Goal: Task Accomplishment & Management: Manage account settings

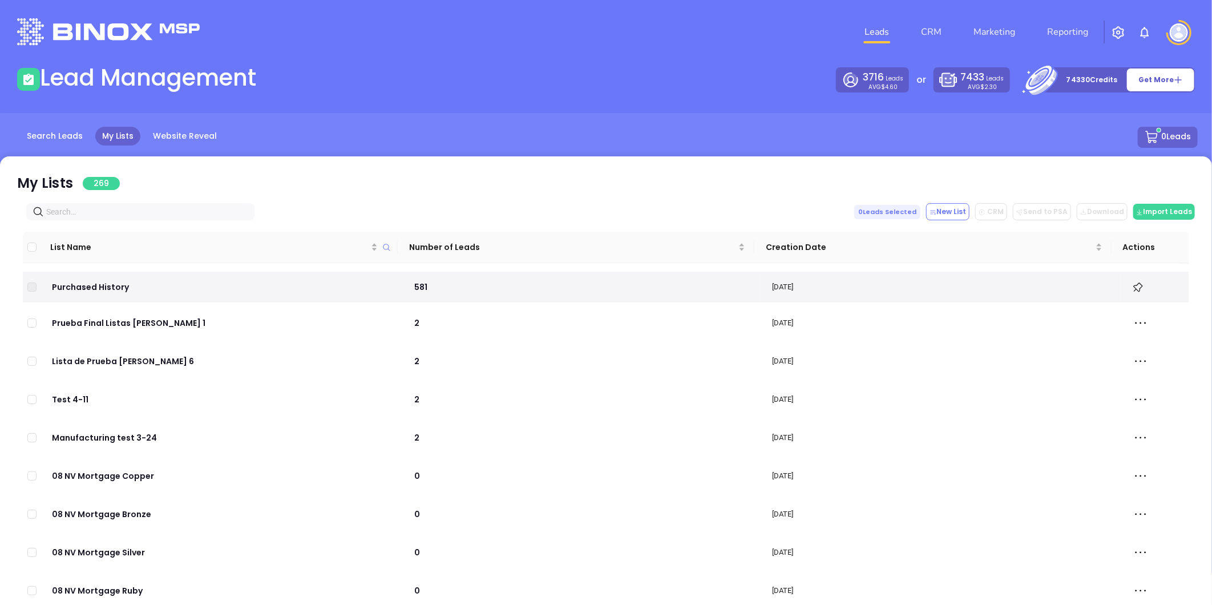
click at [78, 210] on input "text" at bounding box center [142, 211] width 193 height 13
paste input "[DOMAIN_NAME]"
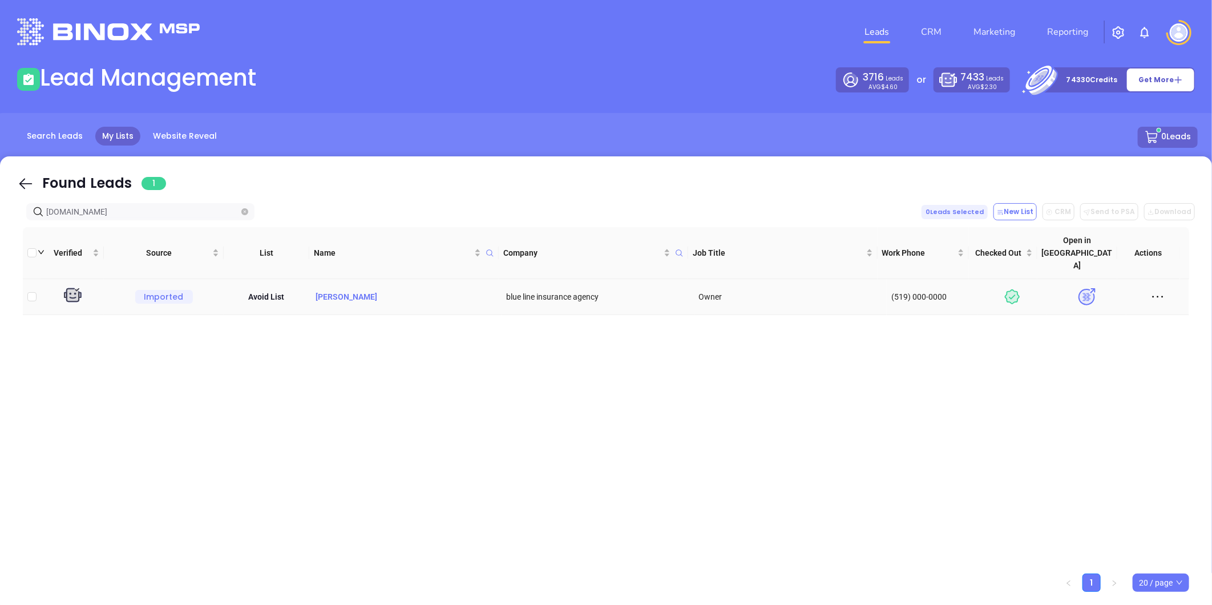
type input "[DOMAIN_NAME]"
drag, startPoint x: 367, startPoint y: 274, endPoint x: 315, endPoint y: 285, distance: 53.6
click at [315, 285] on td "[PERSON_NAME]" at bounding box center [405, 297] width 192 height 36
copy p "[PERSON_NAME]"
click at [325, 279] on td "[PERSON_NAME]" at bounding box center [405, 297] width 192 height 36
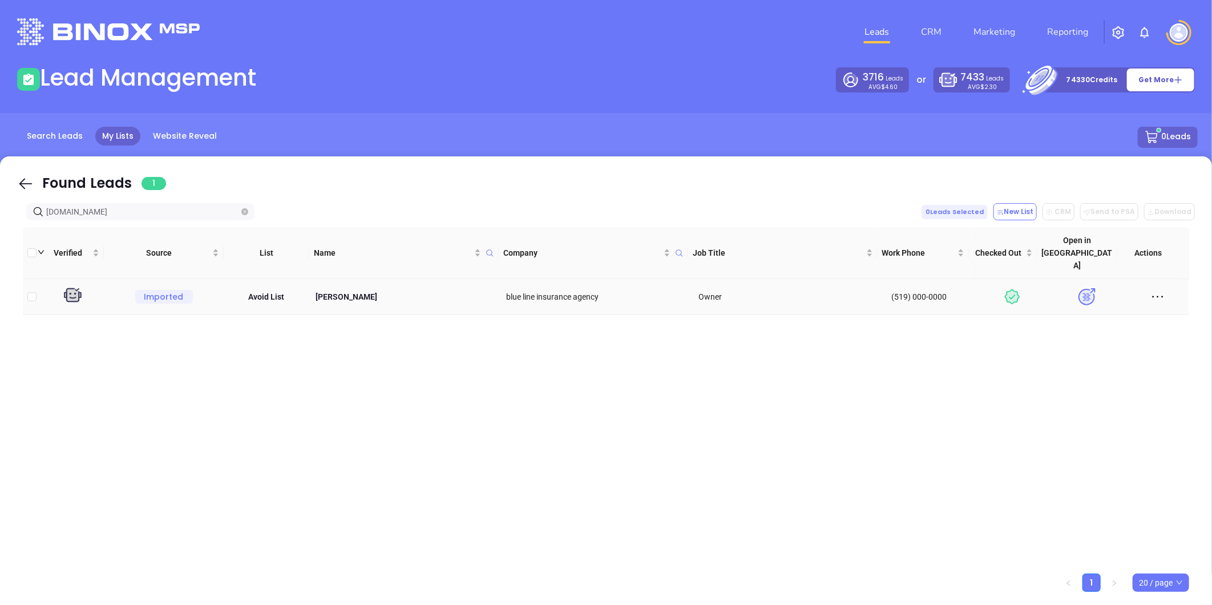
click at [340, 279] on td "[PERSON_NAME]" at bounding box center [405, 297] width 192 height 36
click at [337, 290] on p "Kelly Gonyo" at bounding box center [405, 296] width 183 height 13
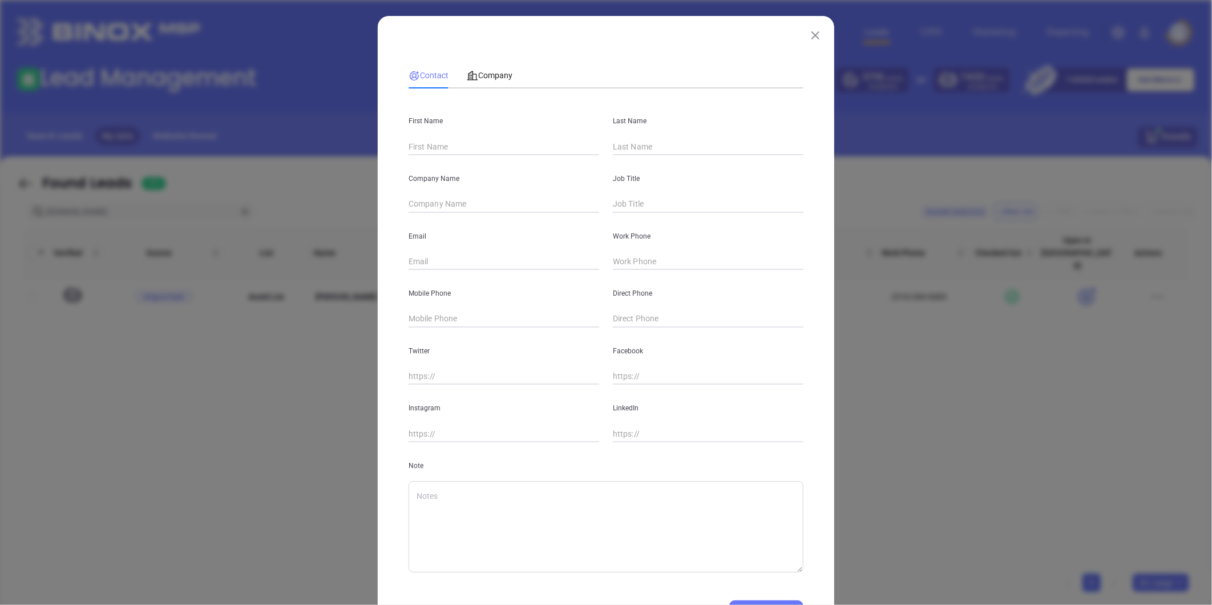
type input "[PERSON_NAME]"
type input "blue line insurance agency"
type input "Owner"
type input "[PERSON_NAME][EMAIL_ADDRESS][DOMAIN_NAME]"
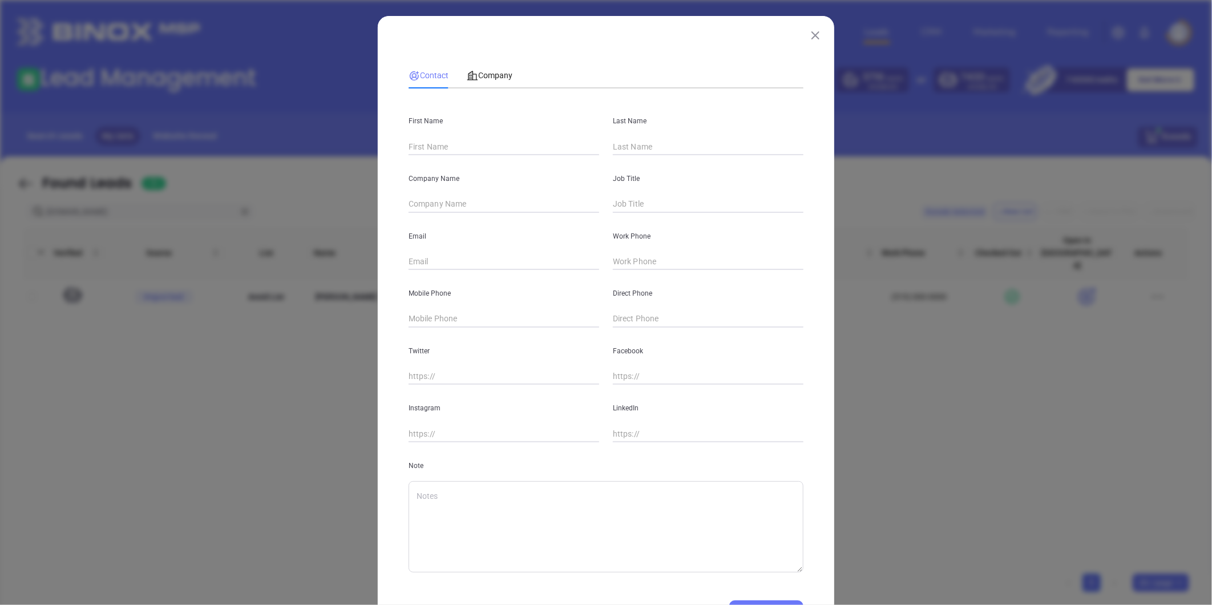
type input "(519) 000-0000"
type input "www.linkedin.com/in/kelly-gonyo-9494a221"
type textarea "[DATE] BY [PERSON_NAME].Lead found with NAICS CODEWed [DATE] BY GabrielaAddress…"
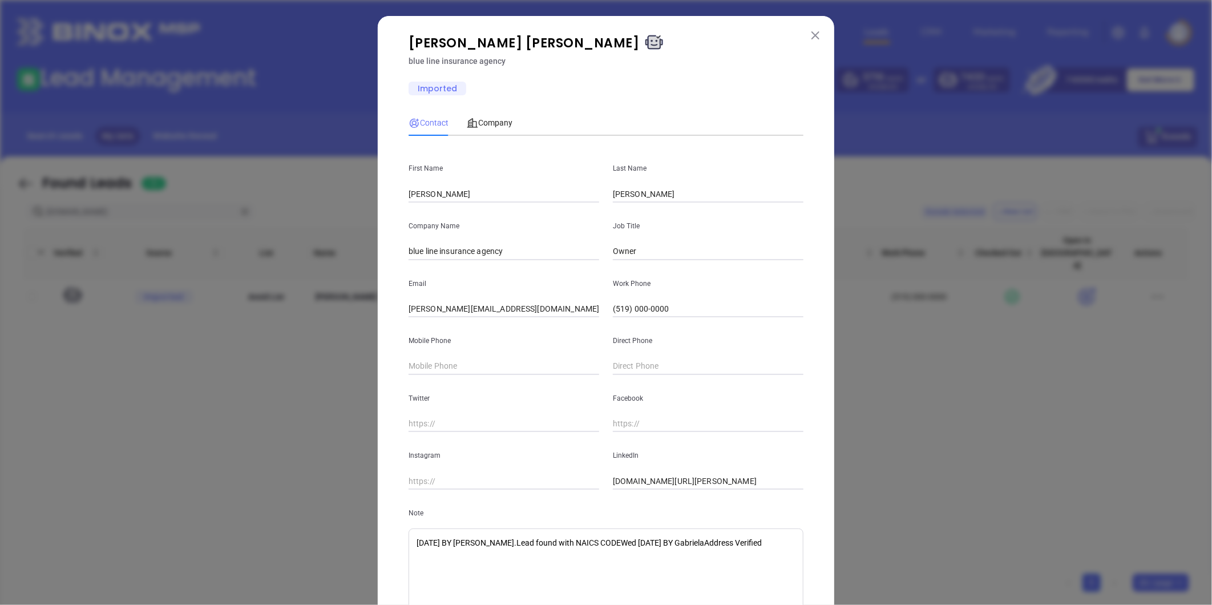
click at [813, 31] on img at bounding box center [815, 35] width 8 height 8
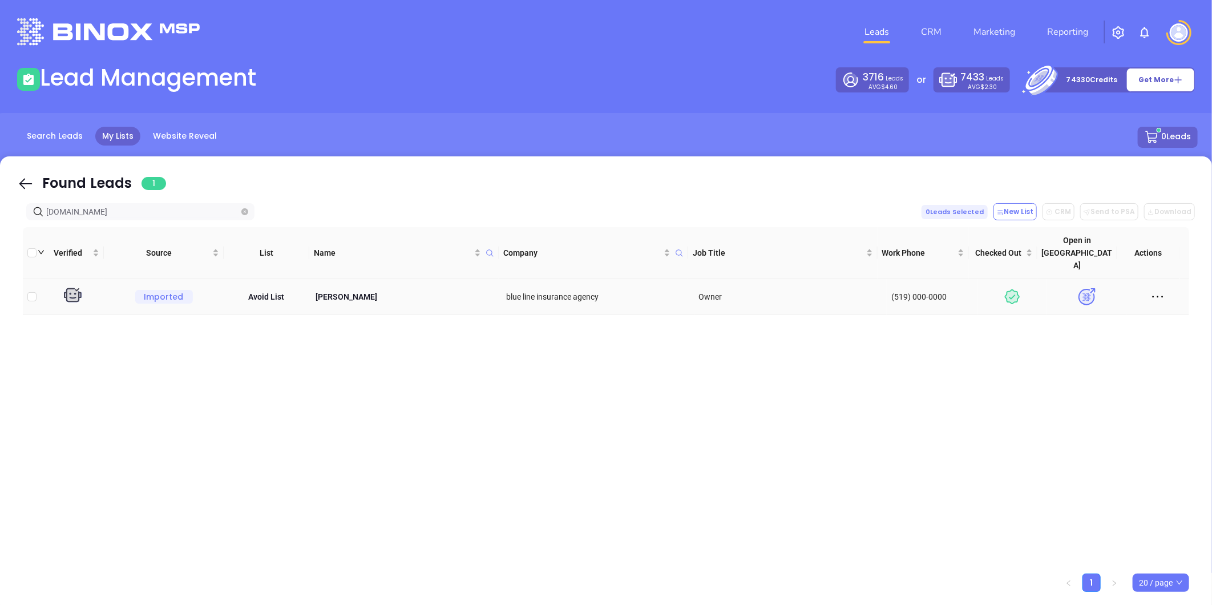
click at [1076, 287] on img at bounding box center [1086, 297] width 20 height 20
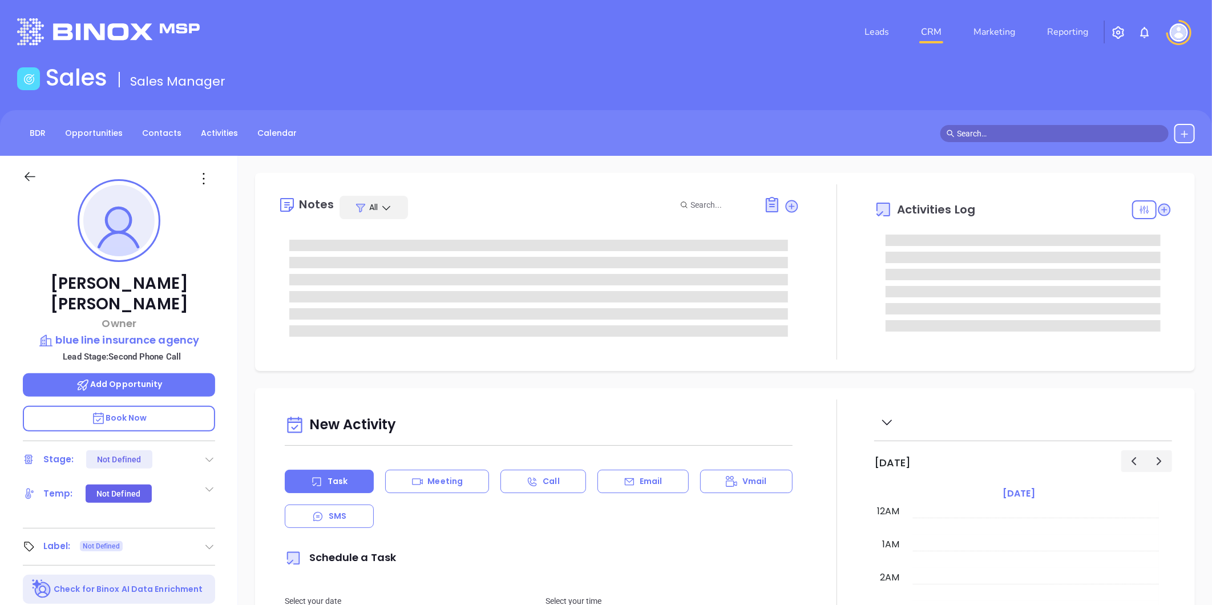
type input "10/16/2025"
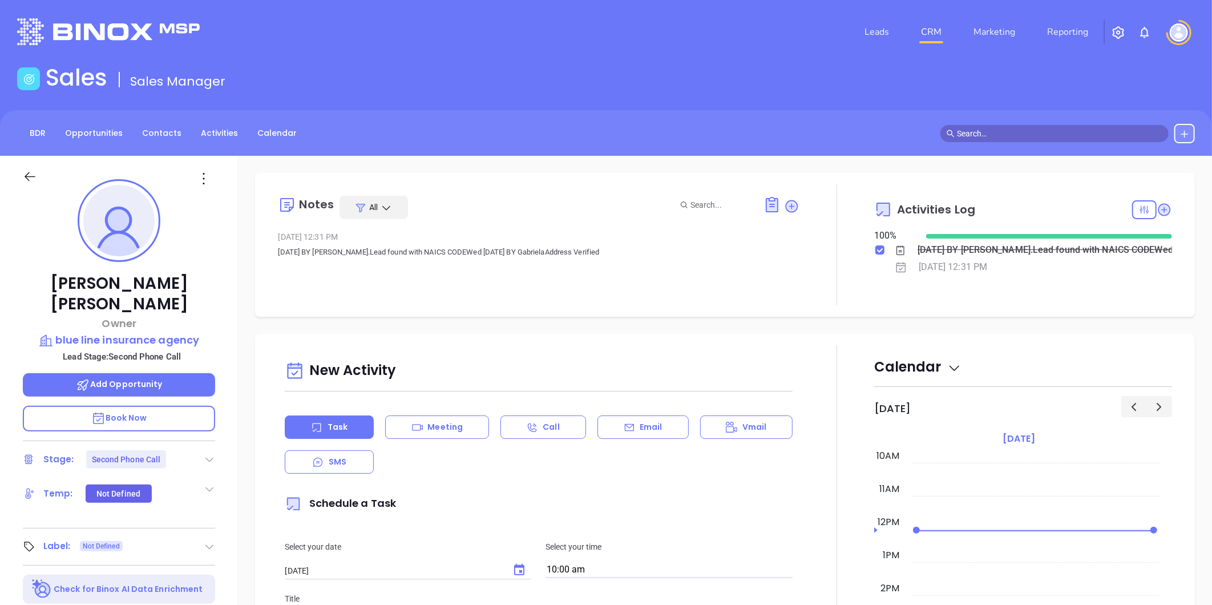
type input "Liz Cruz"
drag, startPoint x: 208, startPoint y: 436, endPoint x: 197, endPoint y: 432, distance: 11.0
click at [209, 453] on icon at bounding box center [209, 458] width 11 height 11
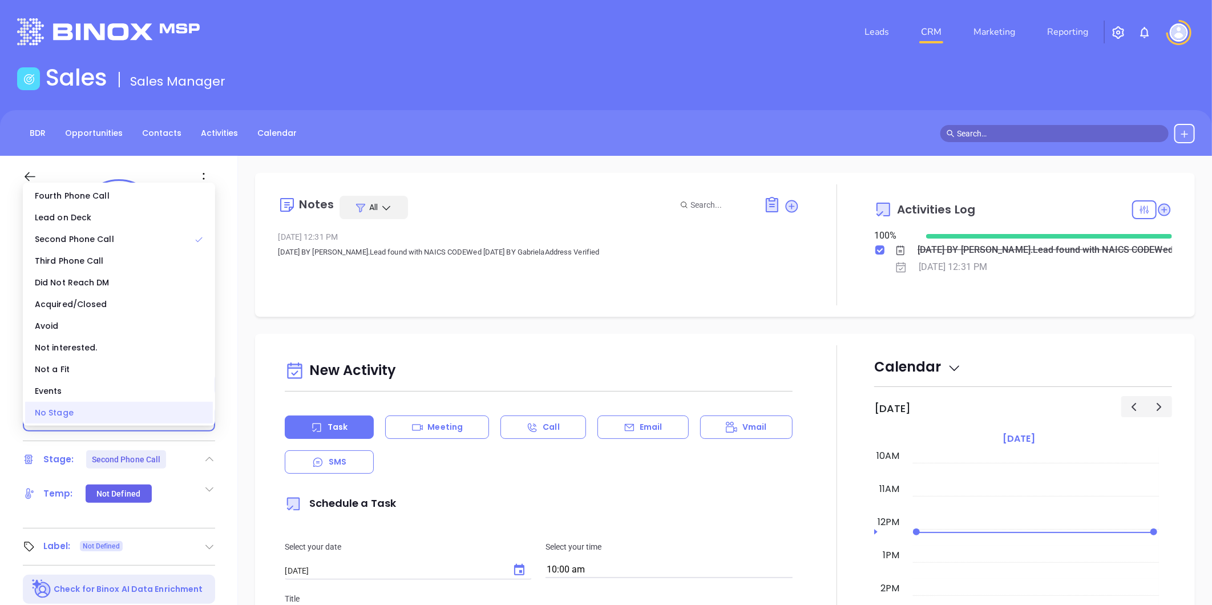
click at [99, 415] on div "No Stage" at bounding box center [119, 413] width 188 height 22
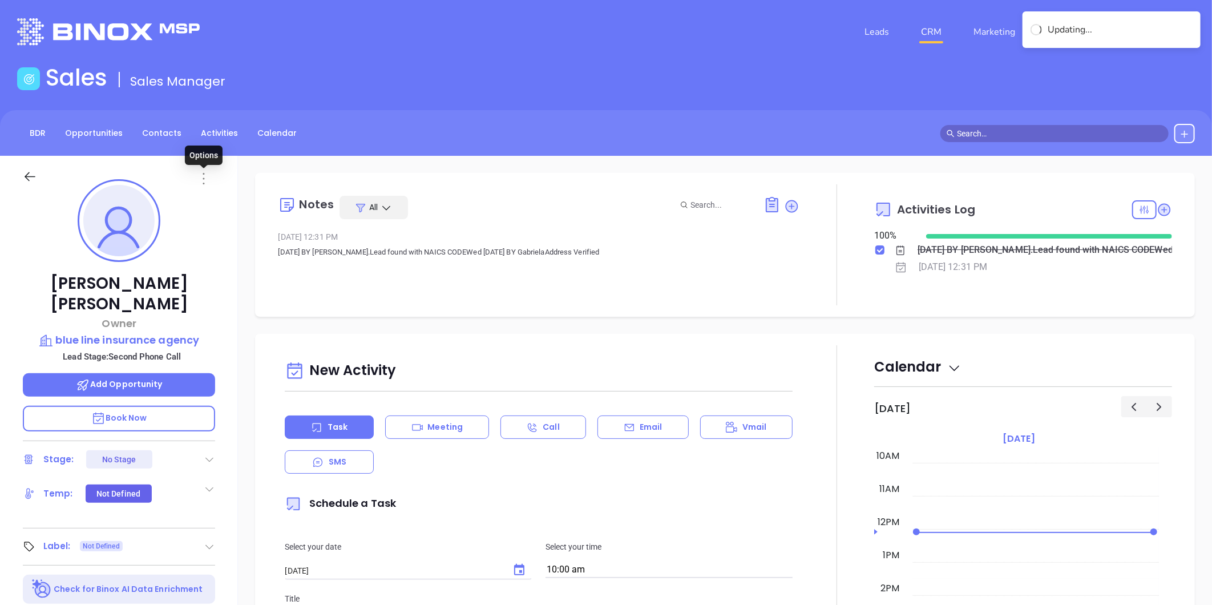
click at [204, 179] on icon at bounding box center [204, 178] width 18 height 18
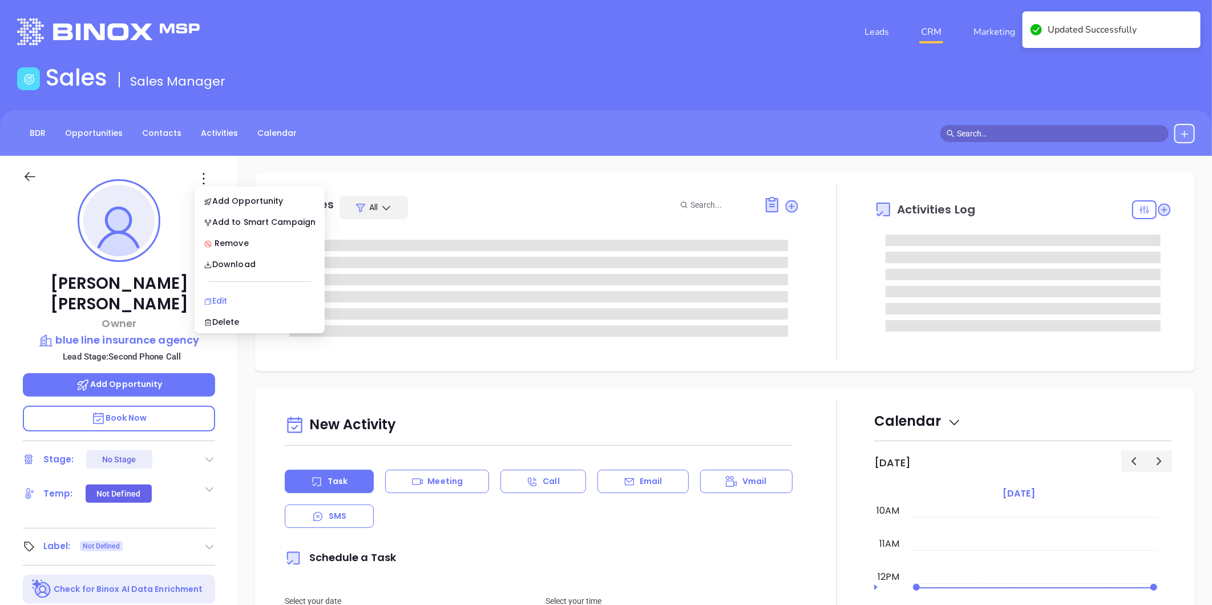
click at [224, 297] on div "Edit" at bounding box center [260, 300] width 112 height 13
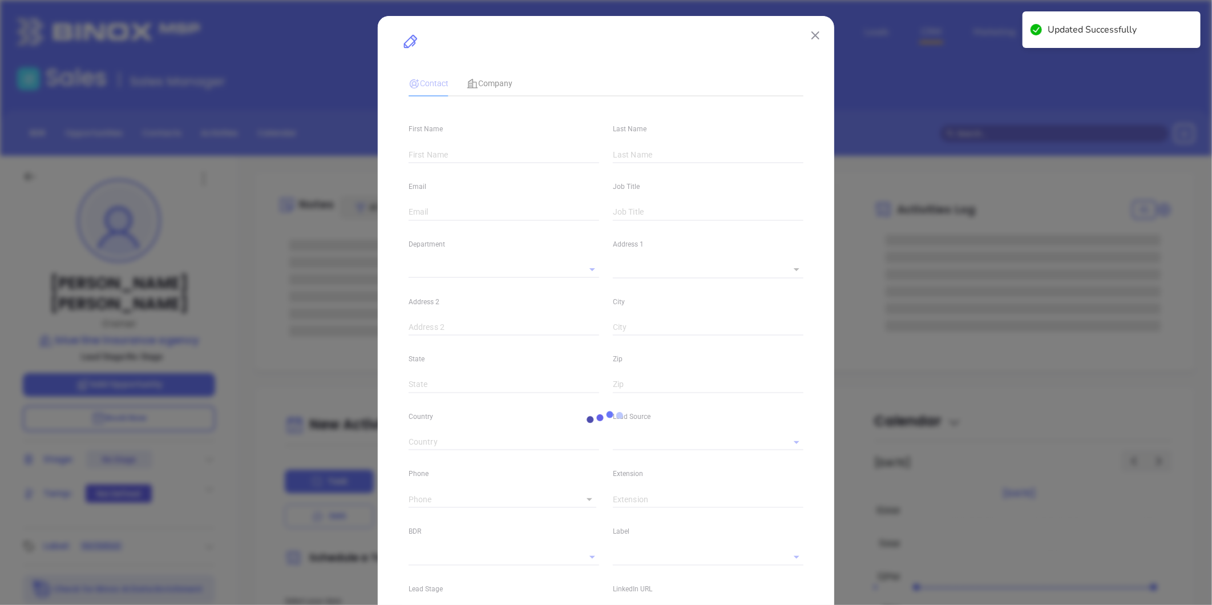
type input "[PERSON_NAME]"
type input "[PERSON_NAME][EMAIL_ADDRESS][DOMAIN_NAME]"
type input "Owner"
type input "1"
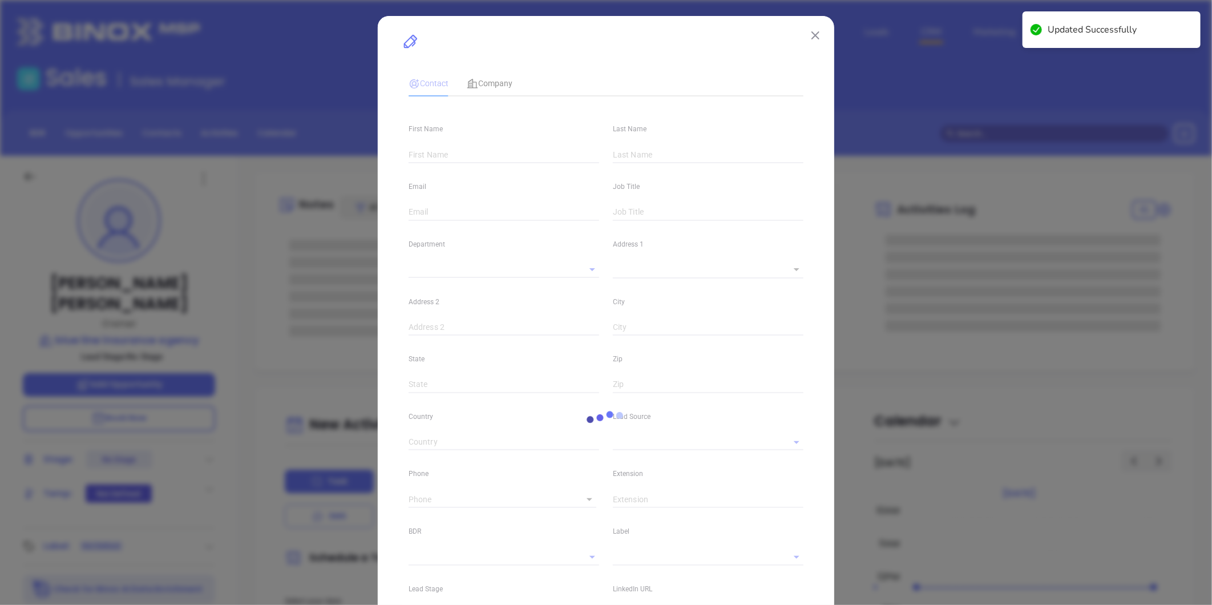
type input "www.linkedin.com/in/kelly-gonyo-9494a221"
type input "Marketing"
type input "Website Reveal"
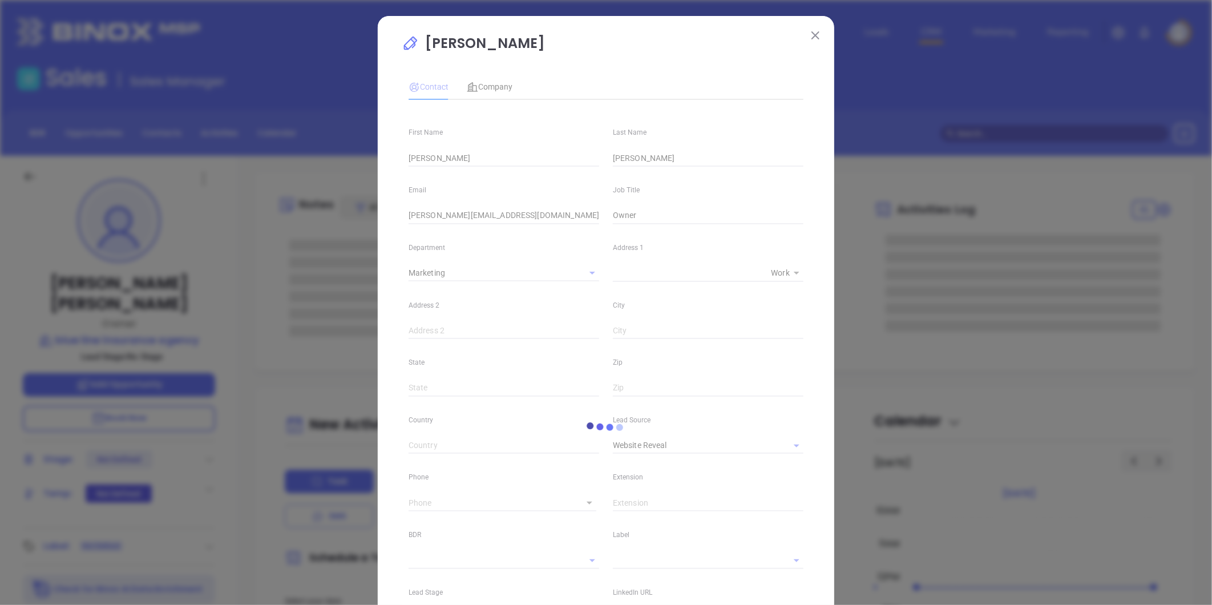
type input "(519) 000-0000"
type input "1"
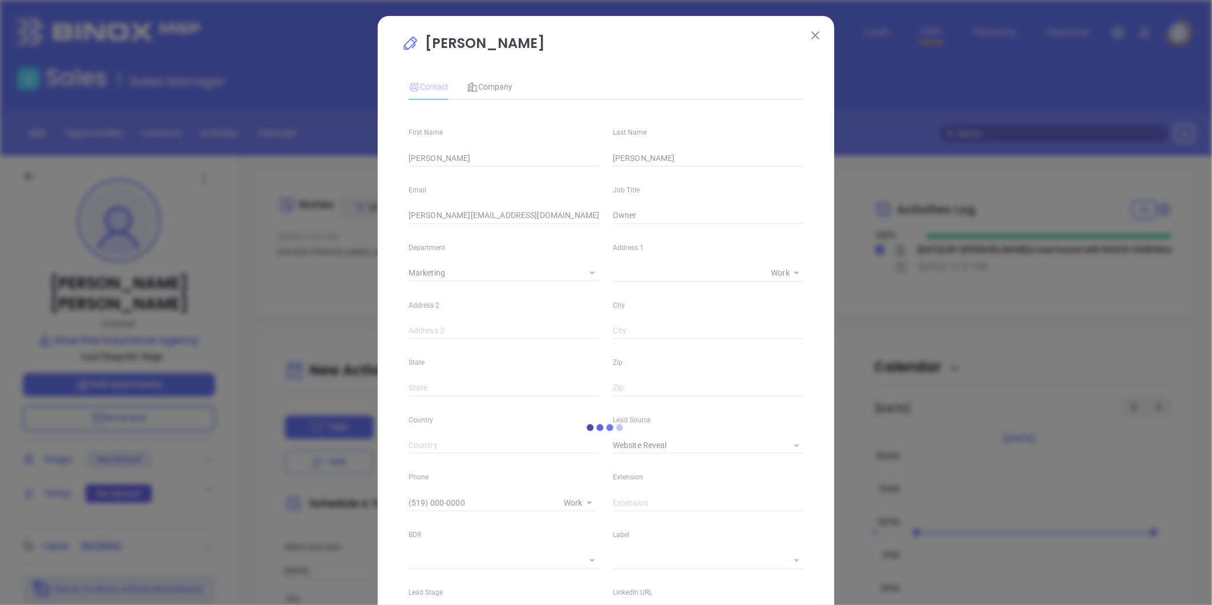
click at [808, 35] on button at bounding box center [815, 34] width 15 height 15
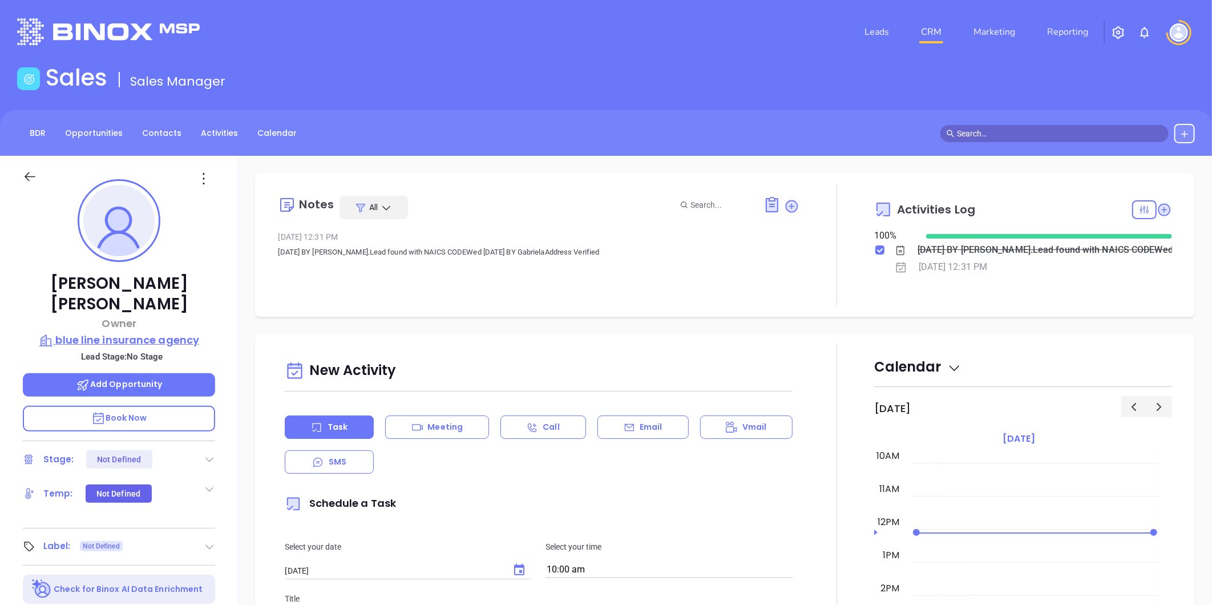
click at [141, 332] on p "blue line insurance agency" at bounding box center [119, 340] width 192 height 16
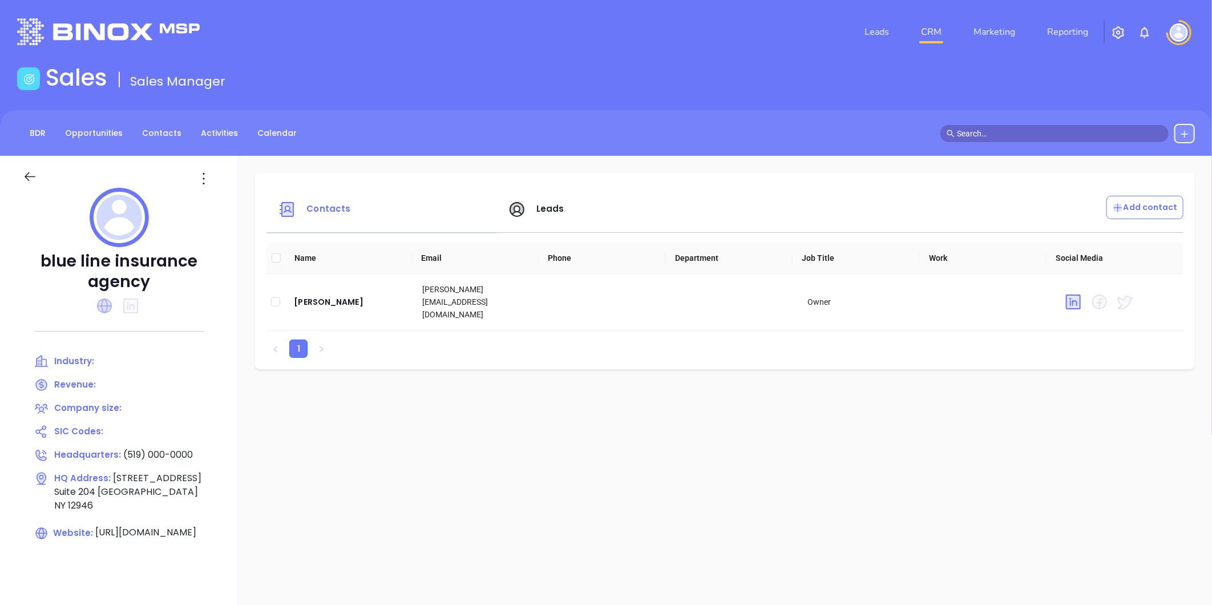
click at [105, 306] on icon at bounding box center [104, 305] width 15 height 15
click at [205, 184] on icon at bounding box center [204, 178] width 18 height 18
click at [232, 203] on div "Edit" at bounding box center [255, 201] width 103 height 13
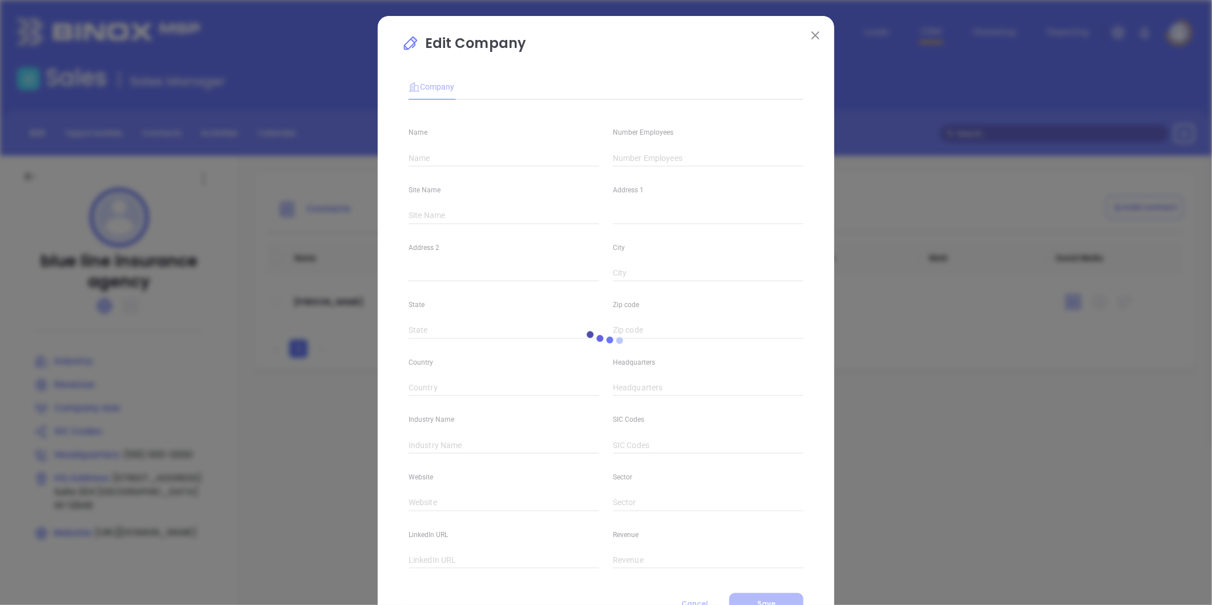
type input "blue line insurance agency"
type input "(519) 000-0000"
type input "https://www.bluelineagency.com"
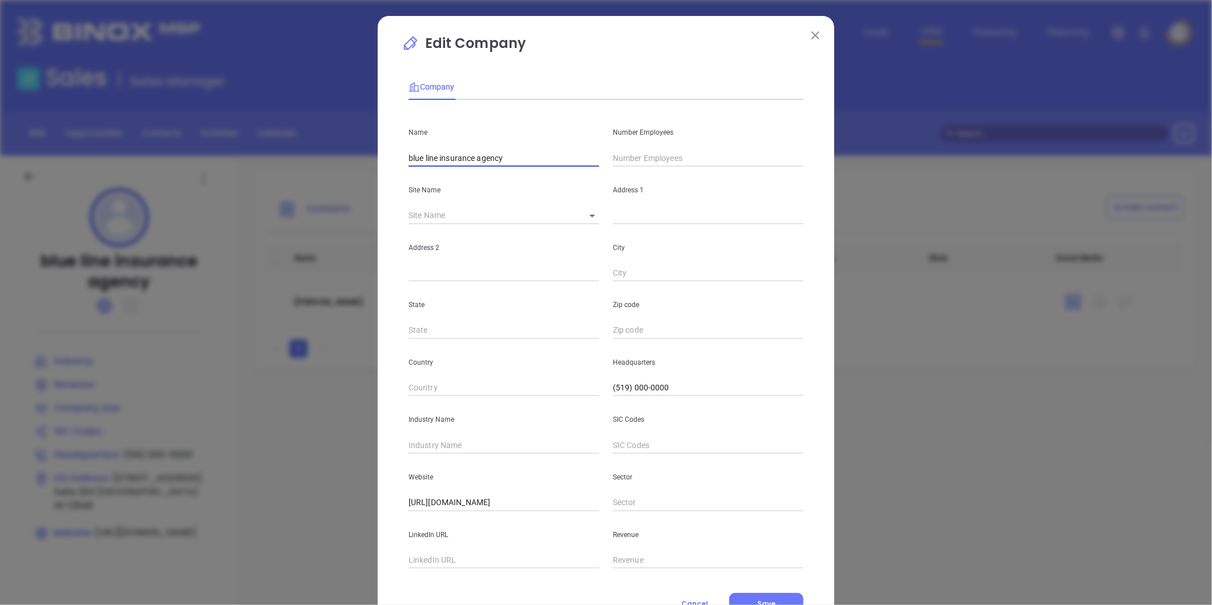
drag, startPoint x: 509, startPoint y: 157, endPoint x: 79, endPoint y: 226, distance: 436.1
click at [99, 226] on div "Edit Company Company Name blue line insurance agency Number Employees Site Name…" at bounding box center [606, 302] width 1212 height 605
type input "Blue Line Insurance"
drag, startPoint x: 441, startPoint y: 163, endPoint x: 315, endPoint y: 181, distance: 127.4
click at [316, 181] on div "Edit Company Company Name Blue Line Insurance Number Employees Site Name ​ Addr…" at bounding box center [606, 302] width 1212 height 605
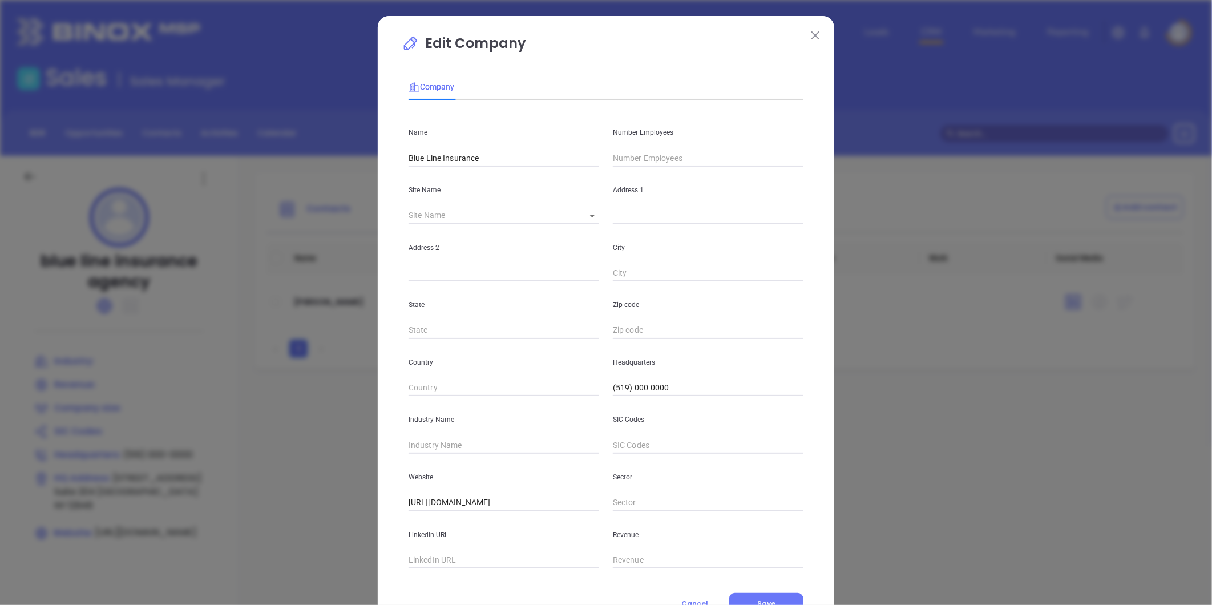
click at [419, 562] on input "text" at bounding box center [503, 560] width 191 height 17
paste input "https://www.linkedin.com/company/blue-line-insurance-agency/?originalSubdomain=…"
type input "https://www.linkedin.com/company/blue-line-insurance-agency/?originalSubdomain=…"
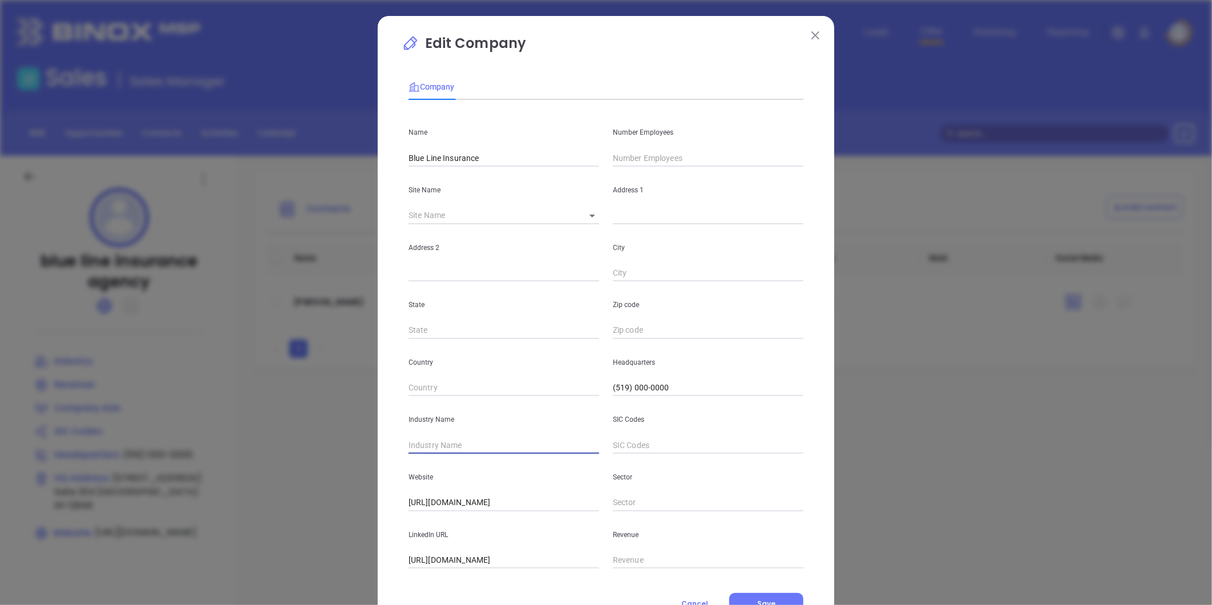
drag, startPoint x: 436, startPoint y: 444, endPoint x: 428, endPoint y: 439, distance: 8.7
click at [436, 444] on input "text" at bounding box center [503, 444] width 191 height 17
type input "Insurance"
click at [657, 152] on input "text" at bounding box center [708, 157] width 191 height 17
type input "9"
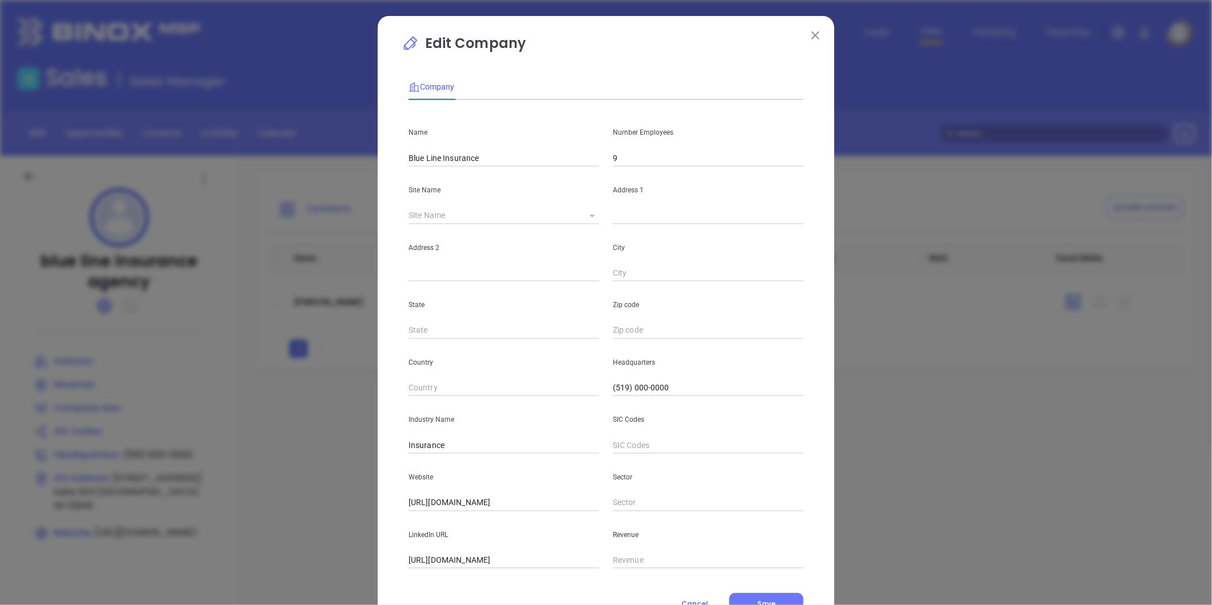
click at [589, 216] on icon at bounding box center [592, 215] width 6 height 3
click at [589, 217] on icon at bounding box center [592, 215] width 6 height 3
click at [589, 216] on icon at bounding box center [592, 215] width 6 height 3
click at [586, 212] on body "Leads CRM Marketing Reporting Financial Leads Leads Sales Sales Manager BDR Opp…" at bounding box center [606, 302] width 1212 height 605
click at [595, 218] on li "[GEOGRAPHIC_DATA]" at bounding box center [625, 216] width 106 height 21
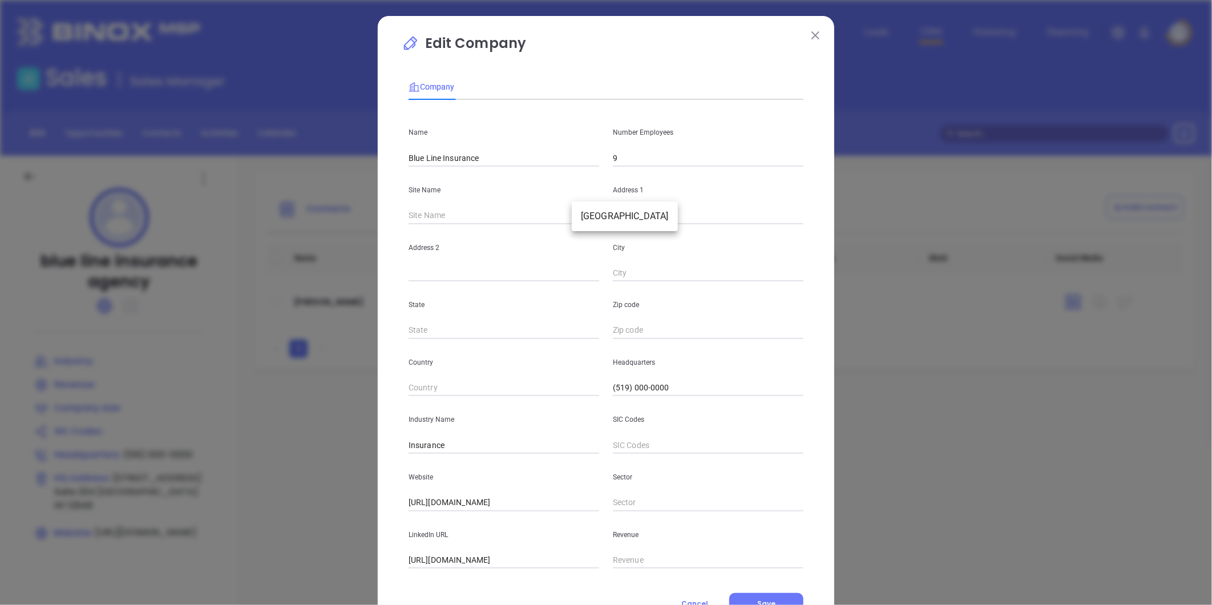
type input "[GEOGRAPHIC_DATA]"
type input "55 Barn Road"
type input "Suite 204"
type input "[GEOGRAPHIC_DATA]"
type input "NY"
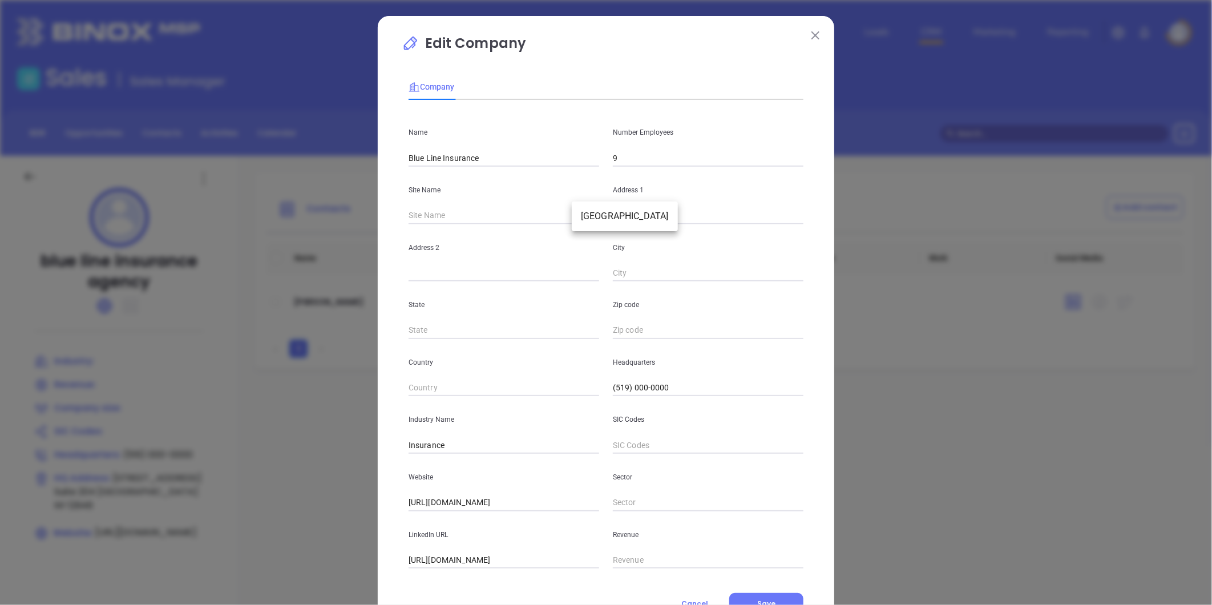
type input "12946"
type input "127571"
drag, startPoint x: 675, startPoint y: 388, endPoint x: 580, endPoint y: 402, distance: 96.2
click at [580, 402] on div "Name Blue Line Insurance Number Employees 9 Site Name Lake Placid Lake Placid 1…" at bounding box center [605, 338] width 395 height 459
paste input "8) 523-4321"
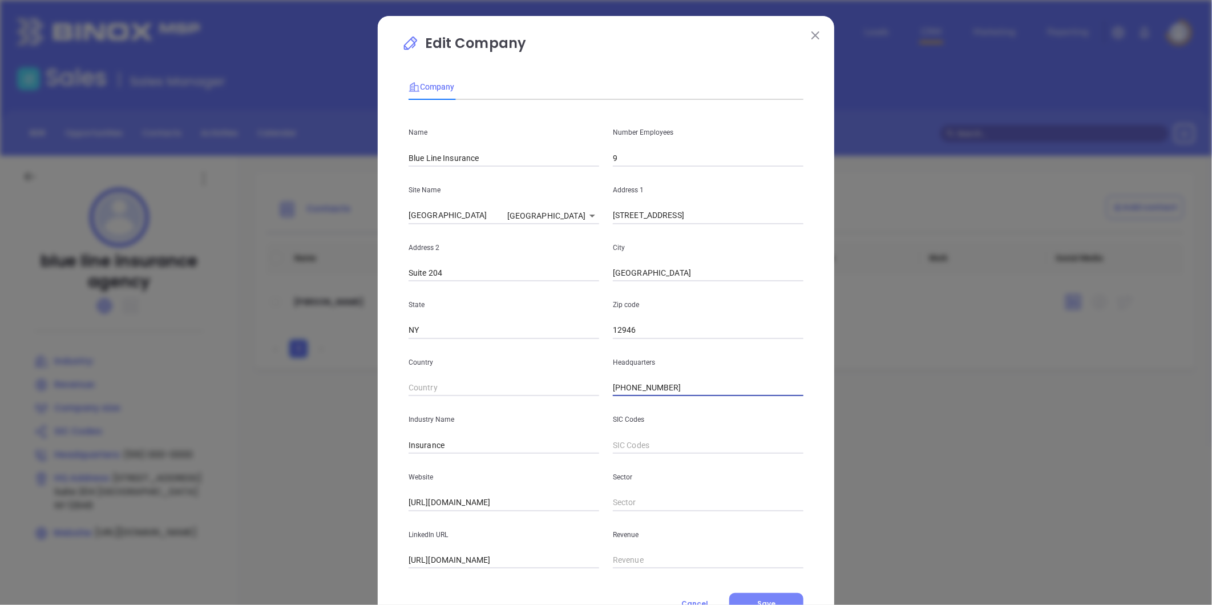
type input "(518) 523-4321"
click at [759, 600] on span "Save" at bounding box center [766, 603] width 18 height 10
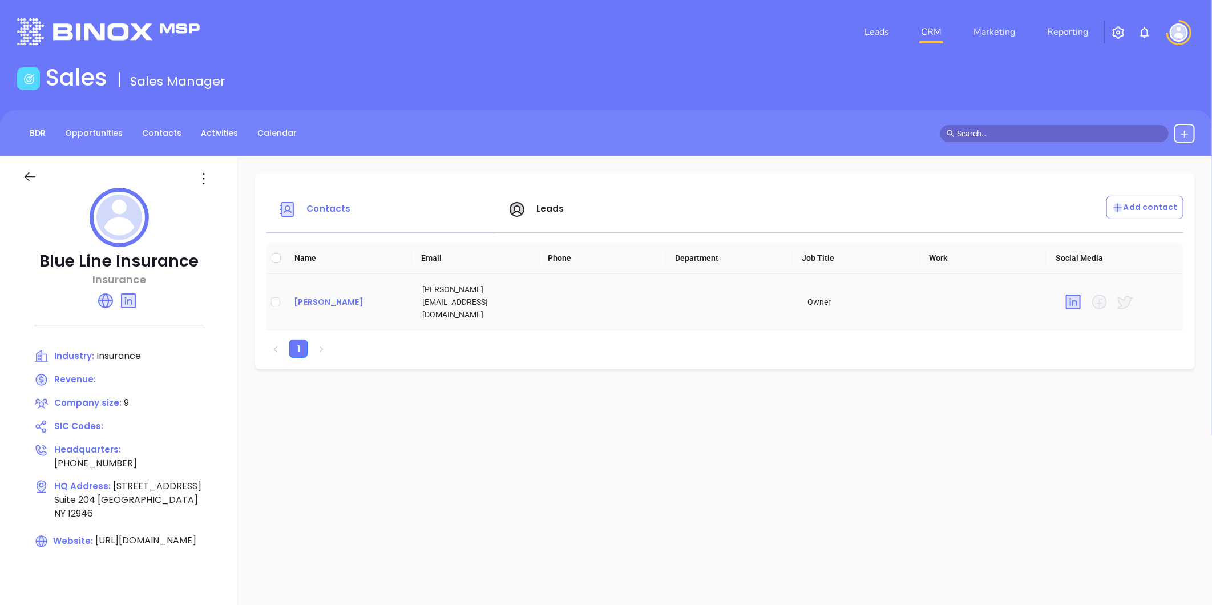
click at [328, 295] on div "Kelly Gonyo" at bounding box center [349, 302] width 110 height 14
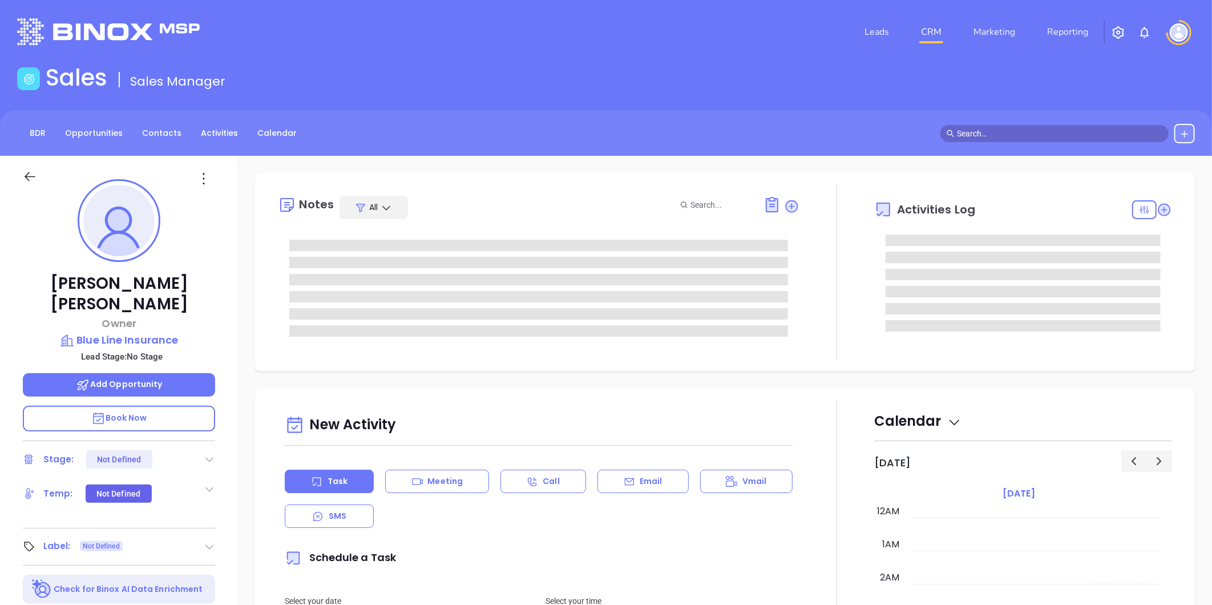
type input "[DATE]"
type input "[PERSON_NAME]"
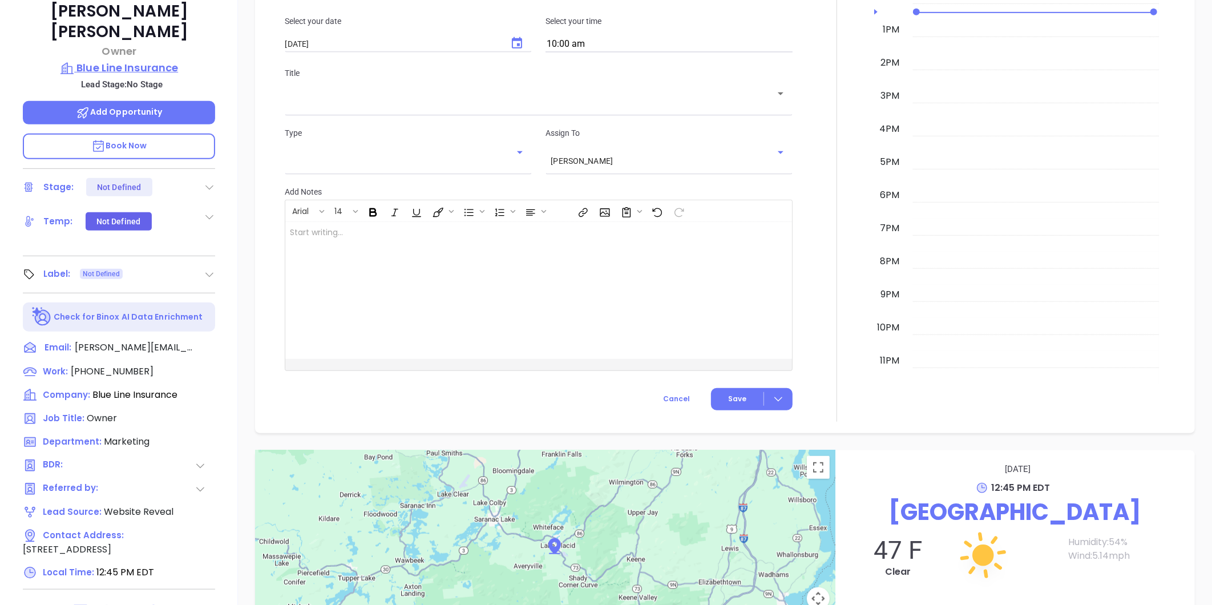
scroll to position [96, 0]
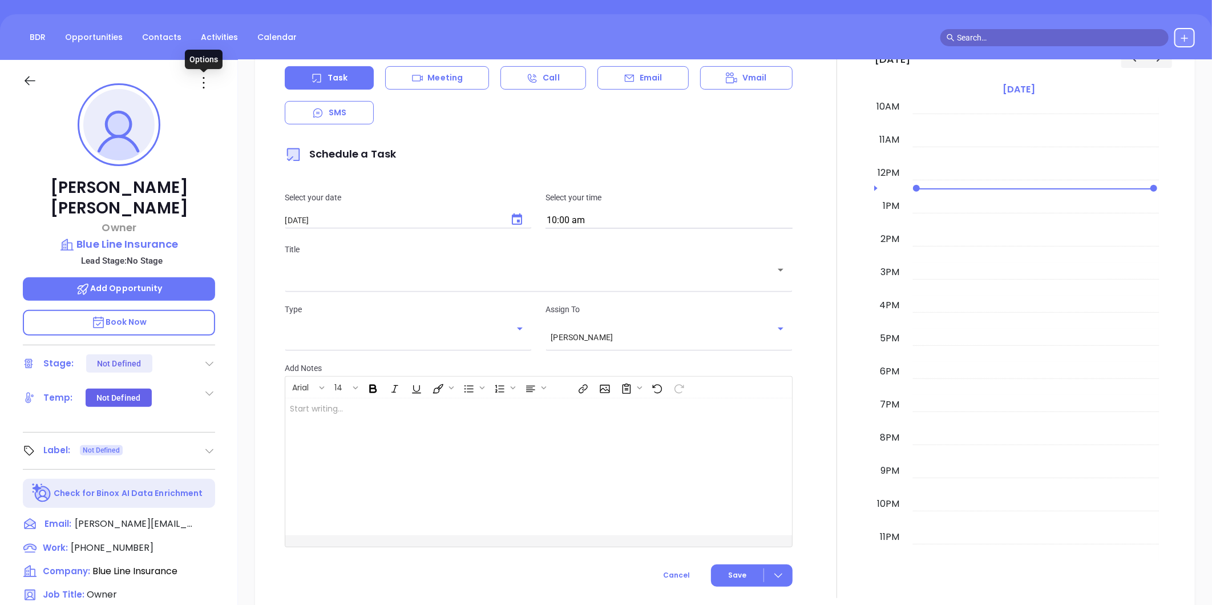
click at [204, 79] on icon at bounding box center [204, 83] width 18 height 18
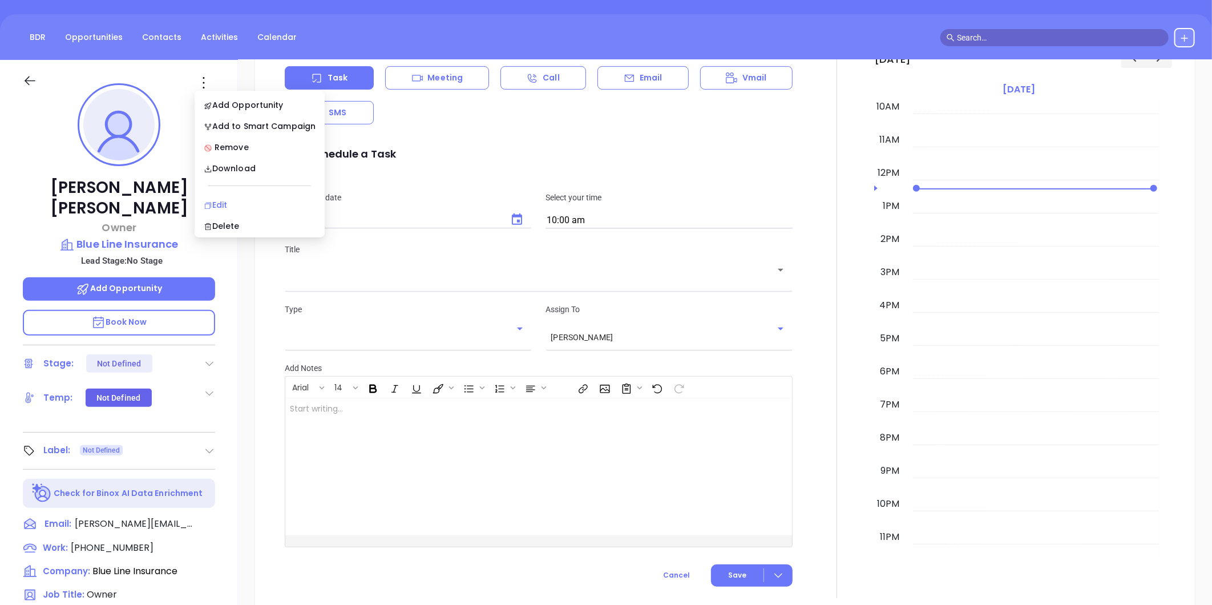
click at [224, 199] on div "Edit" at bounding box center [260, 205] width 112 height 13
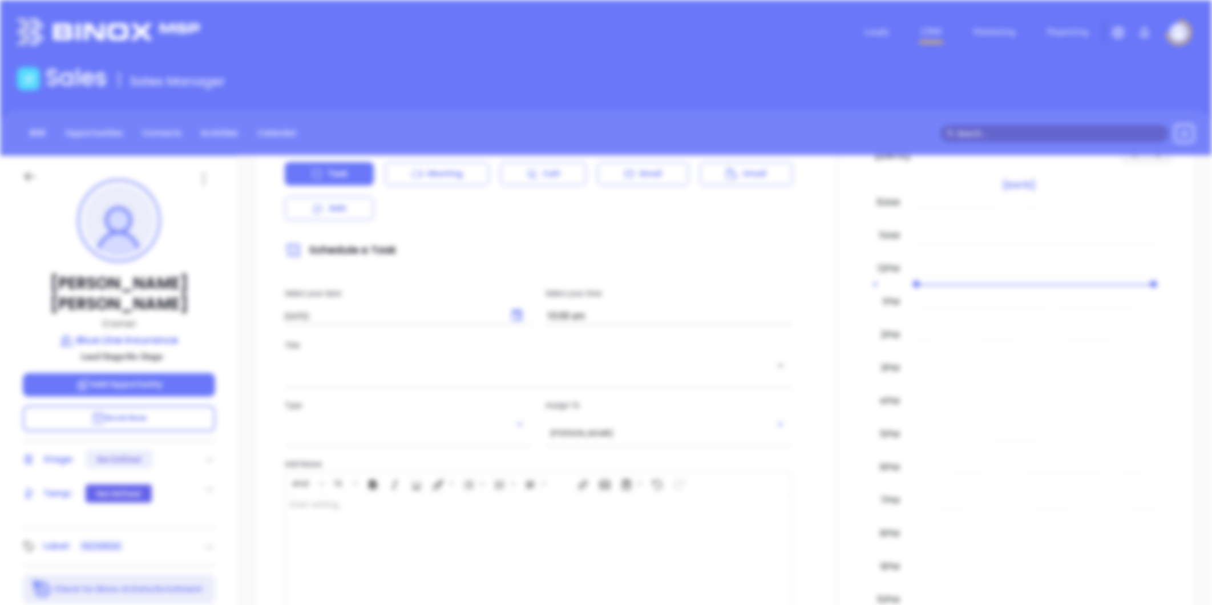
scroll to position [0, 0]
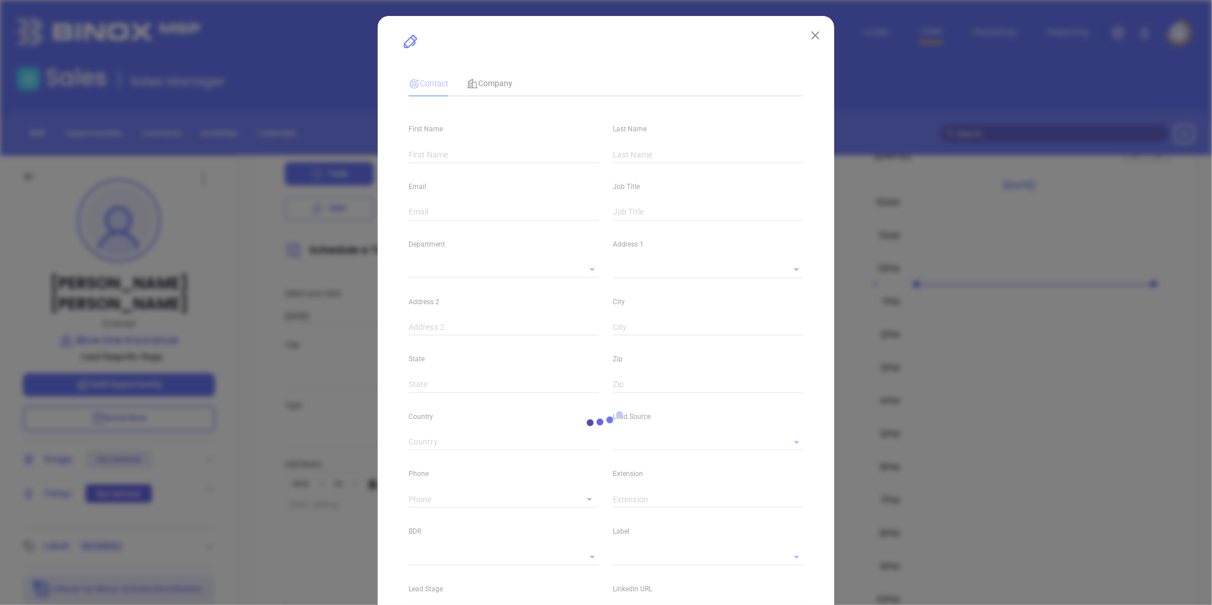
type input "Kelly"
type input "Gonyo"
type input "kelly@bluelineagency.com"
type input "Owner"
type input "1"
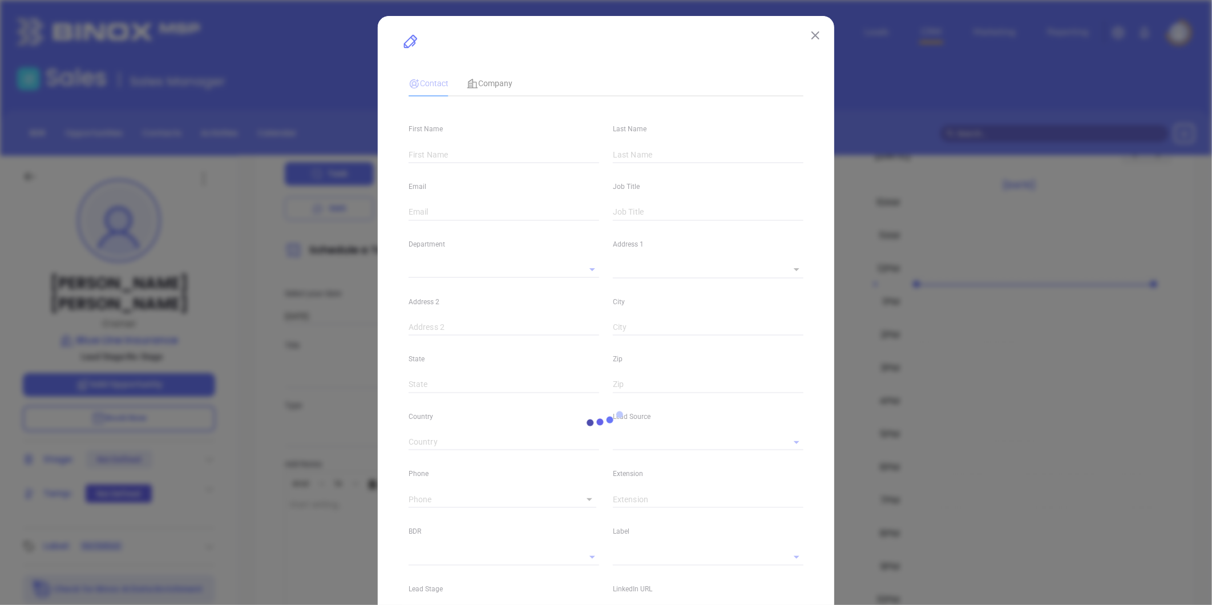
type input "www.linkedin.com/in/kelly-gonyo-9494a221"
type input "Marketing"
type input "Website Reveal"
type input "(518) 523-4321"
type input "1"
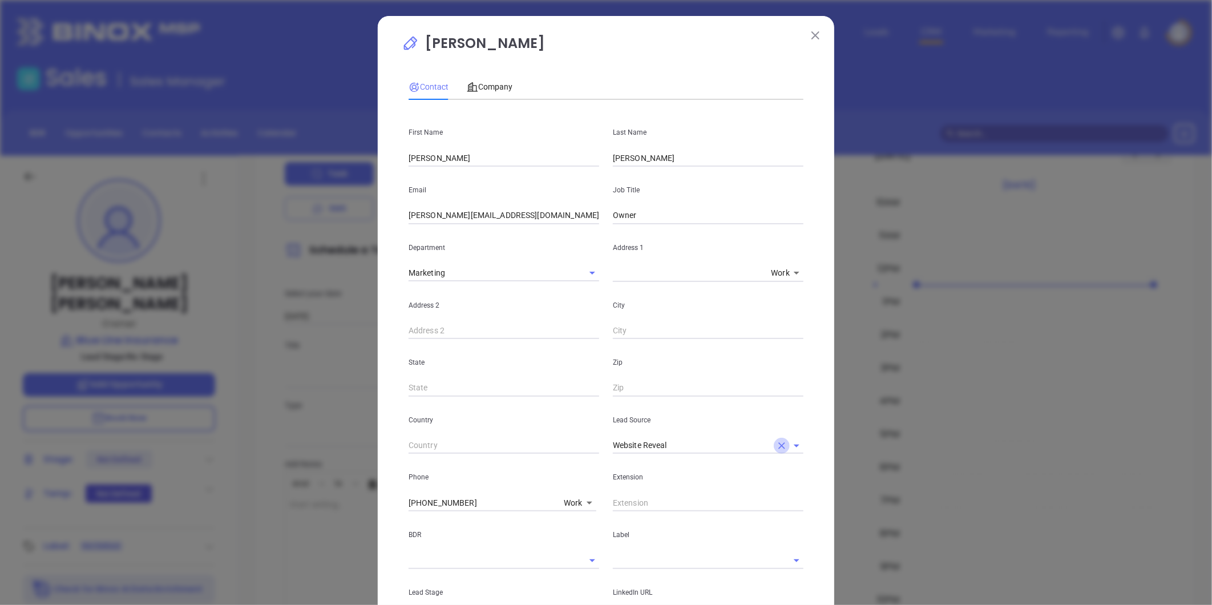
click at [776, 445] on icon "Clear" at bounding box center [781, 445] width 11 height 11
click at [698, 447] on input "text" at bounding box center [692, 445] width 159 height 17
click at [639, 472] on li "Binox" at bounding box center [708, 470] width 191 height 21
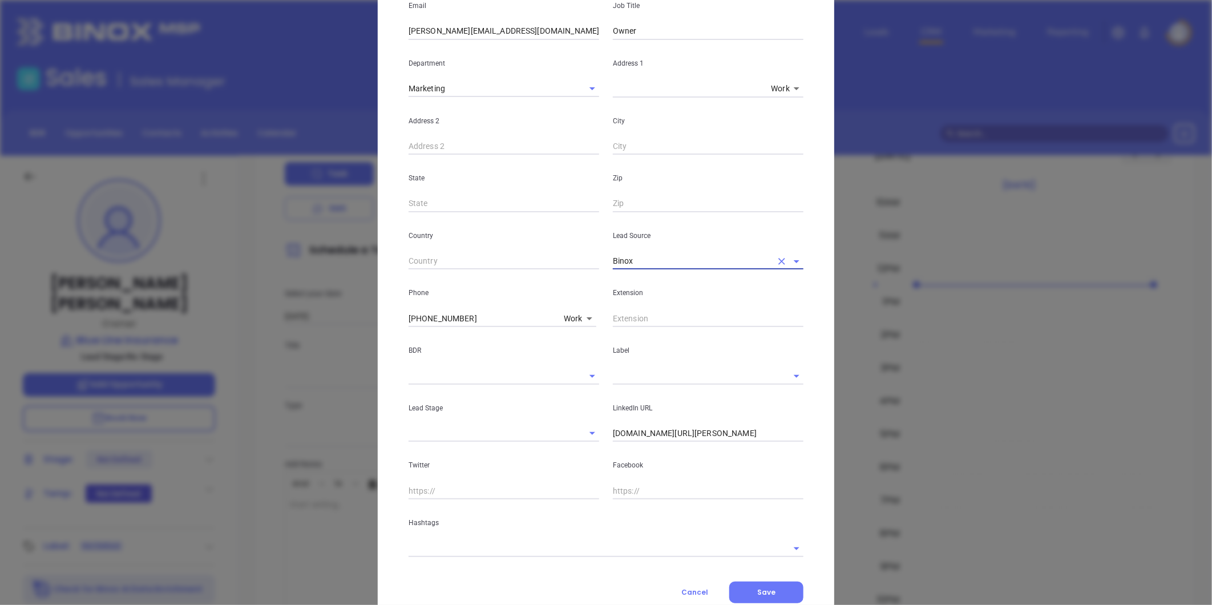
scroll to position [190, 0]
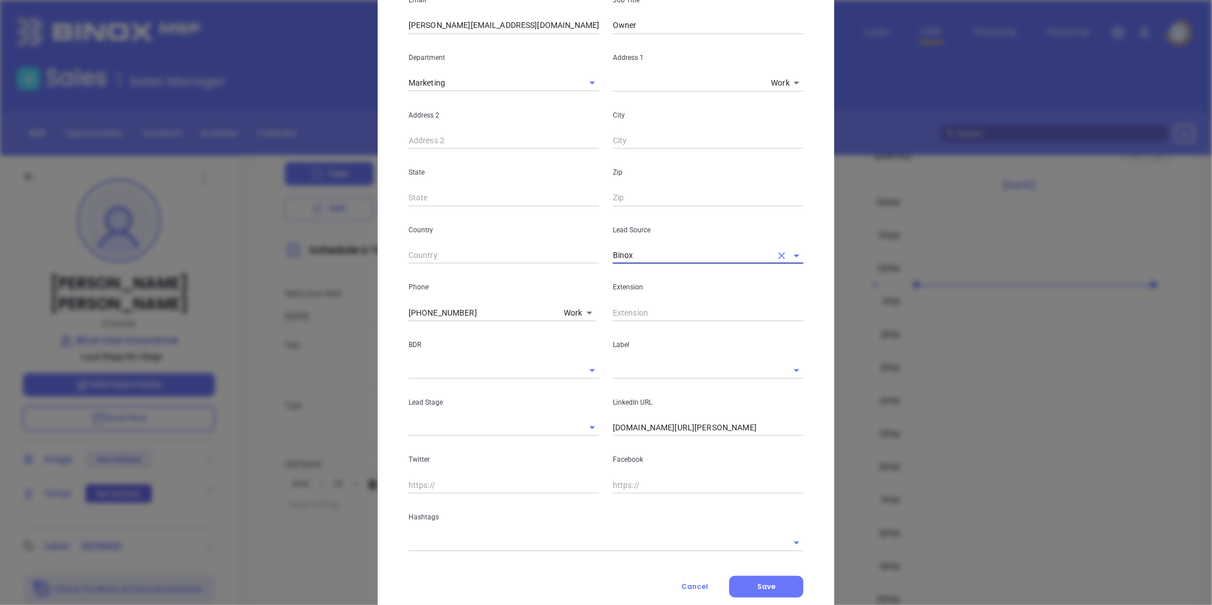
type input "Binox"
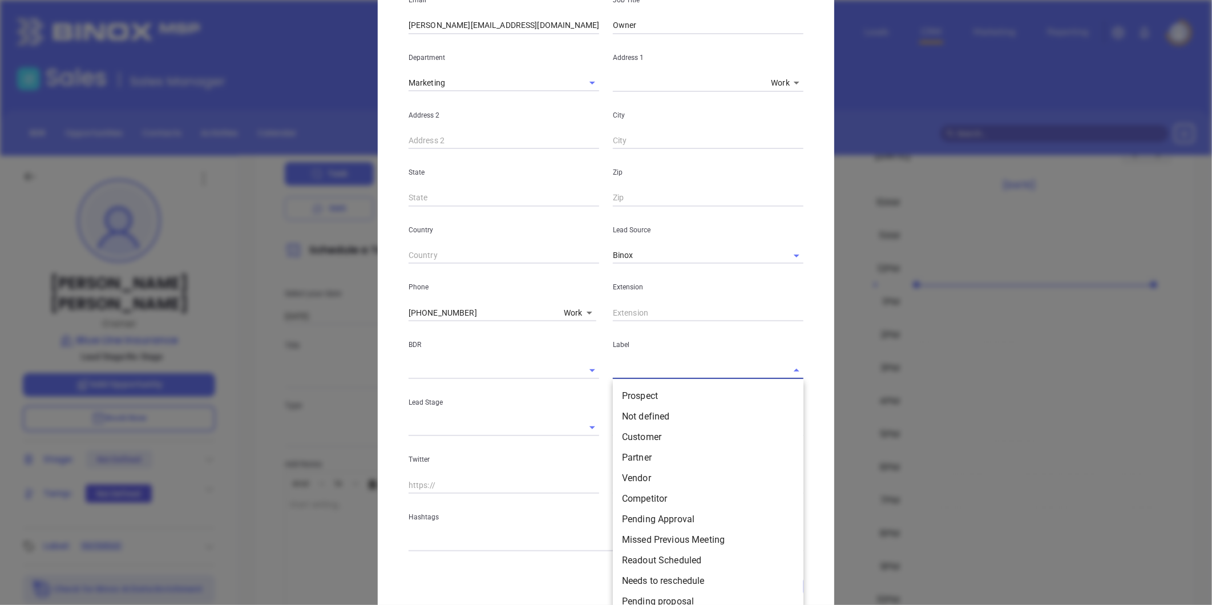
click at [634, 370] on input "text" at bounding box center [692, 370] width 159 height 17
click at [658, 398] on li "Prospect" at bounding box center [708, 396] width 191 height 21
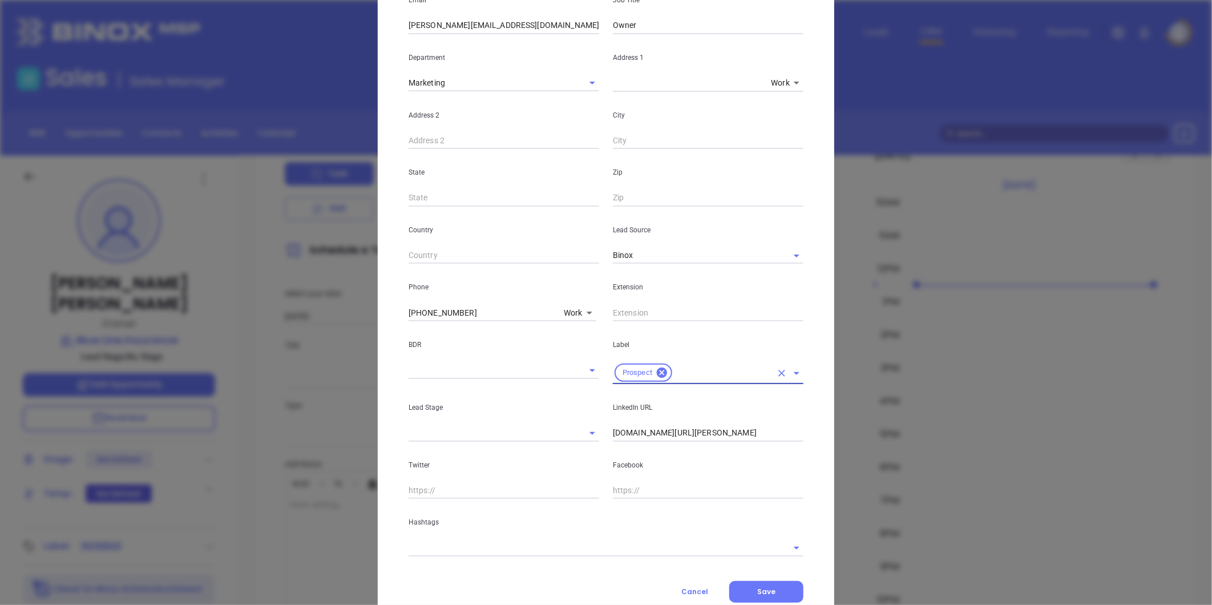
click at [671, 428] on input "www.linkedin.com/in/kelly-gonyo-9494a221" at bounding box center [708, 432] width 191 height 17
paste input "linkedin.com/in/kelly-gonyo-9494a221"
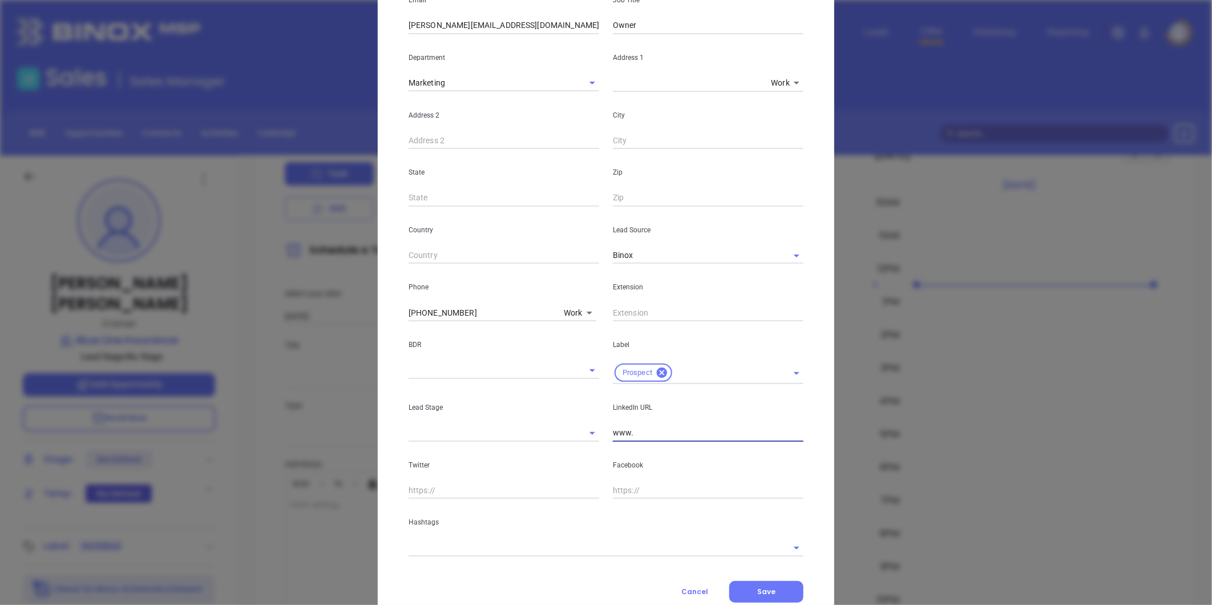
type input "www.linkedin.com/in/kelly-gonyo-9494a221"
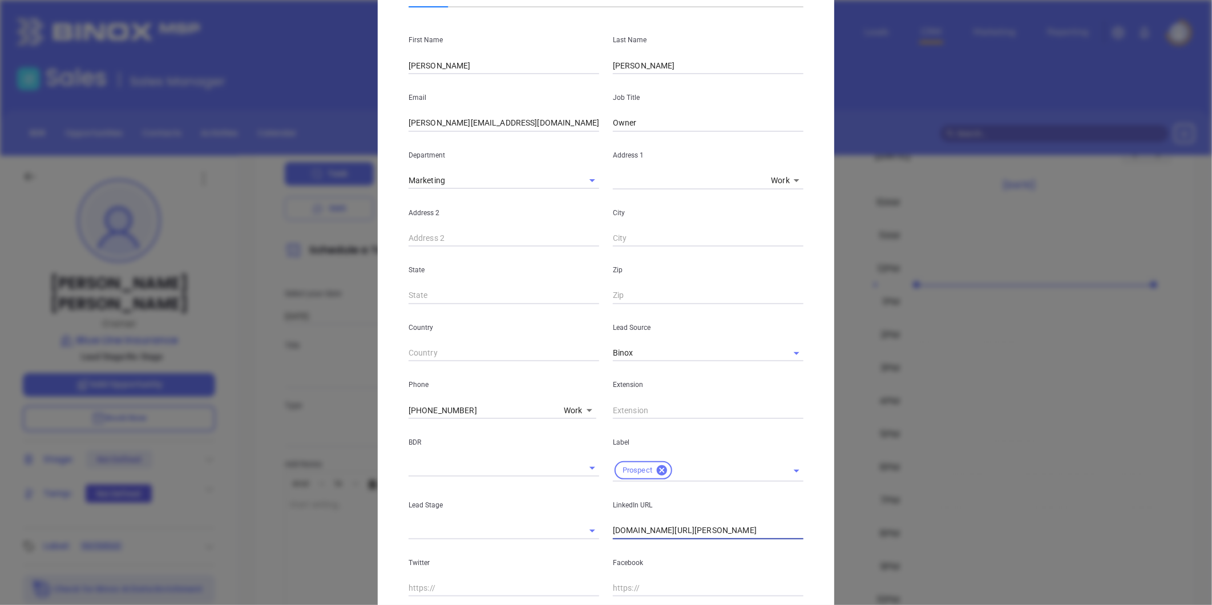
scroll to position [0, 0]
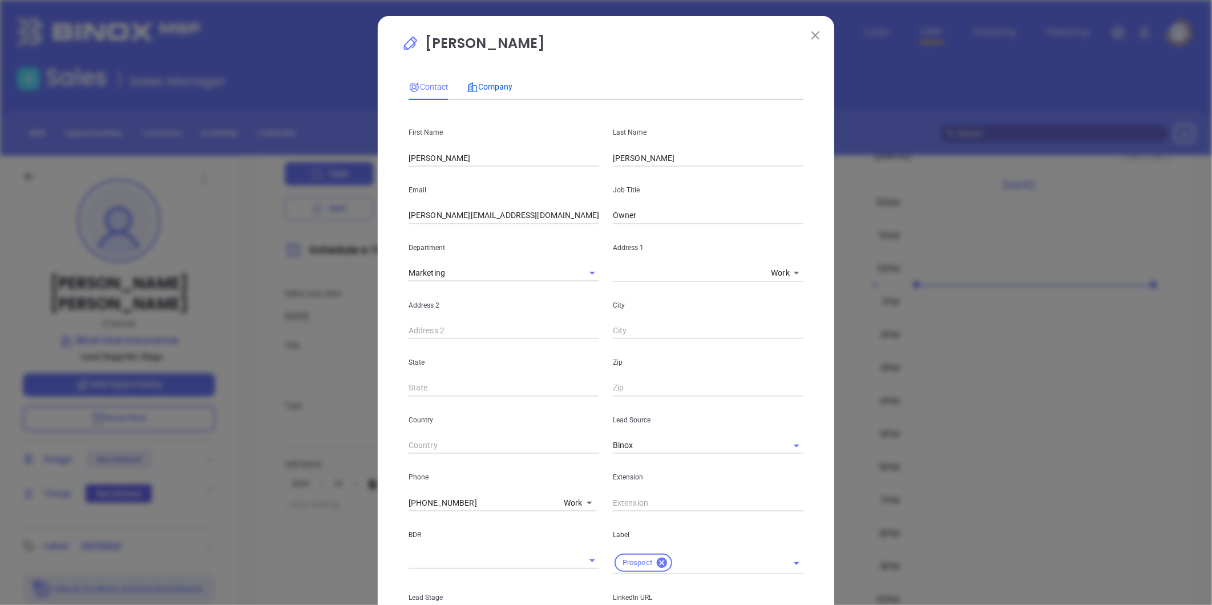
click at [479, 91] on span "Company" at bounding box center [490, 86] width 46 height 9
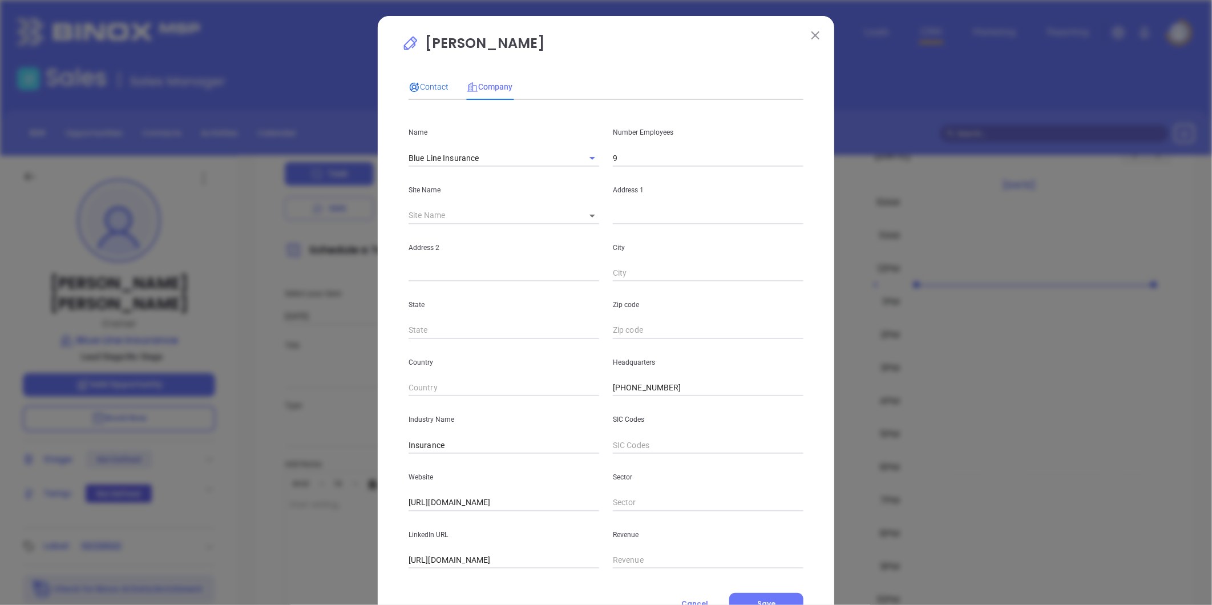
click at [420, 82] on span "Contact" at bounding box center [428, 86] width 40 height 9
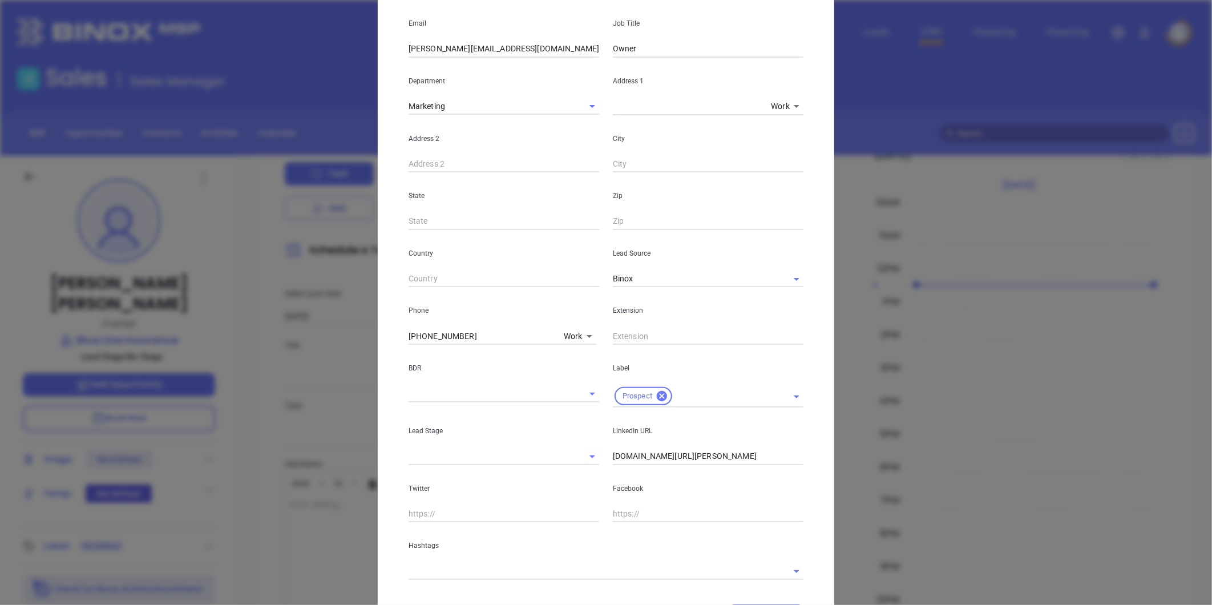
scroll to position [227, 0]
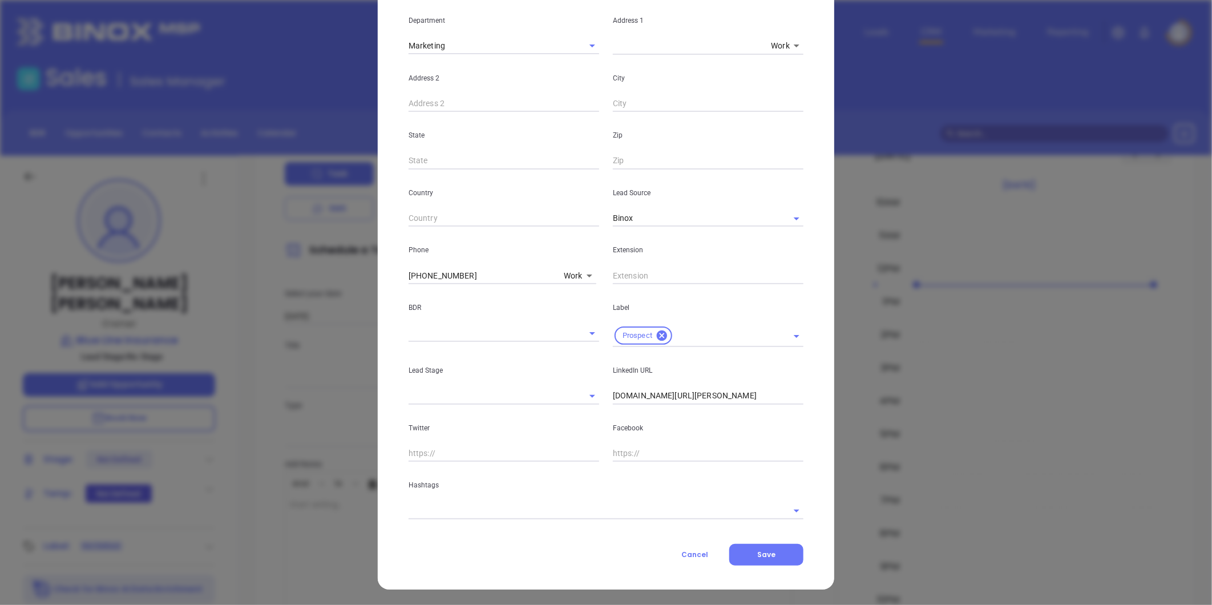
click at [462, 513] on input "text" at bounding box center [589, 510] width 363 height 17
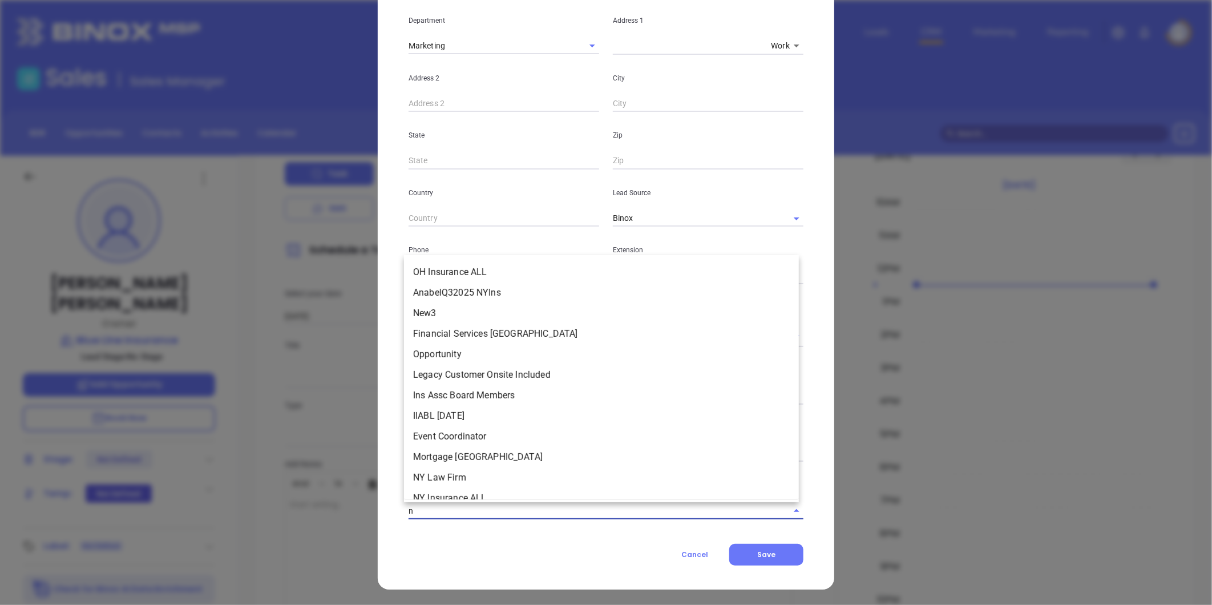
type input "ny"
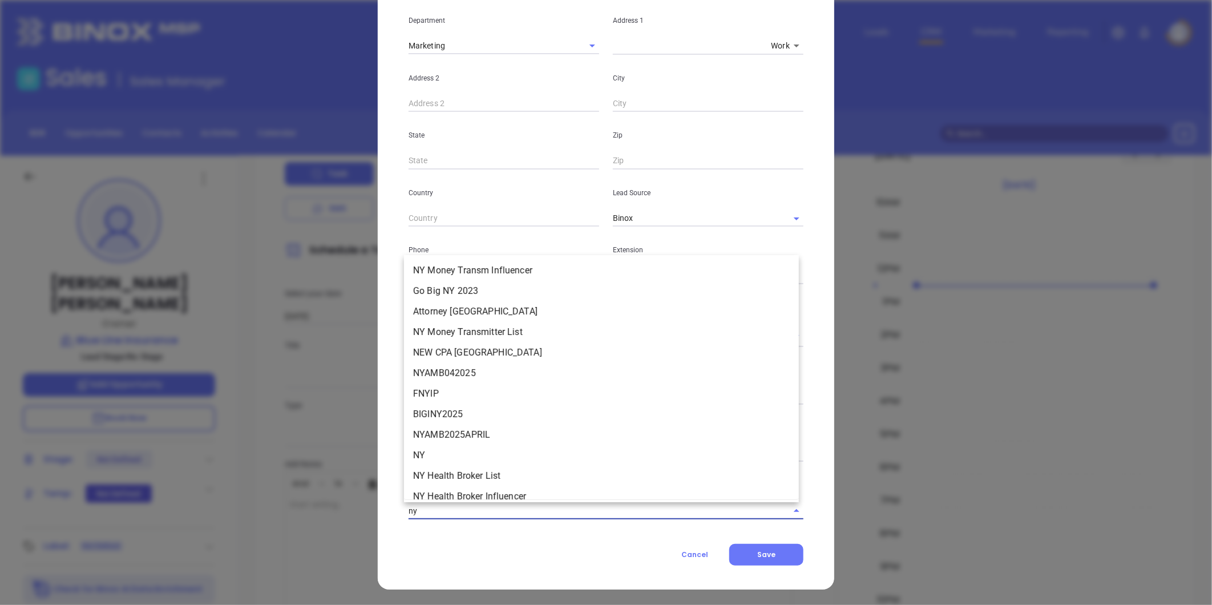
scroll to position [1141, 0]
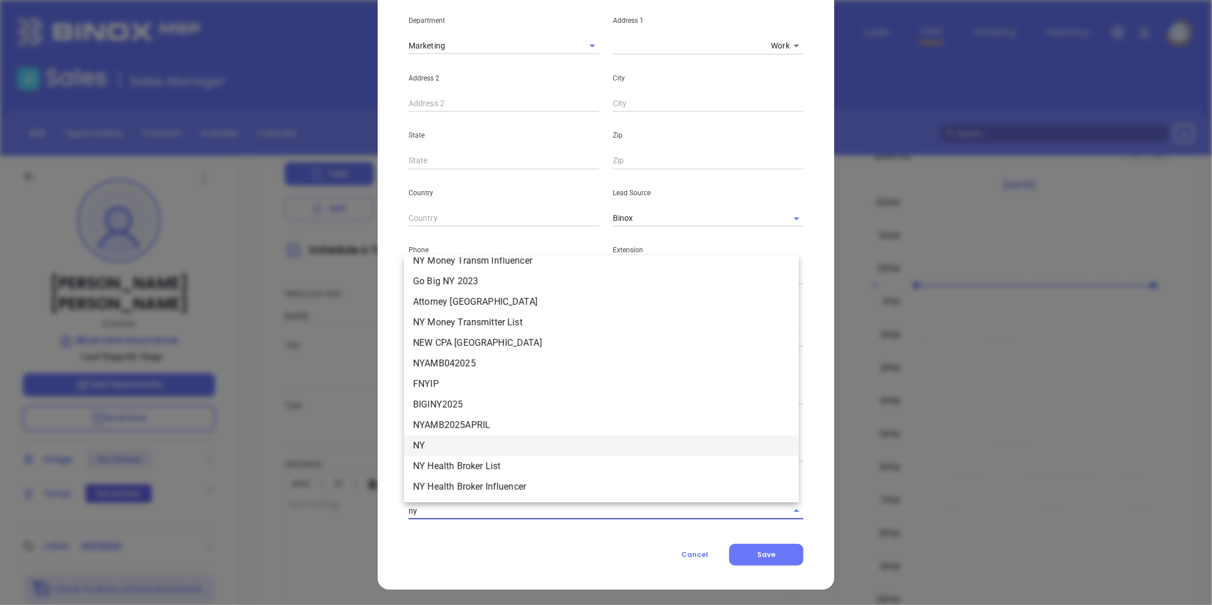
click at [431, 443] on li "NY" at bounding box center [601, 445] width 395 height 21
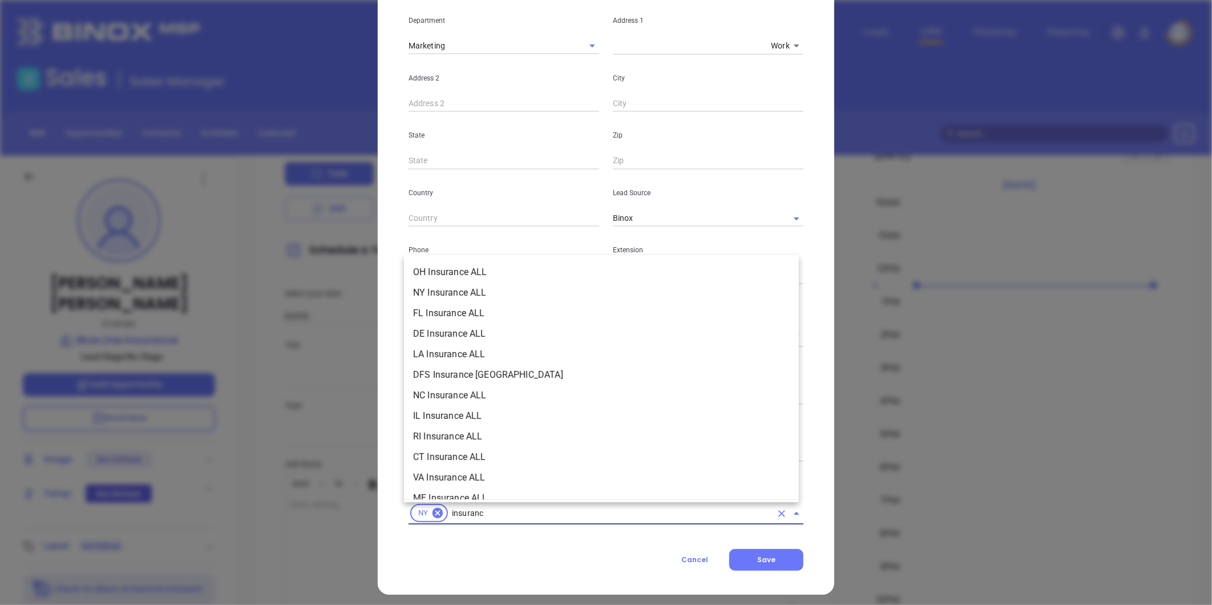
type input "insurance"
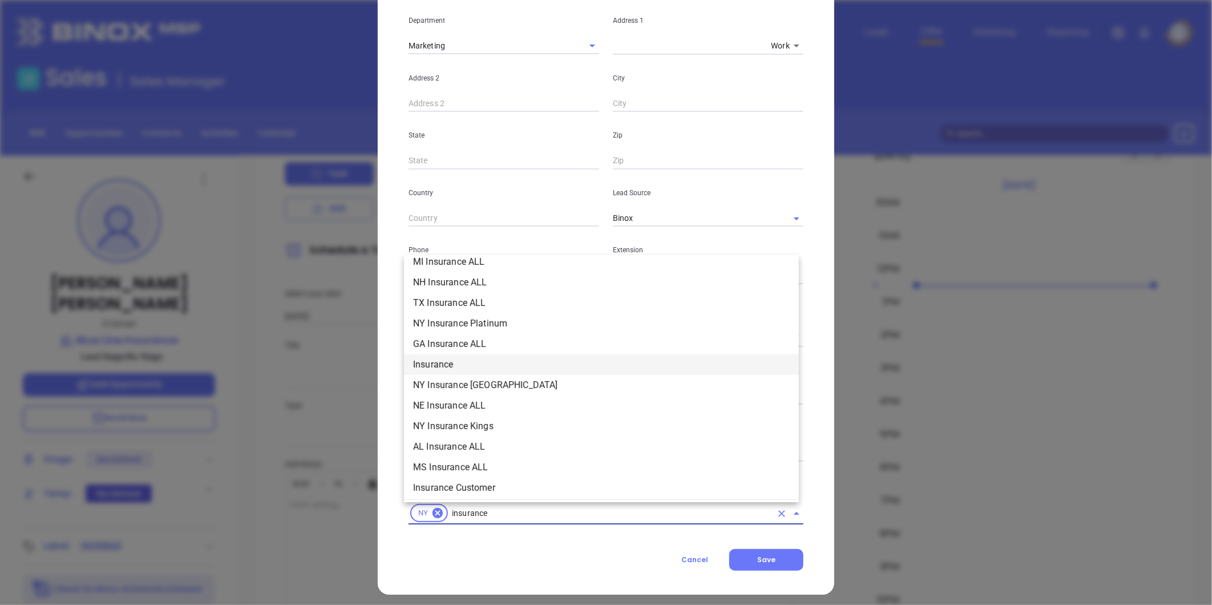
click at [454, 363] on li "Insurance" at bounding box center [601, 364] width 395 height 21
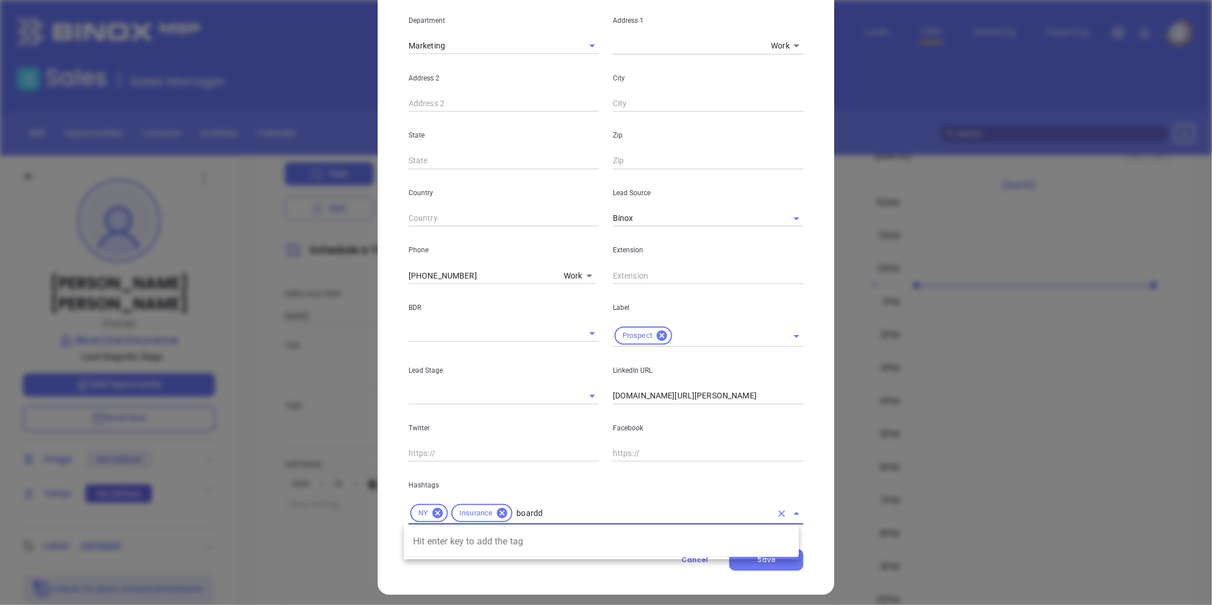
type input "board"
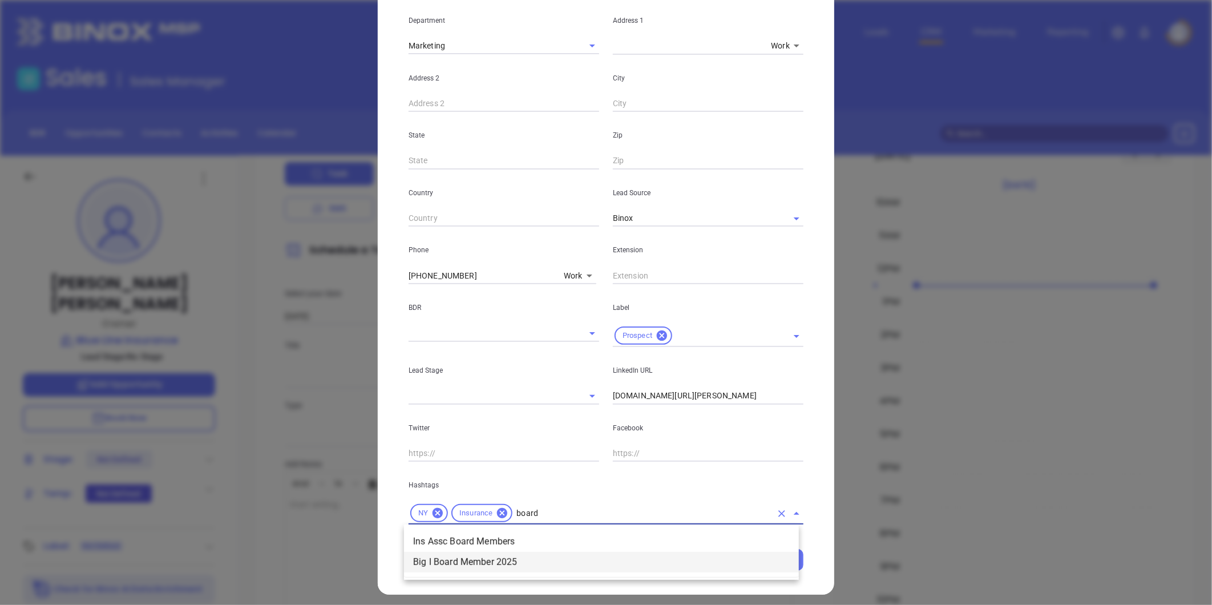
click at [484, 565] on li "Big I Board Member 2025" at bounding box center [601, 562] width 395 height 21
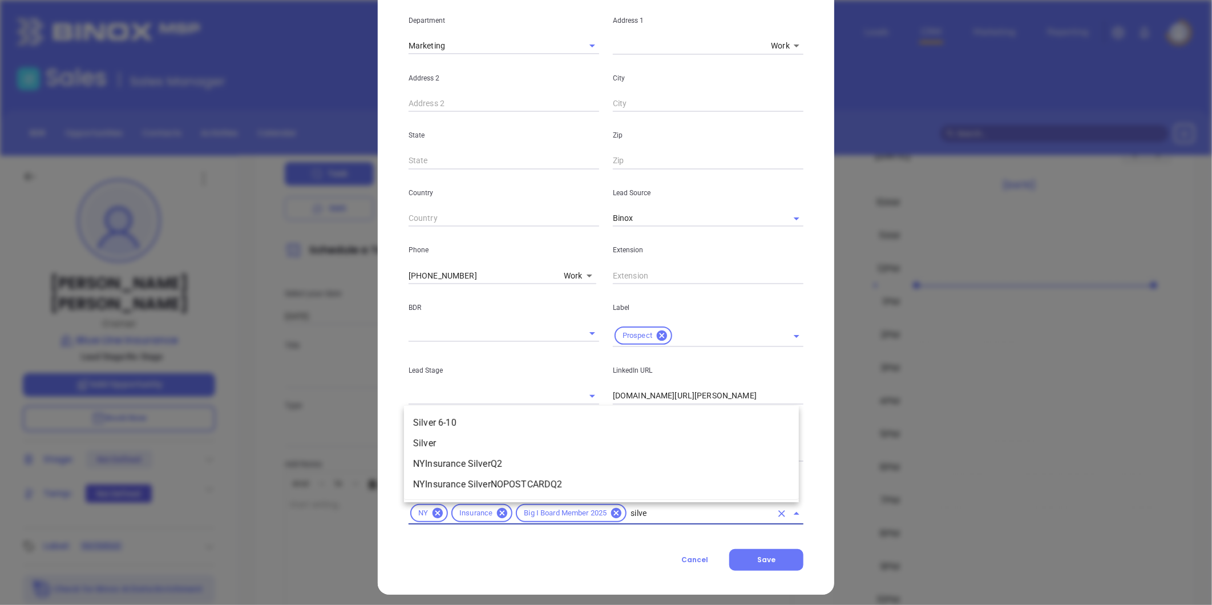
type input "silver"
click at [465, 417] on li "Silver 6-10" at bounding box center [601, 422] width 395 height 21
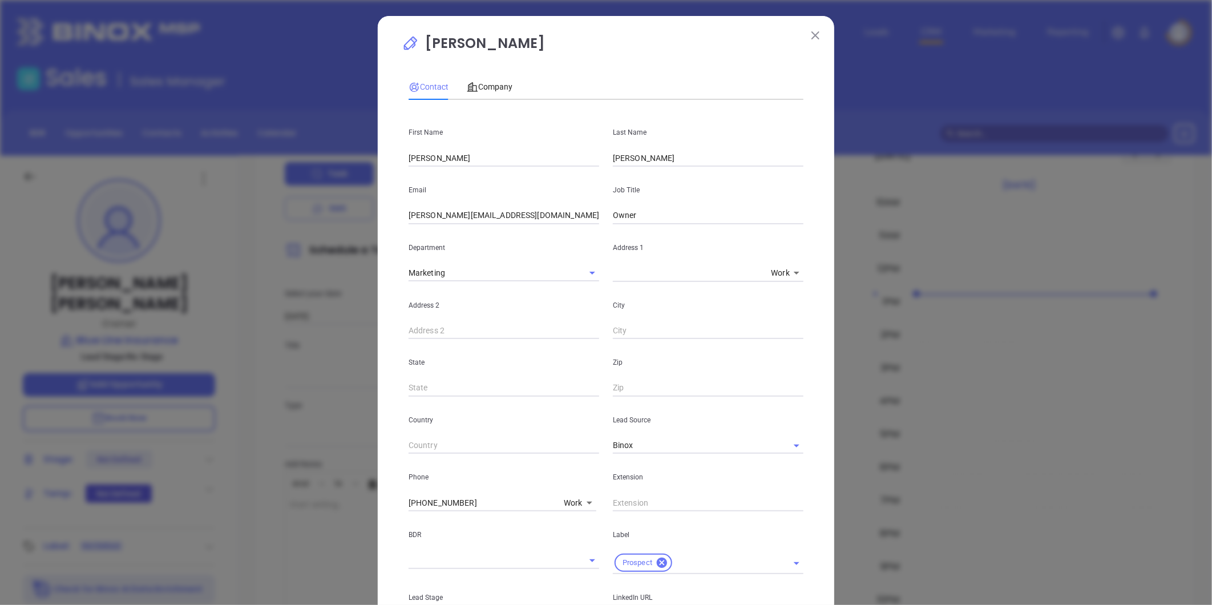
scroll to position [233, 0]
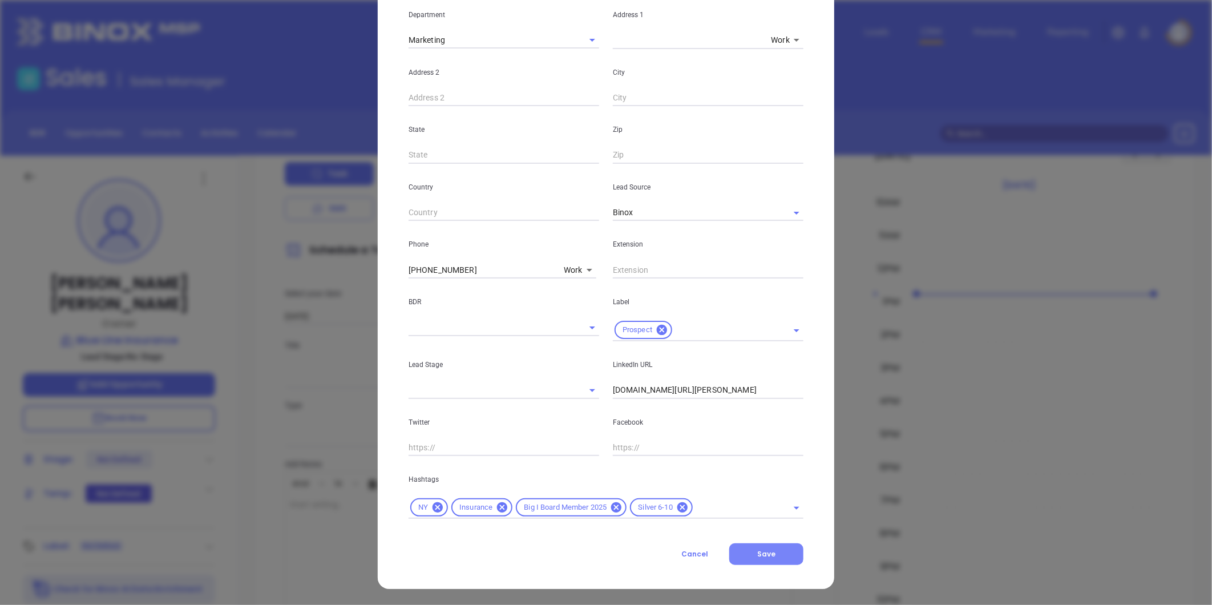
click at [760, 555] on span "Save" at bounding box center [766, 554] width 18 height 10
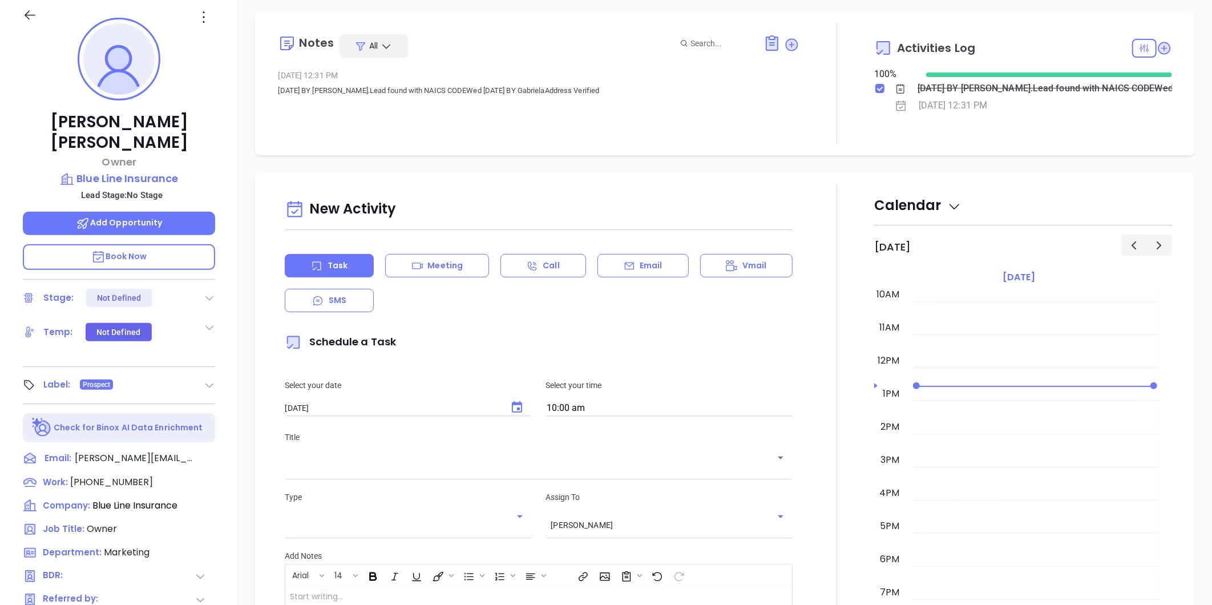
scroll to position [33, 0]
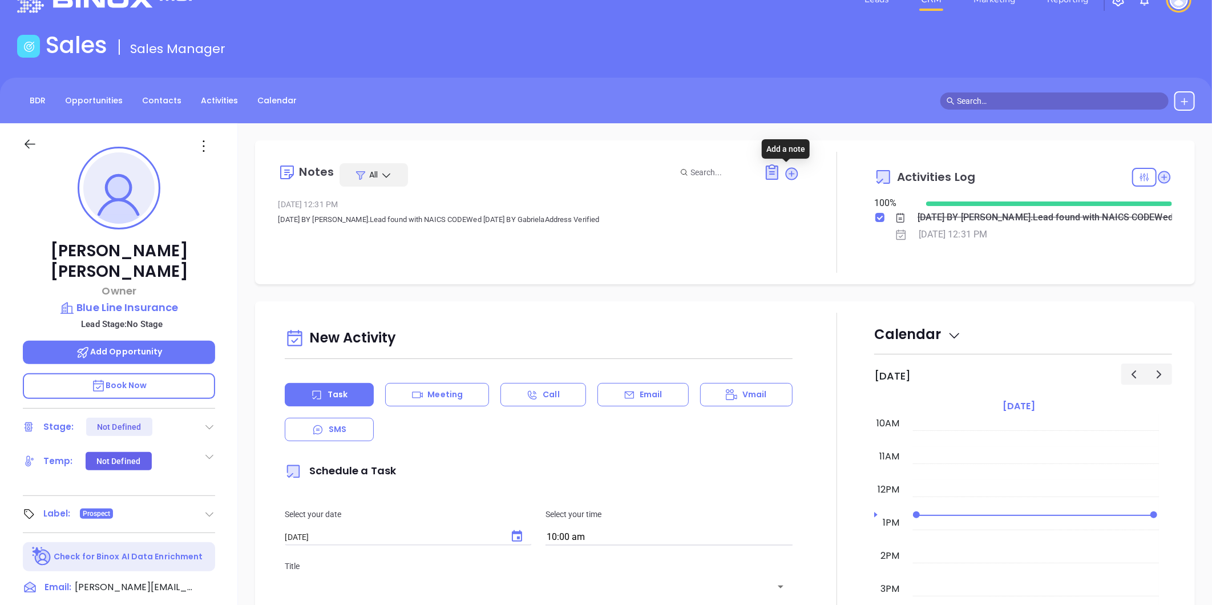
drag, startPoint x: 791, startPoint y: 168, endPoint x: 728, endPoint y: 180, distance: 63.9
click at [791, 168] on icon at bounding box center [791, 173] width 15 height 15
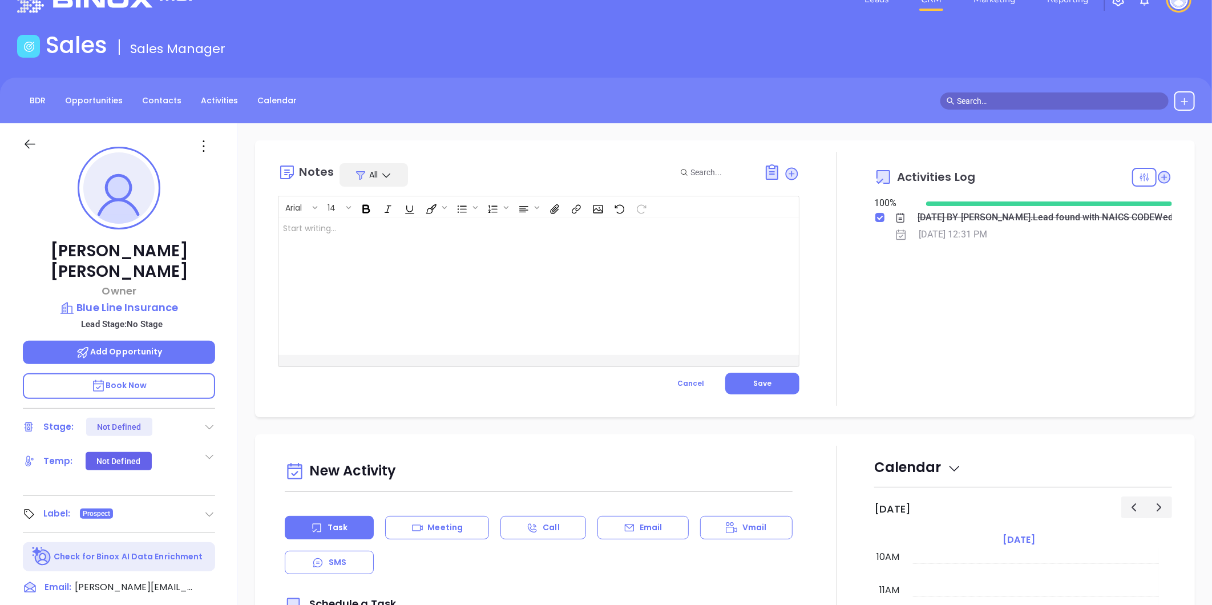
click at [426, 236] on div at bounding box center [520, 286] width 484 height 137
drag, startPoint x: 373, startPoint y: 229, endPoint x: 337, endPoint y: 233, distance: 36.7
click at [372, 229] on p "Big I Boad Member 2025" at bounding box center [520, 228] width 475 height 12
drag, startPoint x: 337, startPoint y: 233, endPoint x: 294, endPoint y: 226, distance: 42.8
click at [278, 229] on div "Big I Boad Member 2025" at bounding box center [520, 286] width 484 height 137
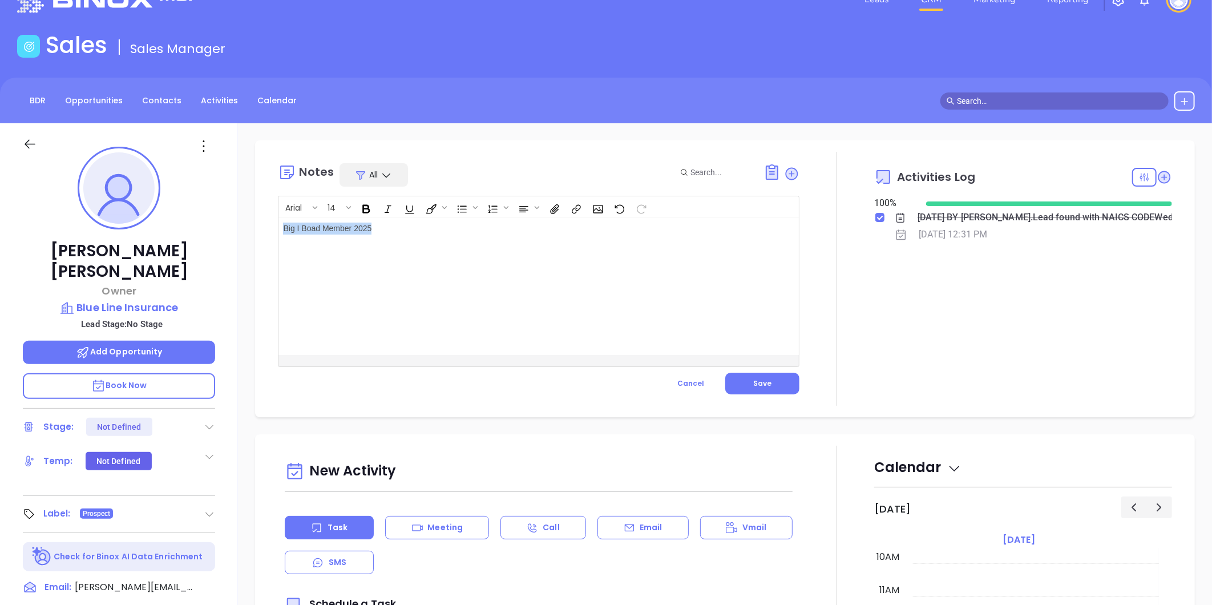
copy p "Big I Boad Member 2025"
drag, startPoint x: 758, startPoint y: 381, endPoint x: 716, endPoint y: 391, distance: 42.2
click at [754, 382] on span "Save" at bounding box center [762, 383] width 18 height 10
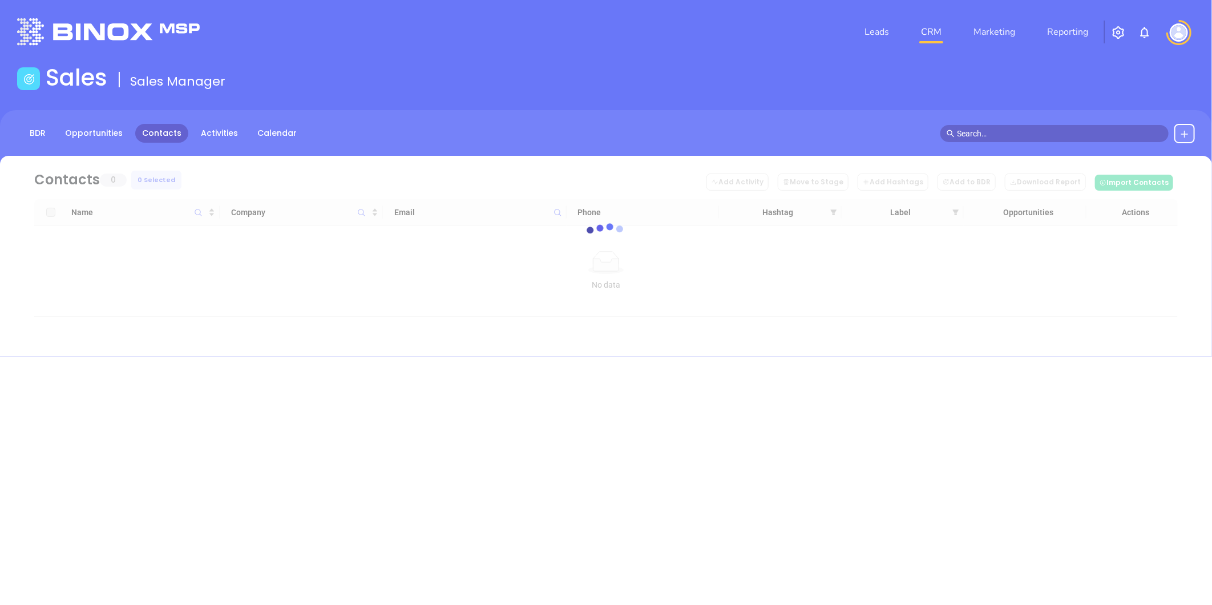
click at [1114, 29] on img "button" at bounding box center [1118, 33] width 14 height 14
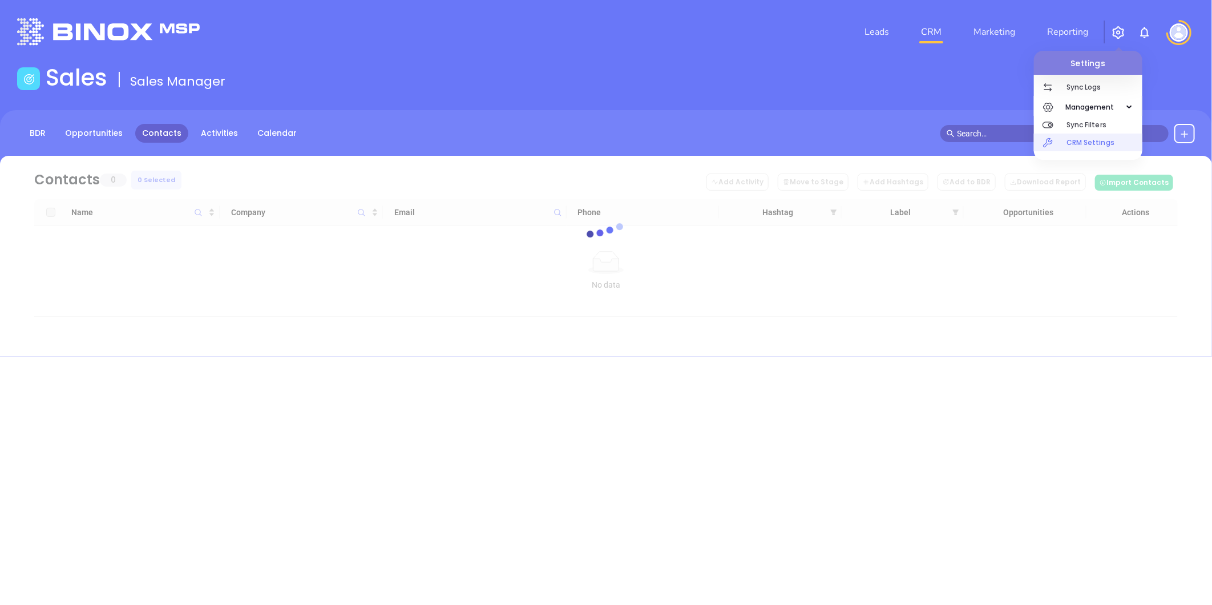
click at [1072, 137] on p "CRM Settings" at bounding box center [1104, 142] width 76 height 18
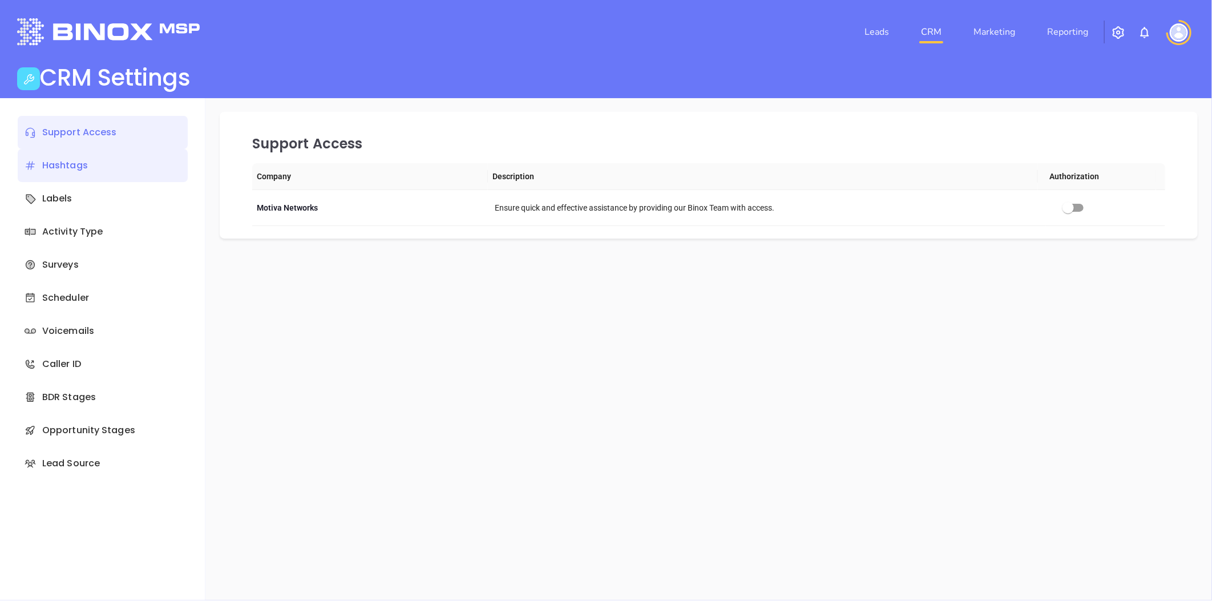
click at [71, 163] on div "Hashtags" at bounding box center [103, 165] width 170 height 33
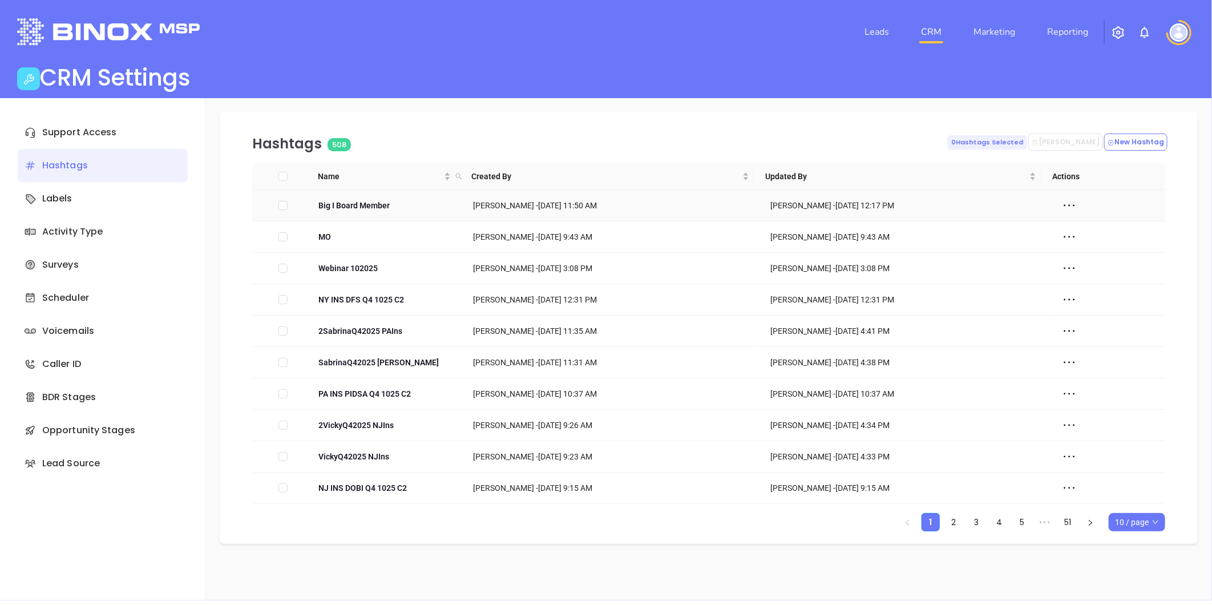
click at [1064, 202] on icon at bounding box center [1068, 205] width 17 height 17
click at [1091, 220] on div "Edit" at bounding box center [1112, 226] width 103 height 13
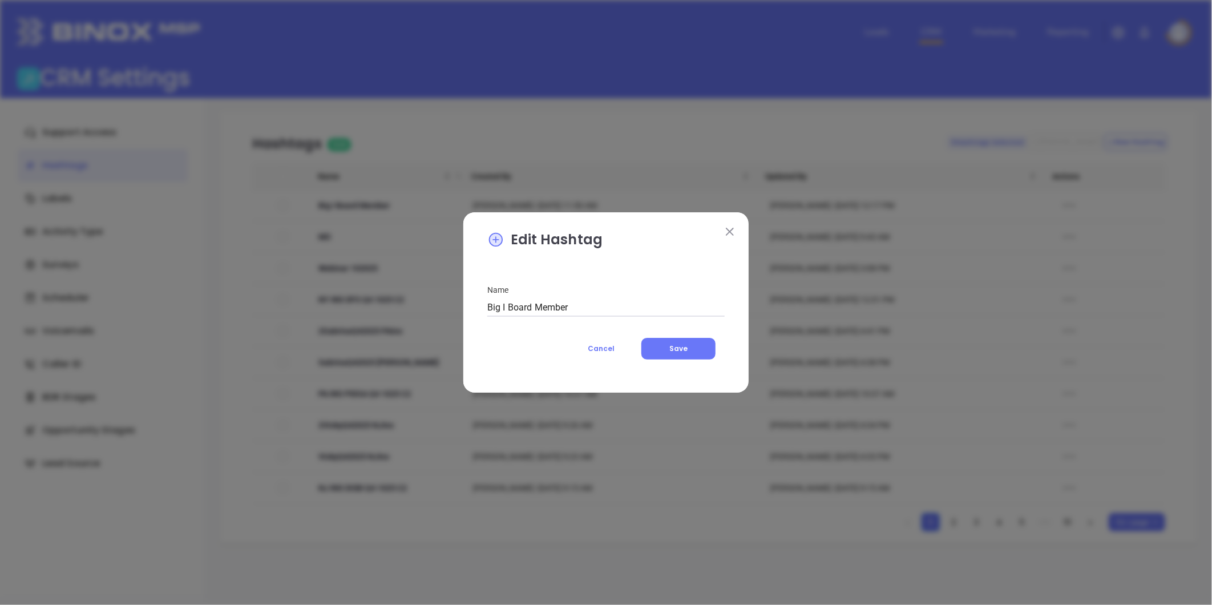
click at [588, 306] on input "Big I Board Member" at bounding box center [605, 307] width 237 height 18
type input "Big I Board Member 2025"
click at [677, 345] on span "Save" at bounding box center [678, 348] width 18 height 10
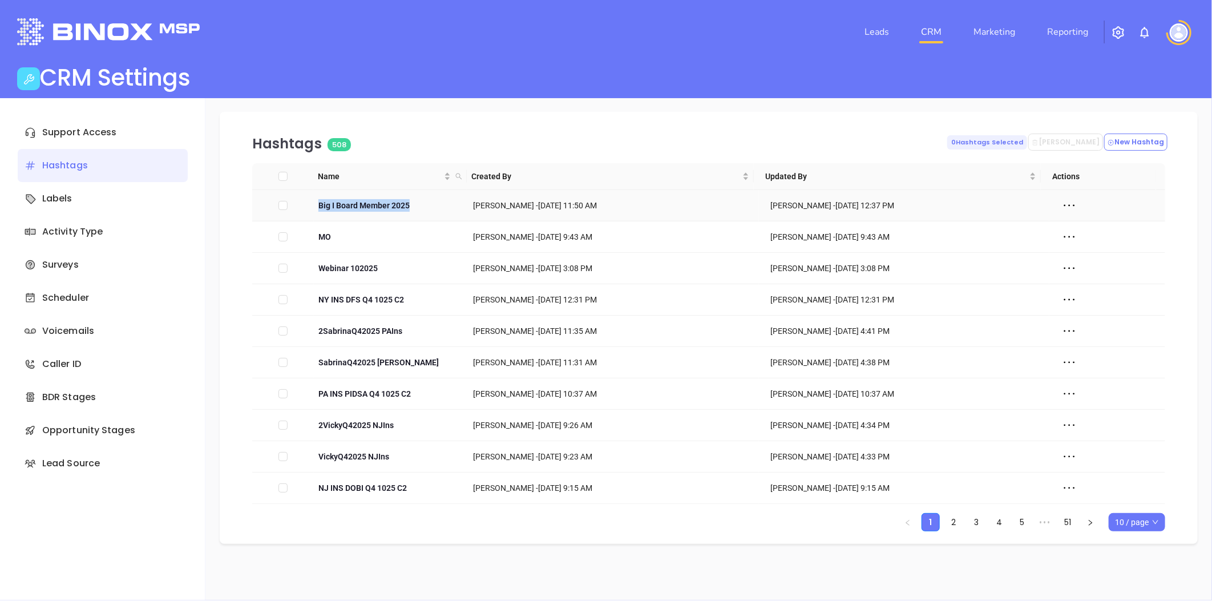
drag, startPoint x: 419, startPoint y: 202, endPoint x: 315, endPoint y: 213, distance: 104.3
click at [315, 213] on td "Big I Board Member 2025" at bounding box center [391, 205] width 155 height 31
copy span "Big I Board Member 2025"
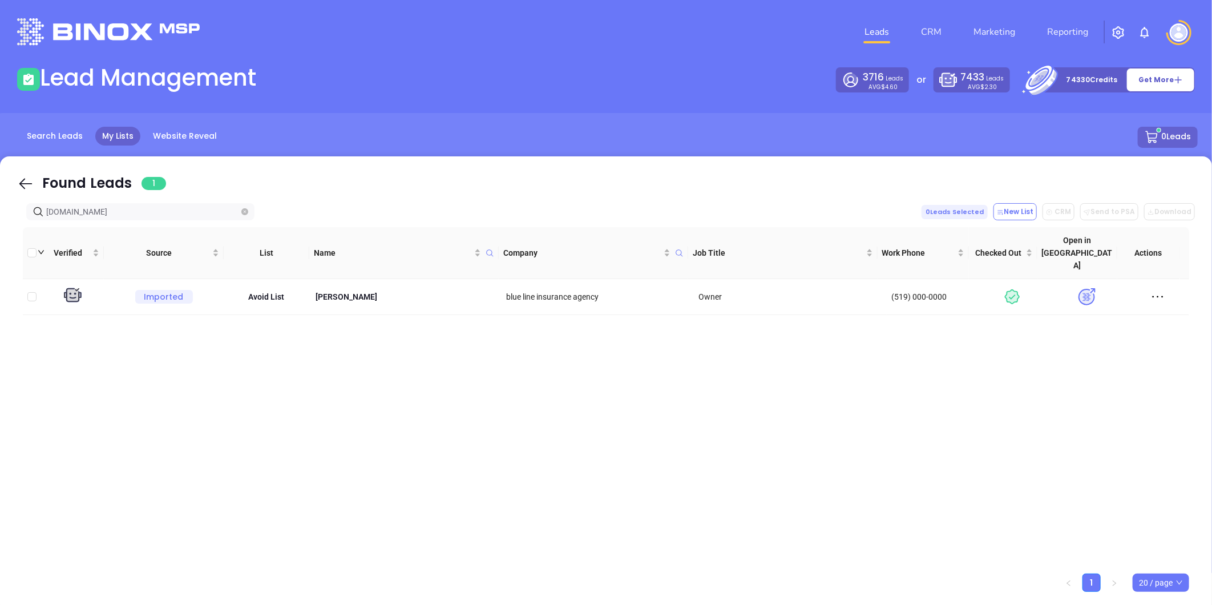
drag, startPoint x: 132, startPoint y: 213, endPoint x: 188, endPoint y: 166, distance: 73.3
click at [0, 222] on html "Leads CRM Marketing Reporting Financial Leads Leads Lead Management 3716 Leads …" at bounding box center [606, 302] width 1212 height 605
paste input "orgins"
drag, startPoint x: 99, startPoint y: 212, endPoint x: -49, endPoint y: 243, distance: 150.9
click at [0, 243] on html "Leads CRM Marketing Reporting Financial Leads Leads Lead Management 3716 Leads …" at bounding box center [606, 302] width 1212 height 605
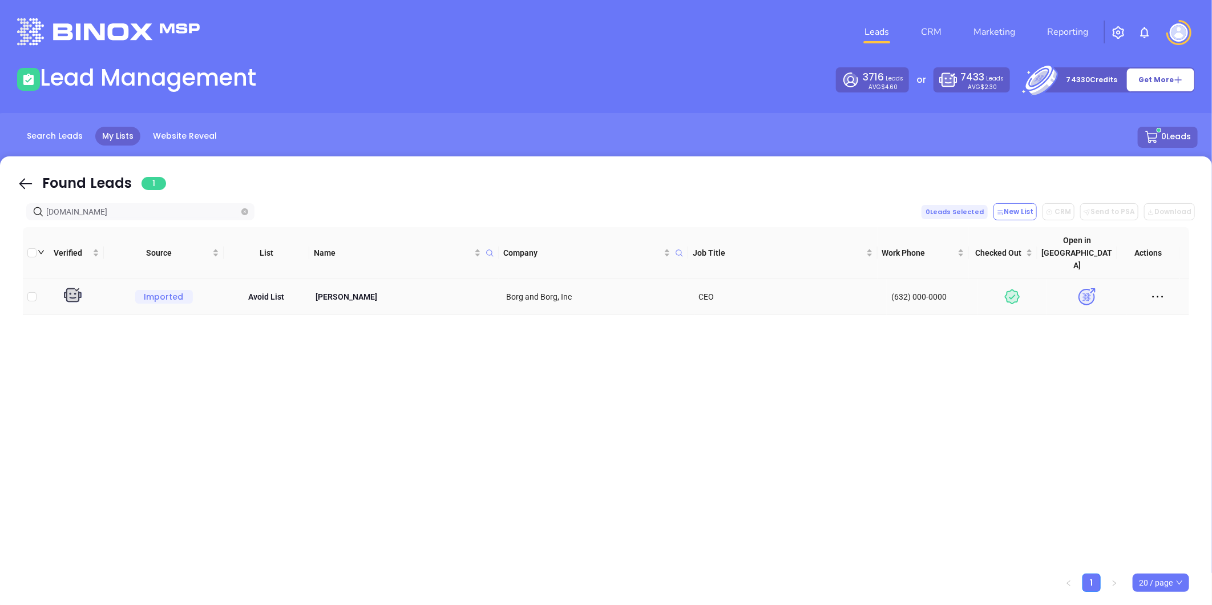
click at [1149, 288] on icon at bounding box center [1157, 296] width 17 height 17
click at [1059, 382] on div "Delete" at bounding box center [1095, 379] width 103 height 13
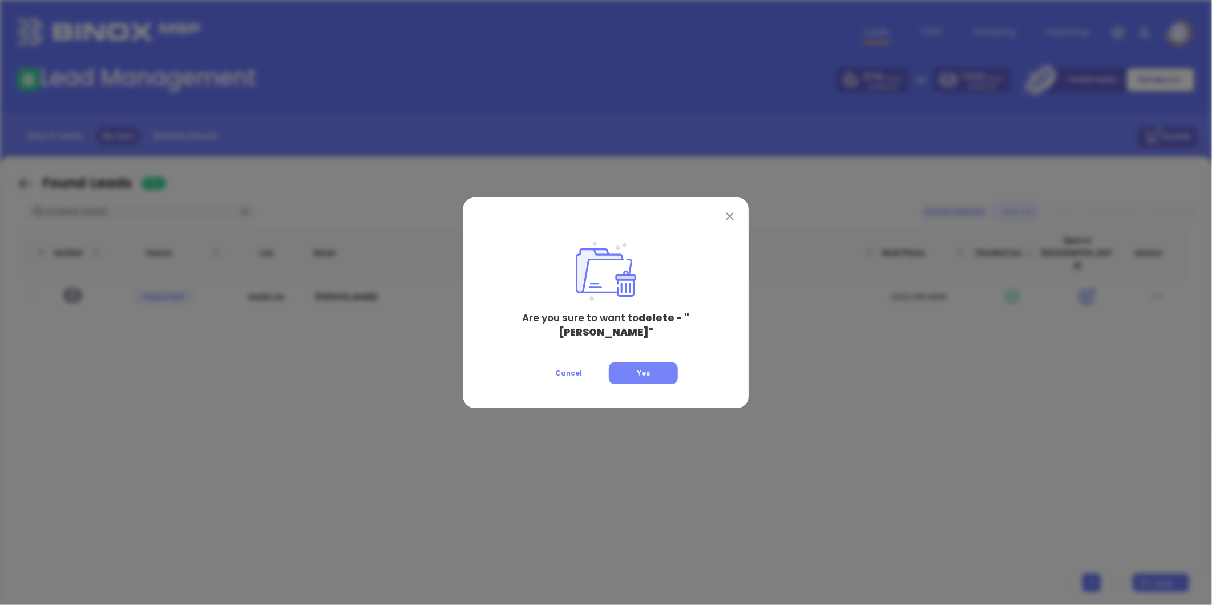
click at [653, 368] on button "Yes" at bounding box center [643, 373] width 69 height 22
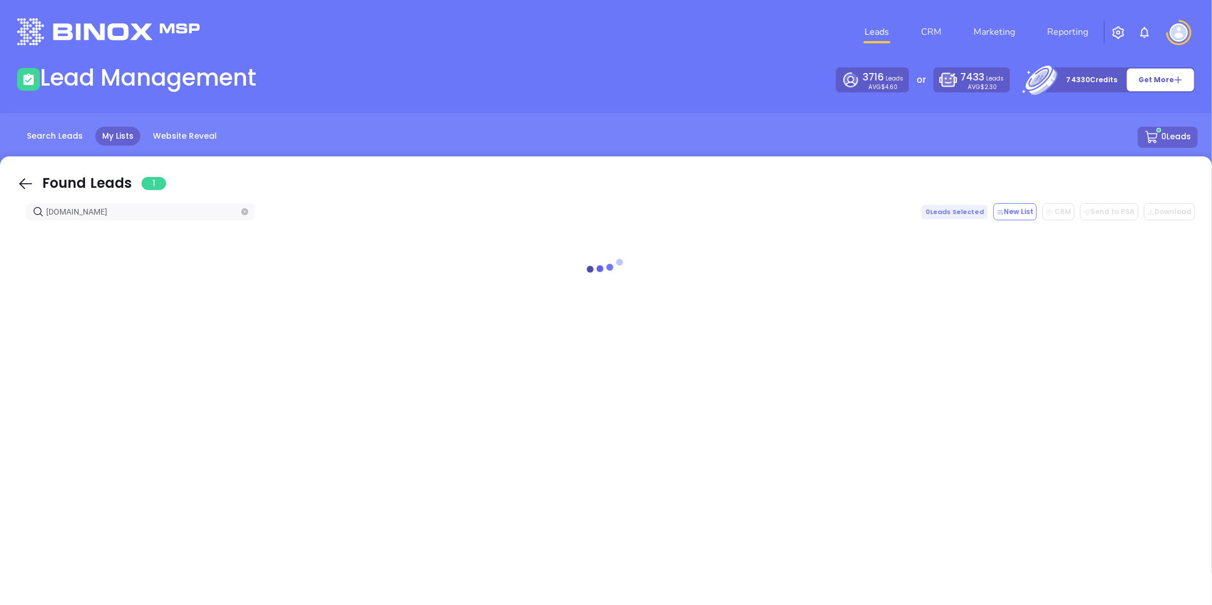
drag, startPoint x: -132, startPoint y: 264, endPoint x: 0, endPoint y: 254, distance: 132.6
click at [0, 264] on html "Leads CRM Marketing Reporting Financial Leads Leads Lead Management 3716 Leads …" at bounding box center [606, 302] width 1212 height 605
paste input "mikeprei"
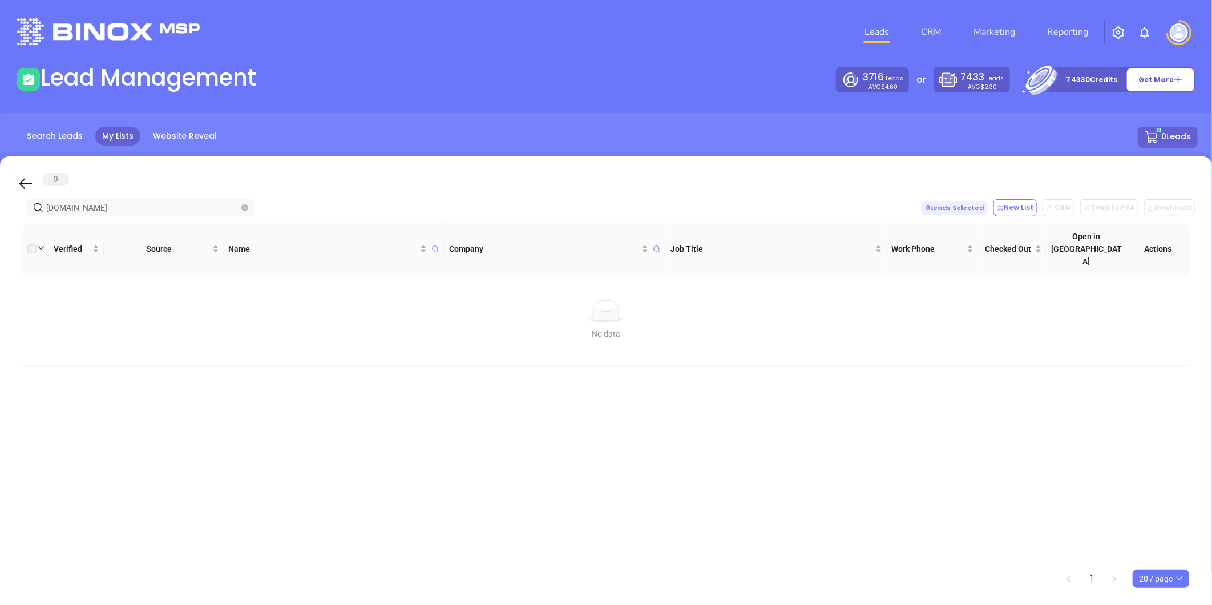
drag, startPoint x: 89, startPoint y: 210, endPoint x: -72, endPoint y: 221, distance: 161.8
click at [0, 221] on html "Leads CRM Marketing Reporting Financial Leads Leads Lead Management 3716 Leads …" at bounding box center [606, 302] width 1212 height 605
paste input "soundharborinsurance"
type input "soundharborinsurance.com"
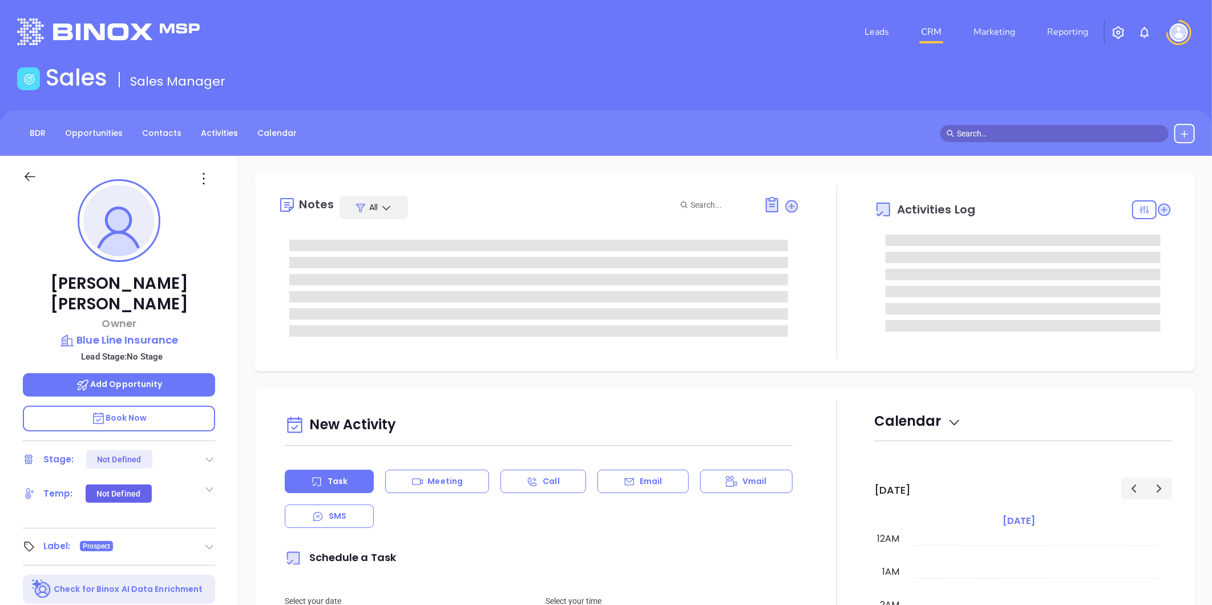
type input "[DATE]"
type input "[PERSON_NAME]"
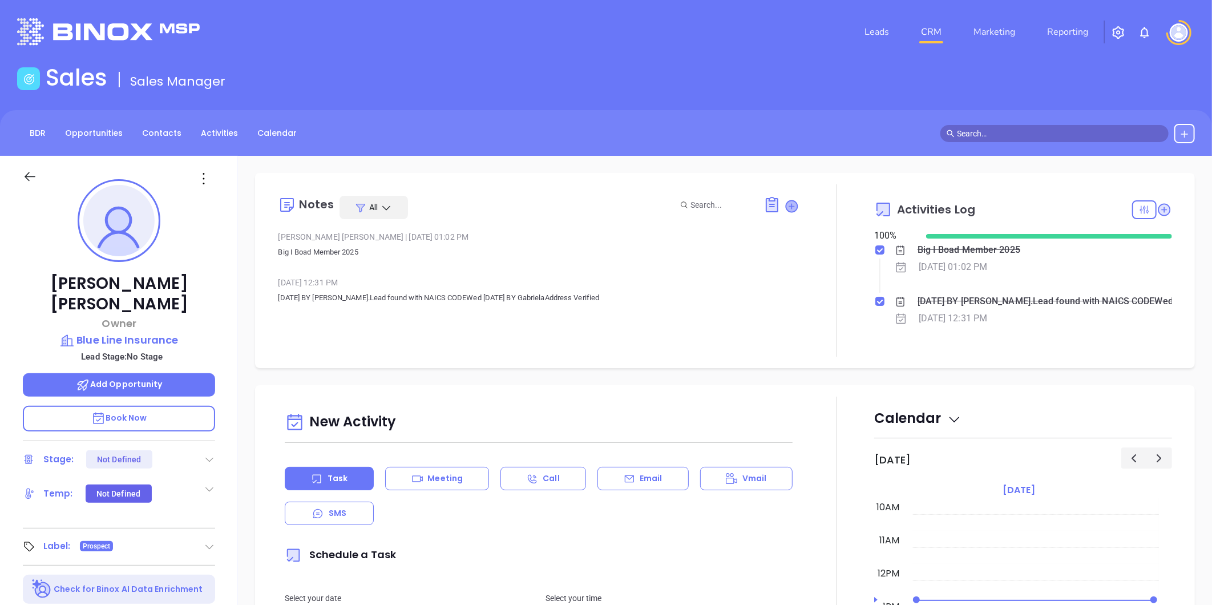
click at [786, 202] on icon at bounding box center [791, 205] width 11 height 11
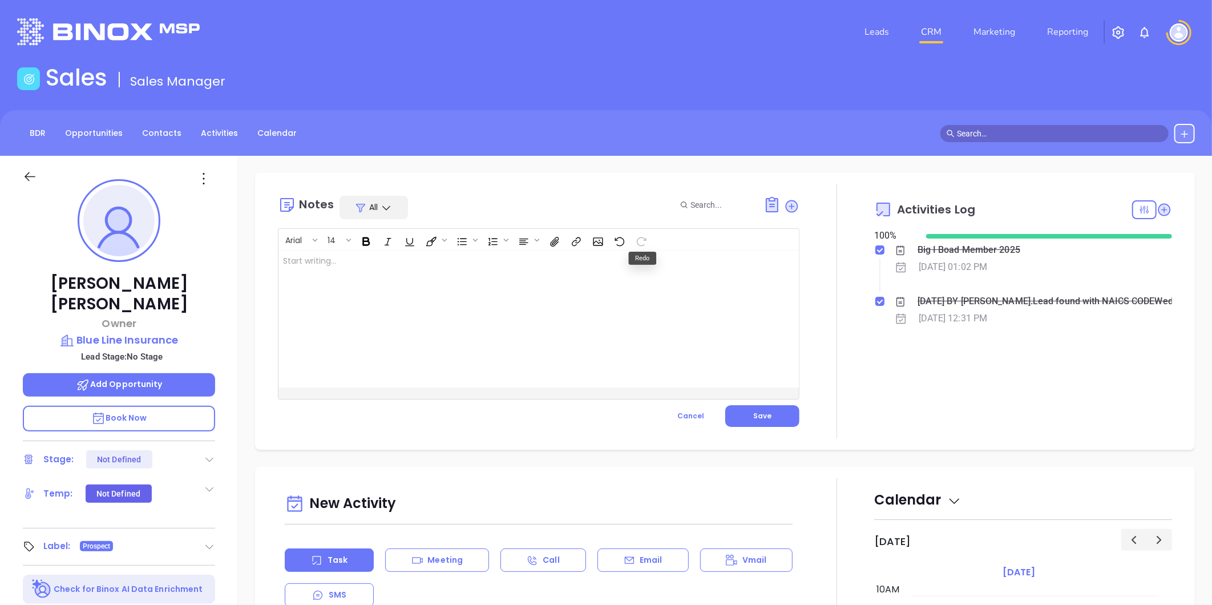
click at [356, 262] on div at bounding box center [520, 318] width 484 height 137
click at [745, 403] on div "Arial 14 Big I Boad Member 2025 CHAIR OF THE BOARD ﻿ ﻿ XXXXXXXXXXXXXXXXXXXXXXXX…" at bounding box center [538, 327] width 521 height 199
click at [757, 414] on span "Save" at bounding box center [762, 416] width 18 height 10
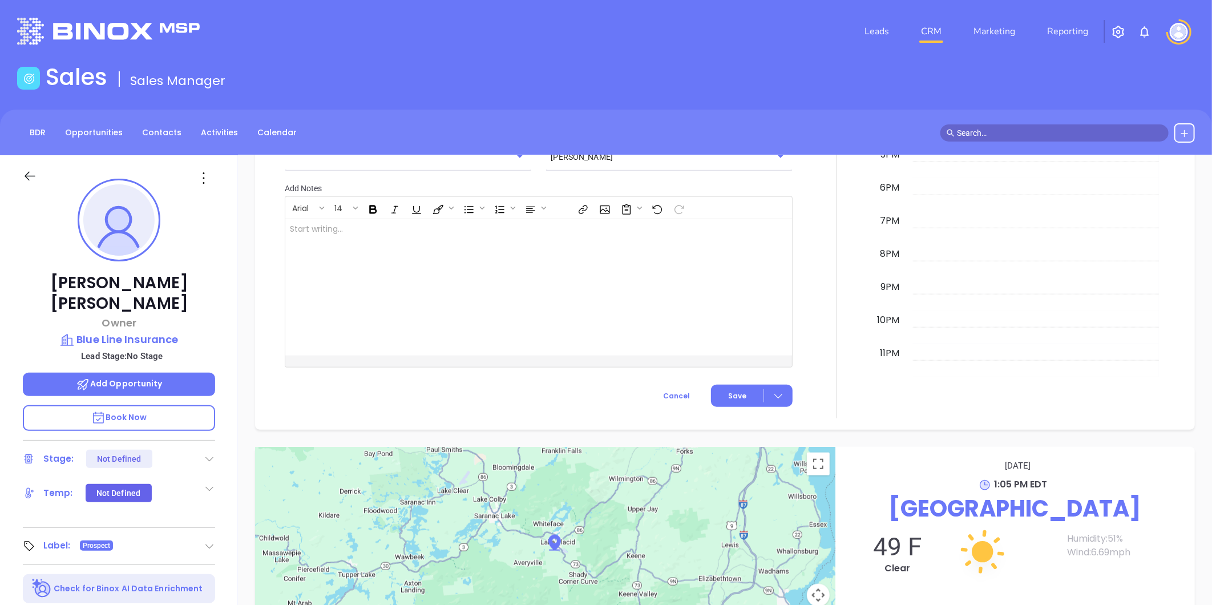
scroll to position [0, 0]
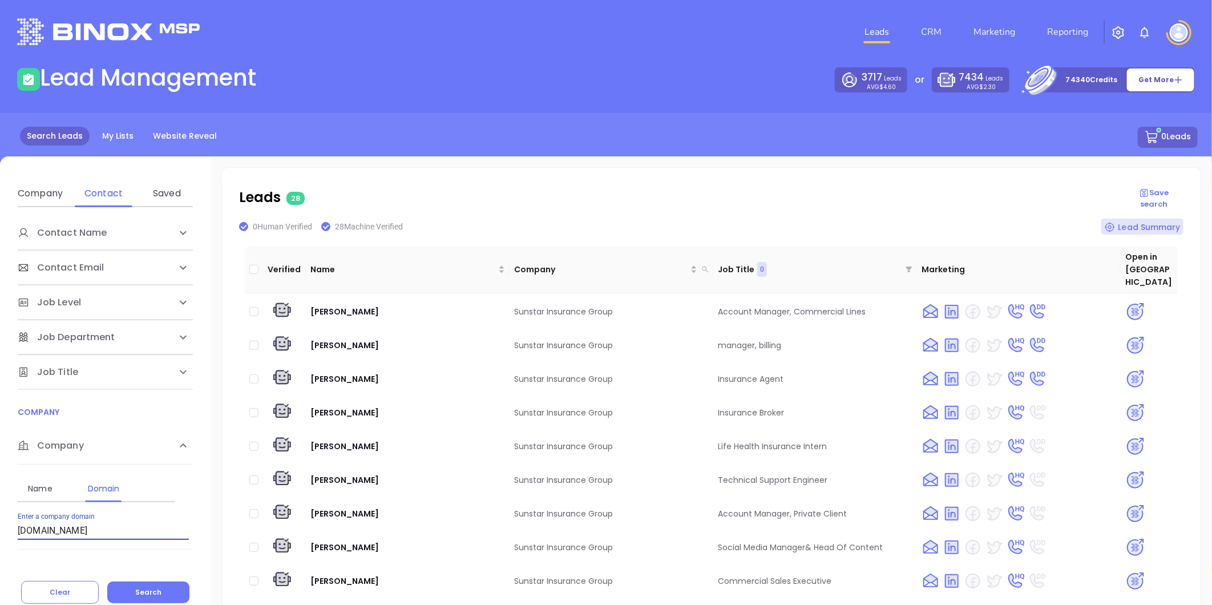
scroll to position [9, 0]
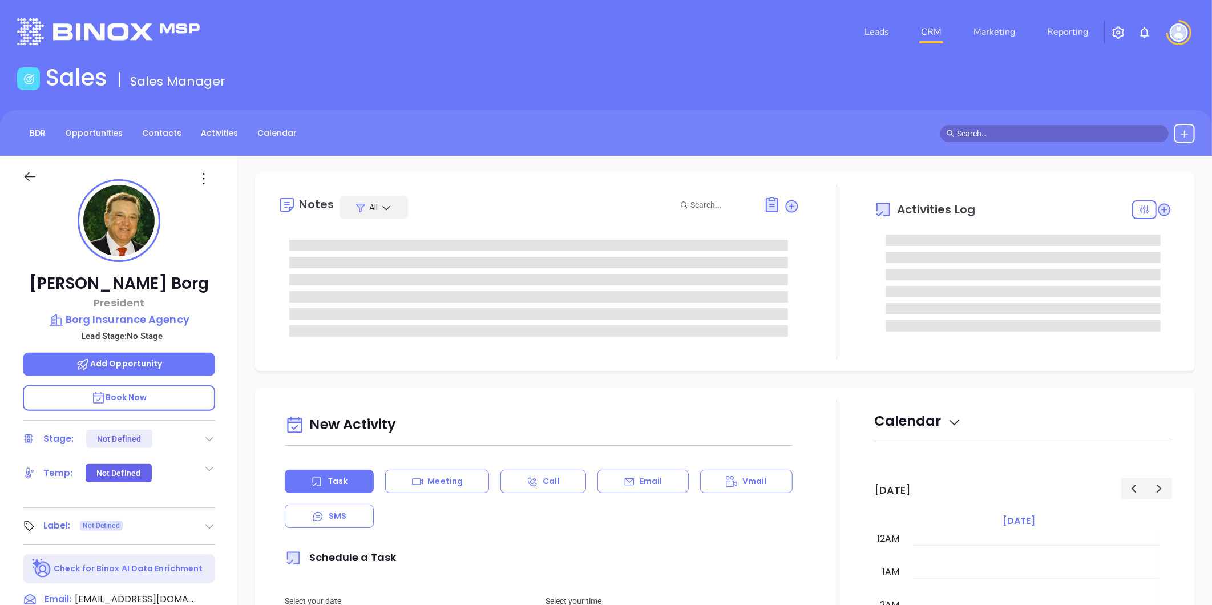
type input "[DATE]"
type input "[PERSON_NAME]"
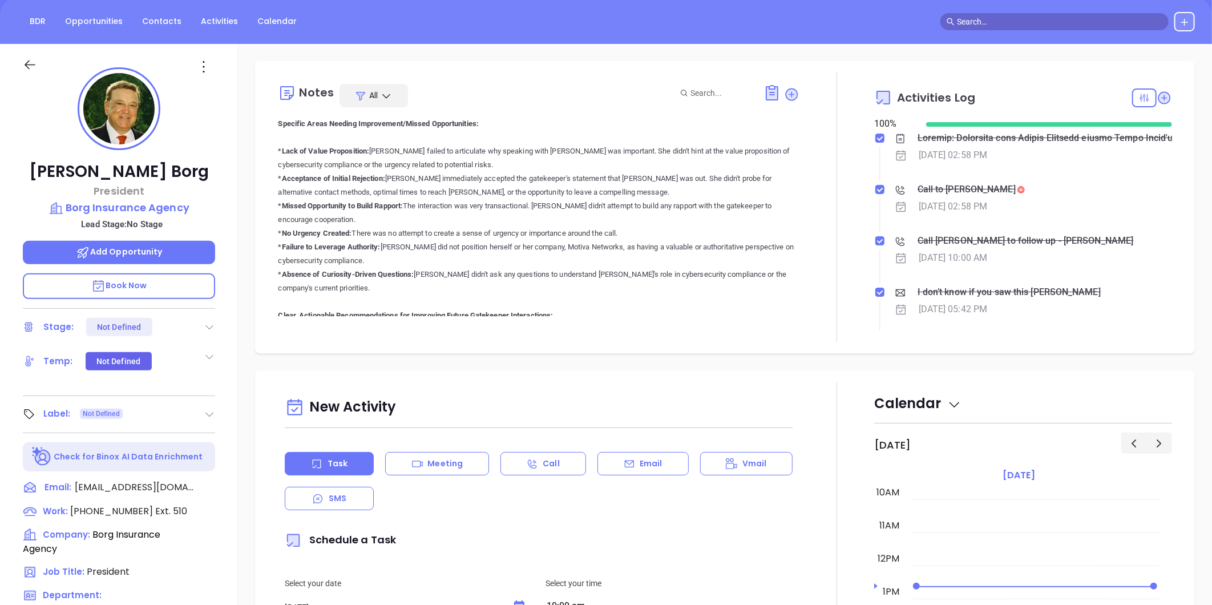
scroll to position [0, 0]
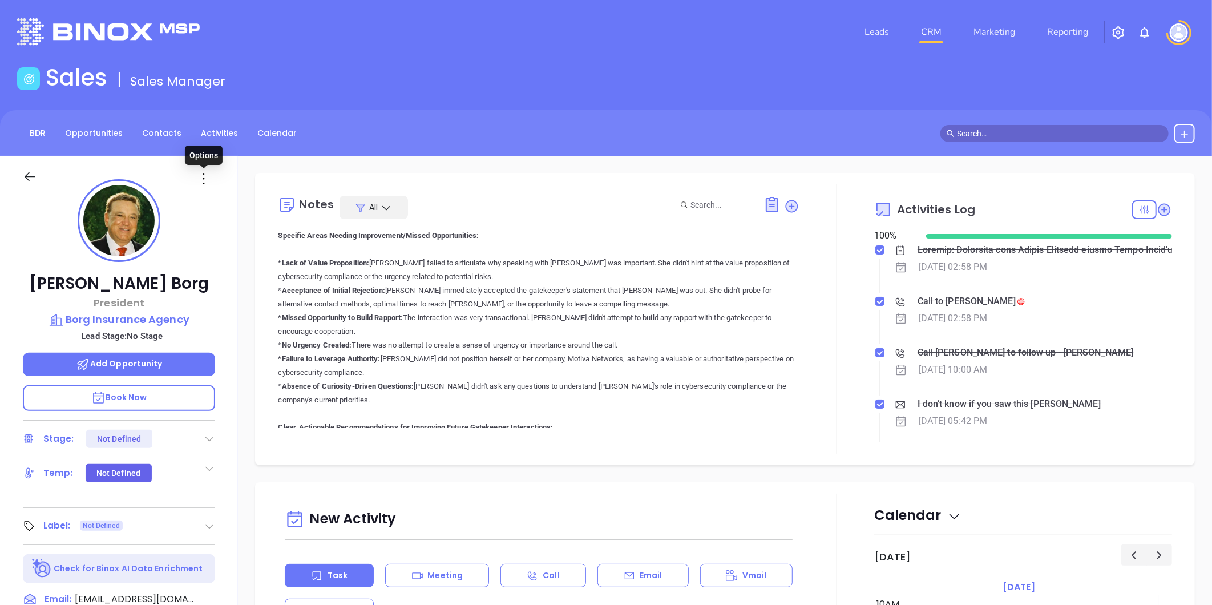
click at [203, 178] on icon at bounding box center [204, 178] width 2 height 11
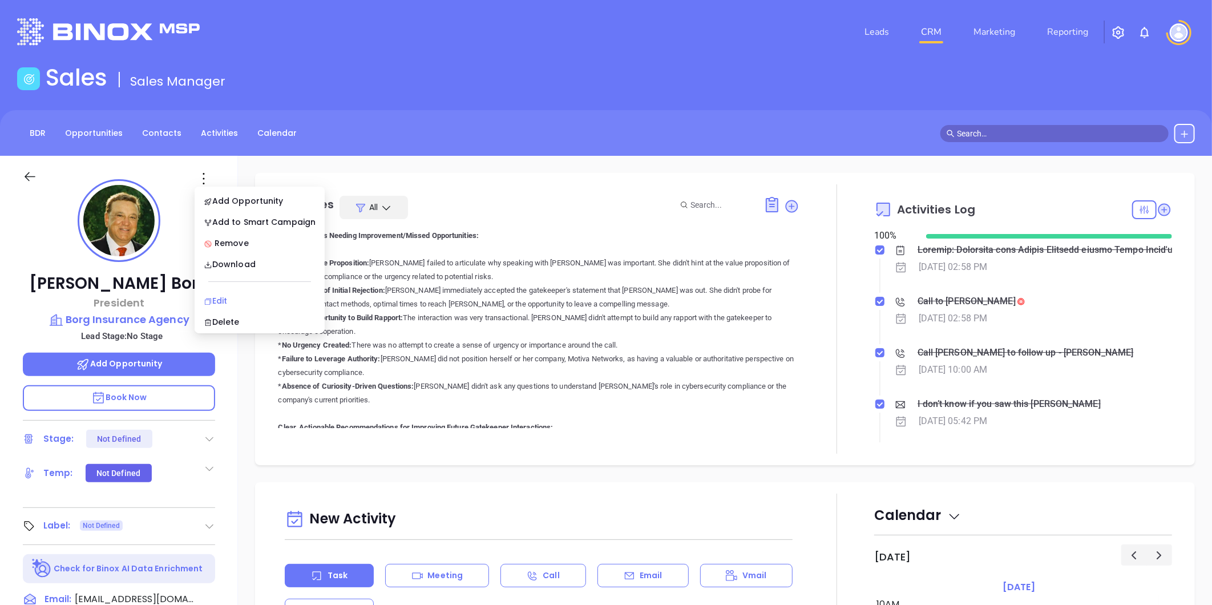
click at [230, 301] on div "Edit" at bounding box center [260, 300] width 112 height 13
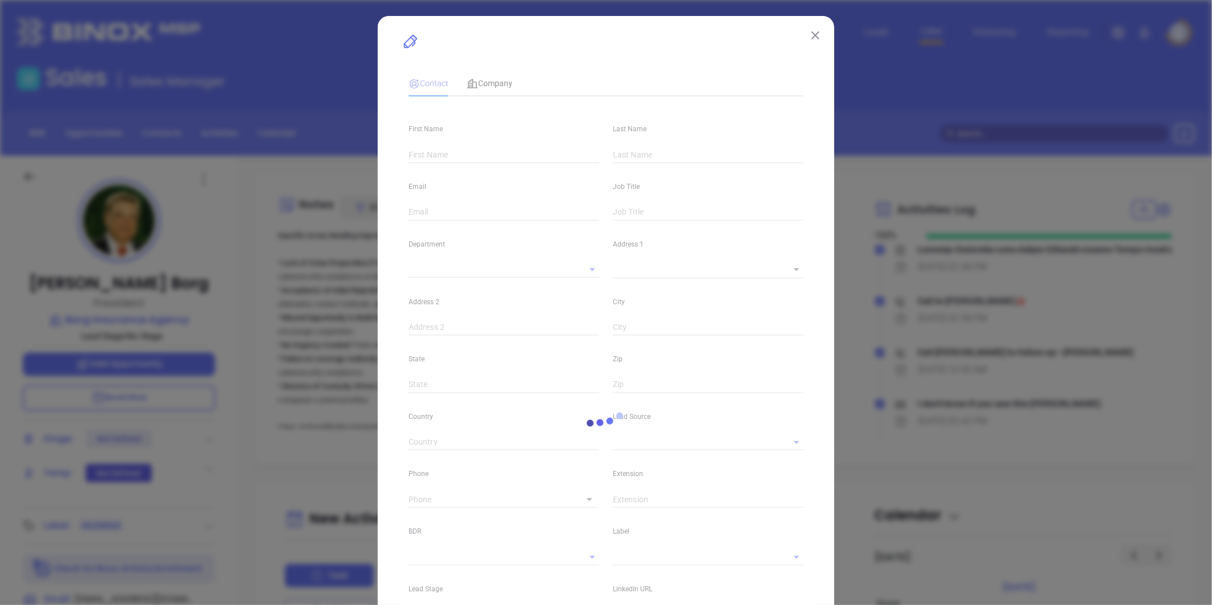
type input "David M."
type input "Borg"
type input "dhborg@borgins.com"
type input "President"
type textarea "148 East Main Street"
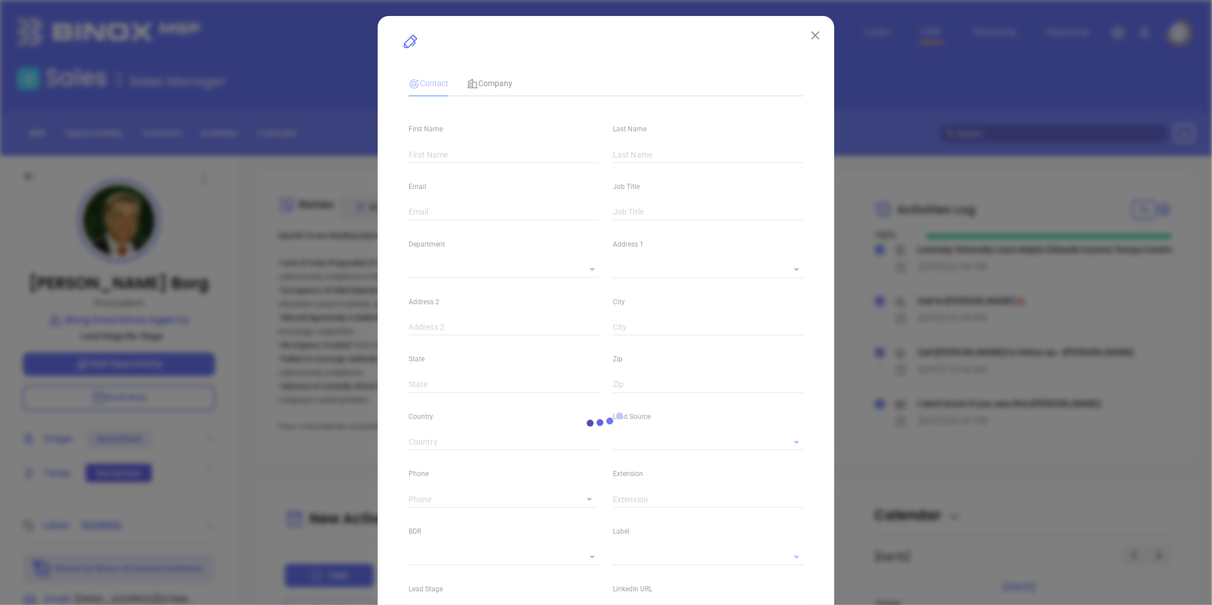
type input "1"
type input "Huntington"
type input "NY"
type input "11743"
type input "www.linkedin.com/in/david-m-borg-b77603192"
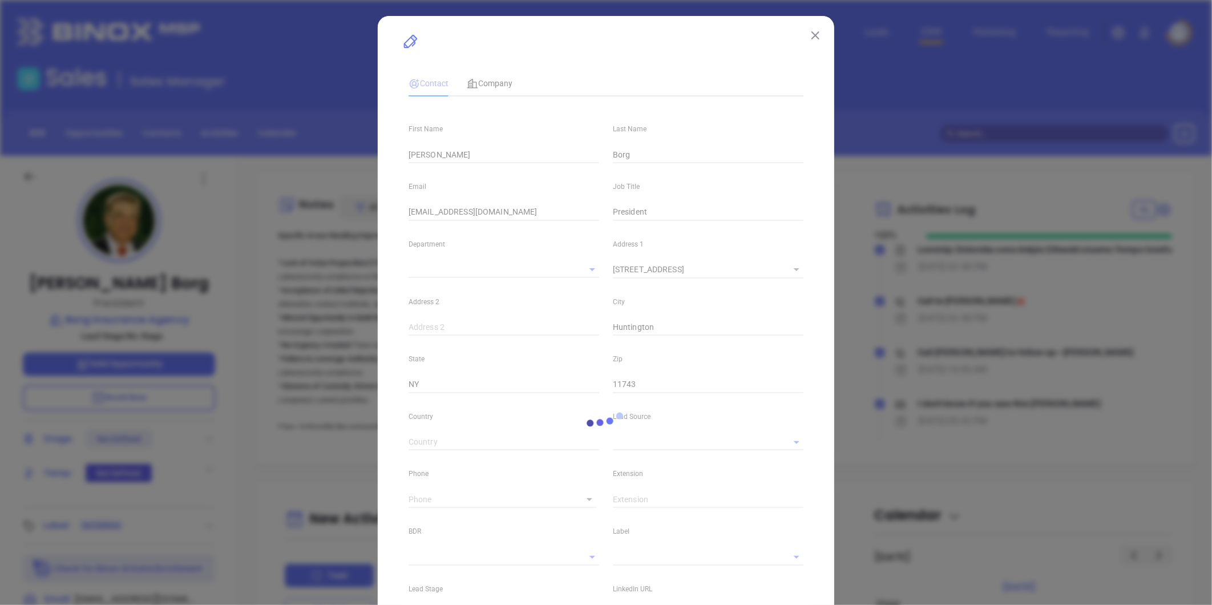
type input "Binox"
type input "Anabell Dominguez"
type input "(631) 673-7600"
type input "1"
type input "510"
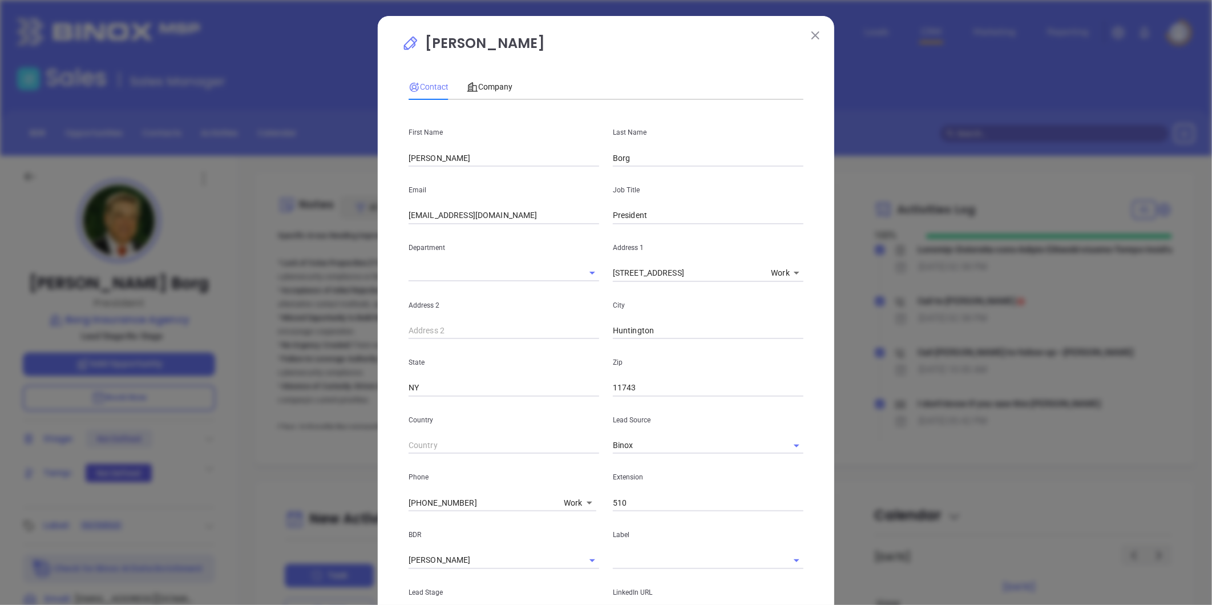
click at [452, 156] on input "David M." at bounding box center [503, 157] width 191 height 17
type input "David H."
drag, startPoint x: 449, startPoint y: 214, endPoint x: 383, endPoint y: 232, distance: 67.9
click at [354, 226] on div "David M. Borg Contact Company First Name David H. Last Name Borg Email dhborg@b…" at bounding box center [606, 302] width 1212 height 605
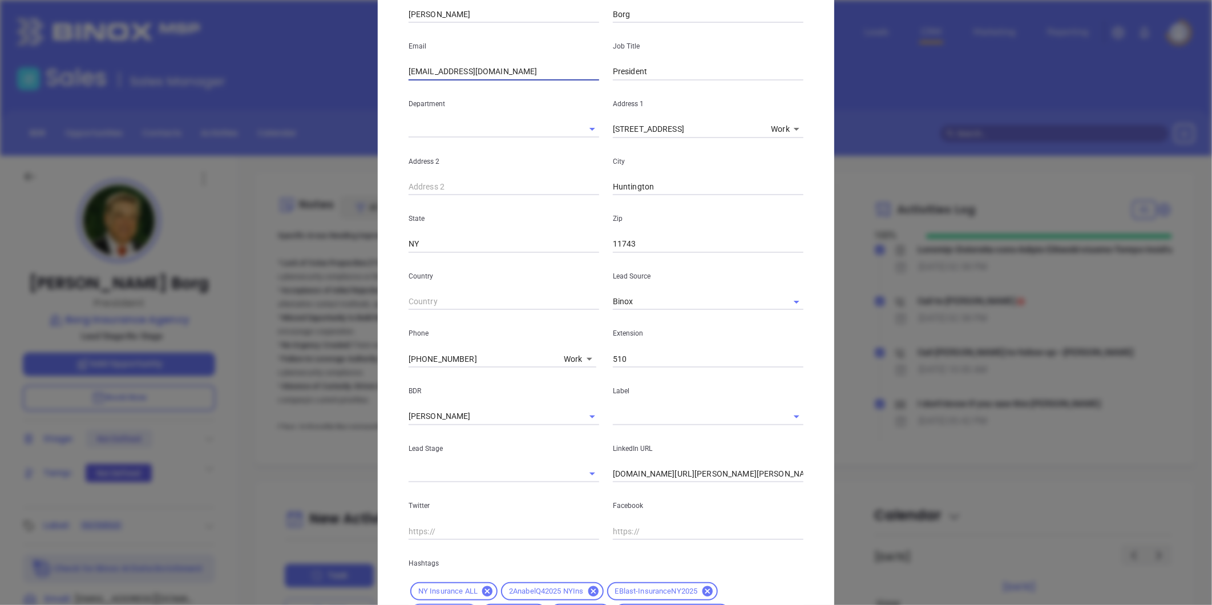
scroll to position [190, 0]
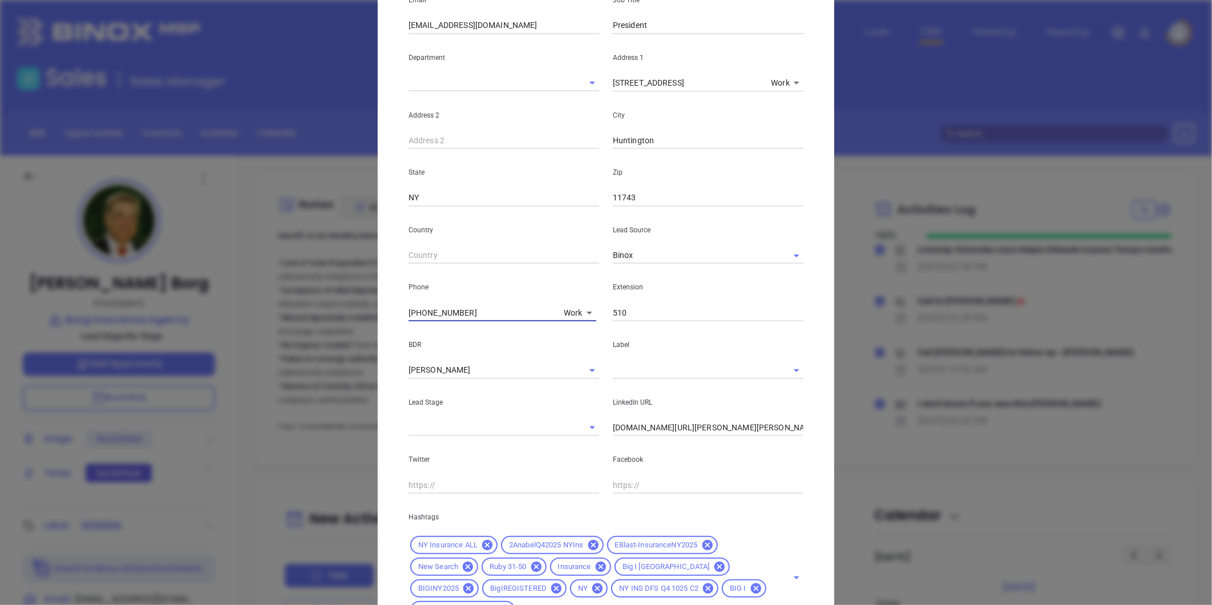
drag, startPoint x: 429, startPoint y: 310, endPoint x: 324, endPoint y: 309, distance: 105.0
click at [324, 309] on div "David M. Borg Contact Company First Name David H. Last Name Borg Email dhborg@b…" at bounding box center [606, 302] width 1212 height 605
type input "( ) -"
click at [631, 310] on input "510" at bounding box center [708, 312] width 191 height 17
type input "5"
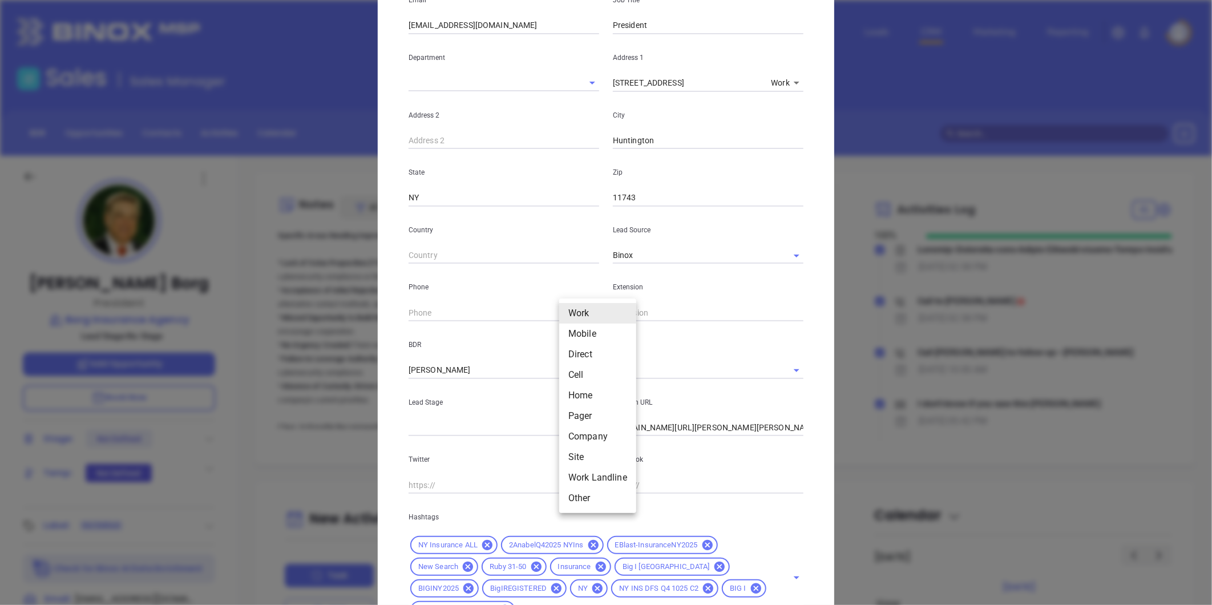
click at [573, 314] on body "Leads CRM Marketing Reporting Financial Leads Leads Sales Sales Manager BDR Opp…" at bounding box center [606, 302] width 1212 height 605
drag, startPoint x: 579, startPoint y: 452, endPoint x: 546, endPoint y: 407, distance: 55.1
click at [578, 452] on li "Site" at bounding box center [597, 457] width 77 height 21
type input "11"
click at [476, 311] on input "( ) -" at bounding box center [486, 312] width 156 height 17
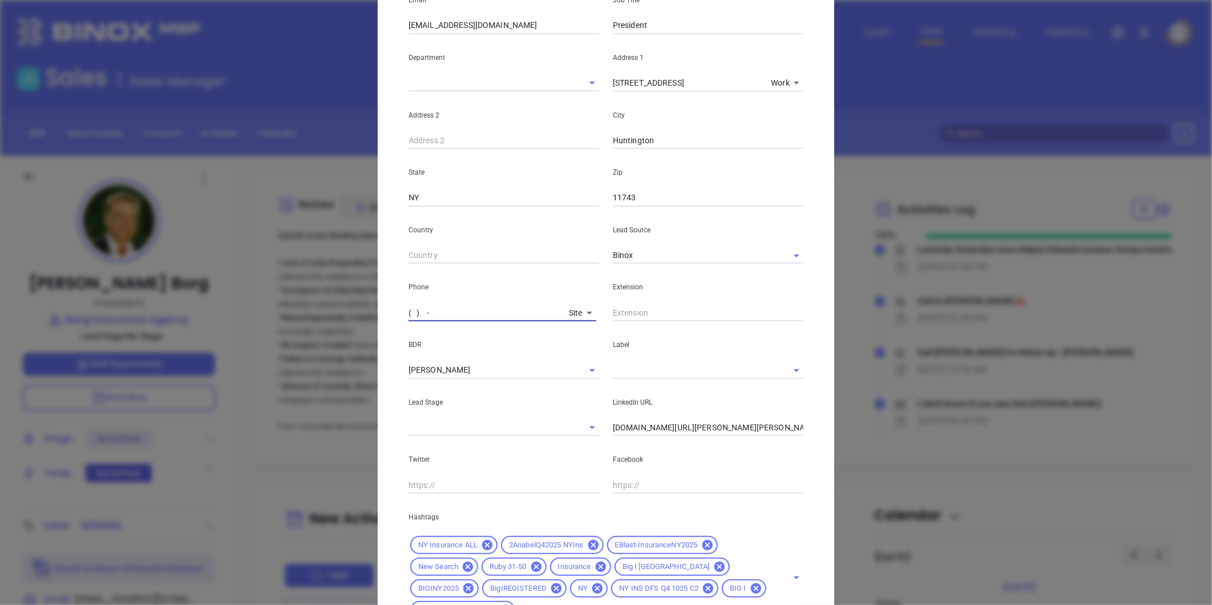
paste input "631) 673-7600"
type input "(631) 673-7600"
click at [654, 315] on input "text" at bounding box center [708, 312] width 191 height 17
type input "520"
click at [726, 259] on input "Binox" at bounding box center [692, 255] width 159 height 17
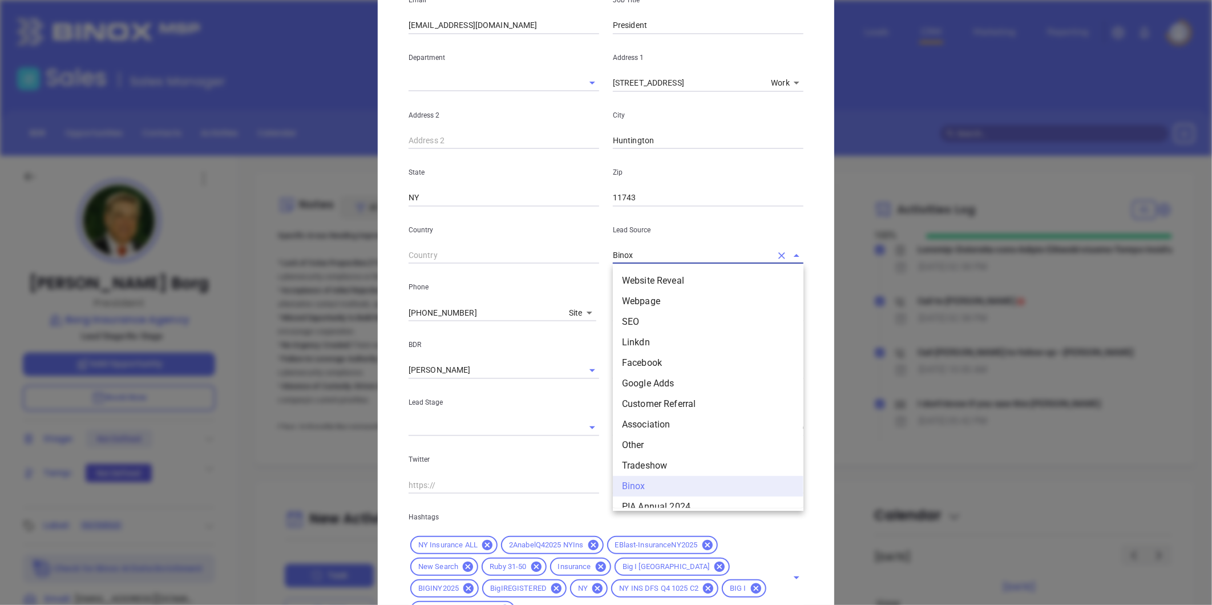
click at [522, 213] on div "Country" at bounding box center [504, 235] width 204 height 58
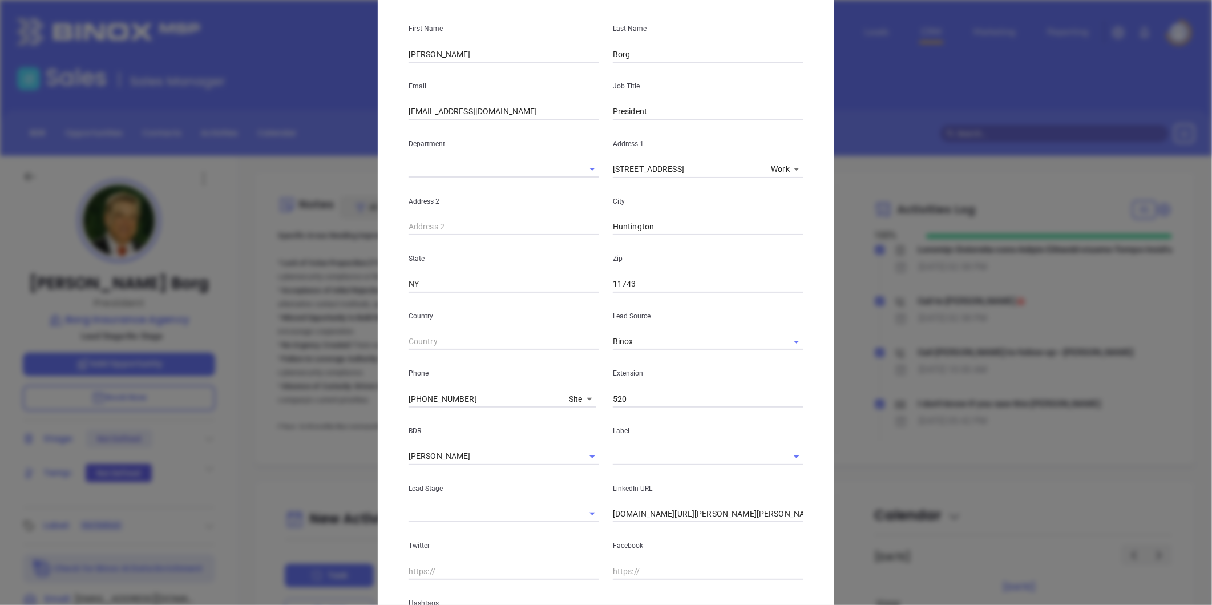
scroll to position [0, 0]
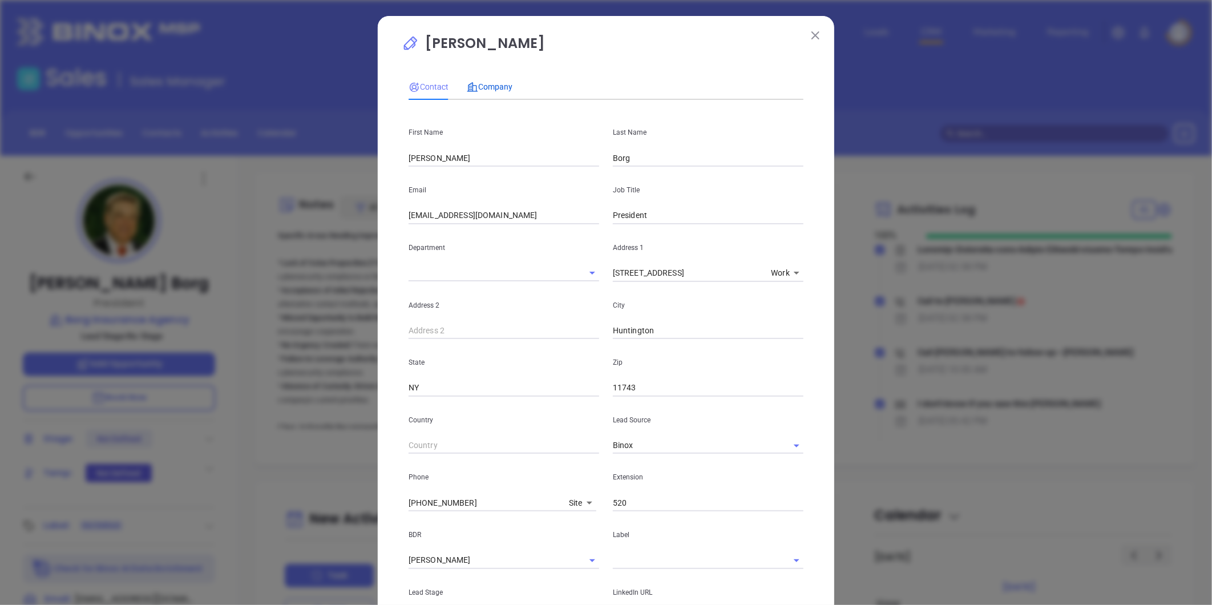
click at [487, 82] on span "Company" at bounding box center [490, 86] width 46 height 9
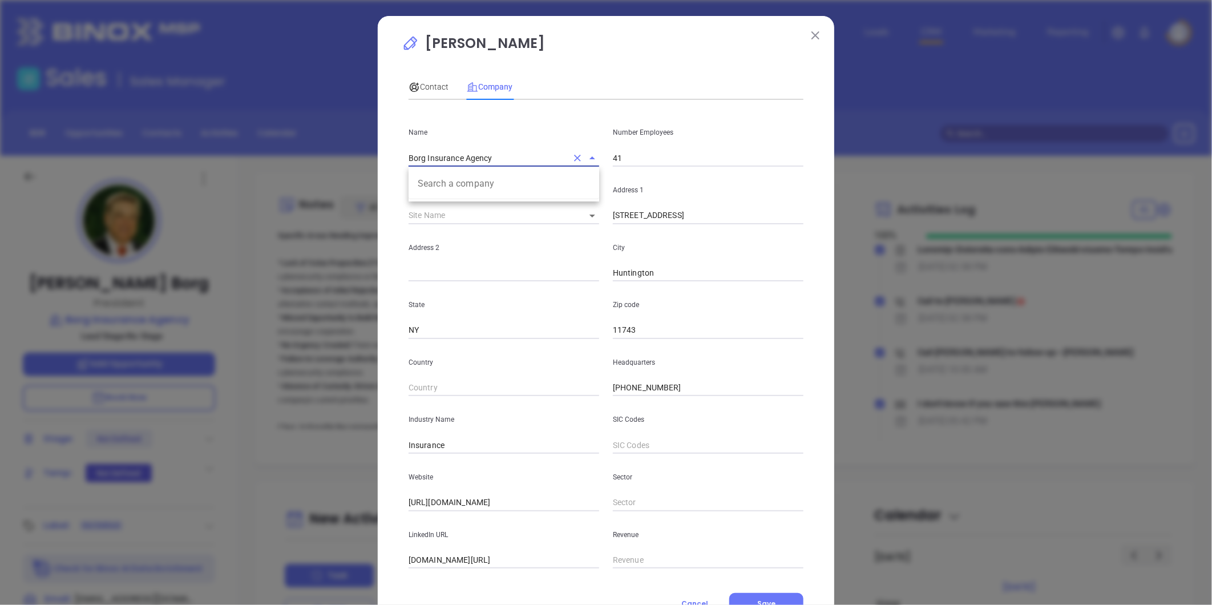
click at [449, 163] on input "Borg Insurance Agency" at bounding box center [487, 157] width 159 height 17
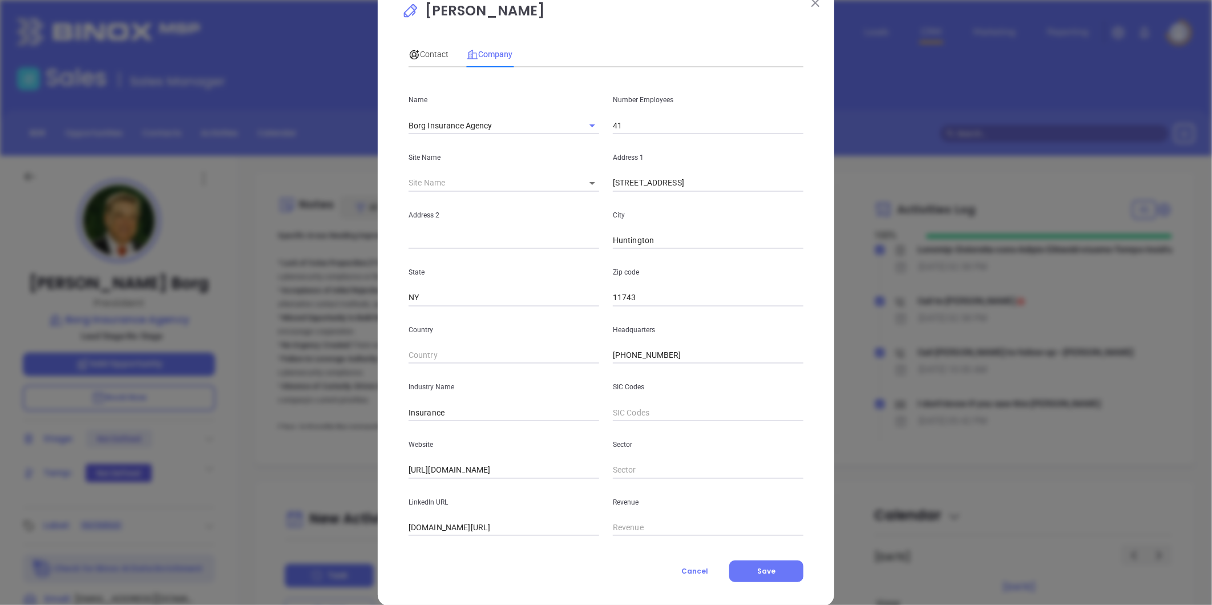
scroll to position [50, 0]
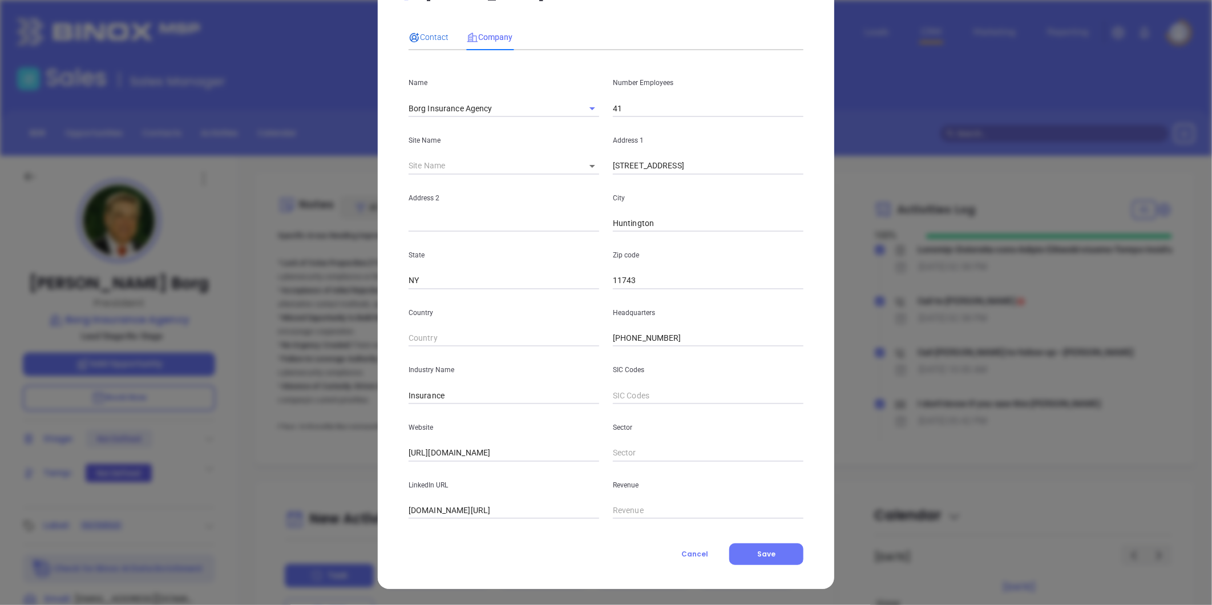
drag, startPoint x: 421, startPoint y: 33, endPoint x: 448, endPoint y: 42, distance: 28.5
click at [424, 35] on span "Contact" at bounding box center [428, 37] width 40 height 9
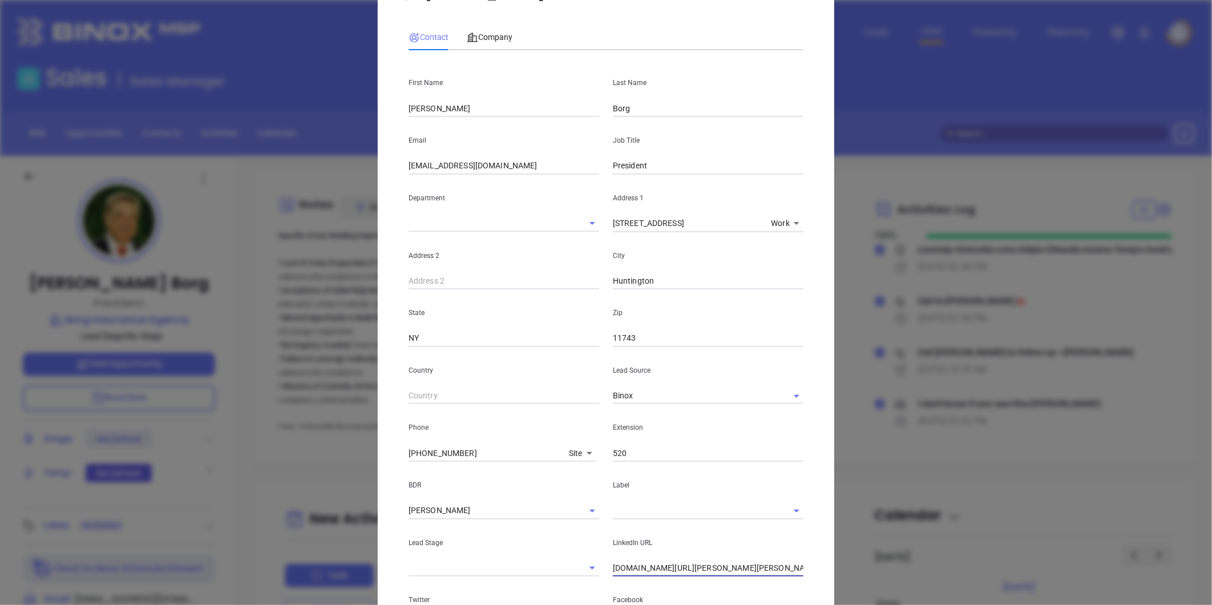
click at [654, 573] on input "www.linkedin.com/in/david-m-borg-b77603192" at bounding box center [708, 568] width 191 height 17
click at [652, 573] on input "www.linkedin.com/in/david-m-borg-b77603192" at bounding box center [708, 568] width 191 height 17
click at [652, 572] on input "www.linkedin.com/in/david-m-borg-b77603192" at bounding box center [708, 568] width 191 height 17
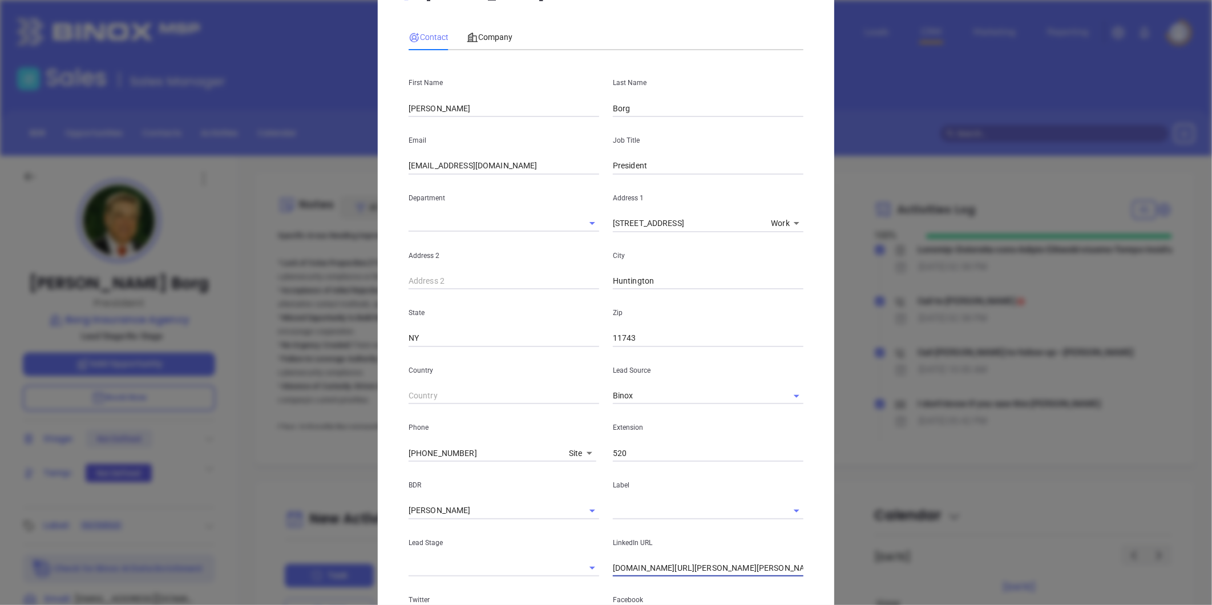
click at [652, 572] on input "www.linkedin.com/in/david-m-borg-b77603192" at bounding box center [708, 568] width 191 height 17
drag, startPoint x: 657, startPoint y: 158, endPoint x: 484, endPoint y: 208, distance: 180.0
click at [487, 206] on div "First Name David H. Last Name Borg Email dhborg@borgins.com Job Title President…" at bounding box center [605, 410] width 395 height 702
type input "C"
type input "Vice President"
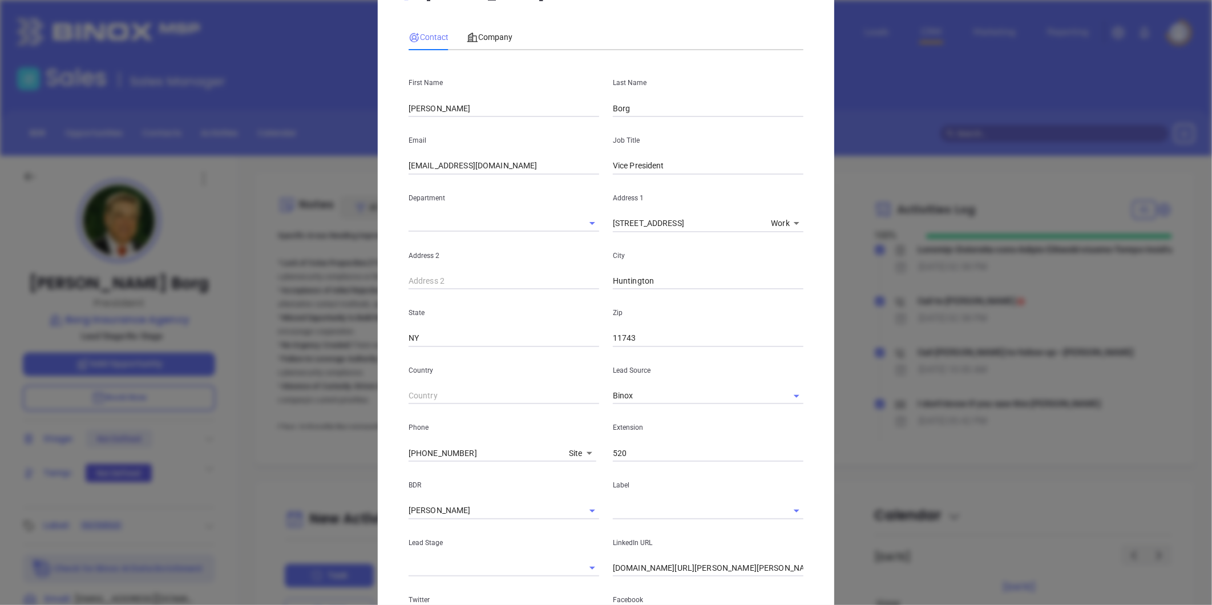
click at [700, 38] on div "Contact Company" at bounding box center [605, 37] width 395 height 26
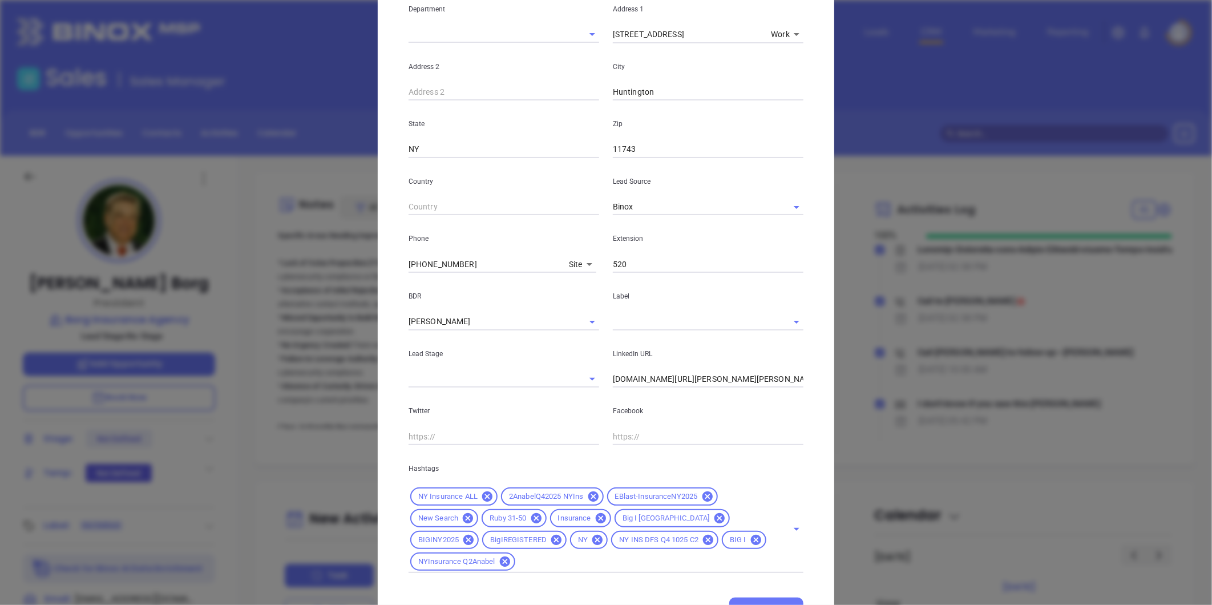
scroll to position [240, 0]
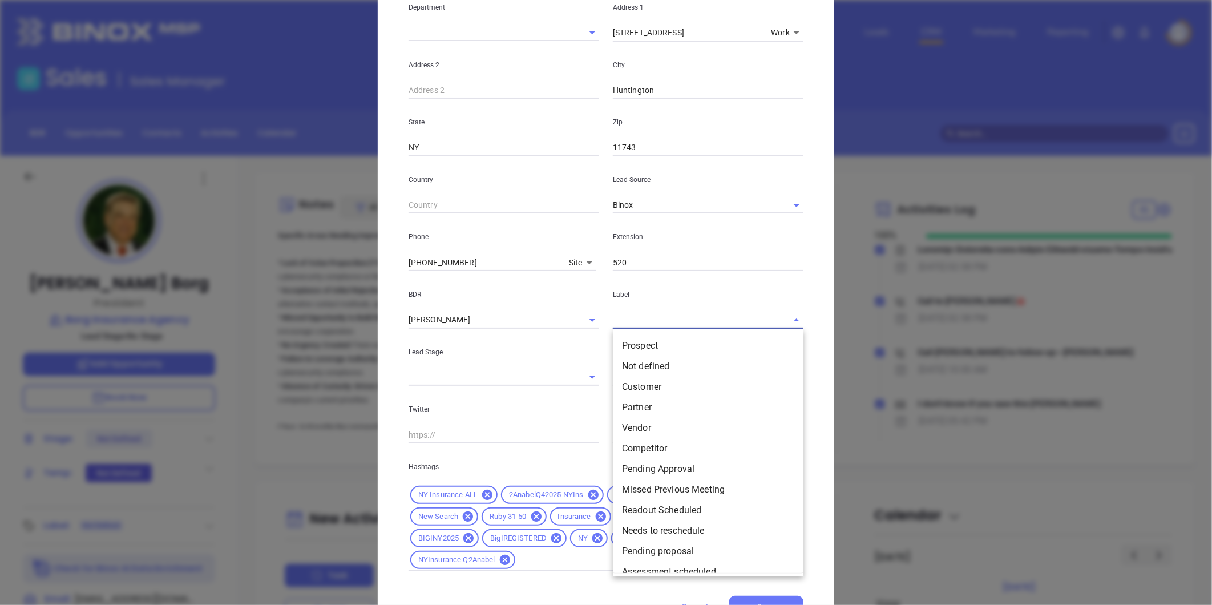
click at [630, 323] on input "text" at bounding box center [692, 319] width 159 height 17
click at [630, 342] on li "Prospect" at bounding box center [708, 345] width 191 height 21
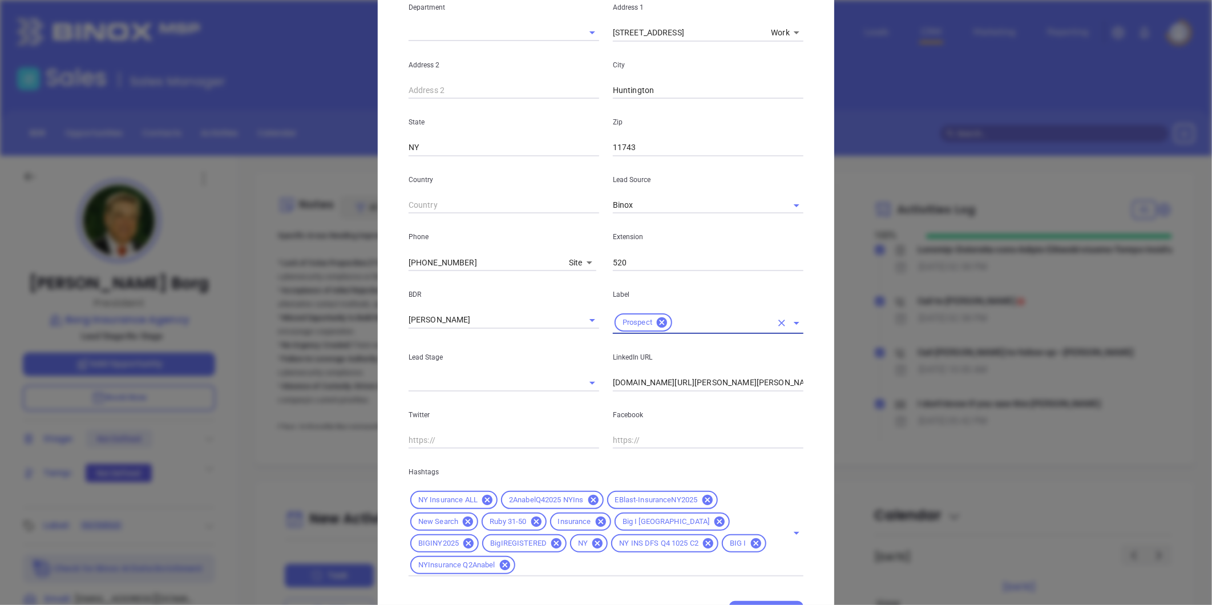
click at [698, 380] on input "www.linkedin.com/in/david-m-borg-b77603192" at bounding box center [708, 382] width 191 height 17
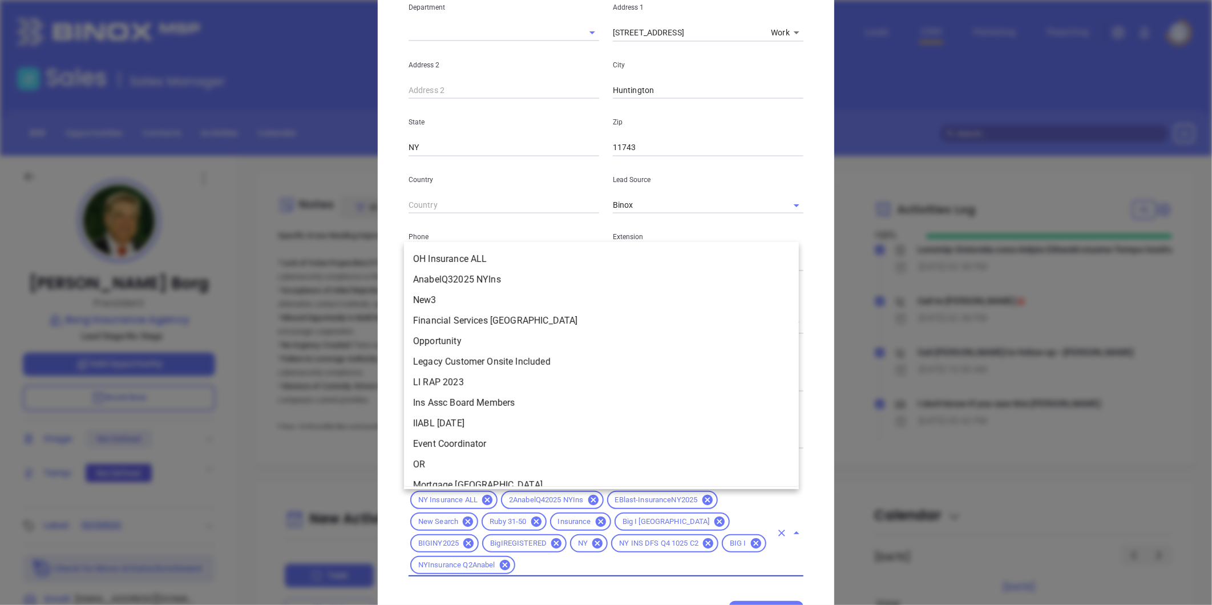
drag, startPoint x: 572, startPoint y: 570, endPoint x: 559, endPoint y: 575, distance: 13.9
click at [572, 570] on input "text" at bounding box center [644, 565] width 254 height 14
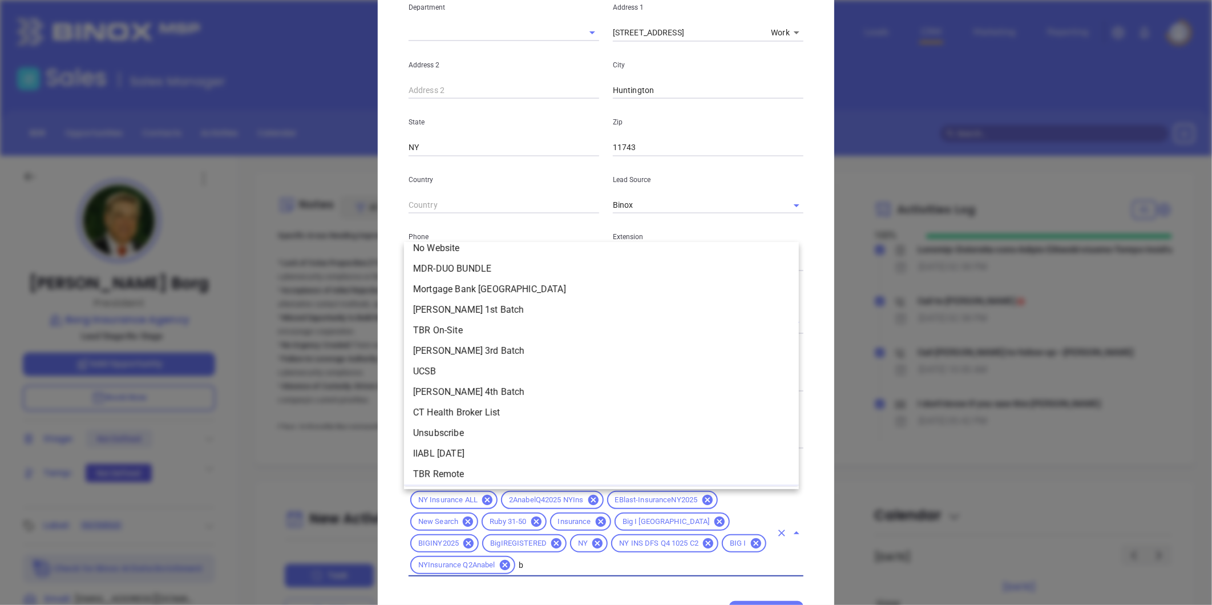
scroll to position [0, 0]
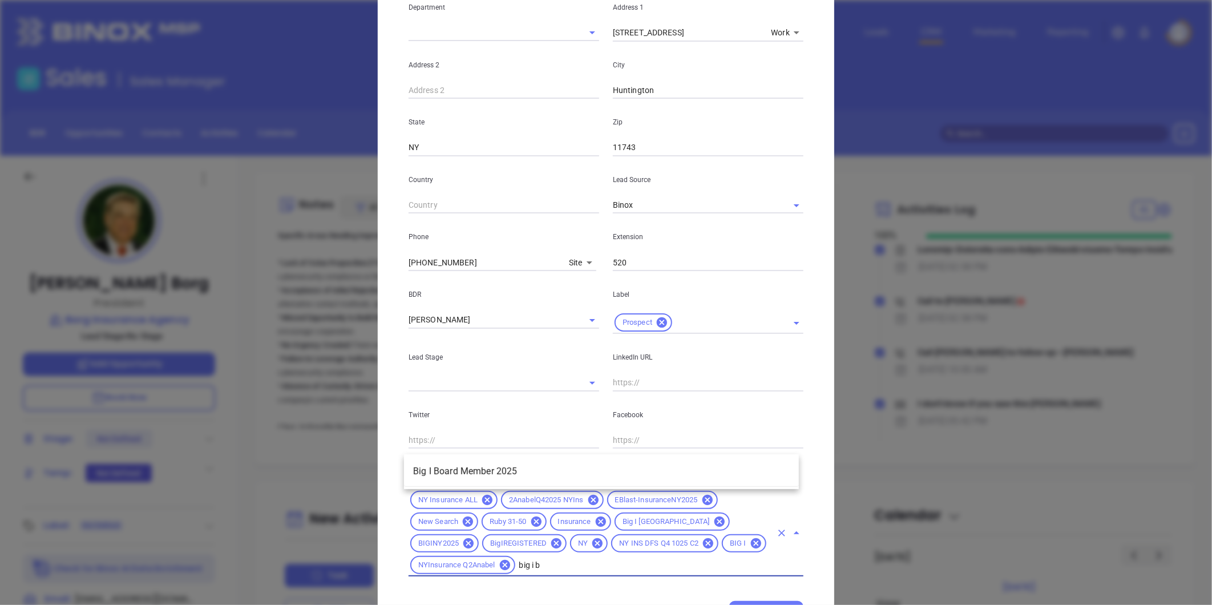
type input "big i bo"
click at [526, 467] on li "Big I Board Member 2025" at bounding box center [601, 471] width 395 height 21
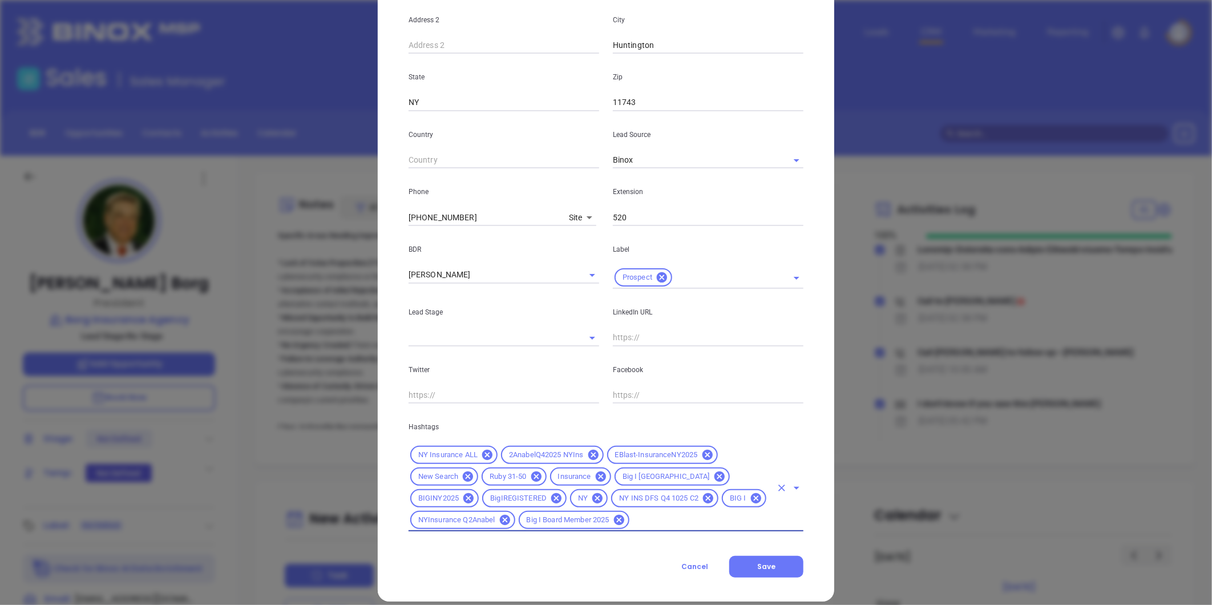
scroll to position [298, 0]
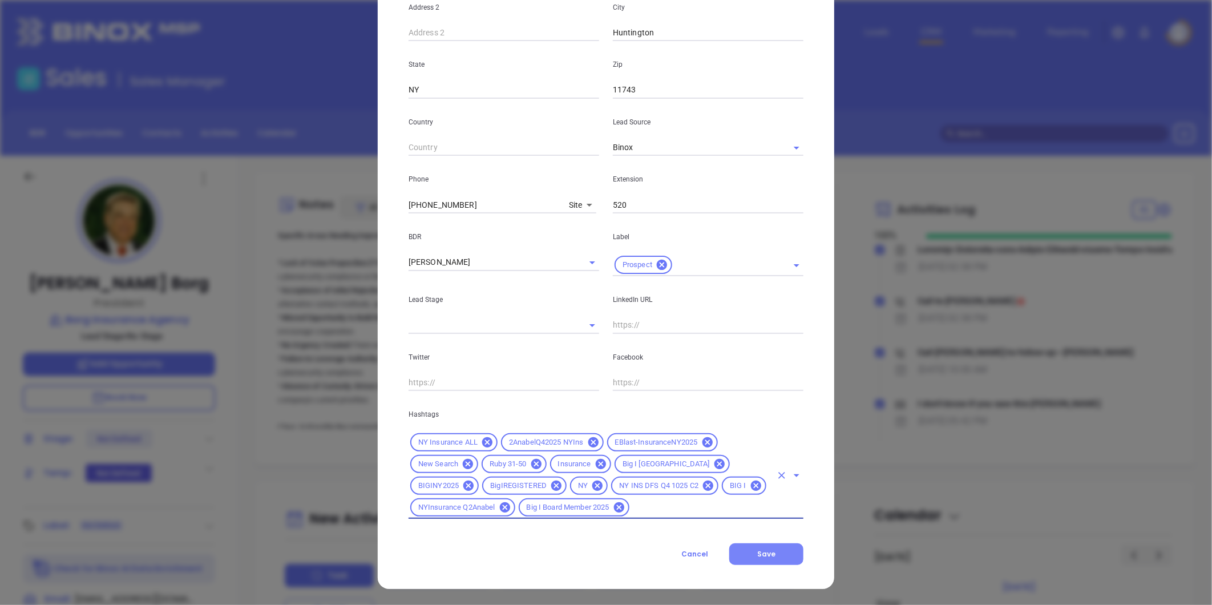
click at [758, 552] on span "Save" at bounding box center [766, 554] width 18 height 10
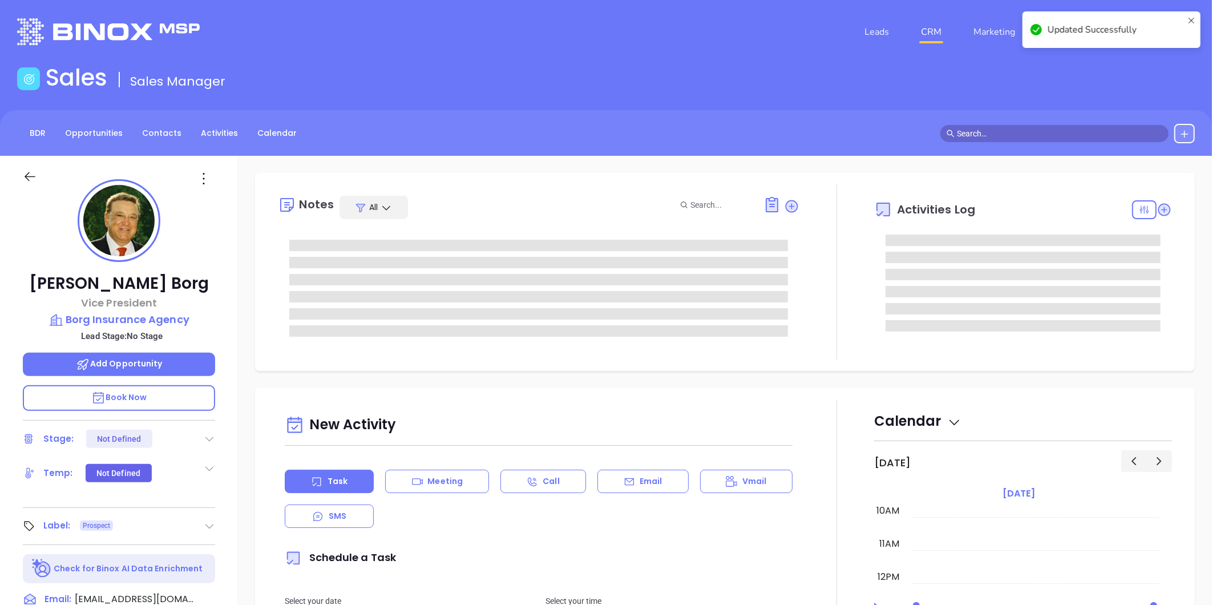
scroll to position [0, 0]
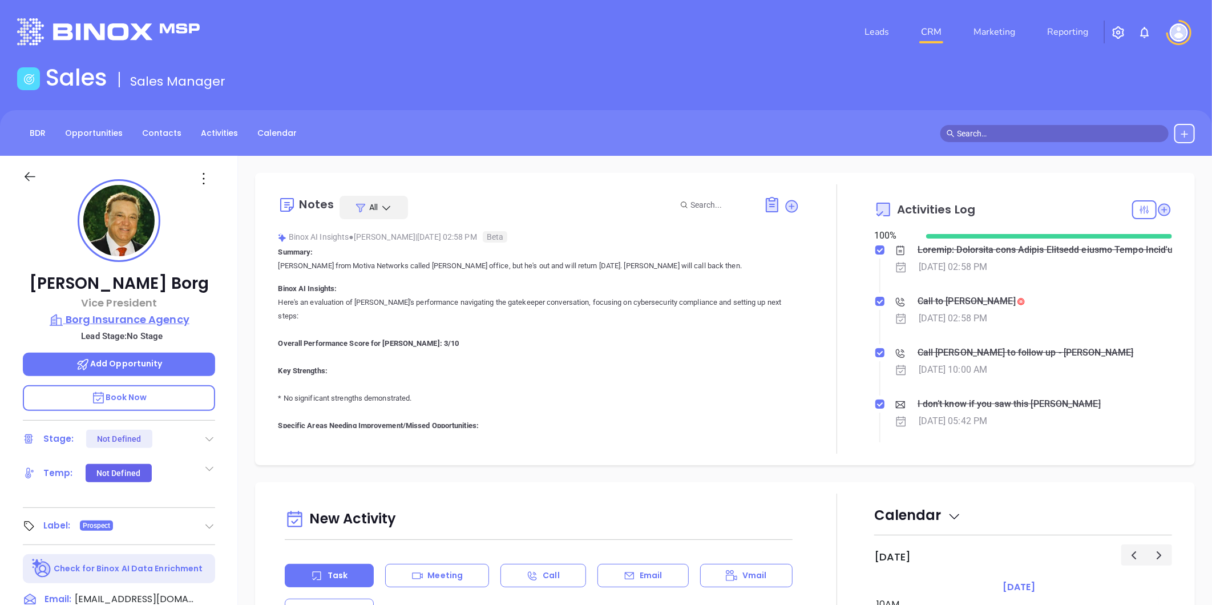
click at [88, 319] on p "Borg Insurance Agency" at bounding box center [119, 319] width 192 height 16
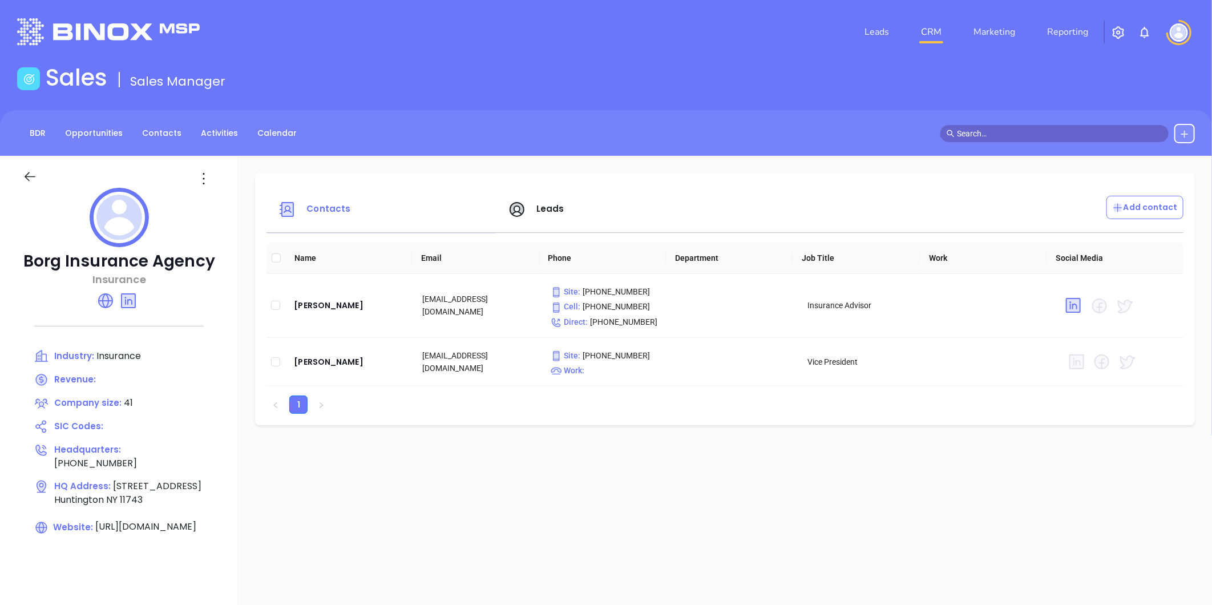
click at [545, 209] on span "Leads" at bounding box center [550, 208] width 28 height 12
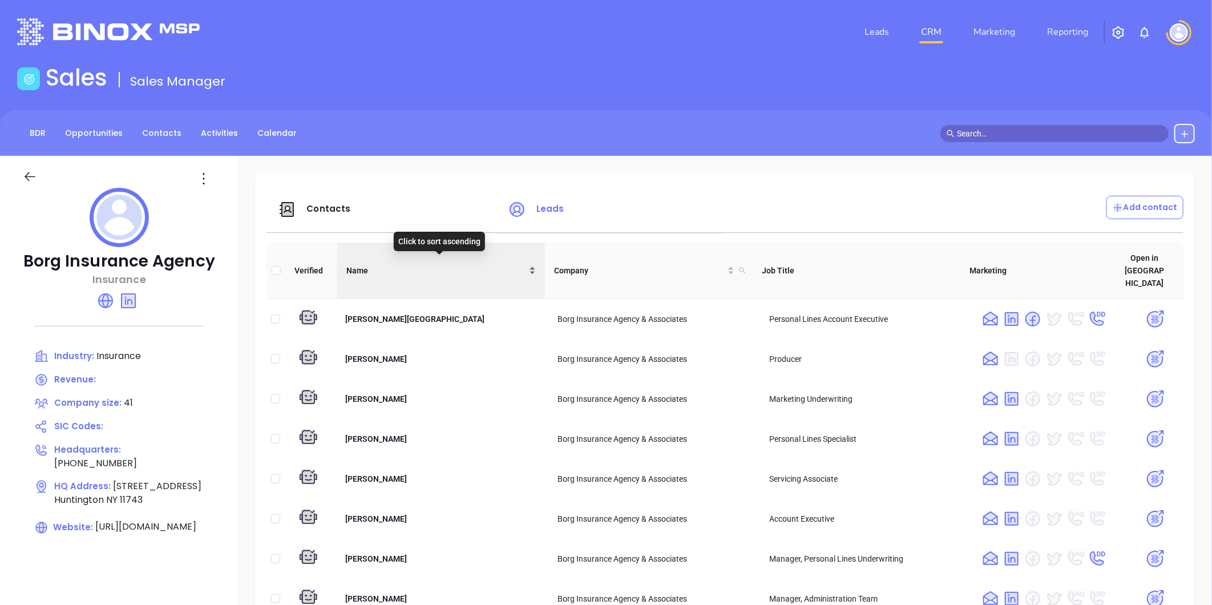
click at [529, 264] on div "Name" at bounding box center [440, 270] width 189 height 13
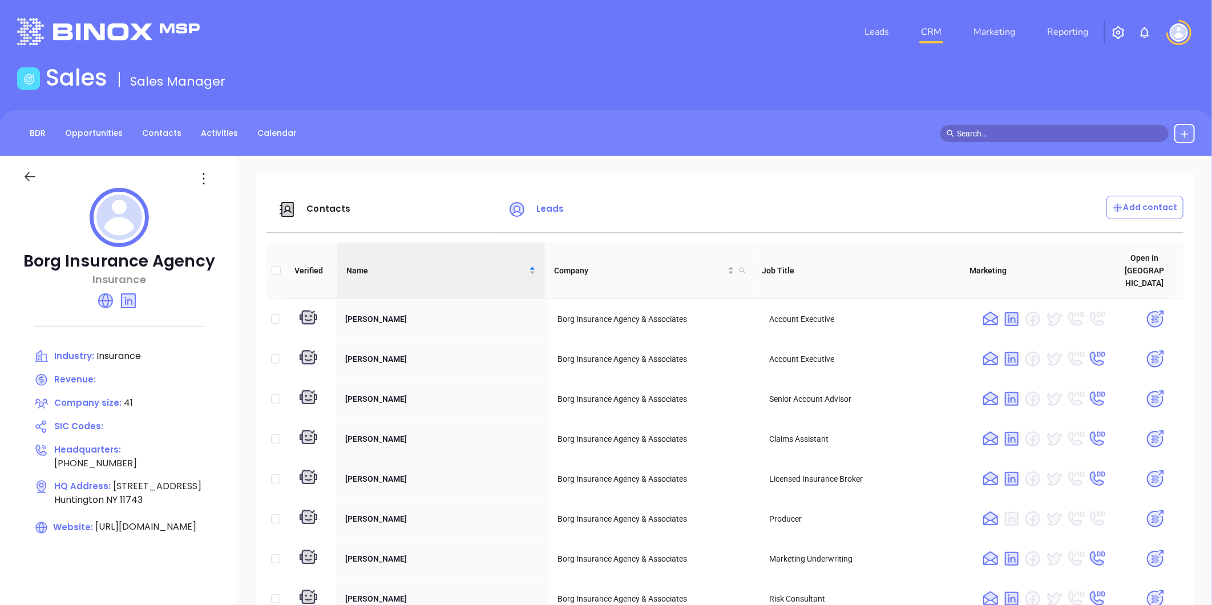
scroll to position [253, 0]
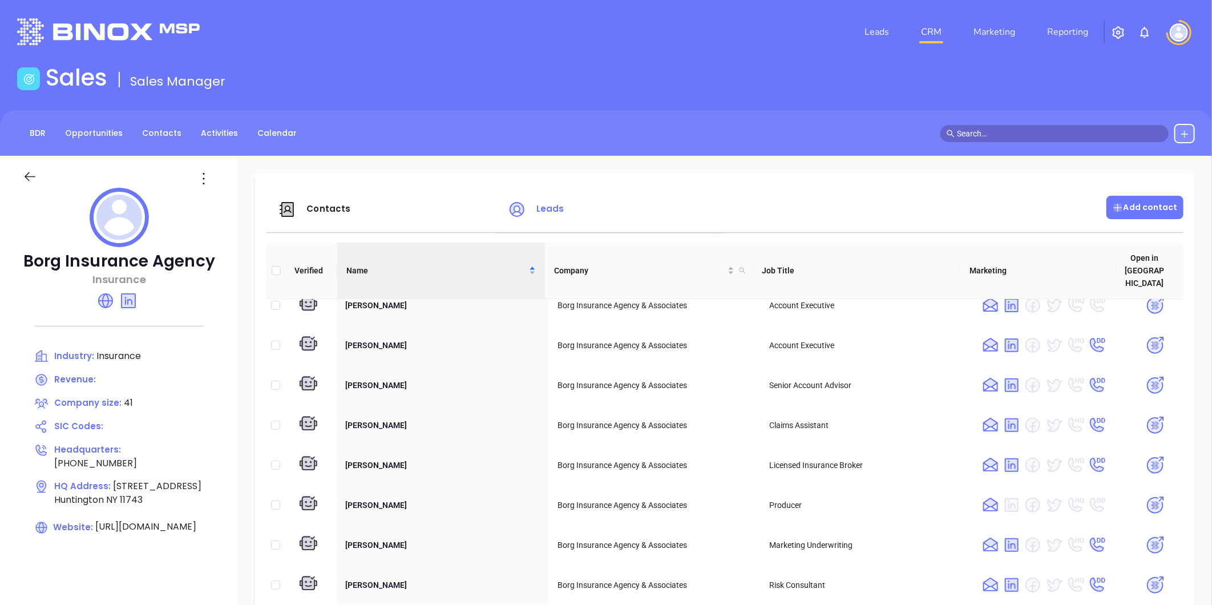
click at [1140, 205] on p "Add contact" at bounding box center [1145, 207] width 66 height 12
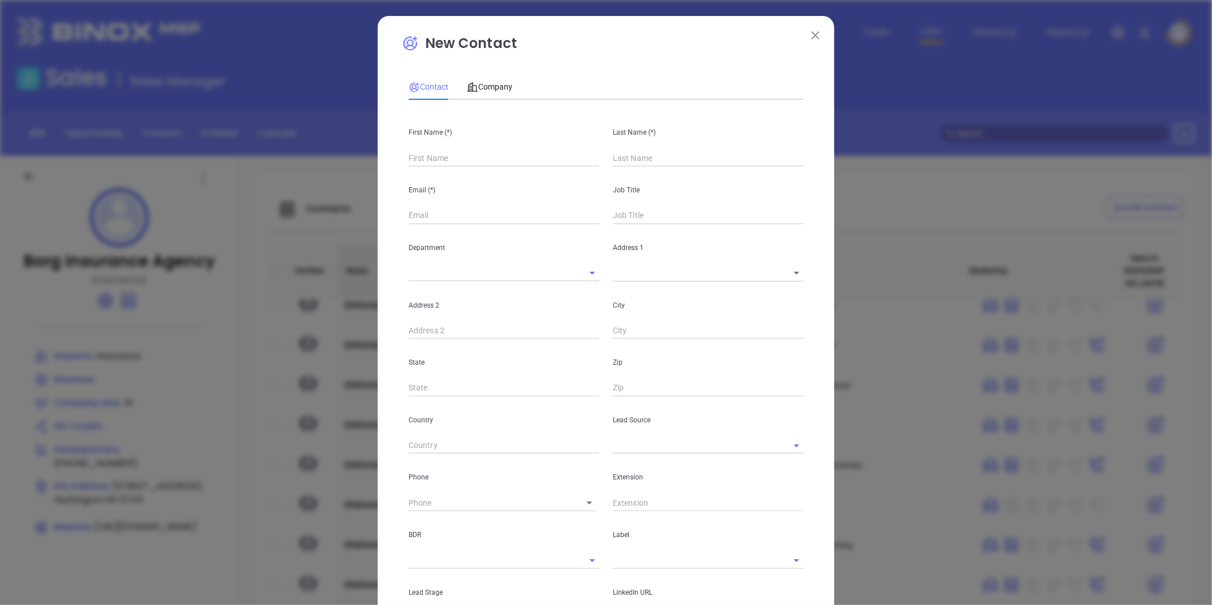
type input "Fourth Phone Call"
type input "1"
click at [425, 164] on input "text" at bounding box center [503, 157] width 191 height 17
type input "Alex"
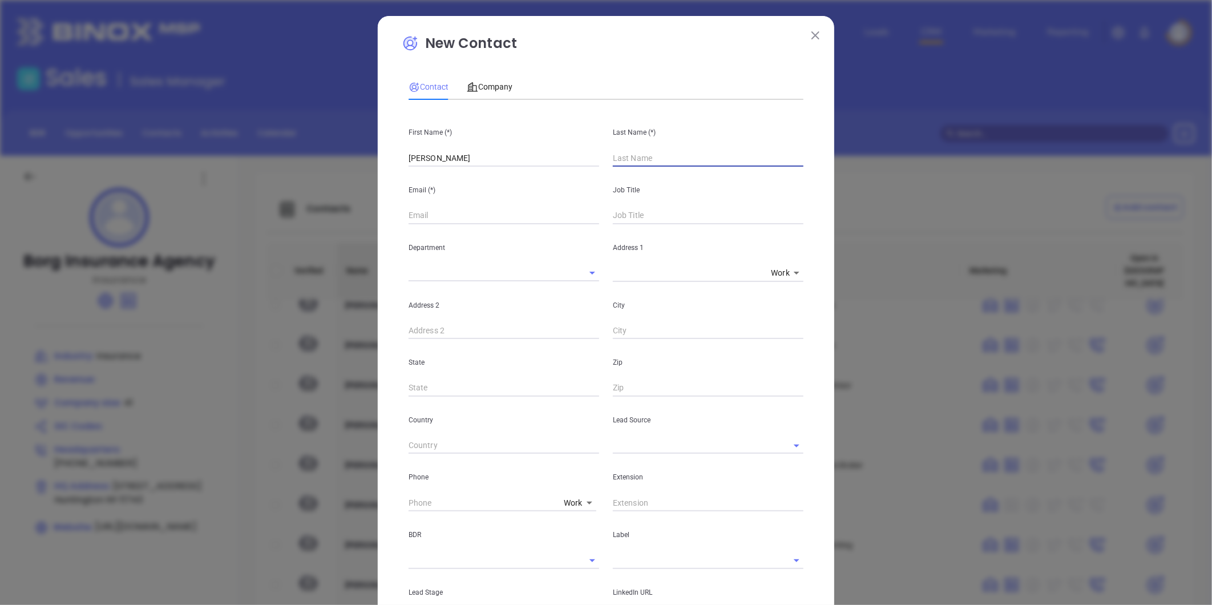
type input "o"
type input "Borg"
click at [813, 35] on img at bounding box center [815, 35] width 8 height 8
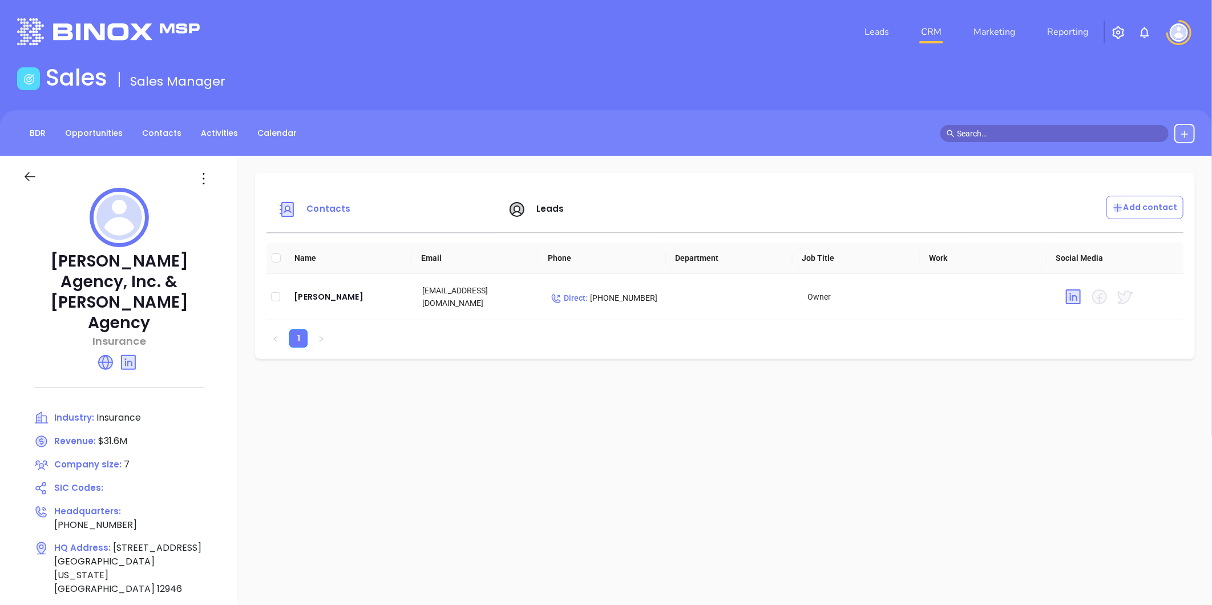
click at [549, 204] on span "Leads" at bounding box center [550, 208] width 28 height 12
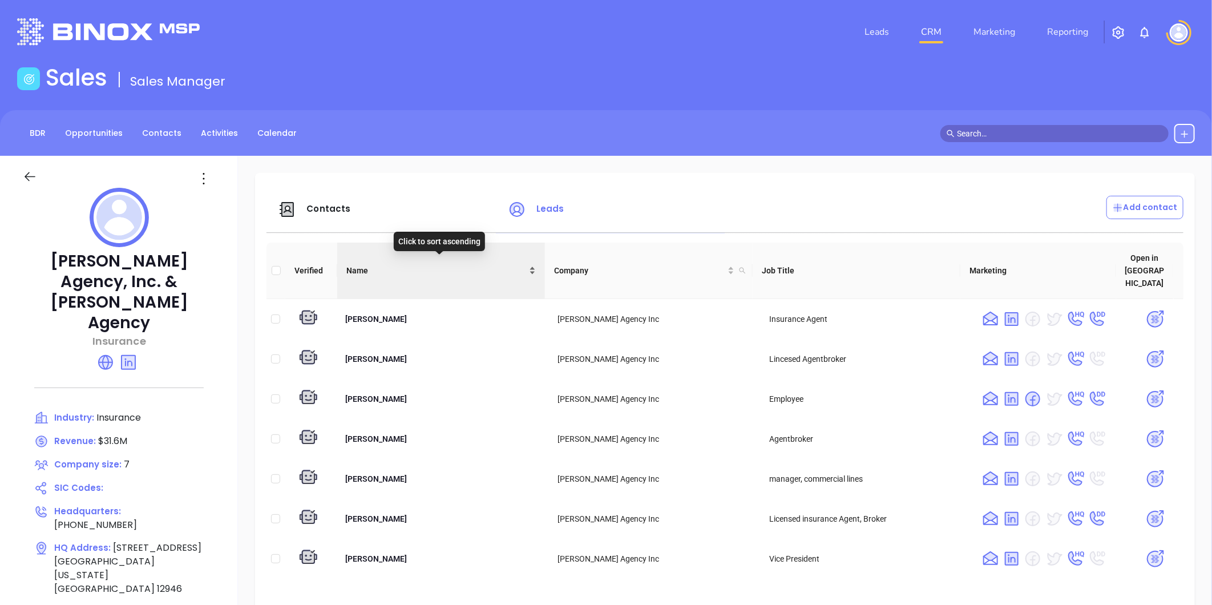
click at [527, 264] on div "Name" at bounding box center [440, 270] width 189 height 13
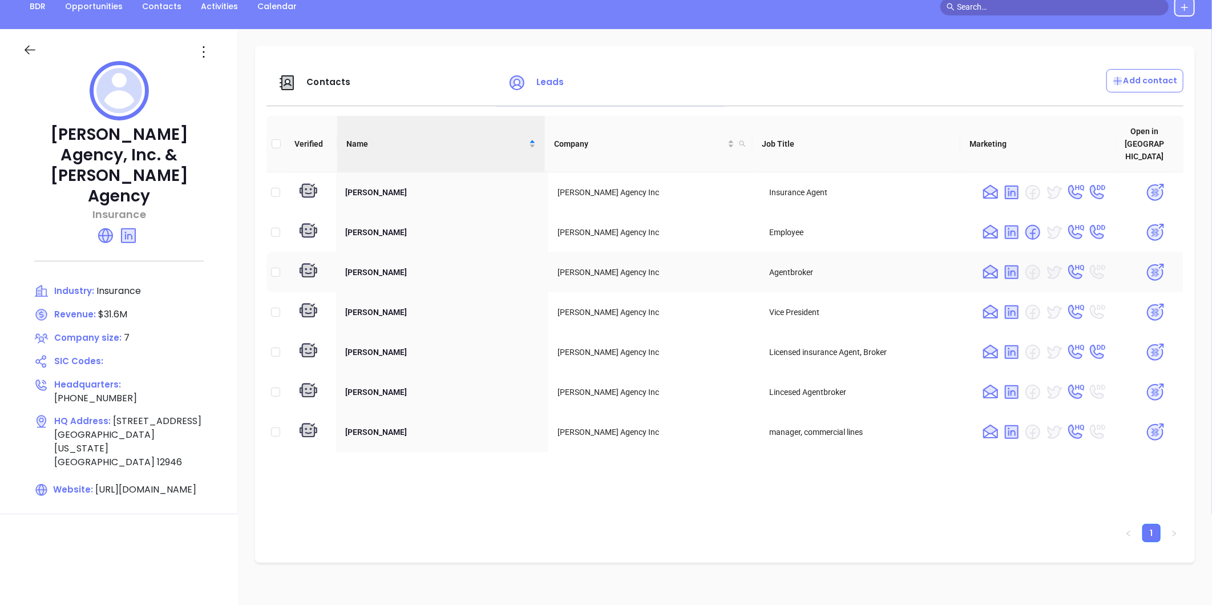
click at [1145, 262] on img at bounding box center [1155, 272] width 20 height 20
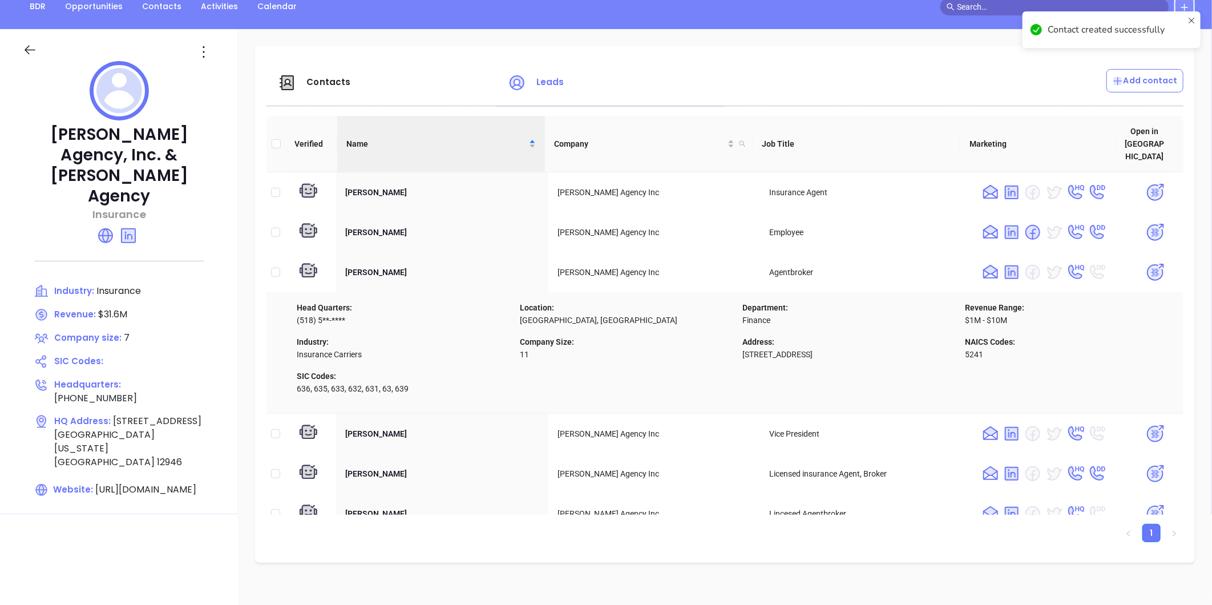
click at [321, 73] on div "Contacts" at bounding box center [386, 82] width 230 height 27
drag, startPoint x: 321, startPoint y: 73, endPoint x: 314, endPoint y: 80, distance: 10.1
click at [314, 80] on span "Contacts" at bounding box center [328, 82] width 44 height 12
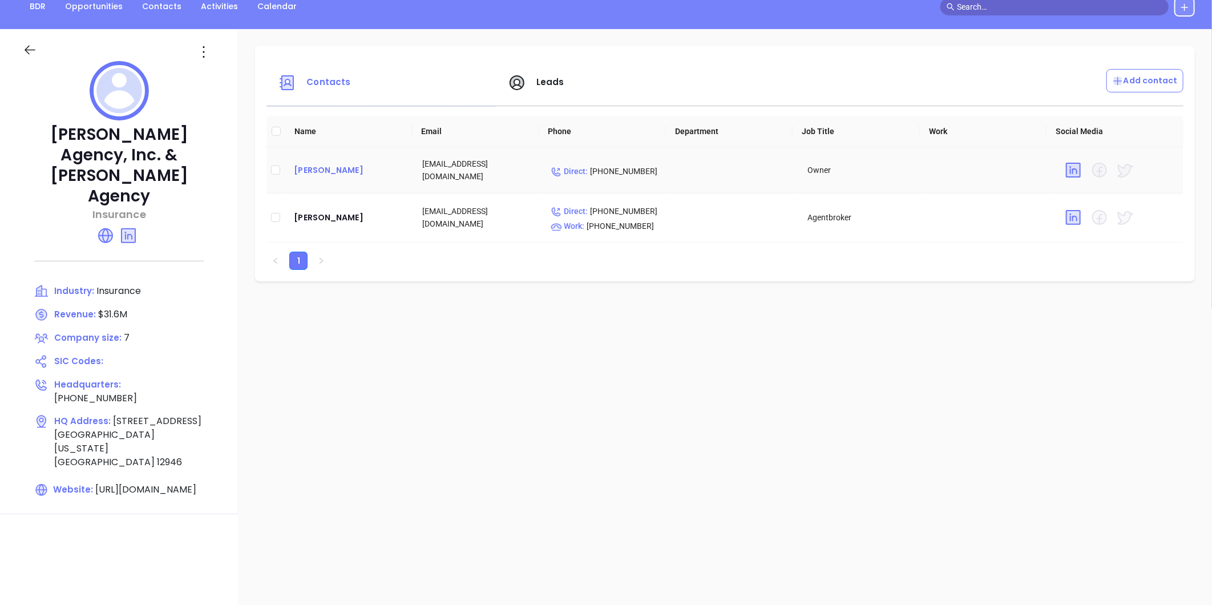
click at [339, 163] on div "Bridget E McKillip" at bounding box center [349, 170] width 110 height 14
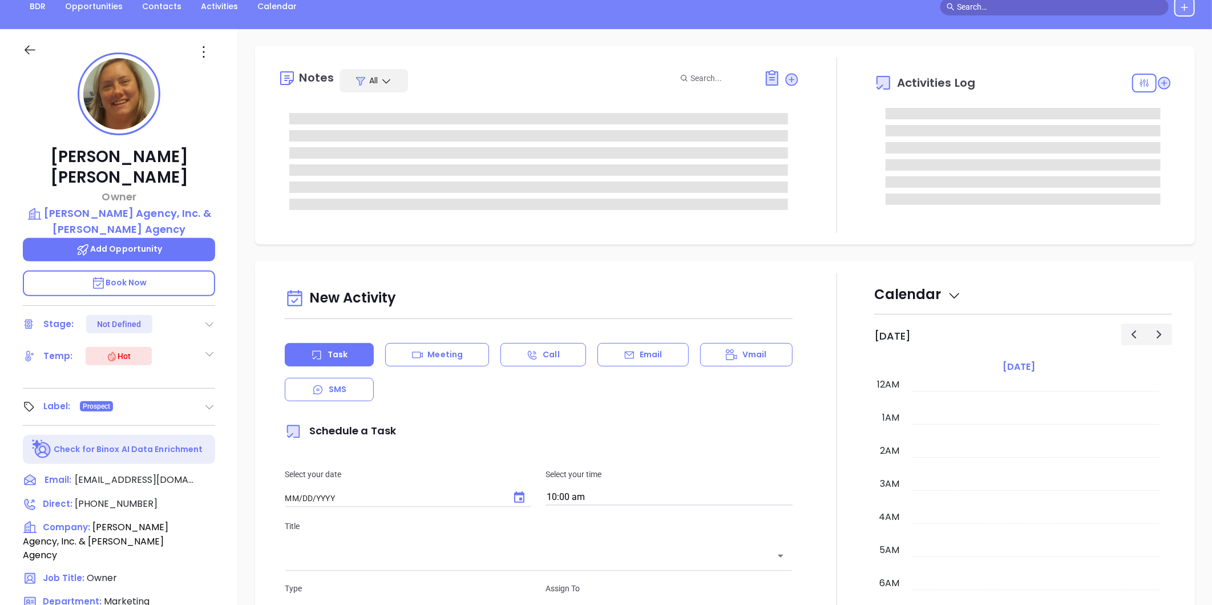
type input "[DATE]"
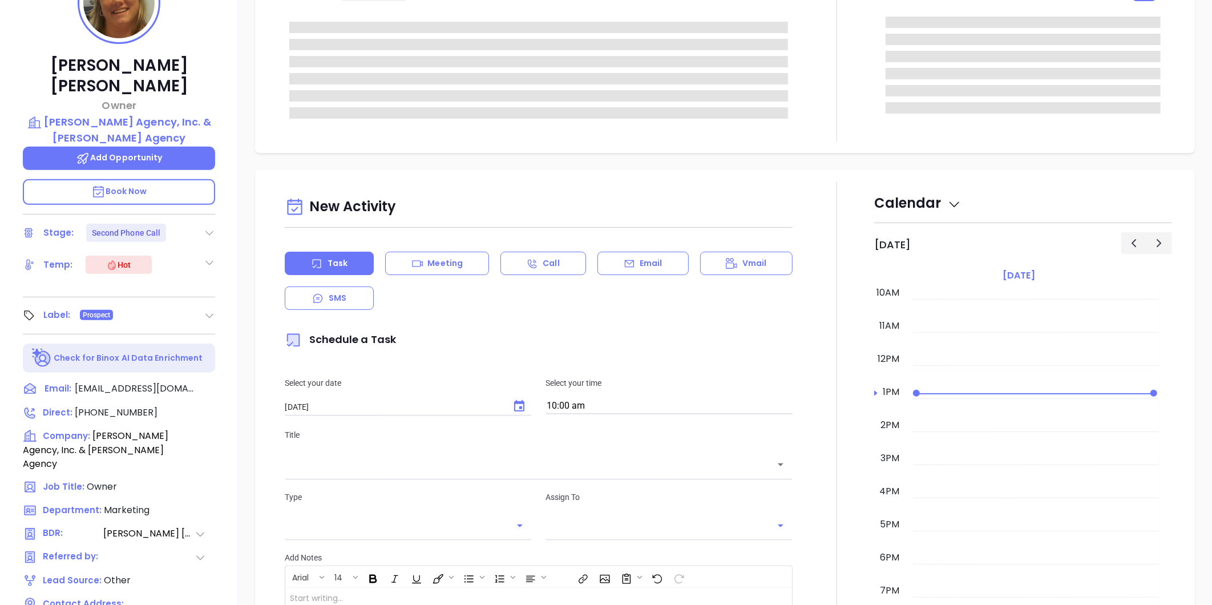
type input "[PERSON_NAME]"
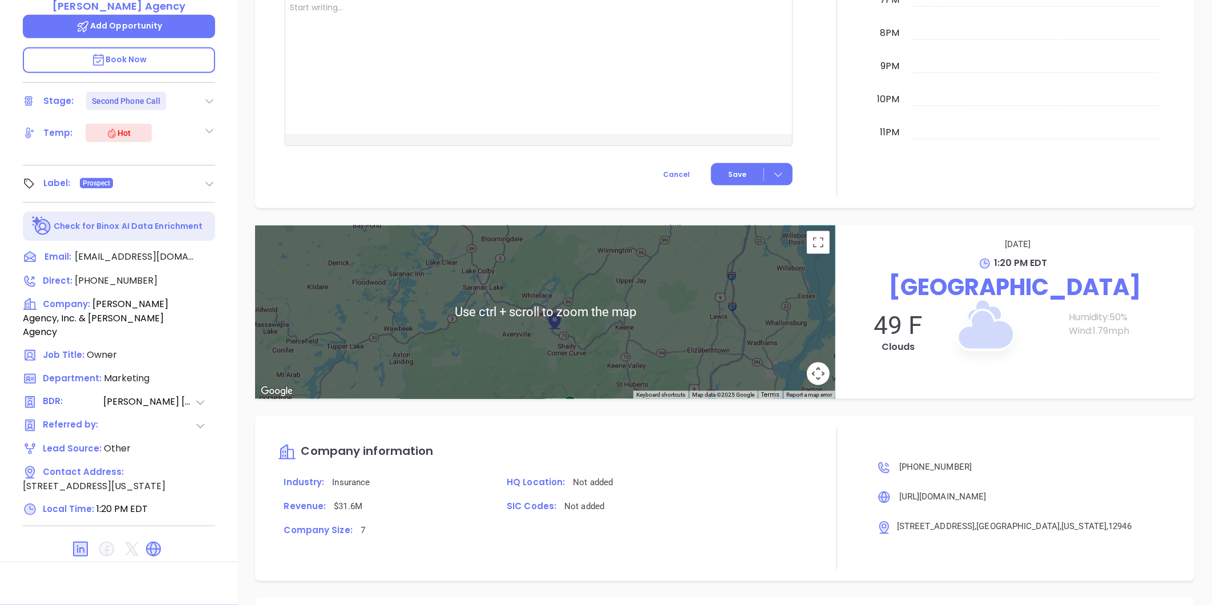
scroll to position [896, 0]
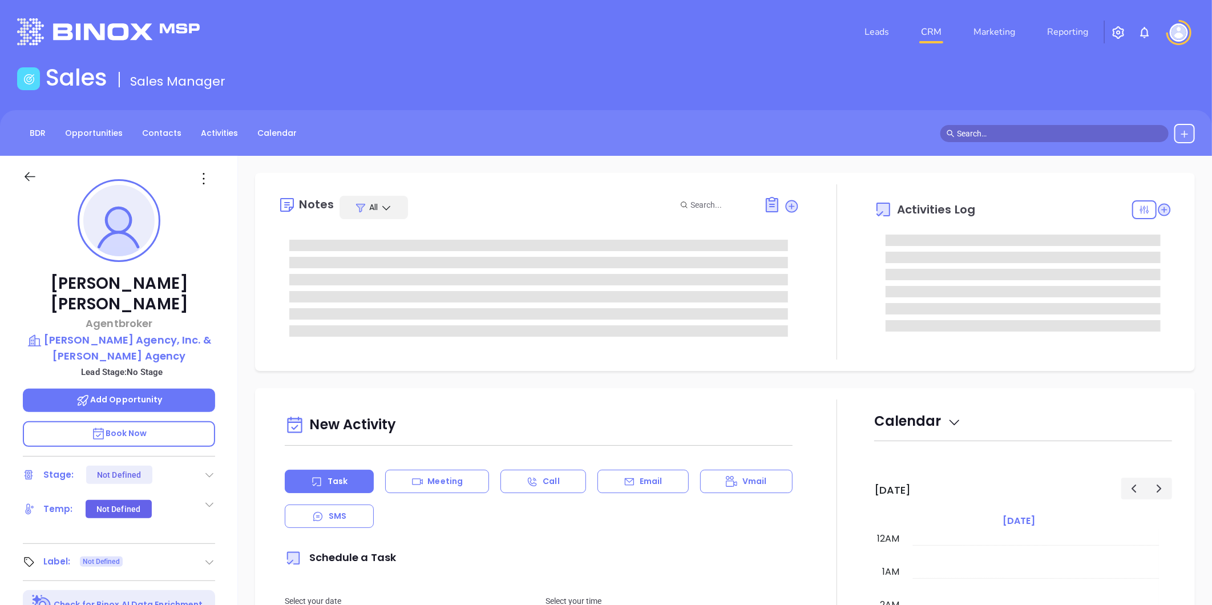
type input "[DATE]"
type input "[PERSON_NAME]"
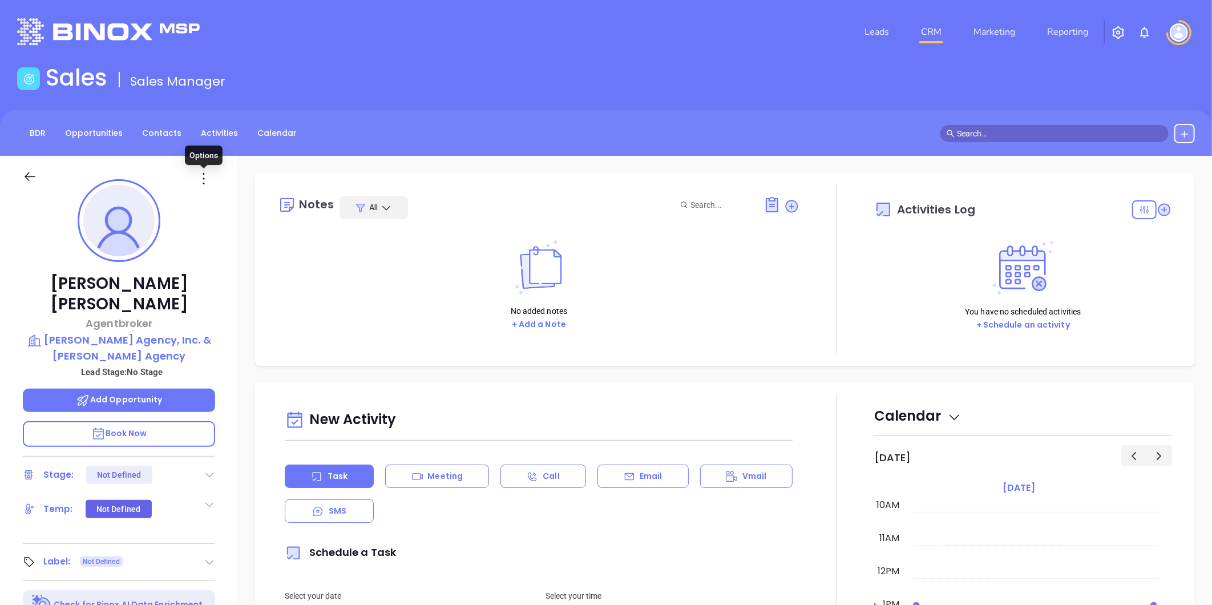
click at [204, 176] on icon at bounding box center [204, 178] width 18 height 18
click at [232, 298] on div "Edit" at bounding box center [260, 300] width 112 height 13
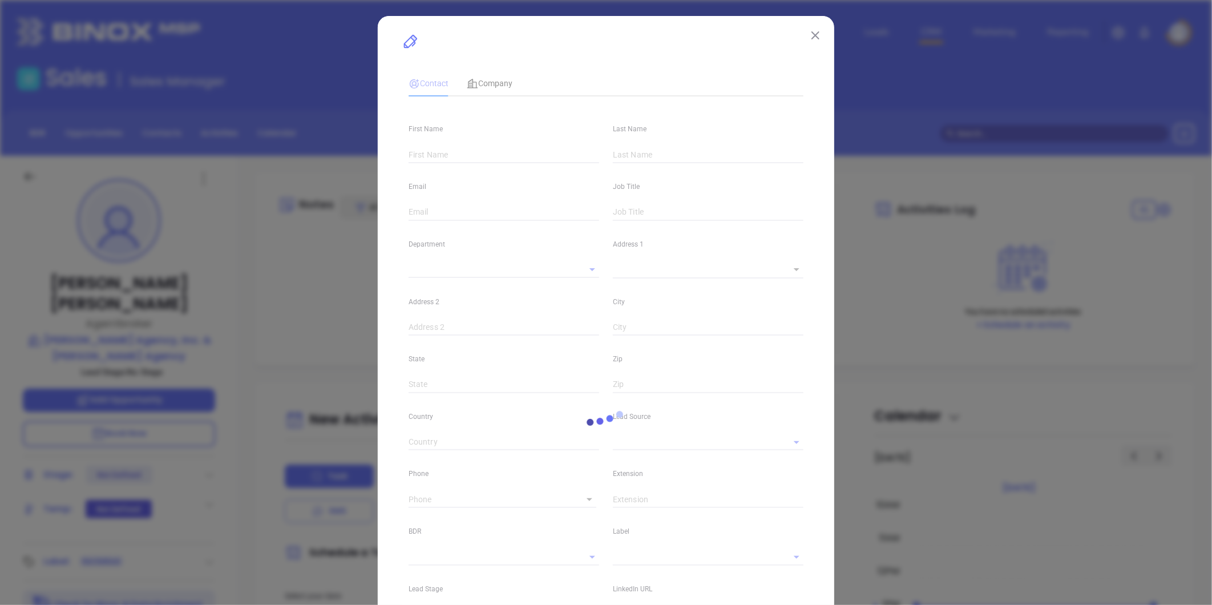
type input "[PERSON_NAME]"
type input "[EMAIL_ADDRESS][DOMAIN_NAME]"
type input "Agentbroker"
type textarea "[STREET_ADDRESS]"
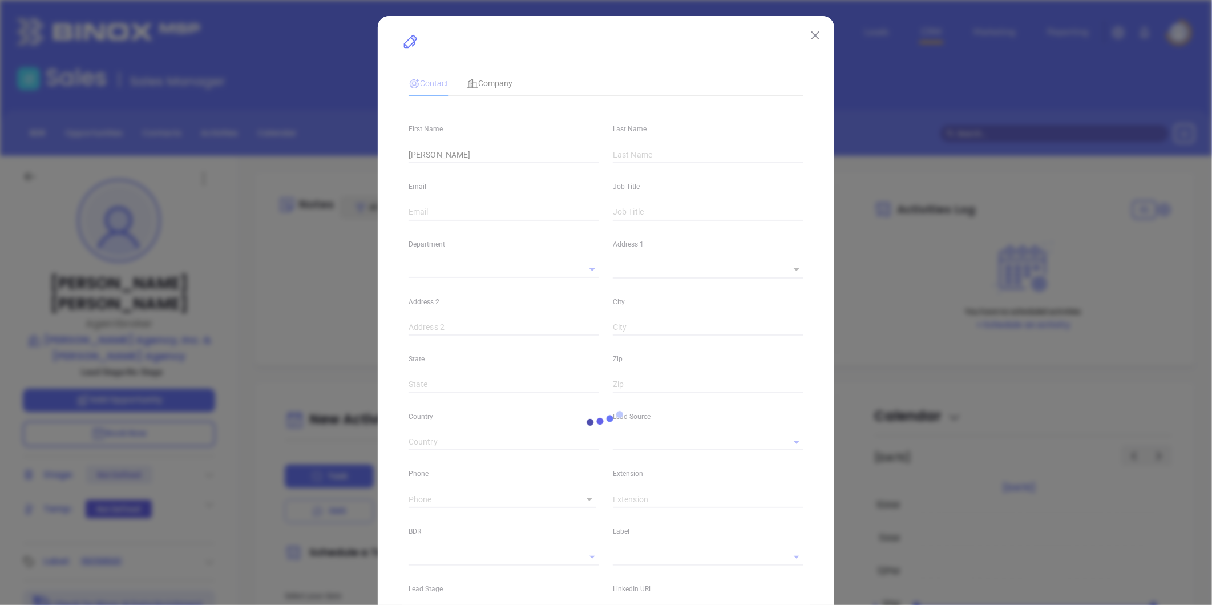
type input "1"
type input "[GEOGRAPHIC_DATA]"
type input "[US_STATE]"
type input "12946"
type input "[GEOGRAPHIC_DATA]"
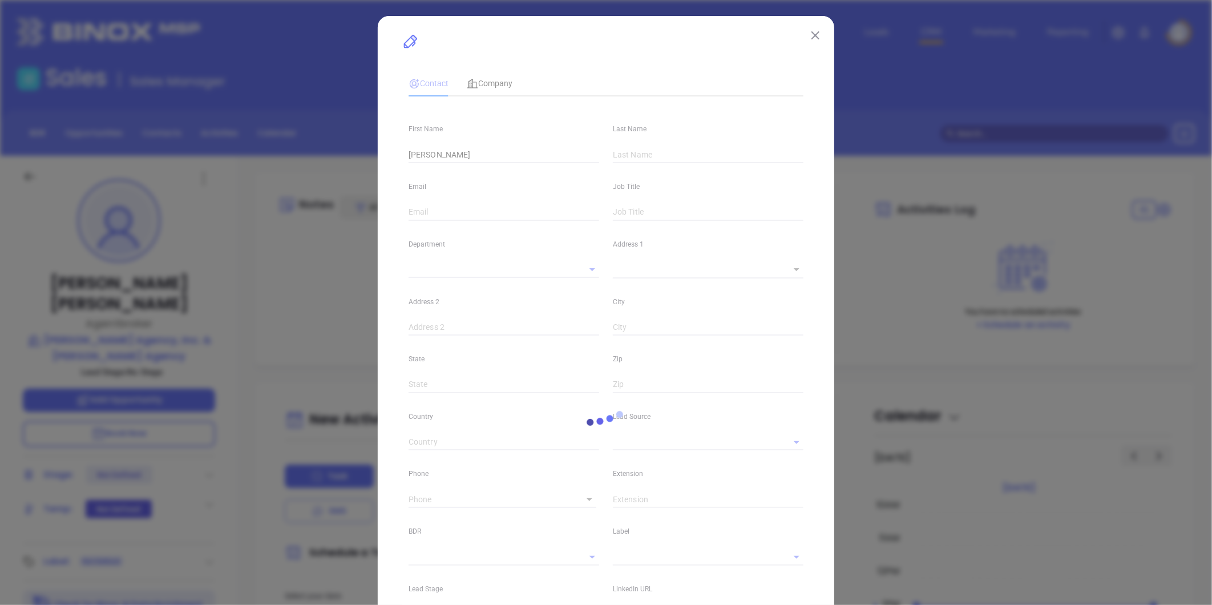
type input "linkedin.com/in/geoffrey-strack-07b18835"
type input "[PHONE_NUMBER]"
type input "1"
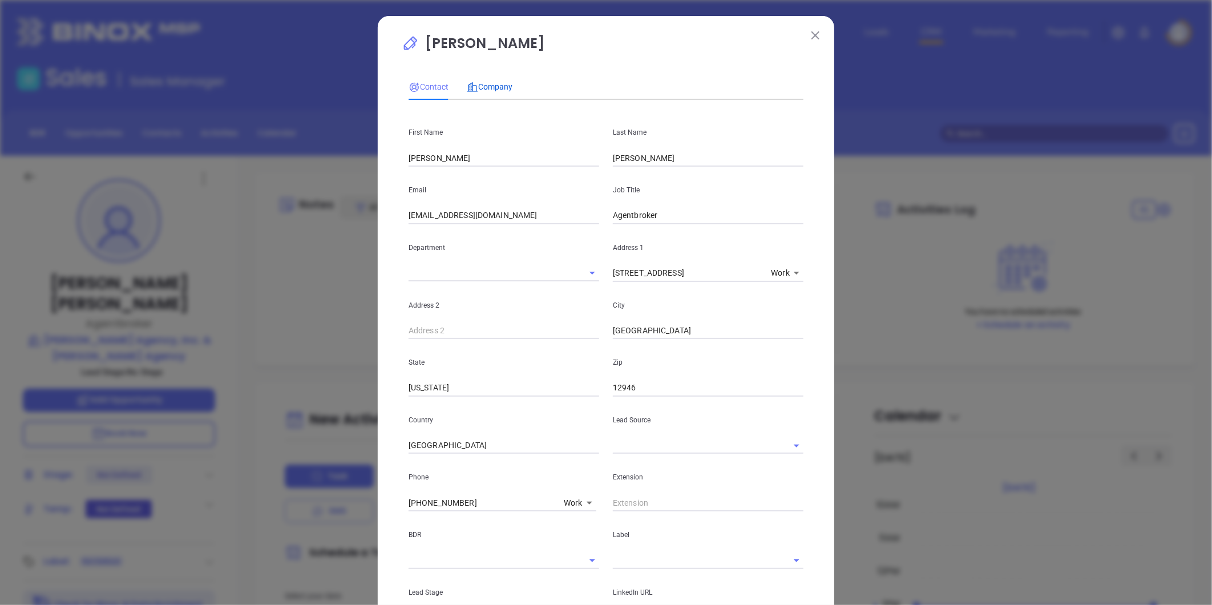
click at [491, 84] on span "Company" at bounding box center [490, 86] width 46 height 9
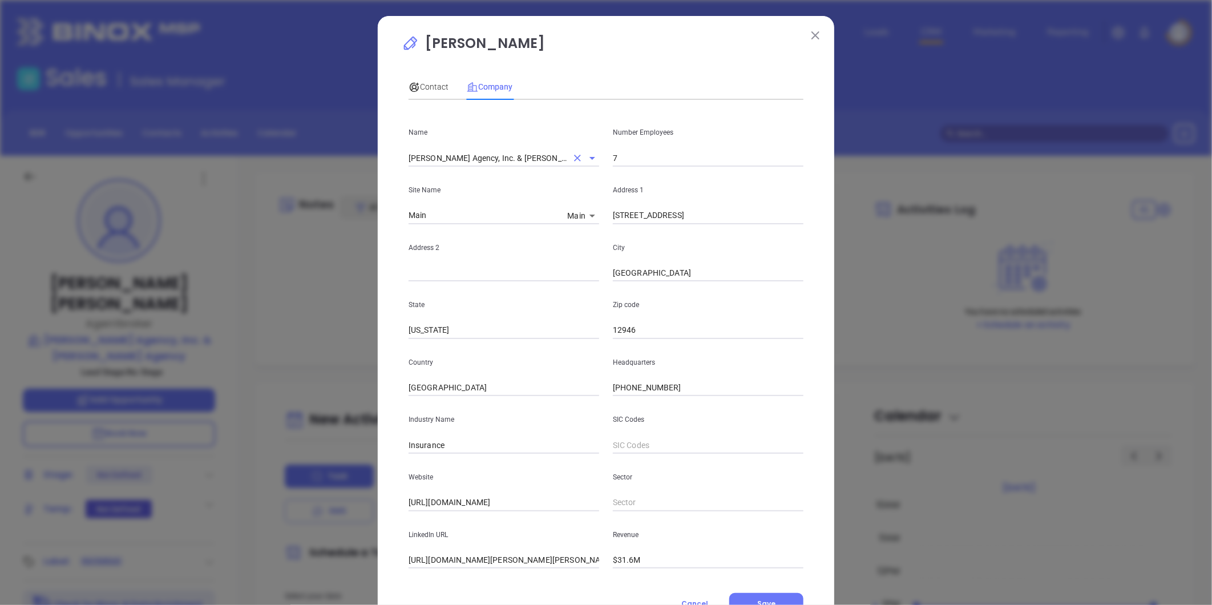
click at [475, 160] on input "[PERSON_NAME] Agency, Inc. & [PERSON_NAME] Agency" at bounding box center [487, 157] width 159 height 17
click at [474, 160] on input "[PERSON_NAME] Agency, Inc. & [PERSON_NAME] Agency" at bounding box center [487, 157] width 159 height 17
click at [473, 161] on input "[PERSON_NAME] Agency, Inc. & [PERSON_NAME] Agency" at bounding box center [487, 157] width 159 height 17
click at [423, 82] on span "Contact" at bounding box center [428, 86] width 40 height 9
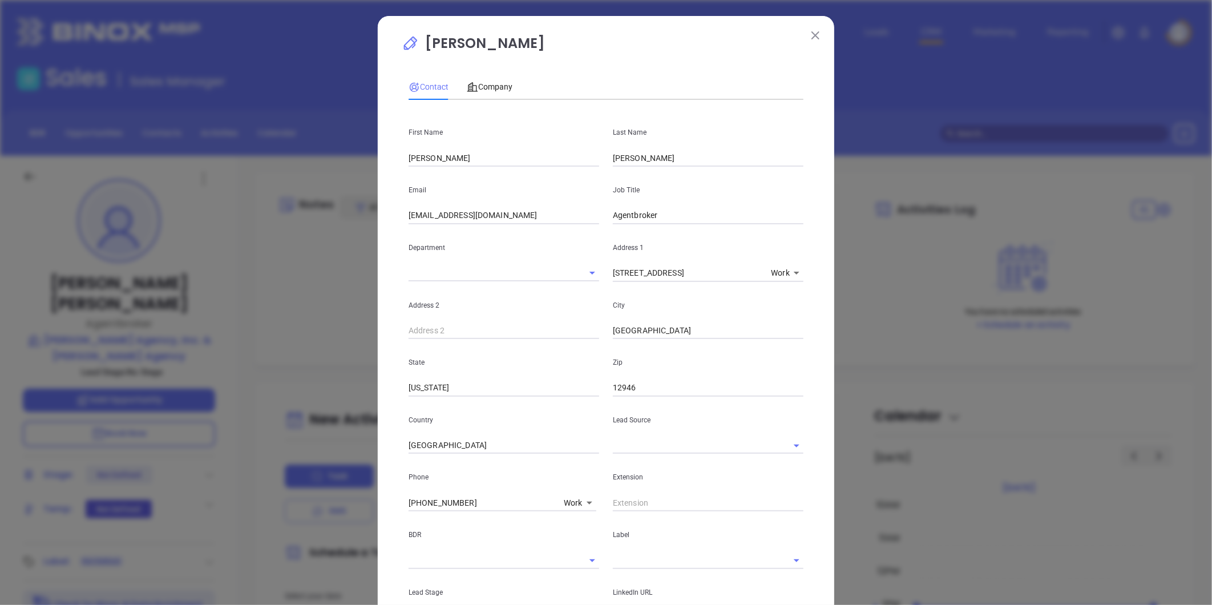
click at [628, 216] on input "Agentbroker" at bounding box center [708, 215] width 191 height 17
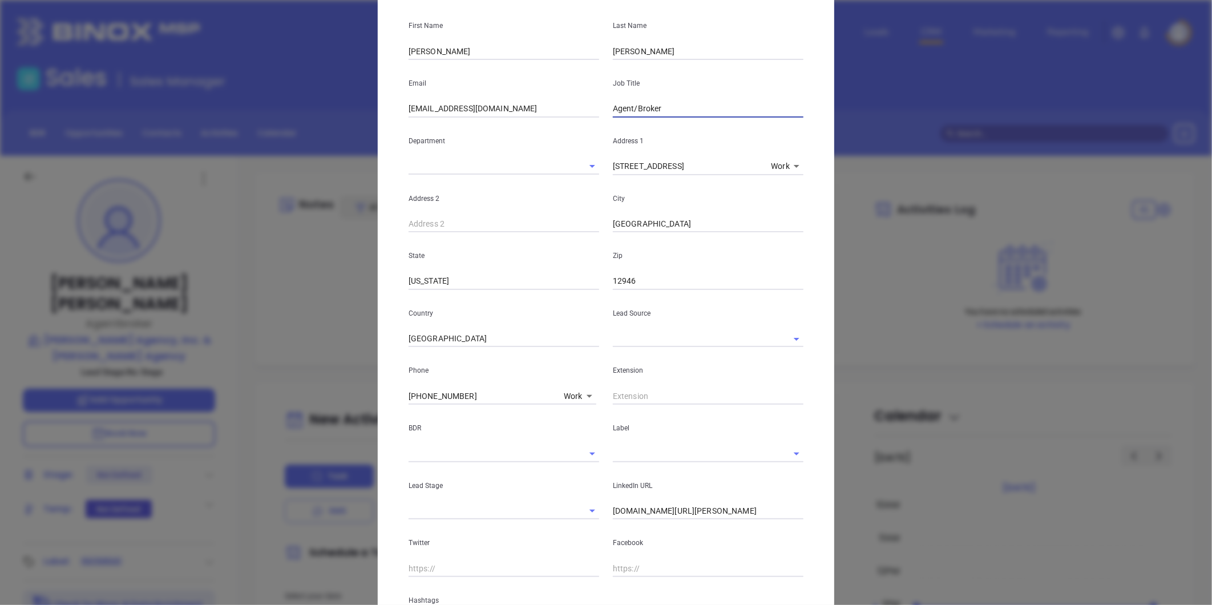
scroll to position [127, 0]
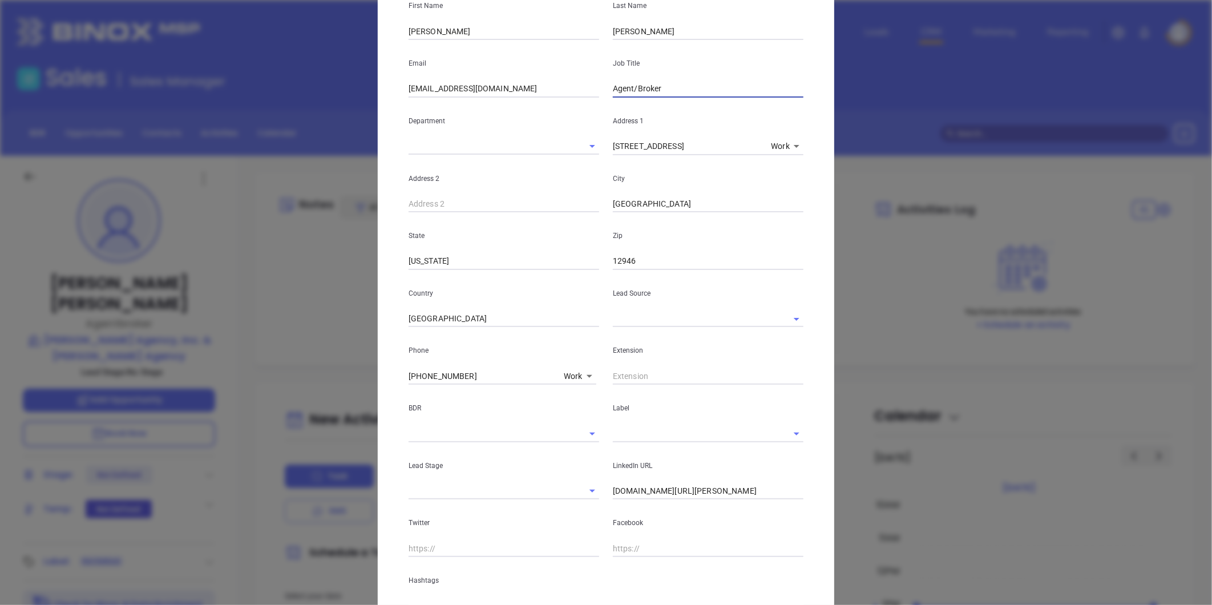
type input "Agent/Broker"
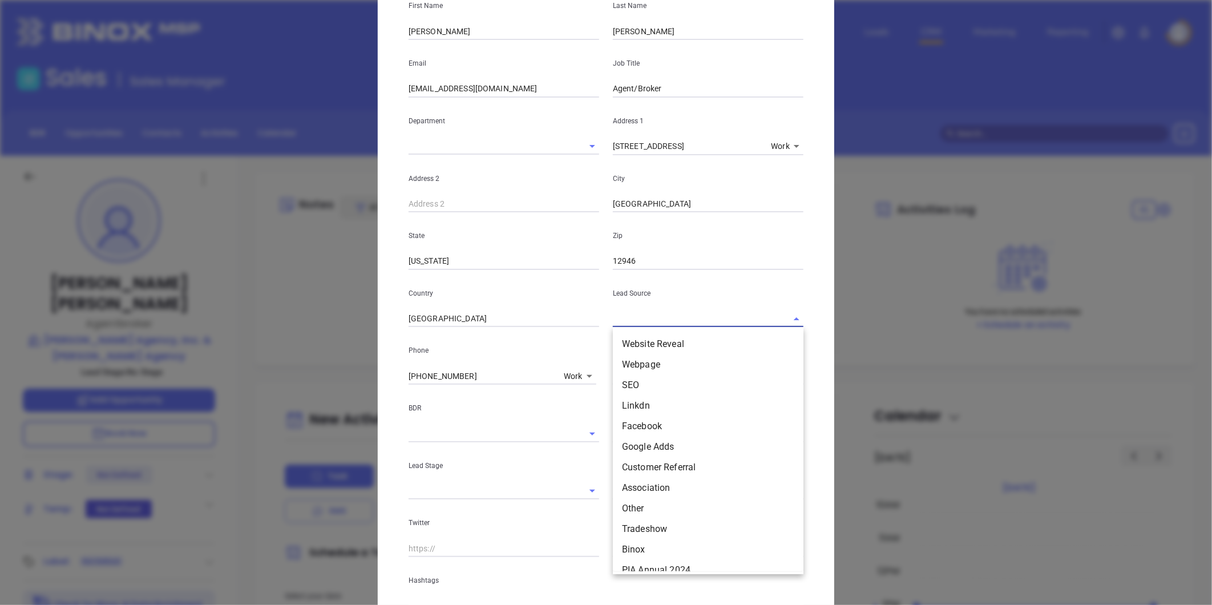
click at [635, 316] on input "text" at bounding box center [692, 318] width 159 height 17
click at [631, 549] on li "Binox" at bounding box center [708, 549] width 191 height 21
type input "Binox"
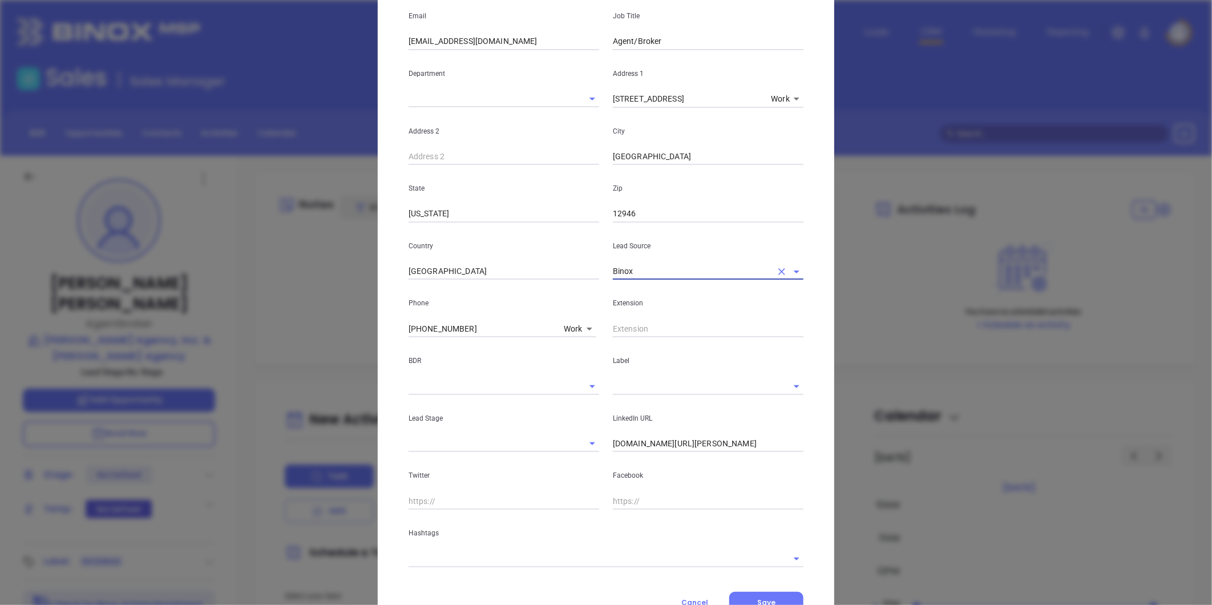
scroll to position [222, 0]
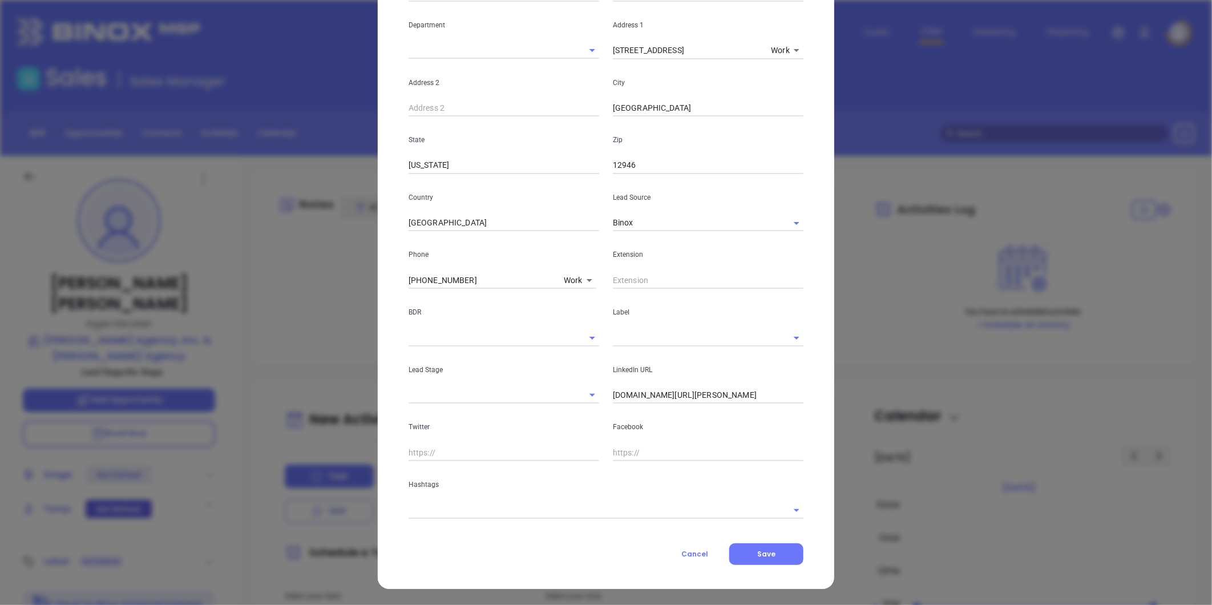
click at [626, 337] on input "text" at bounding box center [692, 337] width 159 height 17
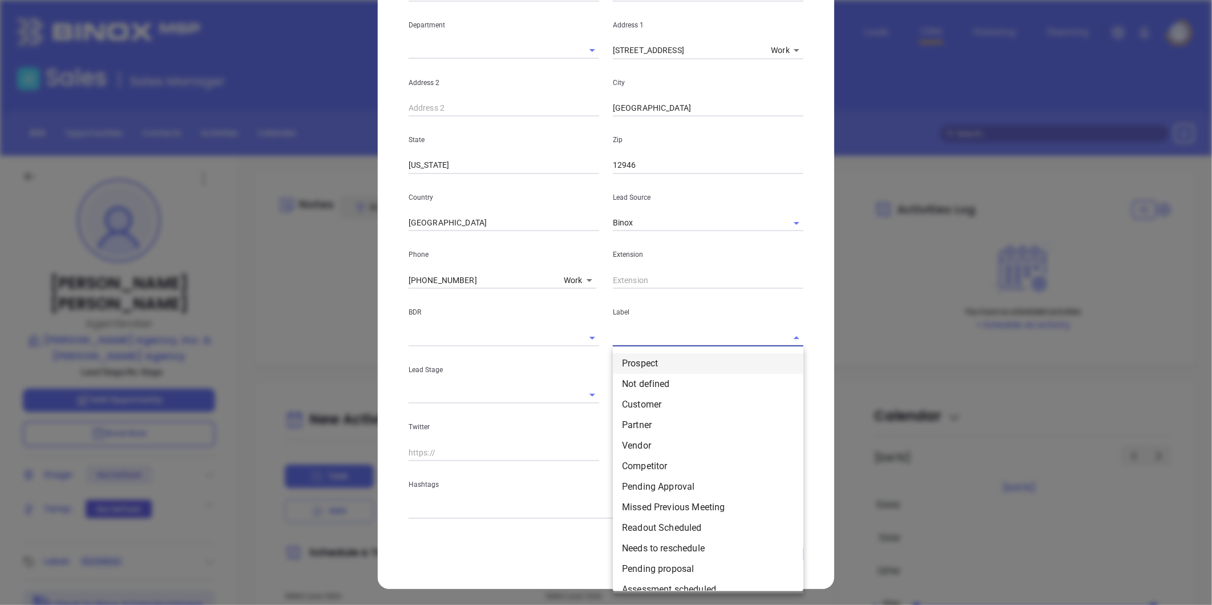
click at [630, 363] on li "Prospect" at bounding box center [708, 363] width 191 height 21
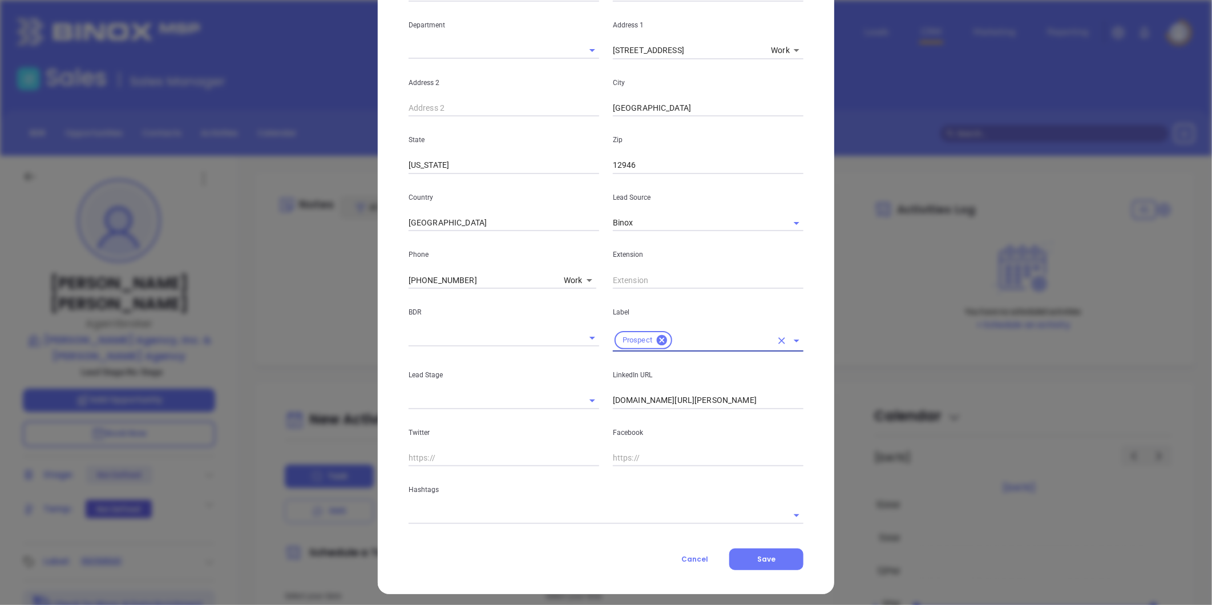
click at [460, 515] on input "text" at bounding box center [589, 515] width 363 height 17
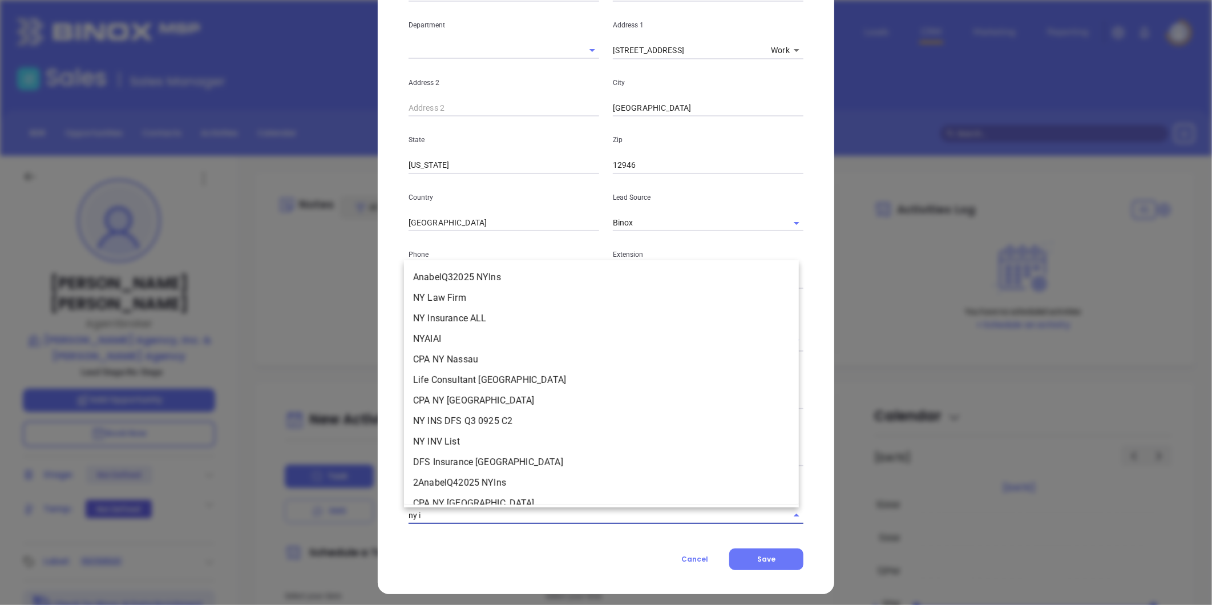
type input "ny in"
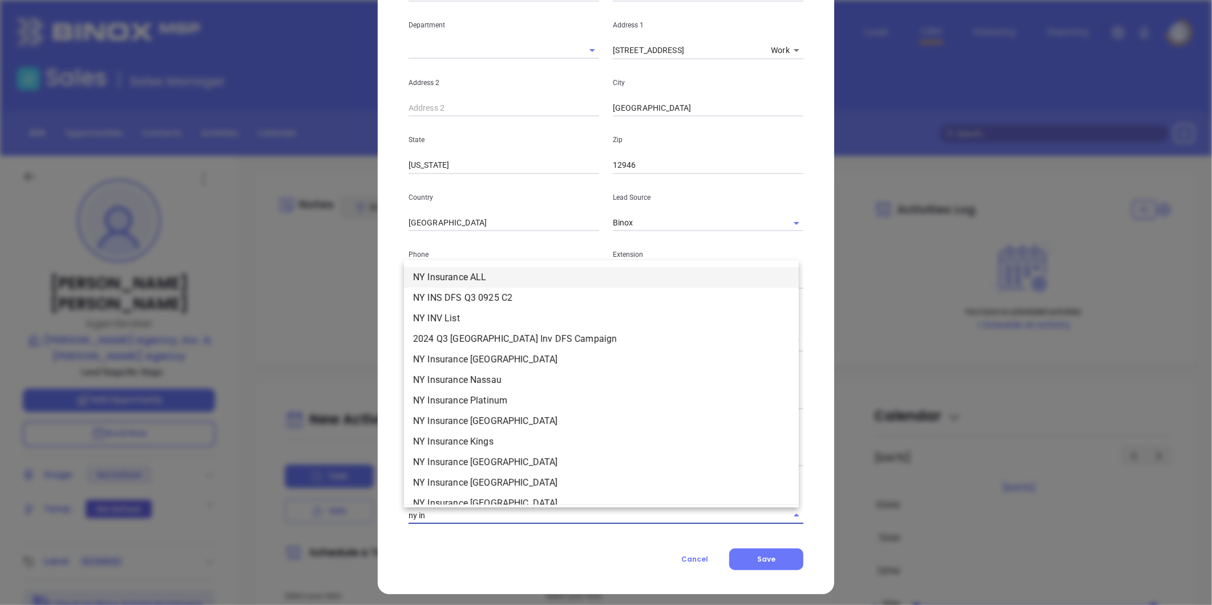
click at [551, 270] on li "NY Insurance ALL" at bounding box center [601, 277] width 395 height 21
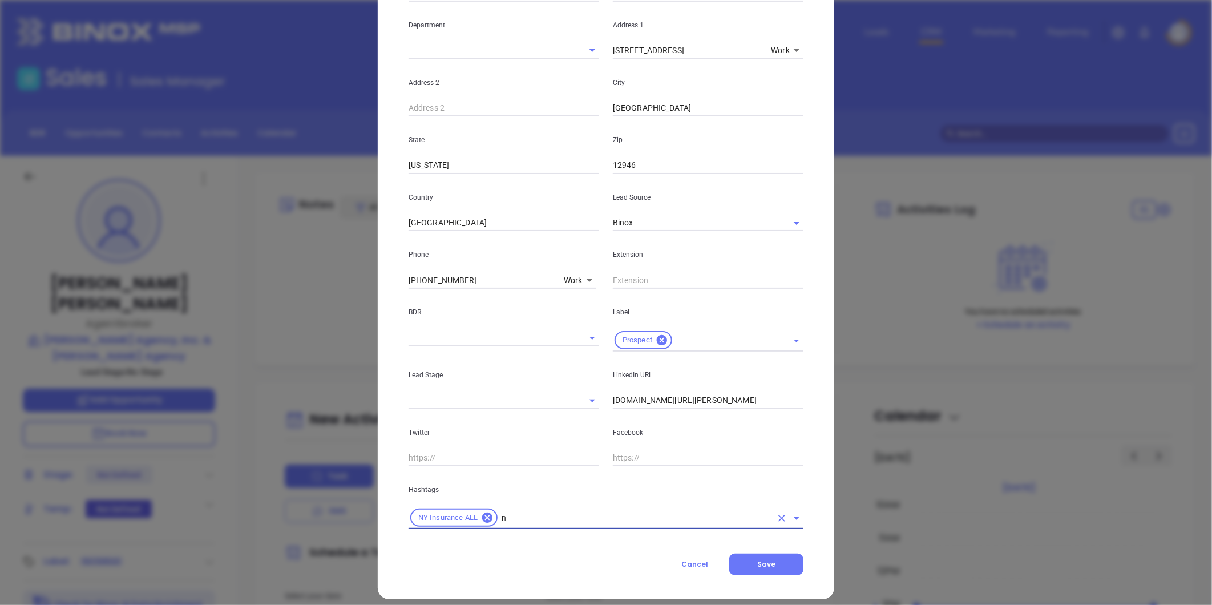
type input "ny"
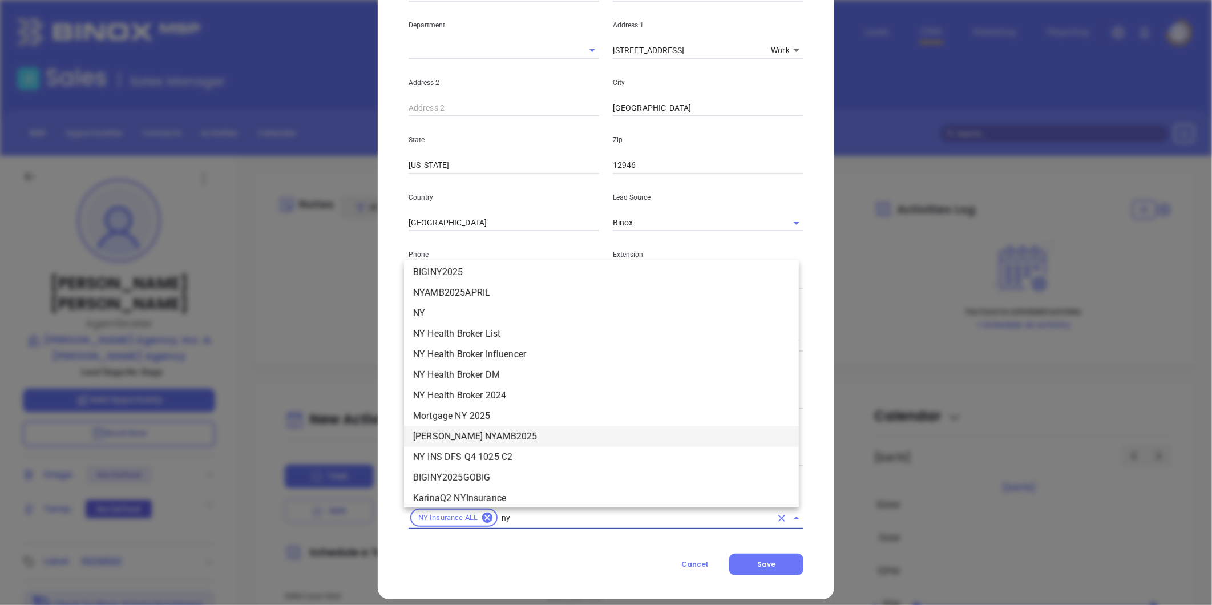
scroll to position [1279, 0]
click at [426, 315] on li "NY" at bounding box center [601, 312] width 395 height 21
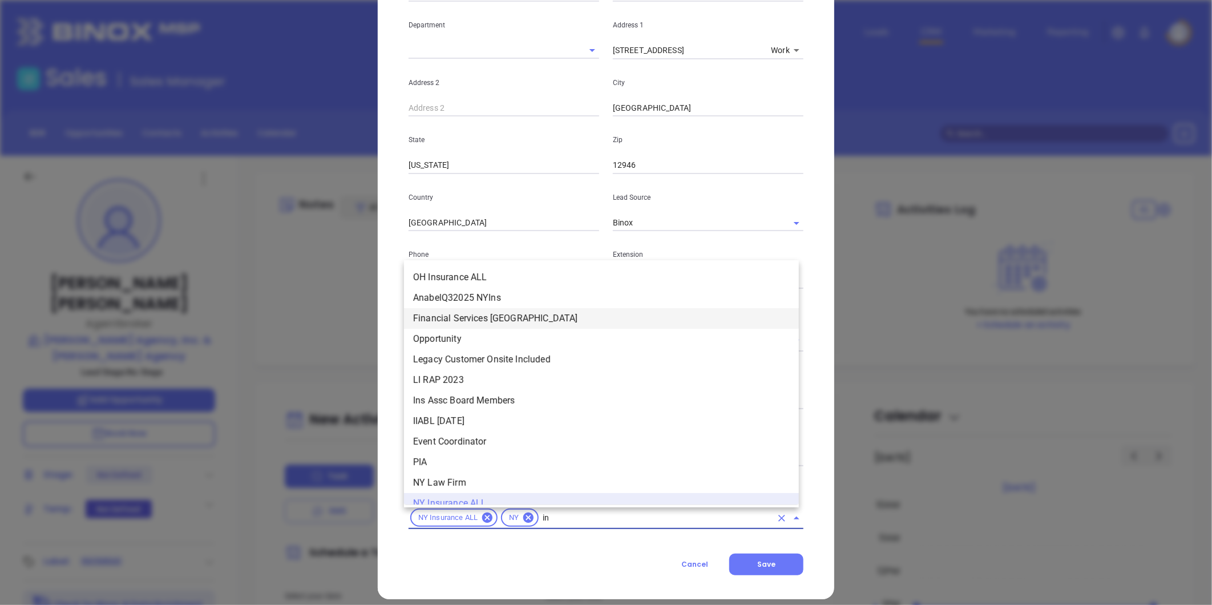
scroll to position [11, 0]
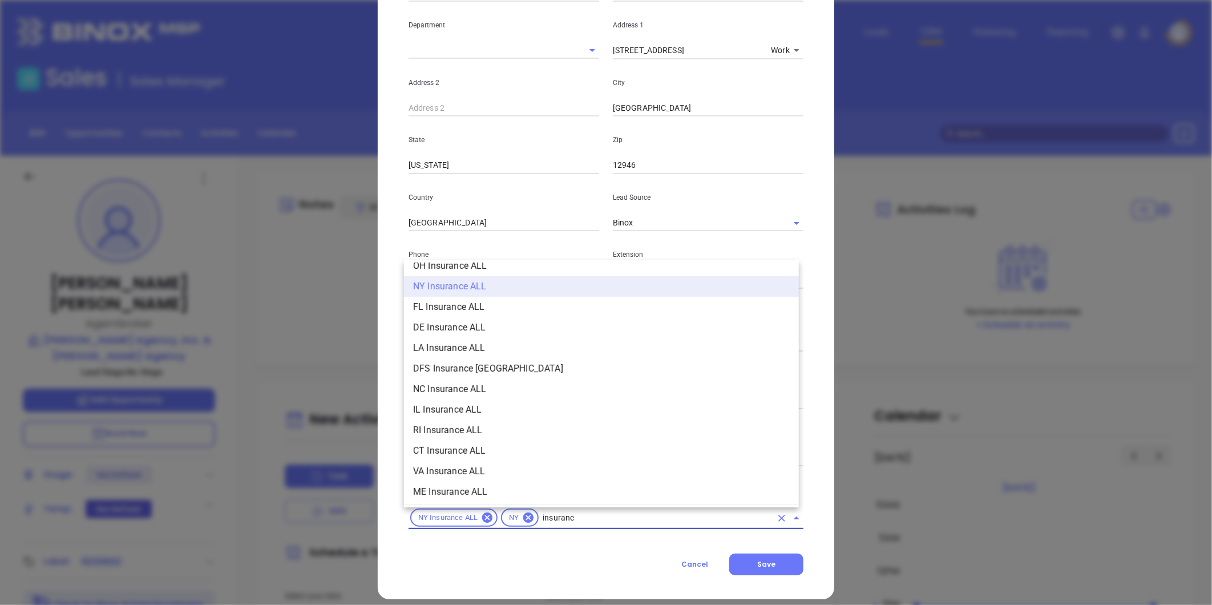
type input "insurance"
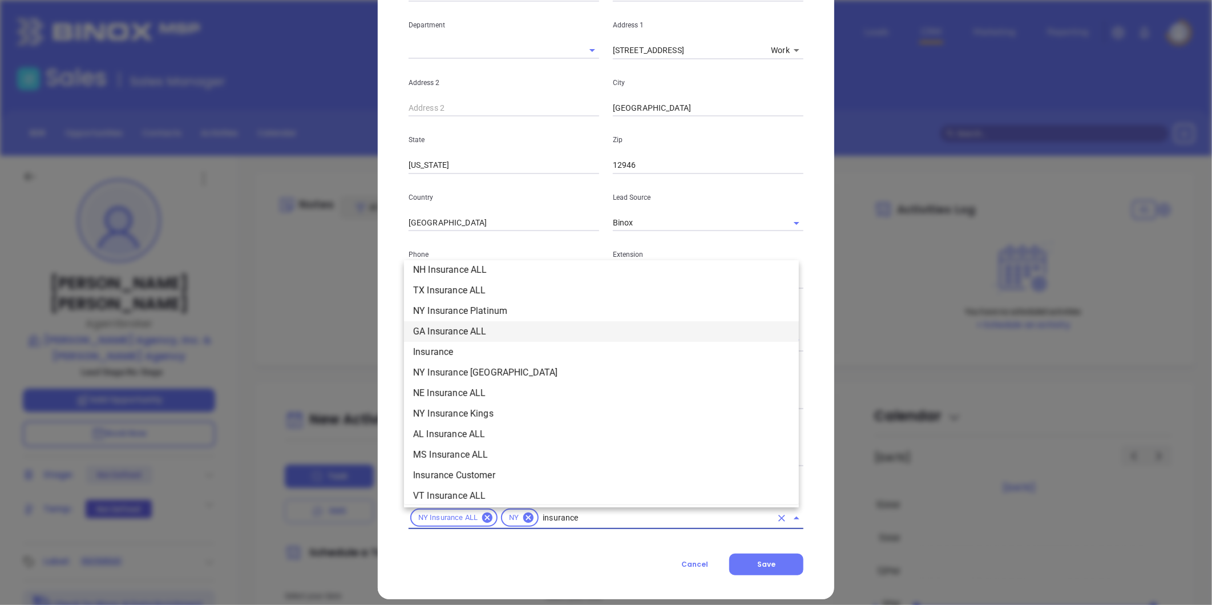
scroll to position [455, 0]
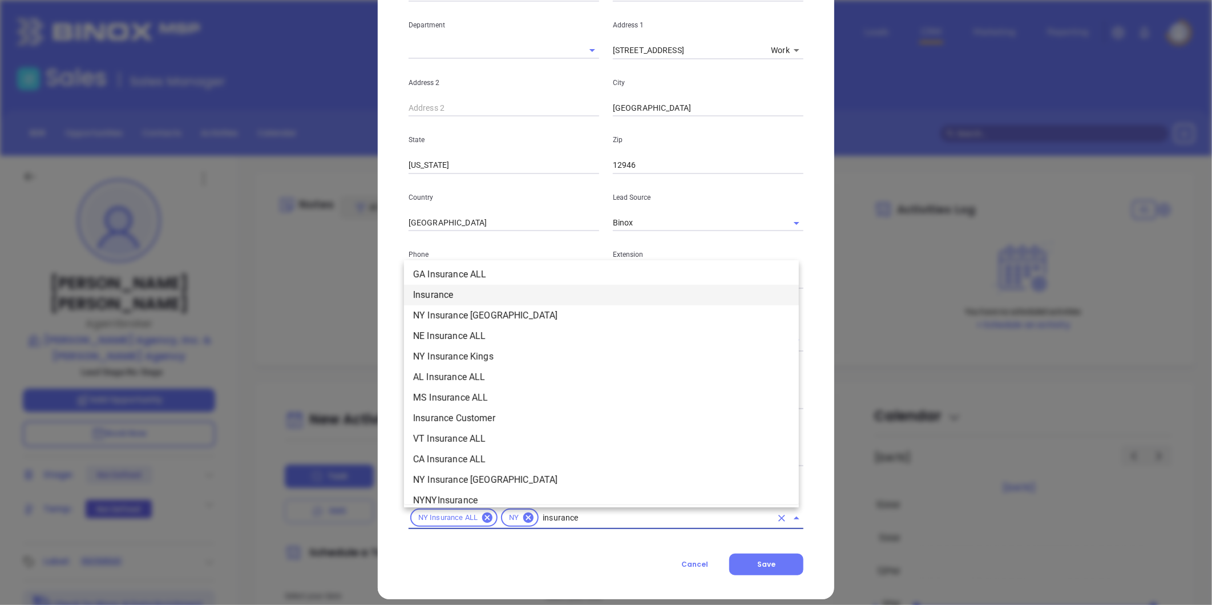
click at [448, 295] on li "Insurance" at bounding box center [601, 295] width 395 height 21
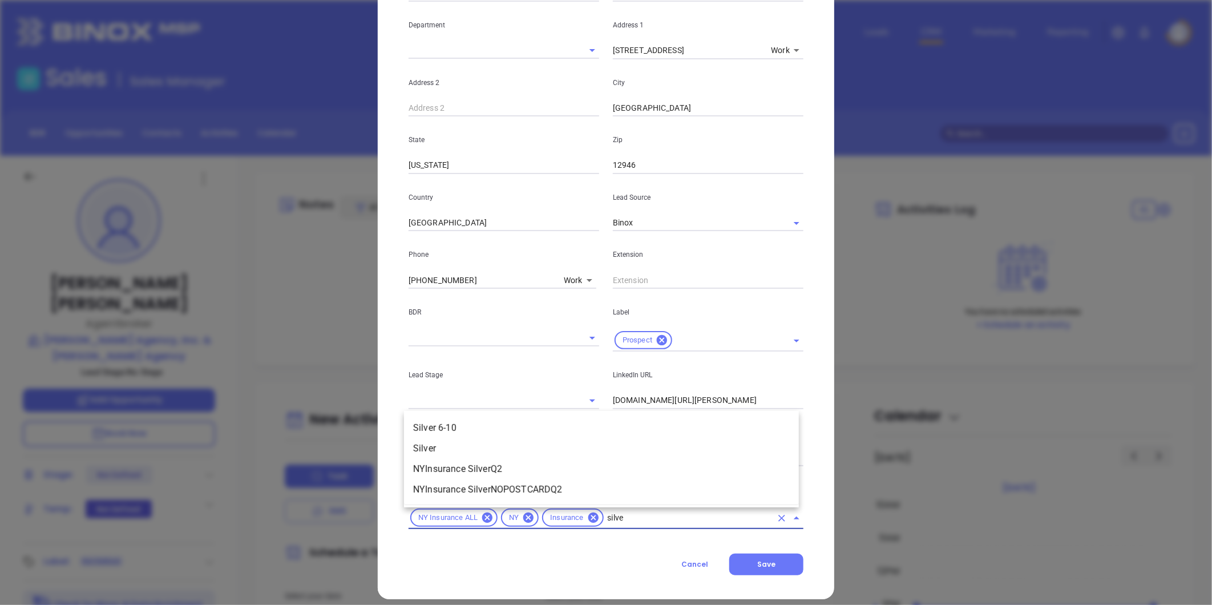
type input "silver"
click at [445, 425] on li "Silver 6-10" at bounding box center [601, 428] width 395 height 21
type input "extra"
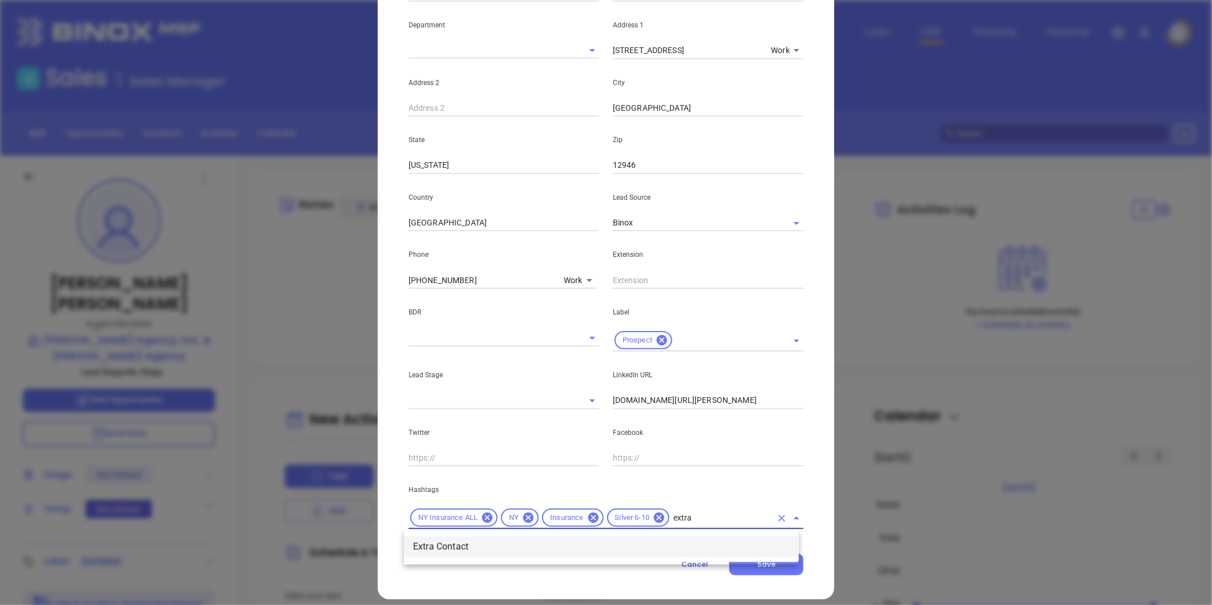
click at [449, 543] on li "Extra Contact" at bounding box center [601, 546] width 395 height 21
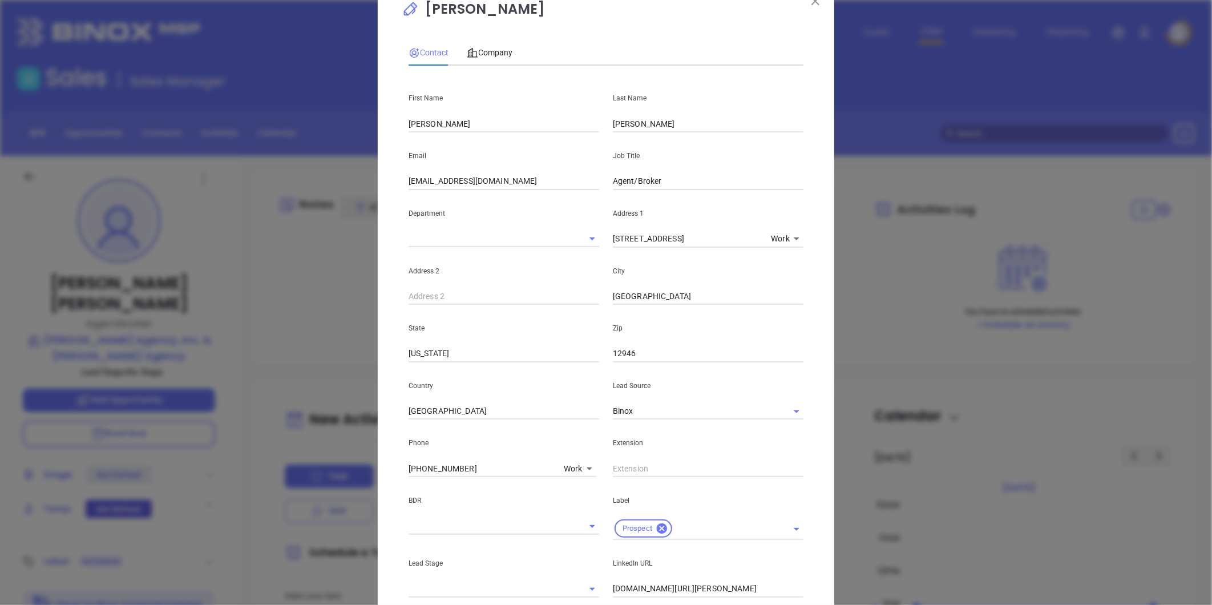
scroll to position [32, 0]
click at [500, 54] on span "Company" at bounding box center [490, 54] width 46 height 9
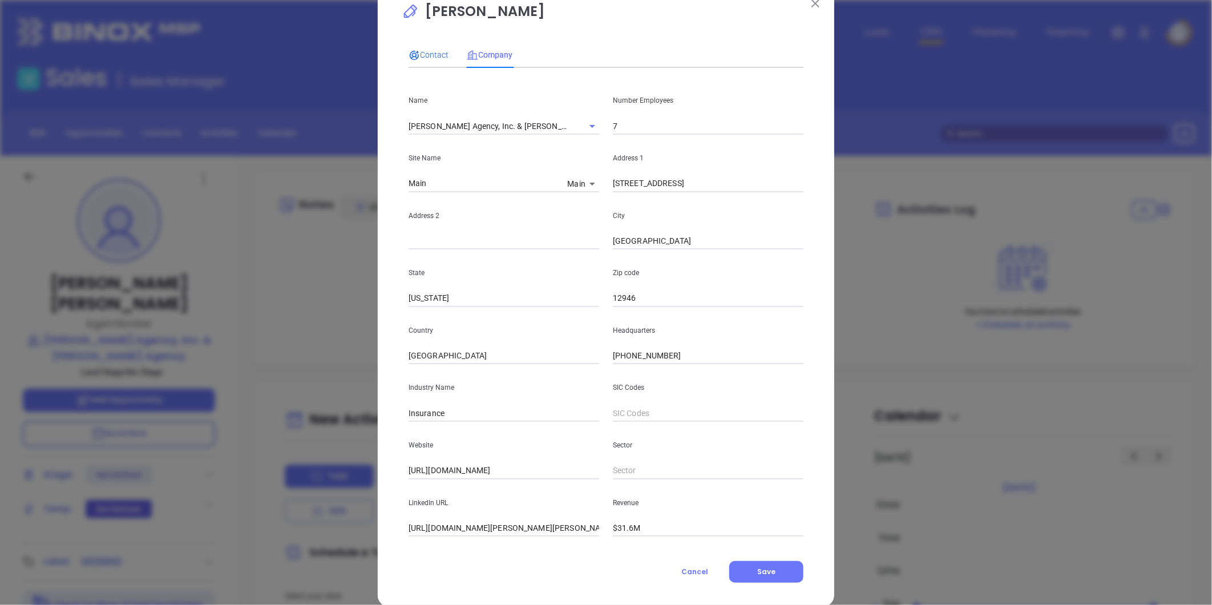
click at [431, 52] on span "Contact" at bounding box center [428, 54] width 40 height 9
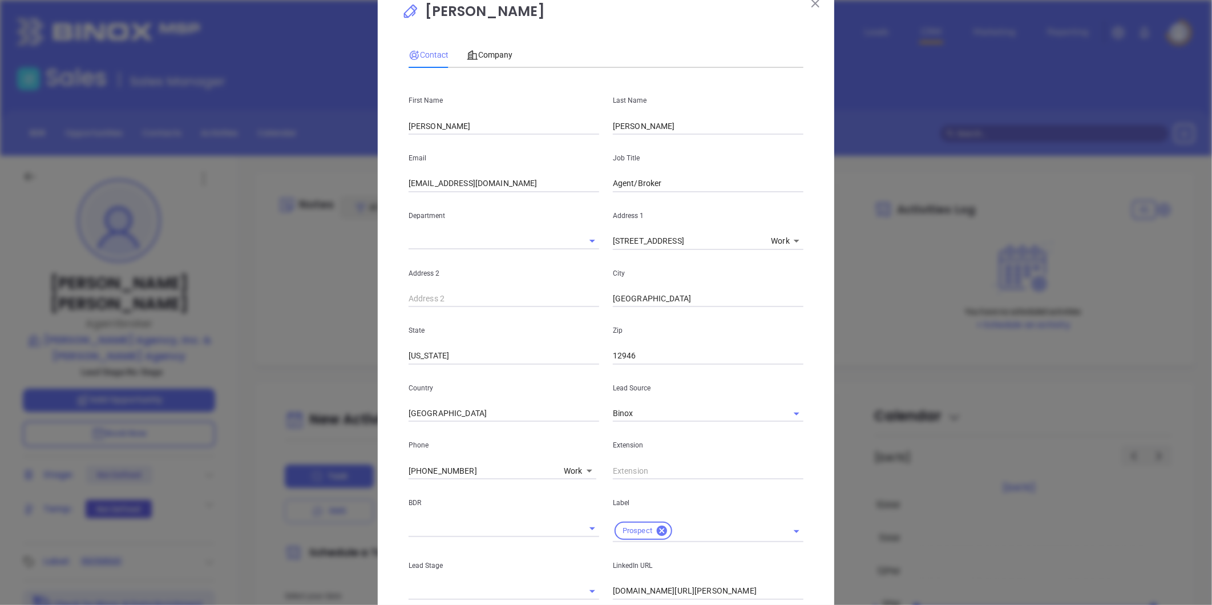
scroll to position [159, 0]
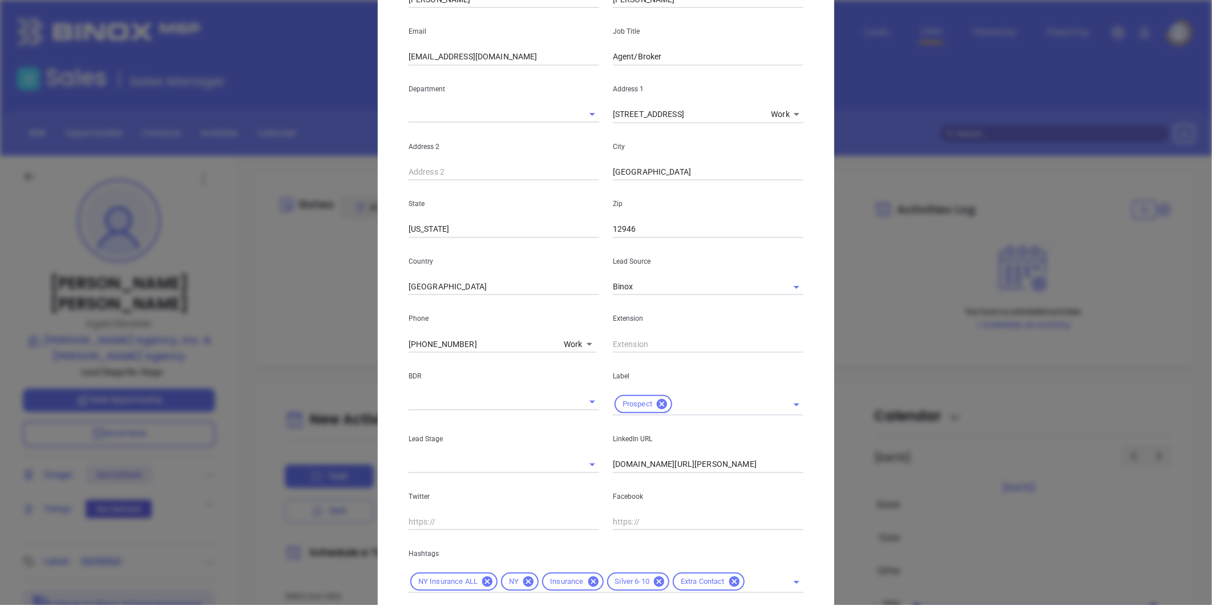
click at [648, 471] on input "linkedin.com/in/geoffrey-strack-07b18835" at bounding box center [708, 464] width 191 height 17
click at [649, 470] on input "linkedin.com/in/geoffrey-strack-07b18835" at bounding box center [708, 464] width 191 height 17
click at [649, 469] on input "linkedin.com/in/geoffrey-strack-07b18835" at bounding box center [708, 464] width 191 height 17
click at [675, 470] on input "linkedin.com/in/geoffrey-strack-07b18835" at bounding box center [708, 464] width 191 height 17
click at [674, 469] on input "linkedin.com/in/geoffrey-strack-07b18835" at bounding box center [708, 464] width 191 height 17
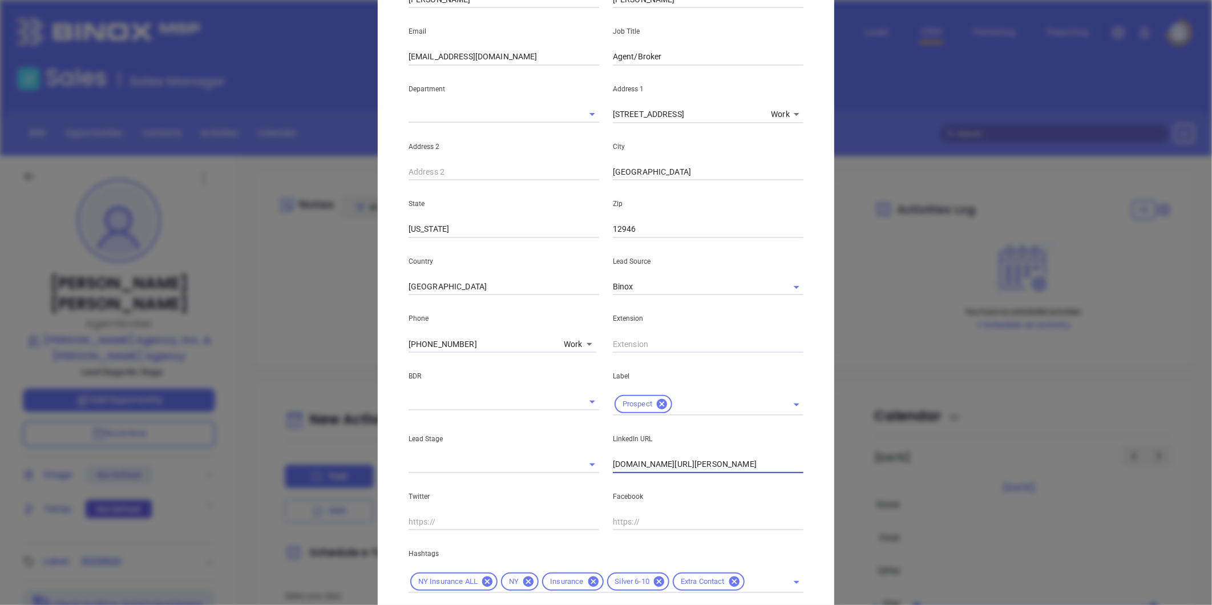
click at [674, 469] on input "linkedin.com/in/geoffrey-strack-07b18835" at bounding box center [708, 464] width 191 height 17
paste input "linkedin.com/in/geoffrey-strack-07b18835"
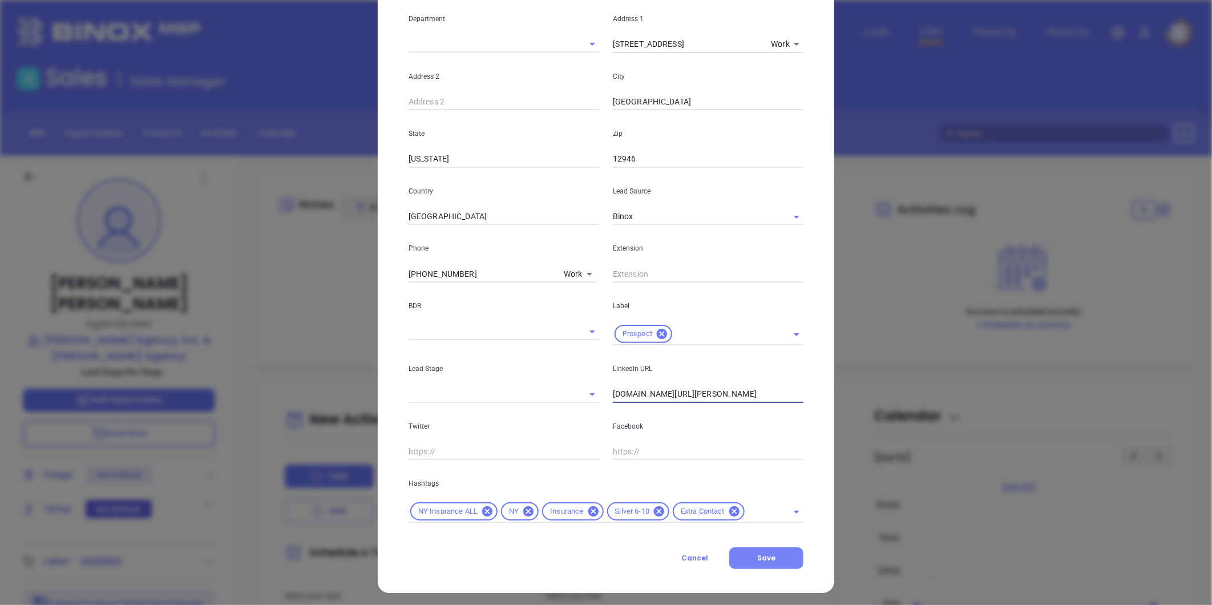
scroll to position [233, 0]
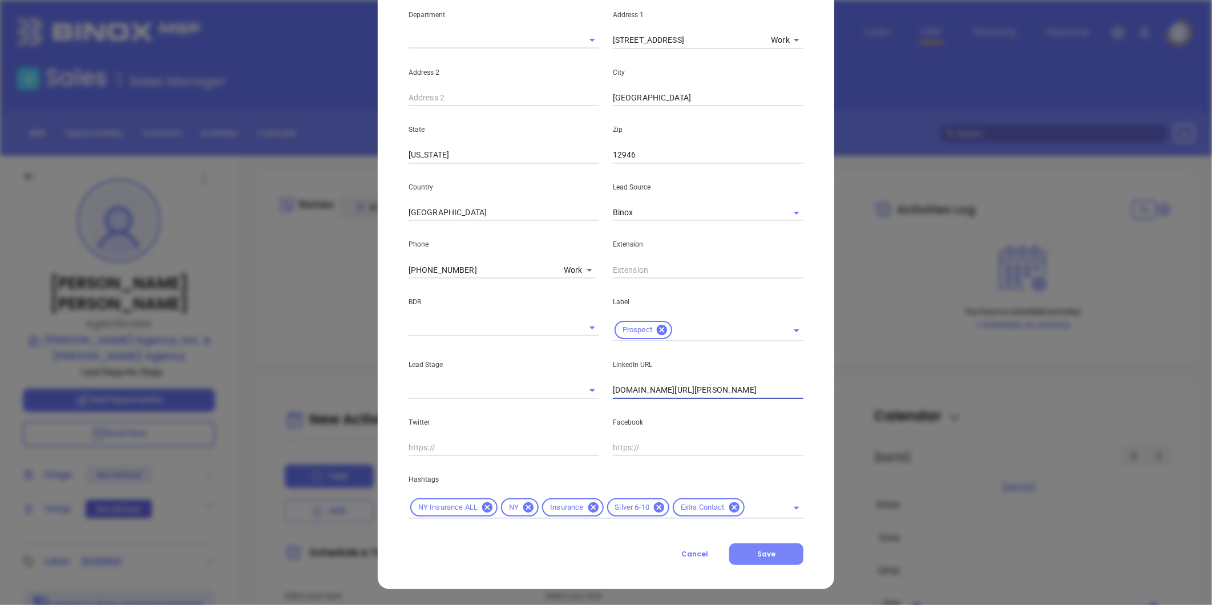
type input "www.linkedin.com/in/geoffrey-strack-07b18835"
click at [744, 552] on button "Save" at bounding box center [766, 554] width 74 height 22
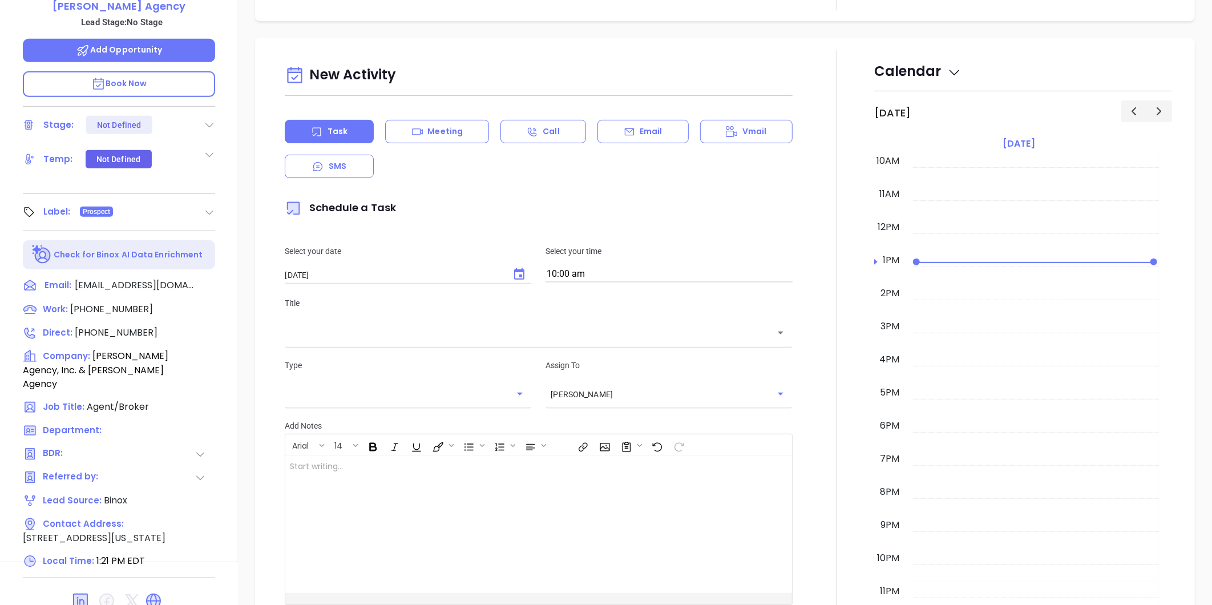
scroll to position [0, 0]
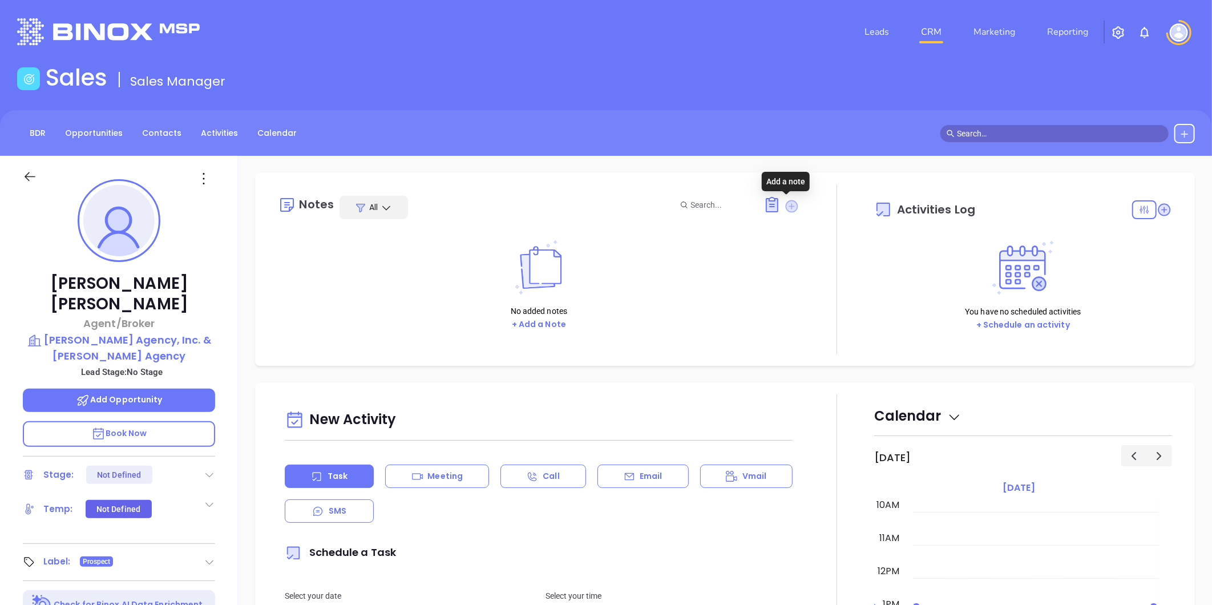
drag, startPoint x: 788, startPoint y: 206, endPoint x: 756, endPoint y: 225, distance: 37.6
click at [788, 206] on icon at bounding box center [791, 206] width 13 height 13
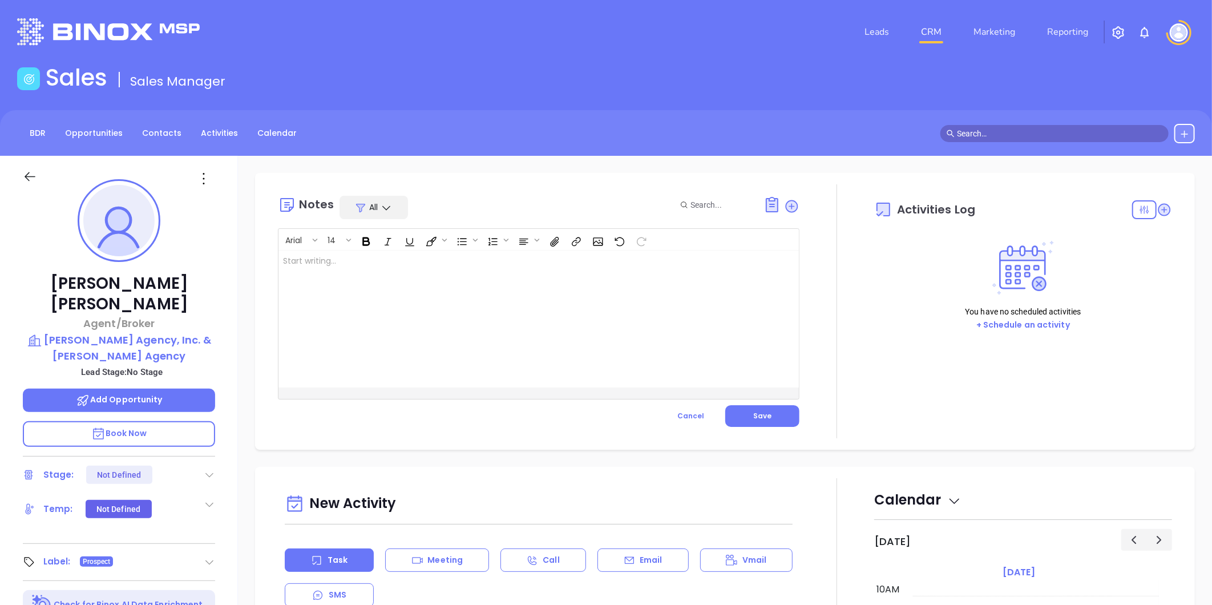
drag, startPoint x: 487, startPoint y: 281, endPoint x: 440, endPoint y: 278, distance: 46.9
click at [487, 281] on div at bounding box center [520, 318] width 484 height 137
click at [762, 415] on span "Save" at bounding box center [762, 416] width 18 height 10
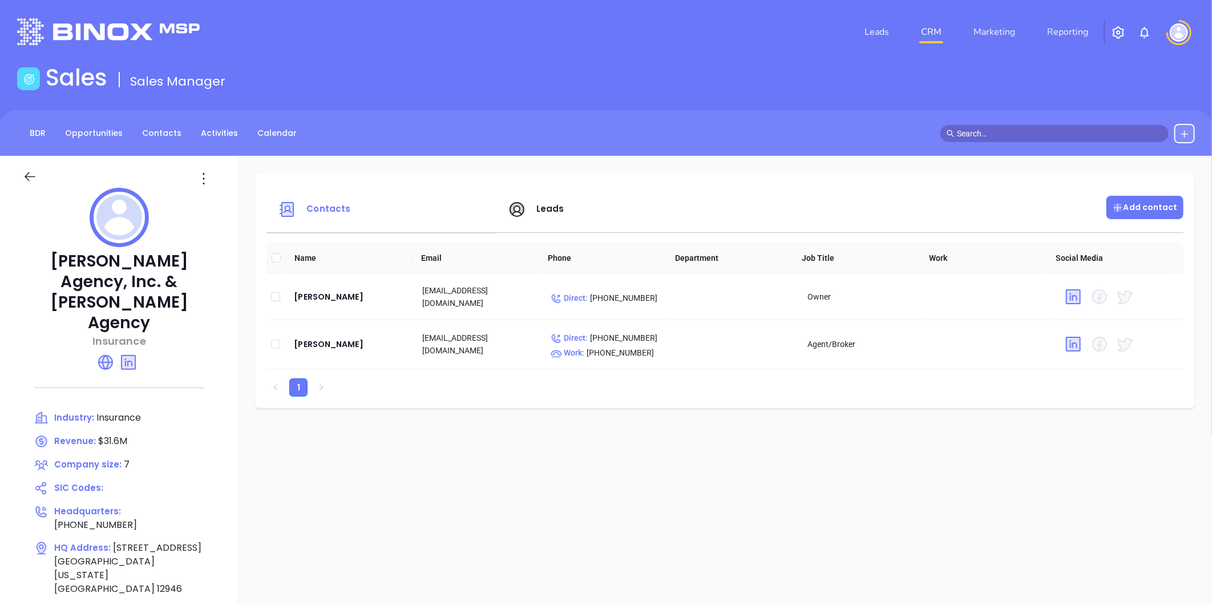
click at [1137, 206] on p "Add contact" at bounding box center [1145, 207] width 66 height 12
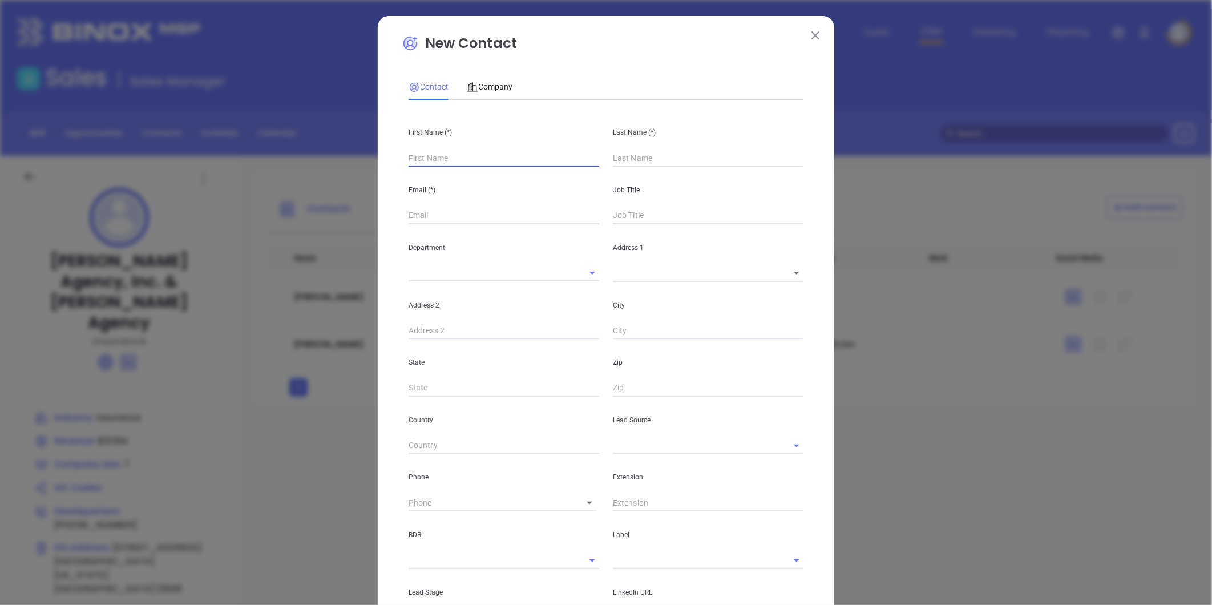
click at [427, 156] on input "text" at bounding box center [503, 157] width 191 height 17
type input "Sco"
type input "Fourth Phone Call"
type input "[PERSON_NAME]"
type input "1"
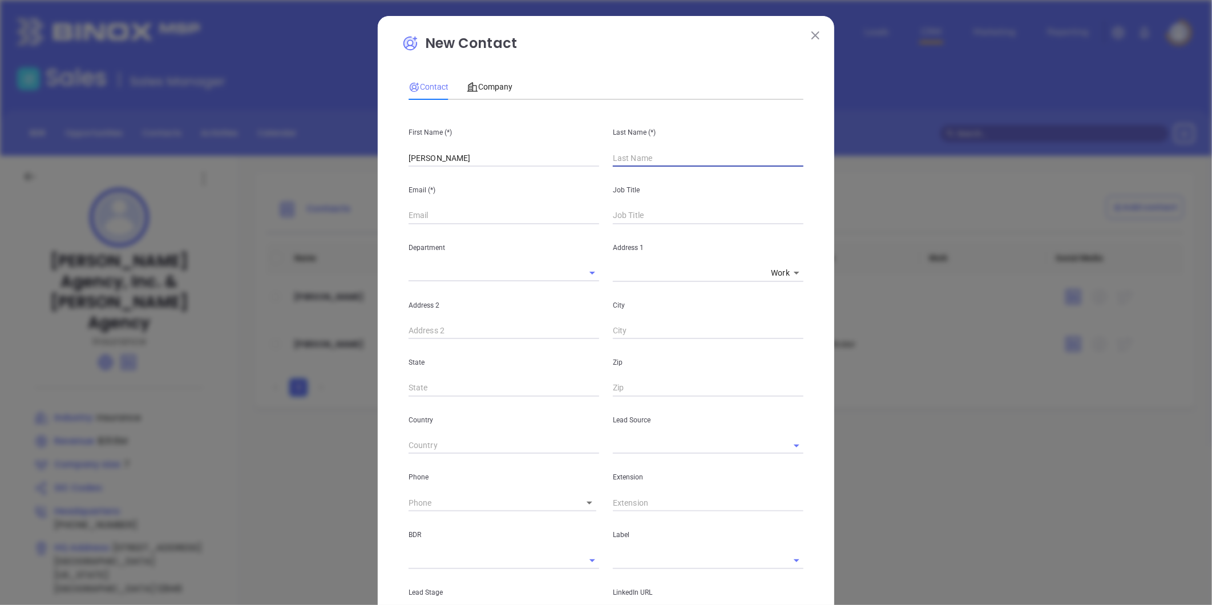
type input "W"
type input "1"
type input "[PERSON_NAME]"
type input "IT"
click at [428, 214] on input "text" at bounding box center [503, 215] width 191 height 17
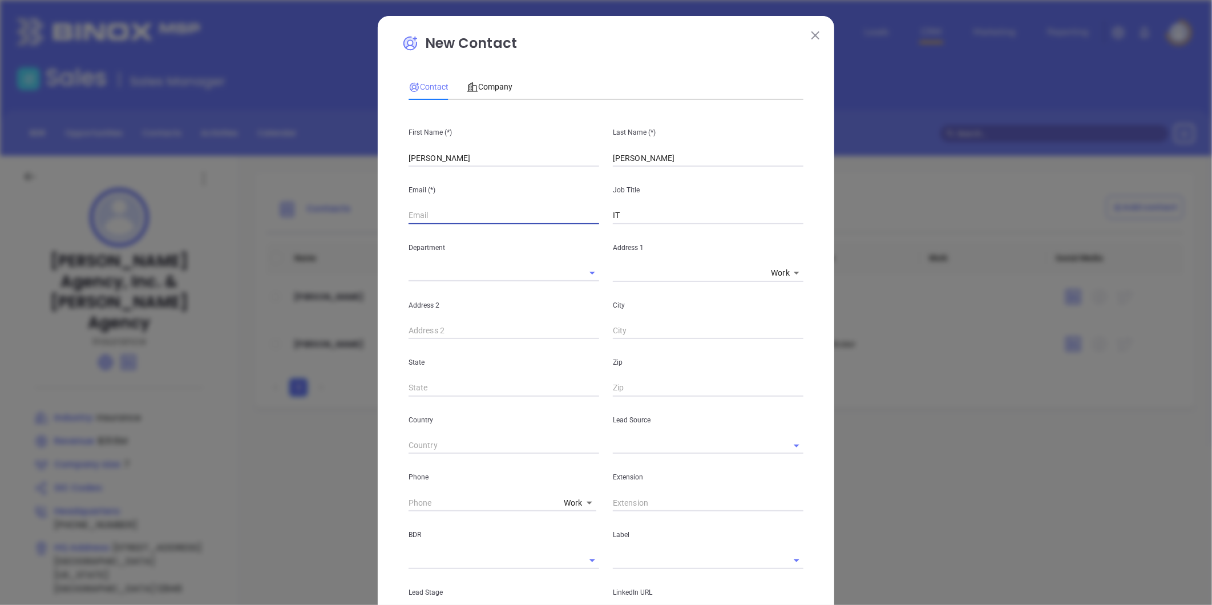
paste input "[PERSON_NAME][EMAIL_ADDRESS][DOMAIN_NAME]"
click at [408, 216] on input "[PERSON_NAME][EMAIL_ADDRESS][DOMAIN_NAME]" at bounding box center [503, 215] width 191 height 17
click at [402, 218] on div "Email (*) [PERSON_NAME][EMAIL_ADDRESS][DOMAIN_NAME]" at bounding box center [504, 196] width 204 height 58
drag, startPoint x: 404, startPoint y: 215, endPoint x: 420, endPoint y: 207, distance: 17.9
click at [408, 215] on input "[PERSON_NAME][EMAIL_ADDRESS][DOMAIN_NAME]" at bounding box center [503, 215] width 191 height 17
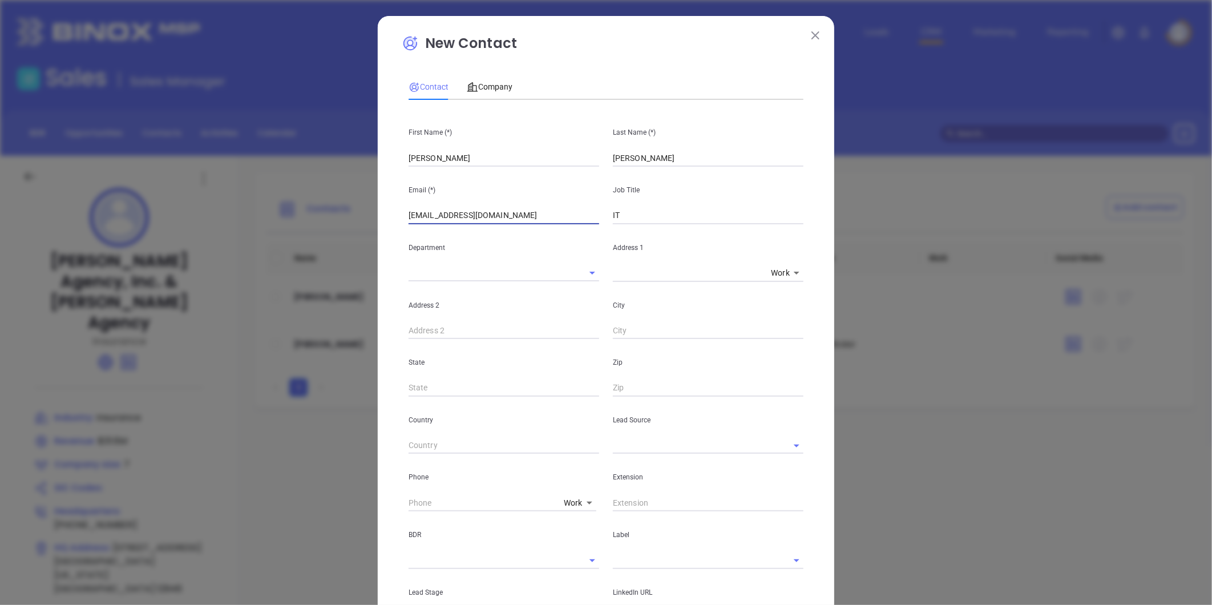
type input "[EMAIL_ADDRESS][DOMAIN_NAME]"
click at [630, 447] on input "text" at bounding box center [692, 445] width 159 height 17
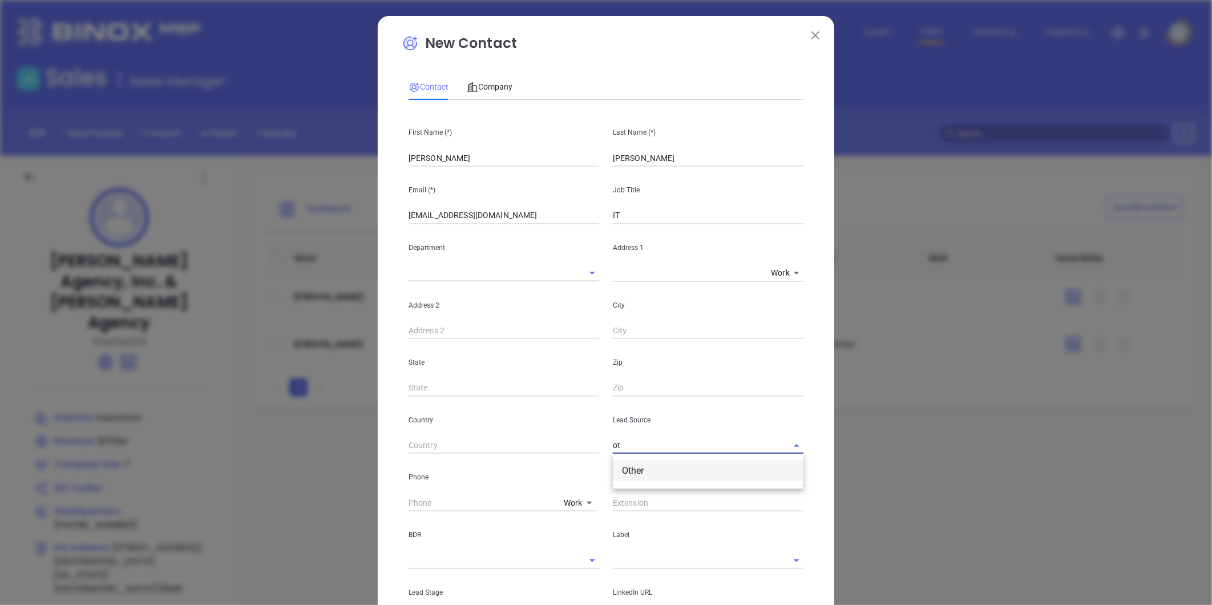
click at [637, 465] on li "Other" at bounding box center [708, 470] width 191 height 21
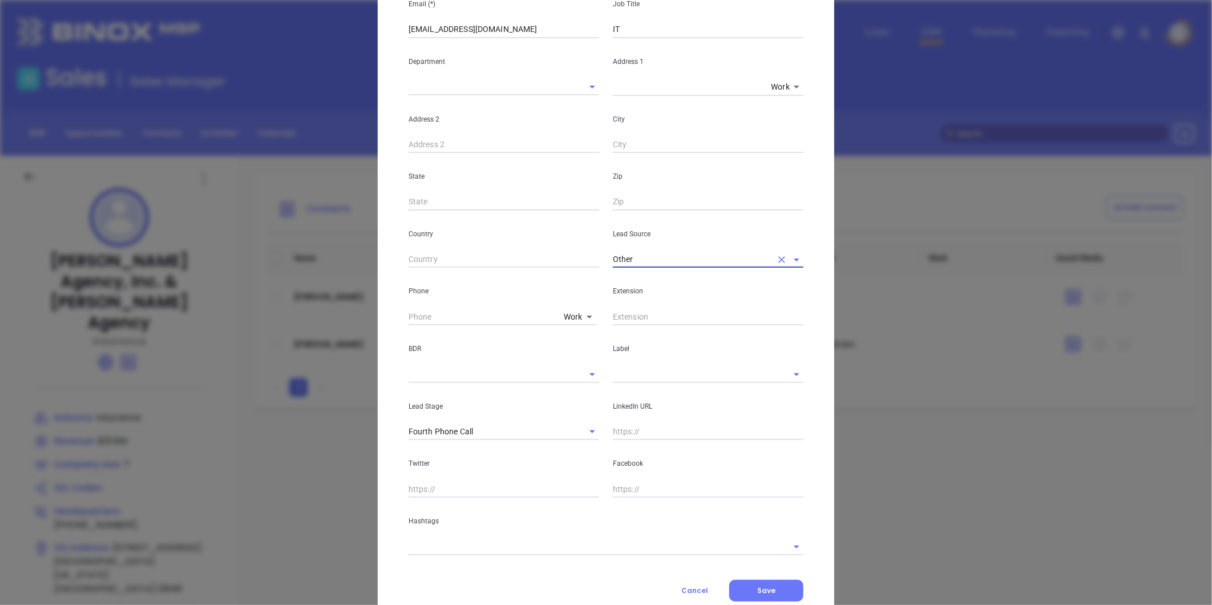
scroll to position [190, 0]
type input "Other"
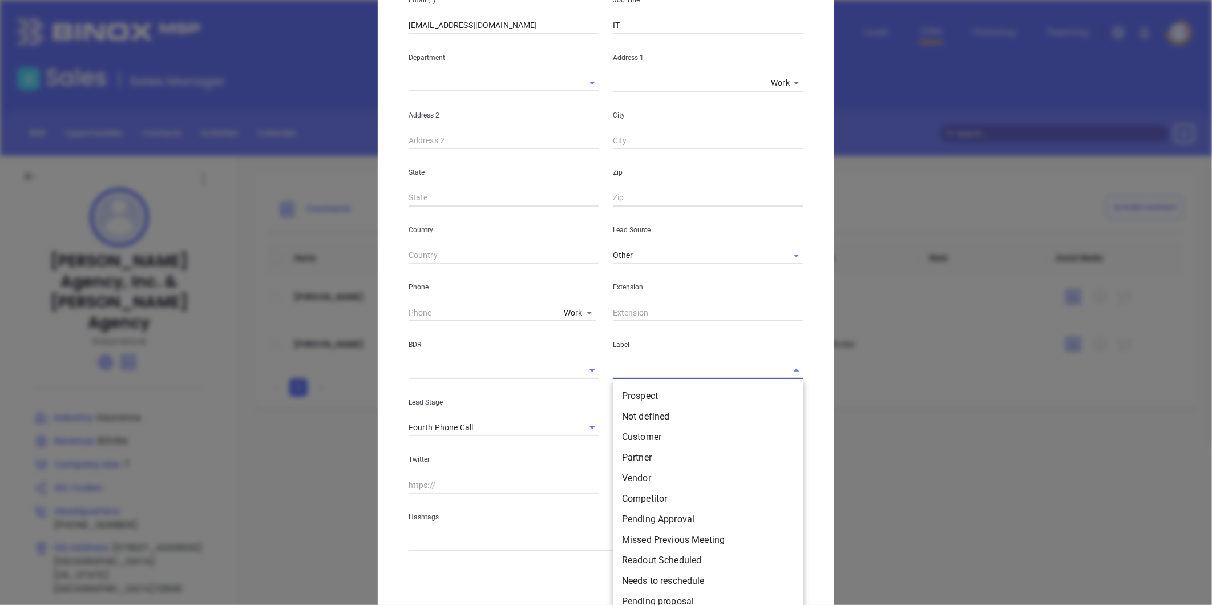
click at [634, 371] on input "text" at bounding box center [692, 370] width 159 height 17
click at [641, 399] on li "Prospect" at bounding box center [708, 396] width 191 height 21
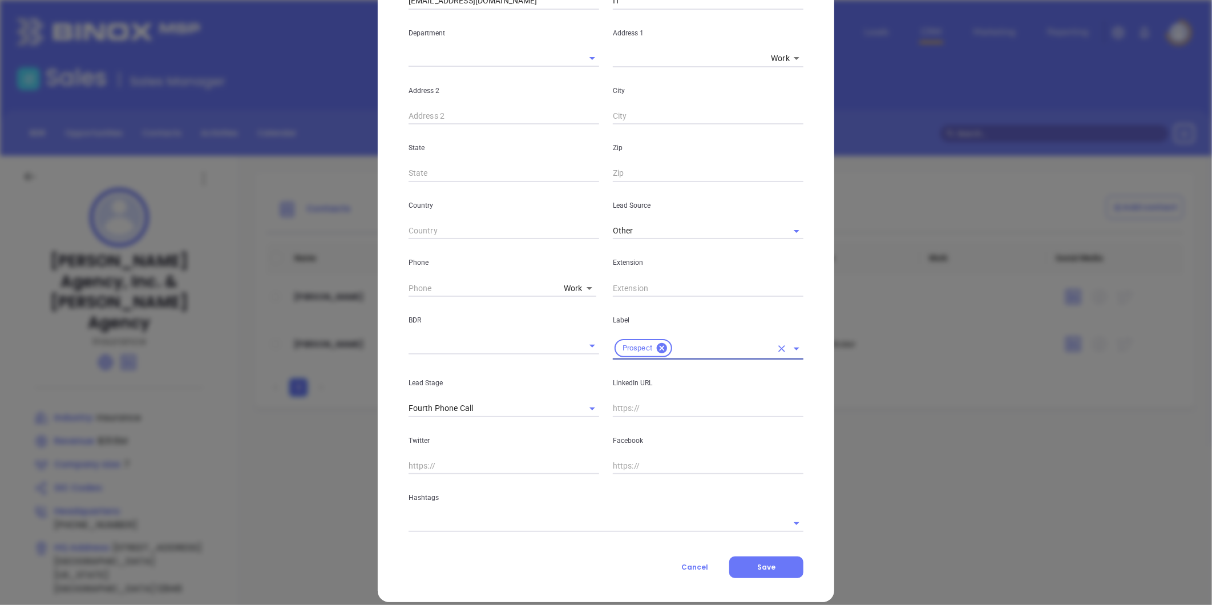
scroll to position [227, 0]
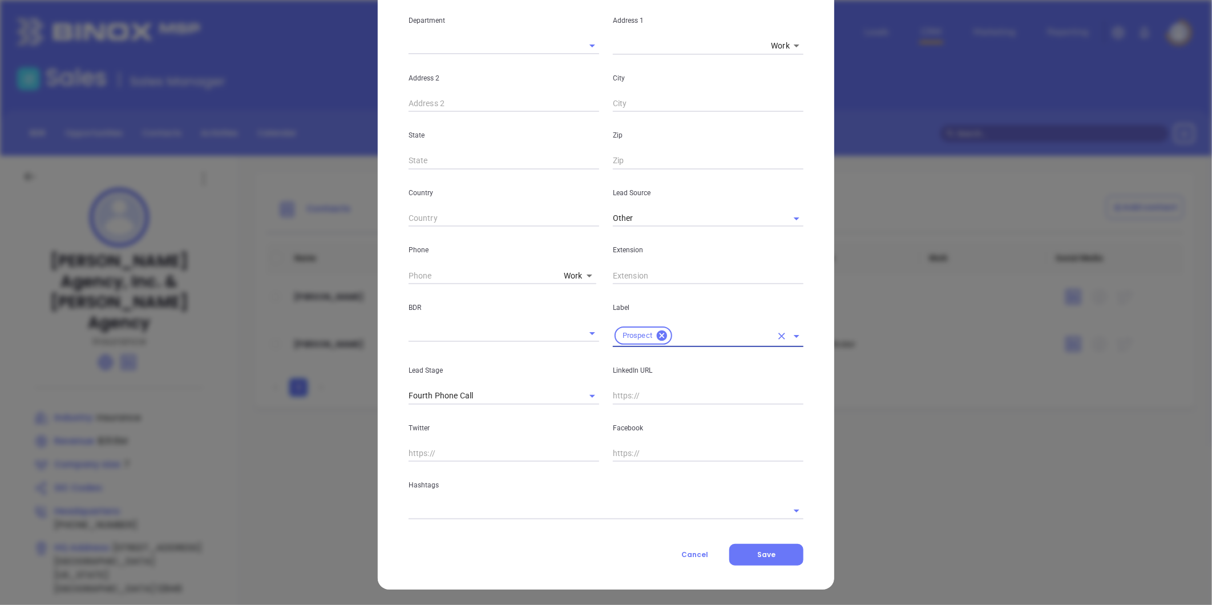
click at [517, 499] on div "Hashtags" at bounding box center [606, 490] width 408 height 58
click at [497, 508] on input "text" at bounding box center [589, 510] width 363 height 17
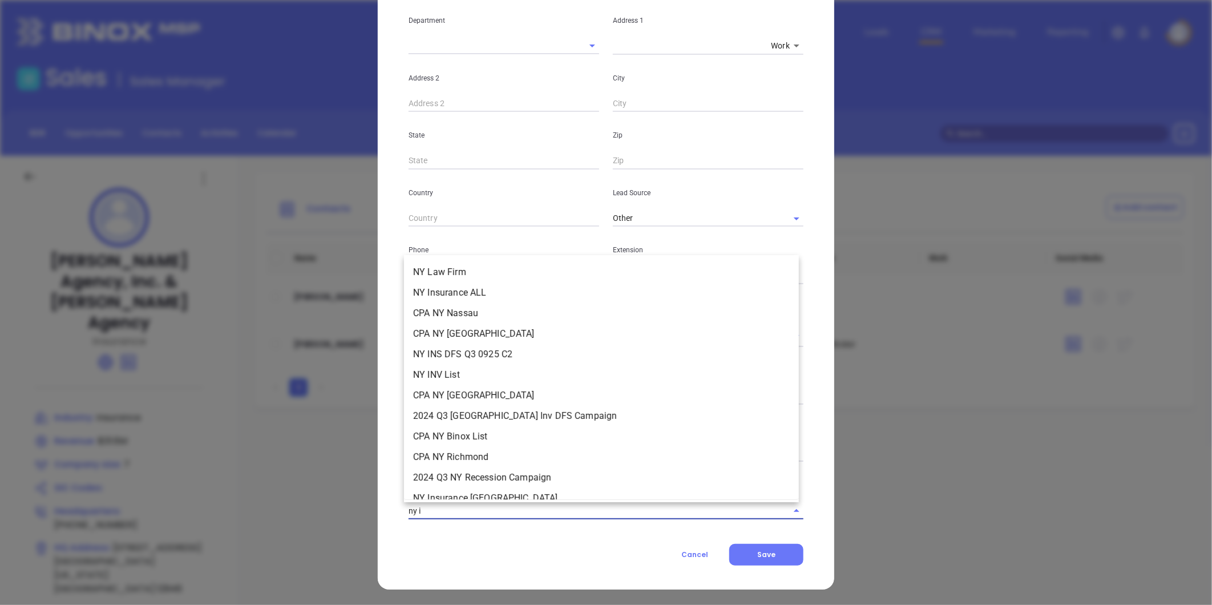
type input "ny in"
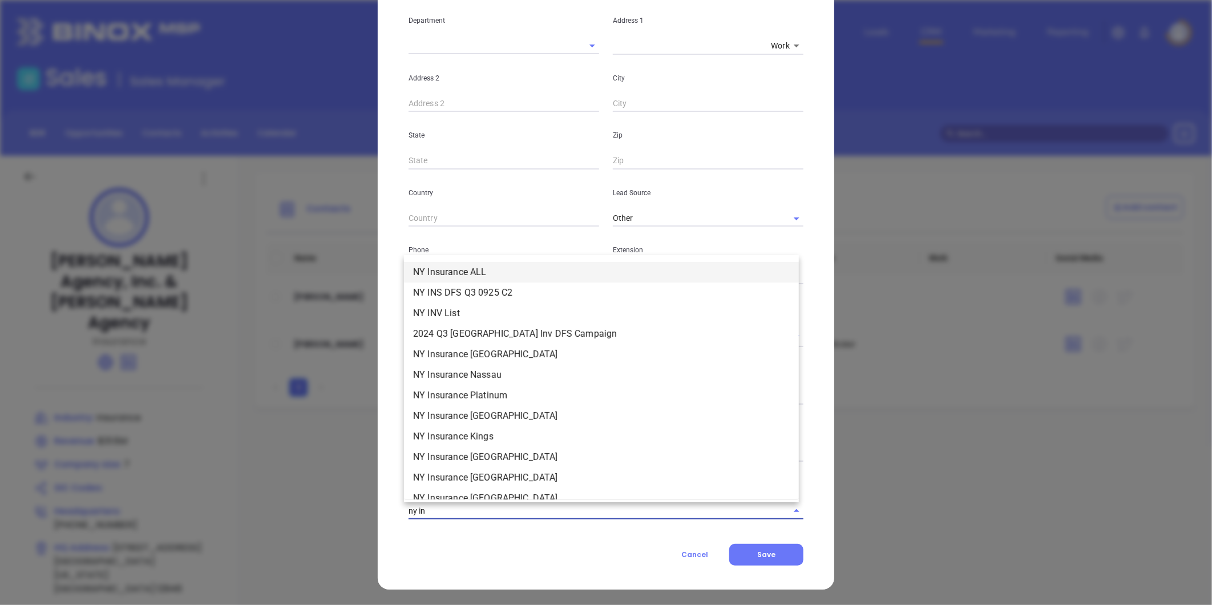
click at [477, 268] on li "NY Insurance ALL" at bounding box center [601, 272] width 395 height 21
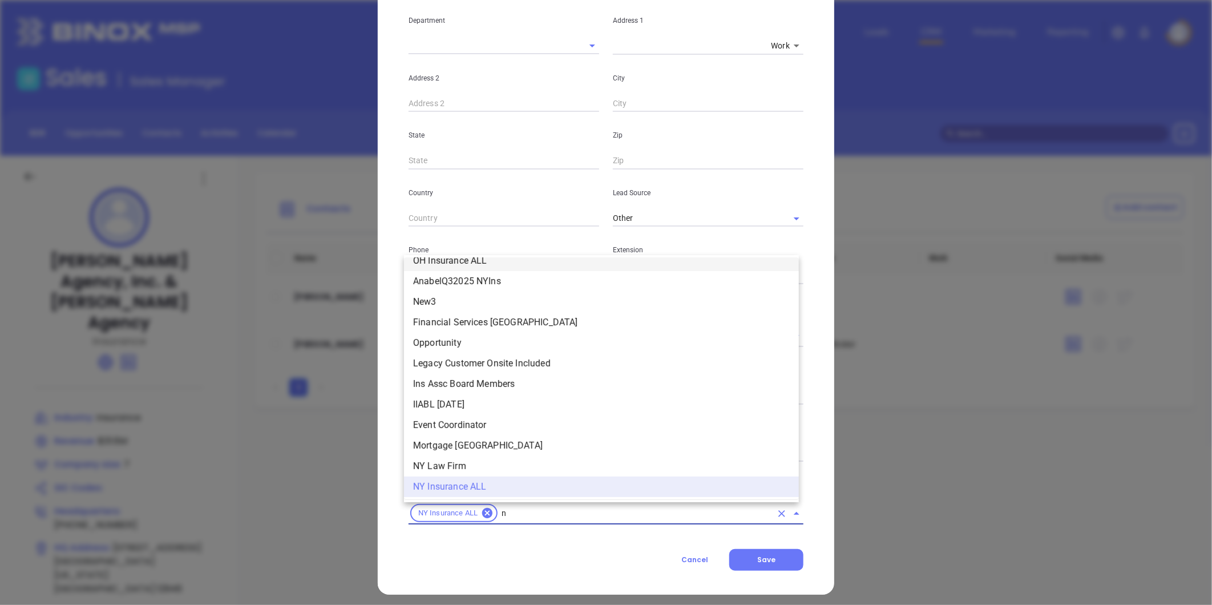
type input "ny"
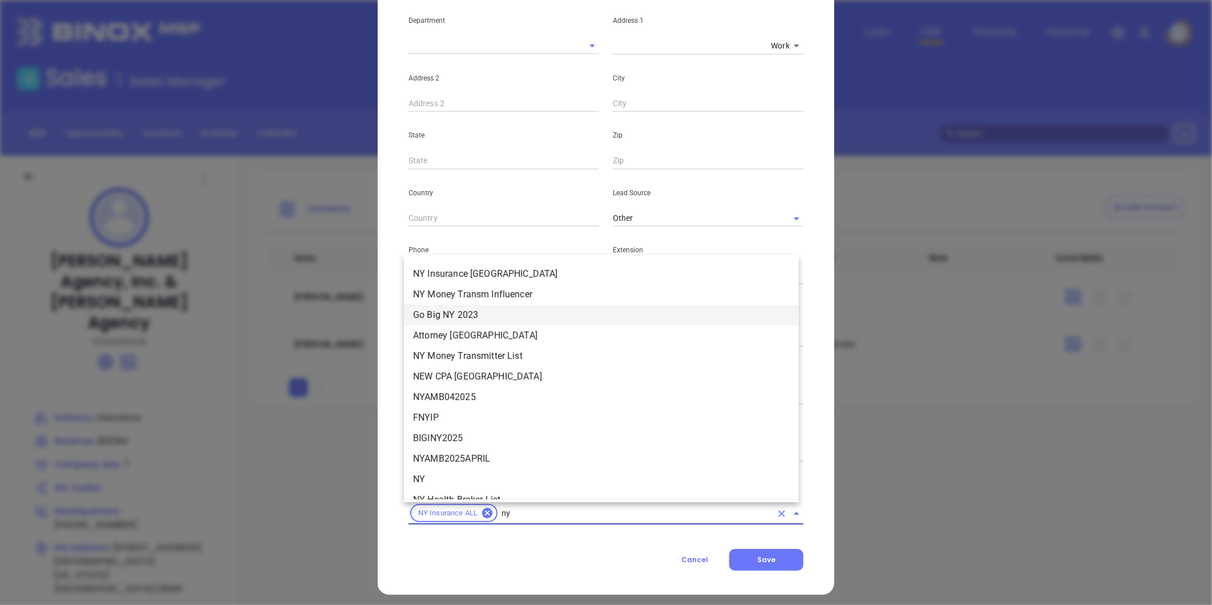
scroll to position [1216, 0]
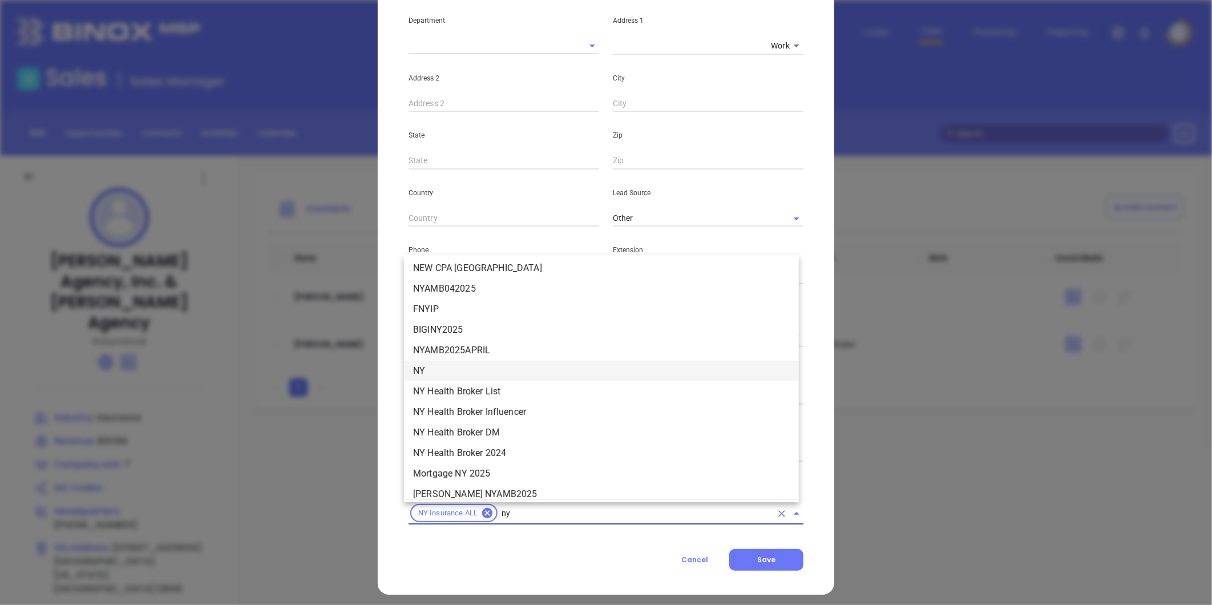
drag, startPoint x: 441, startPoint y: 372, endPoint x: 463, endPoint y: 381, distance: 24.0
click at [441, 371] on li "NY" at bounding box center [601, 371] width 395 height 21
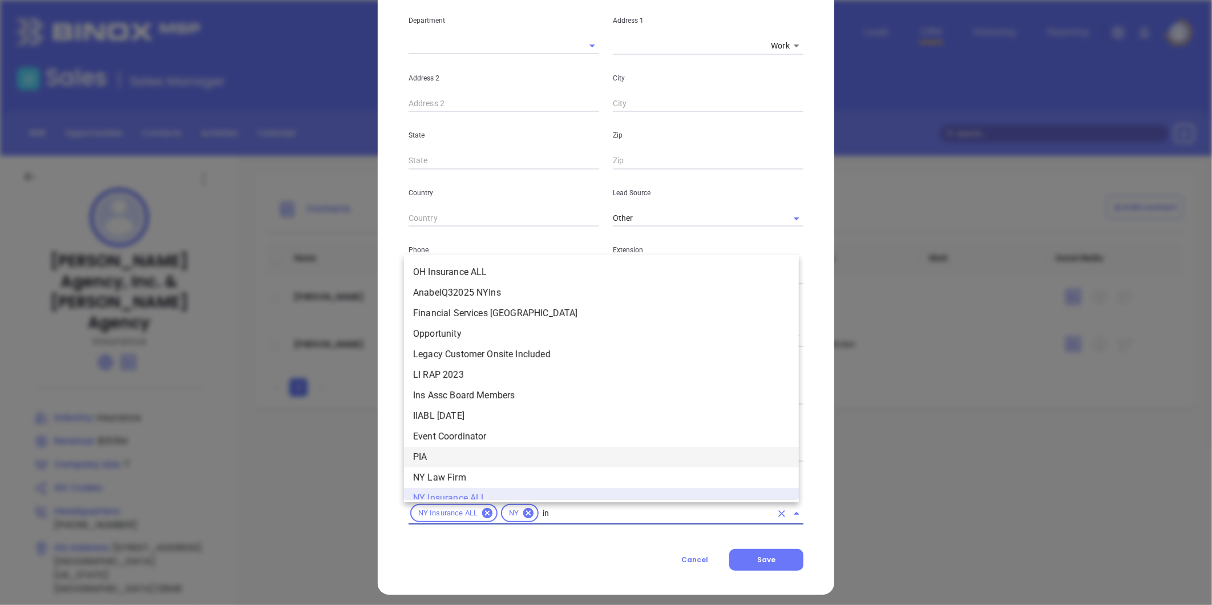
scroll to position [11, 0]
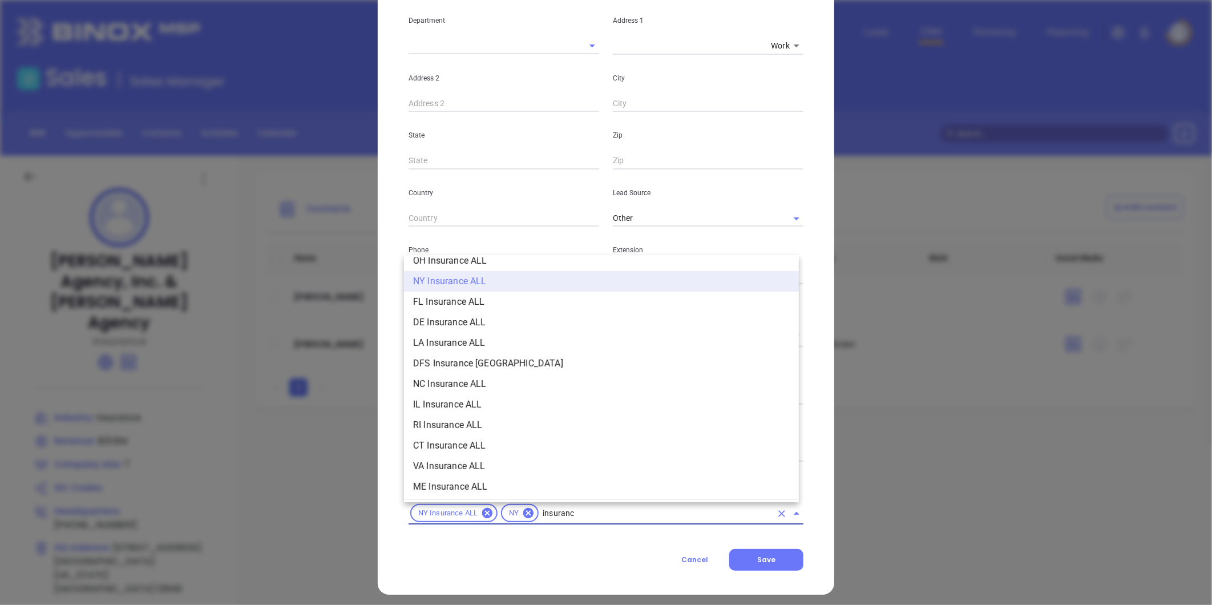
type input "insurance"
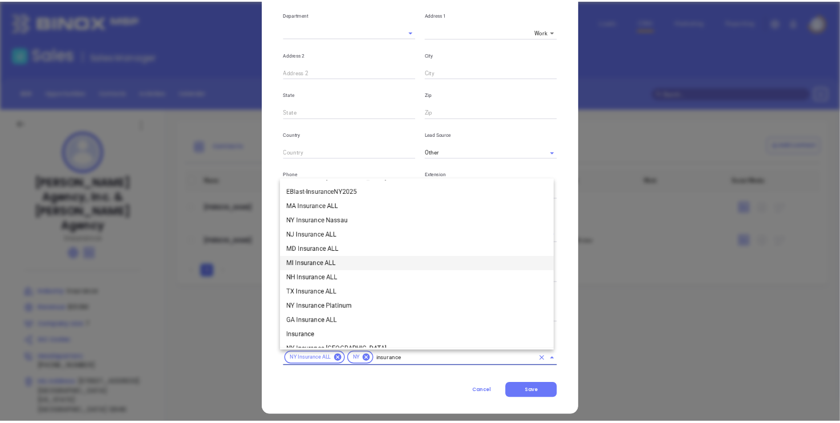
scroll to position [328, 0]
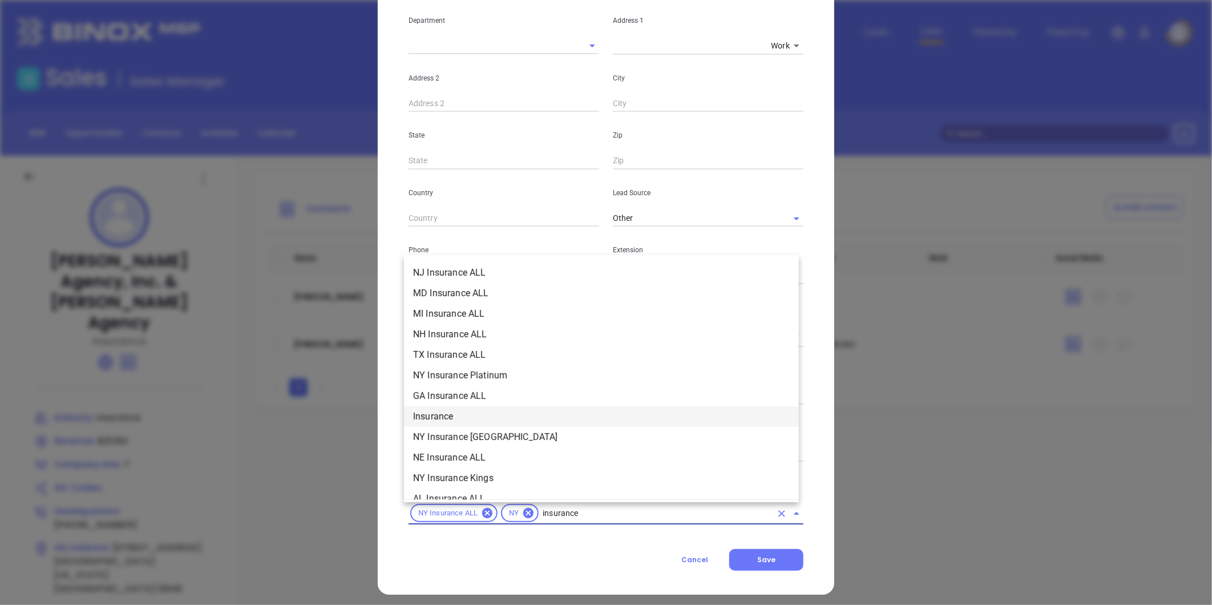
click at [431, 410] on li "Insurance" at bounding box center [601, 416] width 395 height 21
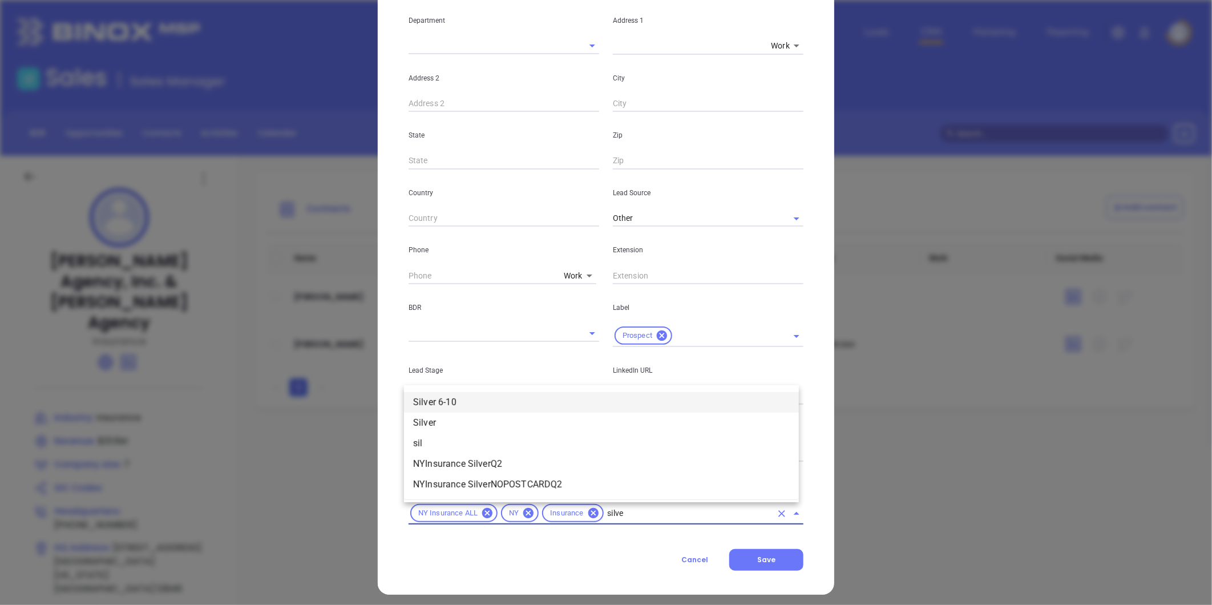
type input "silver"
click at [494, 415] on li "Silver 6-10" at bounding box center [601, 422] width 395 height 21
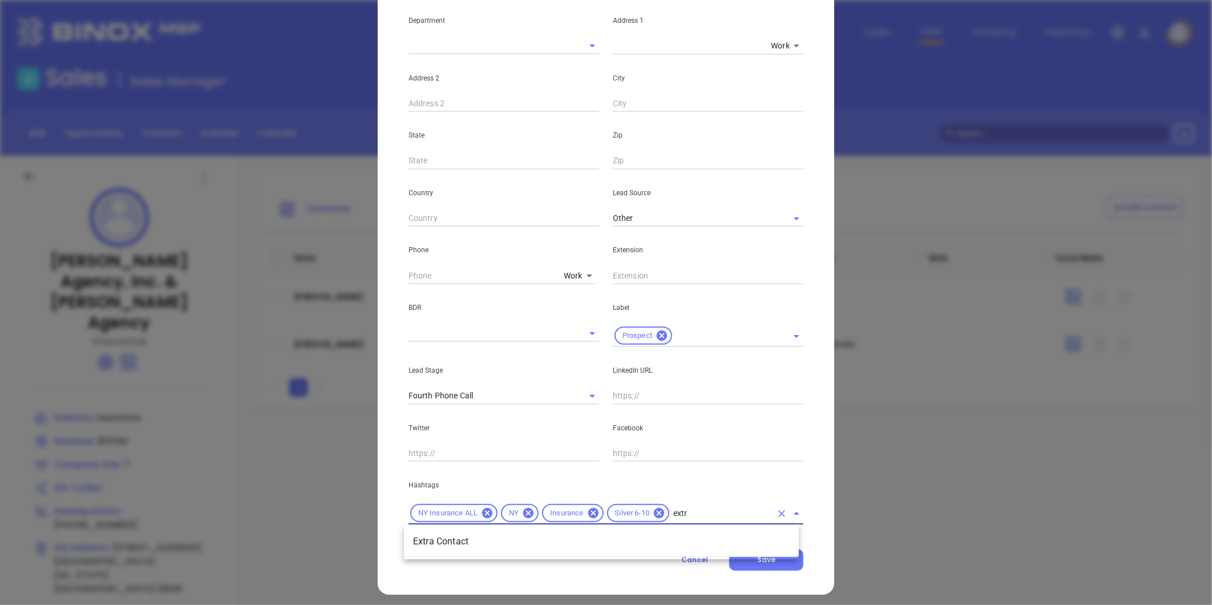
type input "extra"
click at [445, 540] on li "Extra Contact" at bounding box center [601, 541] width 395 height 21
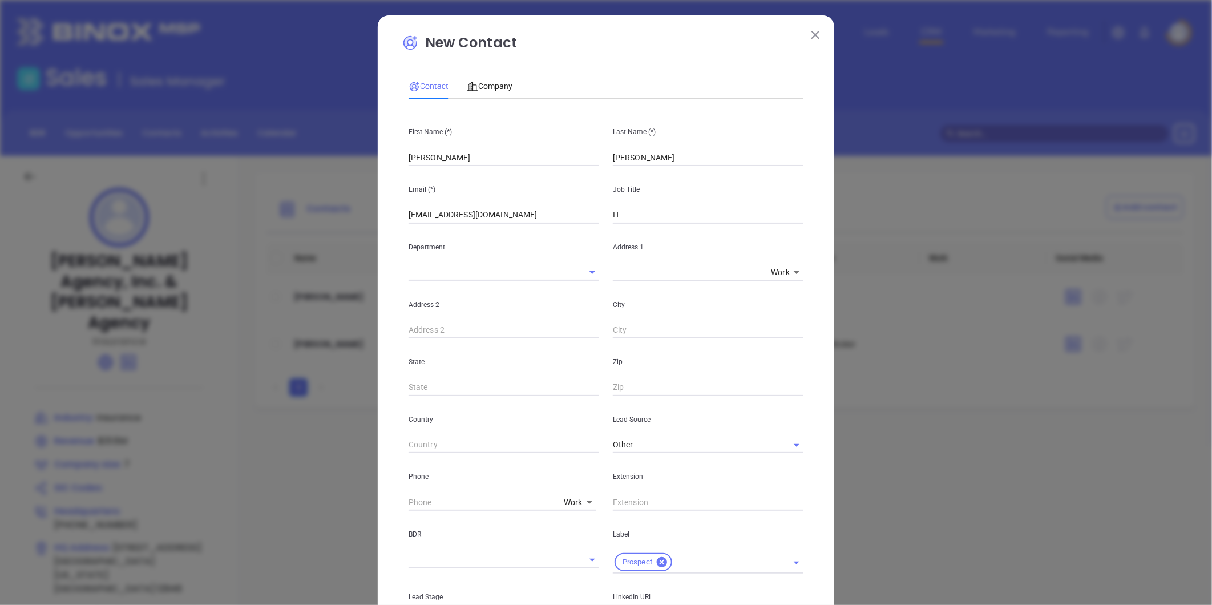
scroll to position [0, 0]
click at [492, 87] on span "Company" at bounding box center [490, 86] width 46 height 9
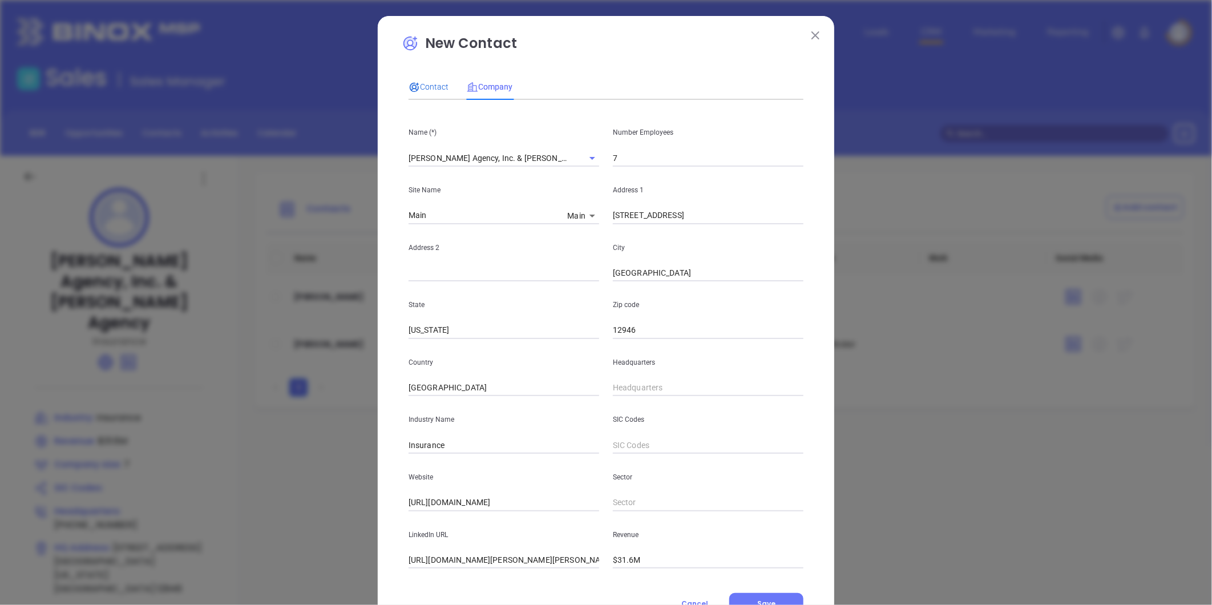
click at [424, 84] on span "Contact" at bounding box center [428, 86] width 40 height 9
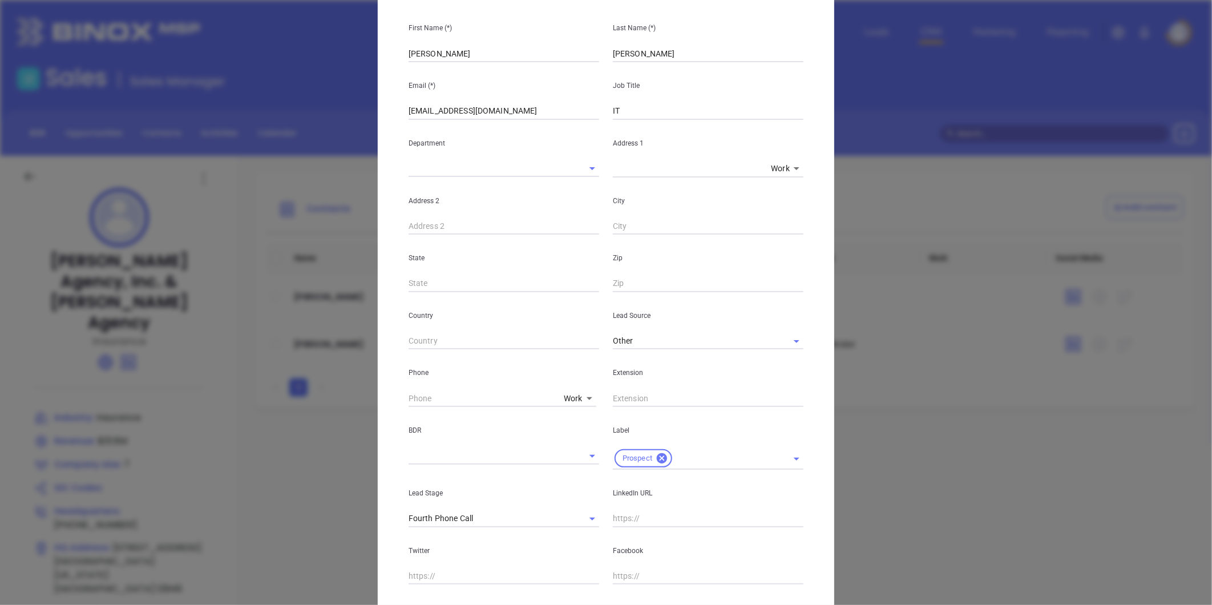
scroll to position [233, 0]
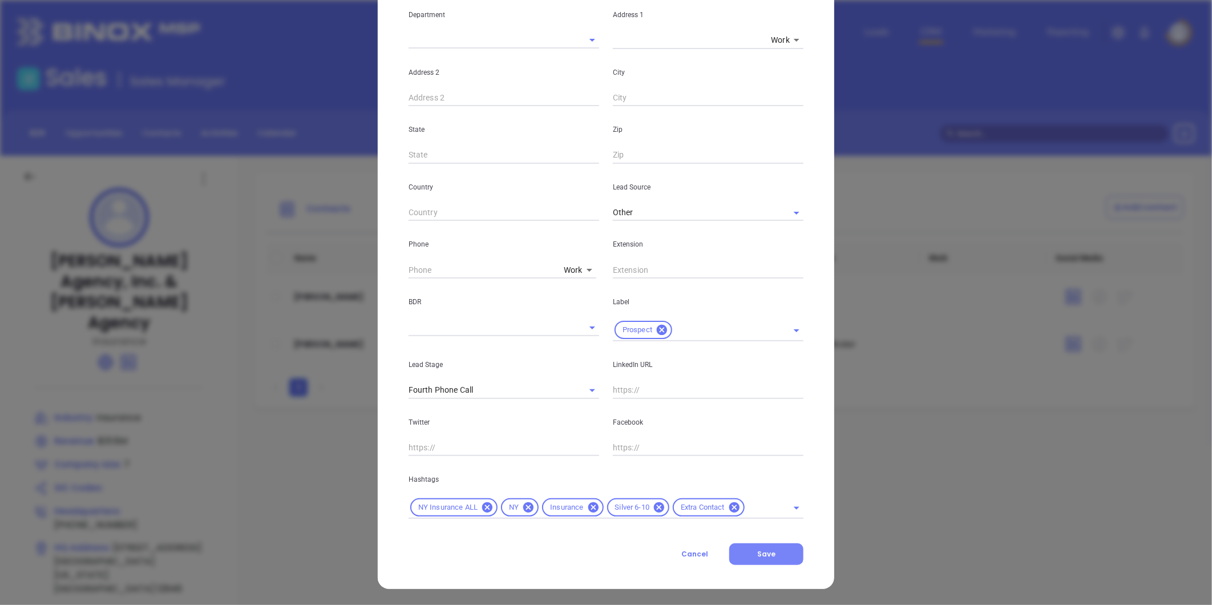
click at [770, 554] on span "Save" at bounding box center [766, 554] width 18 height 10
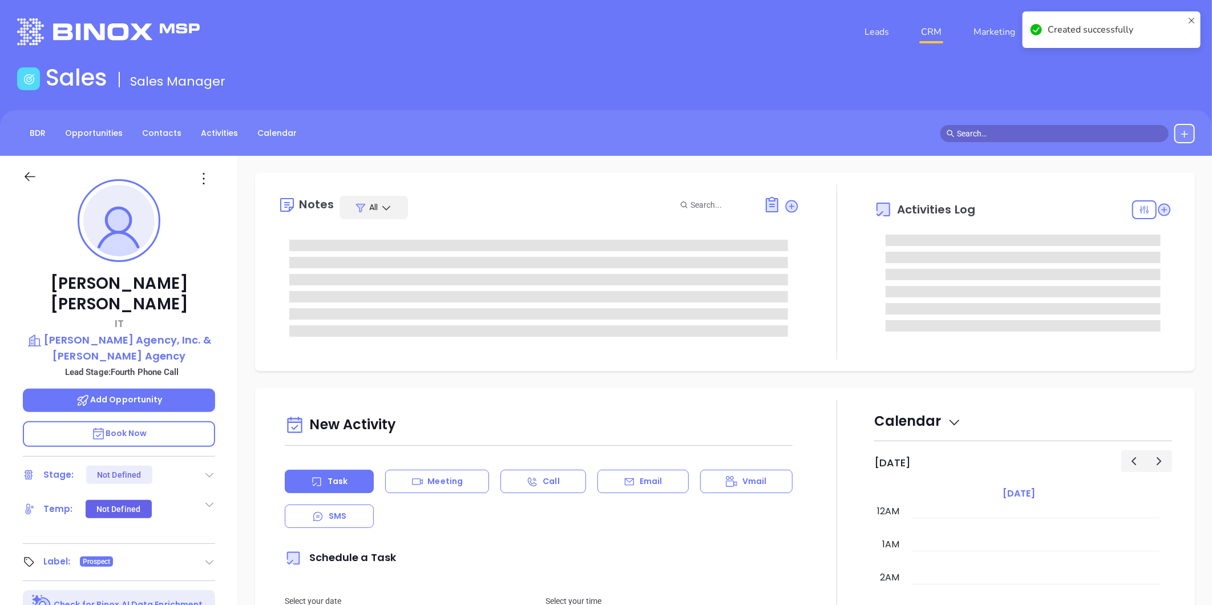
type input "[DATE]"
type input "[PERSON_NAME]"
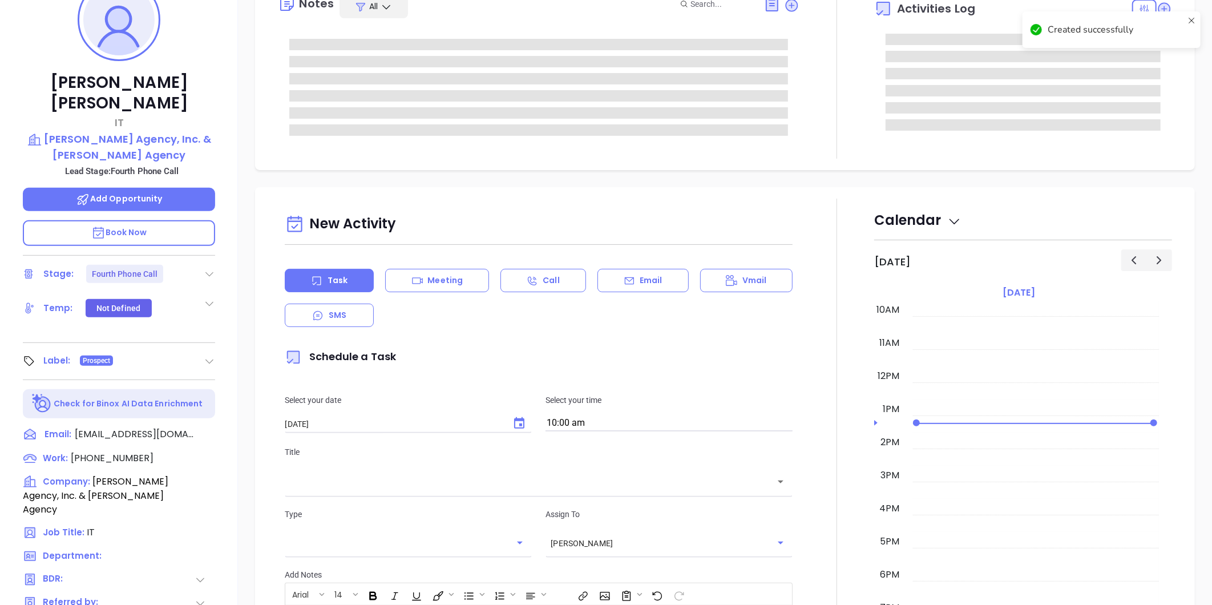
scroll to position [253, 0]
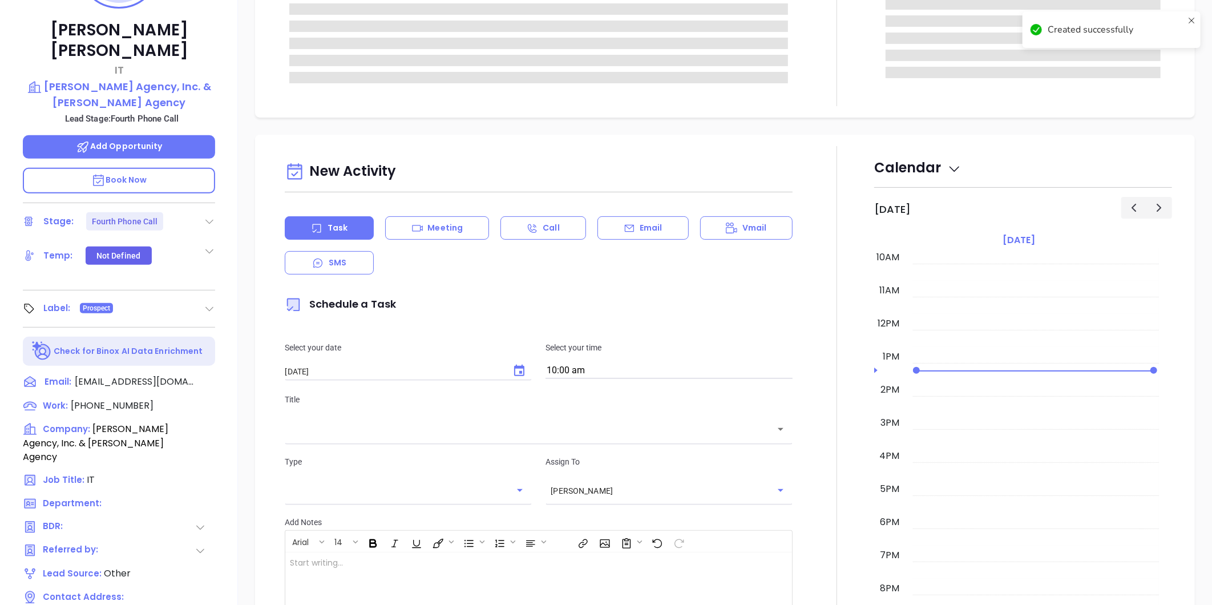
click at [211, 216] on icon at bounding box center [209, 221] width 11 height 11
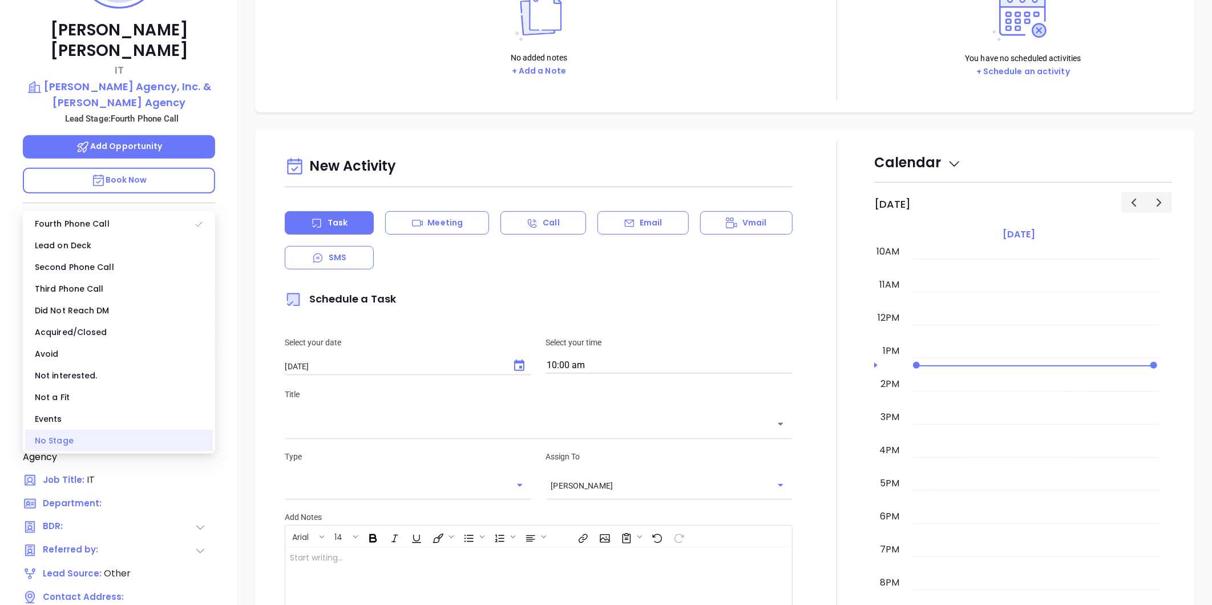
click at [59, 443] on div "No Stage" at bounding box center [119, 441] width 188 height 22
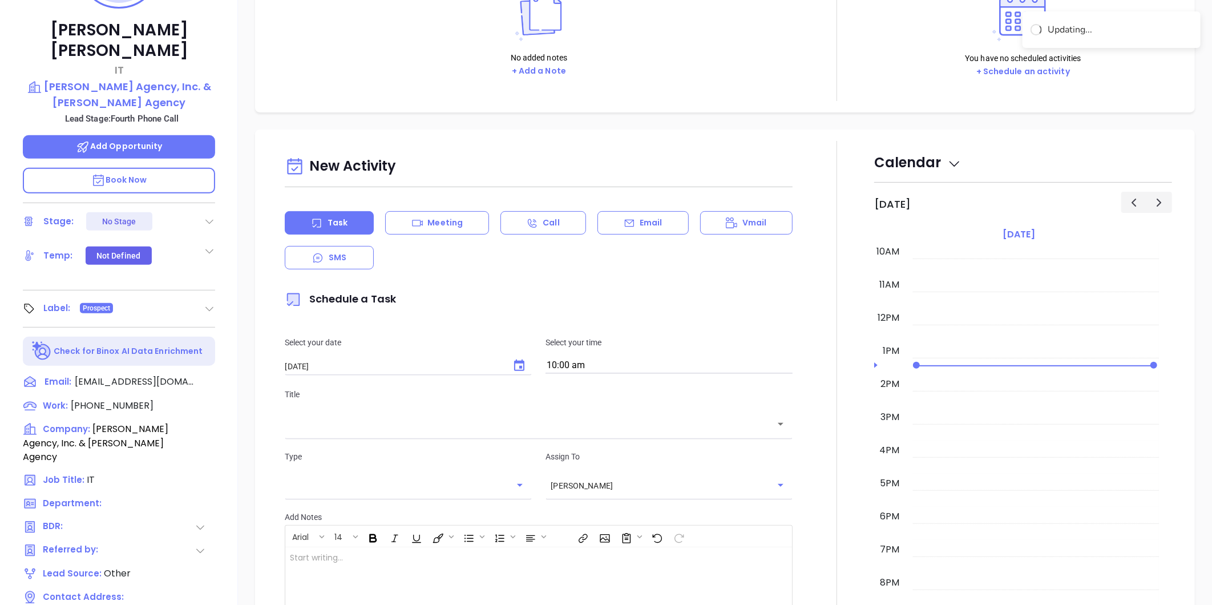
drag, startPoint x: 272, startPoint y: 53, endPoint x: 282, endPoint y: 65, distance: 15.8
click at [272, 53] on div "Notes All No added notes + Add a Note Activities Log You have no scheduled acti…" at bounding box center [724, 16] width 917 height 170
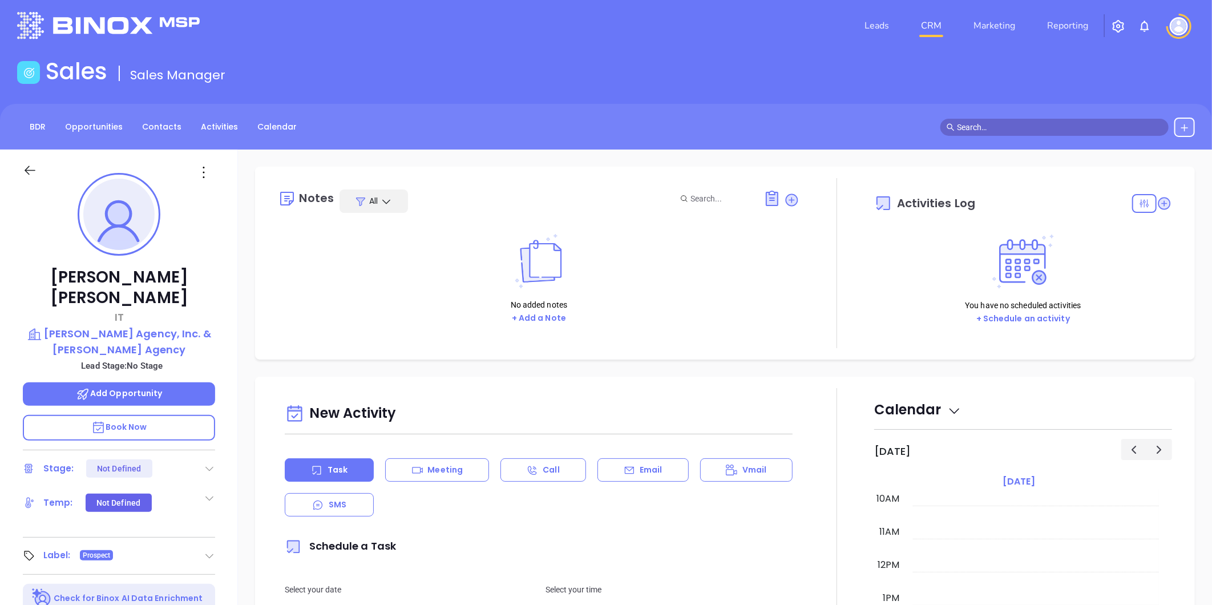
scroll to position [0, 0]
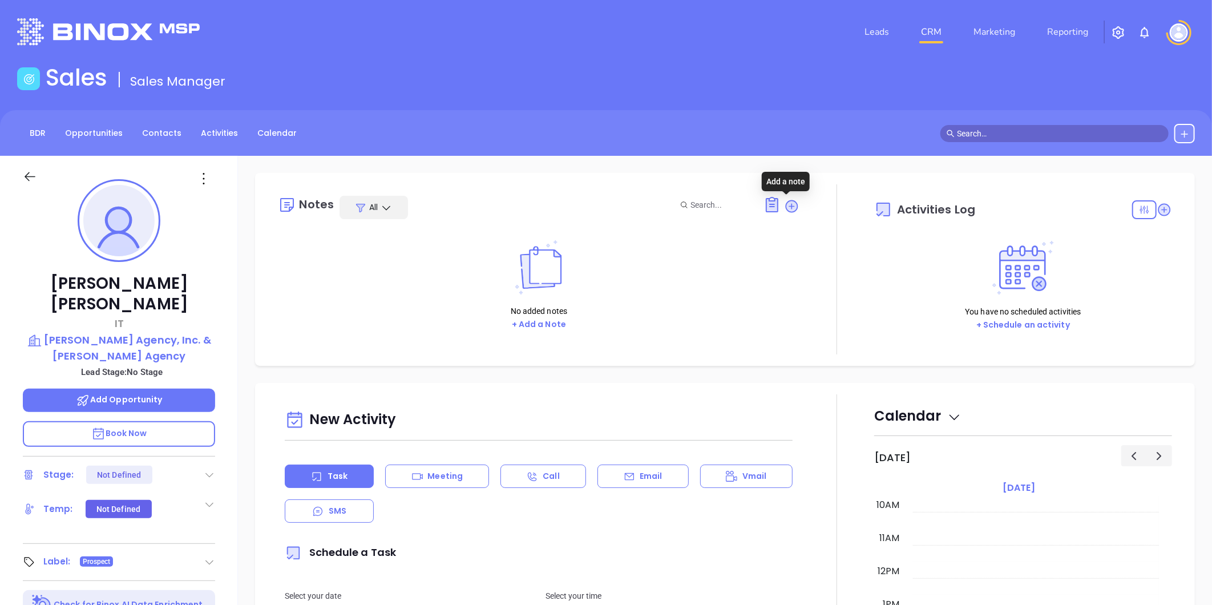
click at [786, 202] on icon at bounding box center [791, 205] width 11 height 11
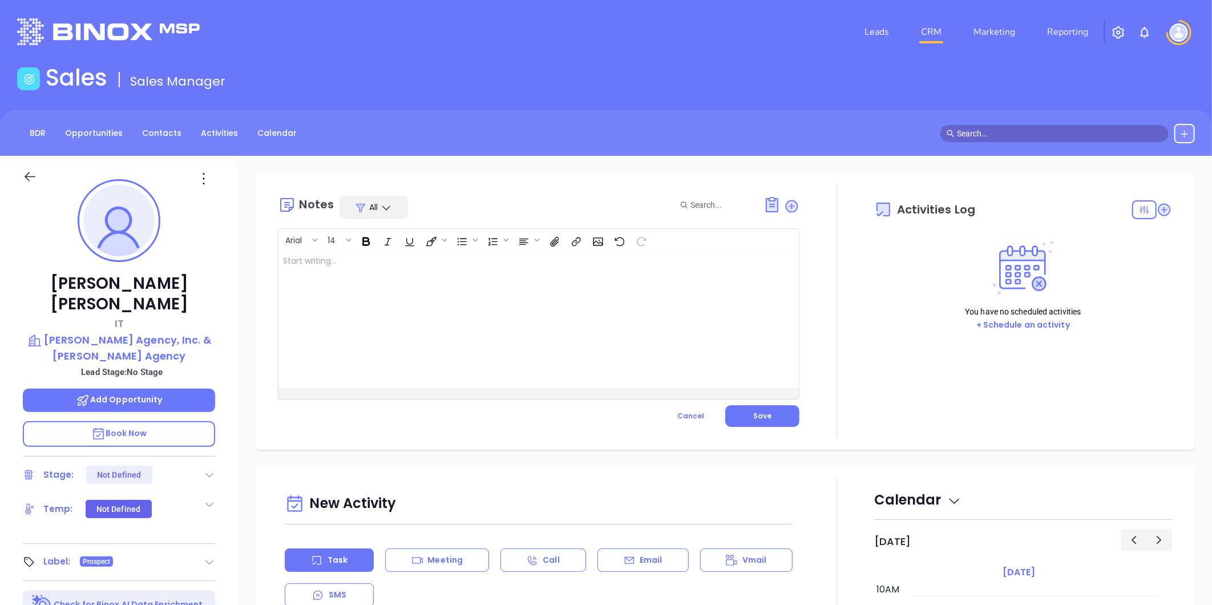
click at [344, 275] on div at bounding box center [520, 318] width 484 height 137
click at [496, 293] on div "Contact requested by [PERSON_NAME]. There is no more information about [PERSON_…" at bounding box center [520, 318] width 484 height 137
click at [754, 412] on span "Save" at bounding box center [762, 416] width 18 height 10
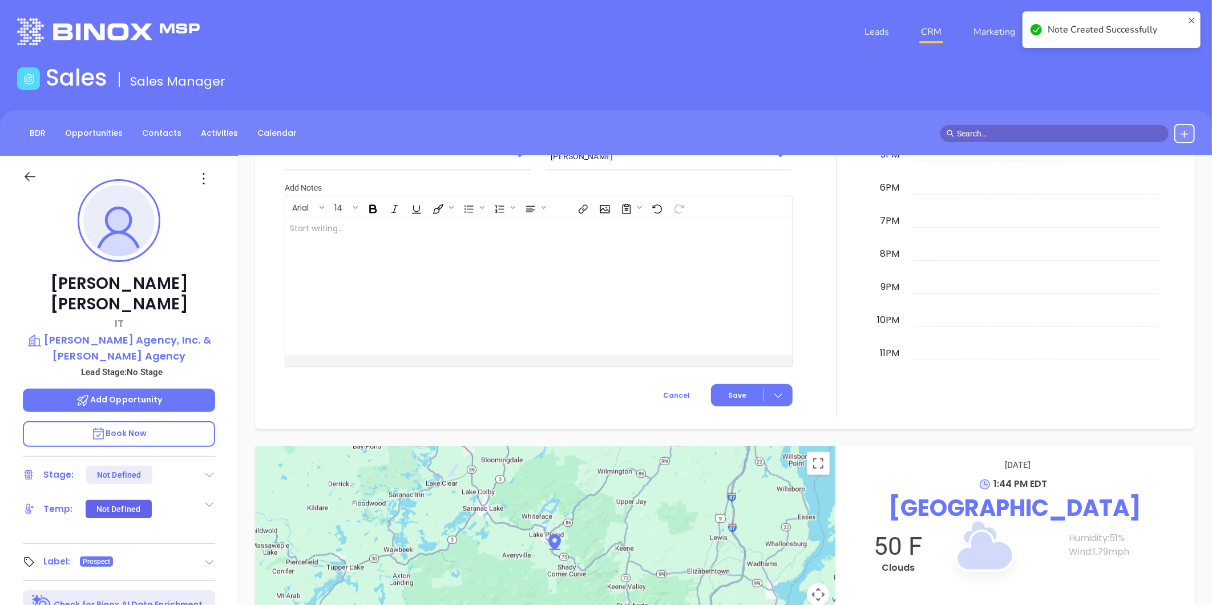
scroll to position [533, 0]
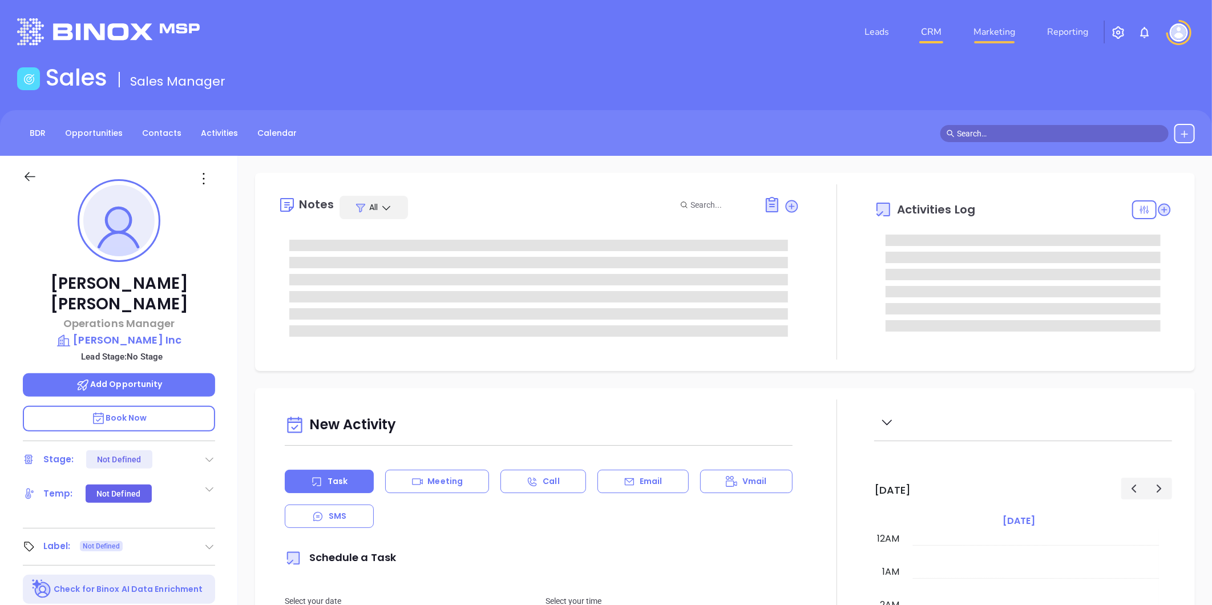
type input "10:00 am"
type input "[DATE]"
type input "[PERSON_NAME]"
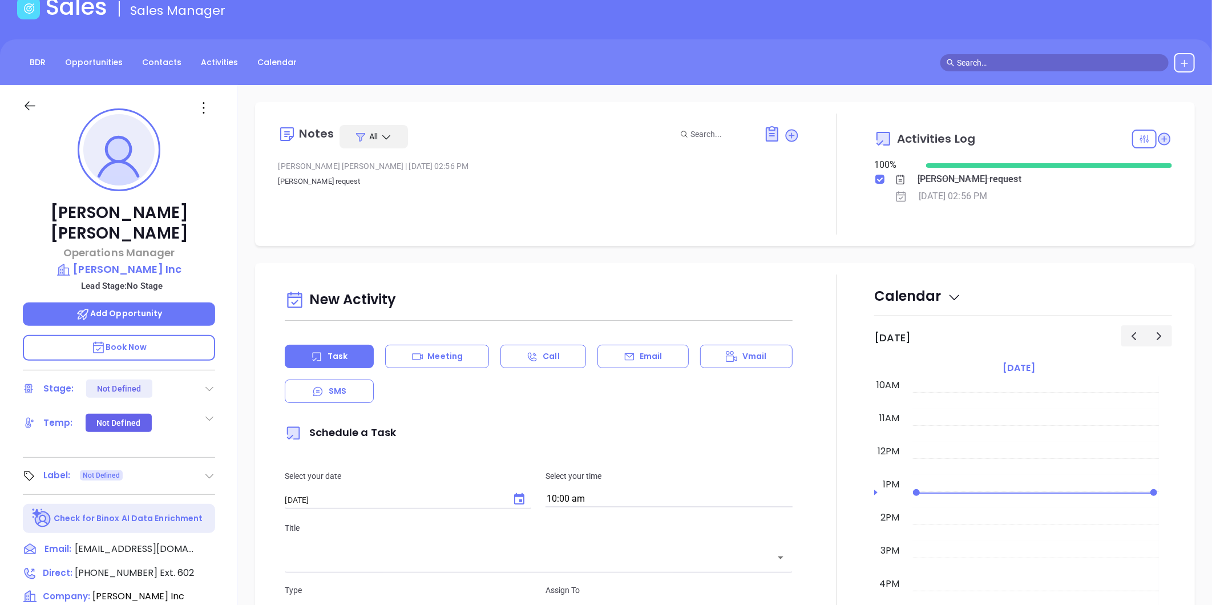
scroll to position [127, 0]
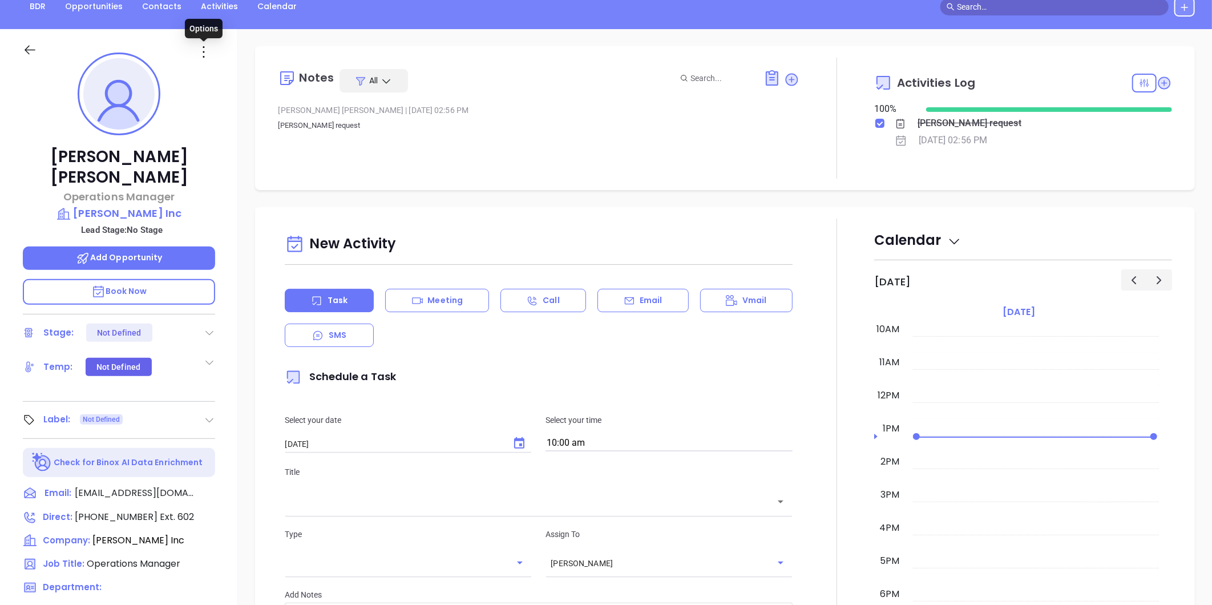
click at [204, 50] on icon at bounding box center [204, 52] width 18 height 18
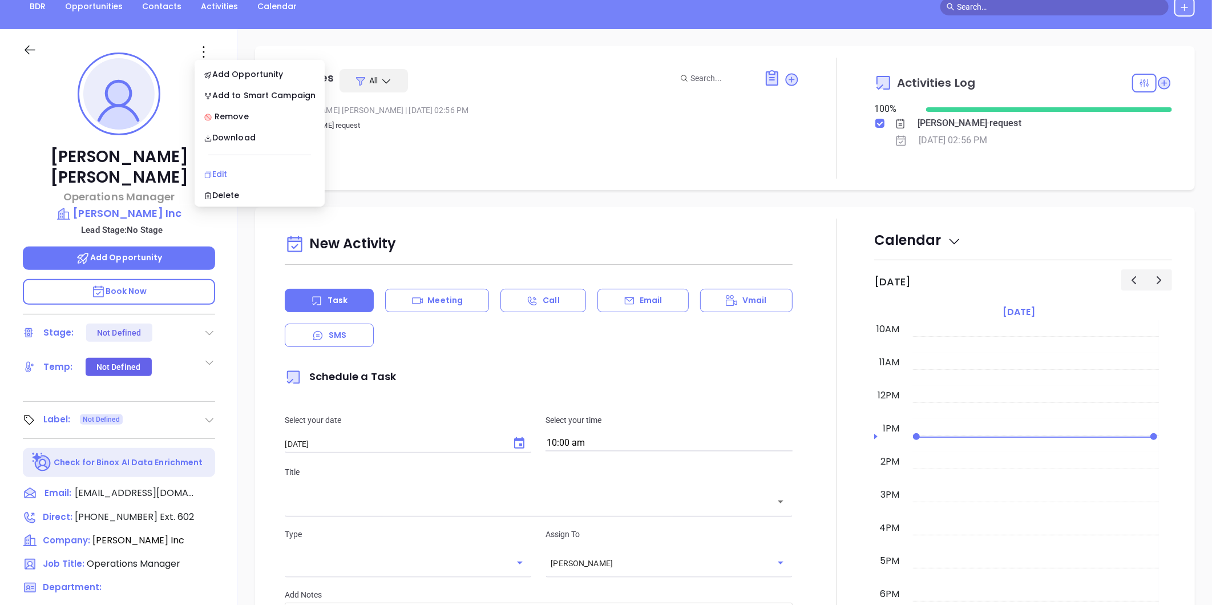
click at [218, 175] on div "Edit" at bounding box center [260, 174] width 112 height 13
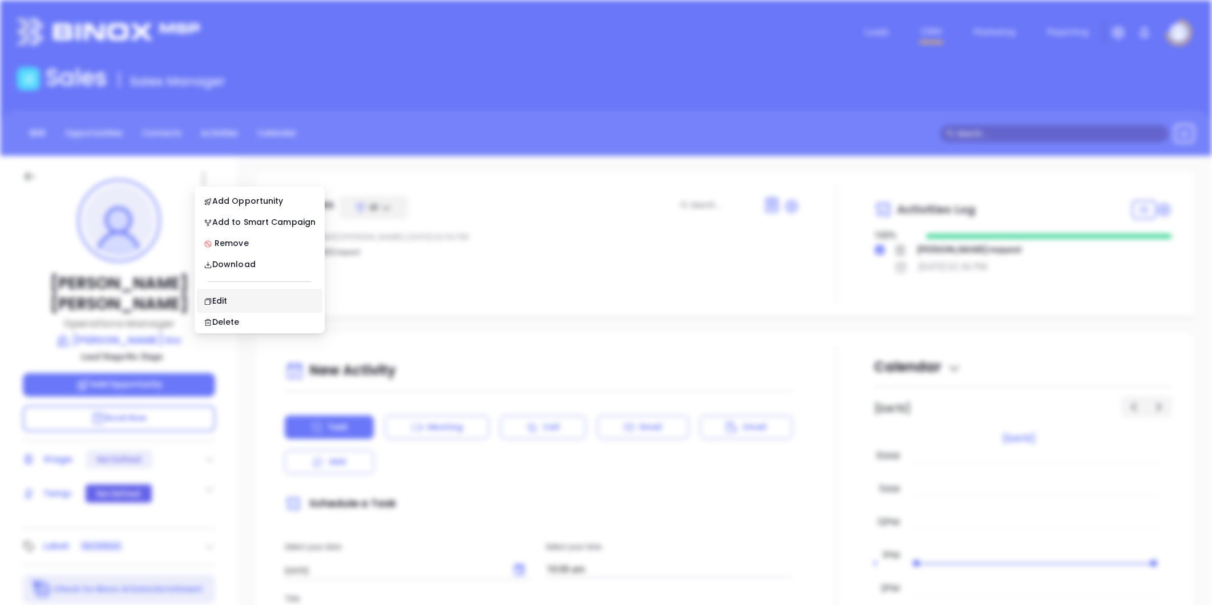
scroll to position [0, 0]
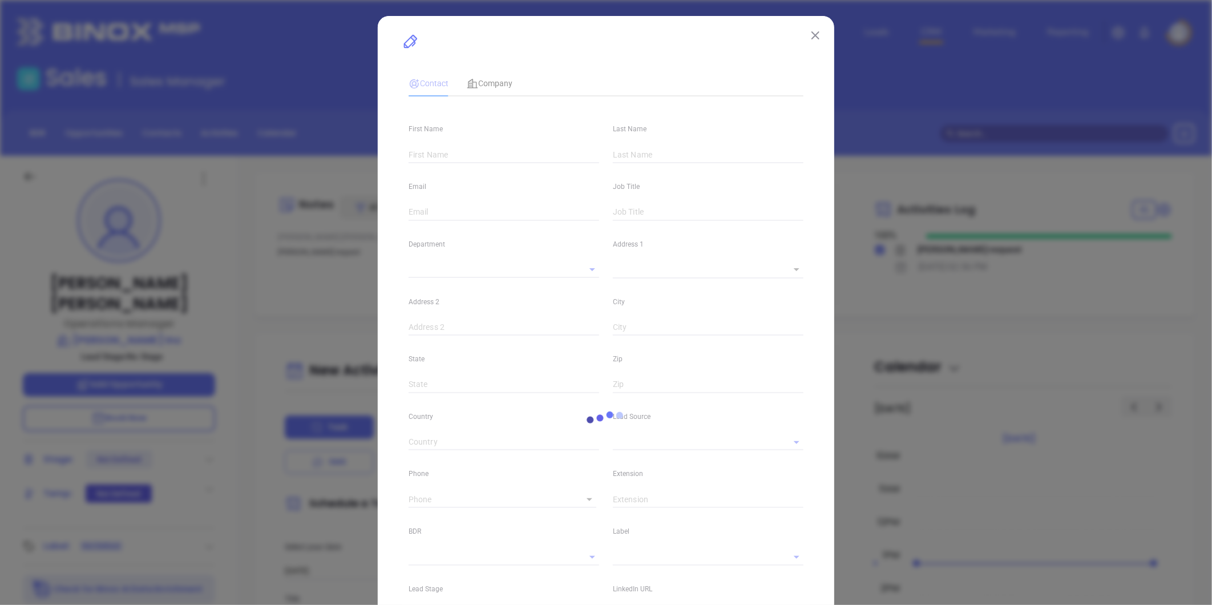
type input "[PERSON_NAME]"
type input "[EMAIL_ADDRESS][DOMAIN_NAME]"
type input "Operations Manager"
type textarea "4898 State Route 52"
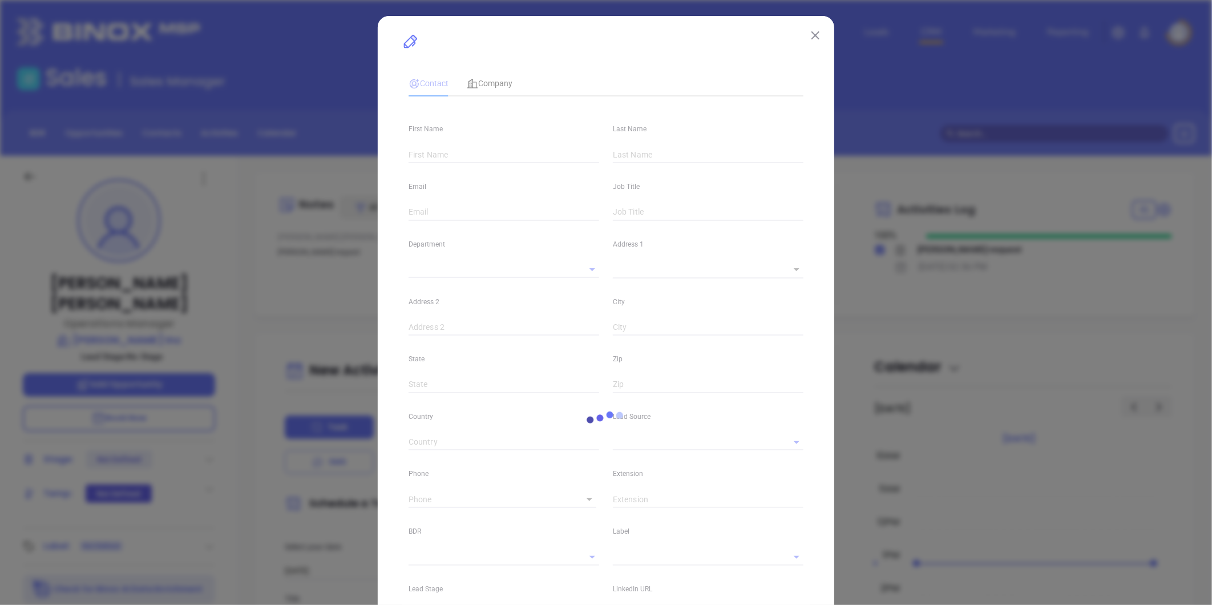
type input "1"
type input "P. O. Box 682"
type input "[GEOGRAPHIC_DATA]"
type input "[US_STATE]"
type input "12748"
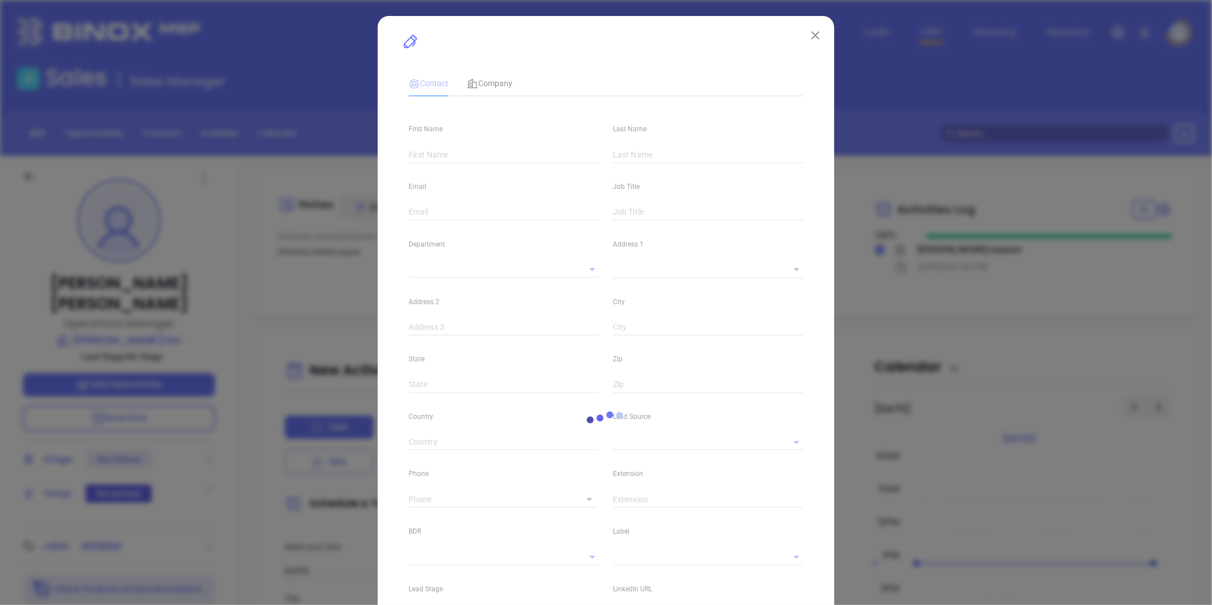
type input "[GEOGRAPHIC_DATA]"
type input "[DOMAIN_NAME][URL]"
type input "1"
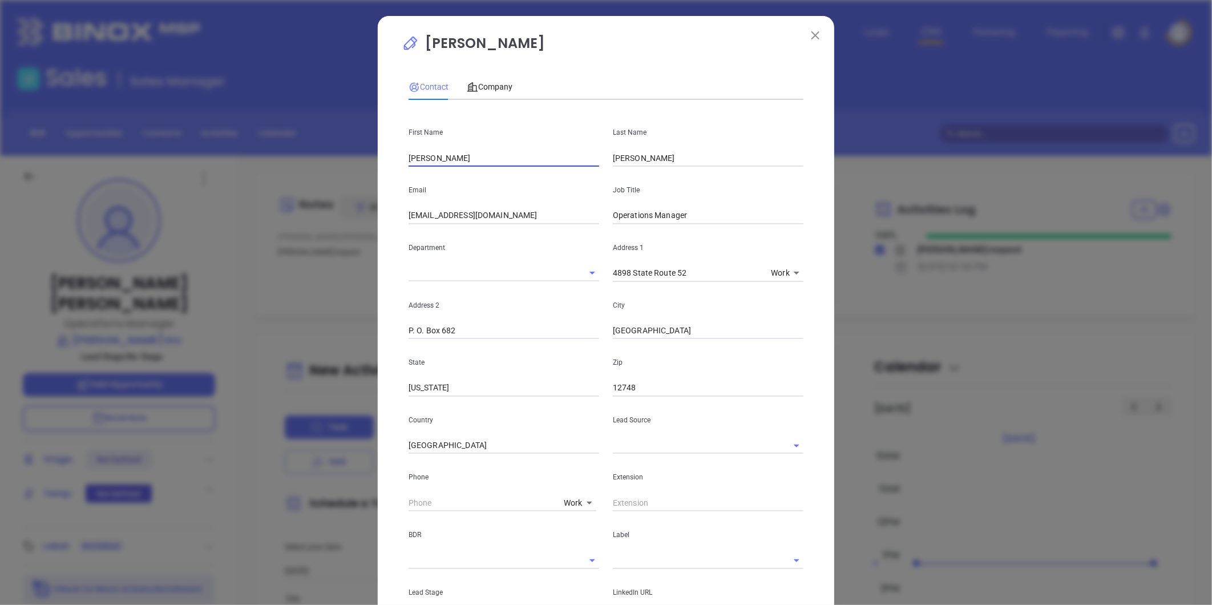
drag, startPoint x: 436, startPoint y: 157, endPoint x: 366, endPoint y: 157, distance: 70.2
click at [366, 157] on div "[PERSON_NAME] Contact Company First Name [PERSON_NAME] Last Name [PERSON_NAME] …" at bounding box center [606, 302] width 1212 height 605
type input "[PERSON_NAME]"
drag, startPoint x: 457, startPoint y: 214, endPoint x: 545, endPoint y: 202, distance: 88.7
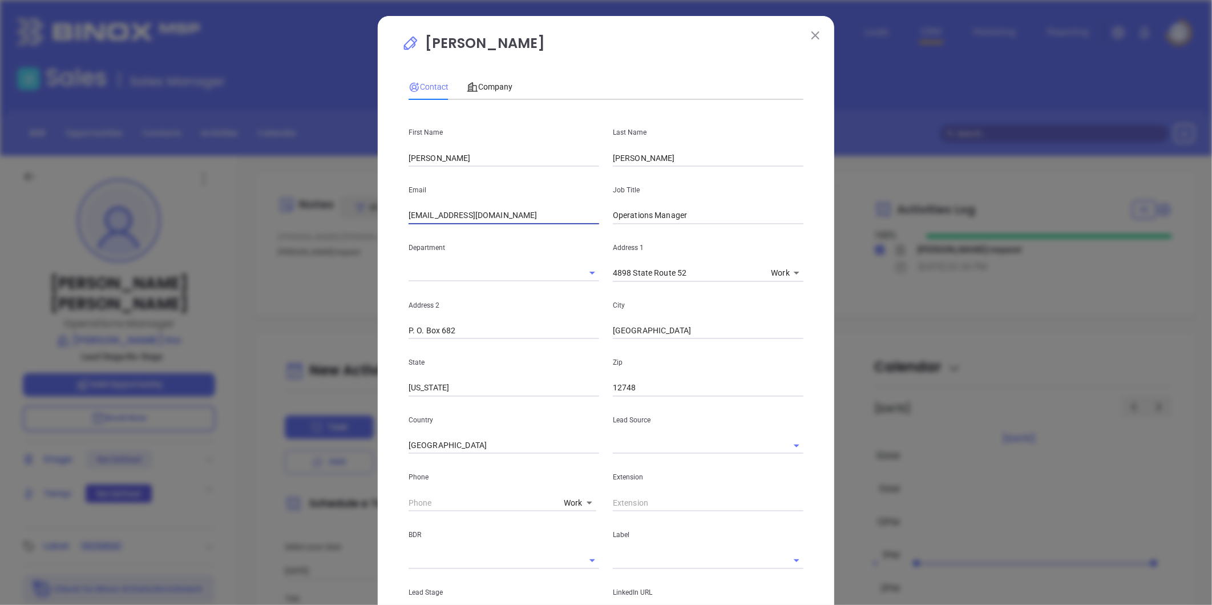
click at [545, 202] on div "Email [EMAIL_ADDRESS][DOMAIN_NAME]" at bounding box center [504, 196] width 204 height 58
click at [501, 87] on span "Company" at bounding box center [490, 86] width 46 height 9
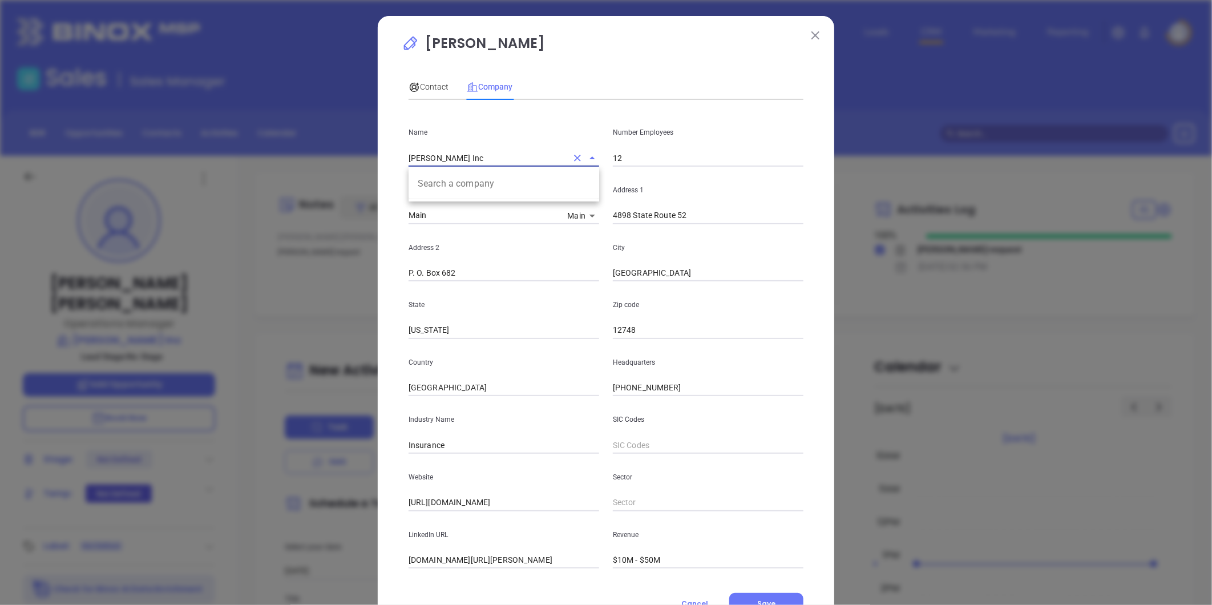
click at [460, 154] on input "[PERSON_NAME] Inc" at bounding box center [487, 157] width 159 height 17
click at [435, 161] on input "[PERSON_NAME] Inc" at bounding box center [487, 157] width 159 height 17
click at [435, 161] on input "Mike Preis Inc" at bounding box center [487, 157] width 159 height 17
click at [429, 84] on span "Contact" at bounding box center [428, 86] width 40 height 9
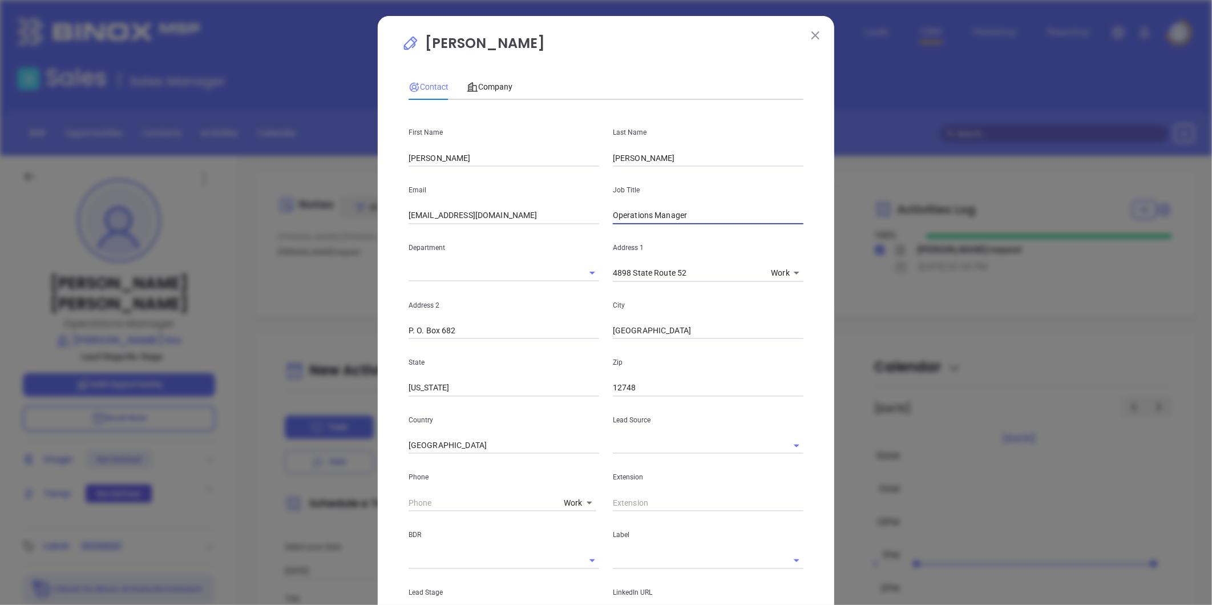
drag, startPoint x: 688, startPoint y: 209, endPoint x: 459, endPoint y: 283, distance: 241.4
click at [459, 283] on div "First Name David Last Name Bodenstein Email dbodenstein@mikepreis.com Job Title…" at bounding box center [605, 427] width 395 height 637
type input "Owner"
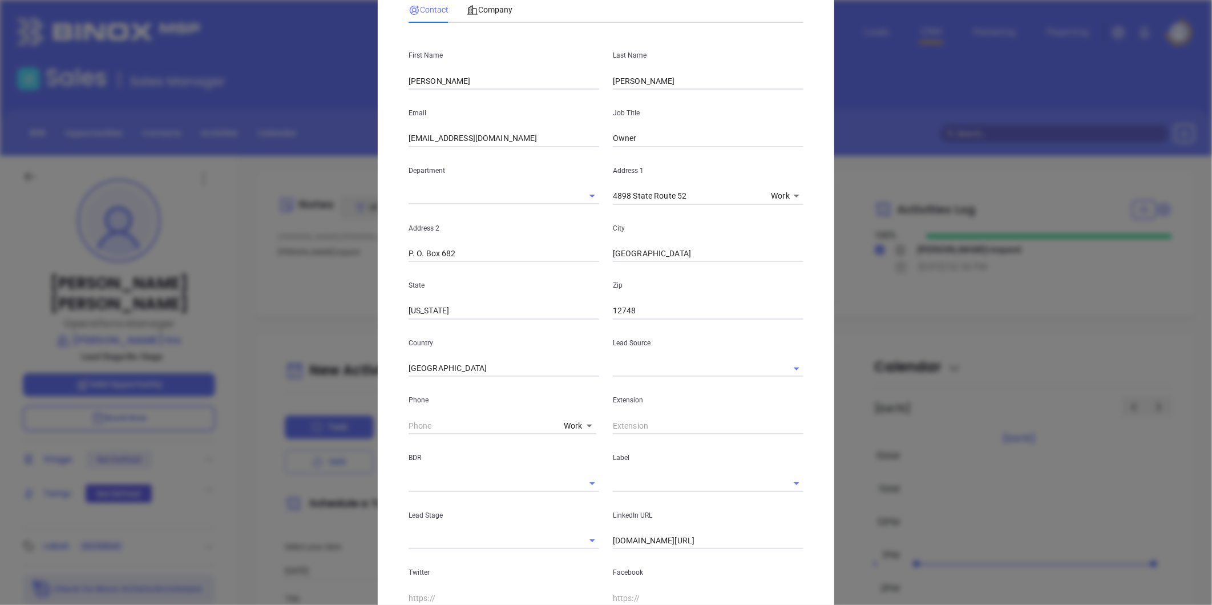
scroll to position [127, 0]
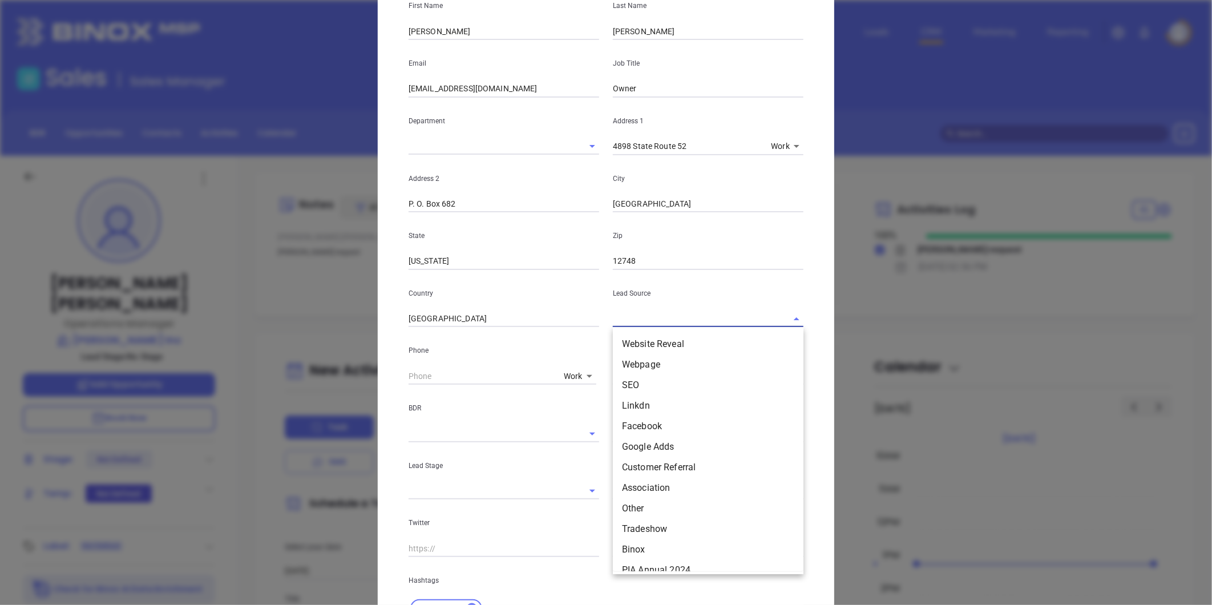
click at [663, 317] on input "text" at bounding box center [692, 318] width 159 height 17
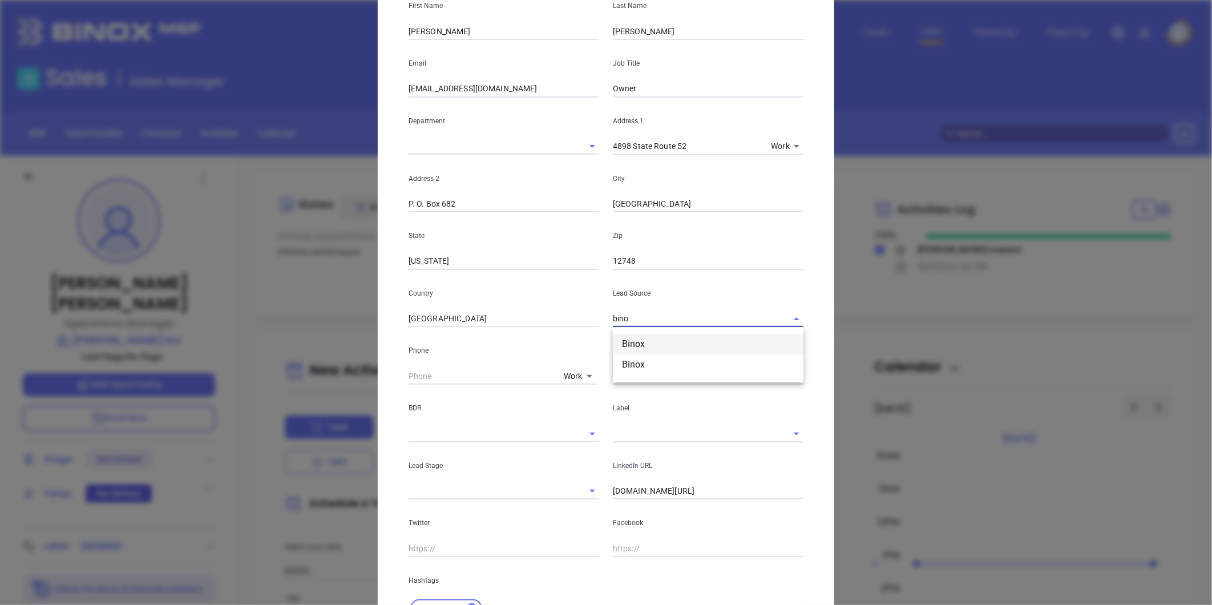
drag, startPoint x: 640, startPoint y: 317, endPoint x: 518, endPoint y: 343, distance: 124.9
click at [518, 343] on div "First Name David Last Name Bodenstein Email dbodenstein@mikepreis.com Job Title…" at bounding box center [605, 300] width 395 height 637
click at [659, 338] on li "Other" at bounding box center [708, 344] width 191 height 21
type input "Other"
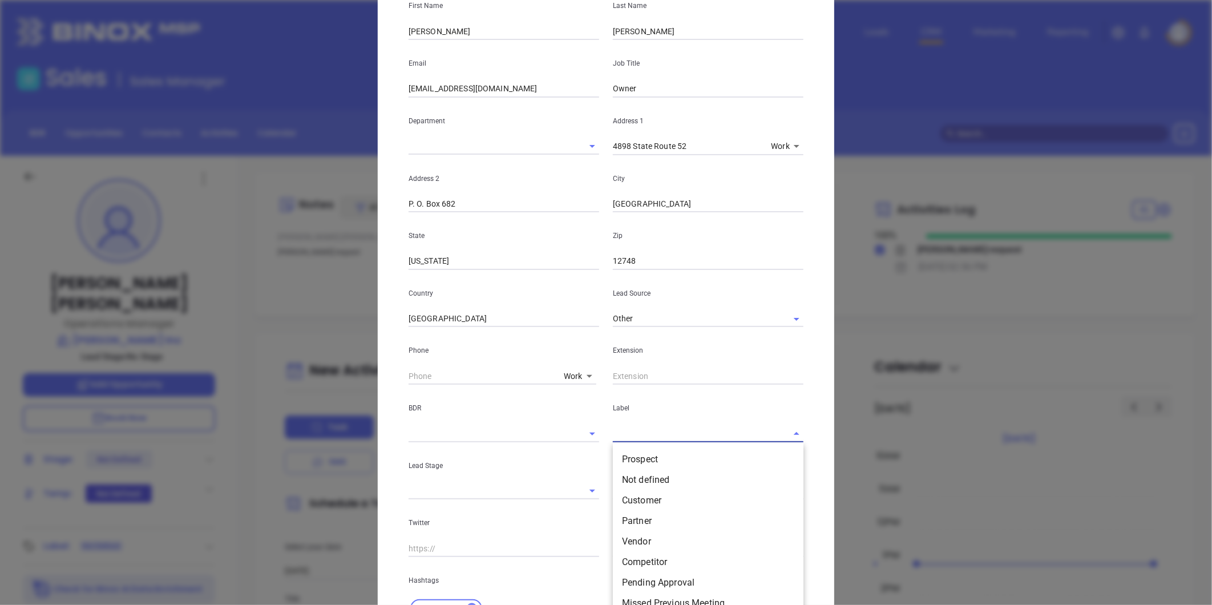
click at [629, 436] on input "text" at bounding box center [692, 433] width 159 height 17
click at [632, 455] on li "Prospect" at bounding box center [708, 459] width 191 height 21
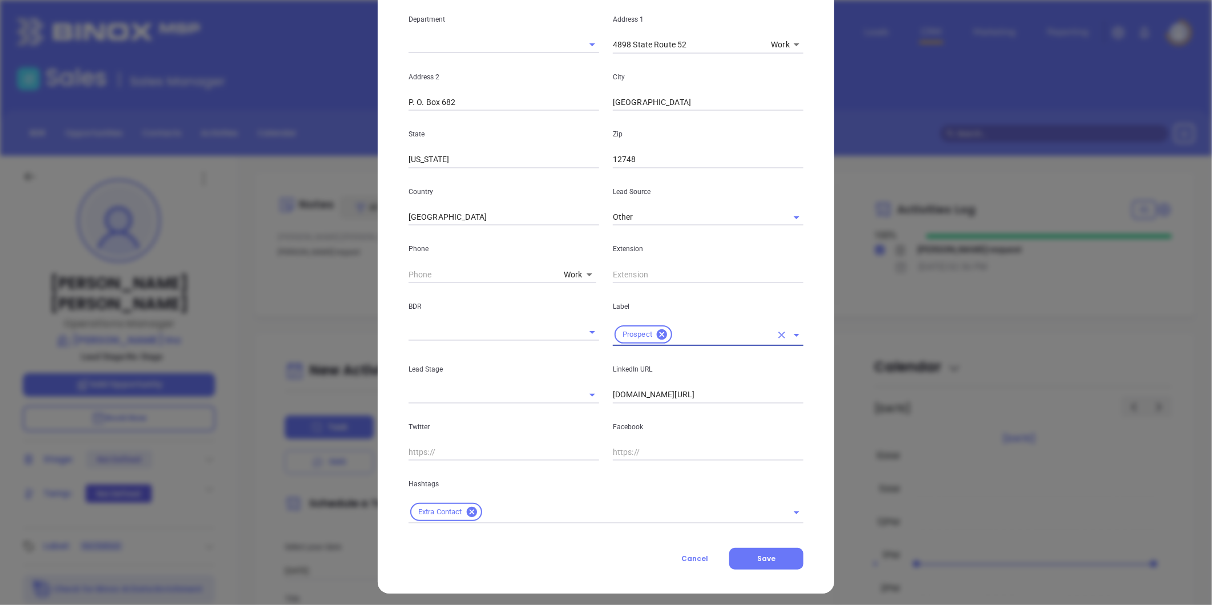
scroll to position [233, 0]
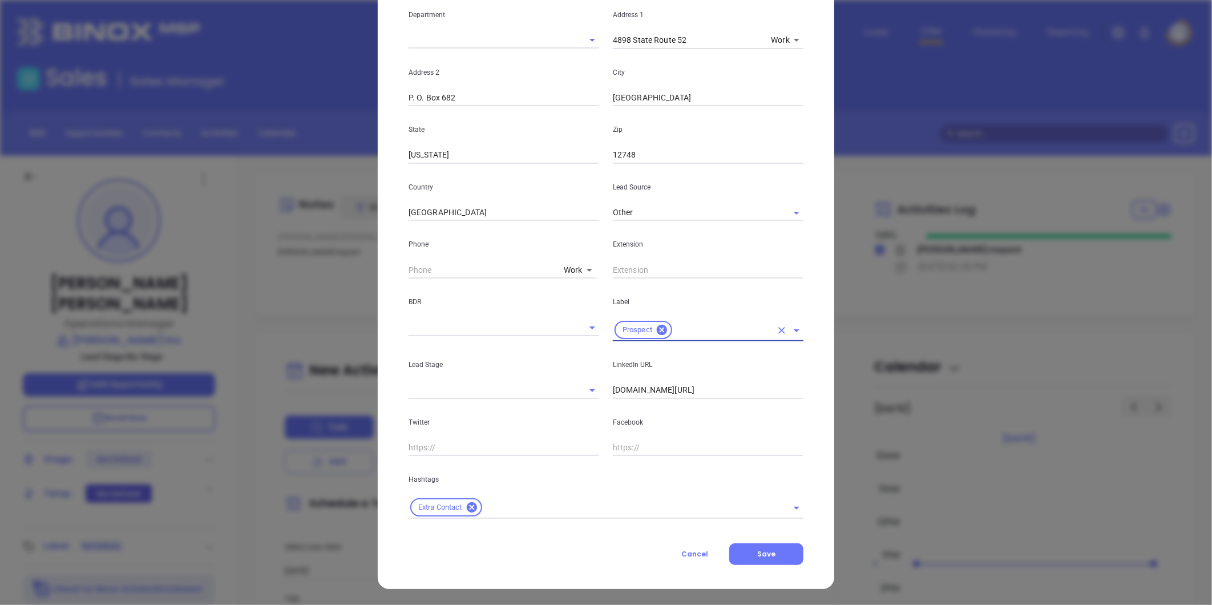
click at [651, 390] on input "www.linkedin.com/in/annsantoro845" at bounding box center [708, 390] width 191 height 17
paste input "linkedin.com/in/david-bodenstein-a966bb32"
type input "www.linkedin.com/in/david-bodenstein-a966bb32"
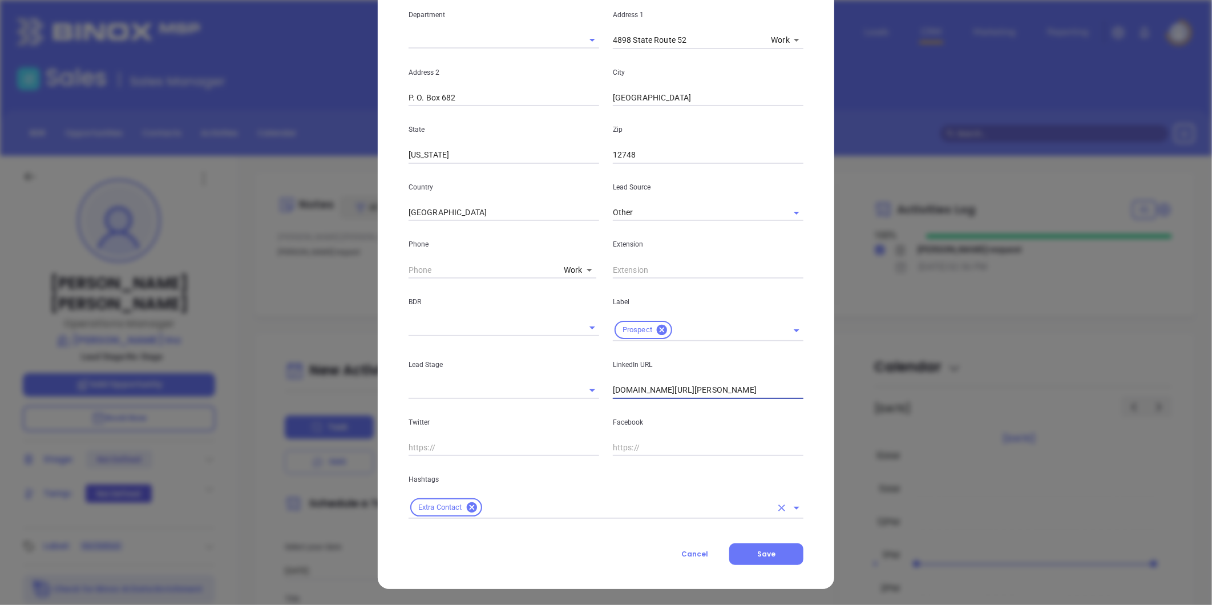
click at [497, 508] on input "text" at bounding box center [627, 507] width 287 height 14
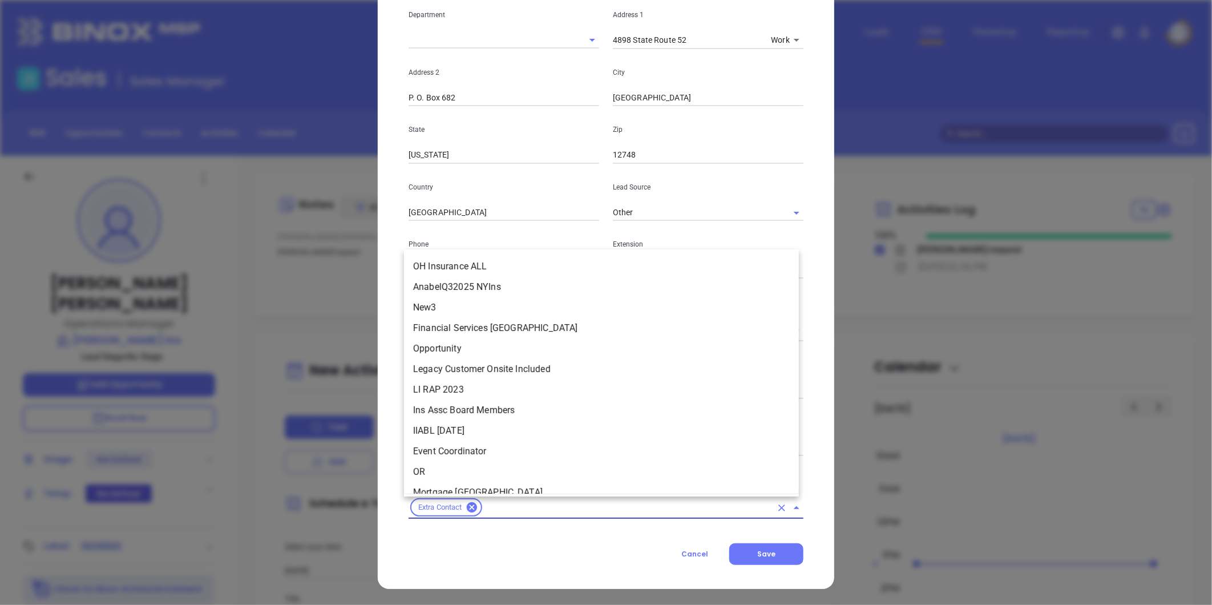
scroll to position [299, 0]
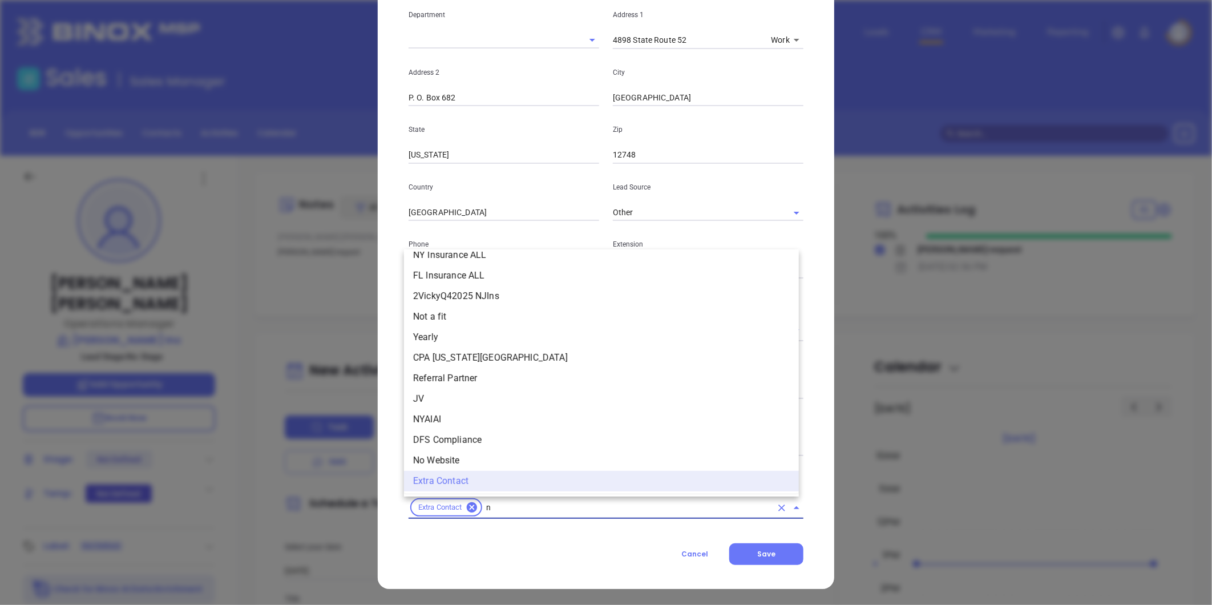
type input "ny"
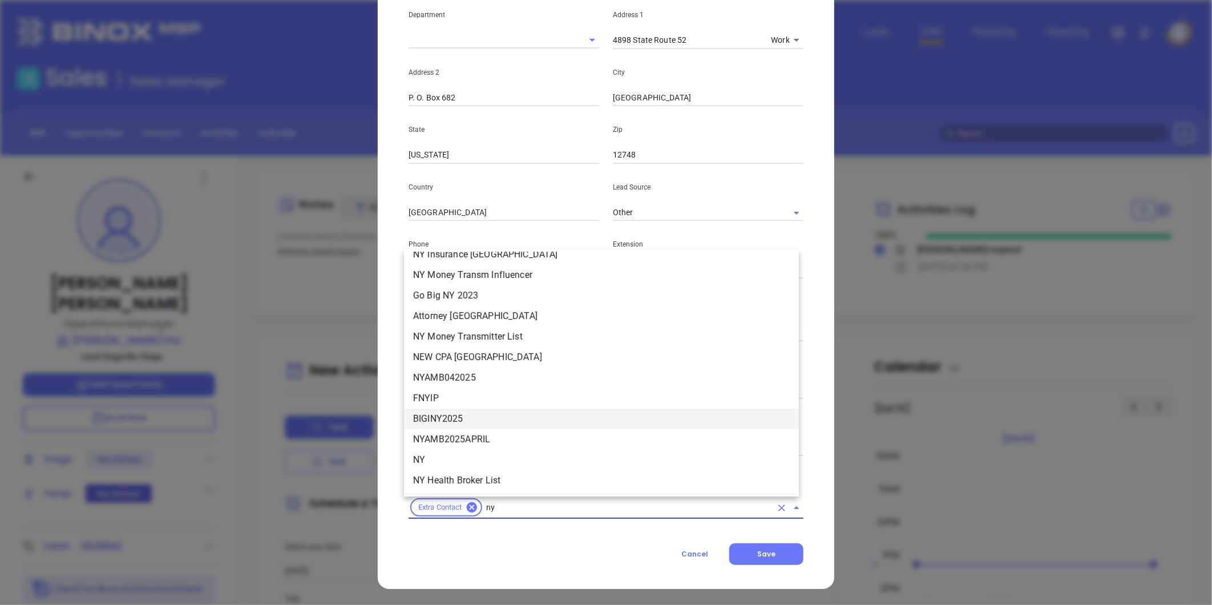
scroll to position [1267, 0]
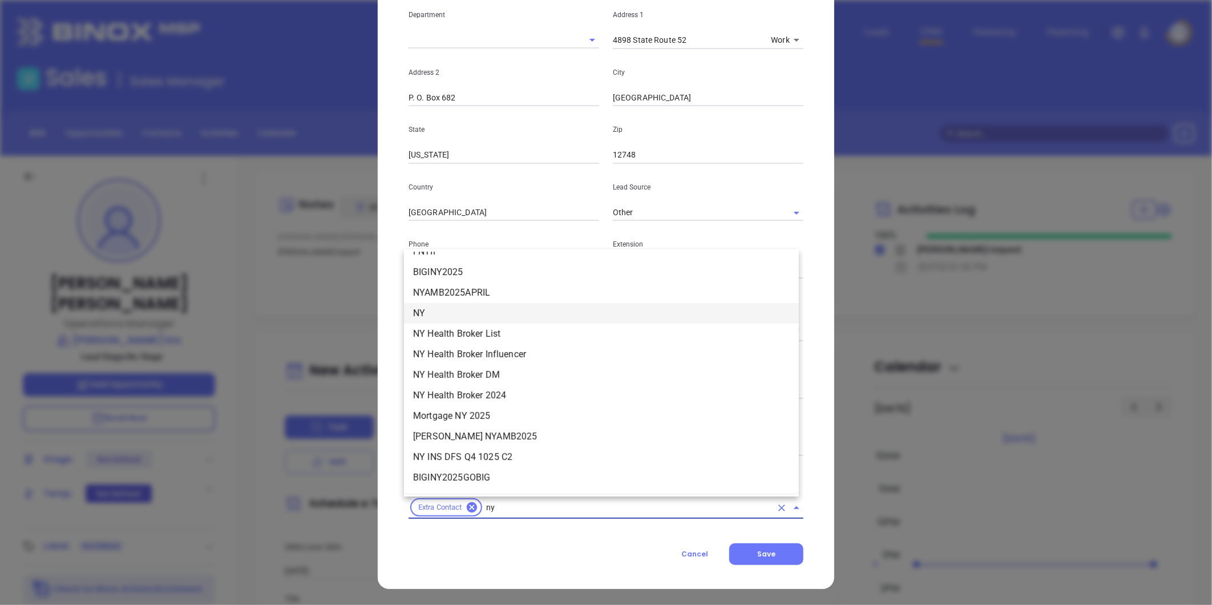
click at [435, 309] on li "NY" at bounding box center [601, 313] width 395 height 21
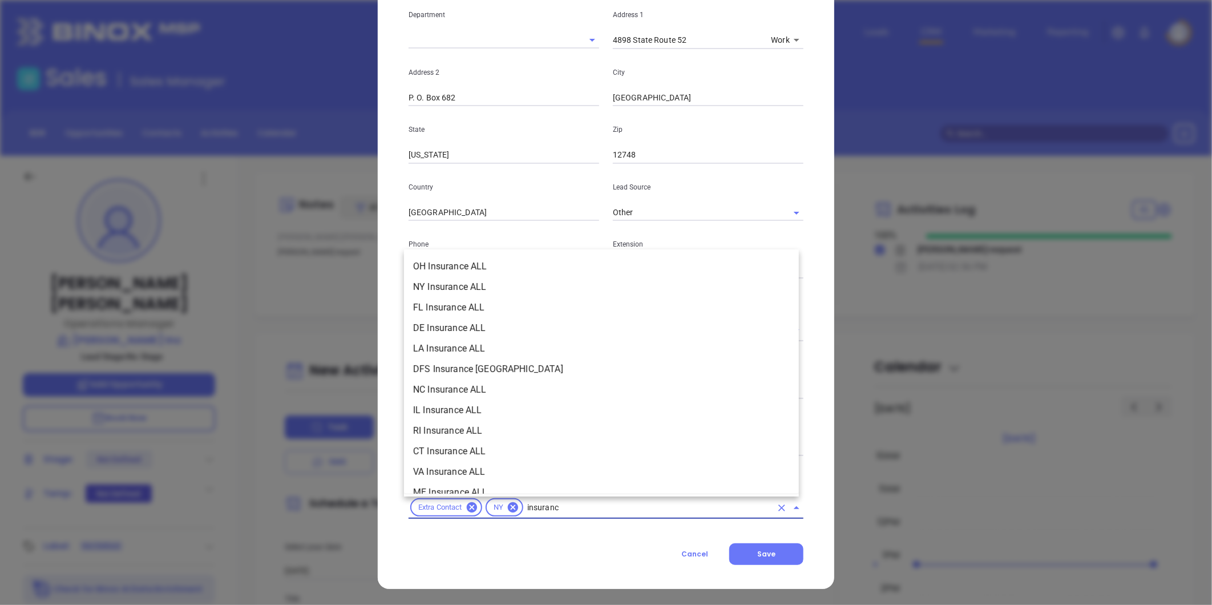
type input "insurance"
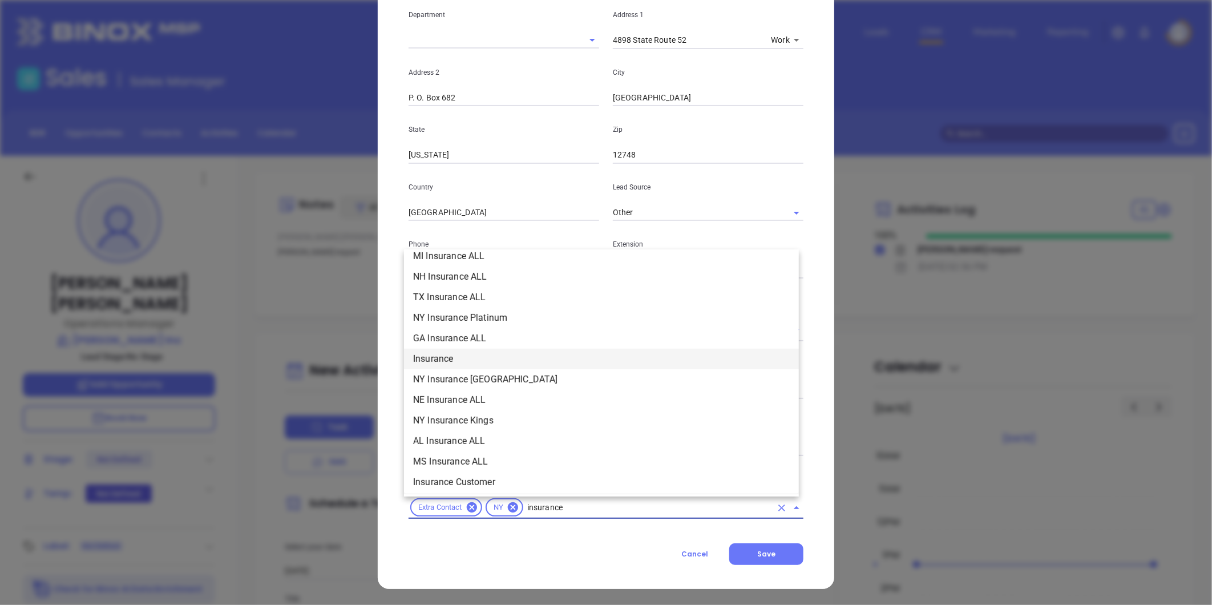
click at [446, 358] on li "Insurance" at bounding box center [601, 359] width 395 height 21
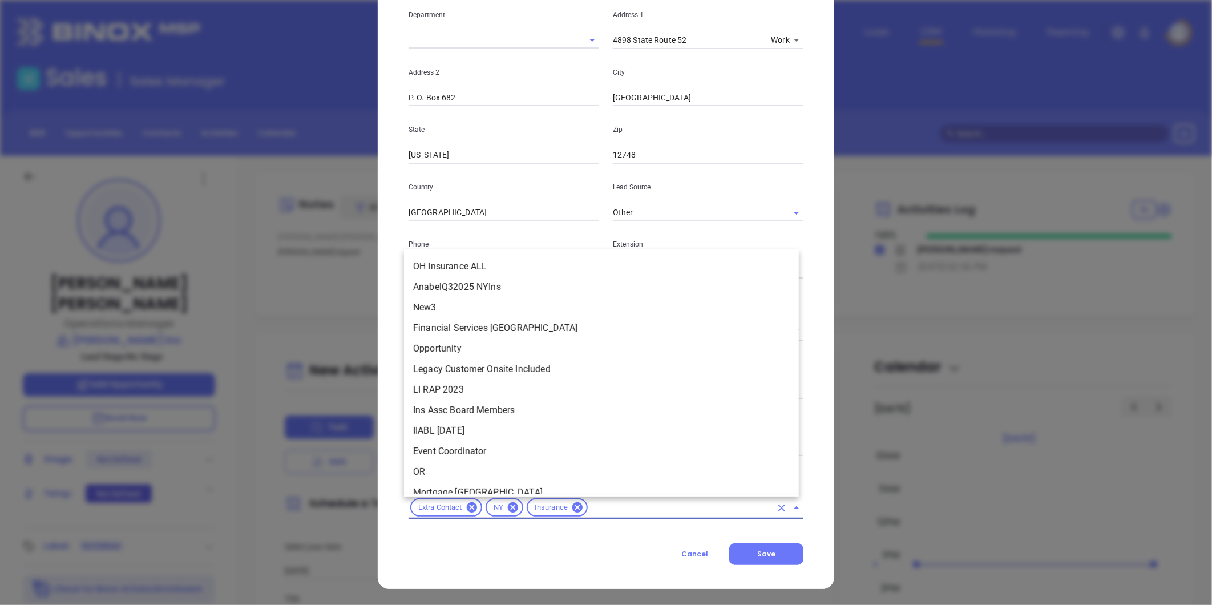
click at [622, 506] on input "text" at bounding box center [680, 507] width 182 height 14
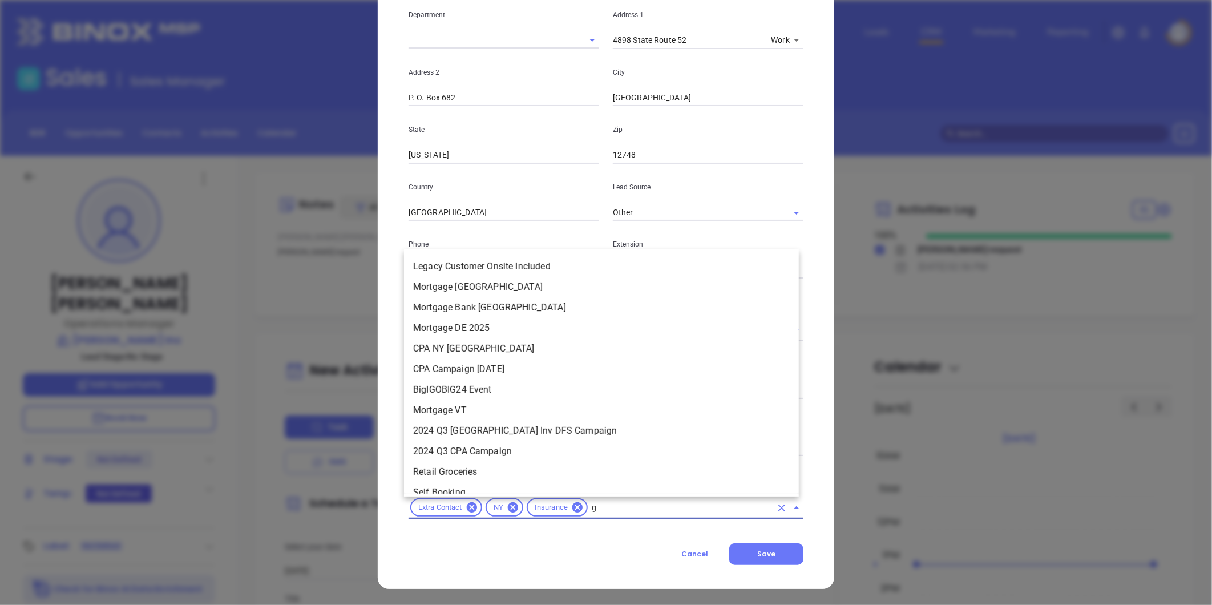
drag, startPoint x: 621, startPoint y: 506, endPoint x: 593, endPoint y: 509, distance: 27.6
click at [593, 509] on input "g" at bounding box center [680, 507] width 182 height 14
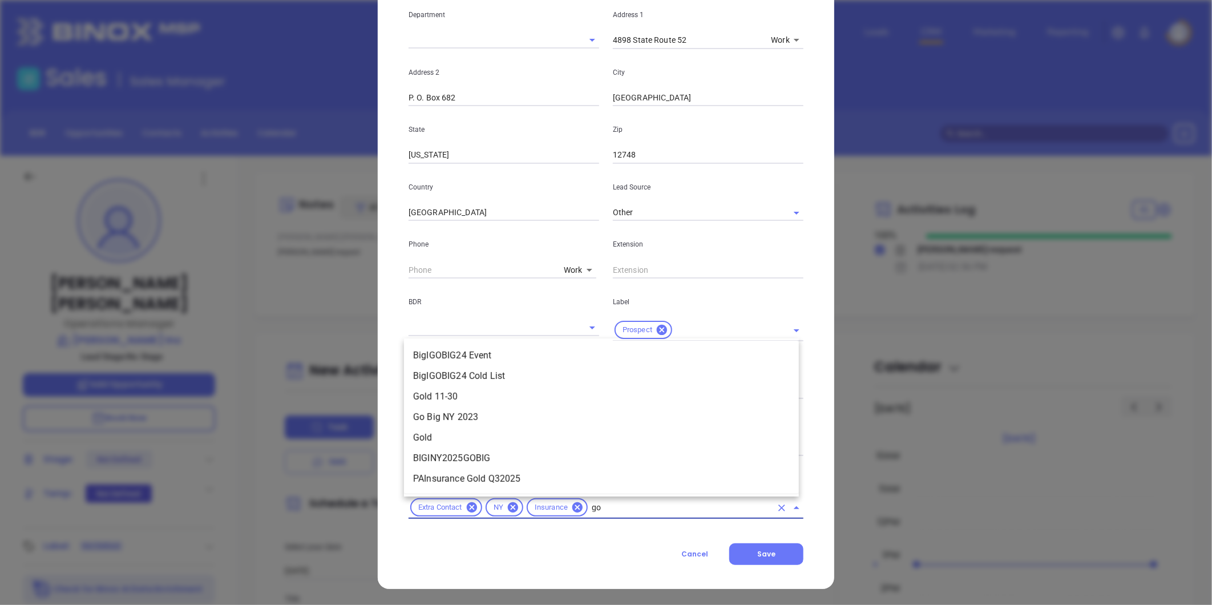
type input "gol"
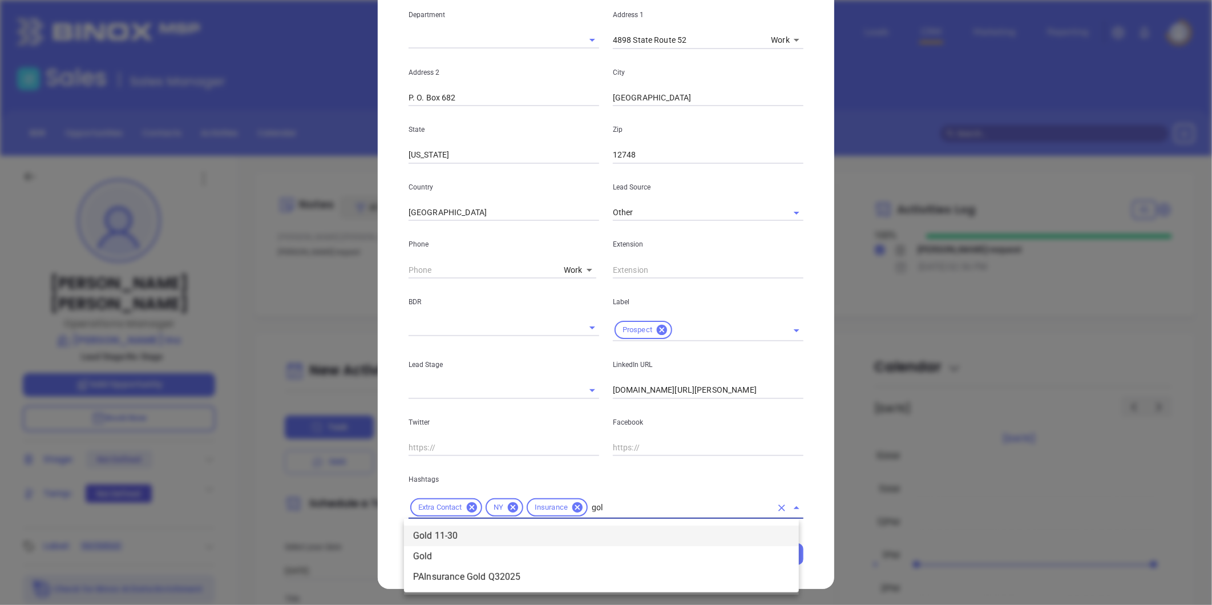
click at [463, 521] on ul "Gold 11-30 Gold PAInsurance Gold Q32025" at bounding box center [601, 556] width 395 height 71
click at [471, 531] on li "Gold 11-30" at bounding box center [601, 535] width 395 height 21
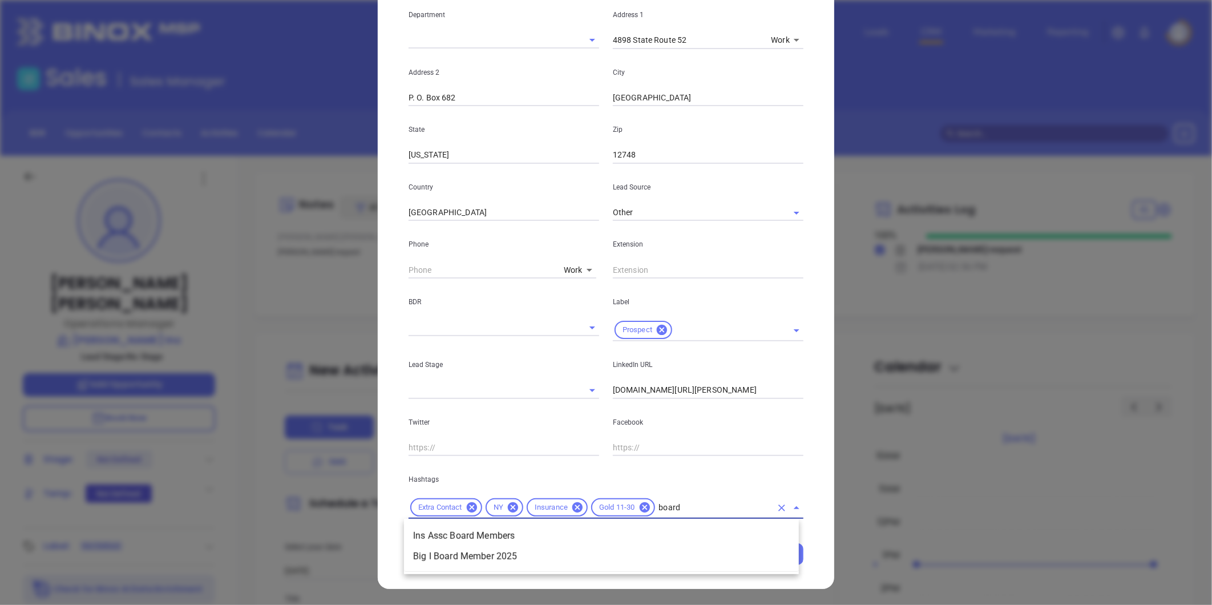
type input "board"
click at [471, 552] on li "Big I Board Member 2025" at bounding box center [601, 556] width 395 height 21
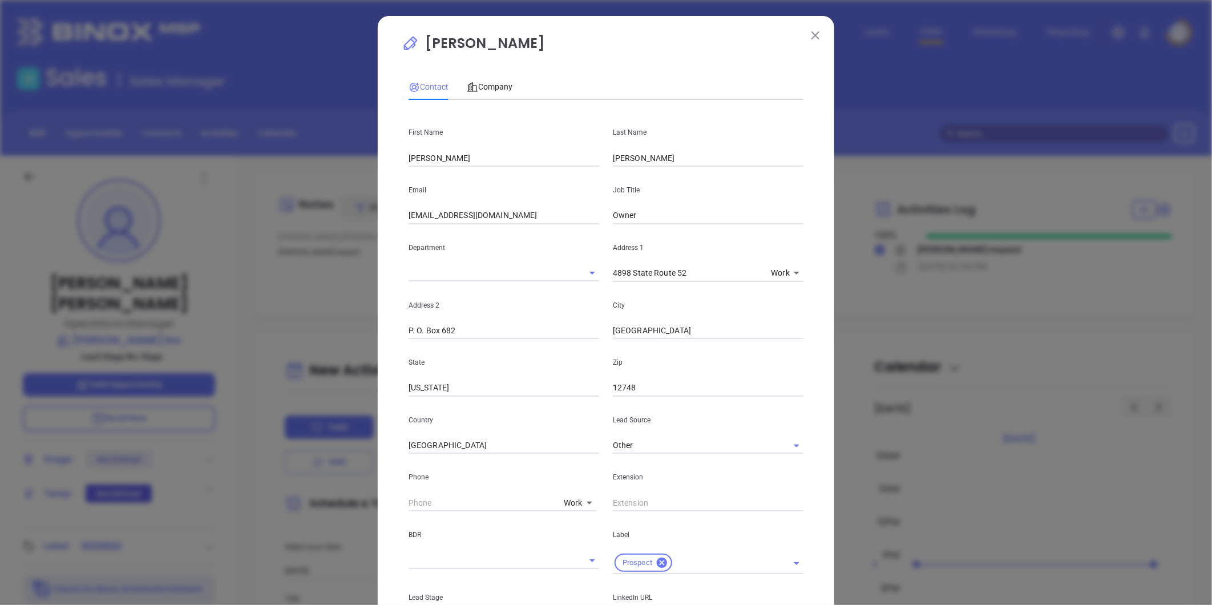
scroll to position [247, 0]
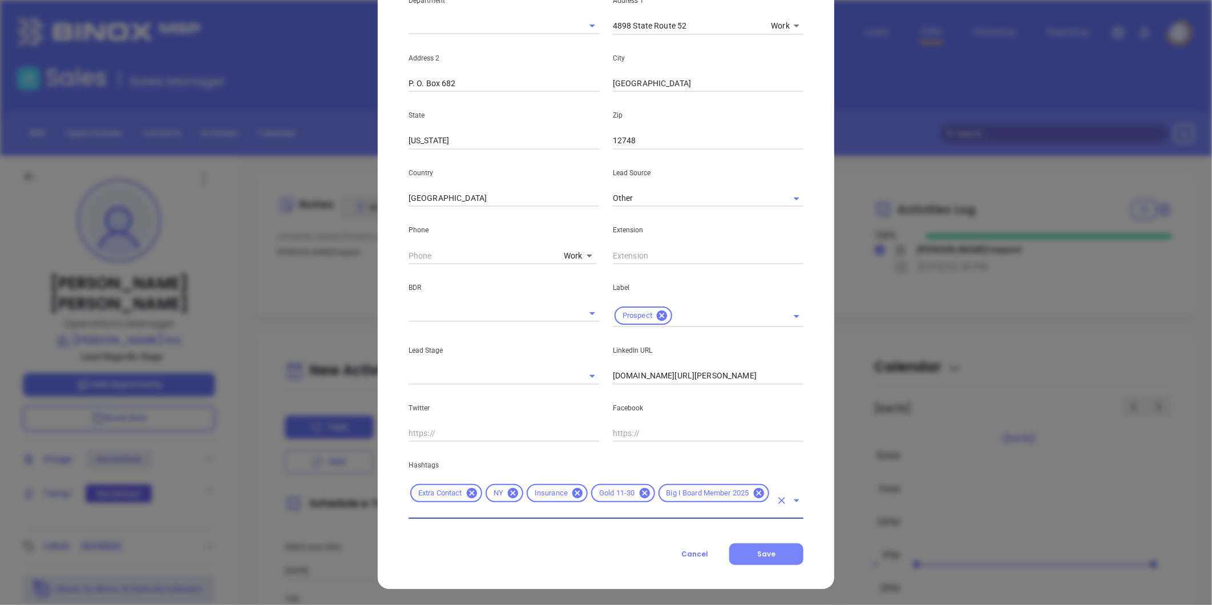
drag, startPoint x: 772, startPoint y: 554, endPoint x: 824, endPoint y: 537, distance: 54.8
click at [773, 554] on button "Save" at bounding box center [766, 554] width 74 height 22
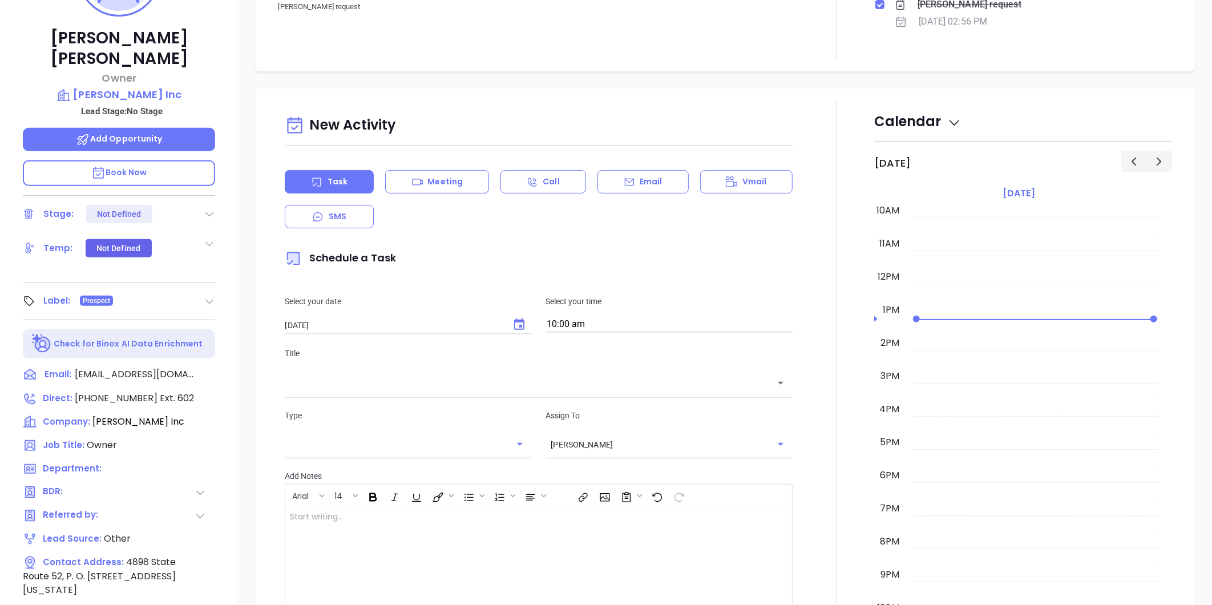
scroll to position [223, 0]
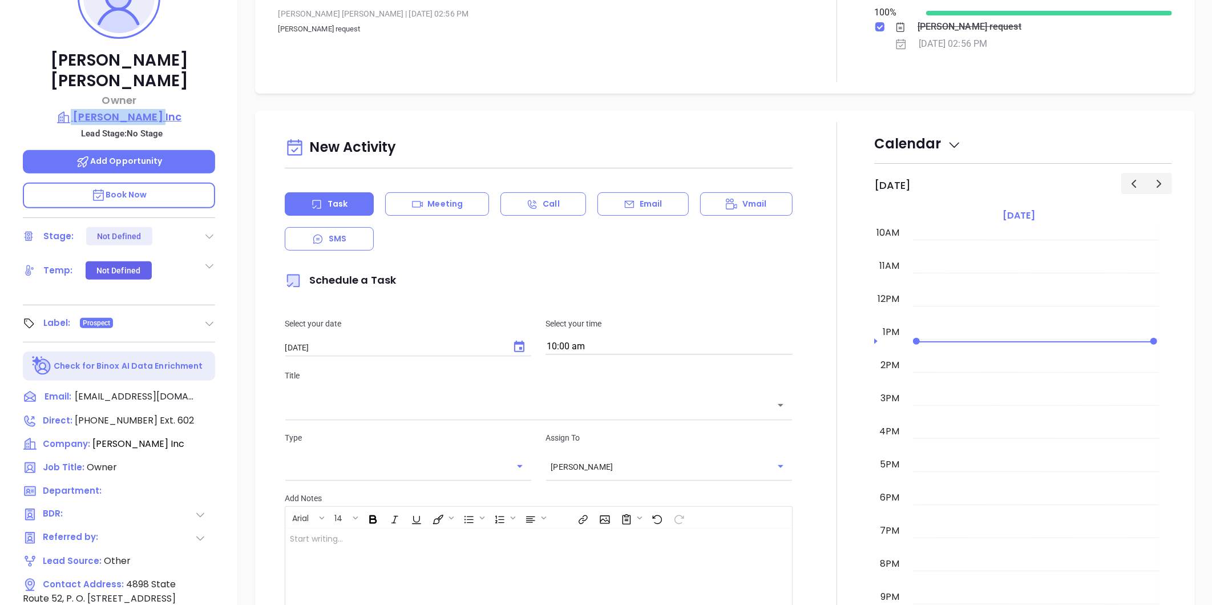
drag, startPoint x: 177, startPoint y: 83, endPoint x: 175, endPoint y: 94, distance: 10.5
click at [175, 94] on div "David Bodenstein Owner Mike Preis Inc Lead Stage: No Stage Add Opportunity Book…" at bounding box center [119, 311] width 238 height 756
copy div "Mike Preis Inc"
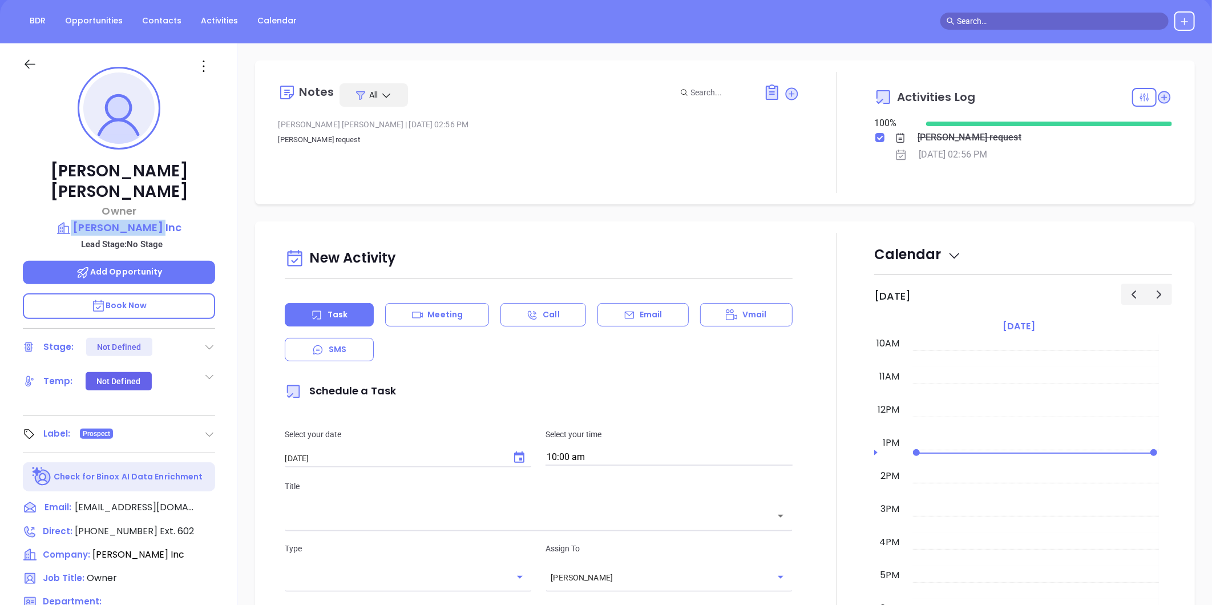
scroll to position [0, 0]
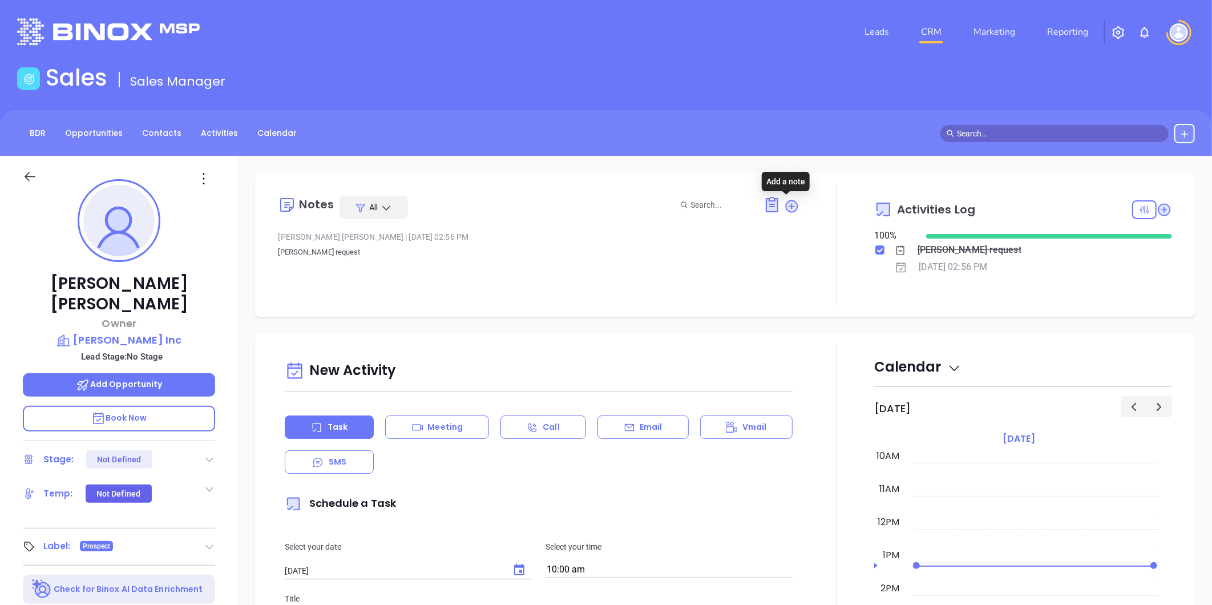
drag, startPoint x: 786, startPoint y: 201, endPoint x: 654, endPoint y: 213, distance: 132.9
click at [786, 201] on icon at bounding box center [791, 205] width 11 height 11
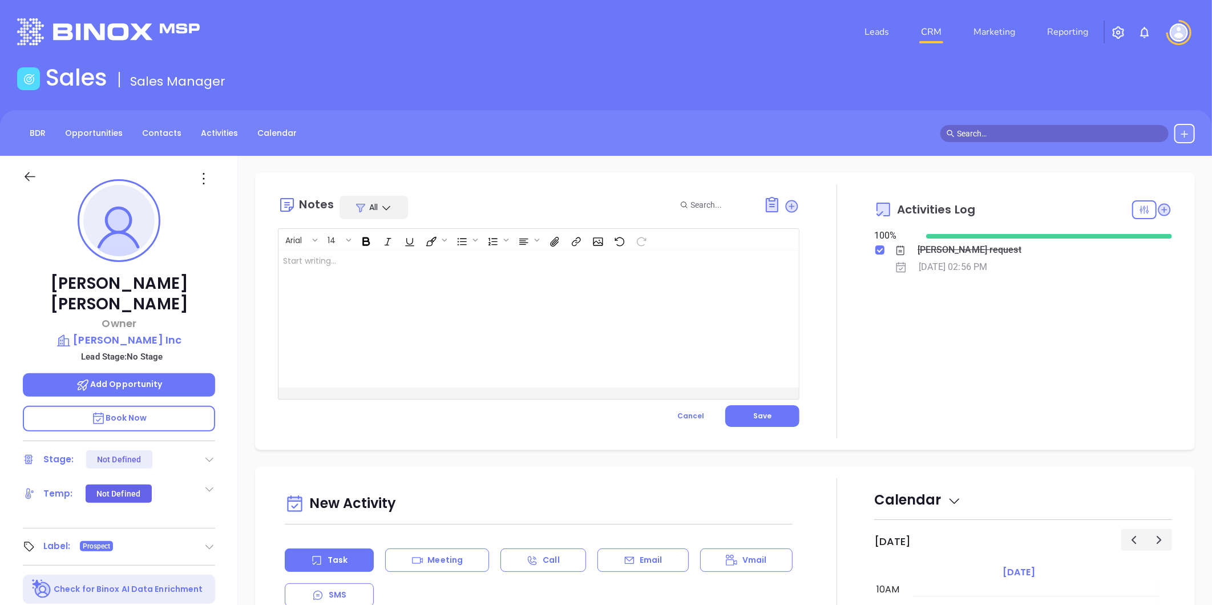
click at [309, 259] on div at bounding box center [520, 318] width 484 height 137
drag, startPoint x: 284, startPoint y: 269, endPoint x: 293, endPoint y: 272, distance: 9.7
click at [284, 269] on p "Big I Board Member 2025 ﻿ ﻿" at bounding box center [520, 267] width 475 height 24
drag, startPoint x: 285, startPoint y: 272, endPoint x: 299, endPoint y: 268, distance: 14.7
click at [288, 270] on p "Big I Board Member 2025 ﻿ IMMEDIATE PAST CHAIR OF THE BOARD ﻿" at bounding box center [520, 286] width 475 height 62
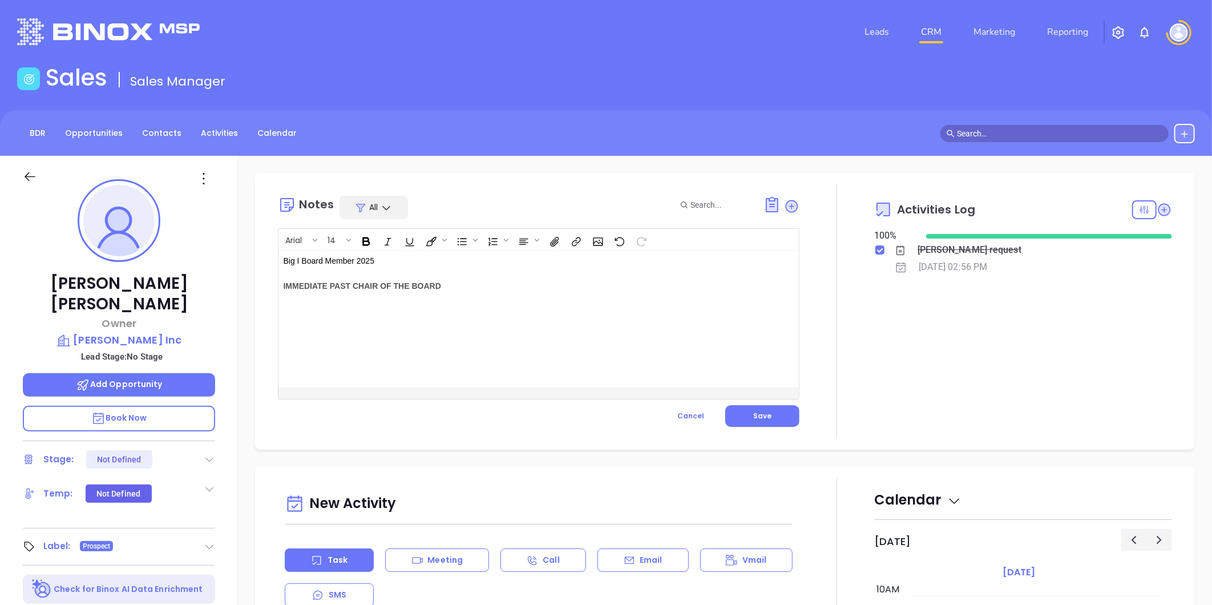
click at [383, 266] on p "Big I Board Member 2025 ﻿ IMMEDIATE PAST CHAIR OF THE BOARD ﻿" at bounding box center [520, 286] width 475 height 62
drag, startPoint x: 759, startPoint y: 409, endPoint x: 768, endPoint y: 404, distance: 10.5
click at [759, 408] on button "Save" at bounding box center [762, 416] width 74 height 22
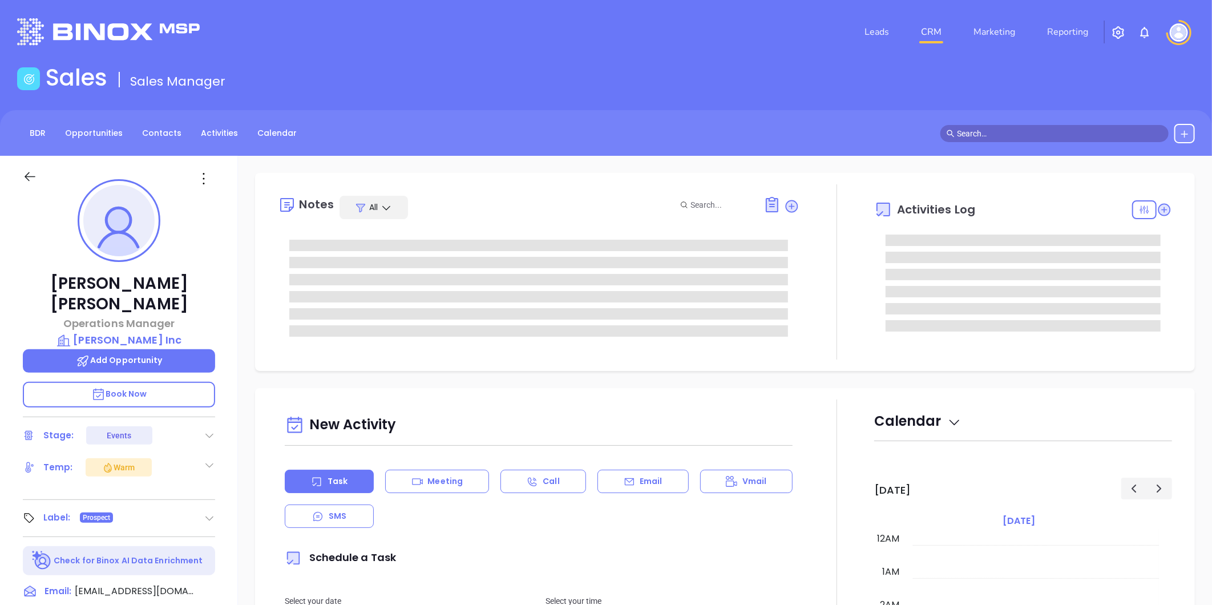
scroll to position [331, 0]
type input "[PERSON_NAME]"
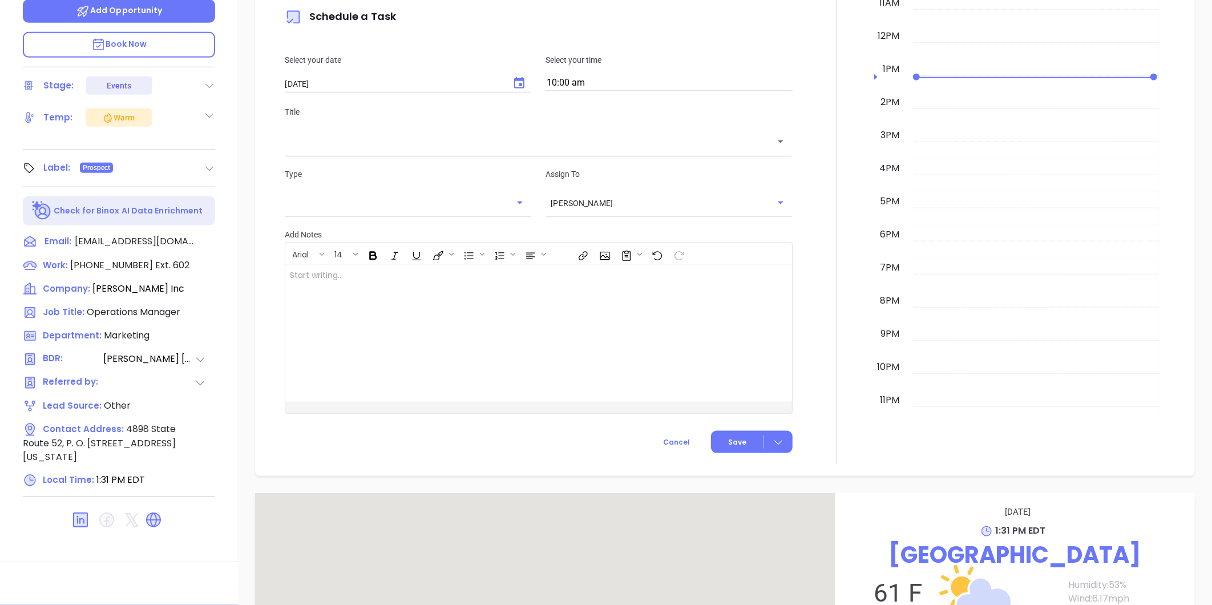
scroll to position [948, 0]
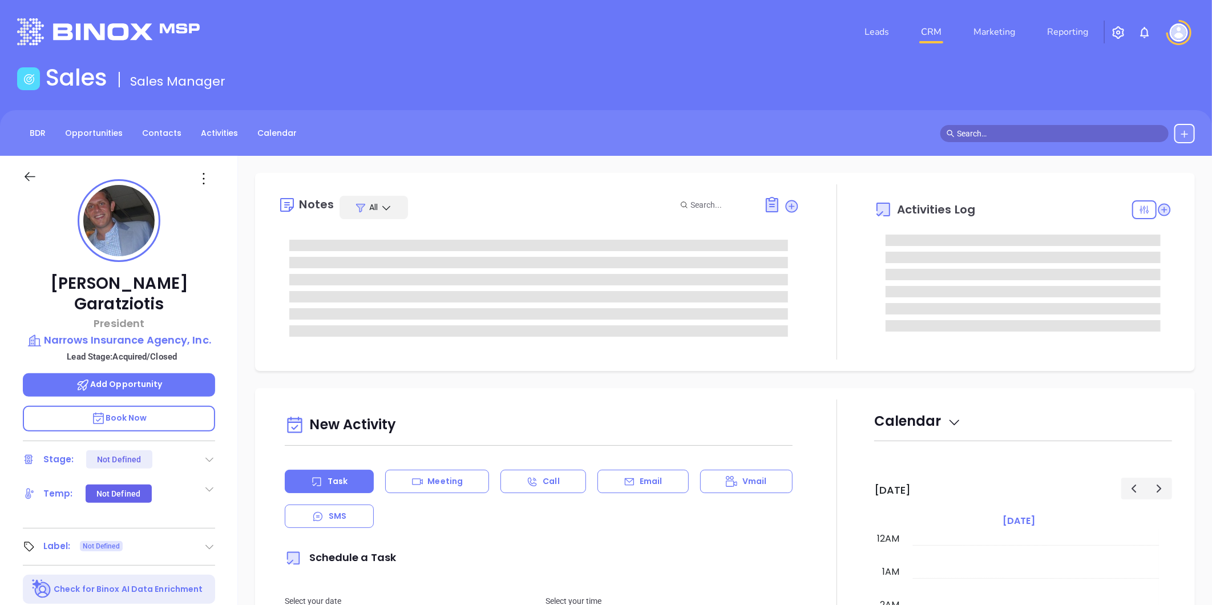
type input "[DATE]"
type input "[PERSON_NAME]"
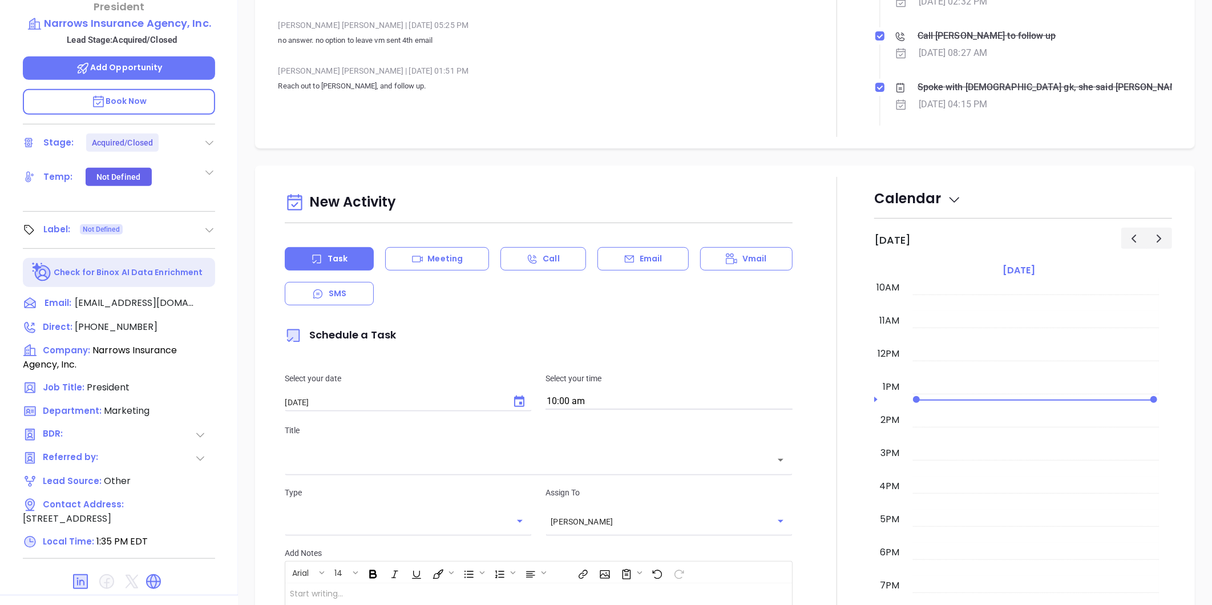
scroll to position [0, 0]
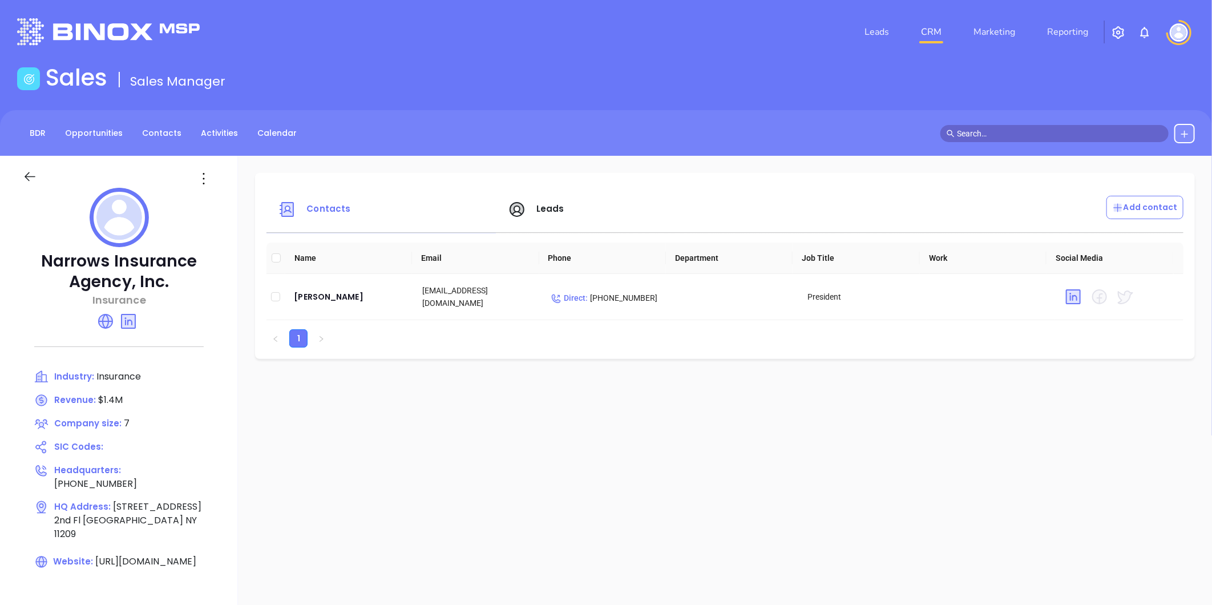
click at [546, 202] on span "Leads" at bounding box center [550, 208] width 28 height 12
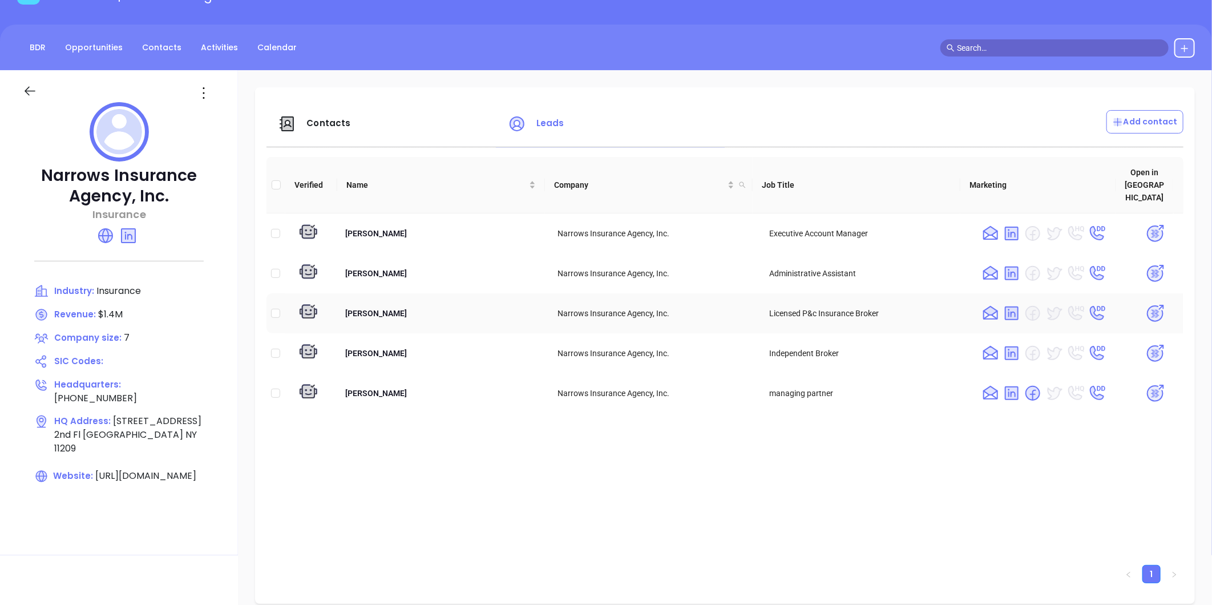
scroll to position [63, 0]
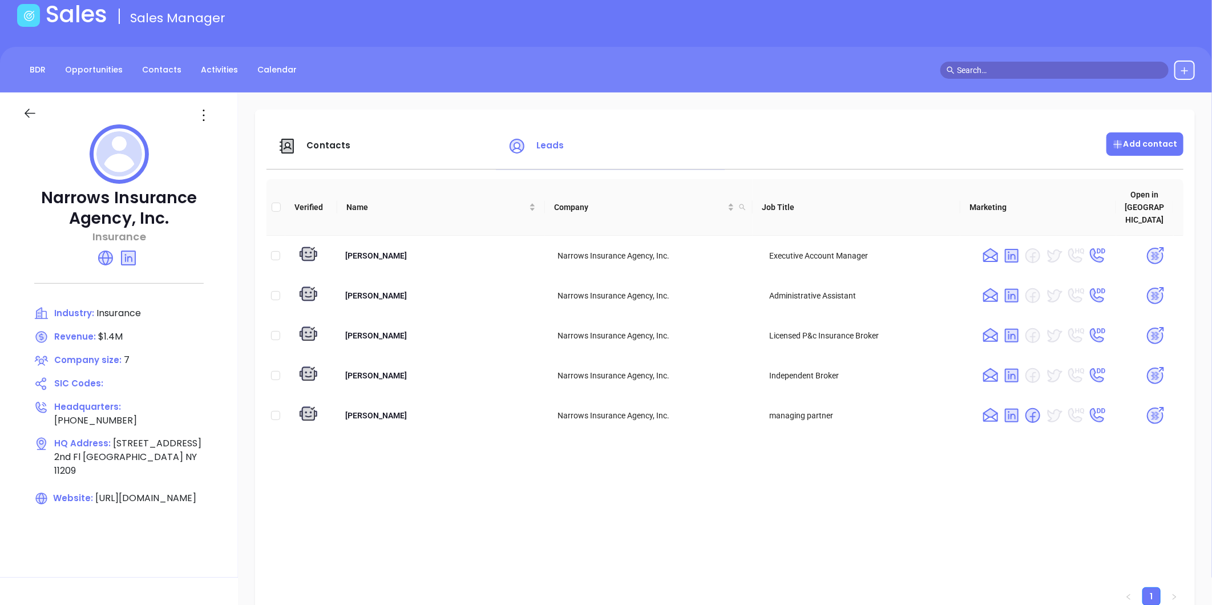
click at [1135, 140] on p "Add contact" at bounding box center [1145, 144] width 66 height 12
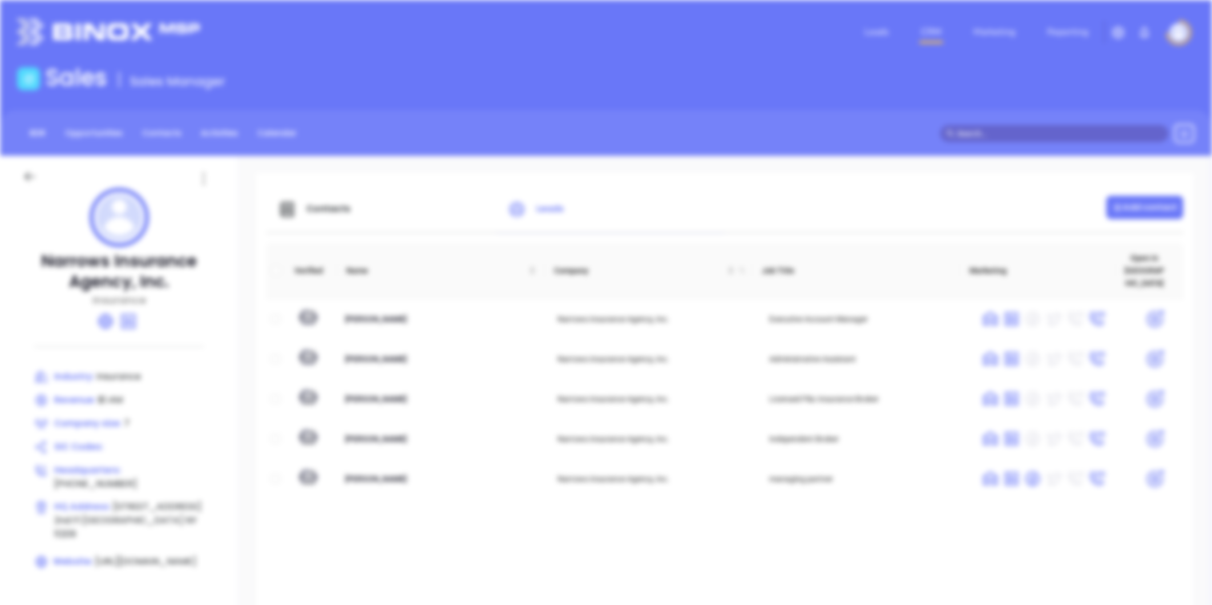
scroll to position [0, 0]
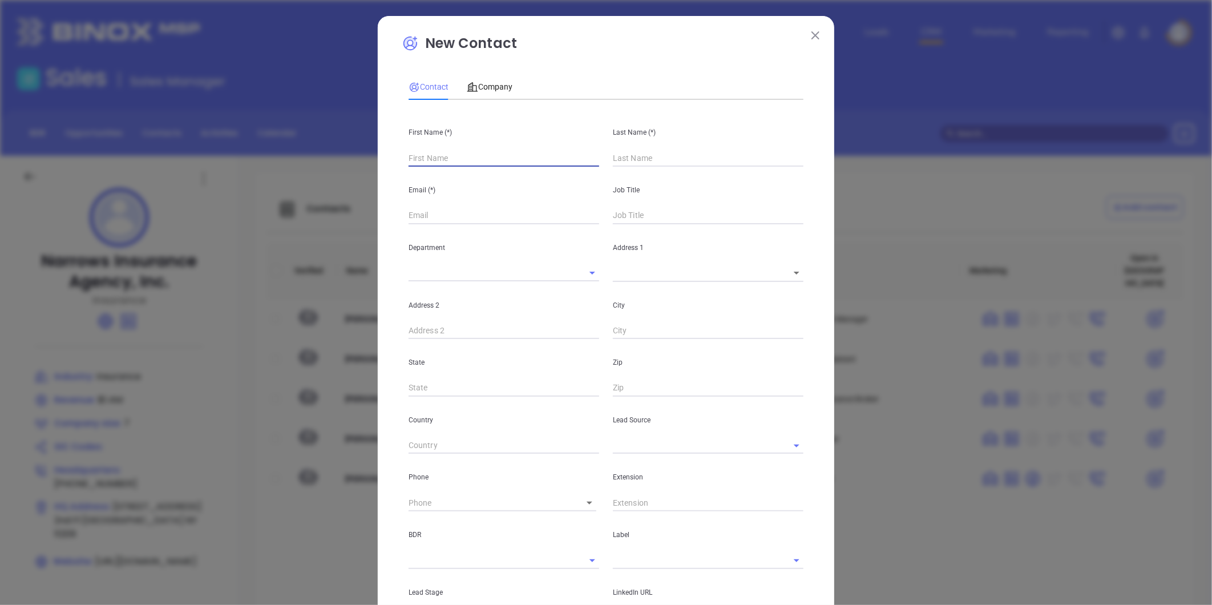
click at [431, 161] on input "text" at bounding box center [503, 157] width 191 height 17
type input "[PERSON_NAME]"
type input "Fourth Phone Call"
type input "1"
type input "Br"
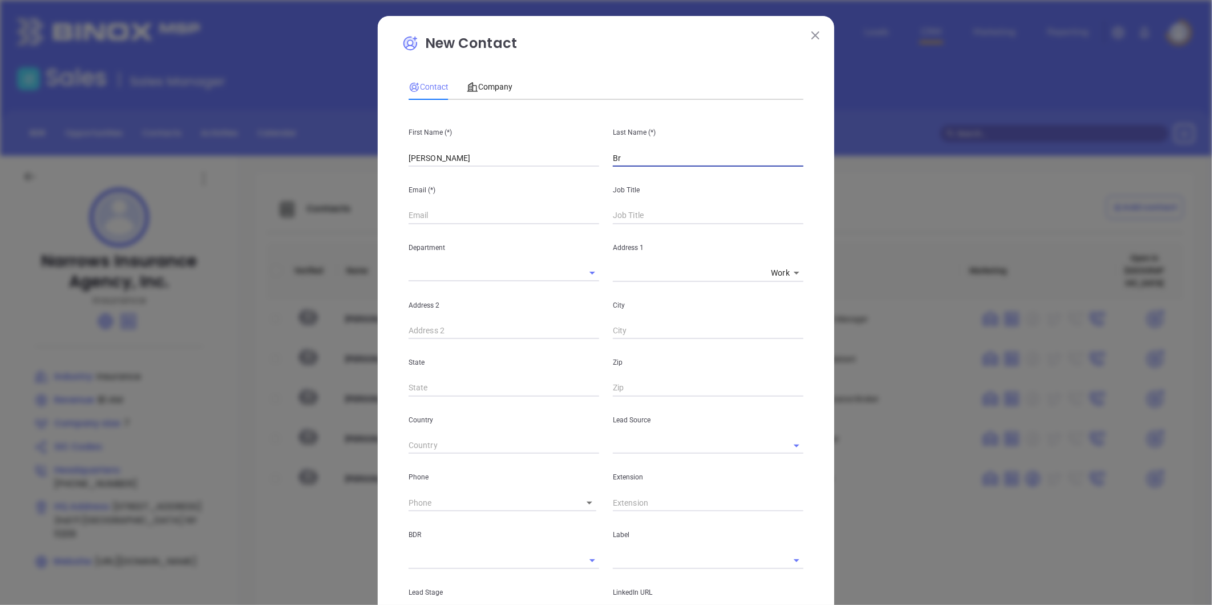
type input "1"
type input "[PERSON_NAME]"
click at [417, 217] on input "text" at bounding box center [503, 215] width 191 height 17
paste input "[EMAIL_ADDRESS][DOMAIN_NAME]"
type input "[EMAIL_ADDRESS][DOMAIN_NAME]"
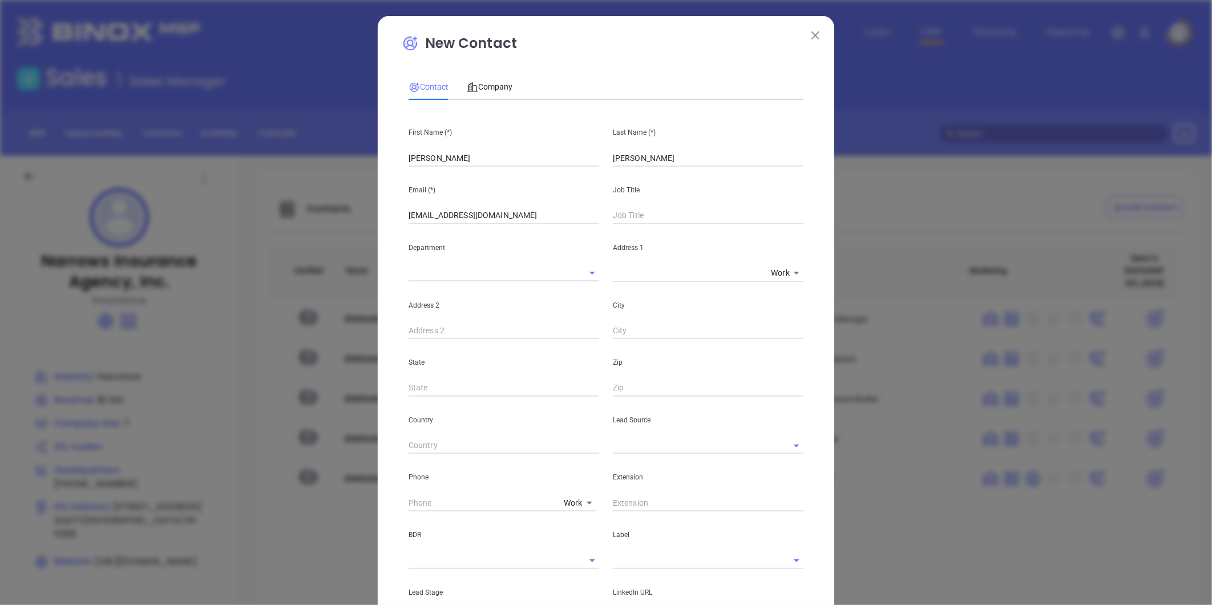
click at [621, 216] on input "text" at bounding box center [708, 215] width 191 height 17
type input "Partner"
click at [635, 442] on input "text" at bounding box center [692, 445] width 159 height 17
click at [645, 470] on li "Other" at bounding box center [708, 470] width 191 height 21
type input "Other"
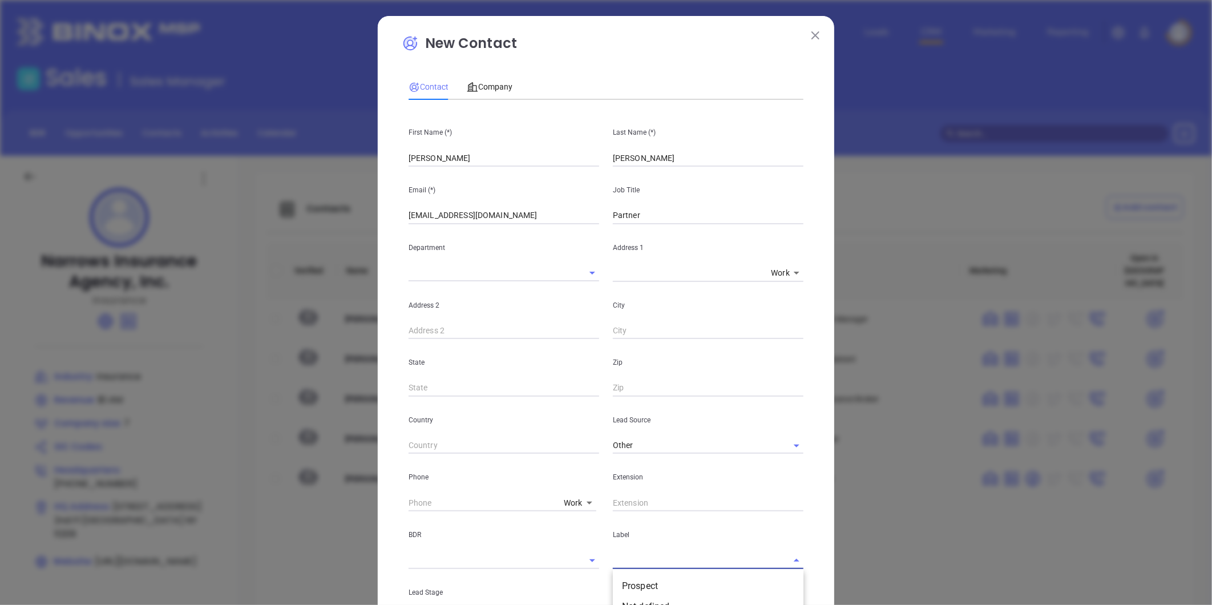
click at [643, 568] on input "text" at bounding box center [692, 560] width 159 height 17
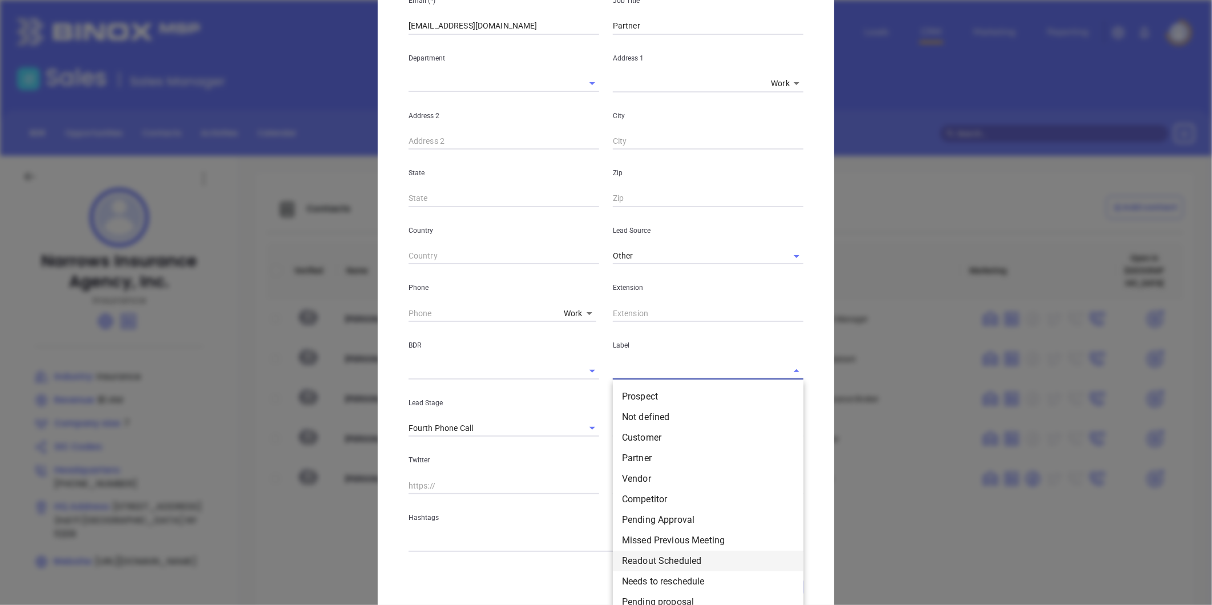
scroll to position [190, 0]
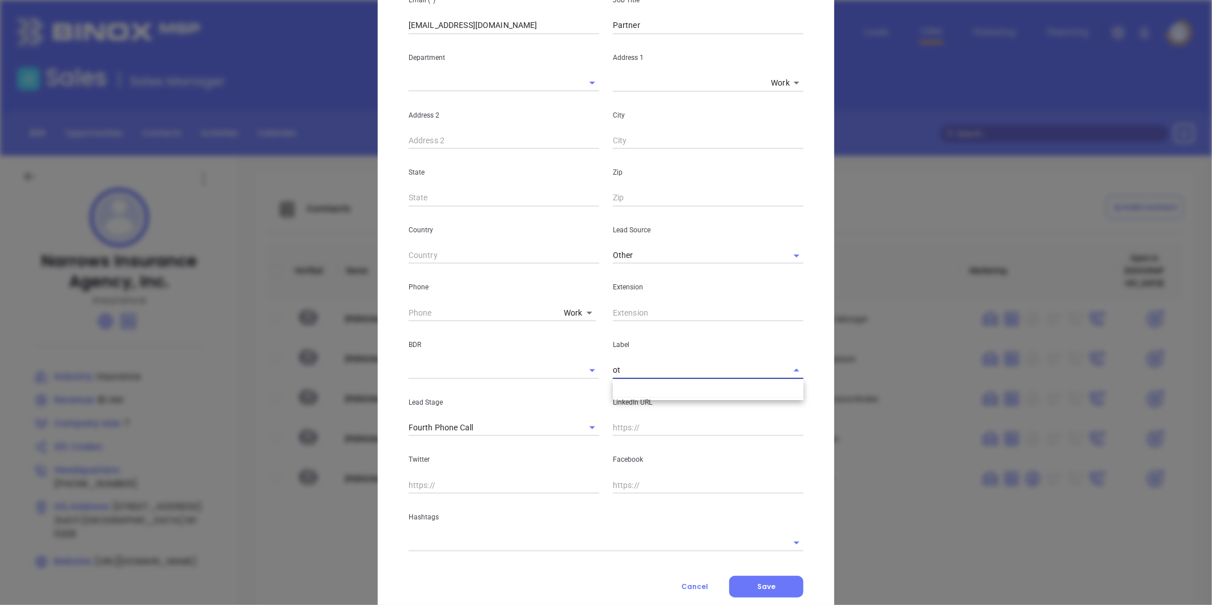
type input "o"
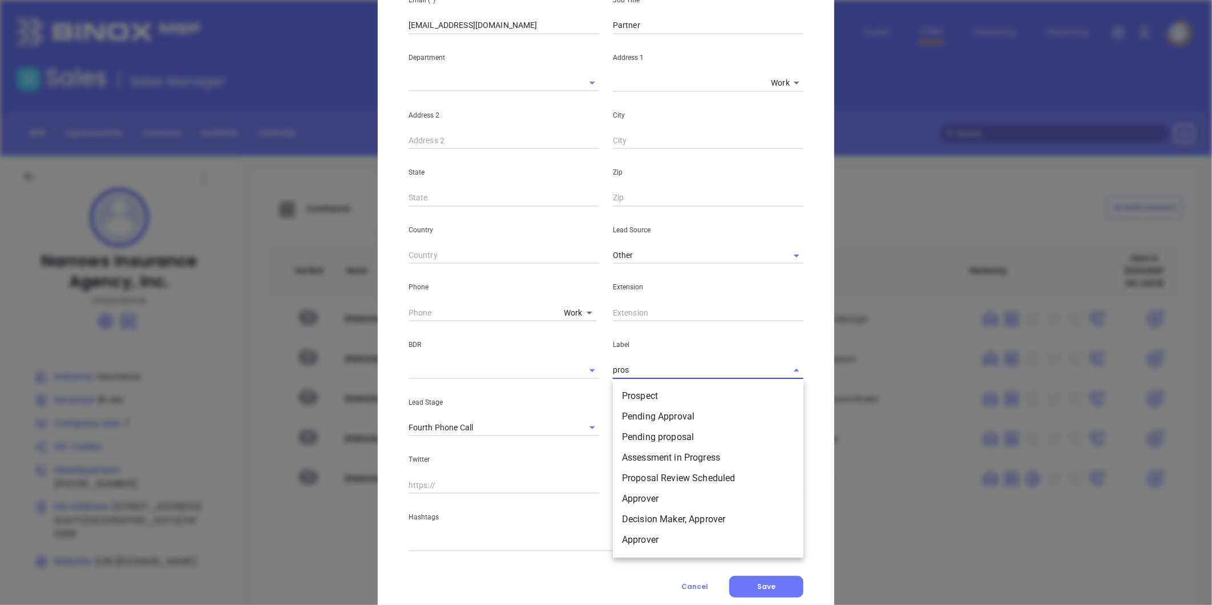
type input "prosp"
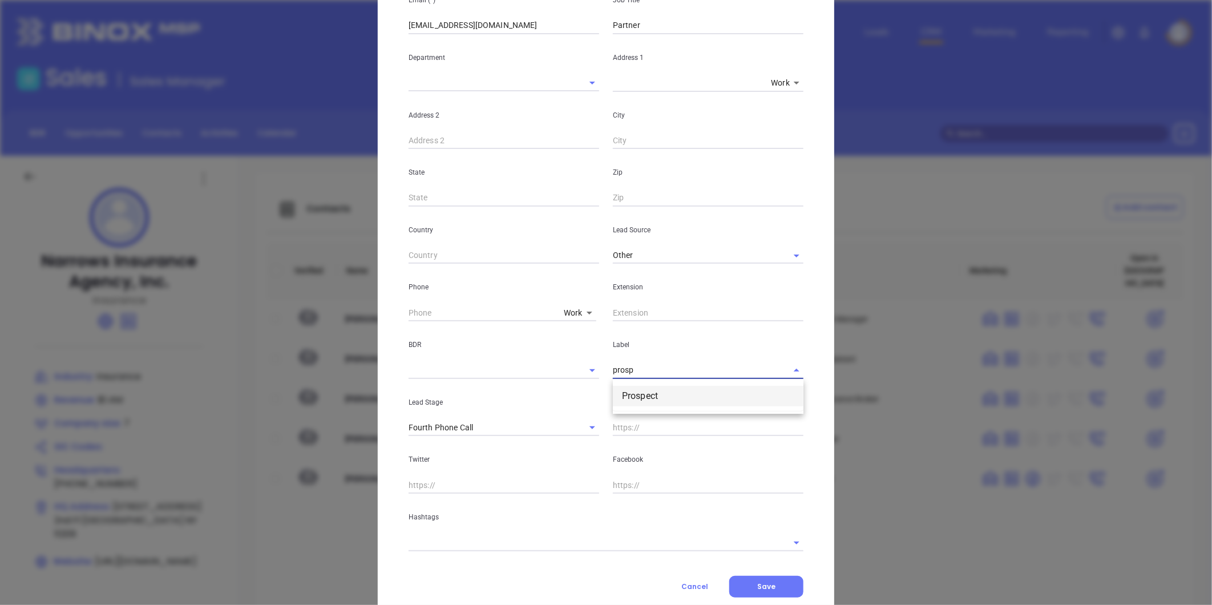
click at [643, 398] on li "Prospect" at bounding box center [708, 396] width 191 height 21
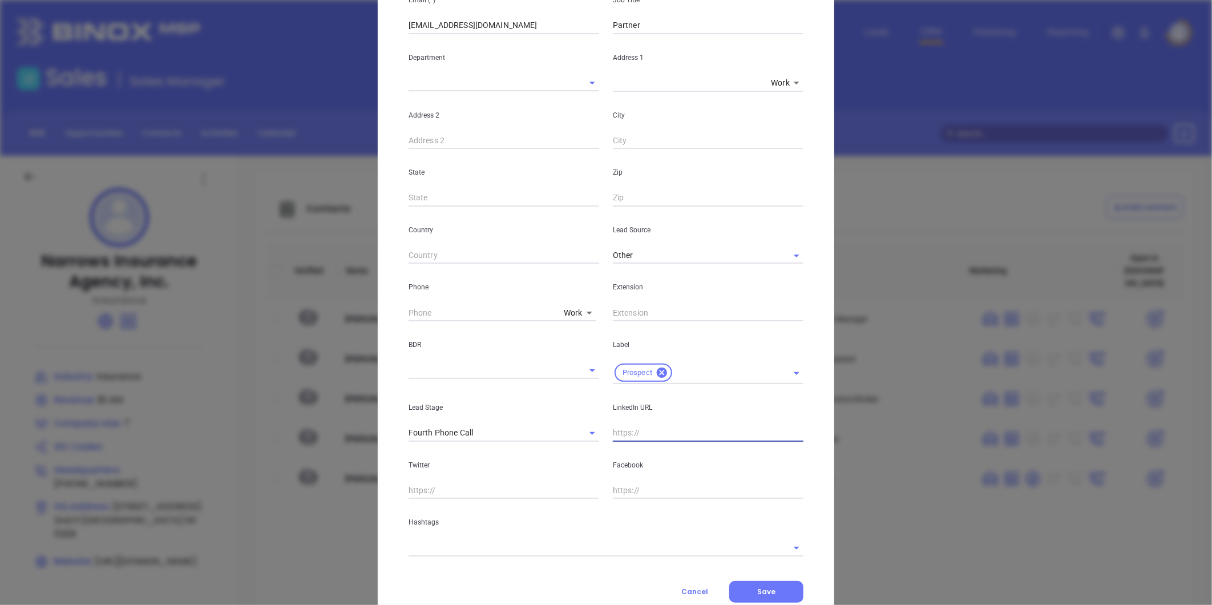
click at [629, 431] on input "text" at bounding box center [708, 432] width 191 height 17
paste input "linkedin.com/in/ronald-brunell-5722412"
click at [628, 438] on input "www. linkedin.com/in/ronald-brunell-5722412" at bounding box center [708, 432] width 191 height 17
type input "www.linkedin.com/in/ronald-brunell-5722412"
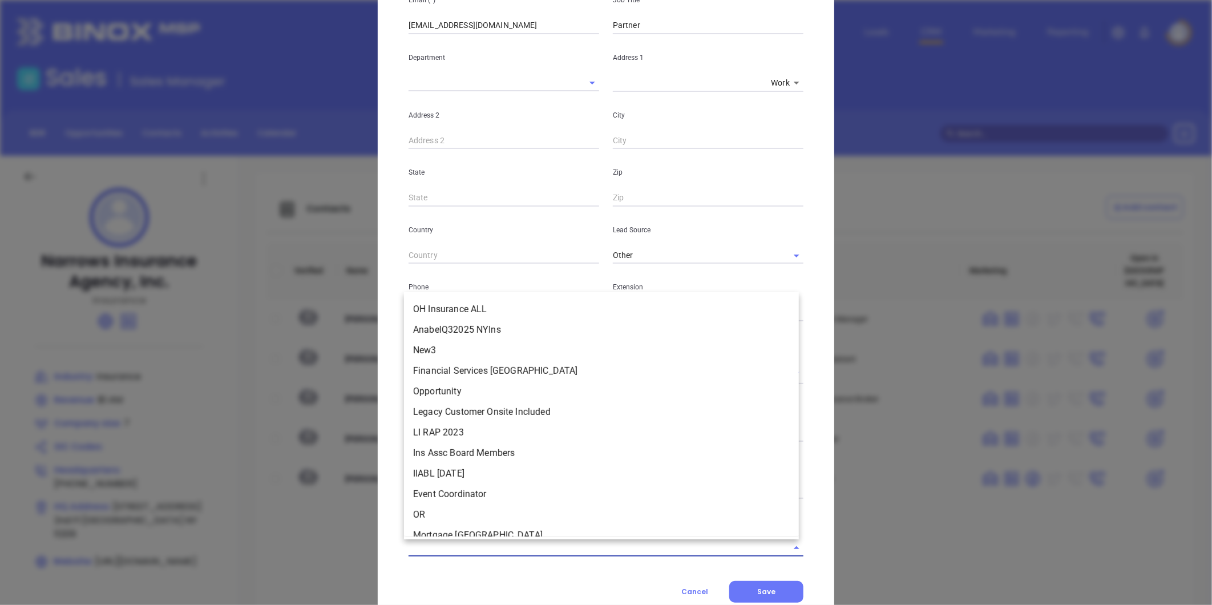
click at [517, 550] on input "text" at bounding box center [589, 547] width 363 height 17
type input "ny"
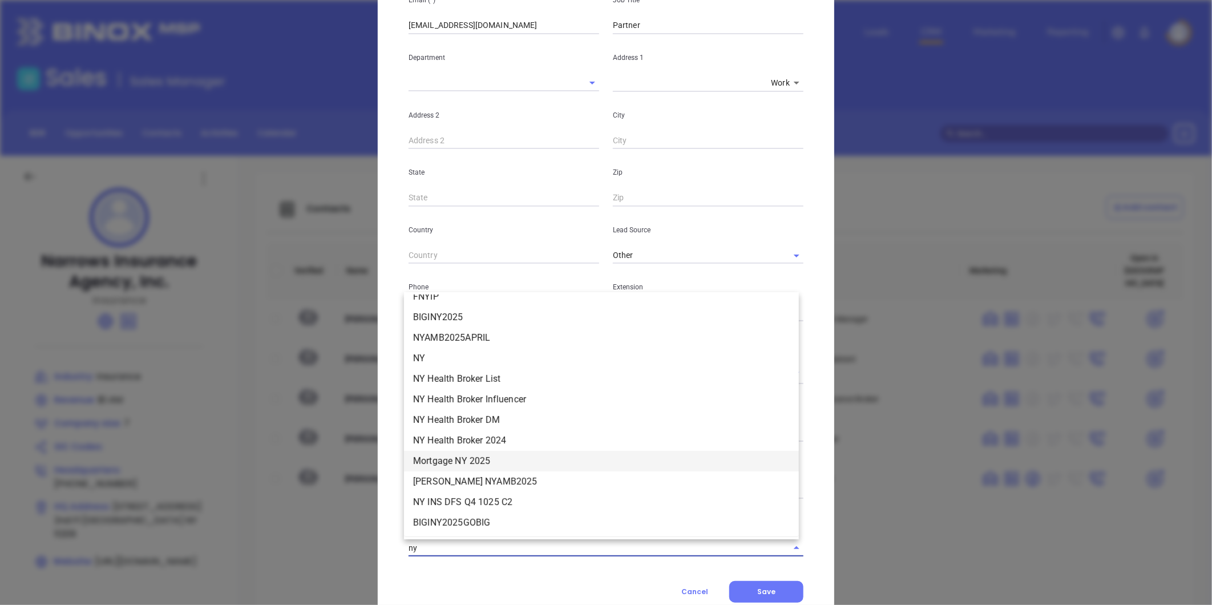
scroll to position [1267, 0]
click at [443, 349] on li "NY" at bounding box center [601, 356] width 395 height 21
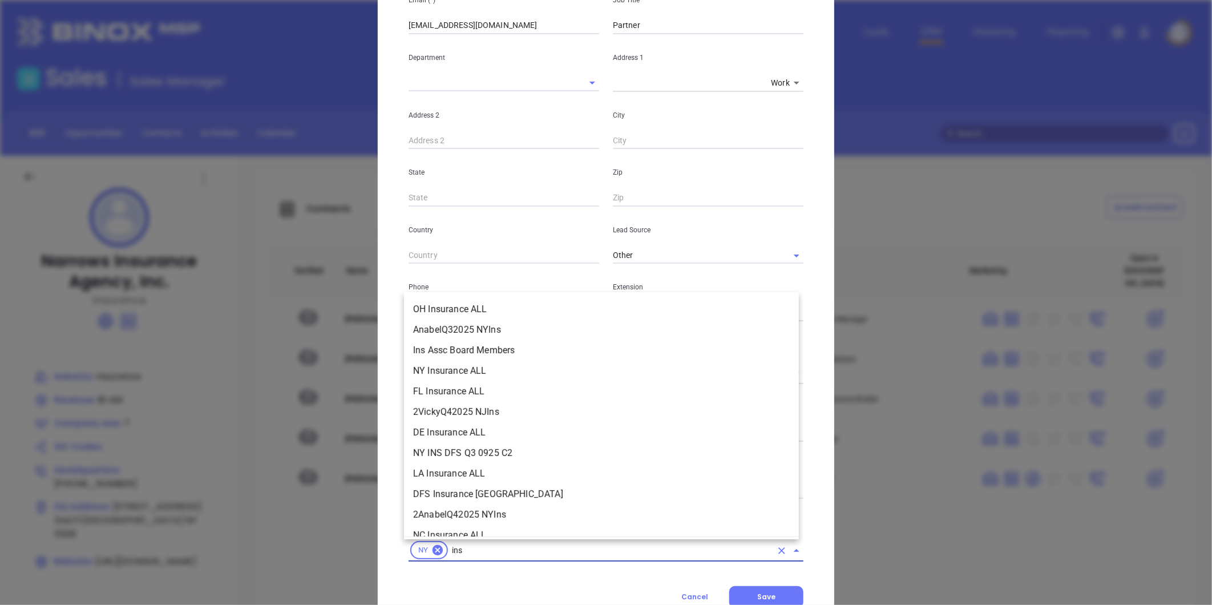
type input "insu"
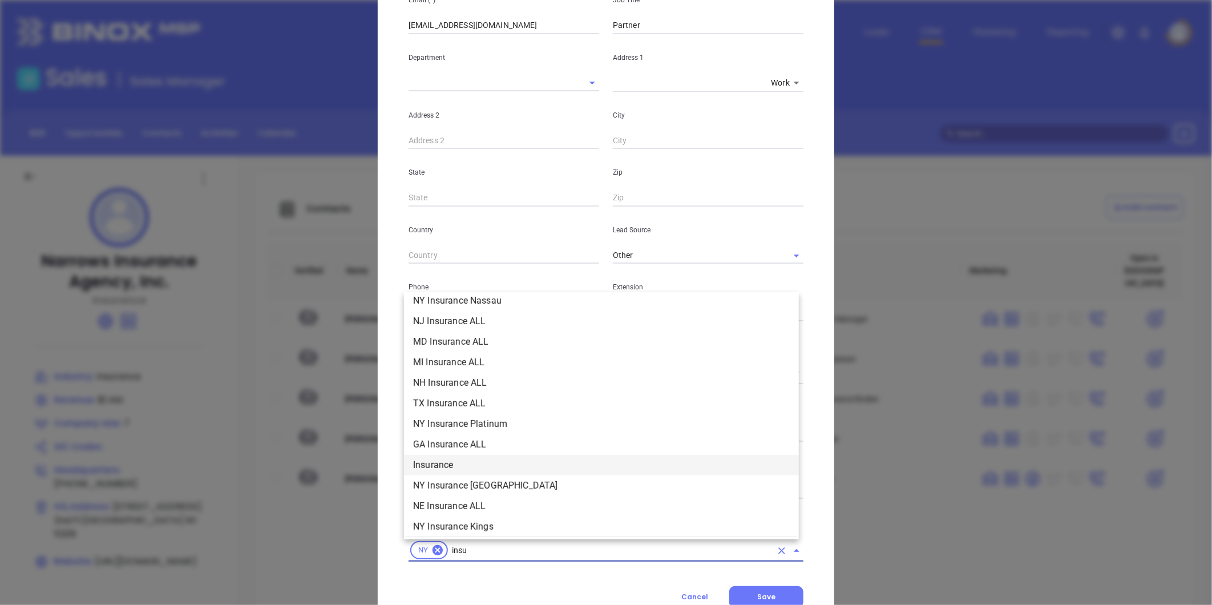
click at [441, 465] on li "Insurance" at bounding box center [601, 465] width 395 height 21
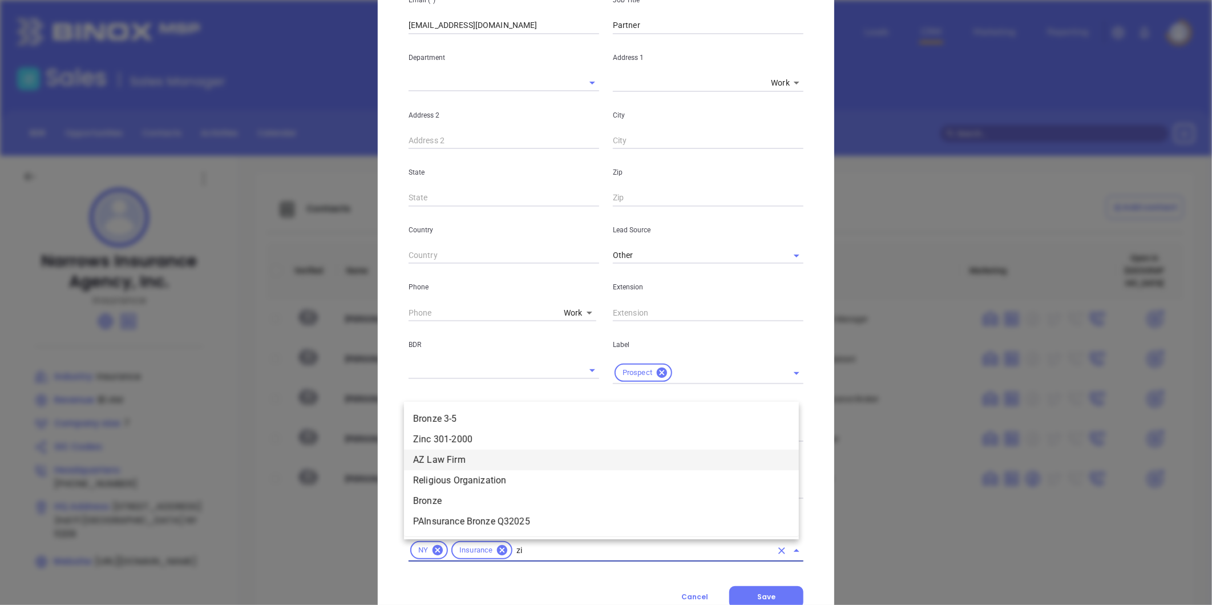
type input "zin"
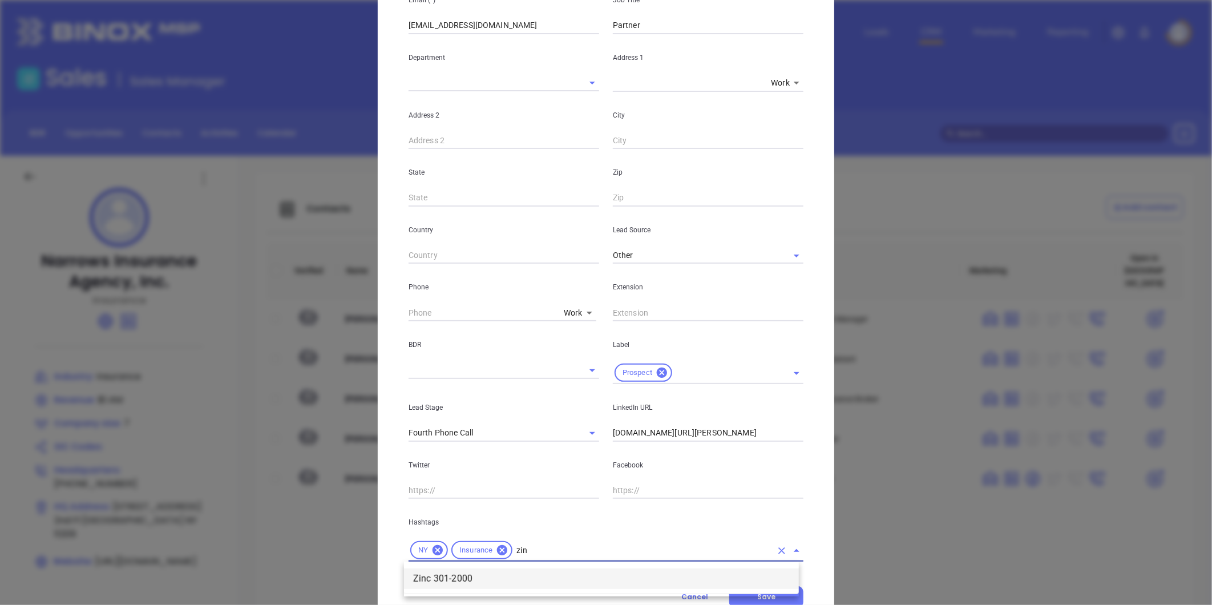
click at [495, 577] on li "Zinc 301-2000" at bounding box center [601, 578] width 395 height 21
type input "extra"
click at [533, 574] on li "Extra Contact" at bounding box center [601, 578] width 395 height 21
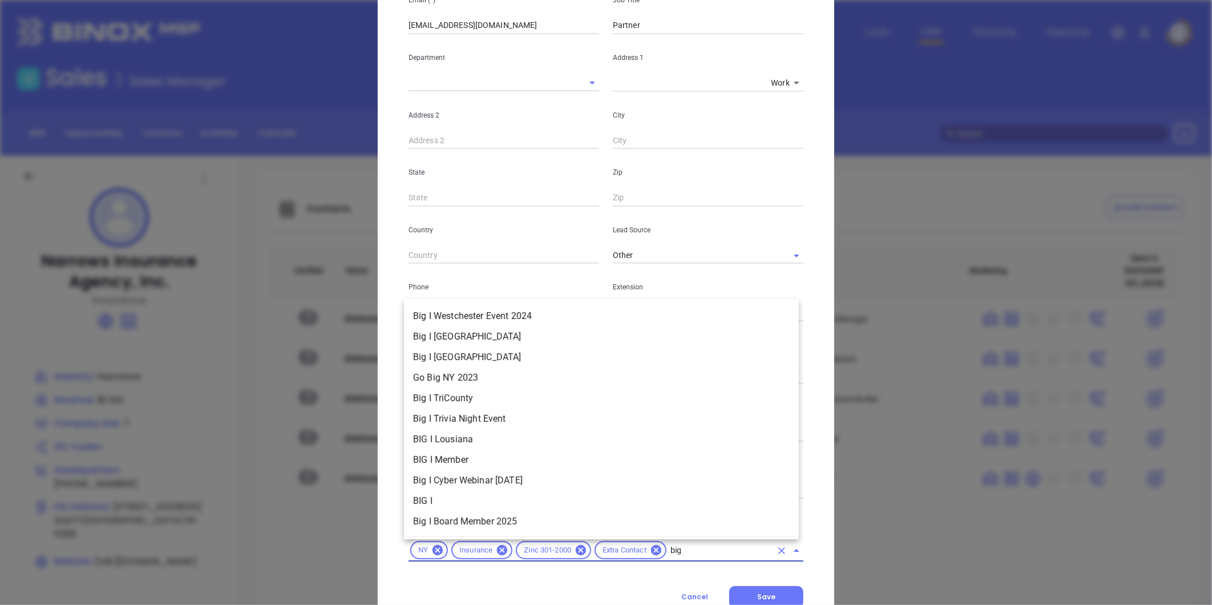
type input "big i"
click at [506, 518] on li "Big I Board Member 2025" at bounding box center [601, 521] width 395 height 21
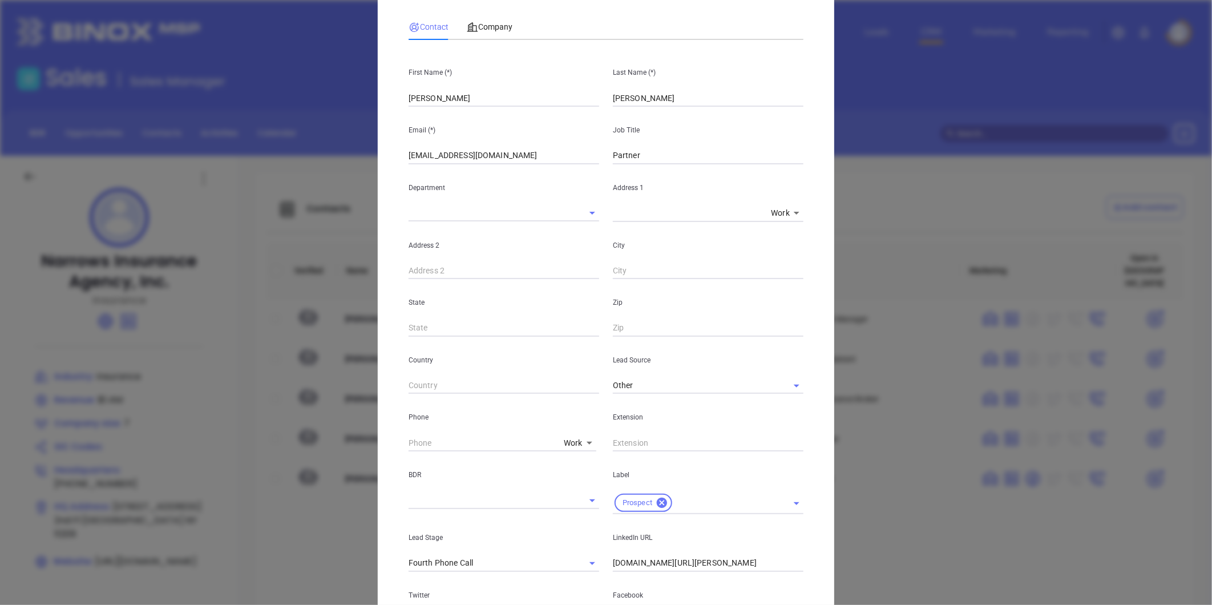
scroll to position [0, 0]
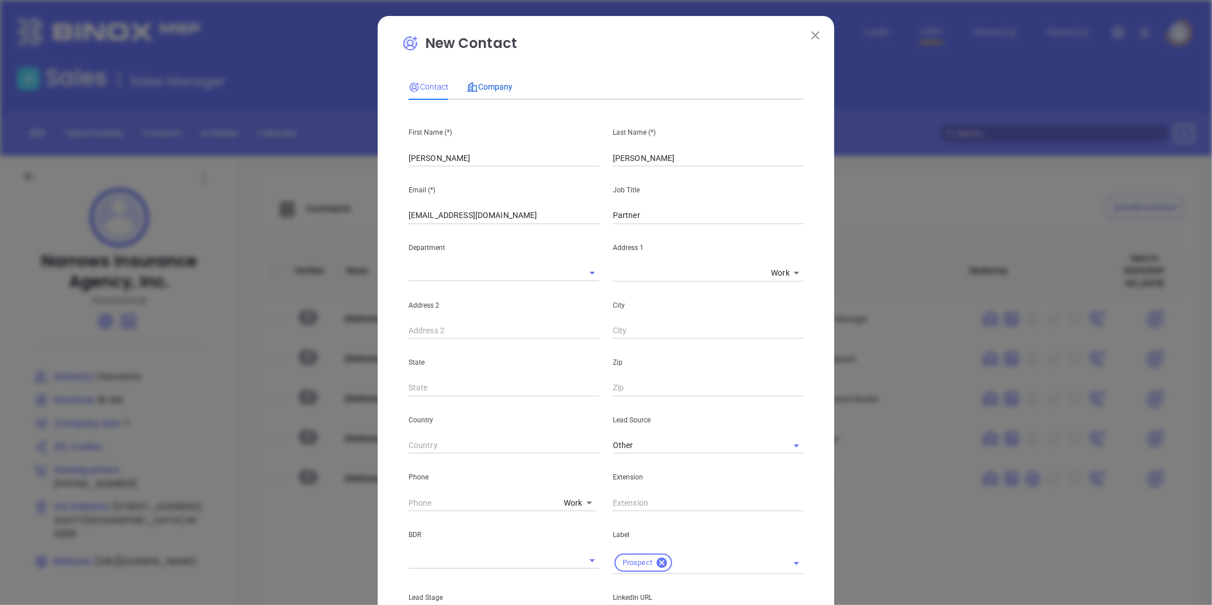
click at [495, 82] on span "Company" at bounding box center [490, 86] width 46 height 9
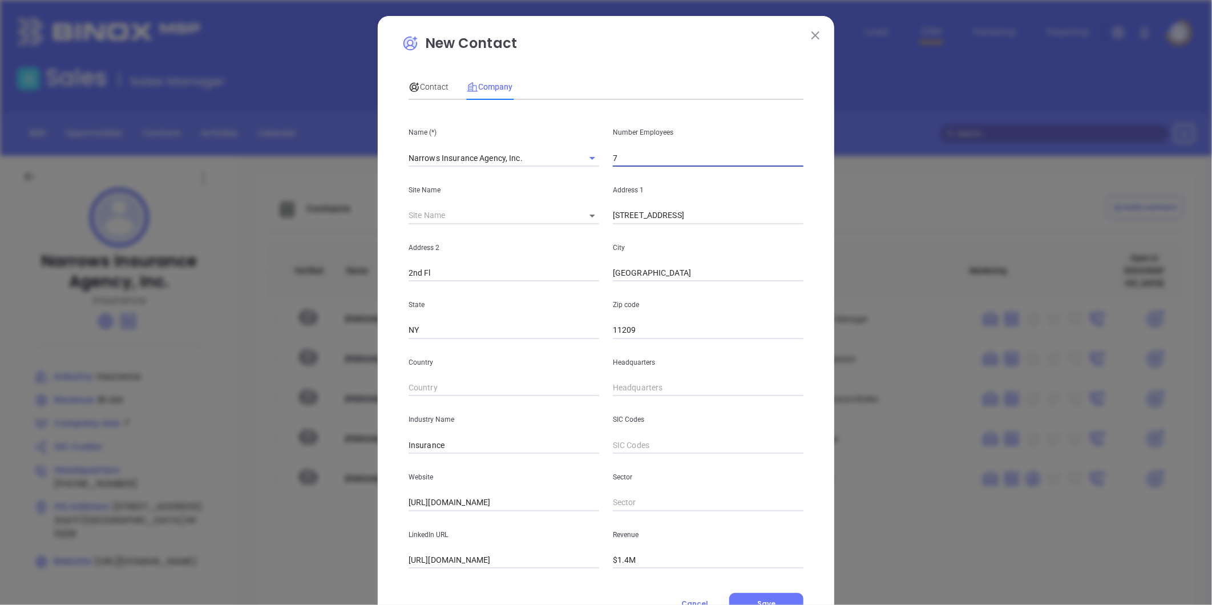
click at [630, 163] on input "7" at bounding box center [708, 157] width 191 height 17
type input "1500"
click at [528, 195] on p "Site Name" at bounding box center [503, 190] width 191 height 13
drag, startPoint x: 682, startPoint y: 212, endPoint x: 602, endPoint y: 217, distance: 79.5
click at [606, 217] on div "Address 1 8804 4th Avenue" at bounding box center [708, 196] width 204 height 58
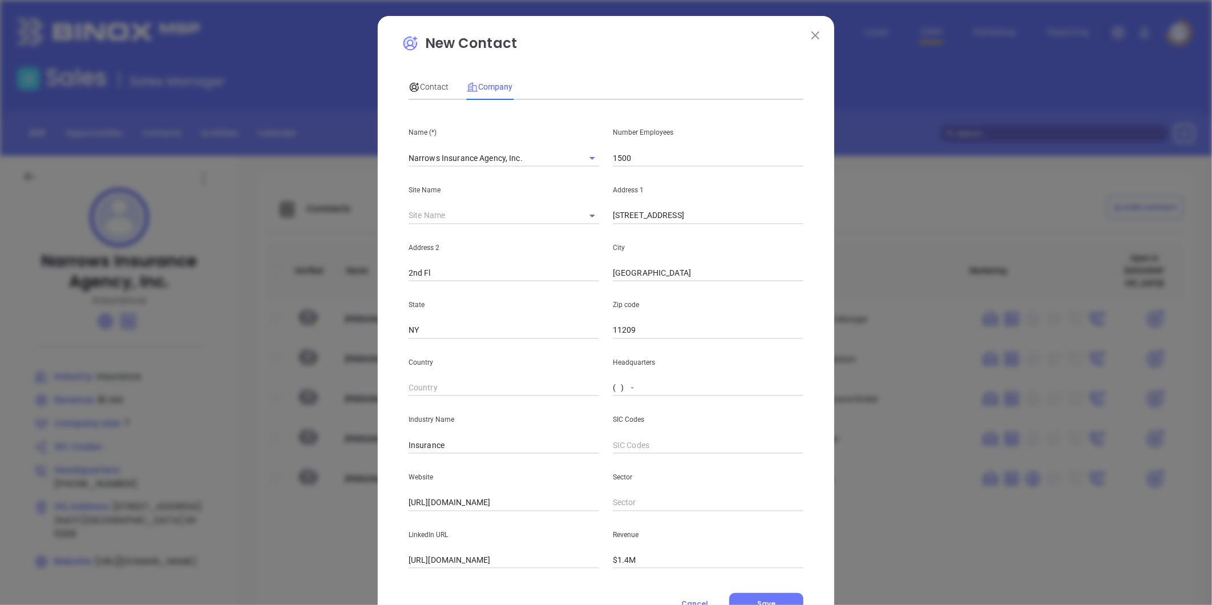
click at [635, 385] on input "( ) -" at bounding box center [708, 387] width 191 height 17
paste input "212) 962-7930"
type input "(212) 962-7930"
click at [428, 83] on span "Contact" at bounding box center [428, 86] width 40 height 9
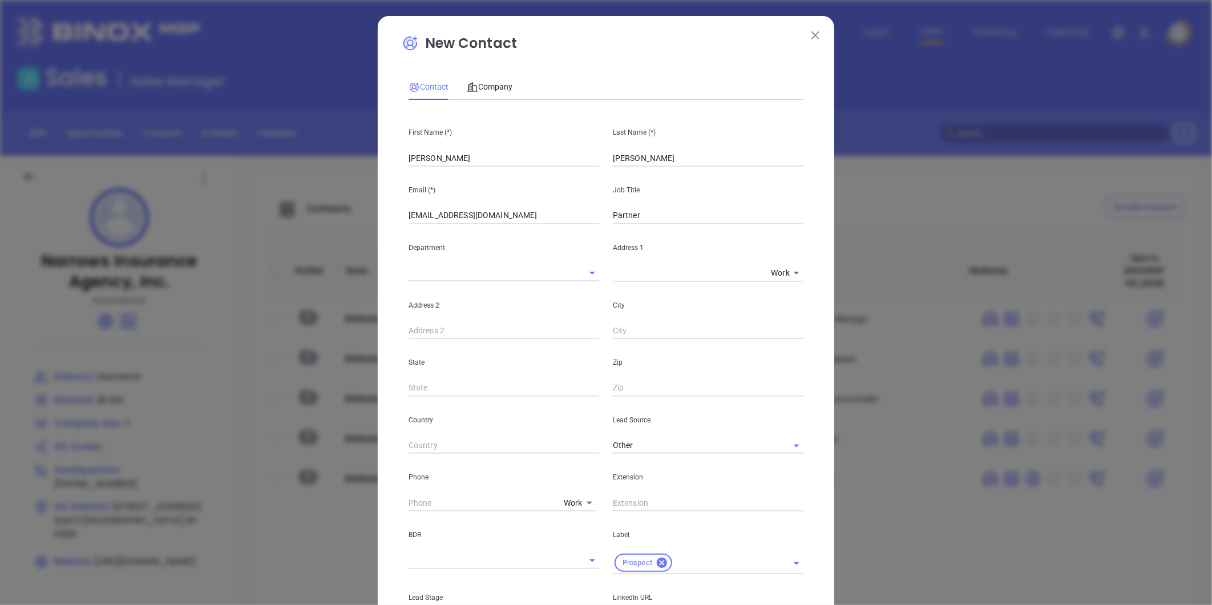
click at [569, 503] on body "Leads CRM Marketing Reporting Financial Leads Leads Sales Sales Manager BDR Opp…" at bounding box center [606, 302] width 1212 height 605
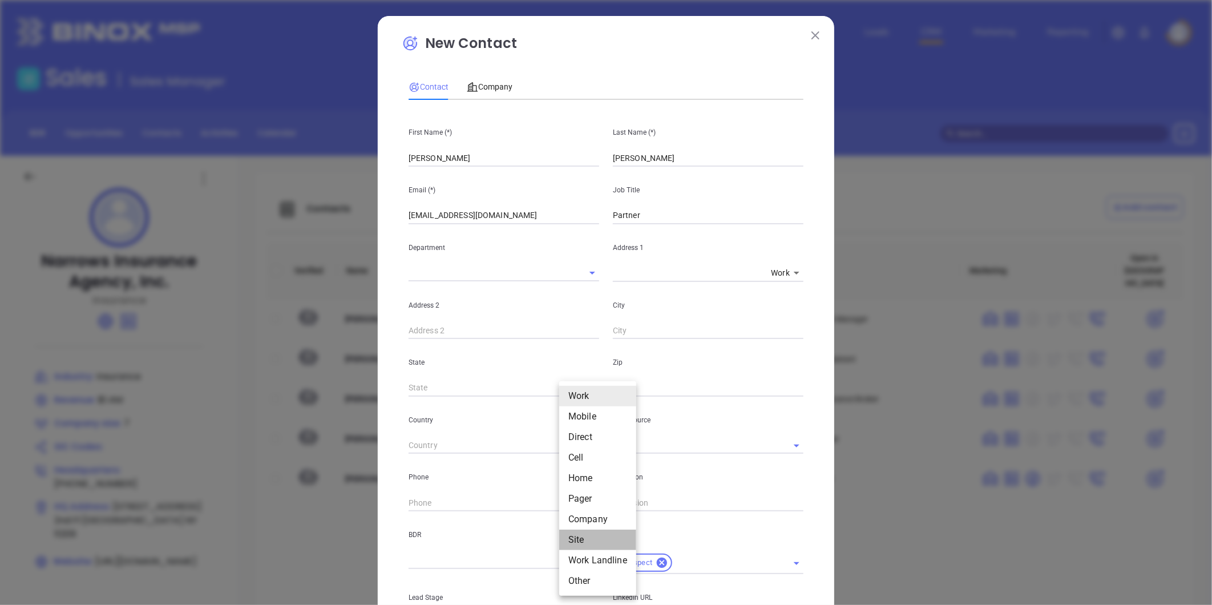
click at [578, 535] on li "Site" at bounding box center [597, 539] width 77 height 21
type input "11"
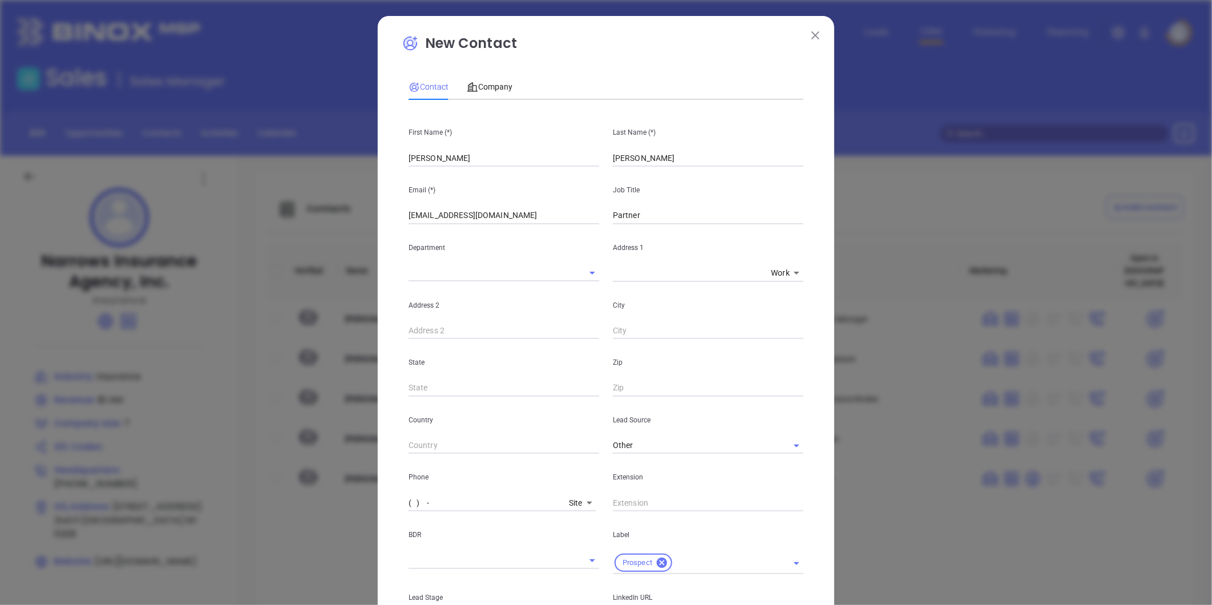
click at [454, 501] on input "( ) -" at bounding box center [486, 502] width 156 height 17
paste input "212) 962-7930"
type input "(212) 962-7930"
click at [534, 238] on div "Department" at bounding box center [504, 253] width 204 height 58
click at [492, 82] on span "Company" at bounding box center [490, 86] width 46 height 9
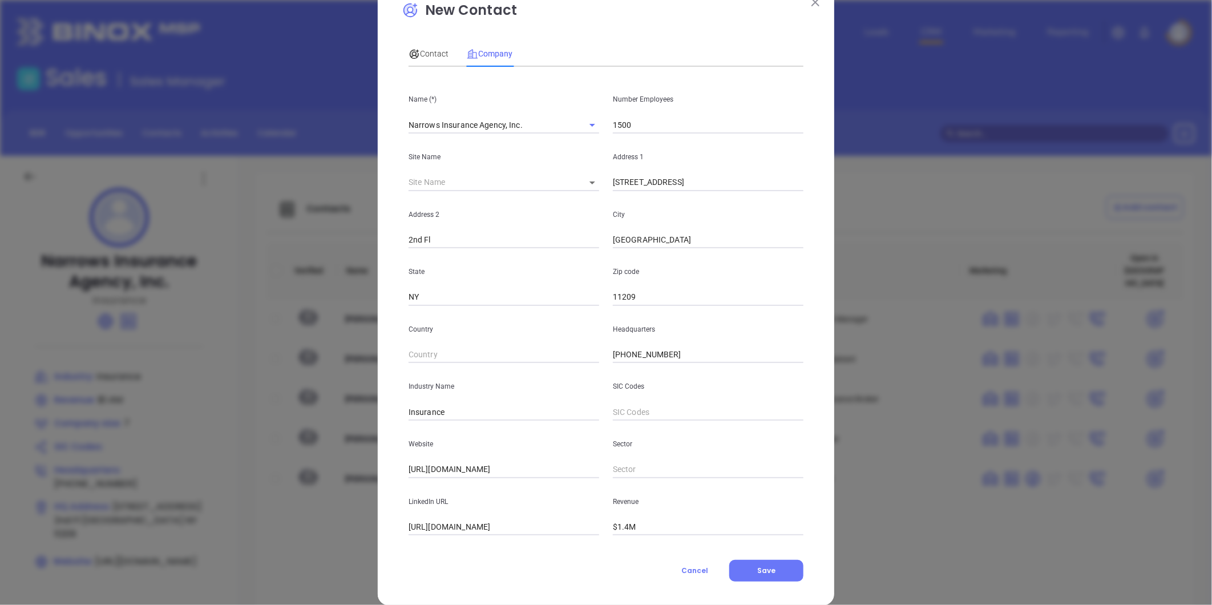
scroll to position [50, 0]
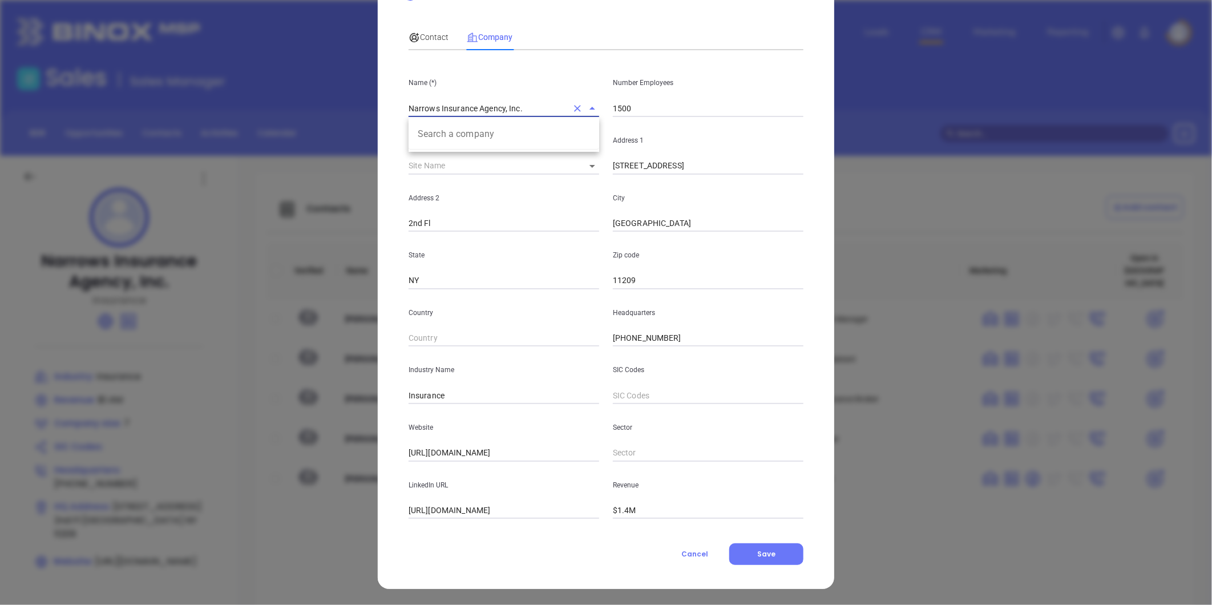
drag, startPoint x: 516, startPoint y: 106, endPoint x: 126, endPoint y: 152, distance: 392.9
click at [128, 133] on div "New Contact Contact Company First Name (*) Ronald Last Name (*) Brunell Email (…" at bounding box center [606, 302] width 1212 height 605
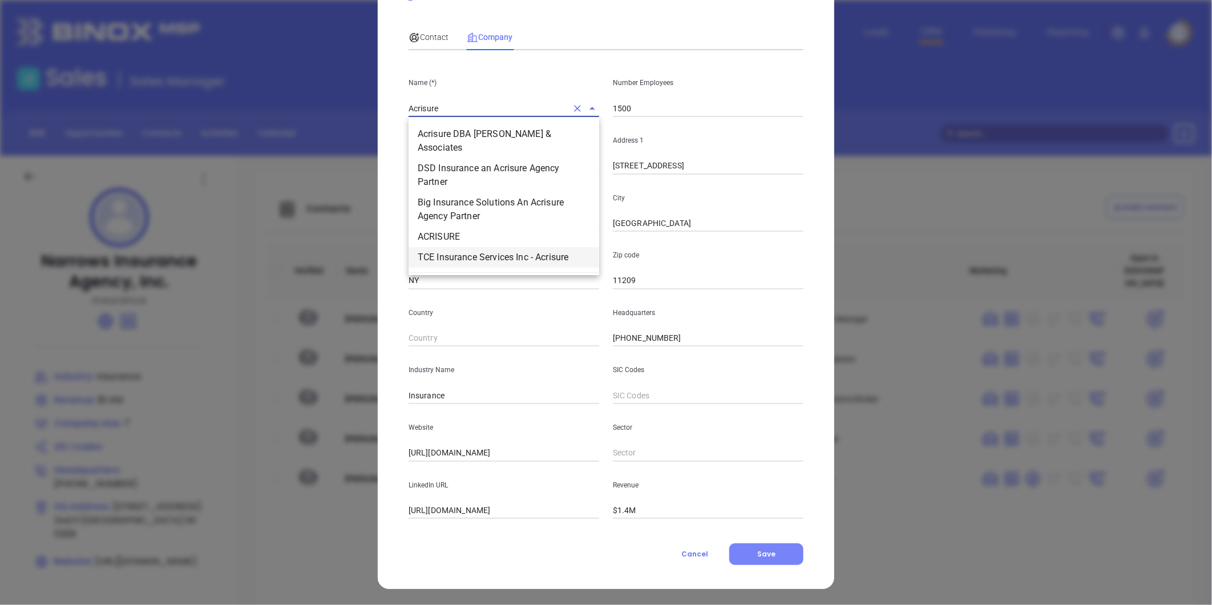
type input "Acrisure"
click at [768, 550] on span "Save" at bounding box center [766, 554] width 18 height 10
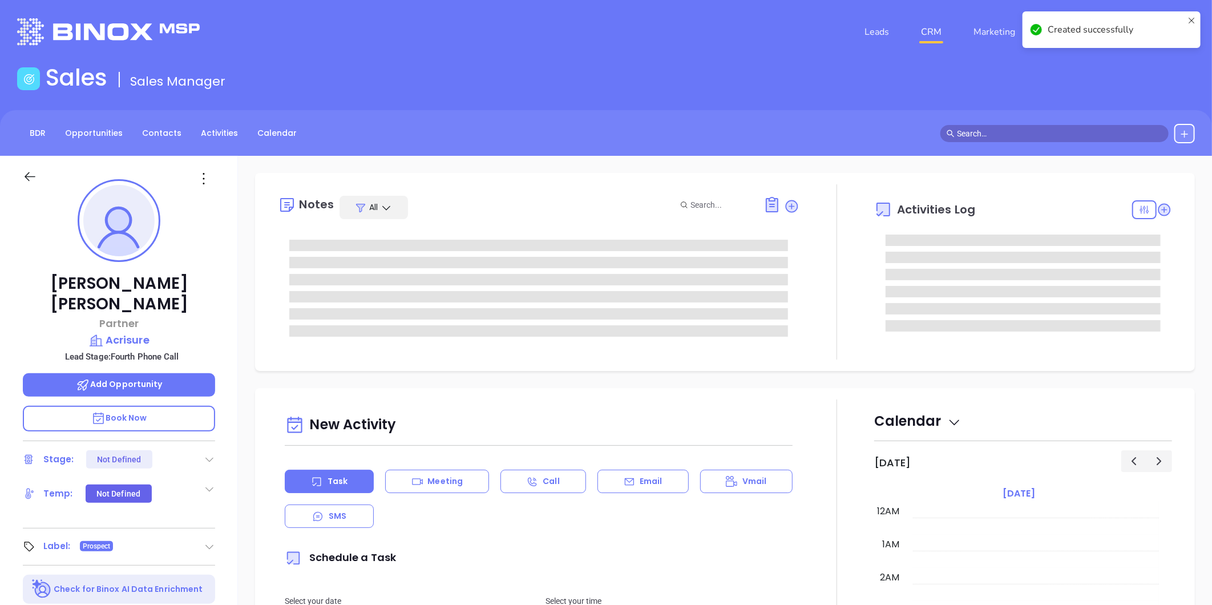
type input "[DATE]"
type input "[PERSON_NAME]"
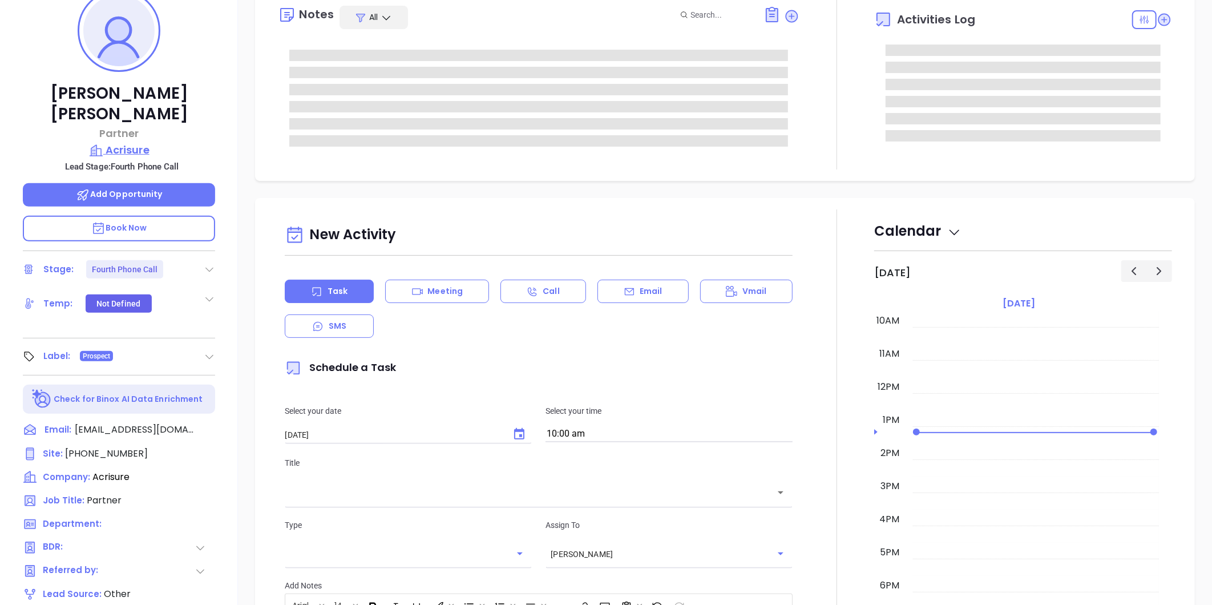
click at [137, 142] on p "Acrisure" at bounding box center [119, 150] width 192 height 16
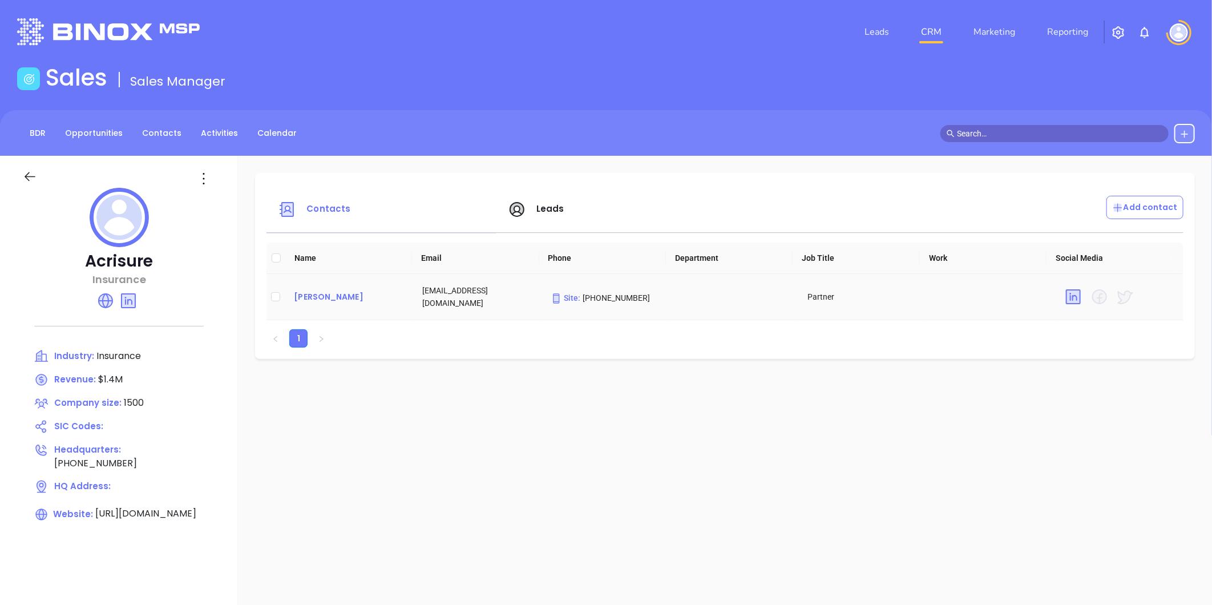
click at [334, 297] on div "Ronald Brunell" at bounding box center [349, 297] width 110 height 14
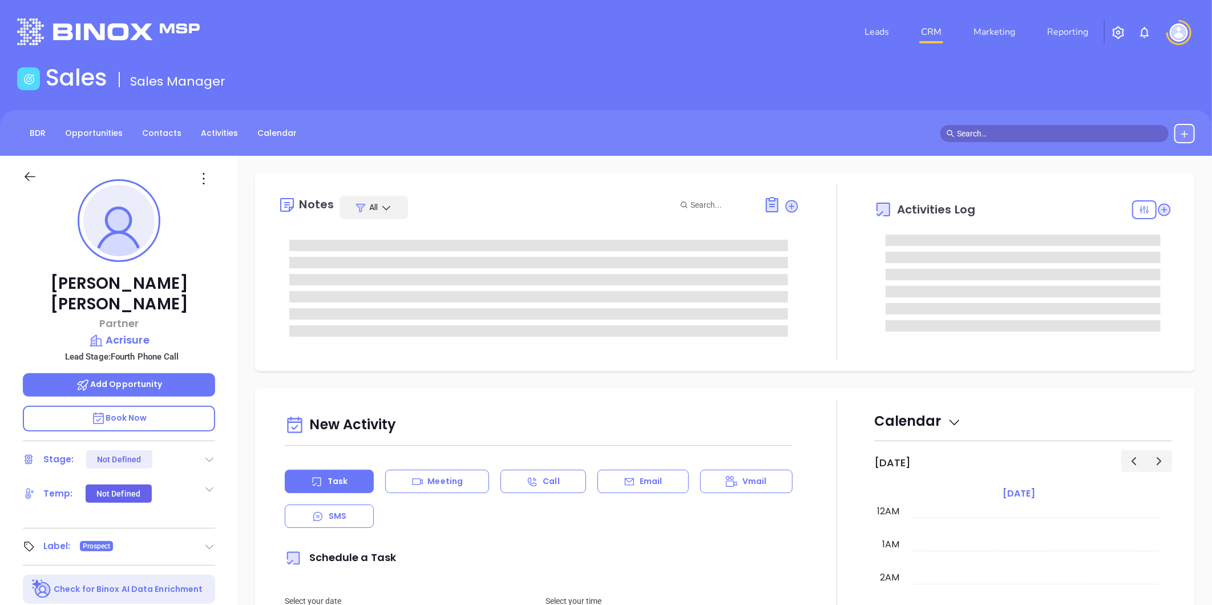
type input "[DATE]"
type input "[PERSON_NAME]"
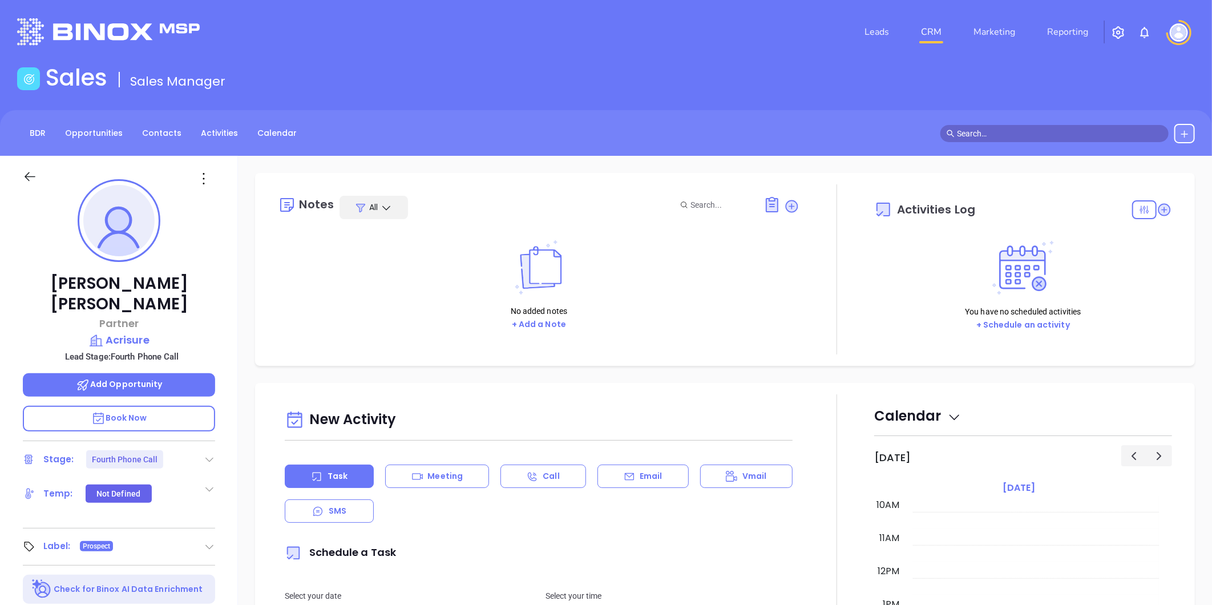
click at [208, 453] on icon at bounding box center [209, 458] width 11 height 11
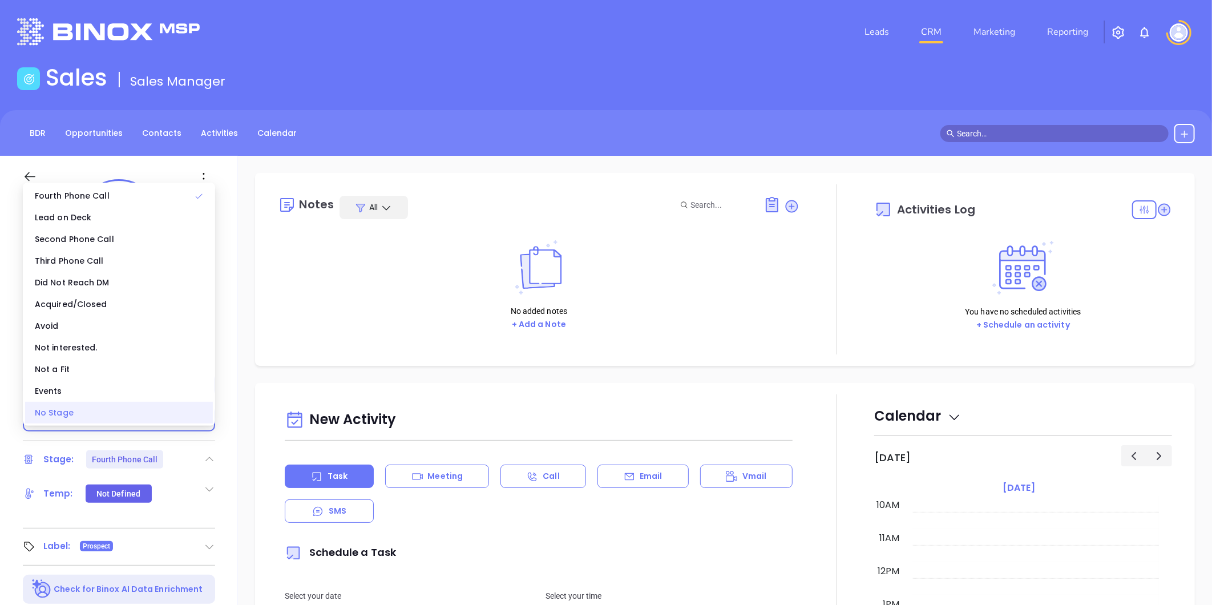
click at [109, 406] on div "No Stage" at bounding box center [119, 413] width 188 height 22
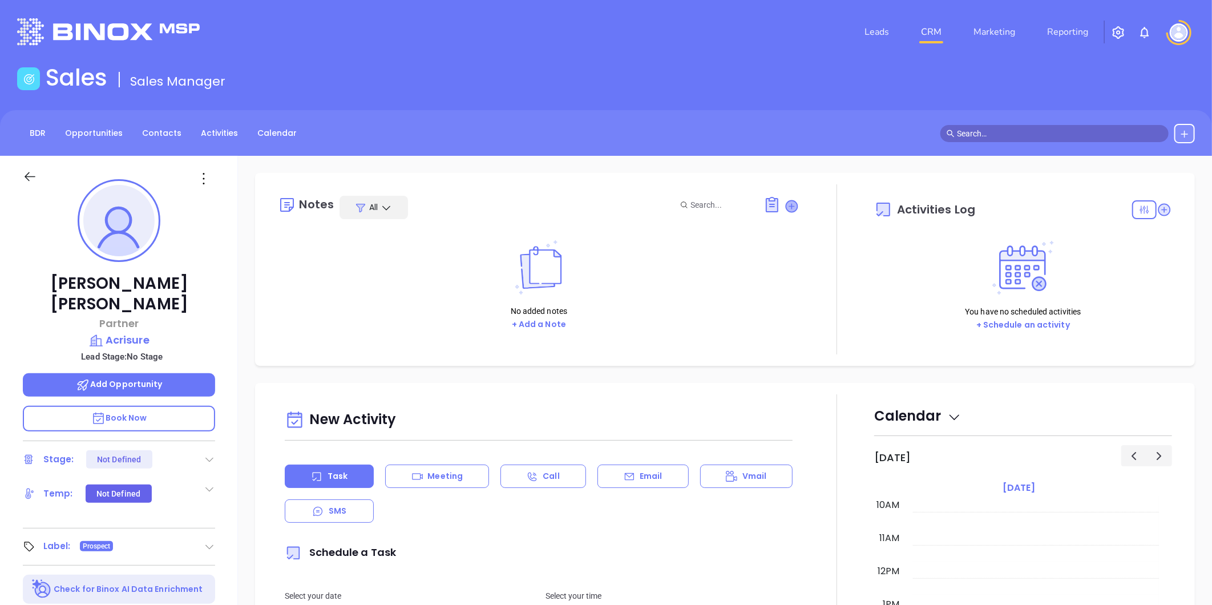
click at [786, 202] on icon at bounding box center [791, 205] width 11 height 11
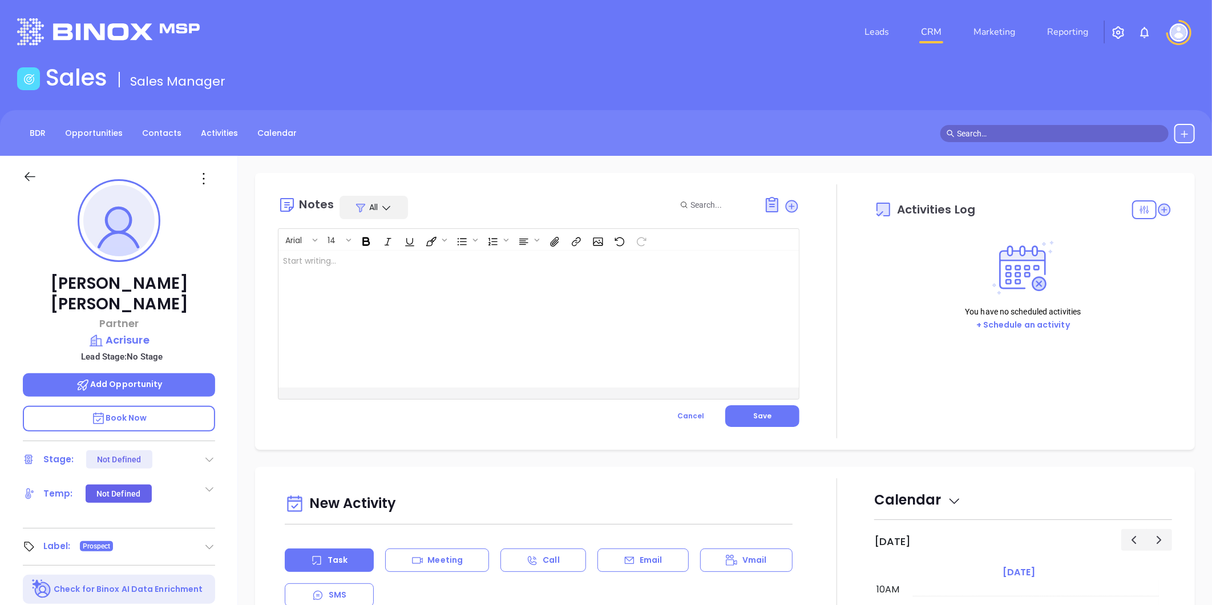
click at [403, 264] on div at bounding box center [520, 318] width 484 height 137
click at [382, 256] on p "Big I Board Member 2025 ﻿ ﻿" at bounding box center [520, 267] width 475 height 24
click at [774, 415] on button "Save" at bounding box center [762, 416] width 74 height 22
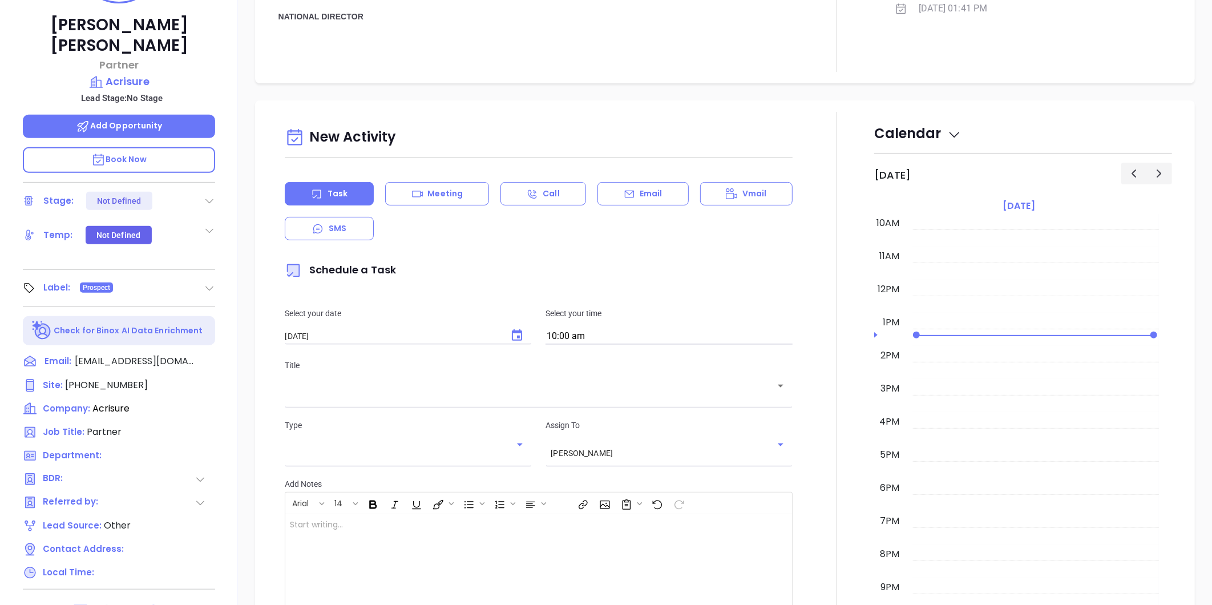
scroll to position [160, 0]
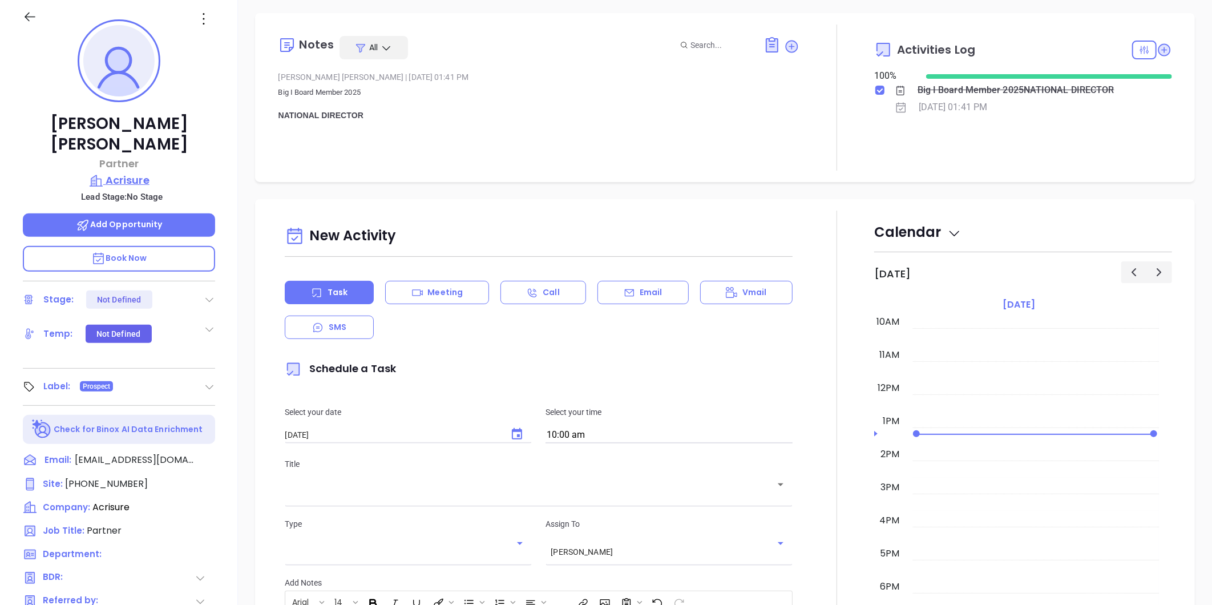
click at [131, 172] on p "Acrisure" at bounding box center [119, 180] width 192 height 16
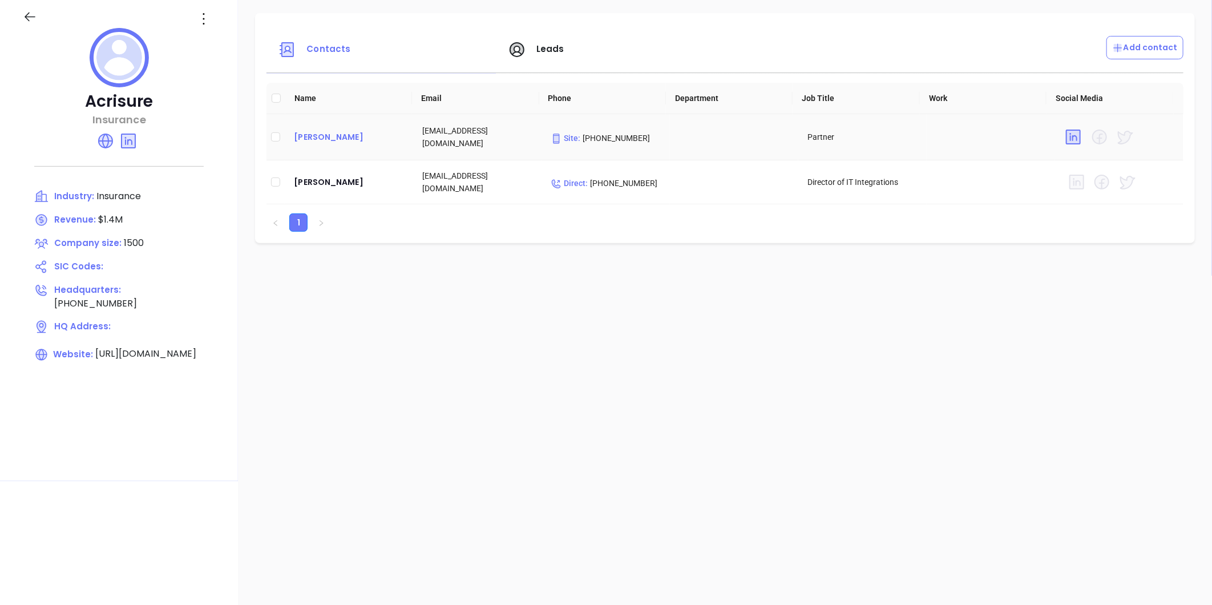
click at [321, 135] on div "Ronald Brunell" at bounding box center [349, 137] width 110 height 14
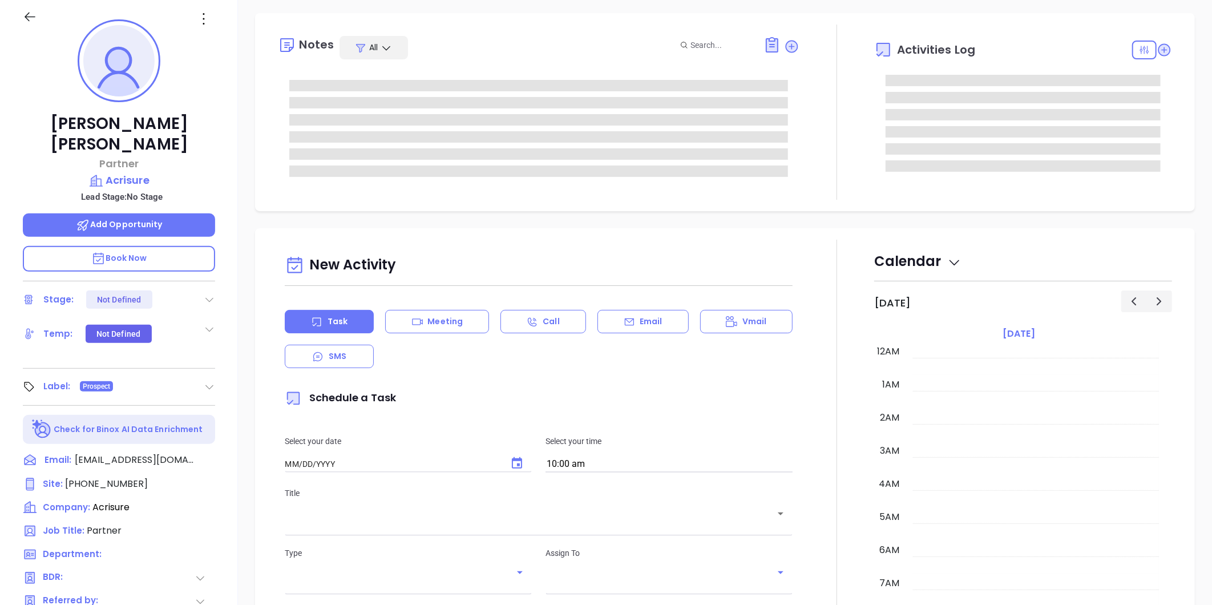
type input "[DATE]"
click at [202, 18] on icon at bounding box center [204, 19] width 18 height 18
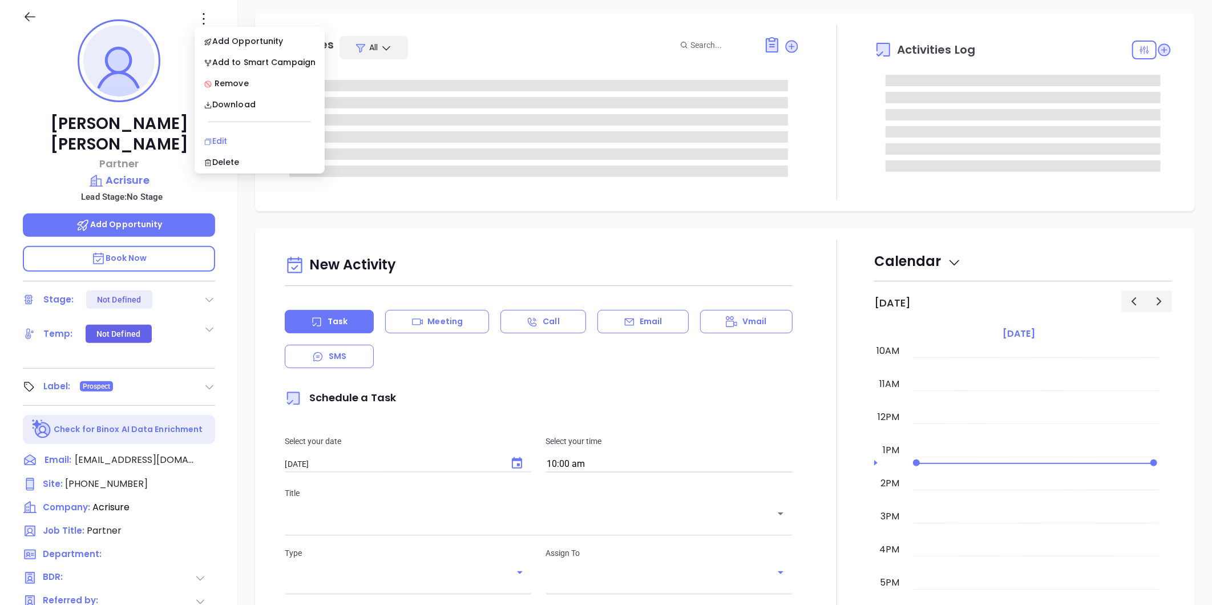
click at [229, 133] on li "Edit" at bounding box center [259, 141] width 125 height 24
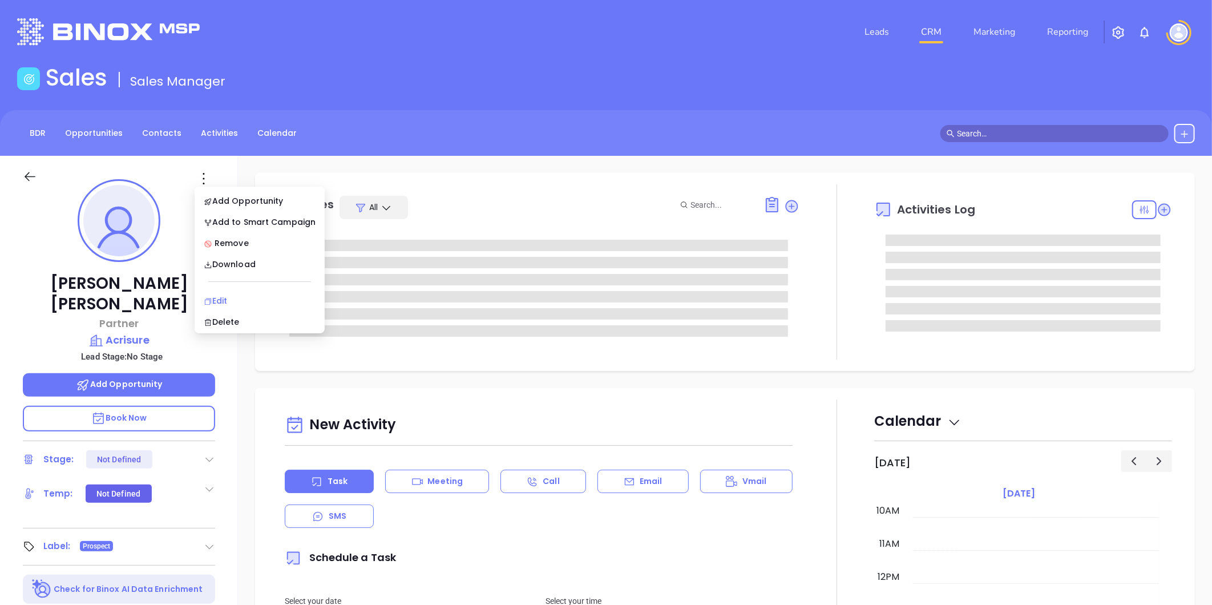
type input "[PERSON_NAME]"
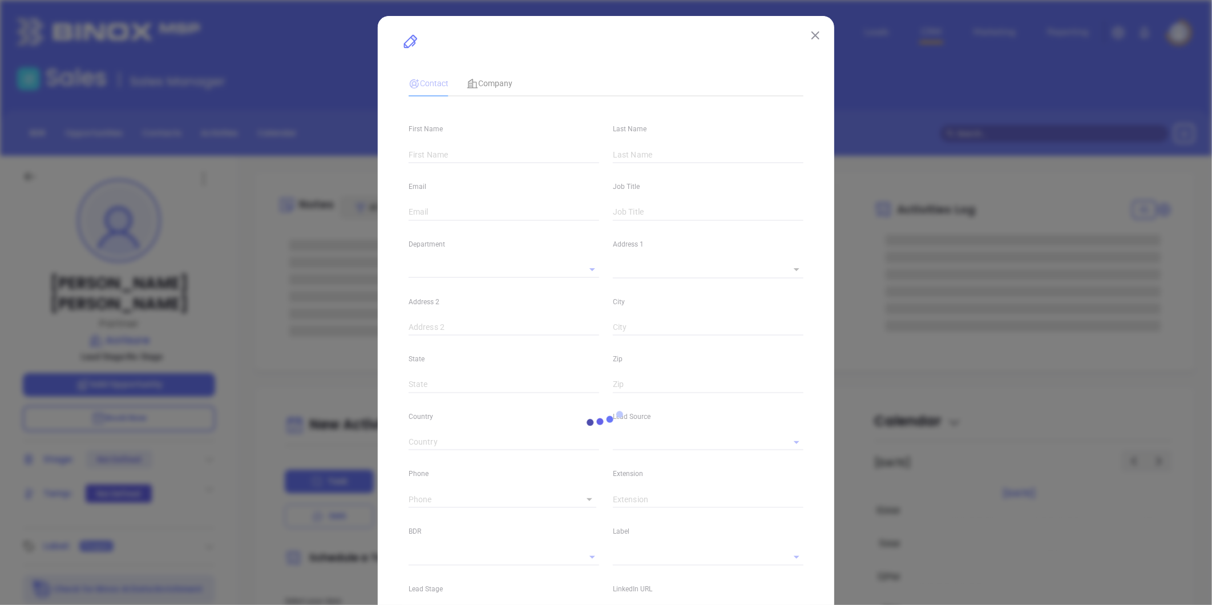
type input "Ronald"
type input "Brunell"
type input "rbrunell@acrisure.com"
type input "Partner"
type input "www.linkedin.com/in/ronald-brunell-5722412"
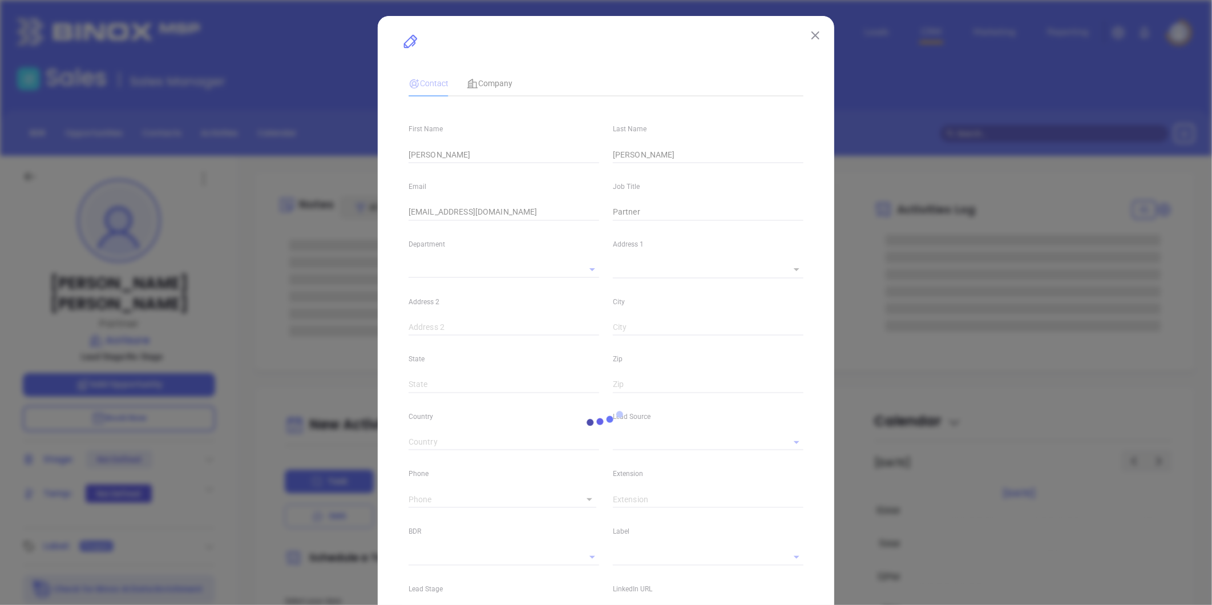
type input "Other"
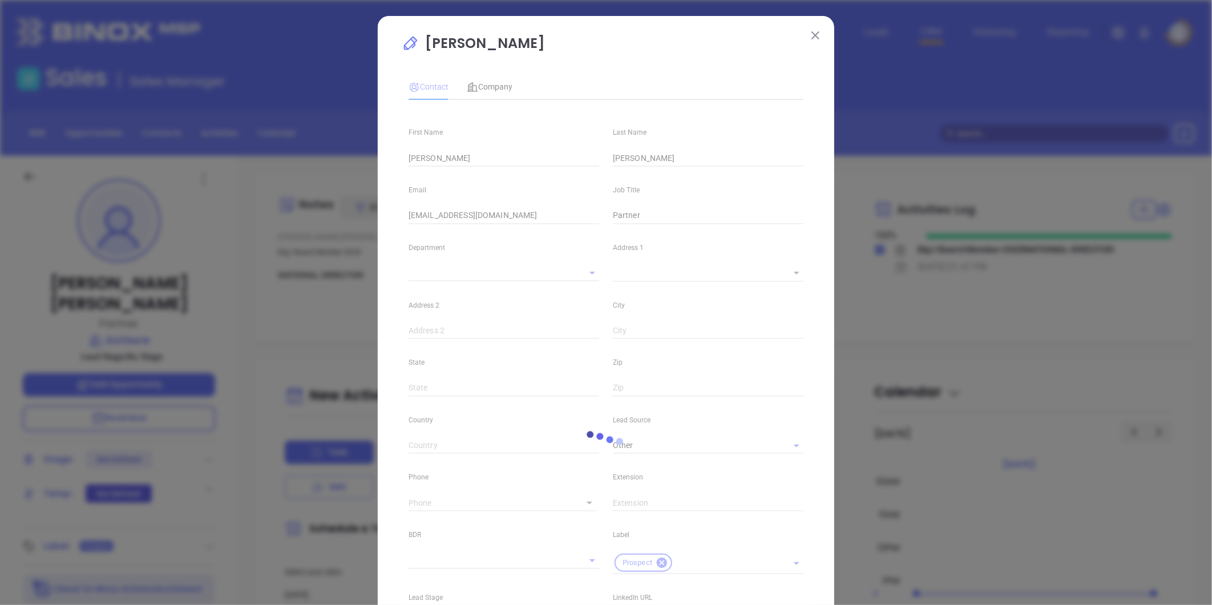
type input "1"
click at [569, 504] on body "Leads CRM Marketing Reporting Financial Leads Leads Sales Sales Manager BDR Opp…" at bounding box center [606, 302] width 1212 height 605
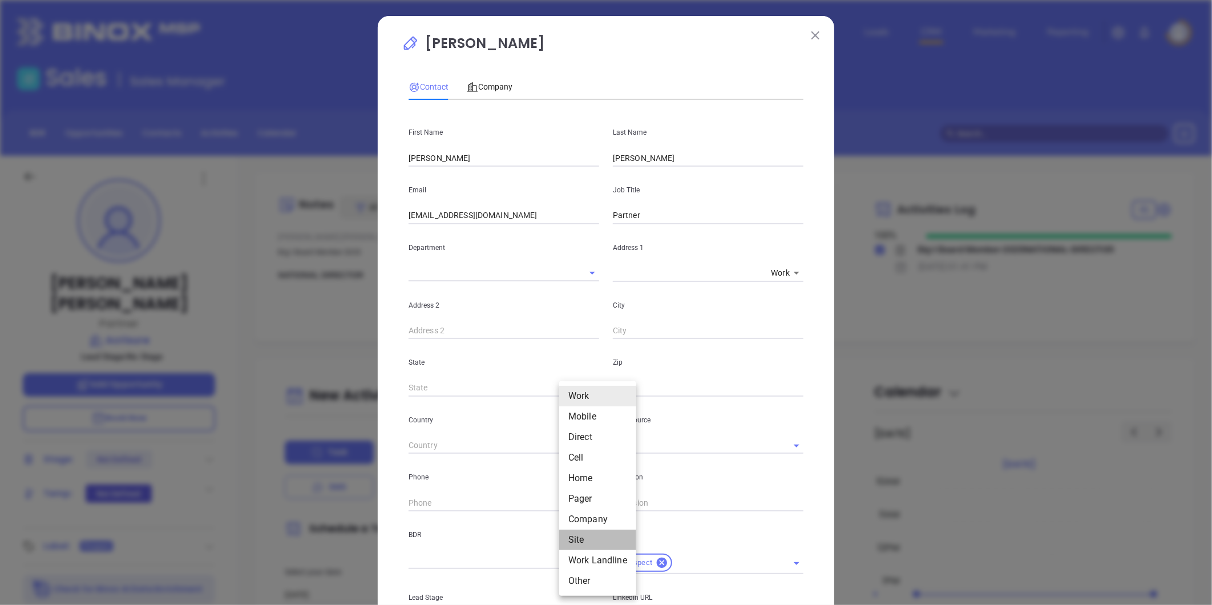
click at [584, 535] on li "Site" at bounding box center [597, 539] width 77 height 21
type input "(212) 962-7930"
type input "11"
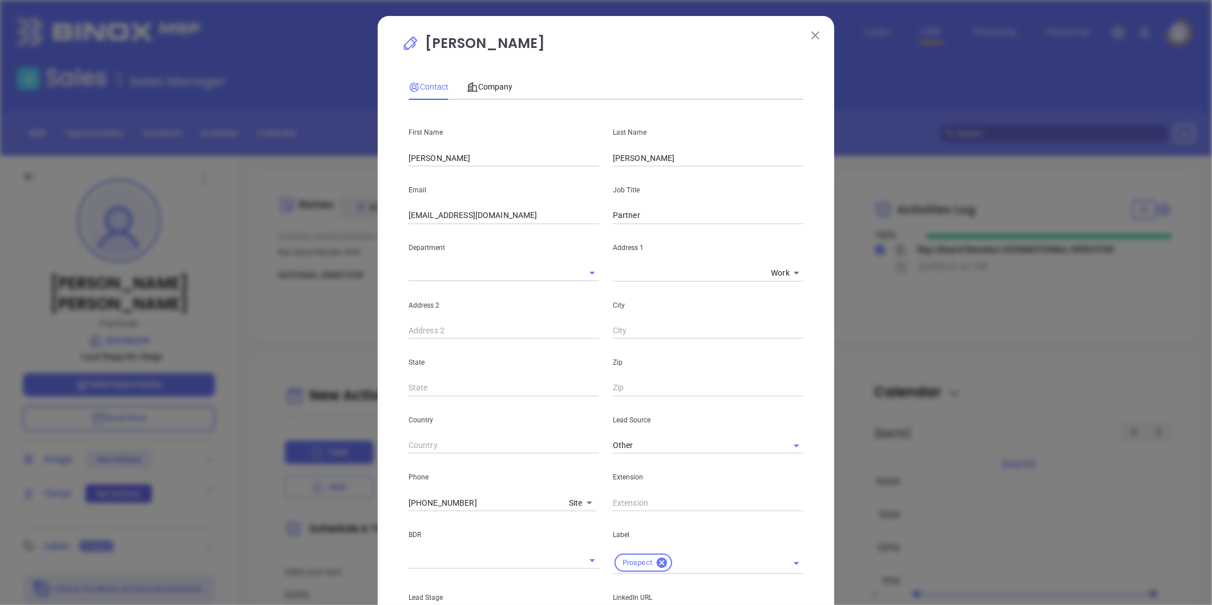
drag, startPoint x: 476, startPoint y: 504, endPoint x: 289, endPoint y: 521, distance: 187.4
click at [289, 521] on div "Ronald Brunell Contact Company First Name Ronald Last Name Brunell Email rbrune…" at bounding box center [606, 302] width 1212 height 605
paste input "text"
drag, startPoint x: 469, startPoint y: 507, endPoint x: 343, endPoint y: 520, distance: 127.3
click at [343, 520] on div "Ronald Brunell Contact Company First Name Ronald Last Name Brunell Email rbrune…" at bounding box center [606, 302] width 1212 height 605
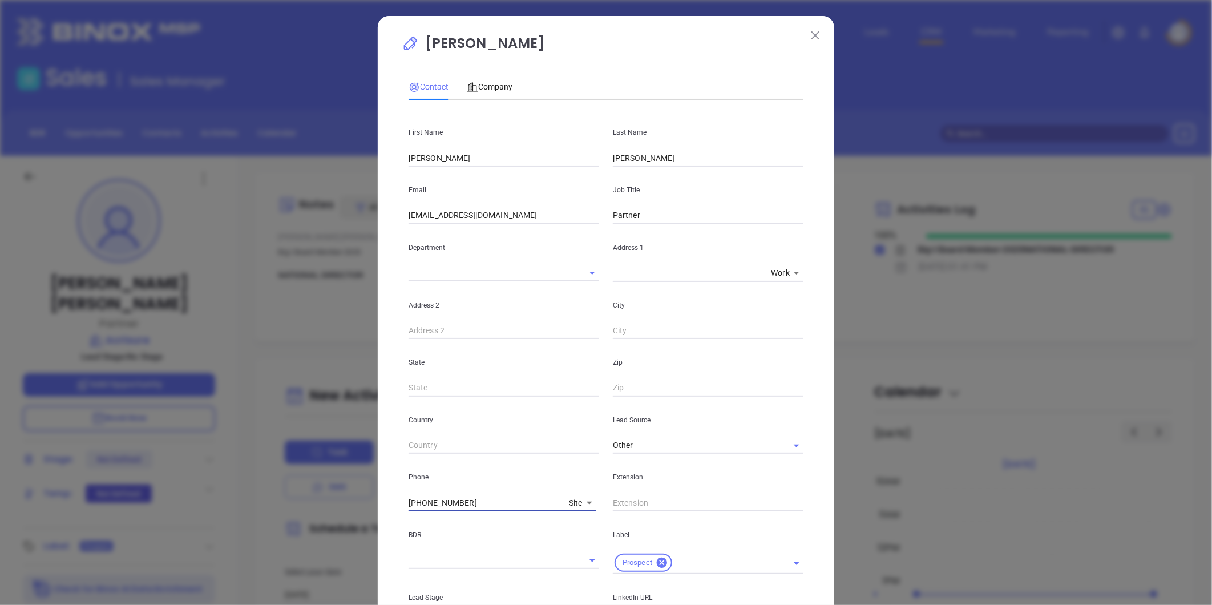
paste input "516) 823-3133"
type input "(516) 823-3133"
click at [492, 87] on span "Company" at bounding box center [490, 86] width 46 height 9
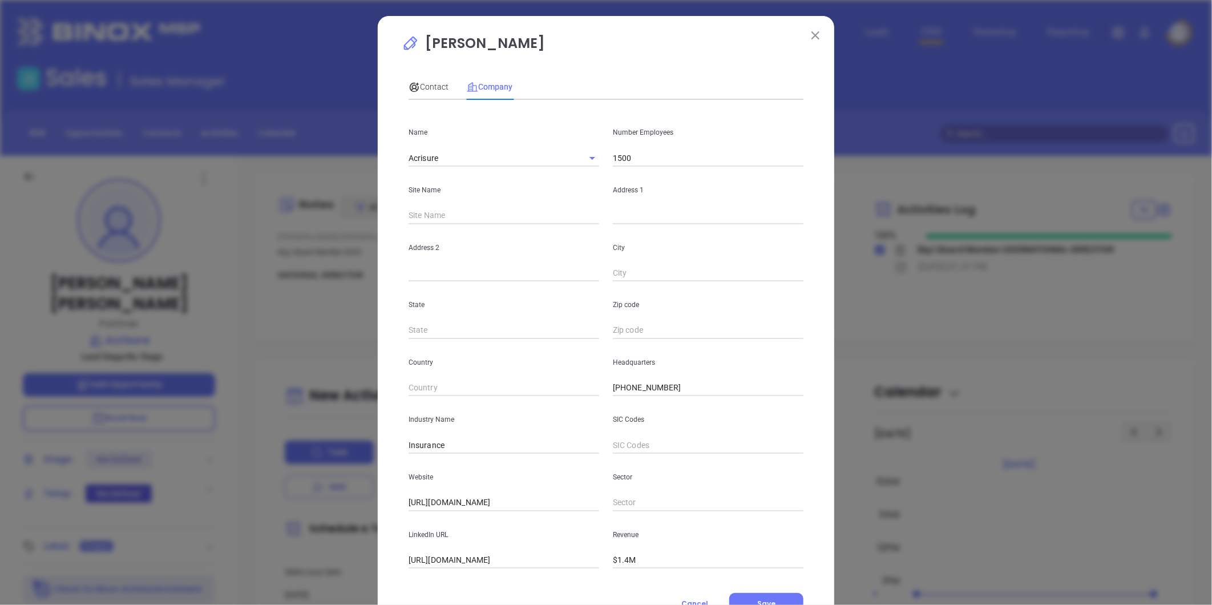
drag, startPoint x: 670, startPoint y: 386, endPoint x: 542, endPoint y: 410, distance: 130.5
click at [542, 410] on div "Name Acrisure Number Employees 1500 Site Name Address 1 Address 2 City State Zi…" at bounding box center [605, 338] width 395 height 459
paste input "516) 823-3133"
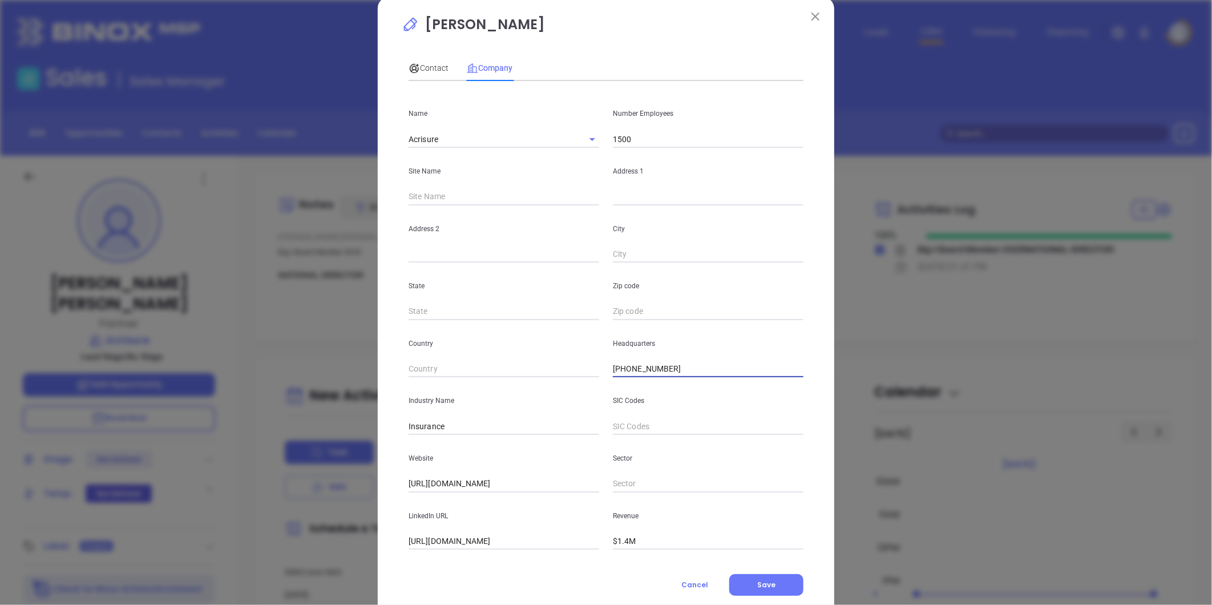
scroll to position [50, 0]
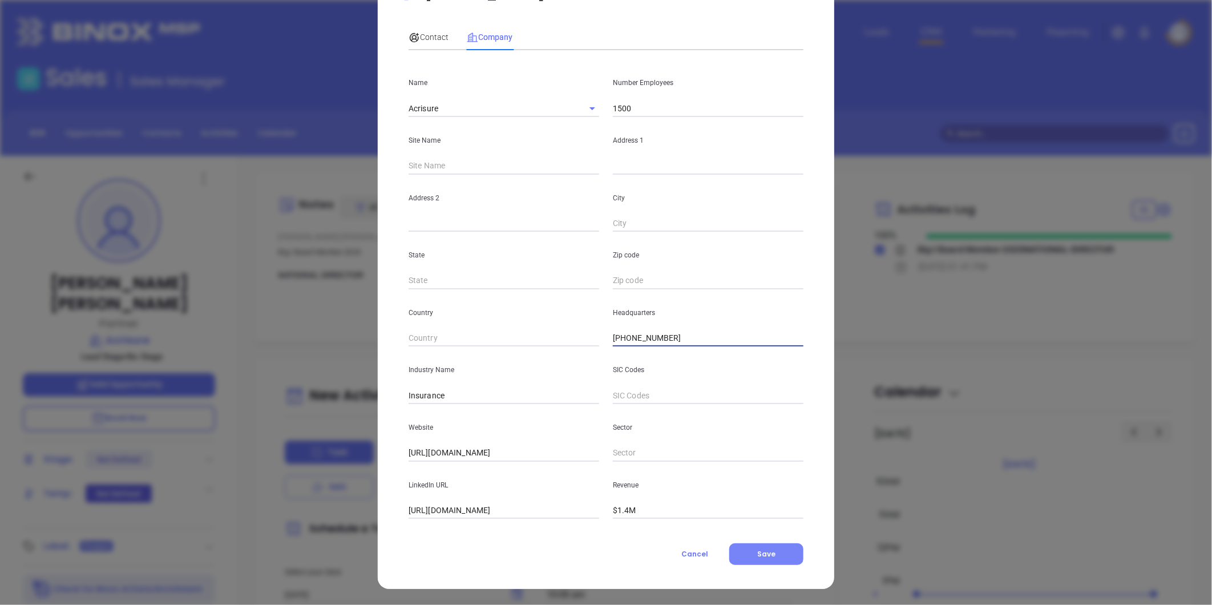
type input "(516) 823-3133"
click at [766, 552] on span "Save" at bounding box center [766, 554] width 18 height 10
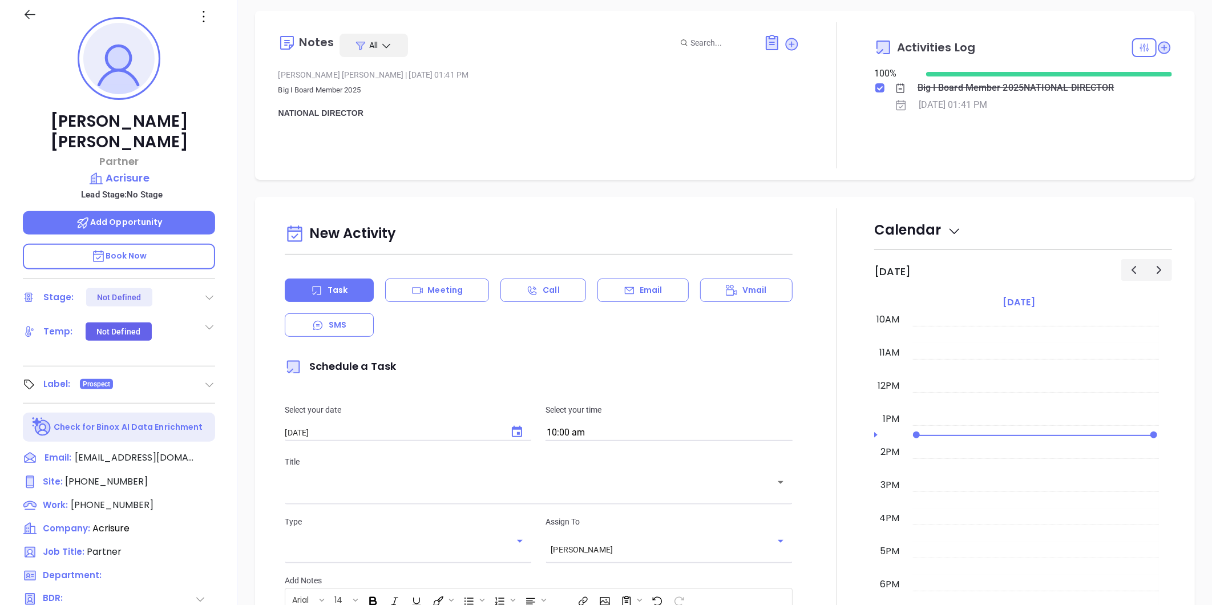
scroll to position [33, 0]
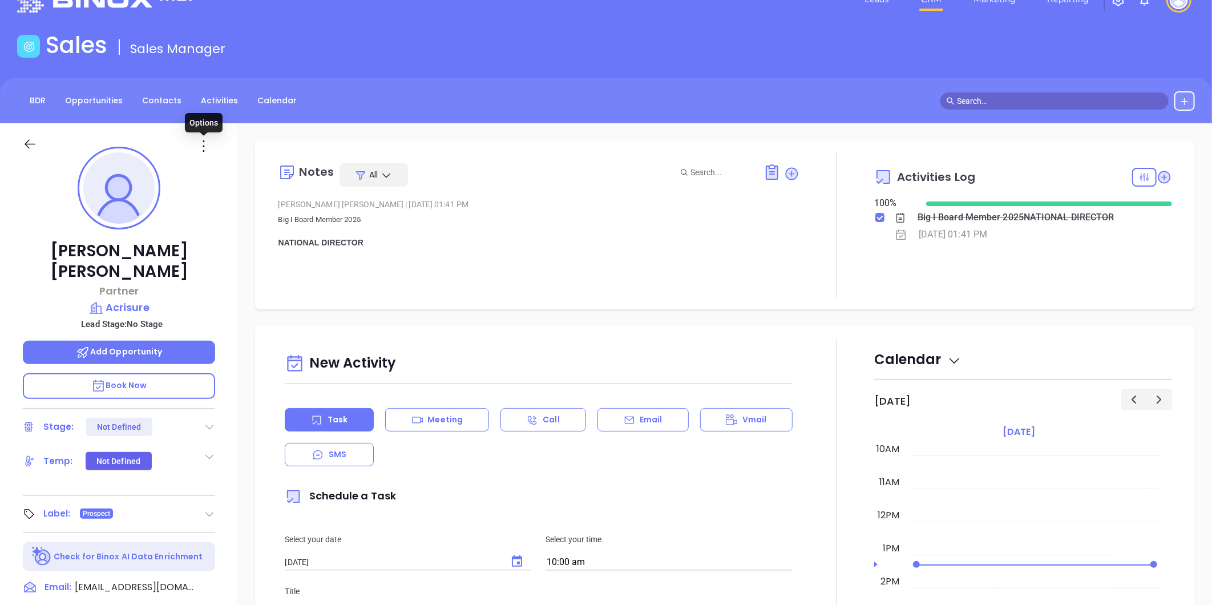
click at [202, 143] on icon at bounding box center [204, 146] width 18 height 18
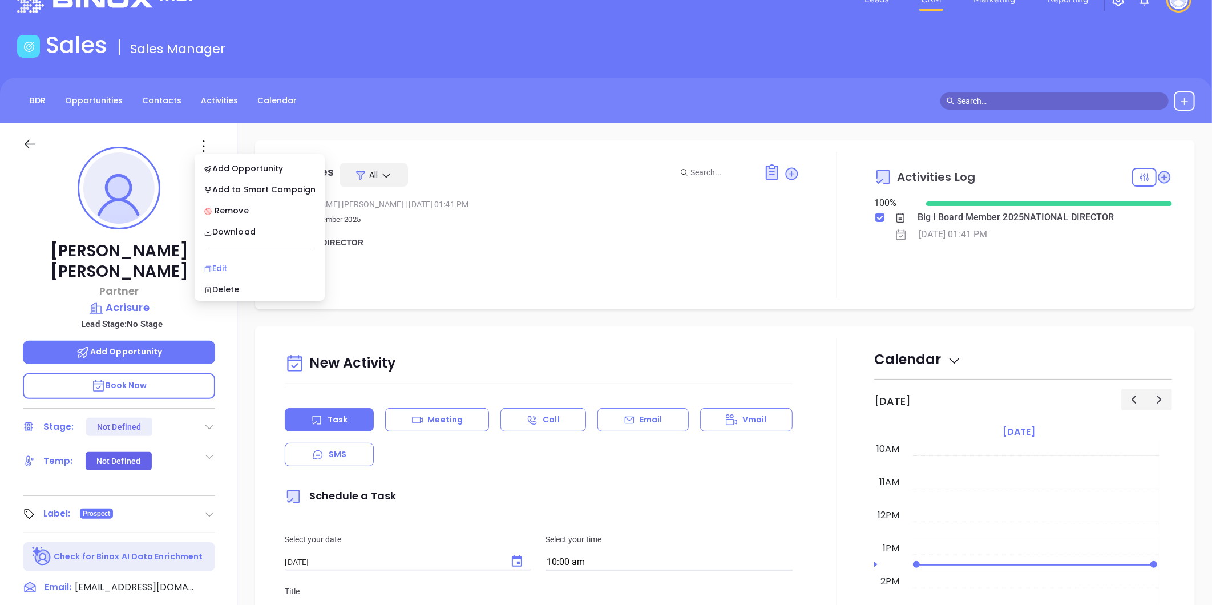
click at [223, 270] on div "Edit" at bounding box center [260, 268] width 112 height 13
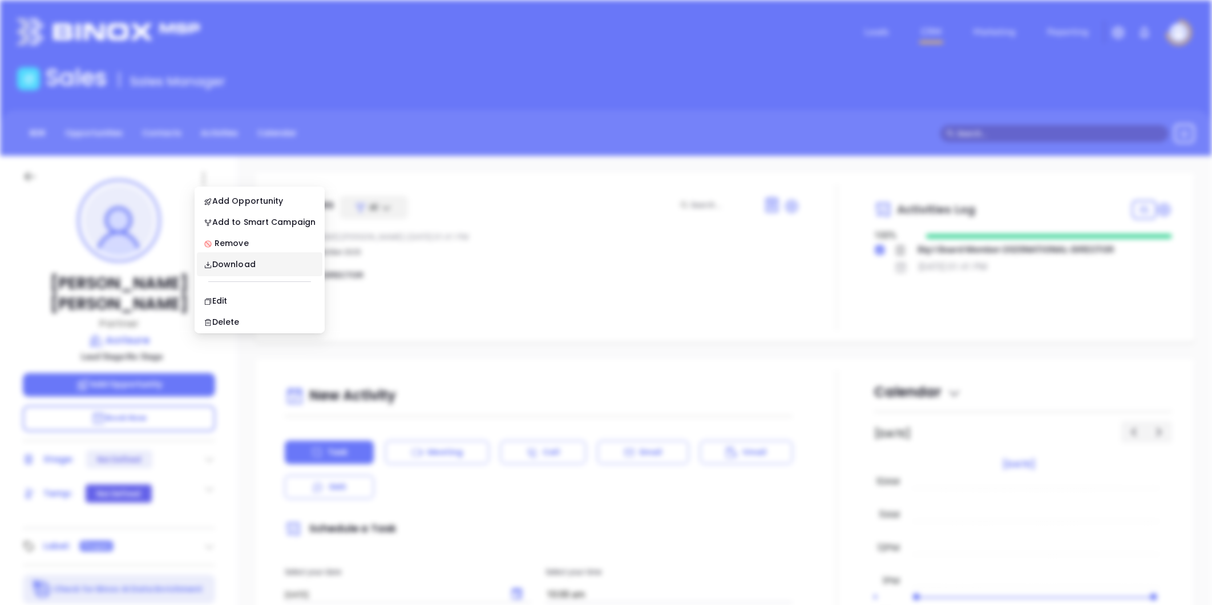
scroll to position [0, 0]
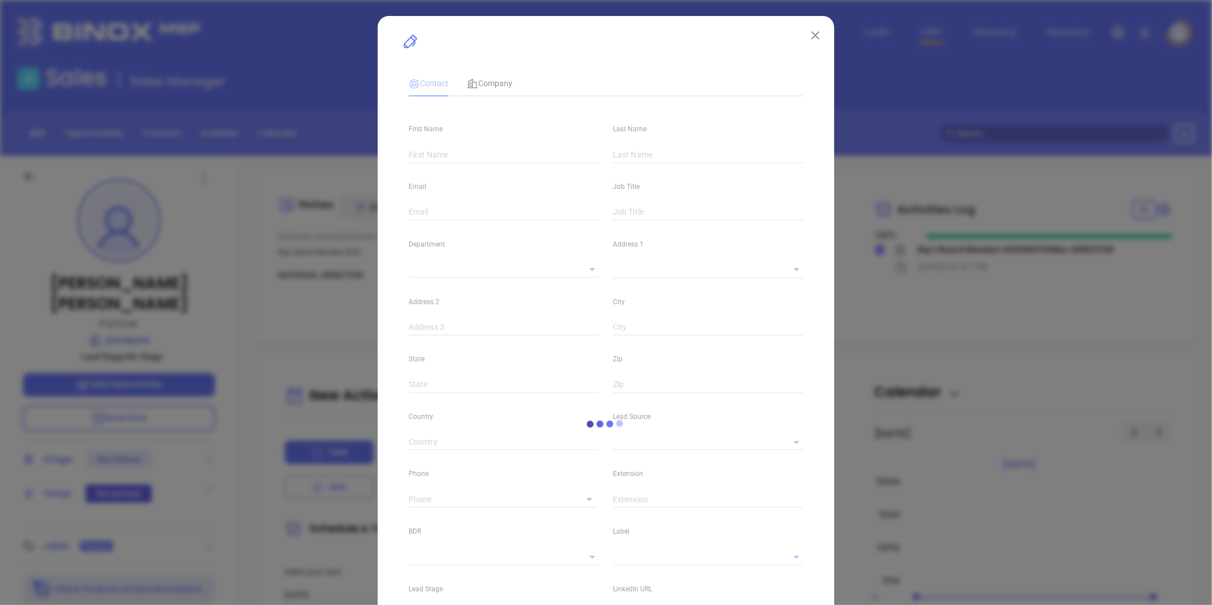
type input "Ronald"
type input "Brunell"
type input "rbrunell@acrisure.com"
type input "Partner"
type input "www.linkedin.com/in/ronald-brunell-5722412"
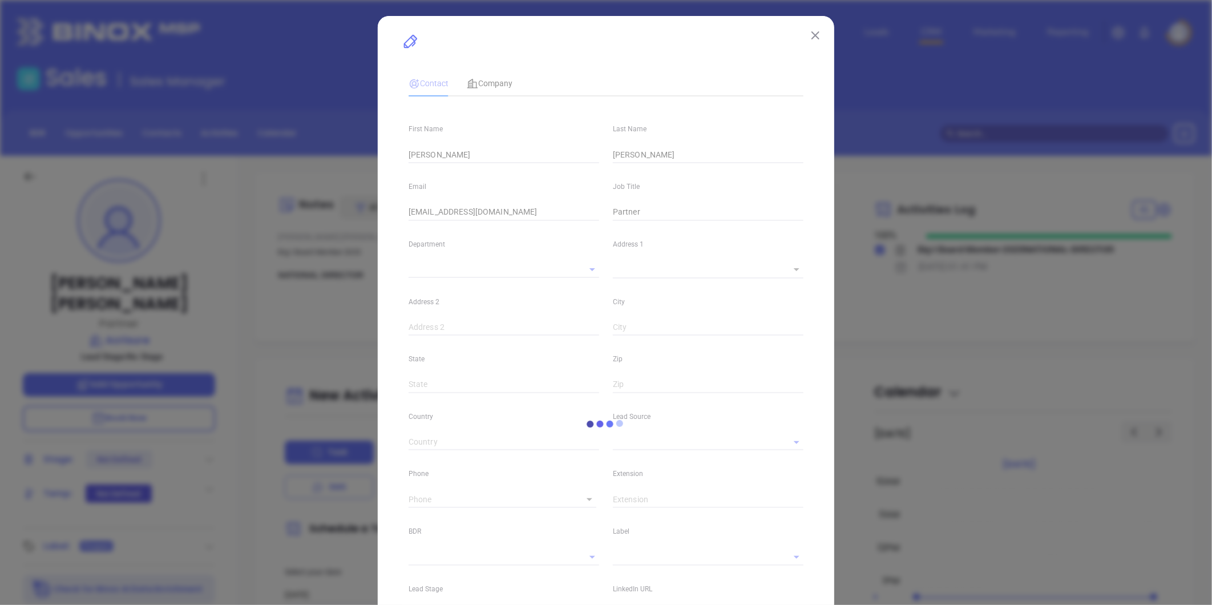
type input "Other"
type input "1"
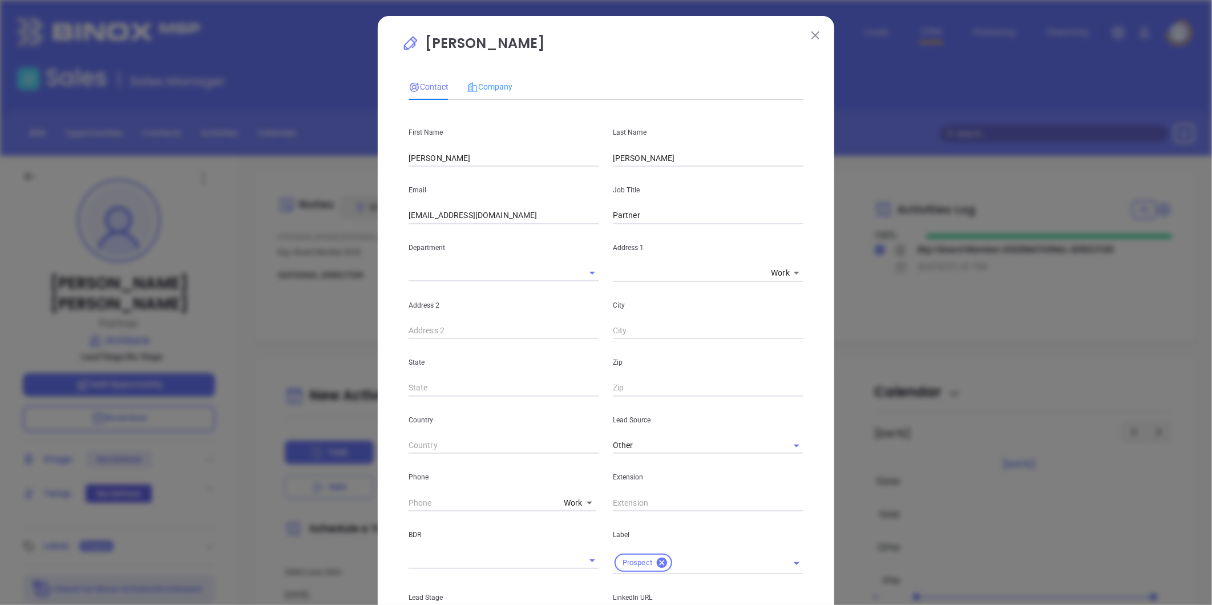
click at [495, 78] on div "Company" at bounding box center [490, 87] width 46 height 26
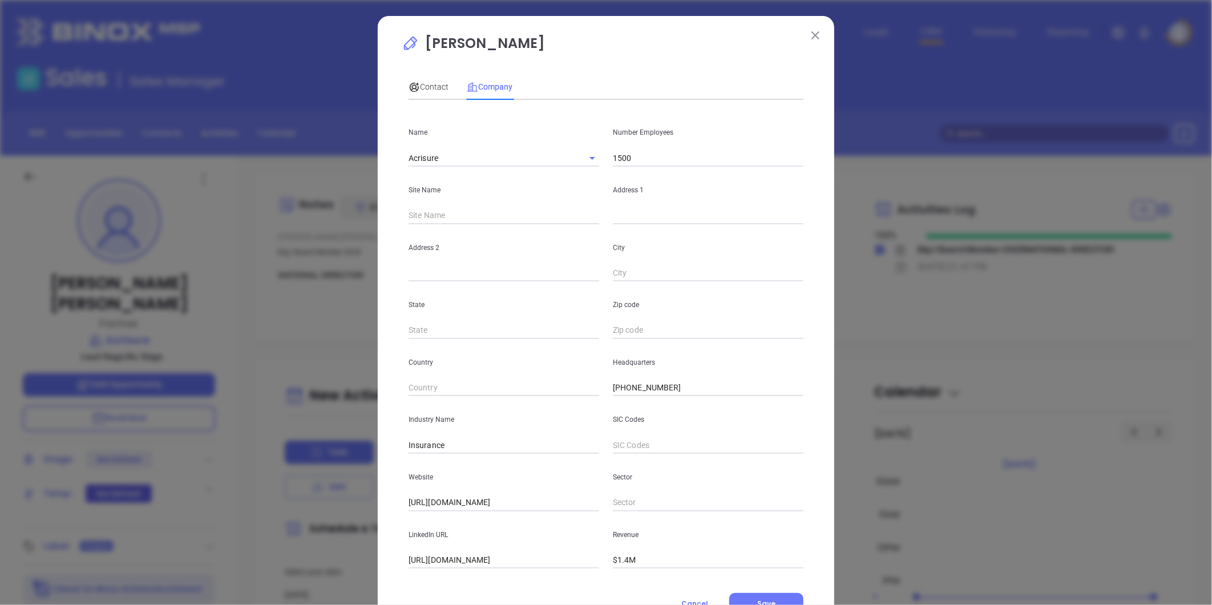
click at [511, 221] on input "text" at bounding box center [501, 215] width 186 height 17
drag, startPoint x: 588, startPoint y: 396, endPoint x: 552, endPoint y: 415, distance: 40.3
click at [507, 419] on div "Name Acrisure Number Employees 1500 Site Name Address 1 Address 2 City State Zi…" at bounding box center [605, 338] width 395 height 459
click at [426, 84] on span "Contact" at bounding box center [428, 86] width 40 height 9
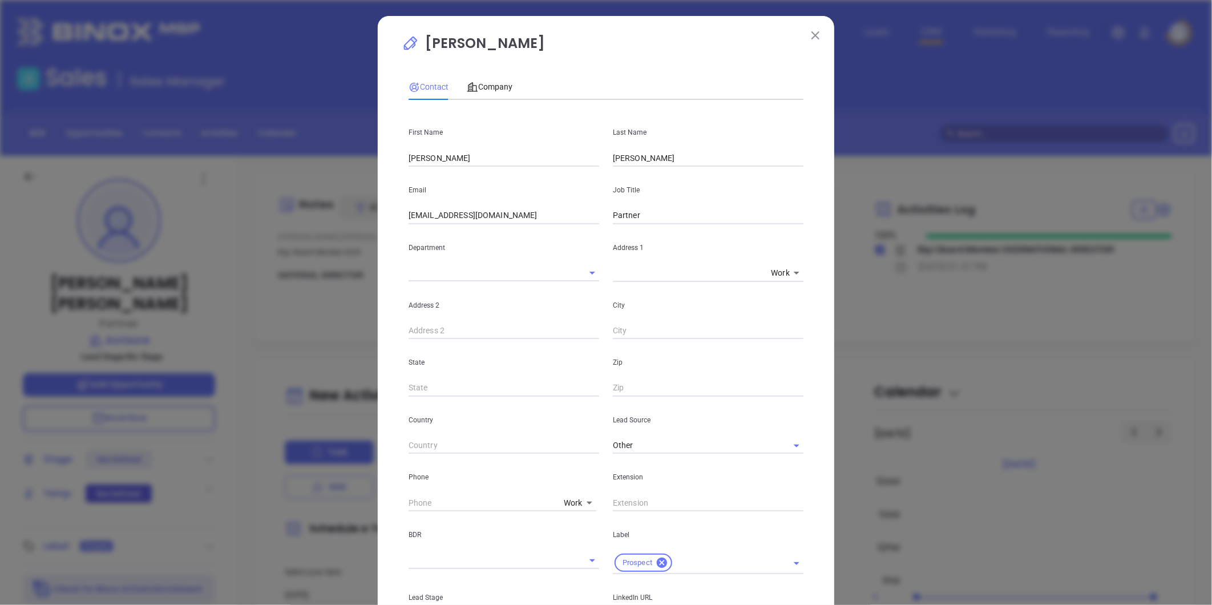
click at [566, 499] on body "Leads CRM Marketing Reporting Financial Leads Leads Sales Sales Manager BDR Opp…" at bounding box center [606, 302] width 1212 height 605
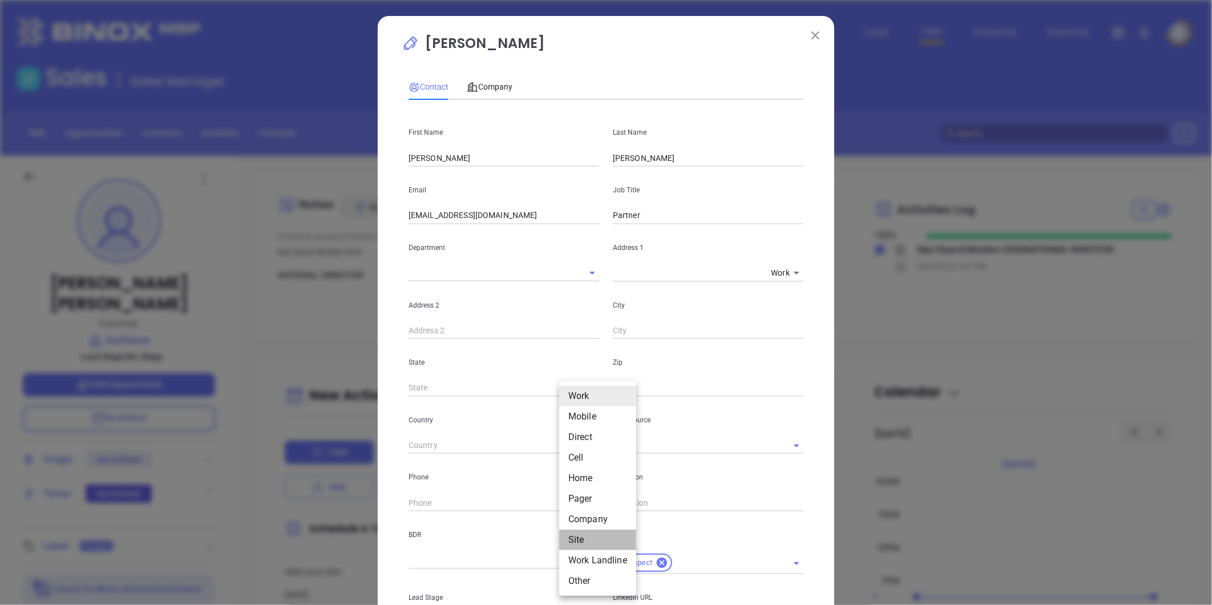
drag, startPoint x: 579, startPoint y: 535, endPoint x: 492, endPoint y: 511, distance: 90.0
click at [578, 533] on li "Site" at bounding box center [597, 539] width 77 height 21
type input "(516) 823-3133"
type input "11"
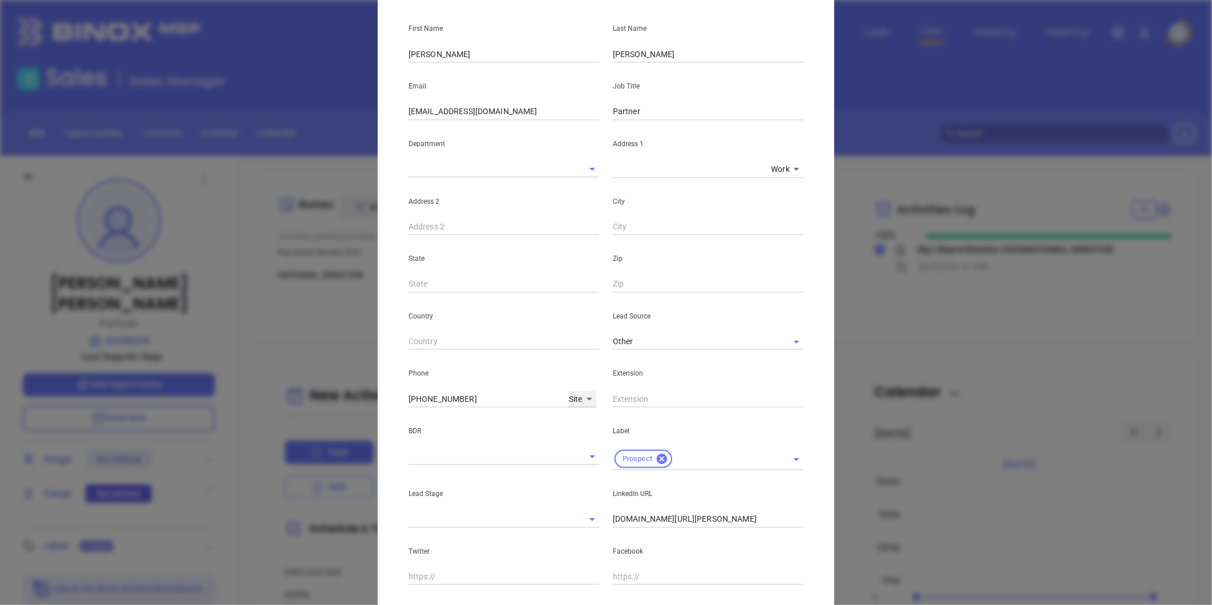
scroll to position [254, 0]
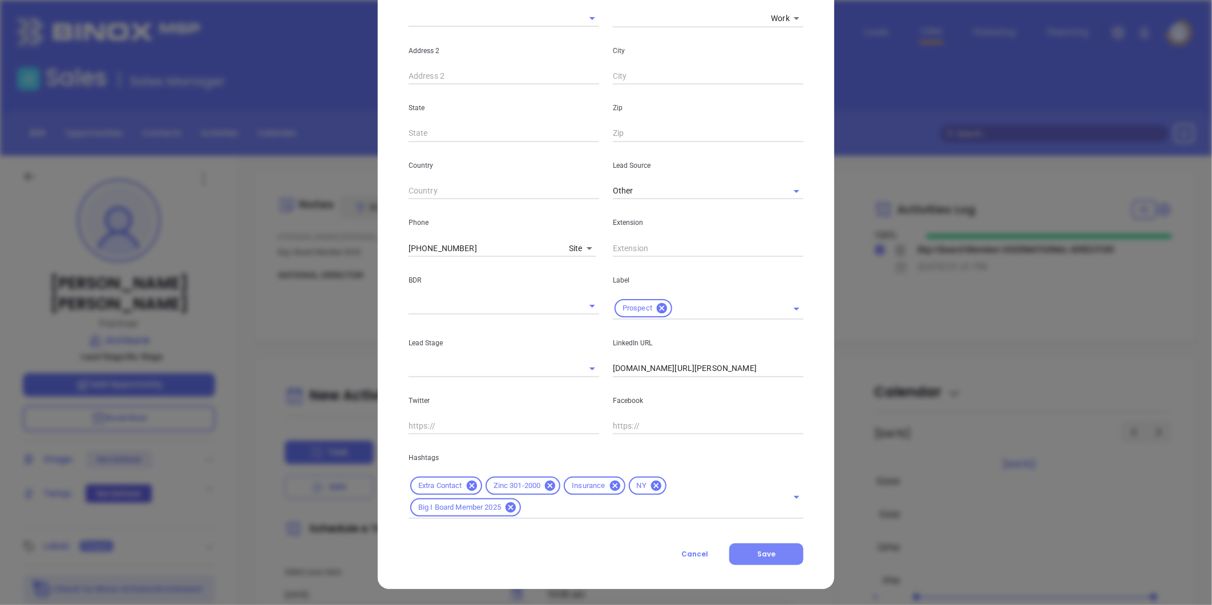
click at [763, 552] on span "Save" at bounding box center [766, 554] width 18 height 10
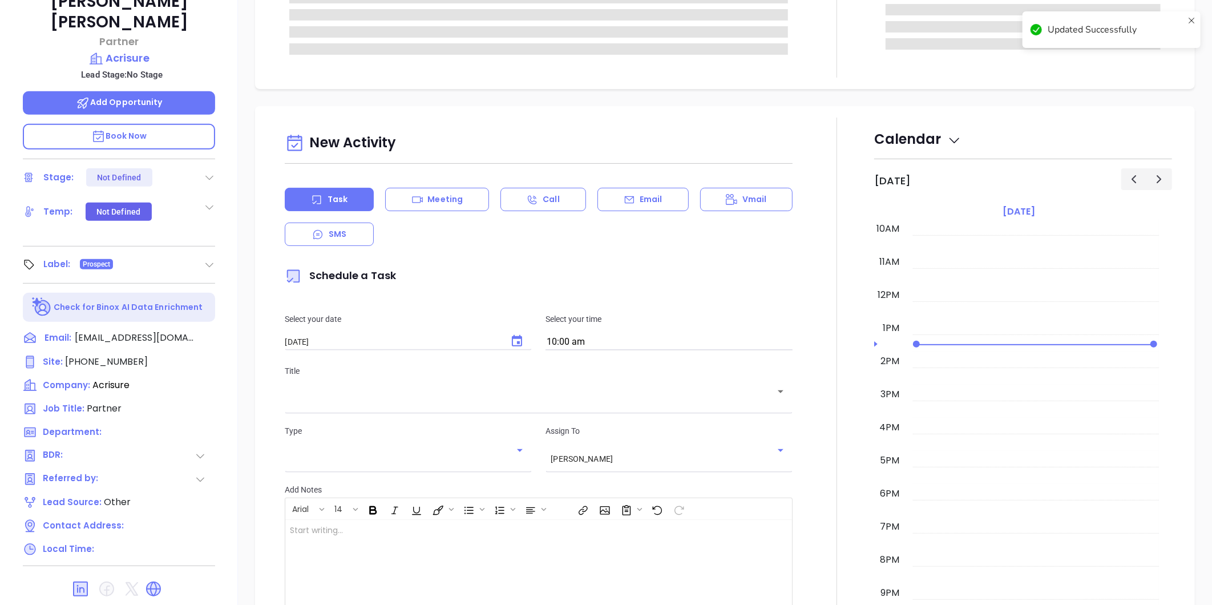
scroll to position [350, 0]
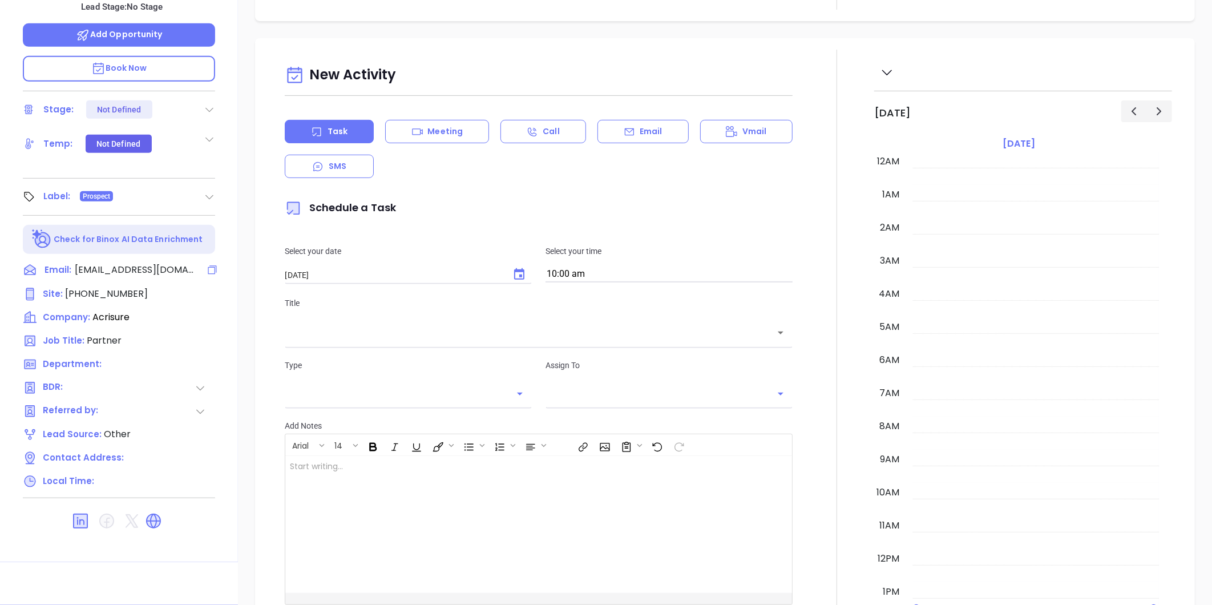
scroll to position [331, 0]
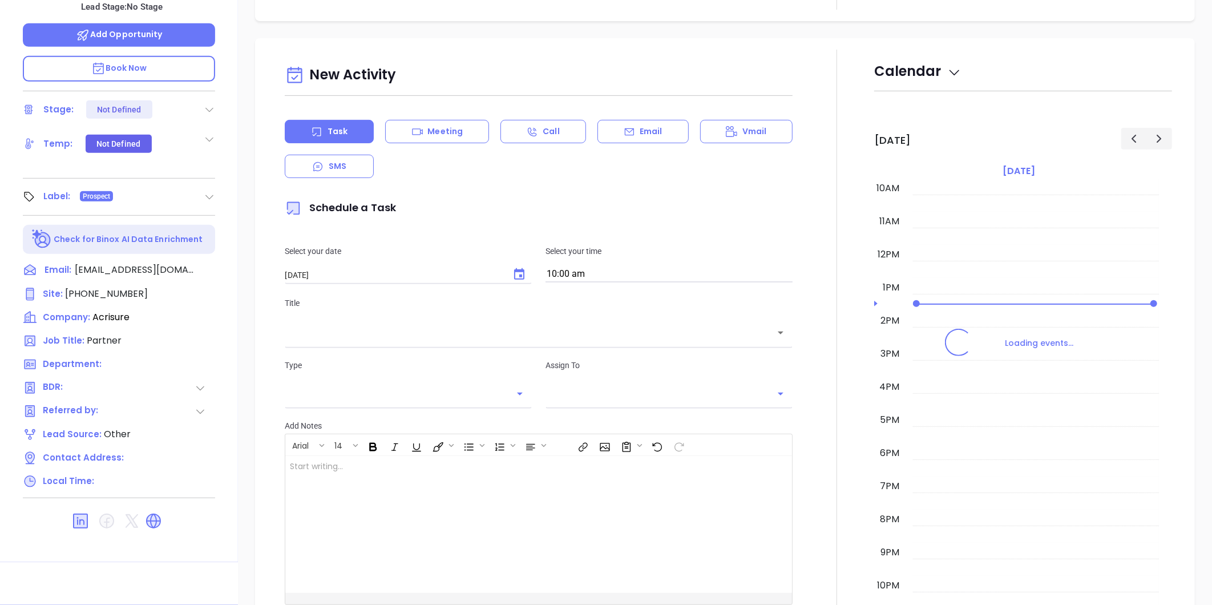
type input "[PERSON_NAME]"
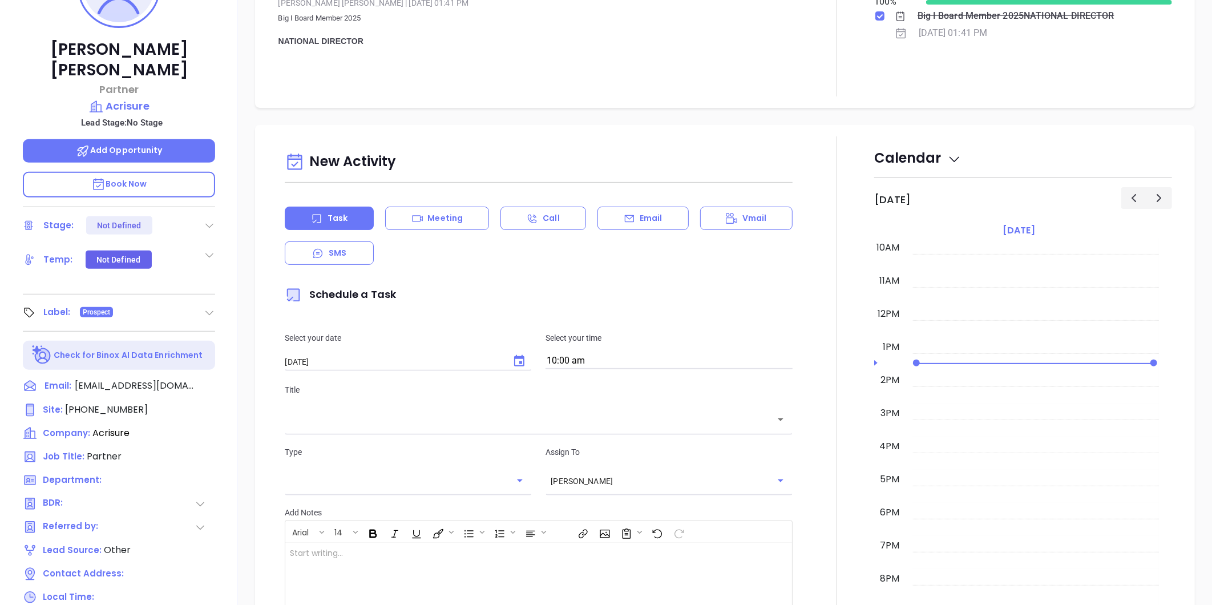
scroll to position [96, 0]
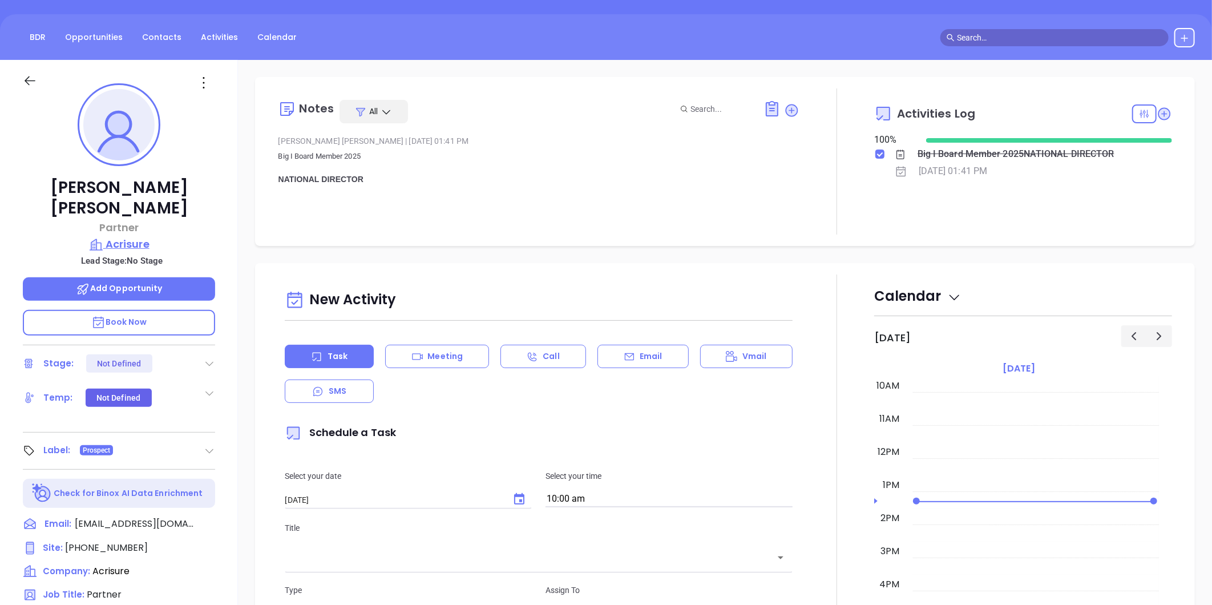
click at [134, 236] on p "Acrisure" at bounding box center [119, 244] width 192 height 16
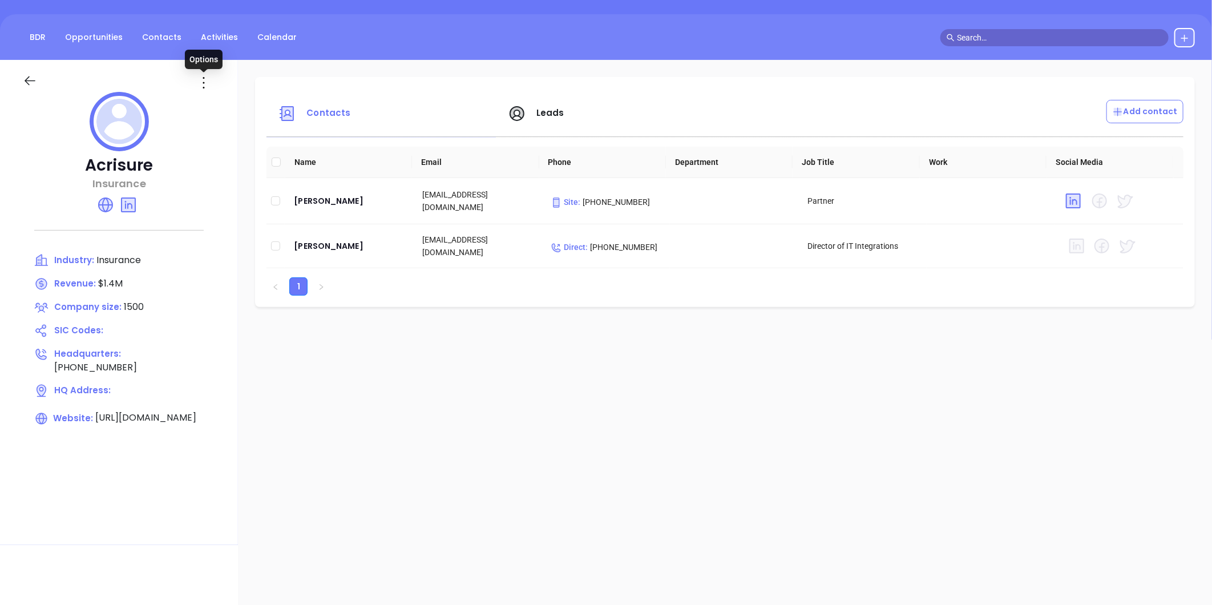
click at [204, 75] on icon at bounding box center [204, 83] width 18 height 18
click at [225, 104] on div "Edit" at bounding box center [255, 105] width 103 height 13
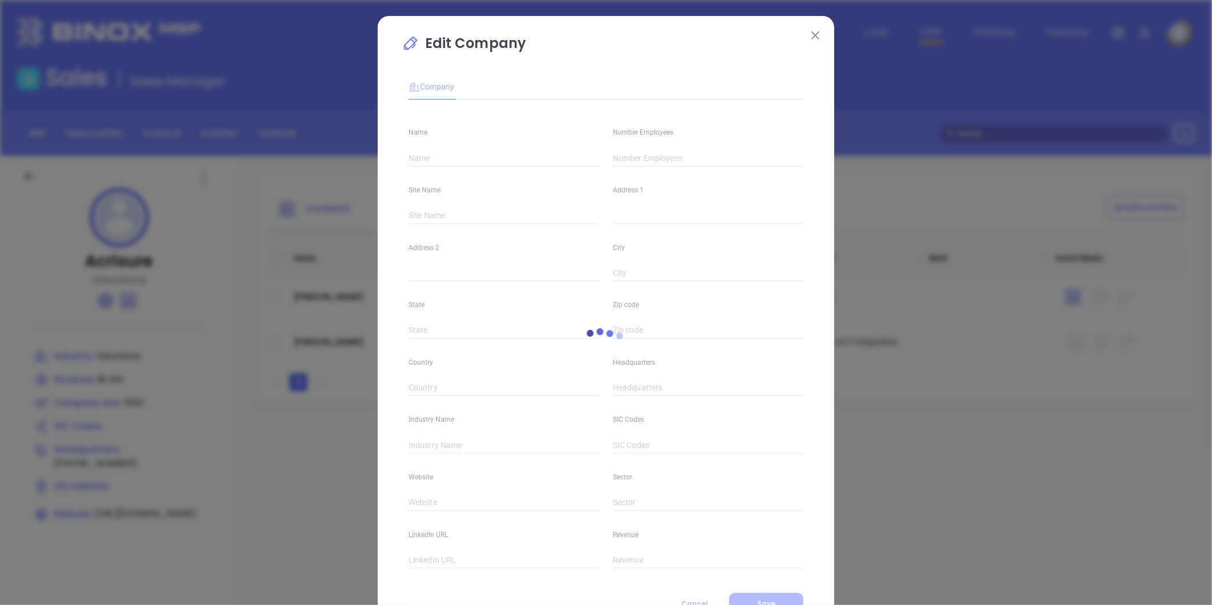
type input "Acrisure"
type input "1500"
type input "[PHONE_NUMBER]"
type input "Insurance"
type input "[URL][DOMAIN_NAME]"
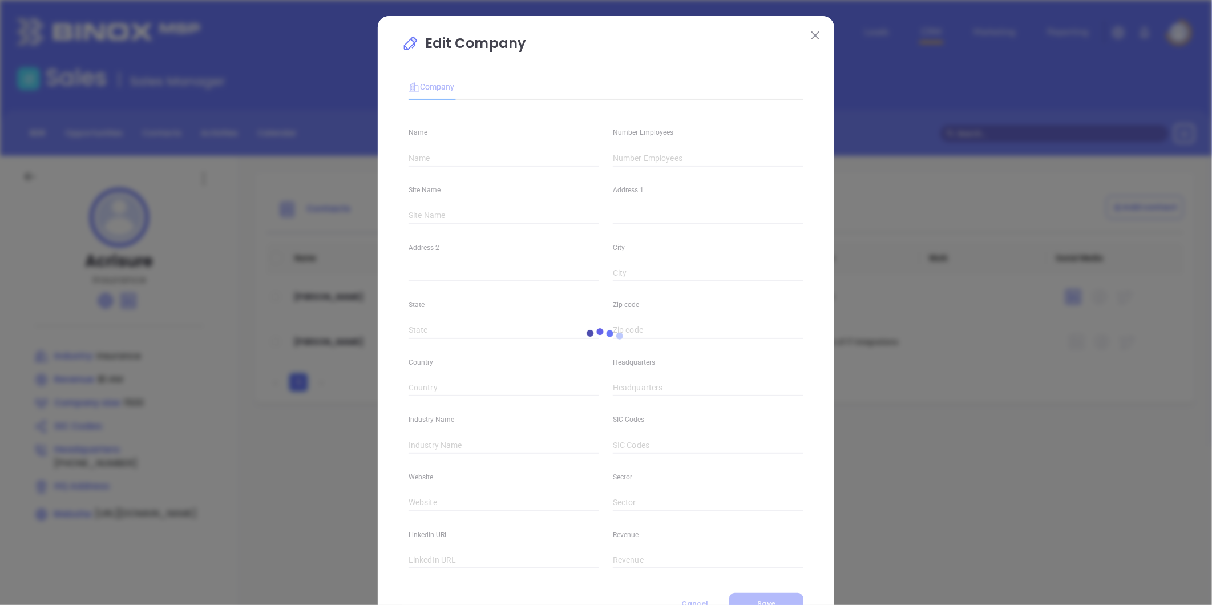
type input "[URL][DOMAIN_NAME]"
type input "$1.4M"
click at [557, 217] on input "text" at bounding box center [501, 215] width 186 height 17
drag, startPoint x: 633, startPoint y: 214, endPoint x: 624, endPoint y: 219, distance: 10.5
click at [635, 210] on input "text" at bounding box center [708, 215] width 191 height 17
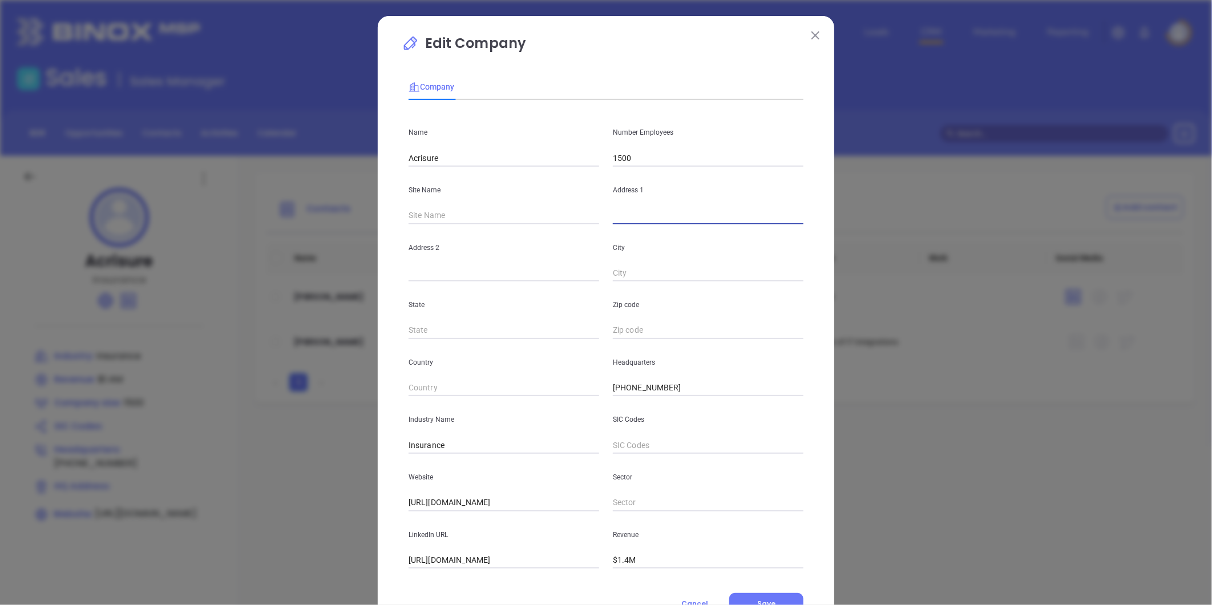
paste input "[STREET_ADDRESS][US_STATE]"
drag, startPoint x: 667, startPoint y: 215, endPoint x: 1036, endPoint y: 169, distance: 371.3
click at [1038, 172] on div "Edit Company Company Name Acrisure Number Employees 1500 Site Name Address [STR…" at bounding box center [606, 302] width 1212 height 605
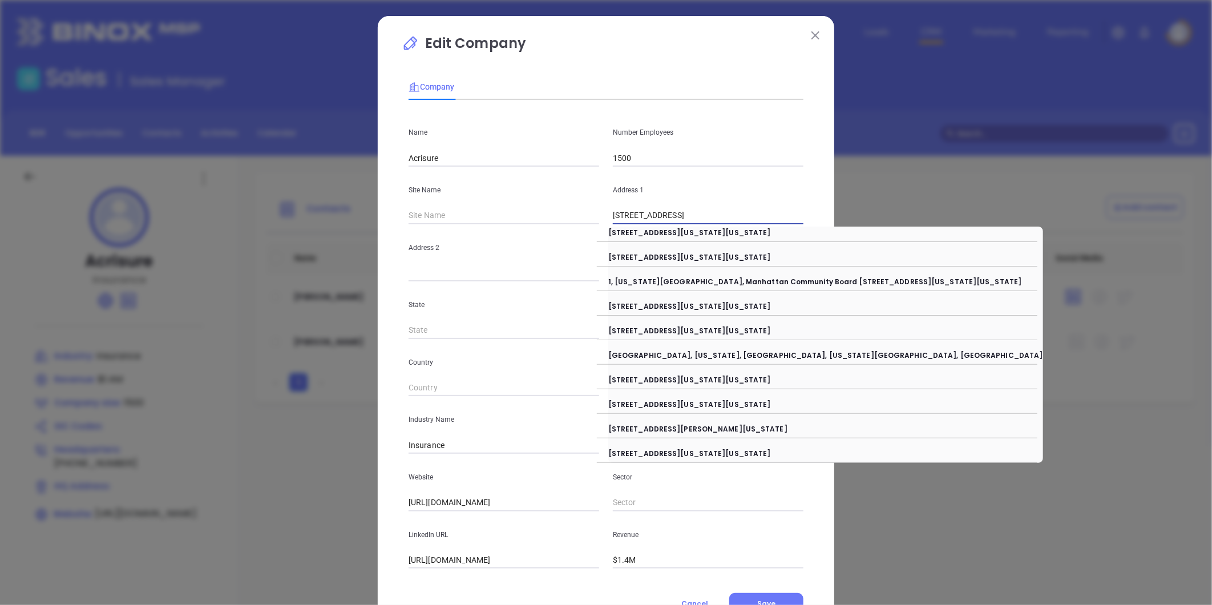
type input "[STREET_ADDRESS]"
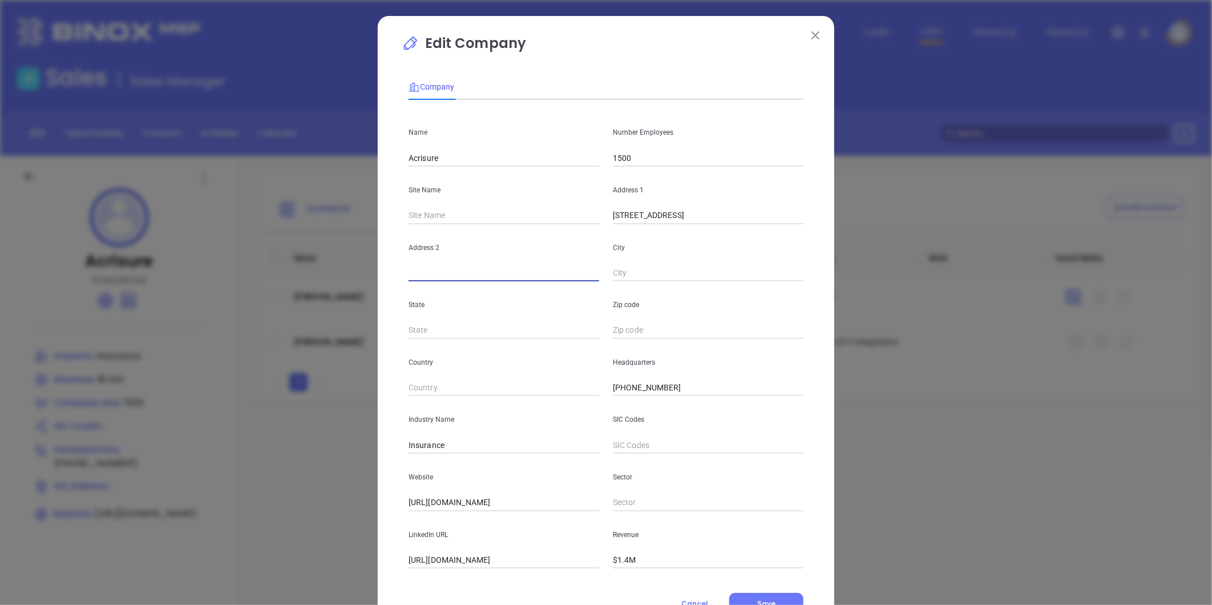
paste input "[GEOGRAPHIC_DATA][US_STATE]"
click at [1035, 169] on div "Edit Company Company Name Acrisure Number Employees 1500 Site Name Address [STR…" at bounding box center [606, 302] width 1212 height 605
drag, startPoint x: 569, startPoint y: 278, endPoint x: 772, endPoint y: 234, distance: 207.2
click at [768, 248] on div "Address [STREET_ADDRESS][US_STATE]" at bounding box center [606, 253] width 408 height 58
type input "19th Floor"
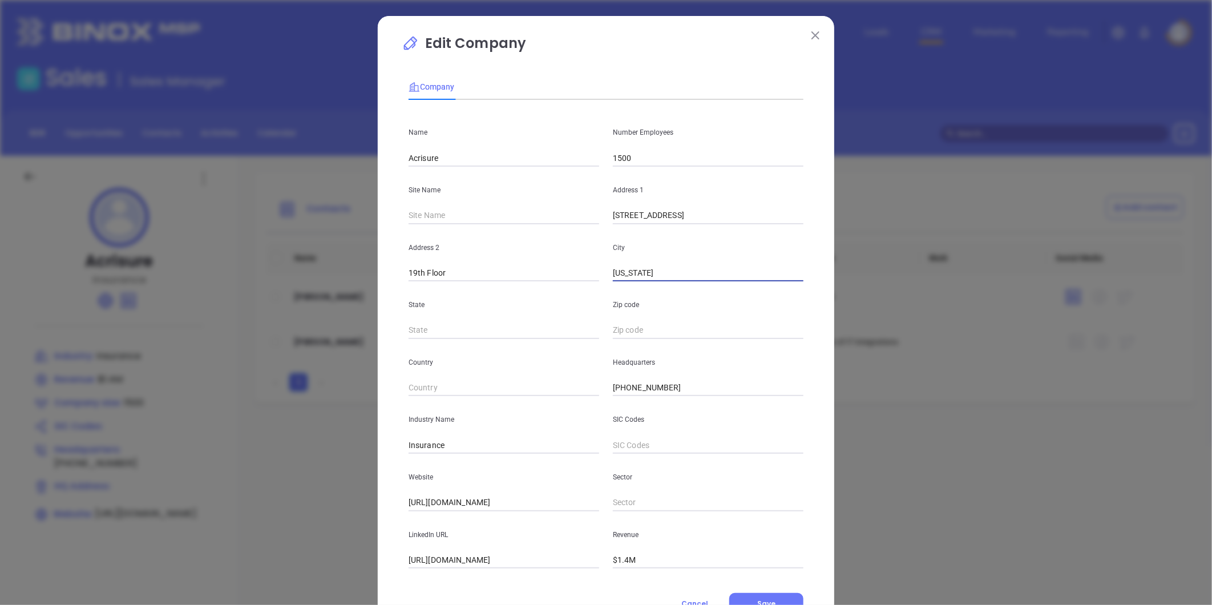
type input "[US_STATE]"
type input "NY"
paste input "[US_STATE][GEOGRAPHIC_DATA]"
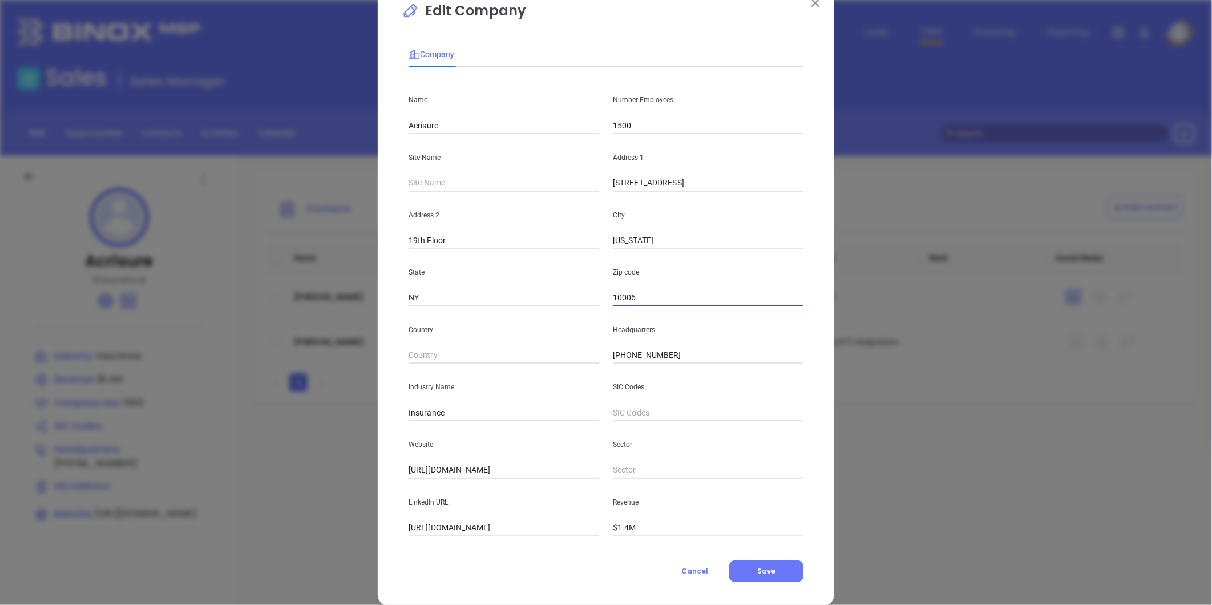
scroll to position [50, 0]
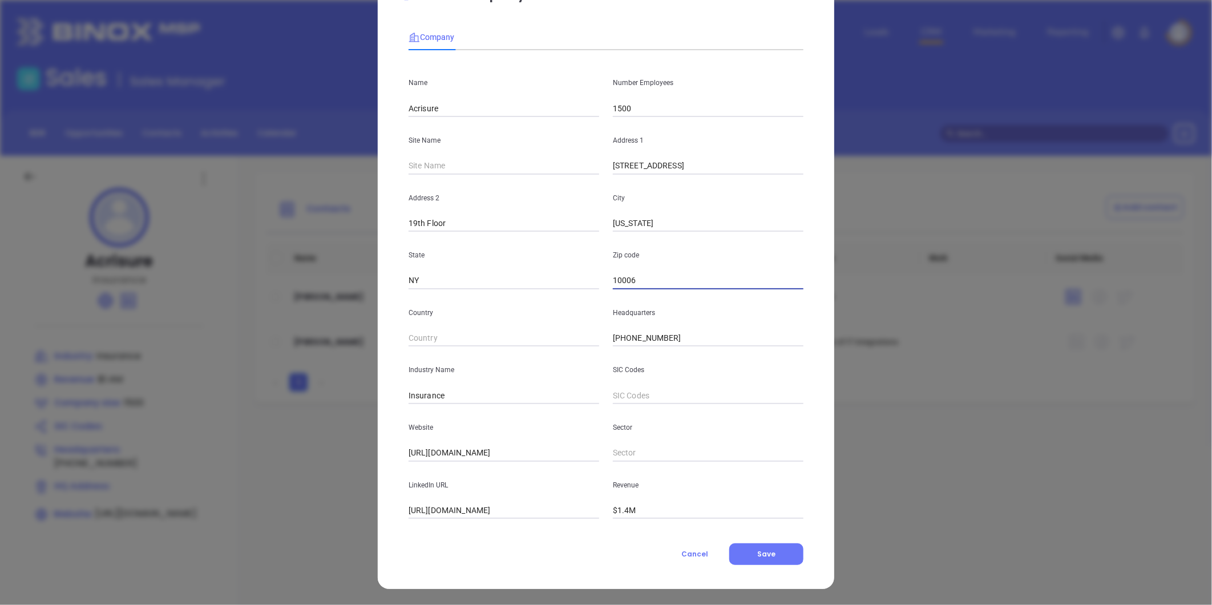
type input "10006"
drag, startPoint x: 430, startPoint y: 460, endPoint x: 266, endPoint y: 492, distance: 166.8
click at [228, 500] on div "Edit Company Company Name Acrisure Number Employees 1500 Site Name Address [STR…" at bounding box center [606, 302] width 1212 height 605
paste input "www.acrisure"
type input "[URL][DOMAIN_NAME]"
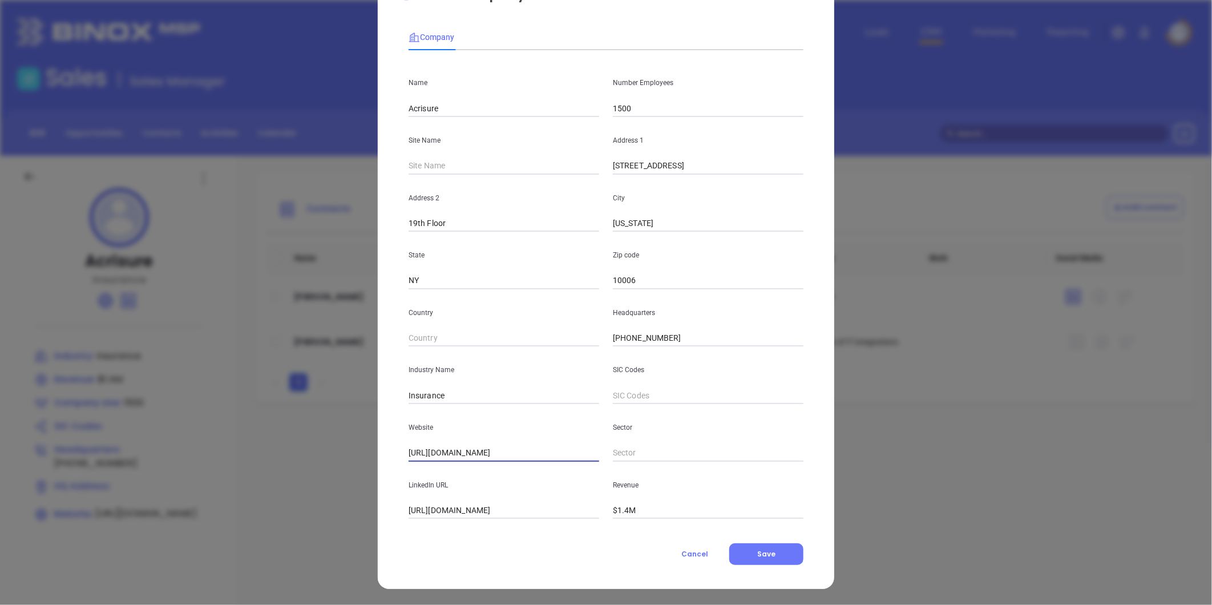
click at [773, 542] on div "Company Name Acrisure Number Employees 1500 Site Name Address [STREET_ADDRESS][…" at bounding box center [605, 291] width 395 height 546
click at [763, 549] on span "Save" at bounding box center [766, 554] width 18 height 10
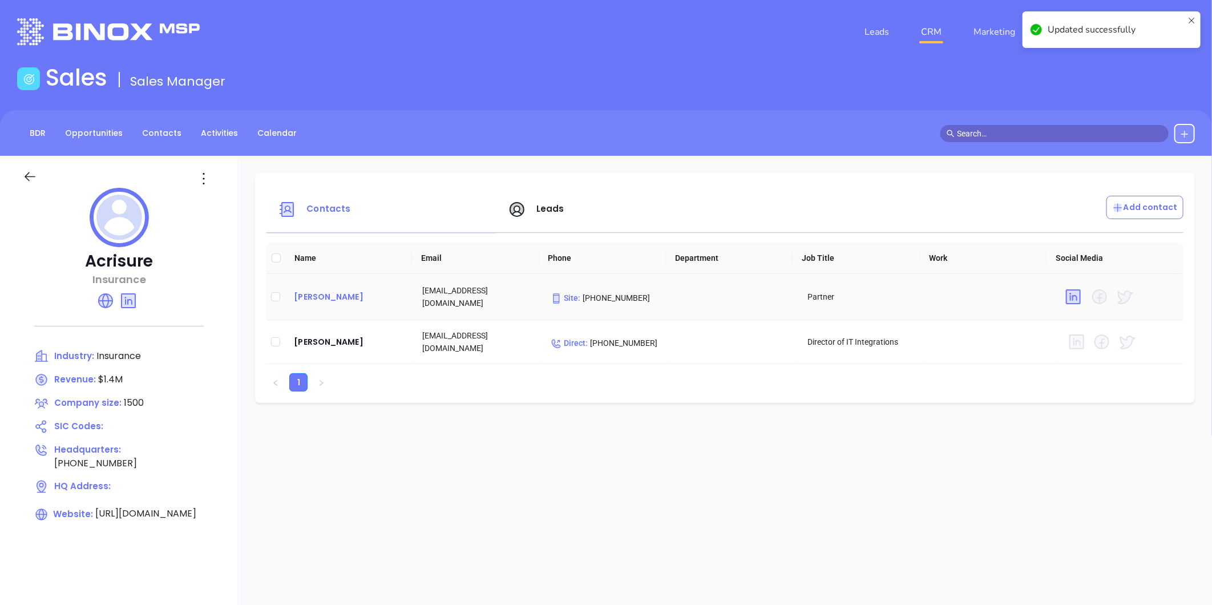
click at [322, 294] on div "[PERSON_NAME]" at bounding box center [349, 297] width 110 height 14
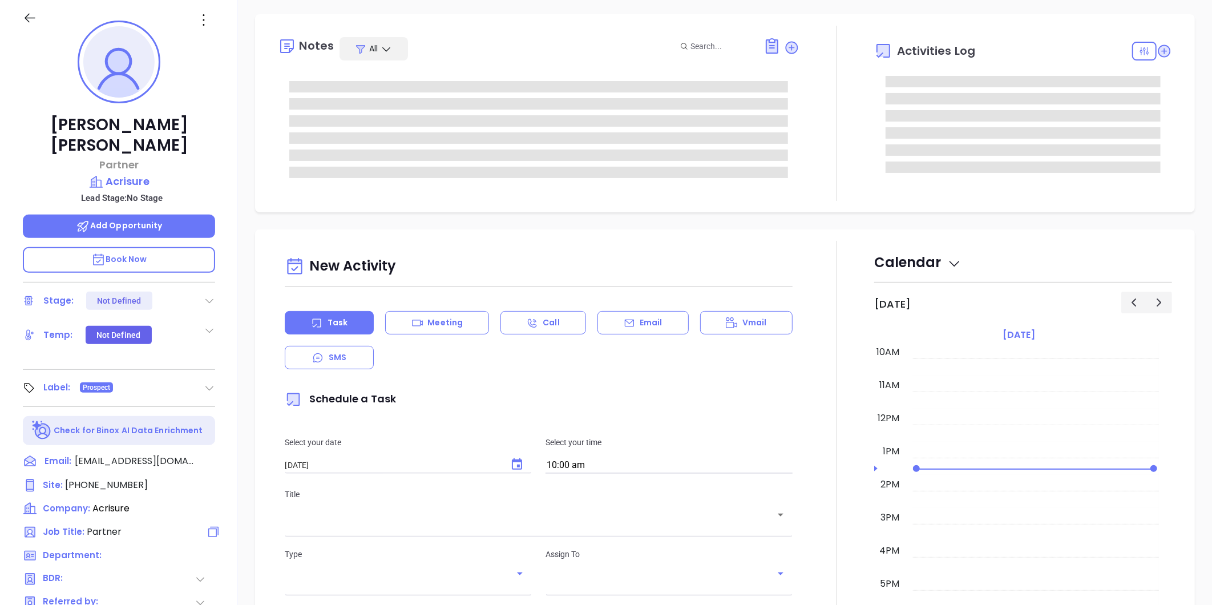
scroll to position [350, 0]
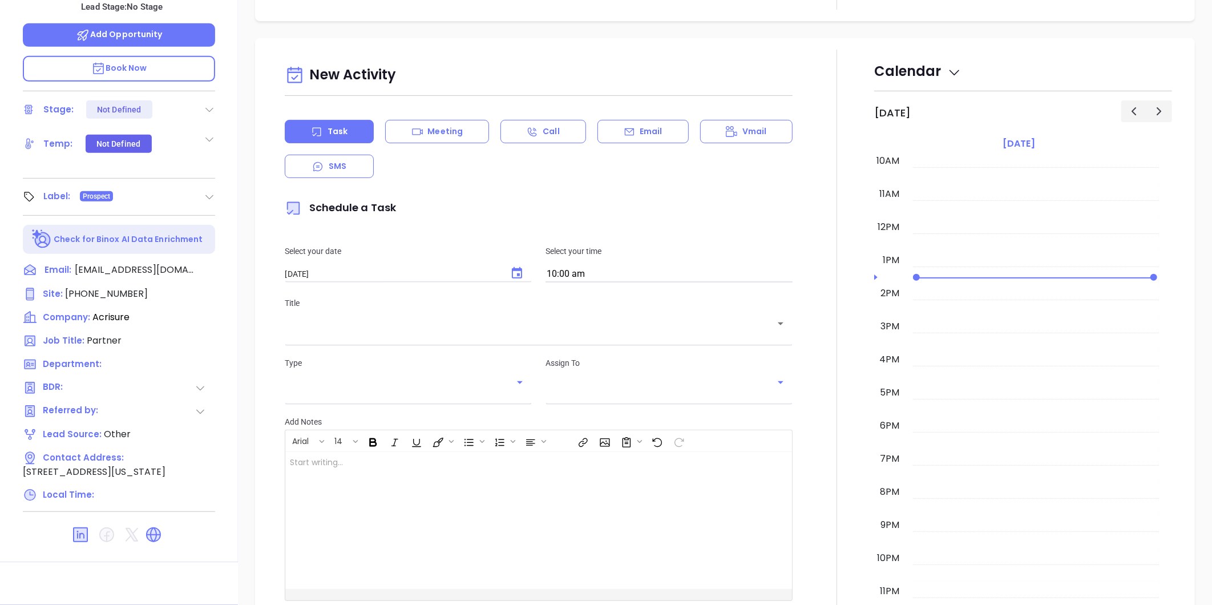
type input "[PERSON_NAME]"
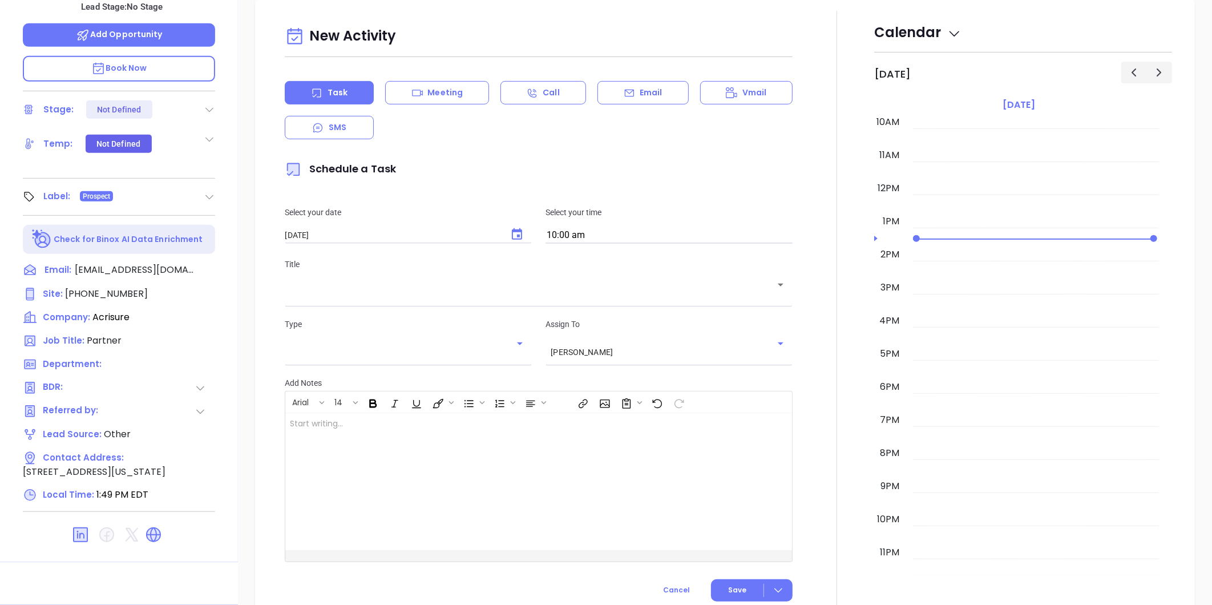
scroll to position [0, 0]
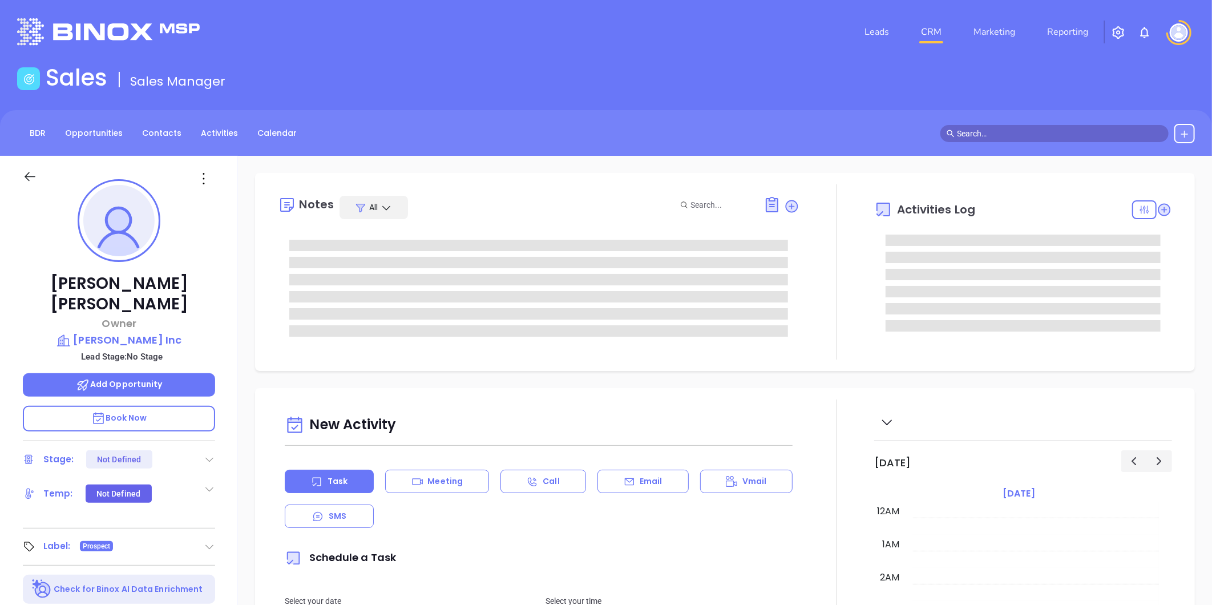
type input "[DATE]"
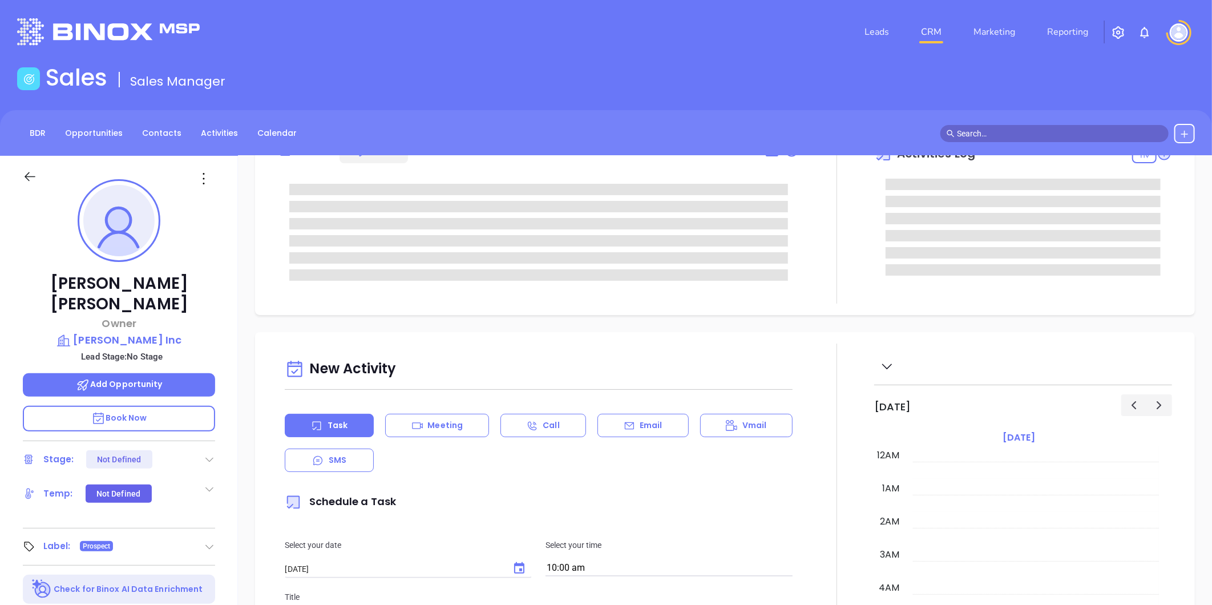
scroll to position [331, 0]
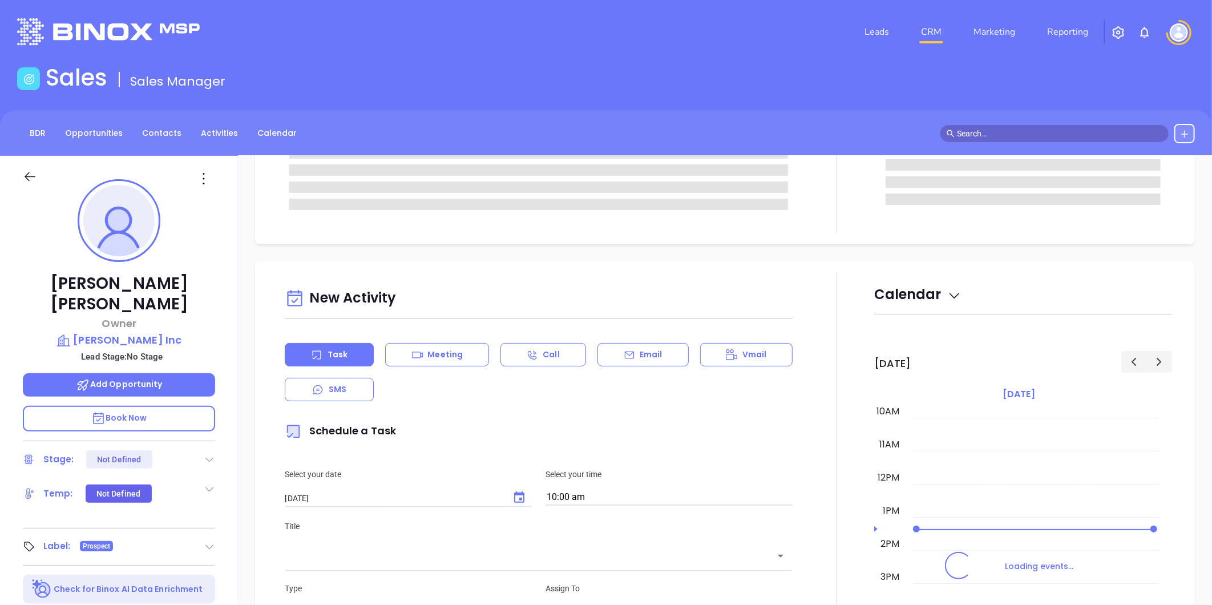
type input "[PERSON_NAME]"
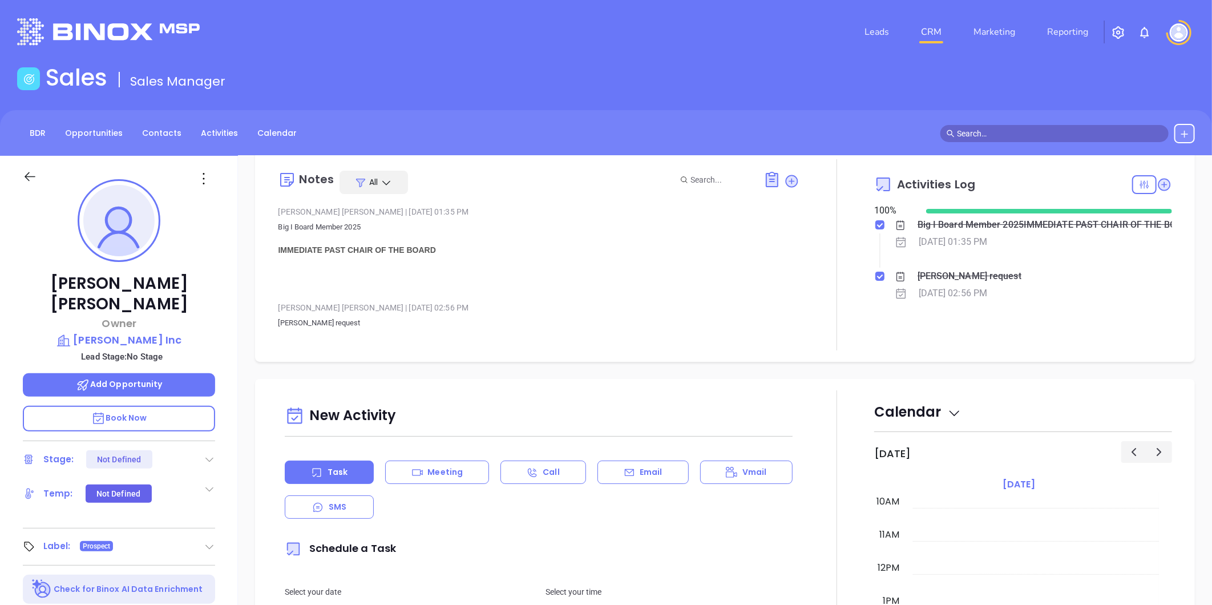
scroll to position [0, 0]
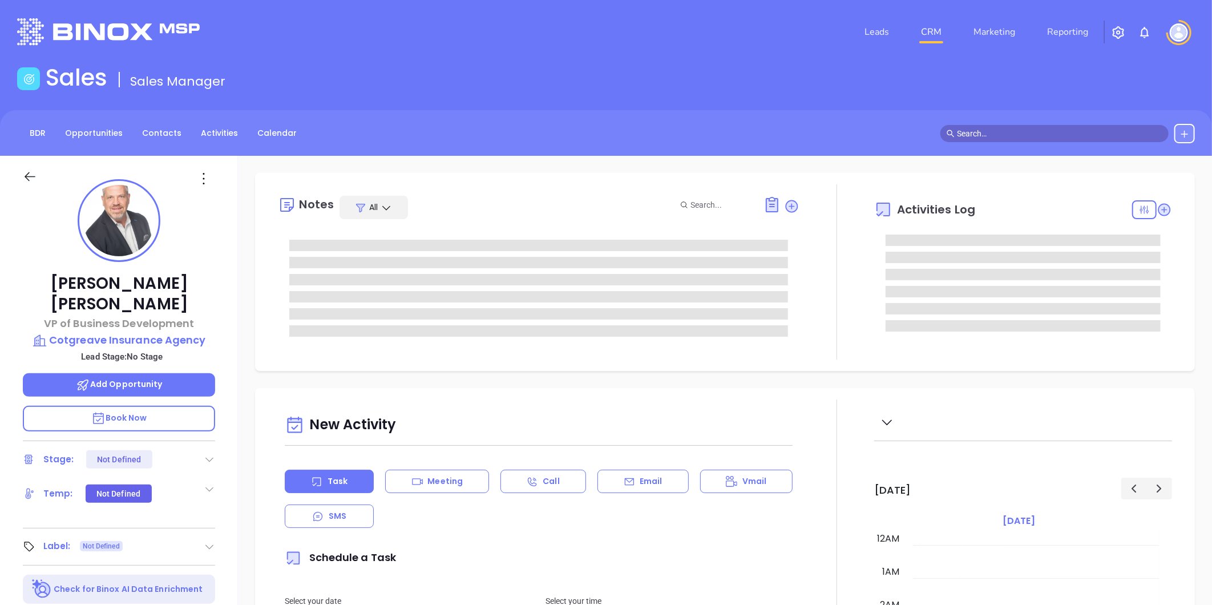
type input "10:00 am"
type input "[DATE]"
type input "[PERSON_NAME]"
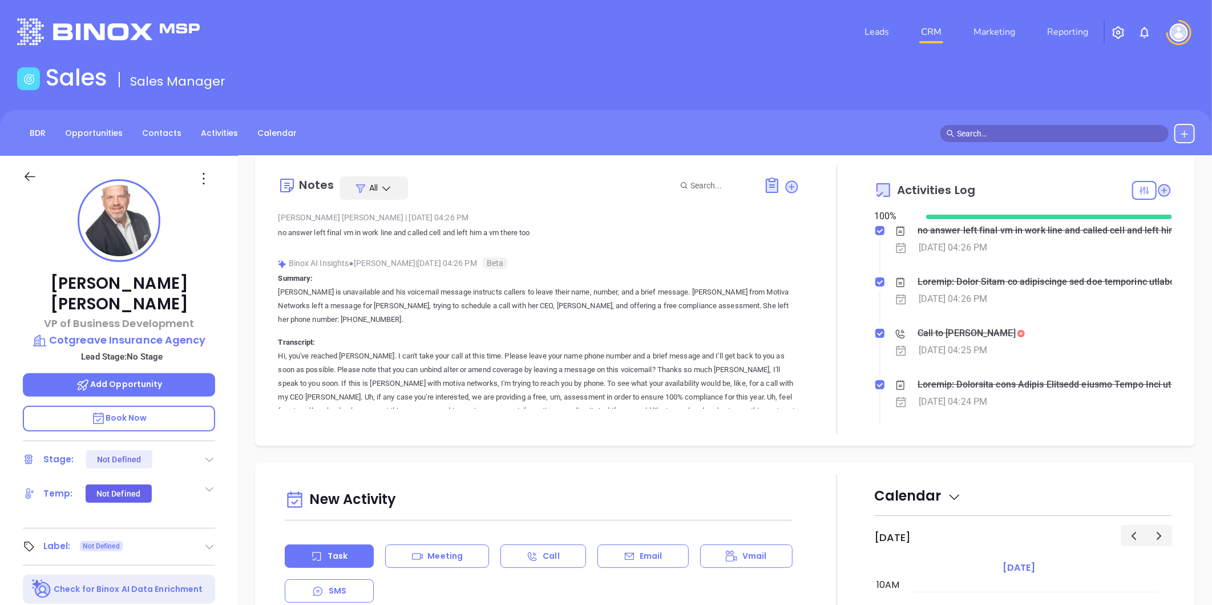
scroll to position [0, 0]
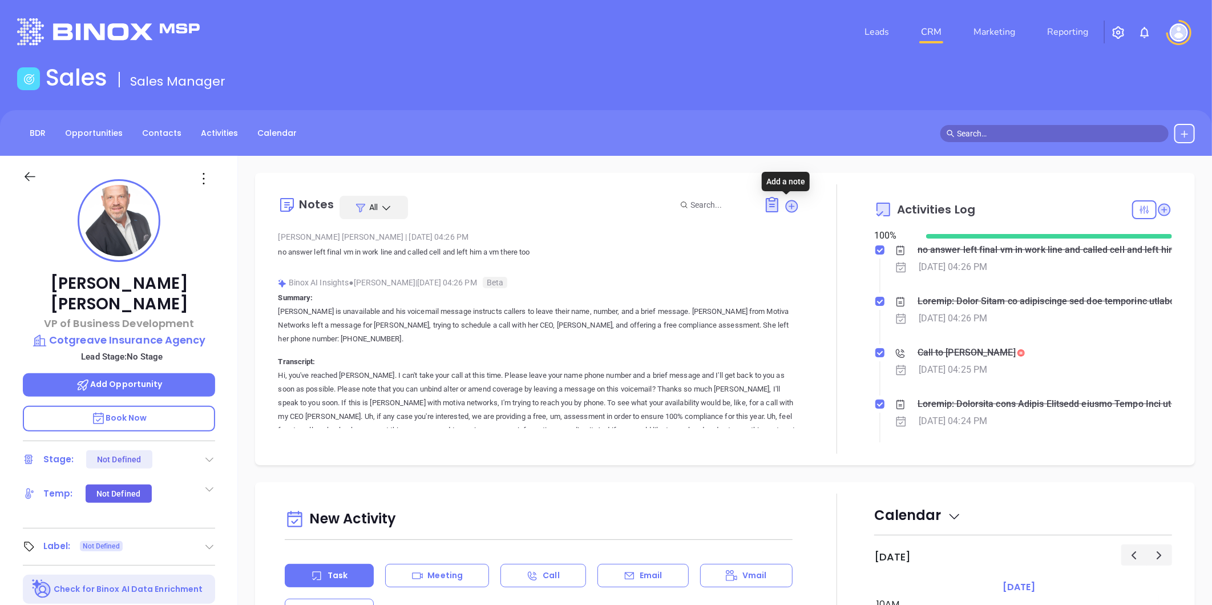
drag, startPoint x: 783, startPoint y: 200, endPoint x: 751, endPoint y: 217, distance: 35.7
click at [784, 200] on icon at bounding box center [791, 206] width 15 height 15
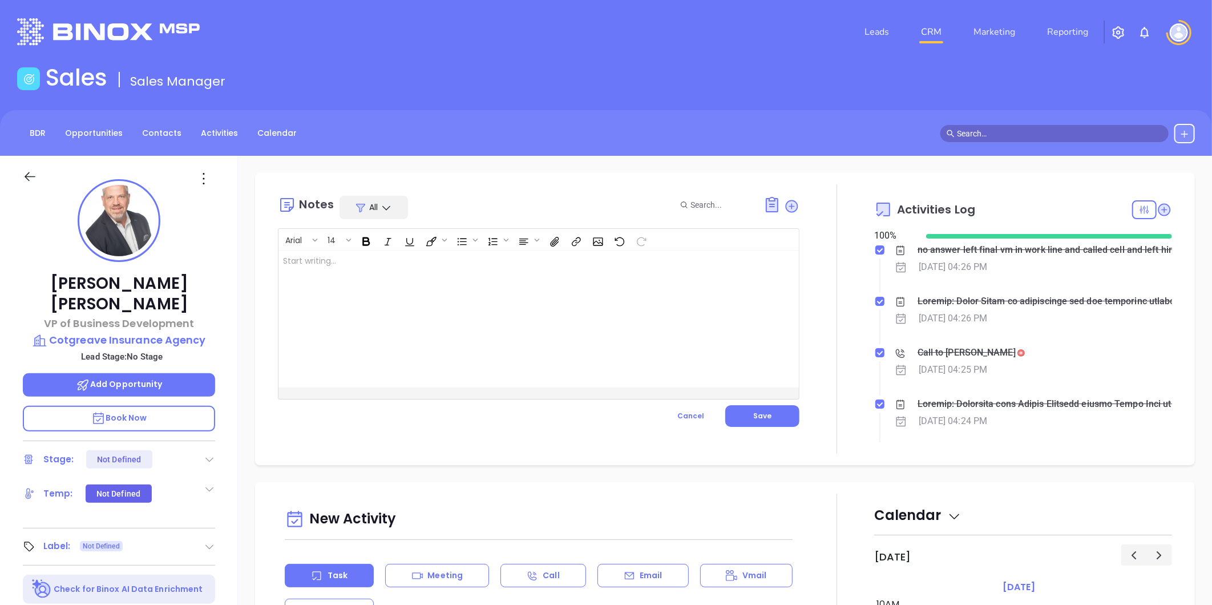
click at [359, 266] on div at bounding box center [520, 318] width 484 height 137
click at [767, 411] on button "Save" at bounding box center [762, 416] width 74 height 22
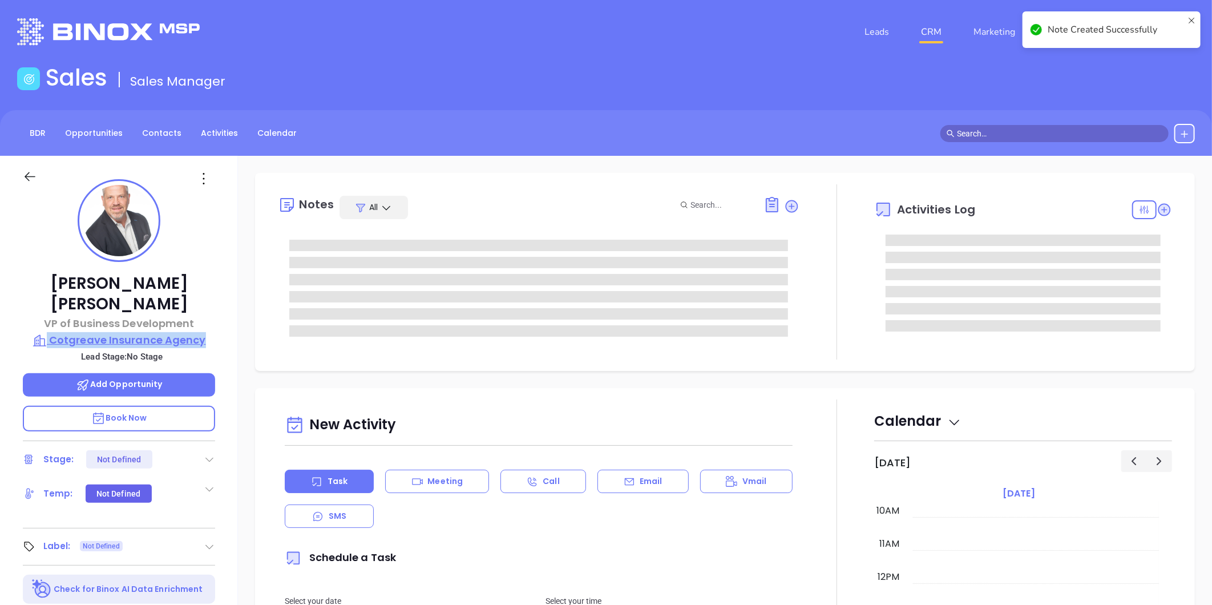
drag, startPoint x: 214, startPoint y: 310, endPoint x: 206, endPoint y: 322, distance: 15.2
click at [206, 322] on div "Steve Testa VP of Business Development Cotgreave Insurance Agency Lead Stage: N…" at bounding box center [119, 534] width 238 height 756
copy div "Cotgreave Insurance Agency"
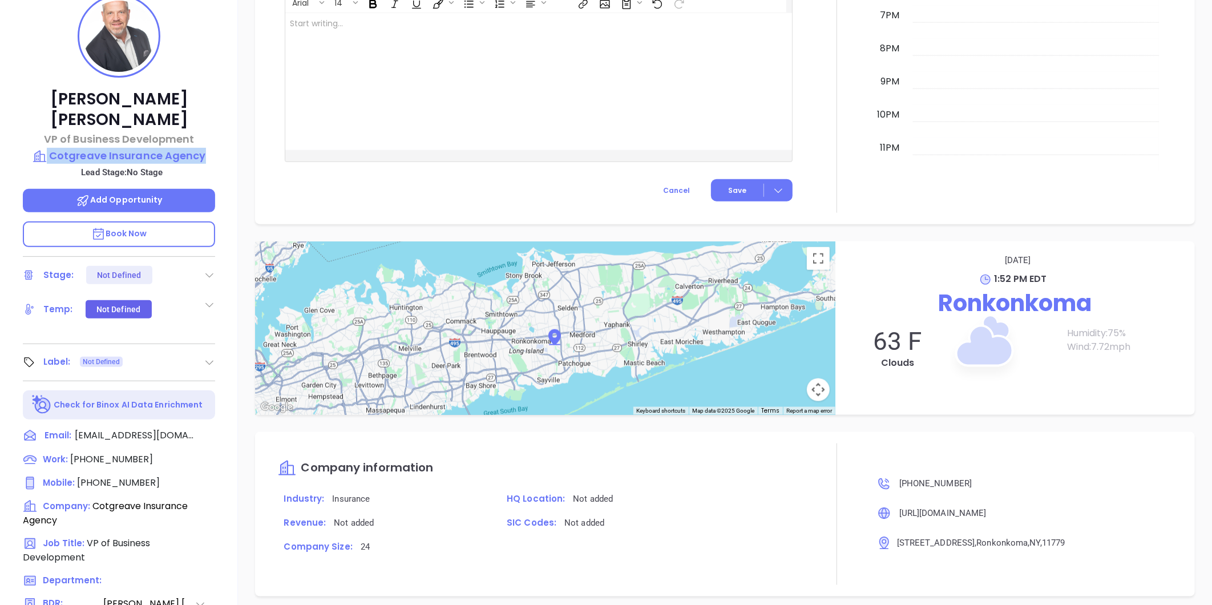
scroll to position [350, 0]
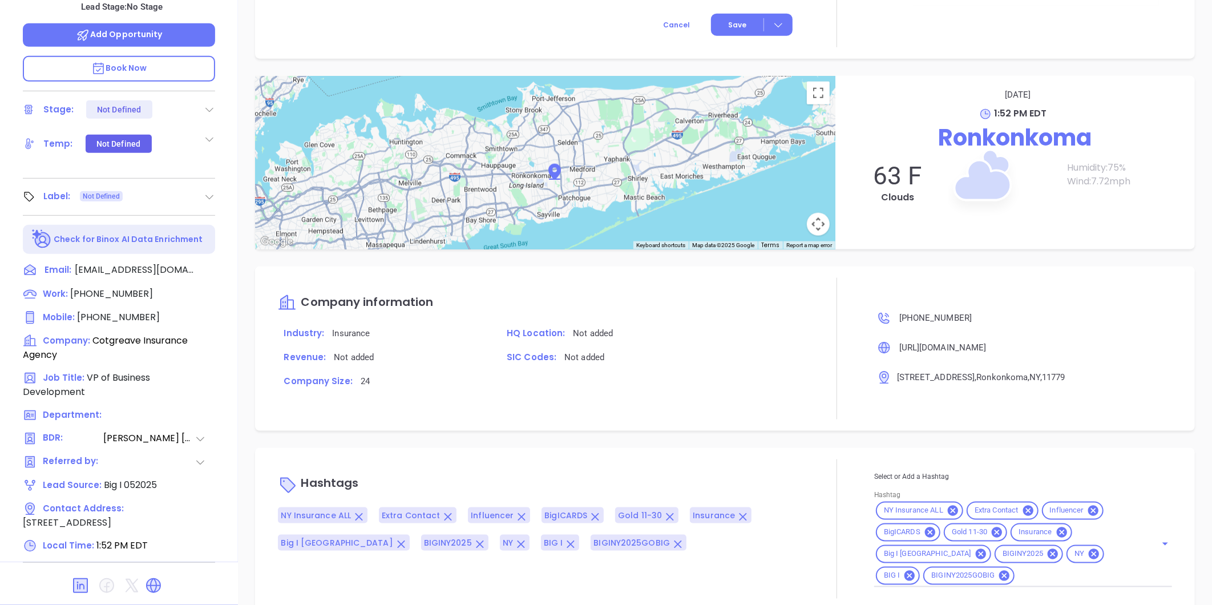
click at [1127, 569] on input "Hashtag" at bounding box center [1078, 576] width 124 height 14
type input "big i"
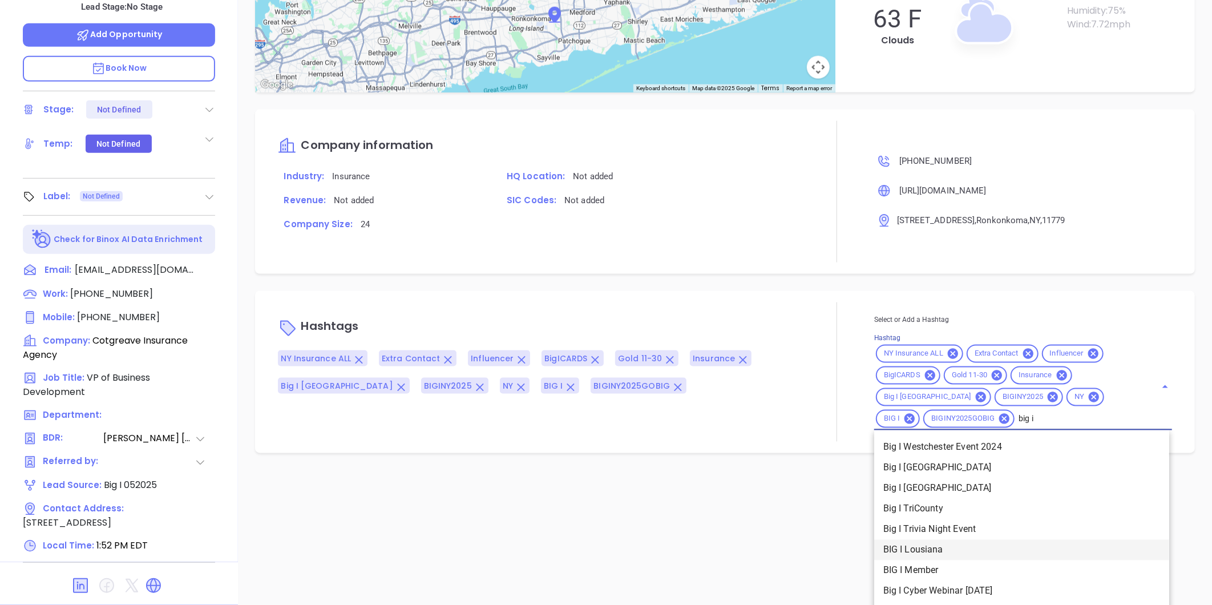
scroll to position [861, 0]
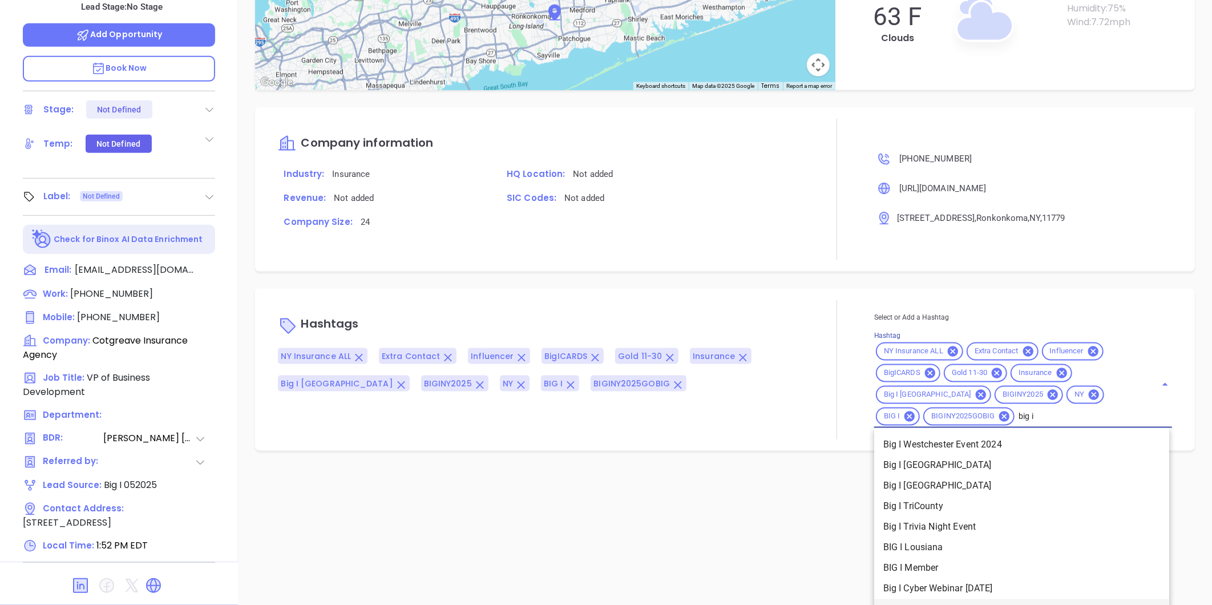
click at [933, 599] on li "Big I Board Member 2025" at bounding box center [1021, 609] width 295 height 21
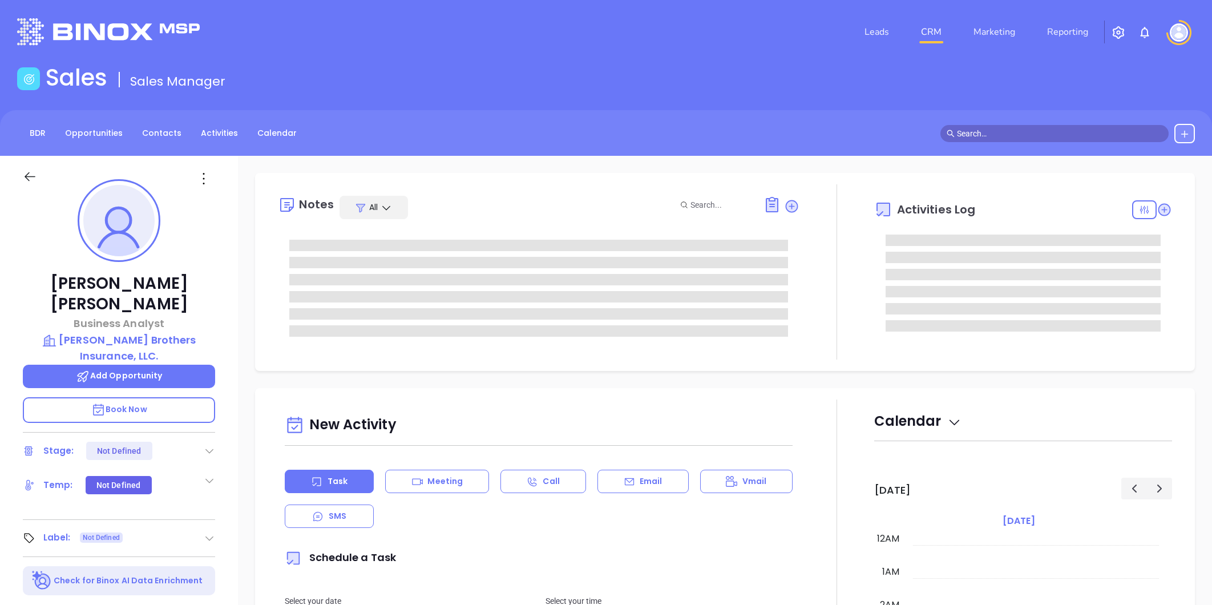
type input "[DATE]"
type input "[PERSON_NAME]"
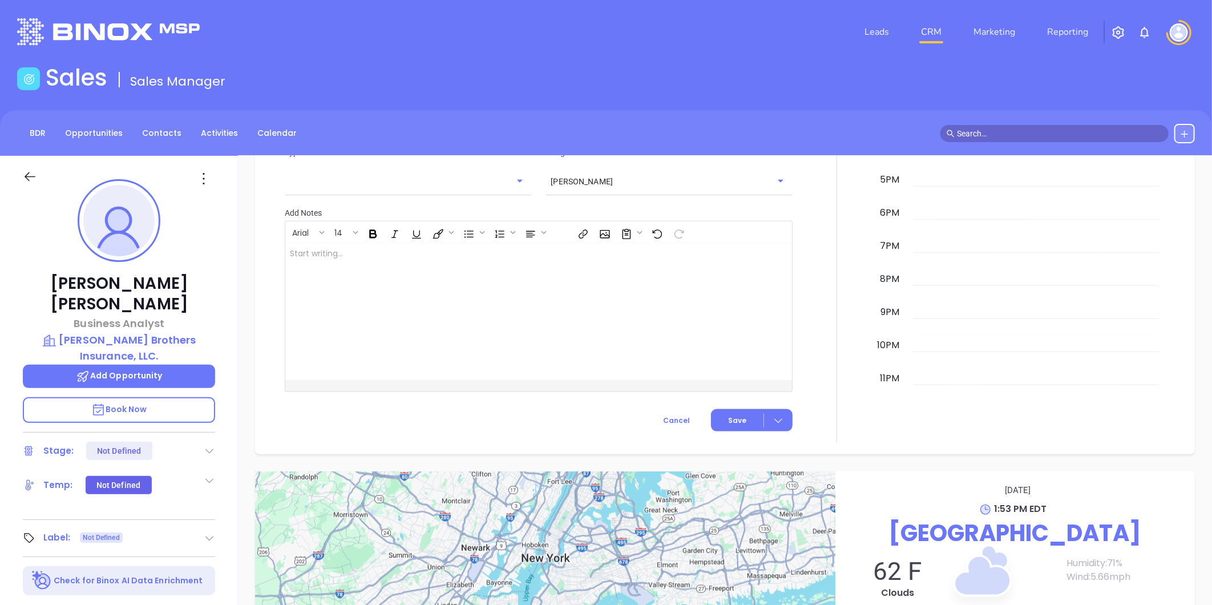
scroll to position [350, 0]
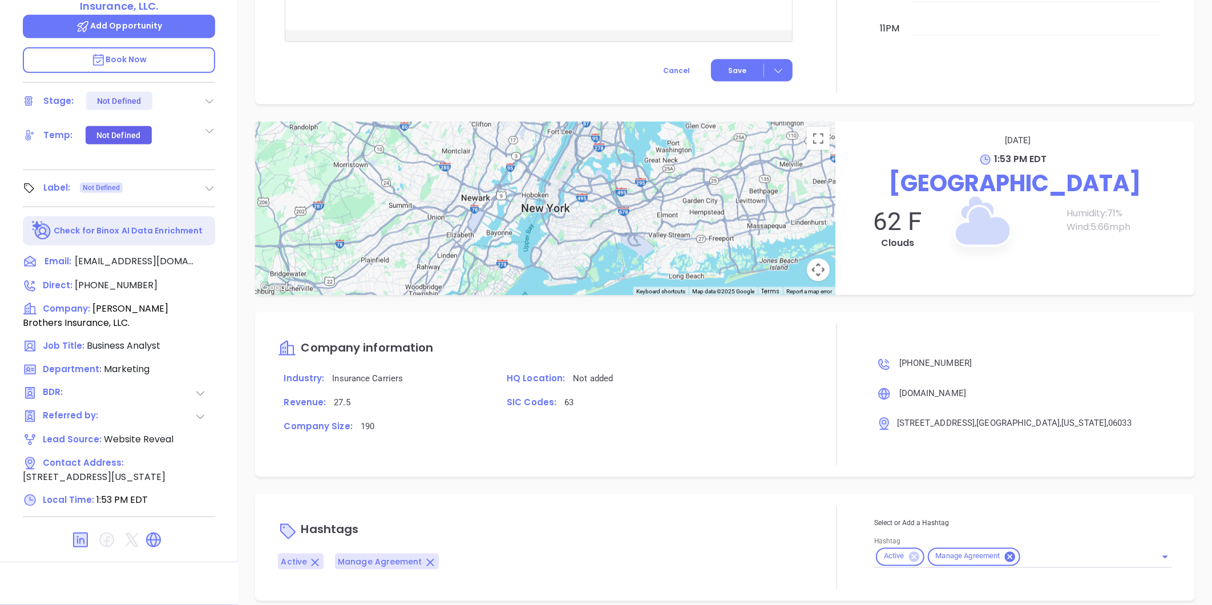
click at [908, 552] on icon at bounding box center [913, 557] width 10 height 10
click at [959, 548] on div "Manage Agreement" at bounding box center [922, 557] width 92 height 18
click at [955, 552] on icon at bounding box center [958, 557] width 10 height 10
click at [957, 546] on input "Hashtag" at bounding box center [1007, 554] width 266 height 17
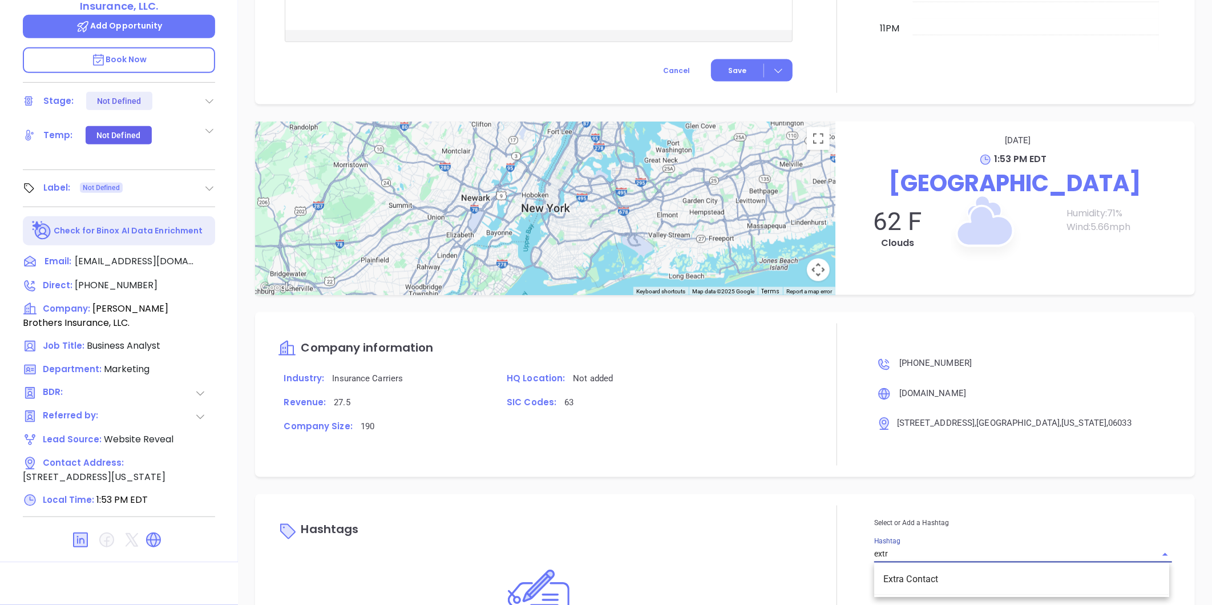
type input "extra"
click at [929, 569] on li "Extra Contact" at bounding box center [1021, 579] width 295 height 21
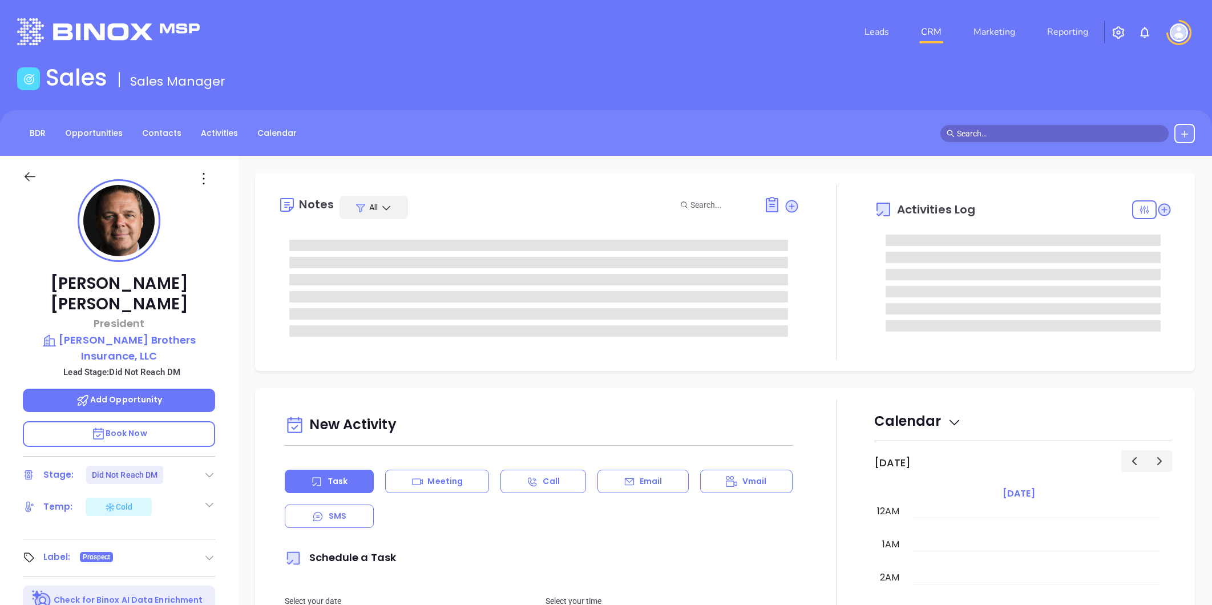
type input "[PERSON_NAME]"
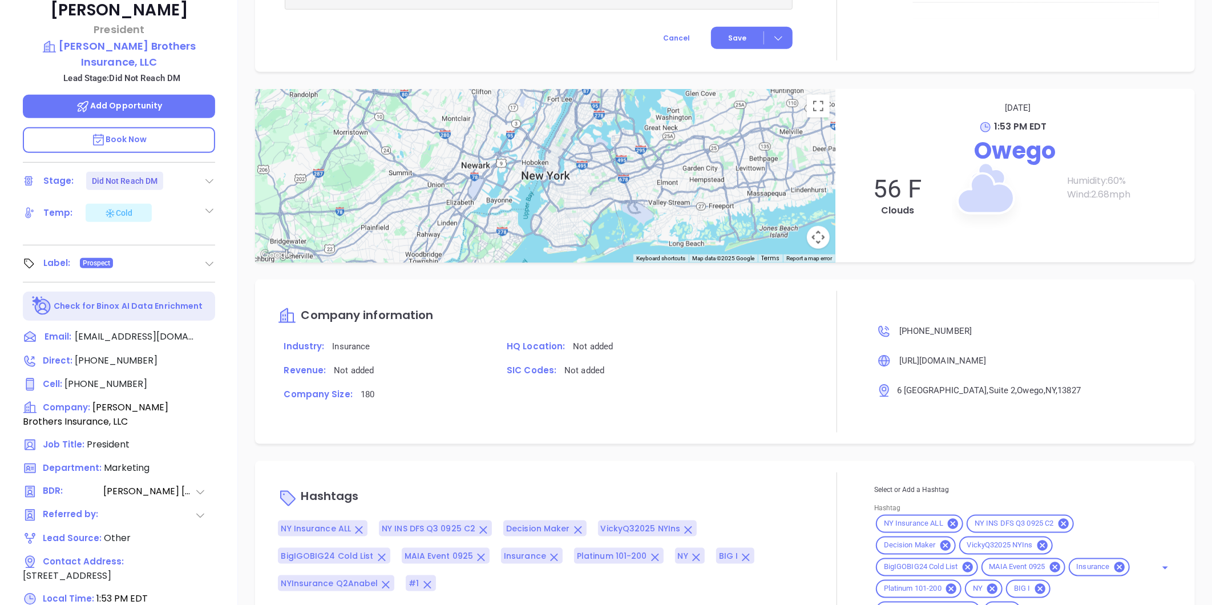
scroll to position [223, 0]
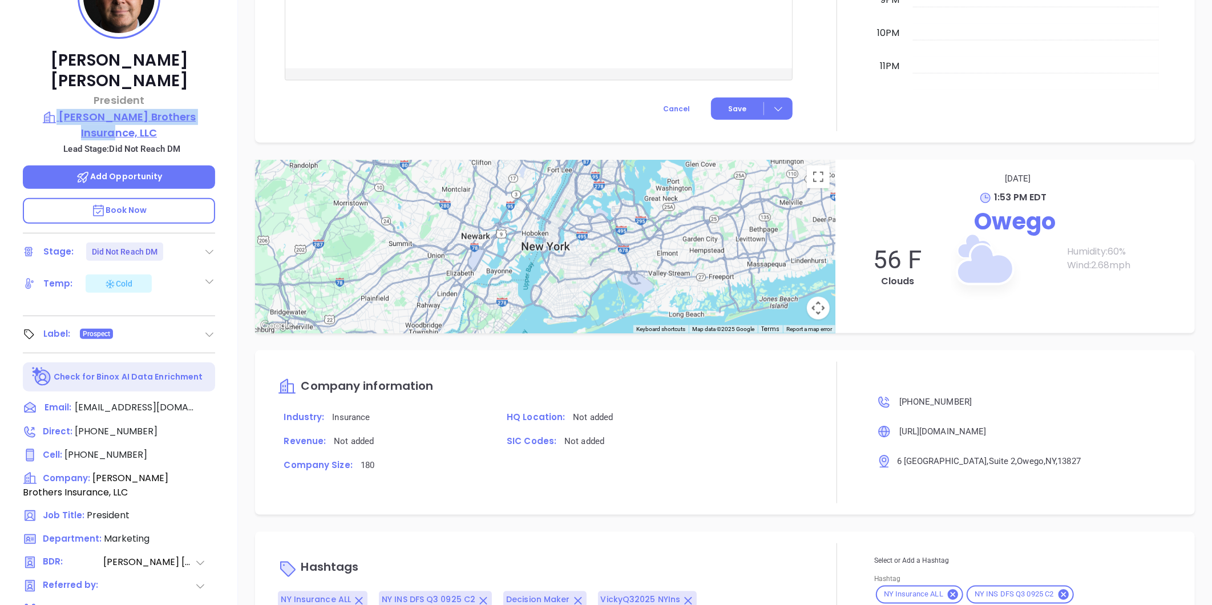
drag, startPoint x: 214, startPoint y: 86, endPoint x: 210, endPoint y: 94, distance: 9.7
click at [210, 94] on div "Joseph B. Smith President Smith Brothers Insurance, LLC Lead Stage: Did Not Rea…" at bounding box center [119, 311] width 238 height 756
copy div "[PERSON_NAME] Brothers Insurance, LLC"
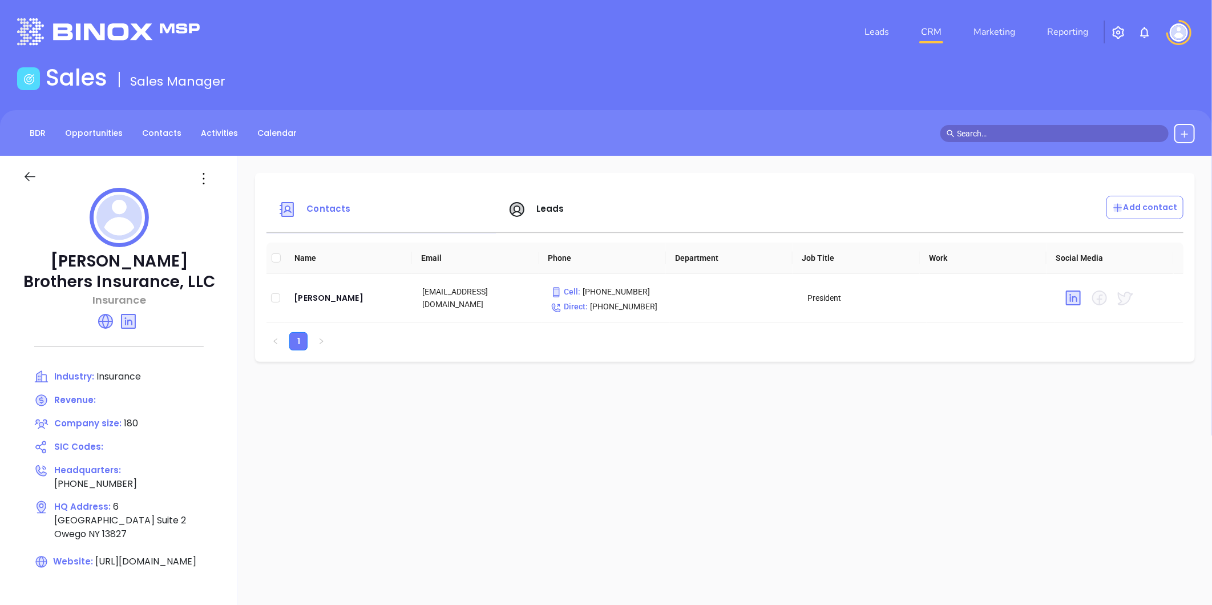
click at [550, 196] on div "Leads" at bounding box center [616, 209] width 230 height 27
click at [544, 204] on span "Leads" at bounding box center [550, 208] width 28 height 12
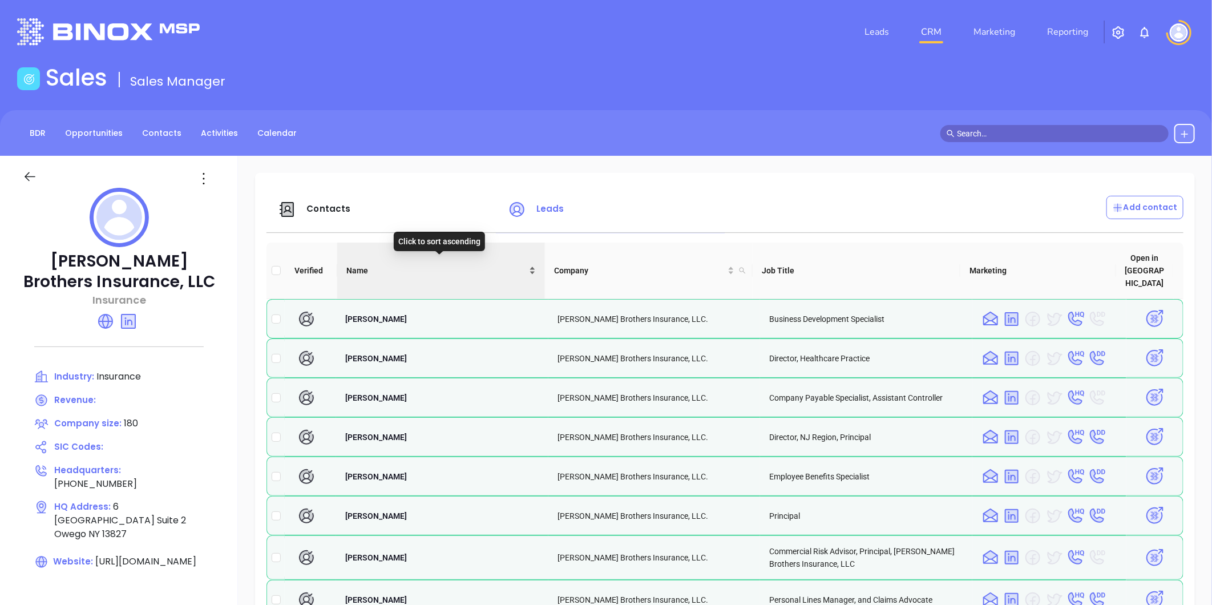
click at [531, 264] on div "Name" at bounding box center [440, 270] width 189 height 13
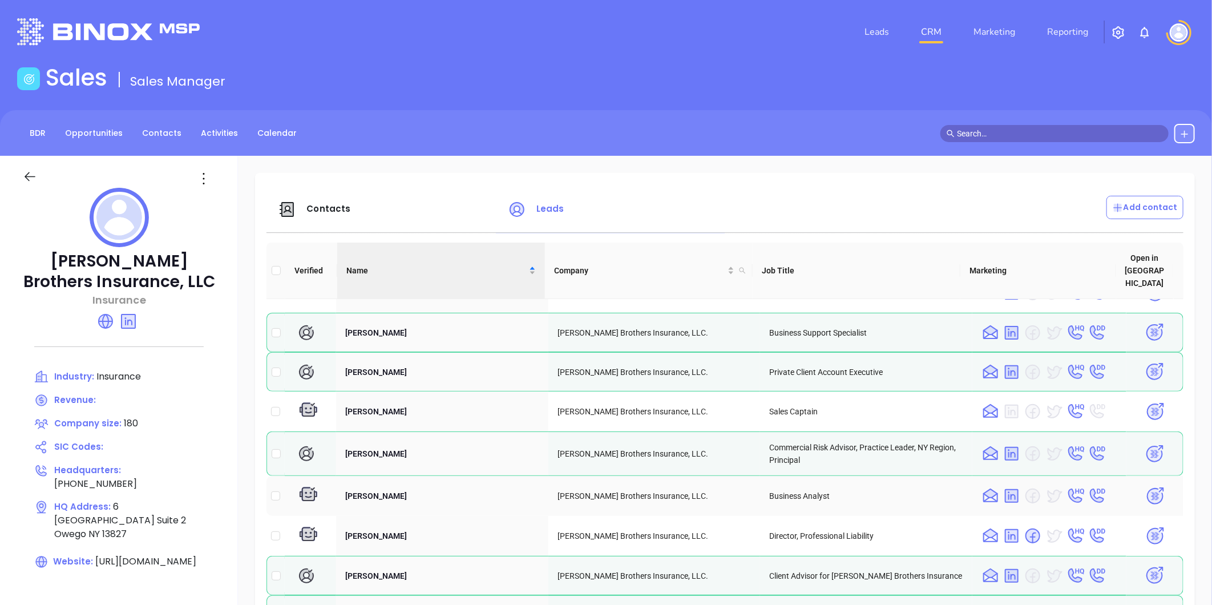
scroll to position [317, 0]
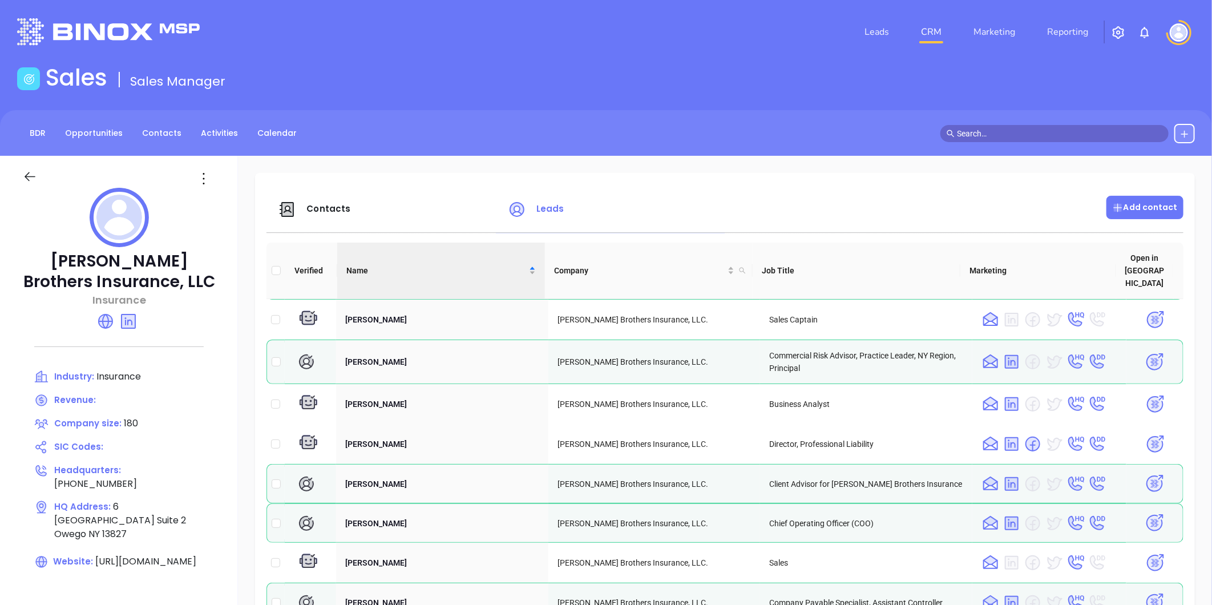
click at [1126, 202] on p "Add contact" at bounding box center [1145, 207] width 66 height 12
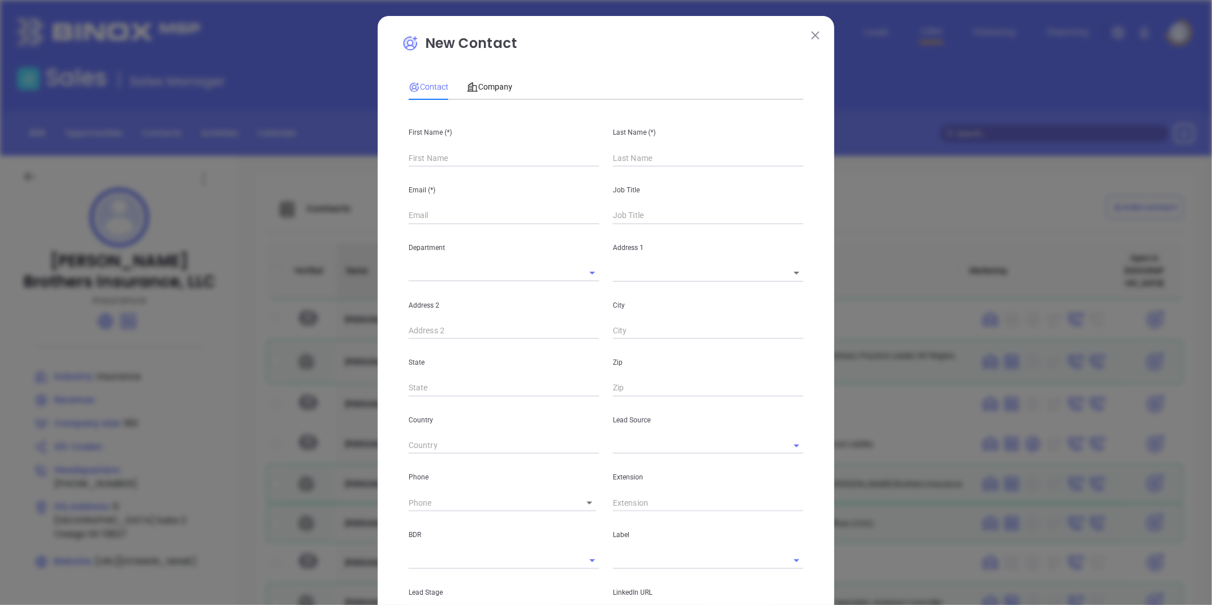
click at [434, 159] on input "text" at bounding box center [503, 157] width 191 height 17
type input "[PERSON_NAME]"
type input "Fourth Phone Call"
type input "Charles"
type input "1"
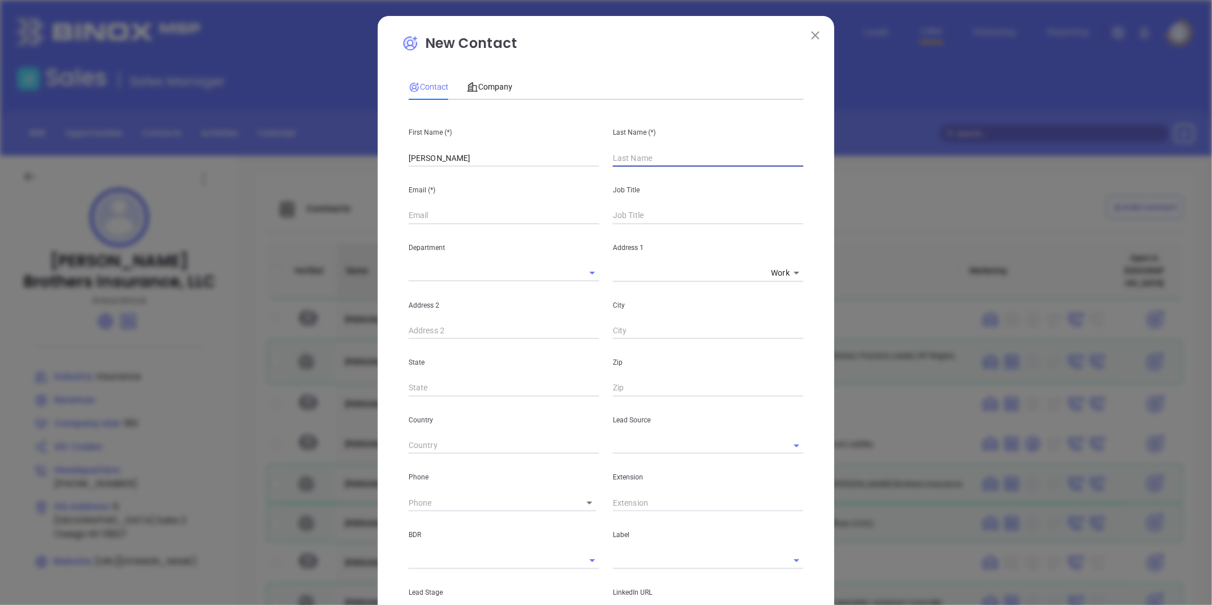
type input "1"
click at [445, 160] on input "Charles" at bounding box center [503, 157] width 191 height 17
type input "Charles P."
type input "Shank"
click at [429, 223] on div "First Name (*) Charles P. Last Name (*) Shank Email (*) Job Title Department Ad…" at bounding box center [605, 424] width 395 height 631
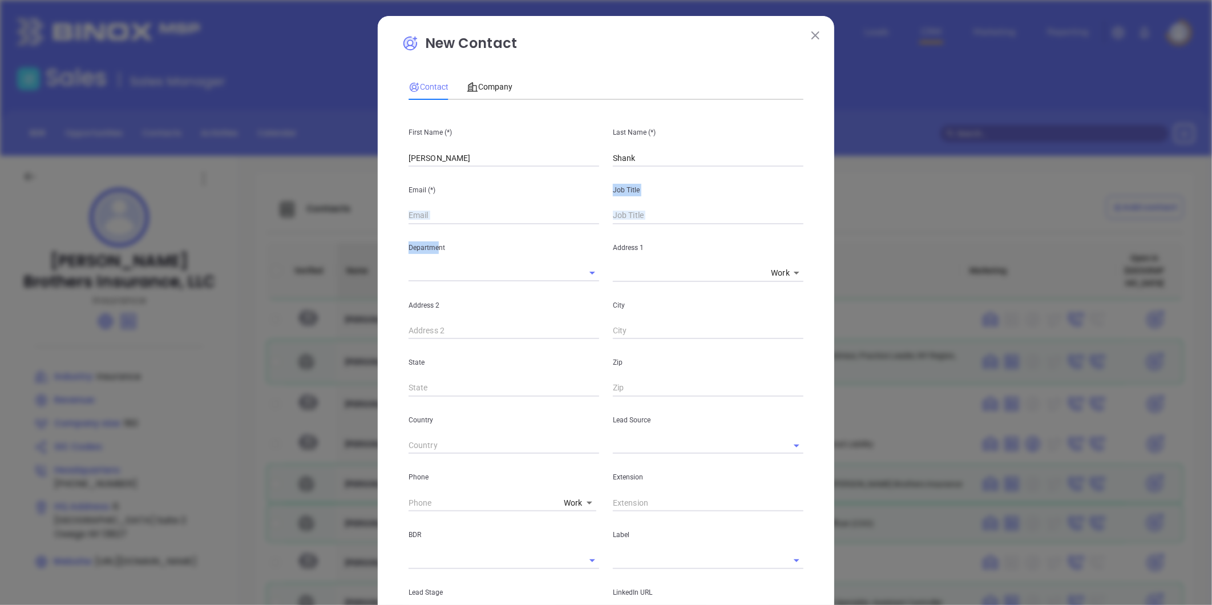
click at [424, 215] on input "text" at bounding box center [503, 215] width 191 height 17
paste input "cshank@smithbrothersusa.co"
type input "cshank@smithbrothersusa.co"
click at [494, 86] on span "Company" at bounding box center [490, 86] width 46 height 9
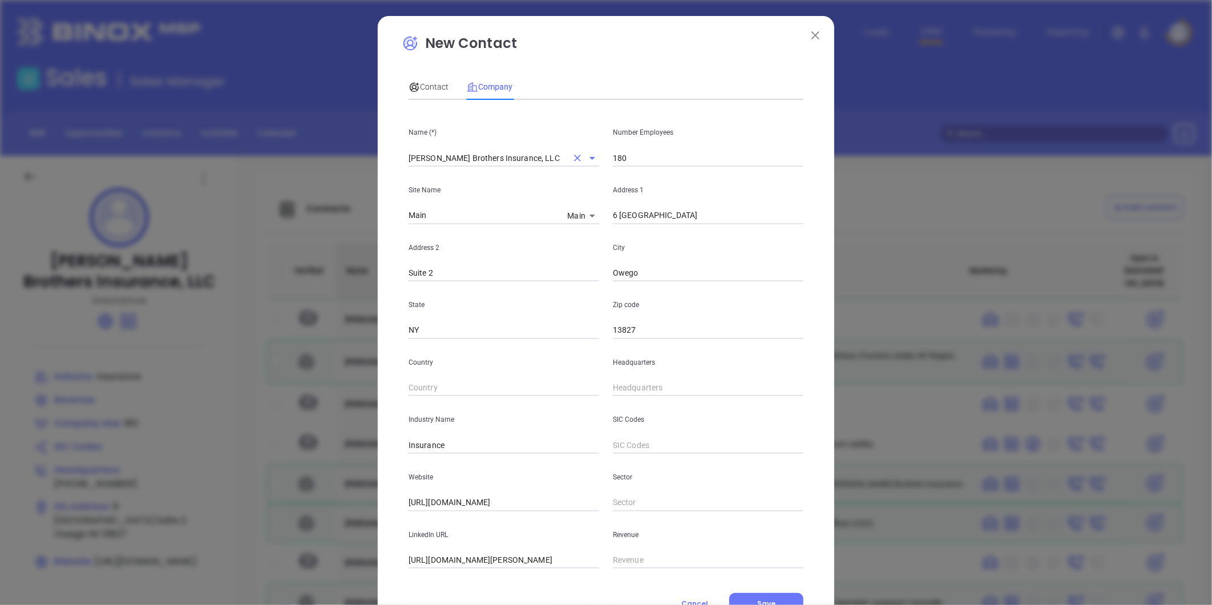
click at [477, 154] on input "Smith Brothers Insurance, LLC" at bounding box center [487, 157] width 159 height 17
click at [477, 153] on input "Smith Brothers Insurance, LLC" at bounding box center [487, 157] width 159 height 17
drag, startPoint x: 438, startPoint y: 80, endPoint x: 431, endPoint y: 84, distance: 7.1
click at [438, 80] on div "Contact" at bounding box center [428, 86] width 40 height 13
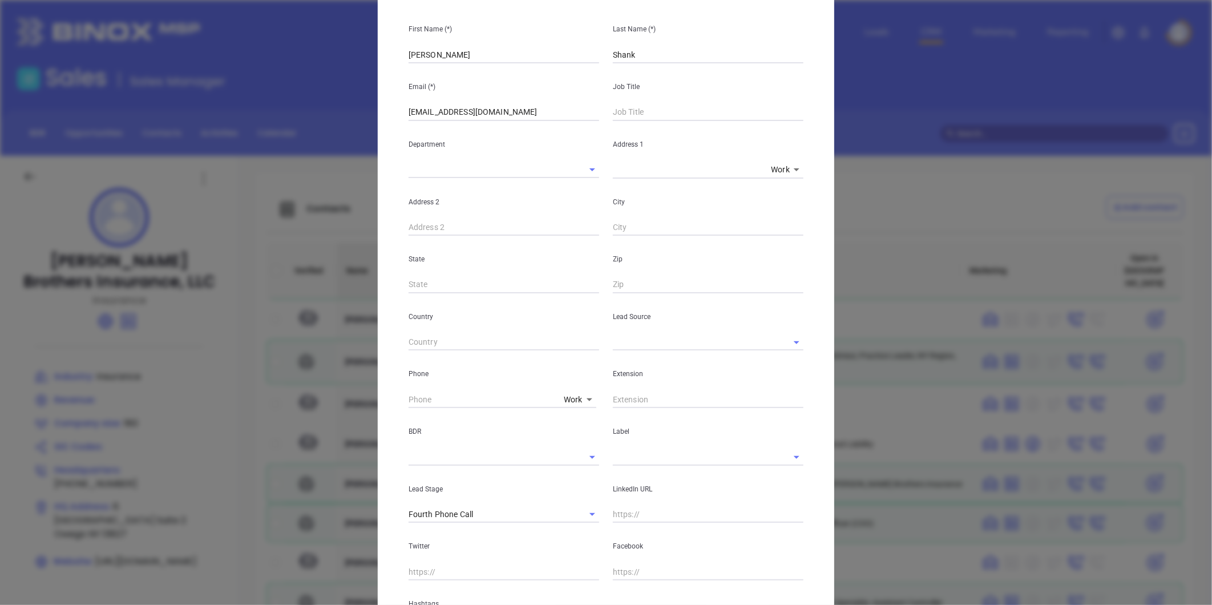
scroll to position [190, 0]
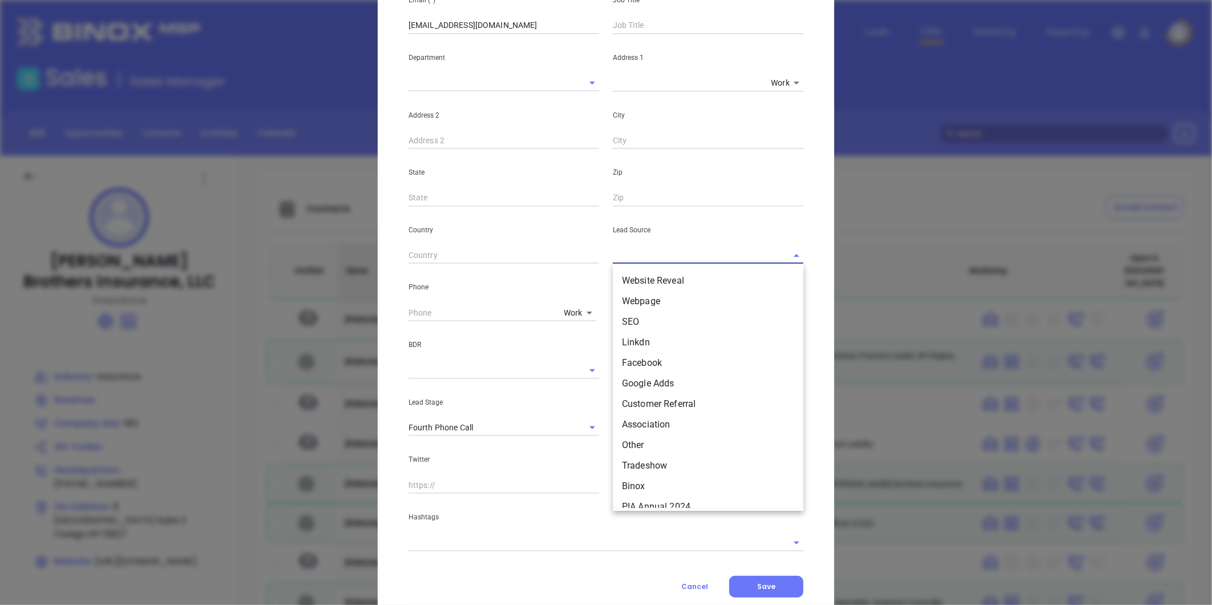
click at [653, 257] on input "text" at bounding box center [692, 255] width 159 height 17
click at [647, 276] on li "Website Reveal" at bounding box center [708, 280] width 191 height 21
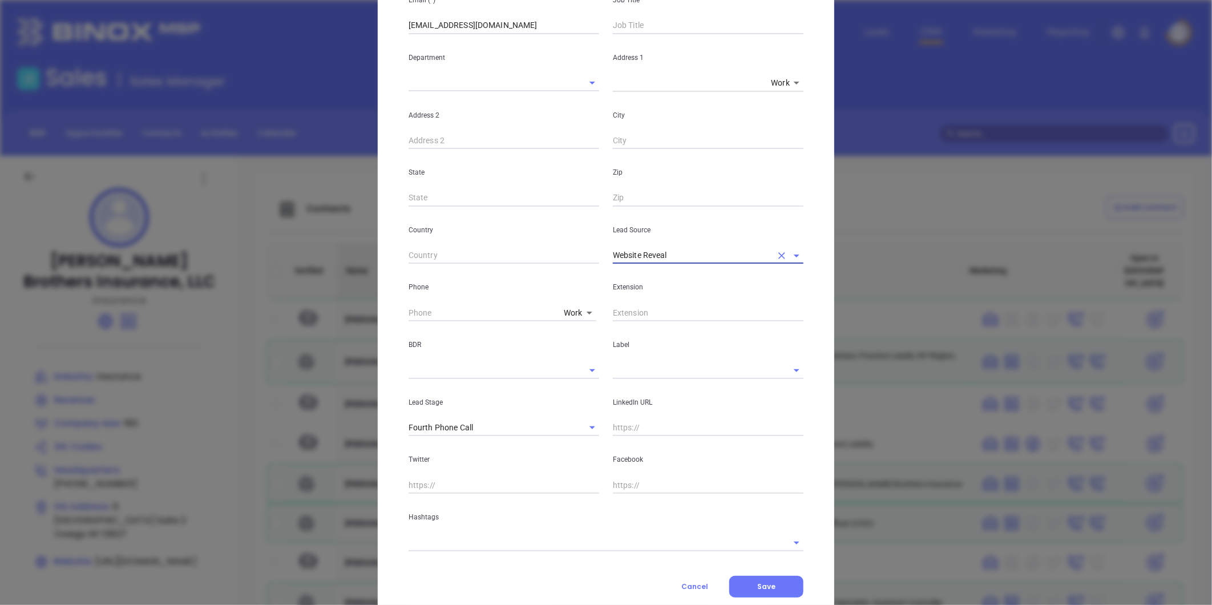
drag, startPoint x: 590, startPoint y: 261, endPoint x: 444, endPoint y: 276, distance: 147.3
click at [444, 276] on div "First Name (*) Charles P. Last Name (*) Shank Email (*) cshank@smithbrothersusa…" at bounding box center [605, 234] width 395 height 631
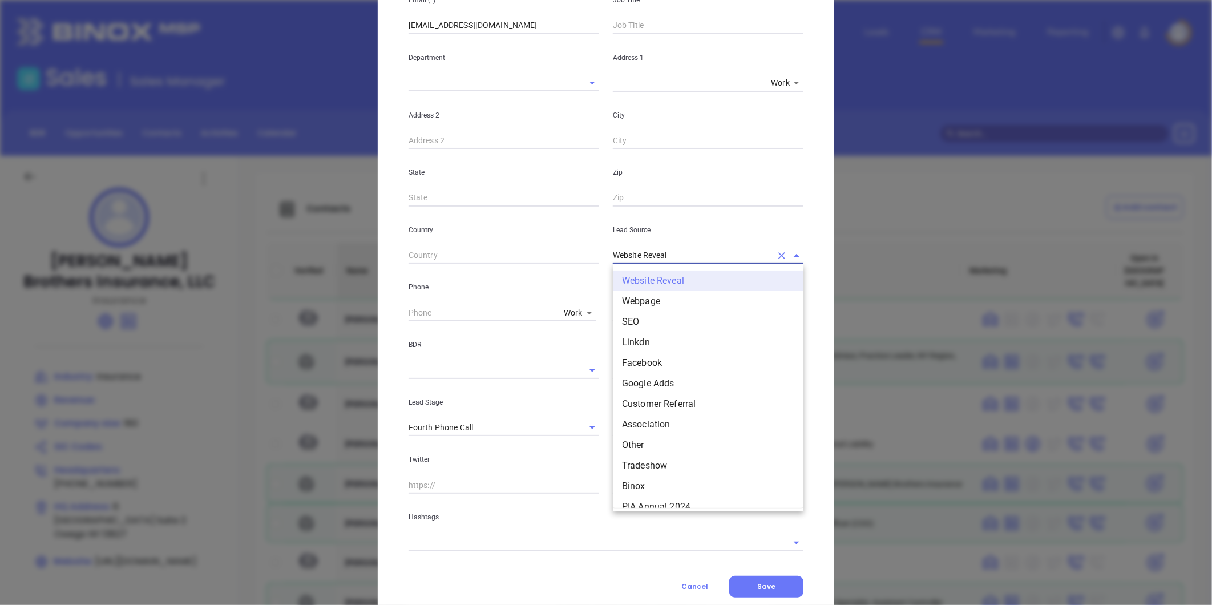
type input "p"
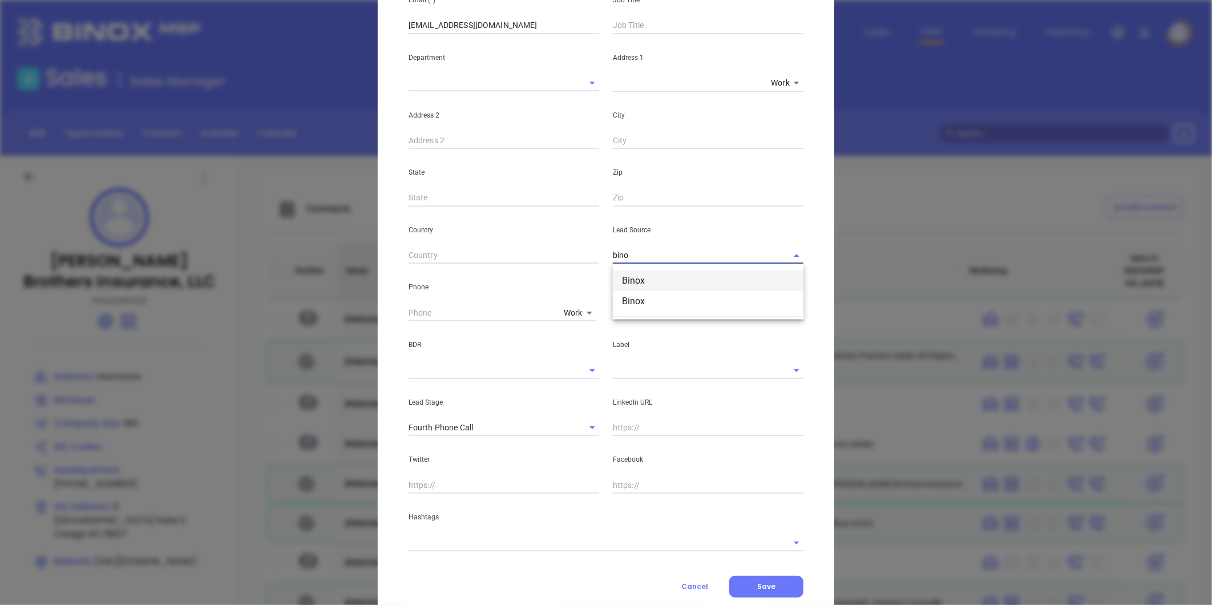
click at [683, 272] on li "Binox" at bounding box center [708, 280] width 191 height 21
type input "Binox"
click at [633, 362] on input "text" at bounding box center [692, 370] width 159 height 17
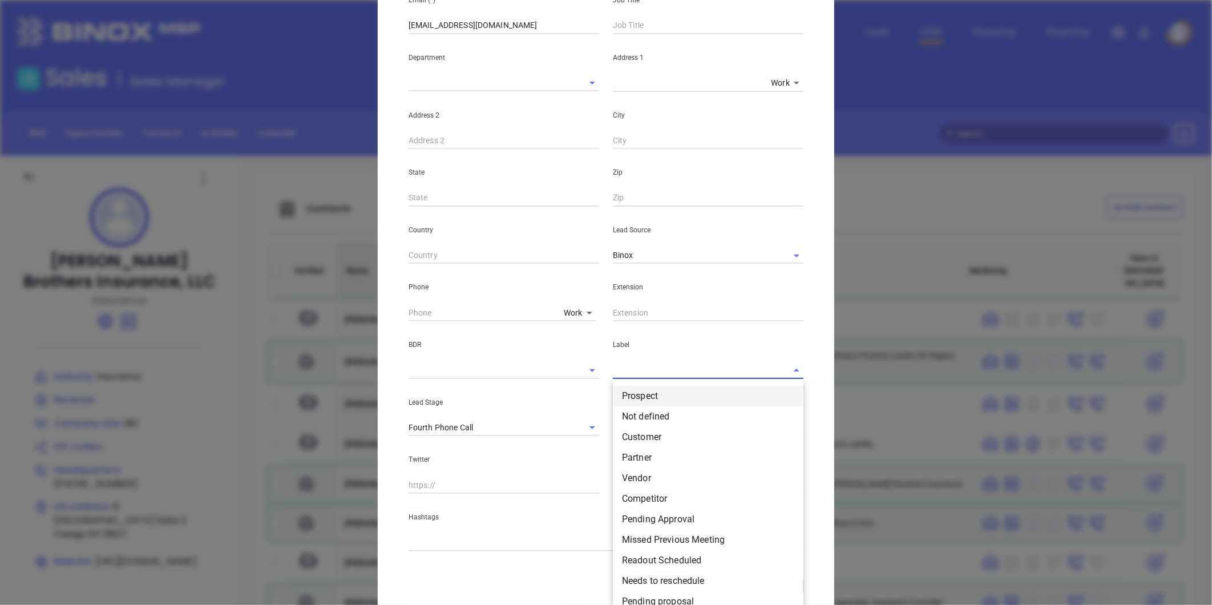
drag, startPoint x: 639, startPoint y: 395, endPoint x: 640, endPoint y: 388, distance: 6.3
click at [640, 394] on li "Prospect" at bounding box center [708, 396] width 191 height 21
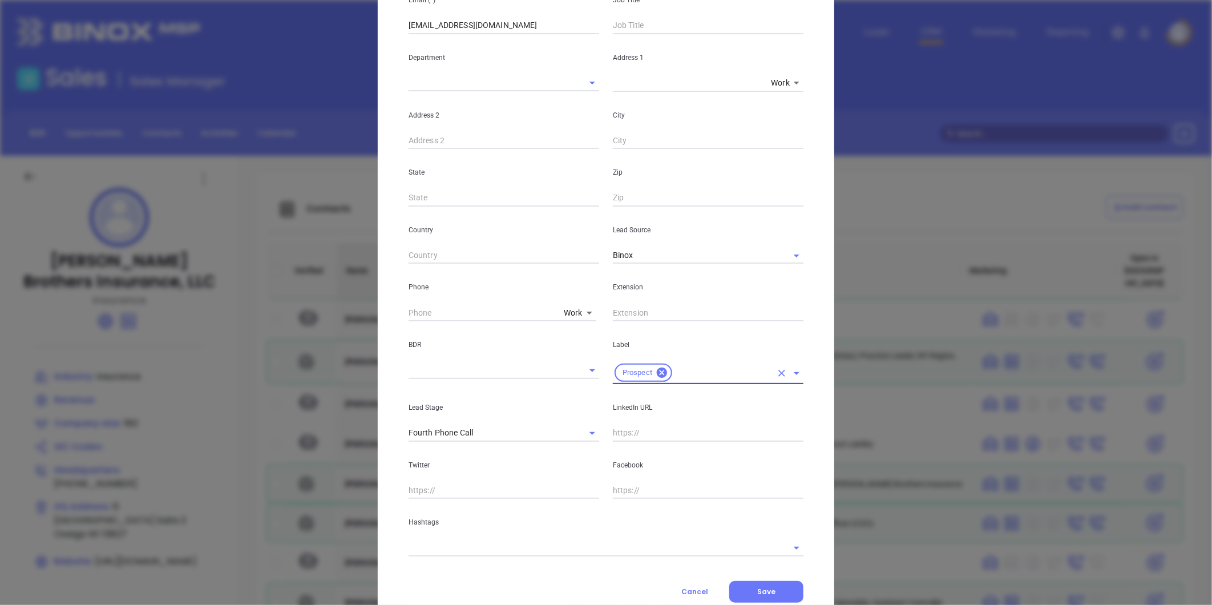
click at [640, 424] on input "text" at bounding box center [708, 432] width 191 height 17
paste input "linkedin.com/in/chuckshank"
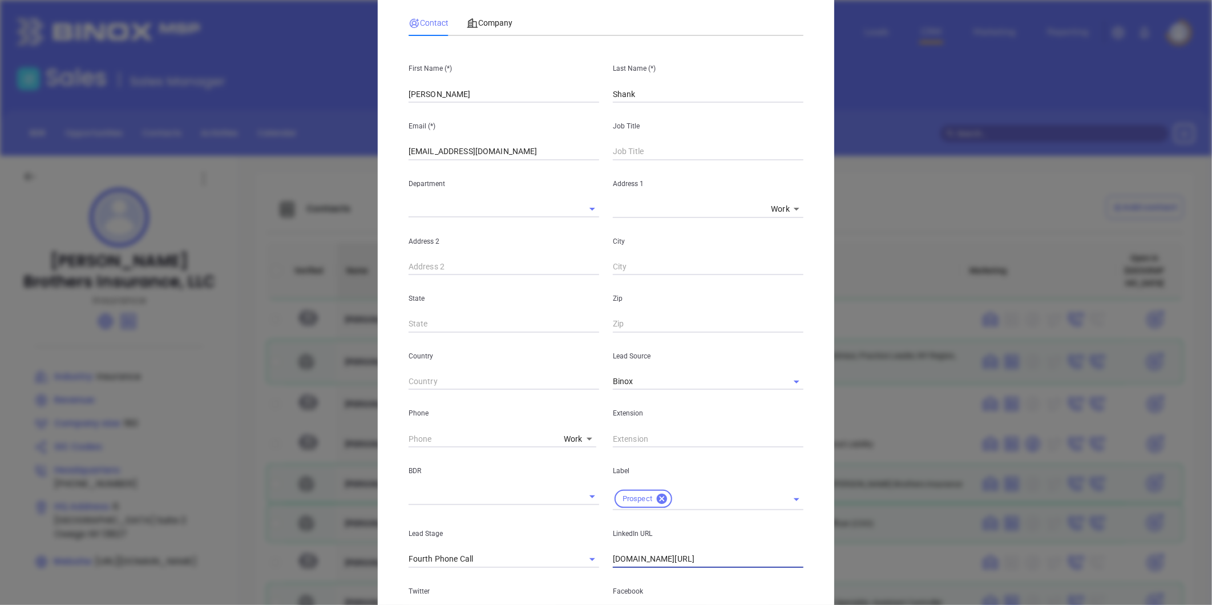
scroll to position [0, 0]
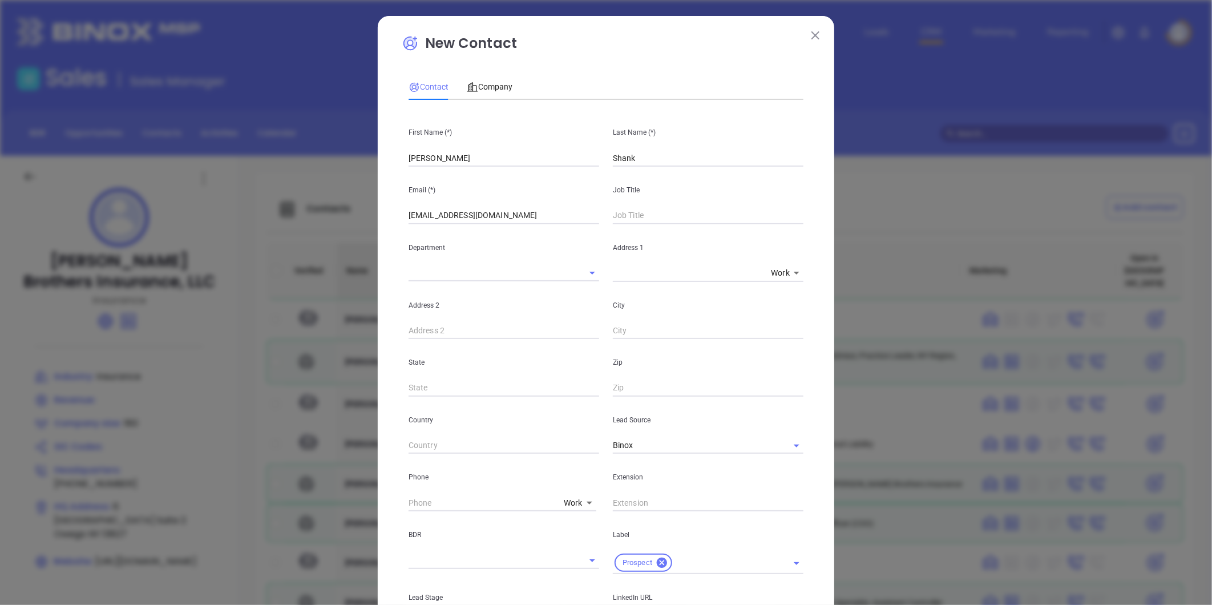
type input "www.linkedin.com/in/chuckshank"
click at [623, 219] on input "text" at bounding box center [708, 215] width 191 height 17
paste input "Risk Advisor and Location Leader"
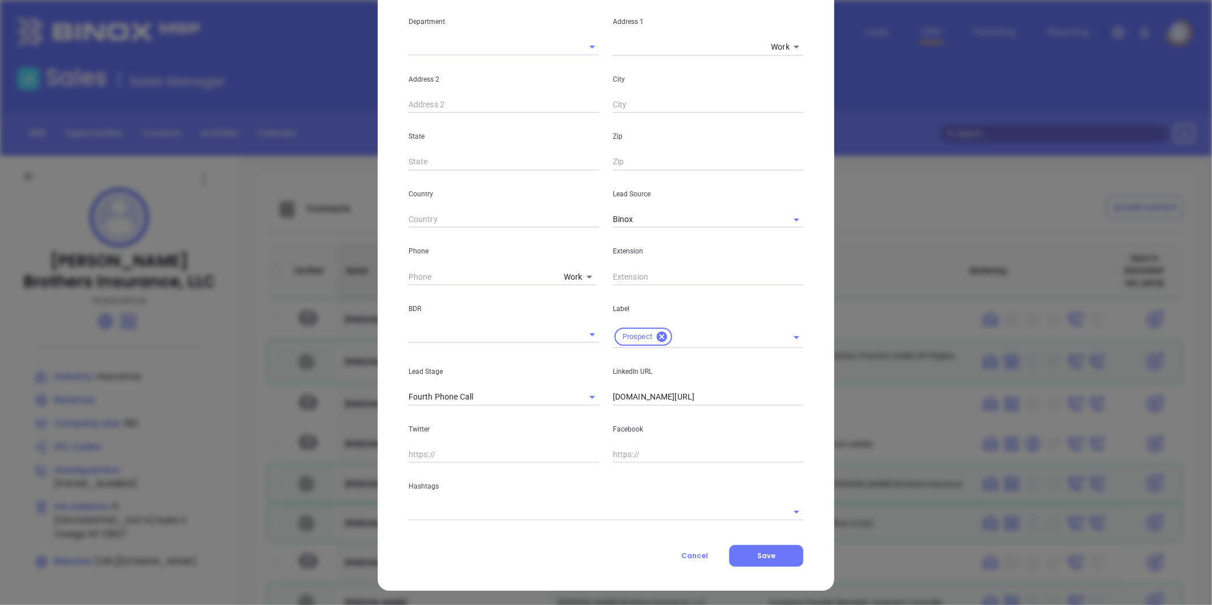
scroll to position [227, 0]
type input "Risk Advisor and Location Leader"
click at [503, 510] on input "text" at bounding box center [589, 510] width 363 height 17
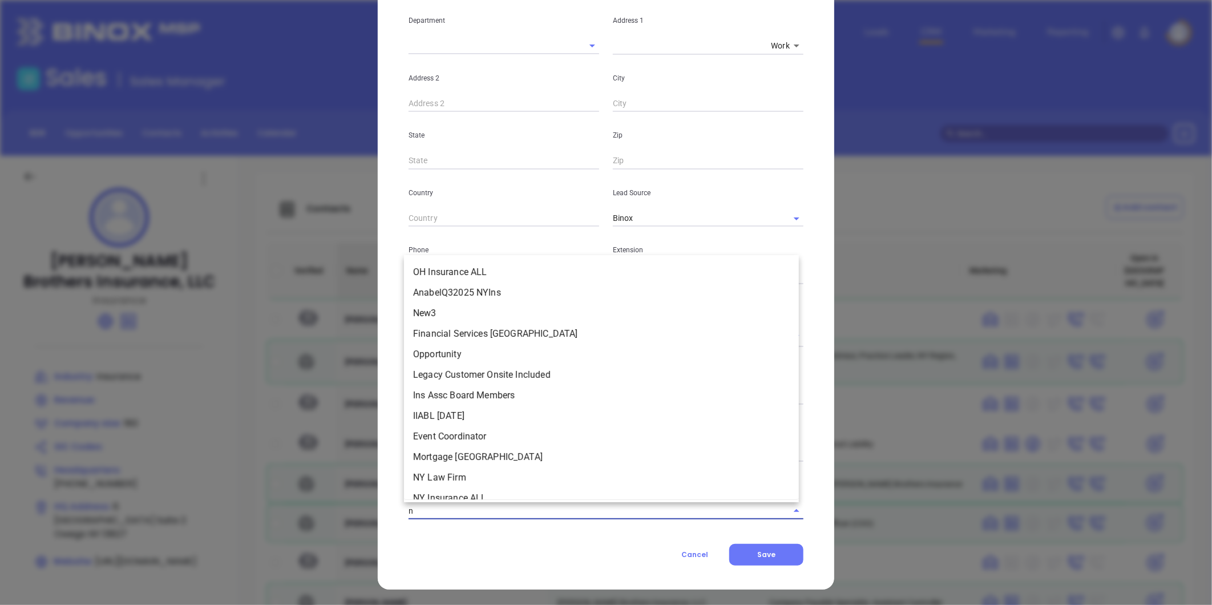
type input "ny"
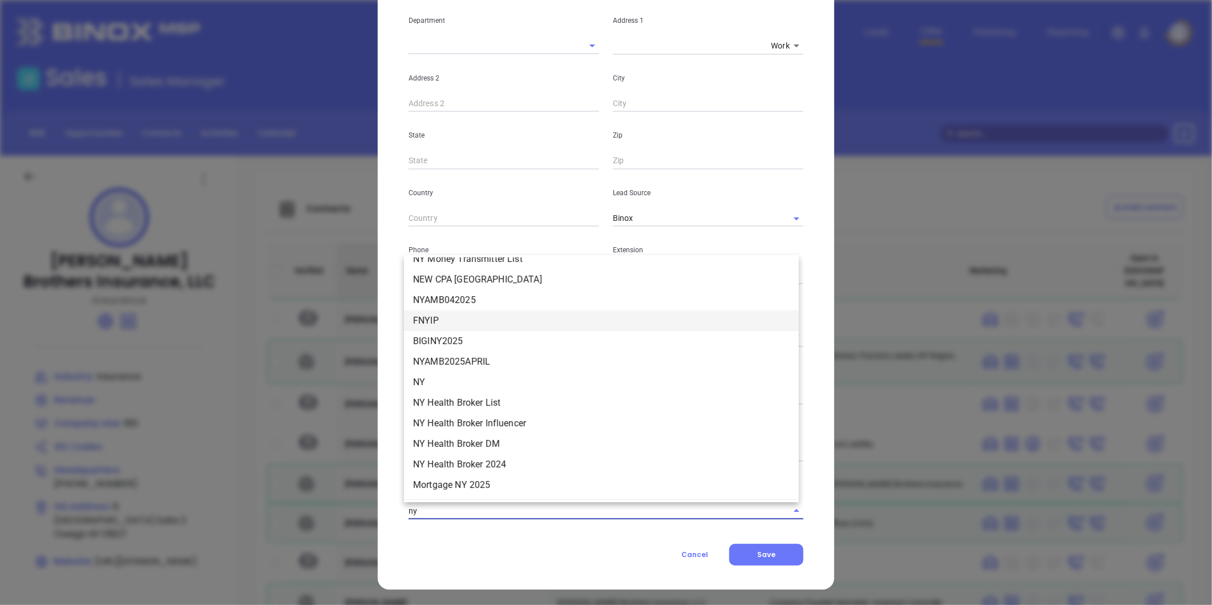
scroll to position [1267, 0]
click at [446, 317] on li "NY" at bounding box center [601, 319] width 395 height 21
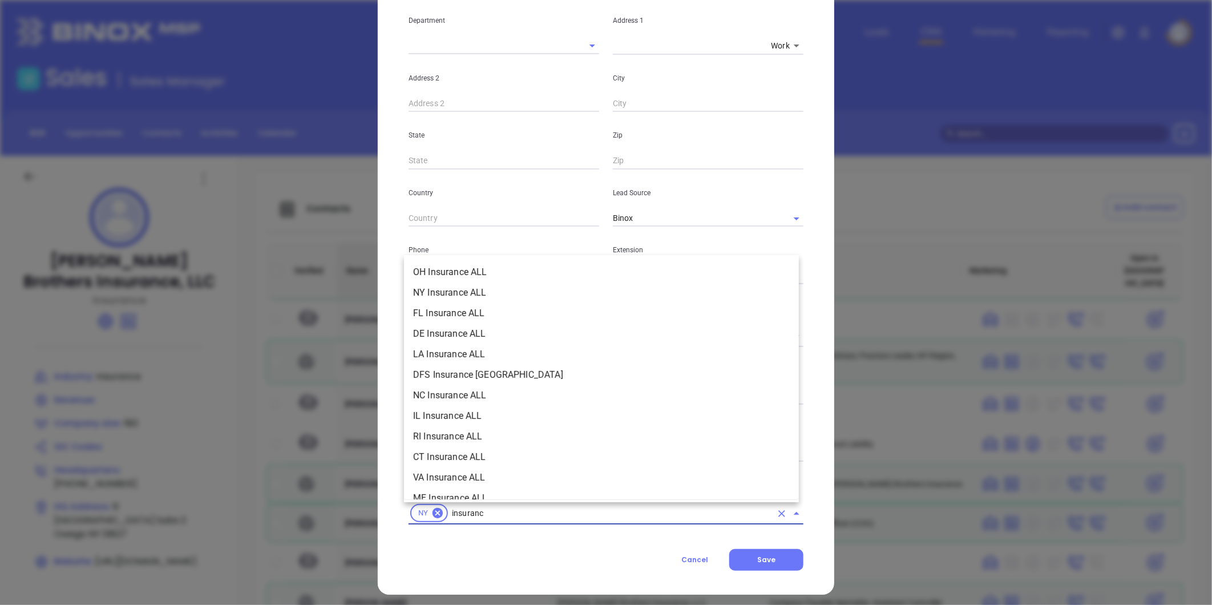
type input "insurance"
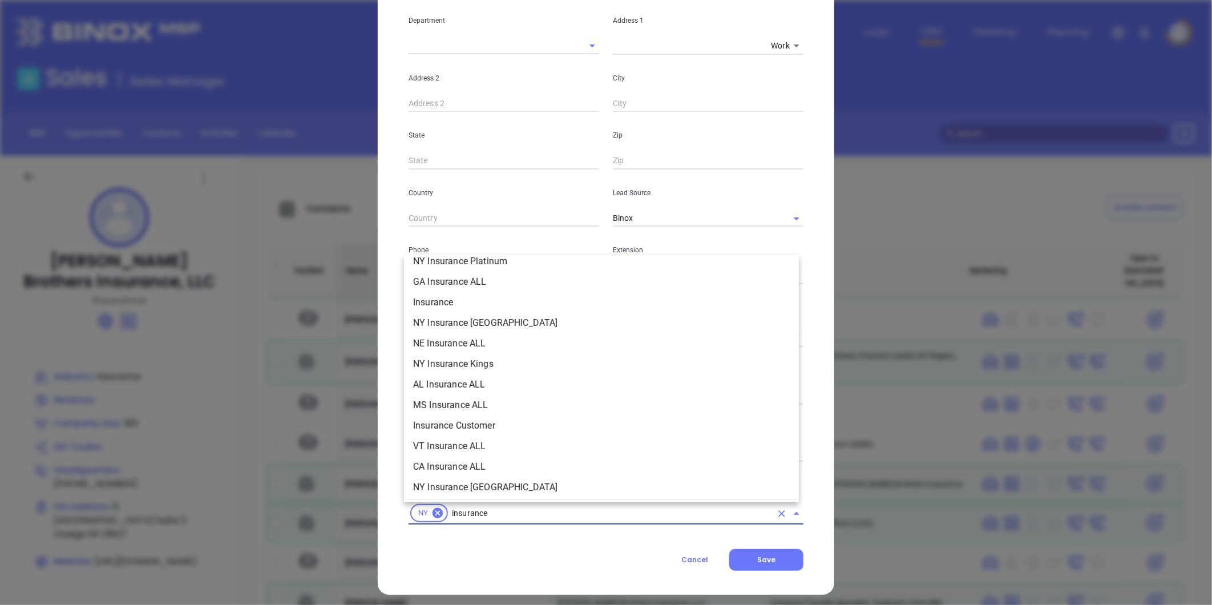
scroll to position [443, 0]
click at [426, 298] on li "Insurance" at bounding box center [601, 301] width 395 height 21
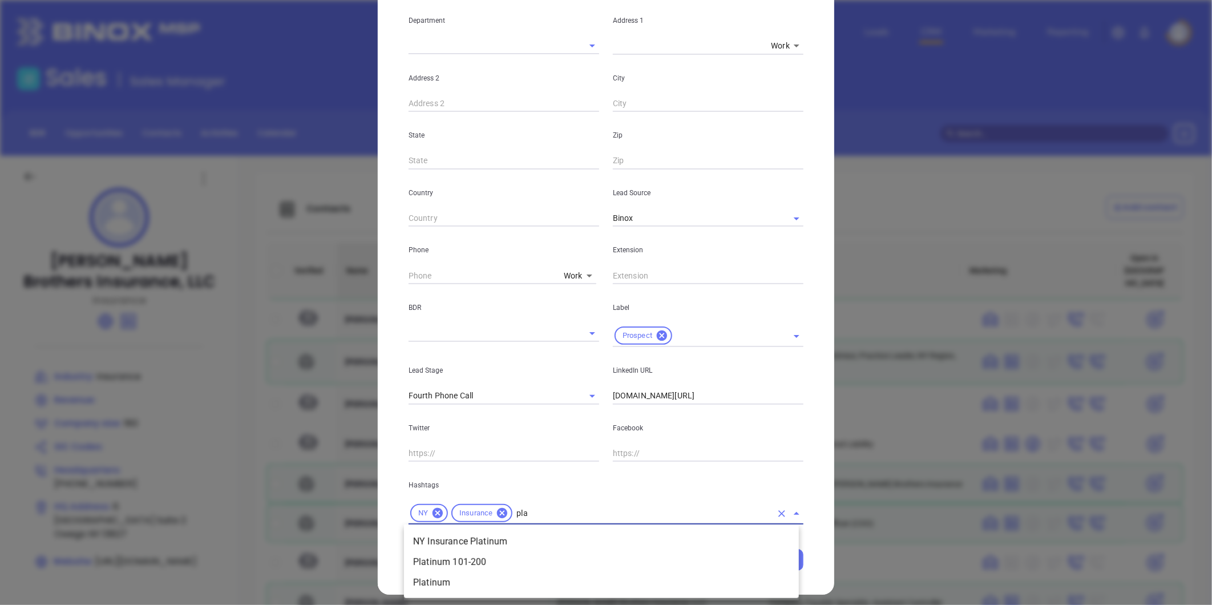
type input "plat"
drag, startPoint x: 497, startPoint y: 563, endPoint x: 503, endPoint y: 557, distance: 8.1
click at [498, 562] on li "Platinum 101-200" at bounding box center [601, 562] width 395 height 21
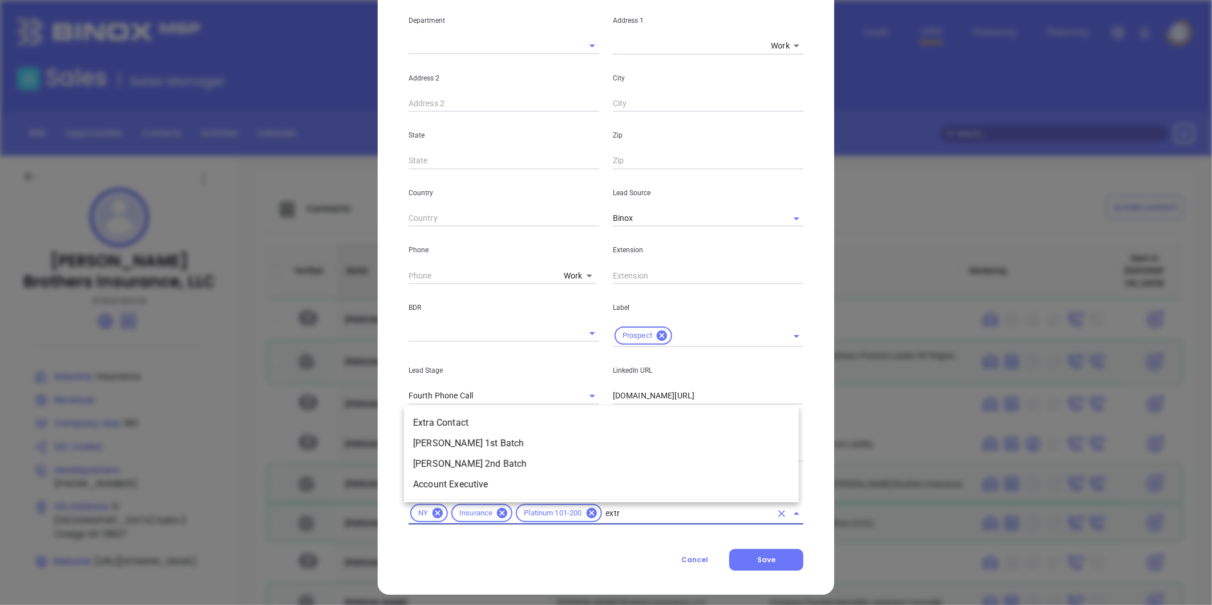
type input "extra"
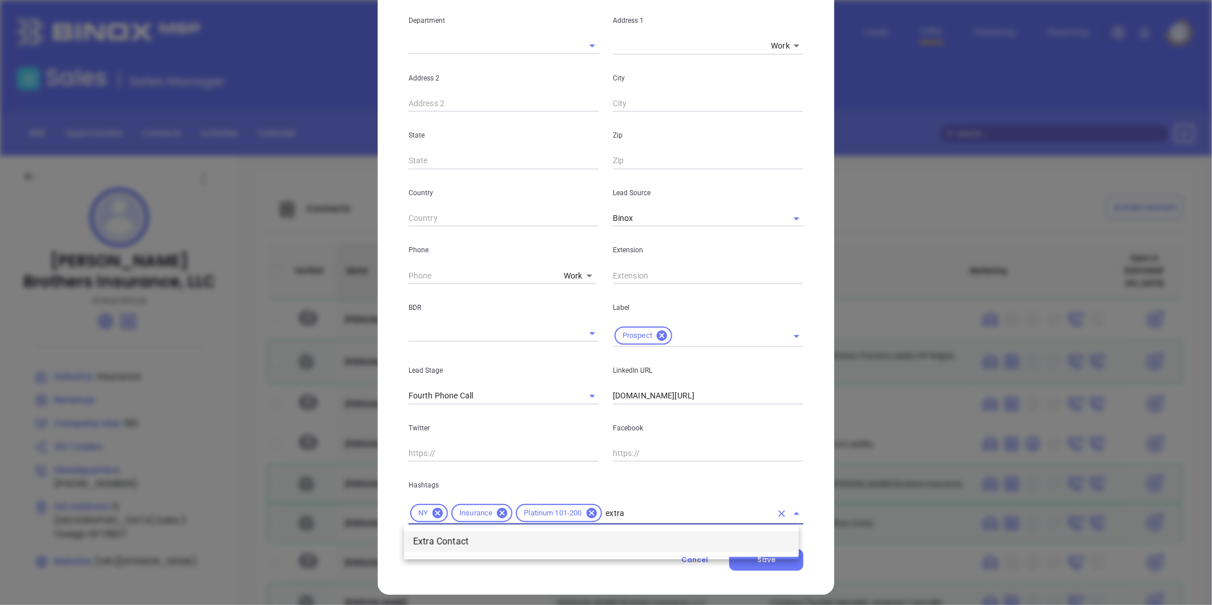
click at [489, 538] on li "Extra Contact" at bounding box center [601, 541] width 395 height 21
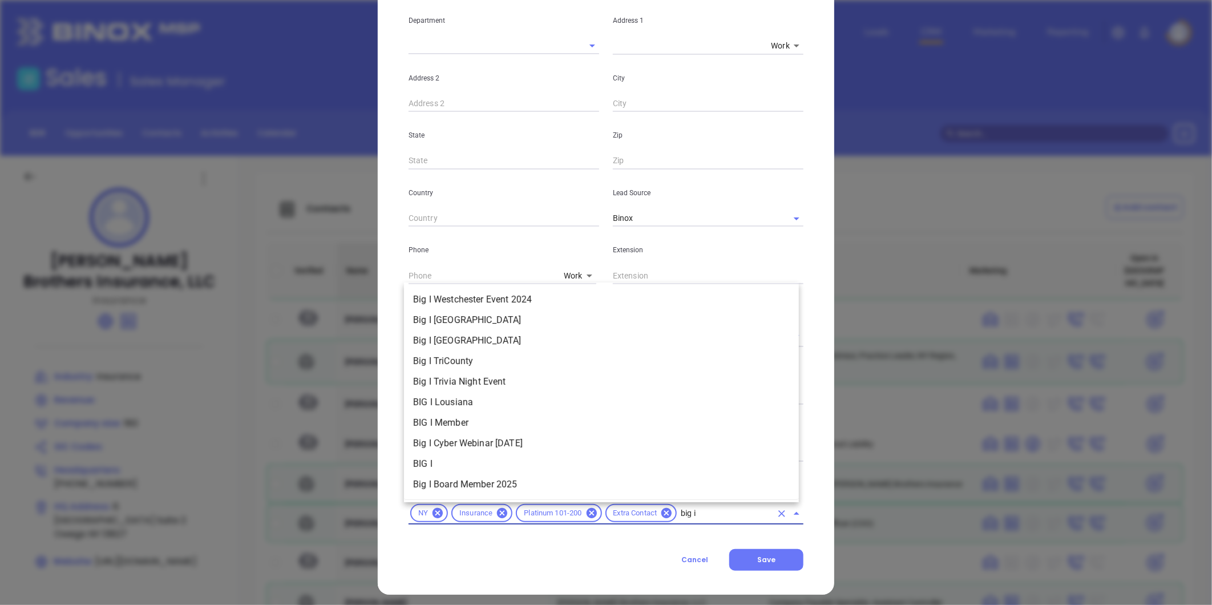
type input "big i"
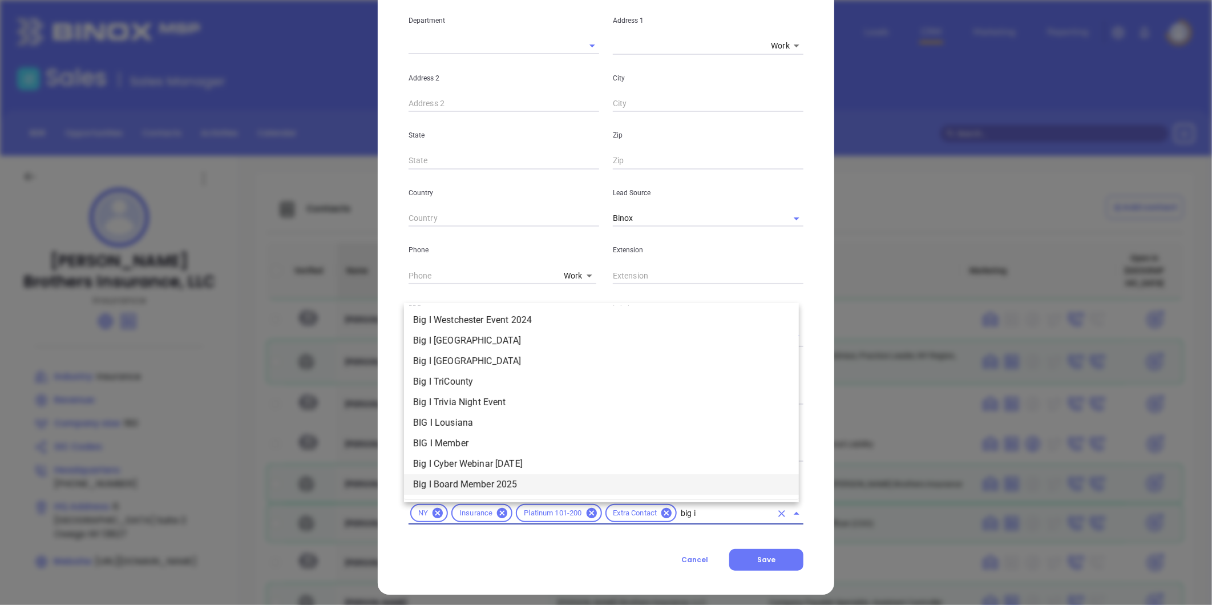
click at [528, 482] on li "Big I Board Member 2025" at bounding box center [601, 484] width 395 height 21
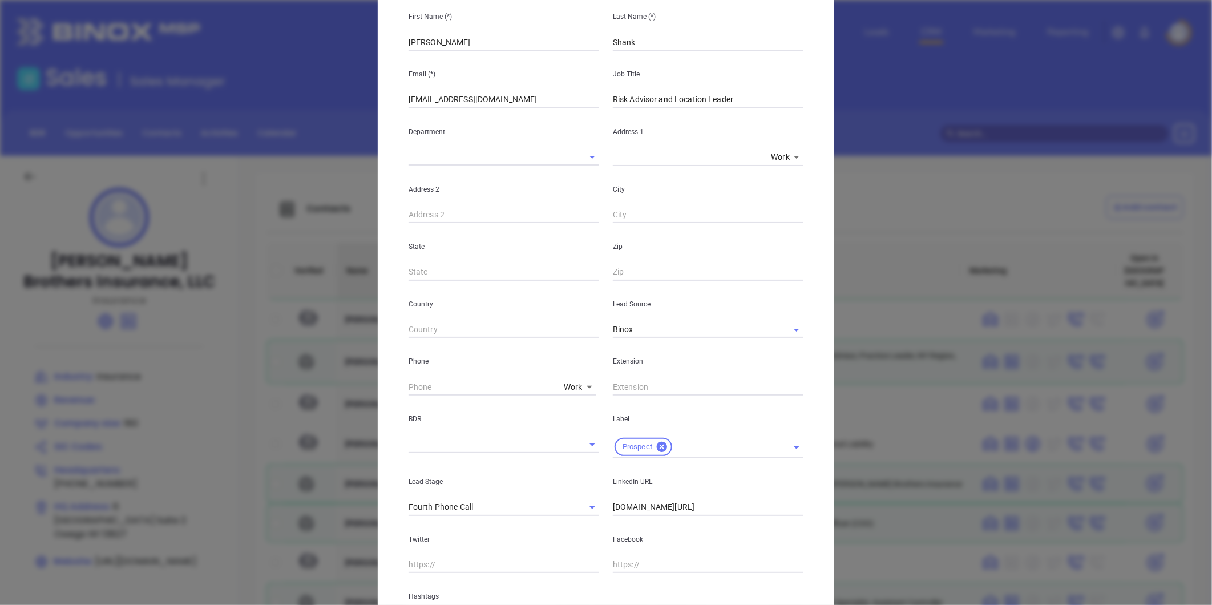
scroll to position [37, 0]
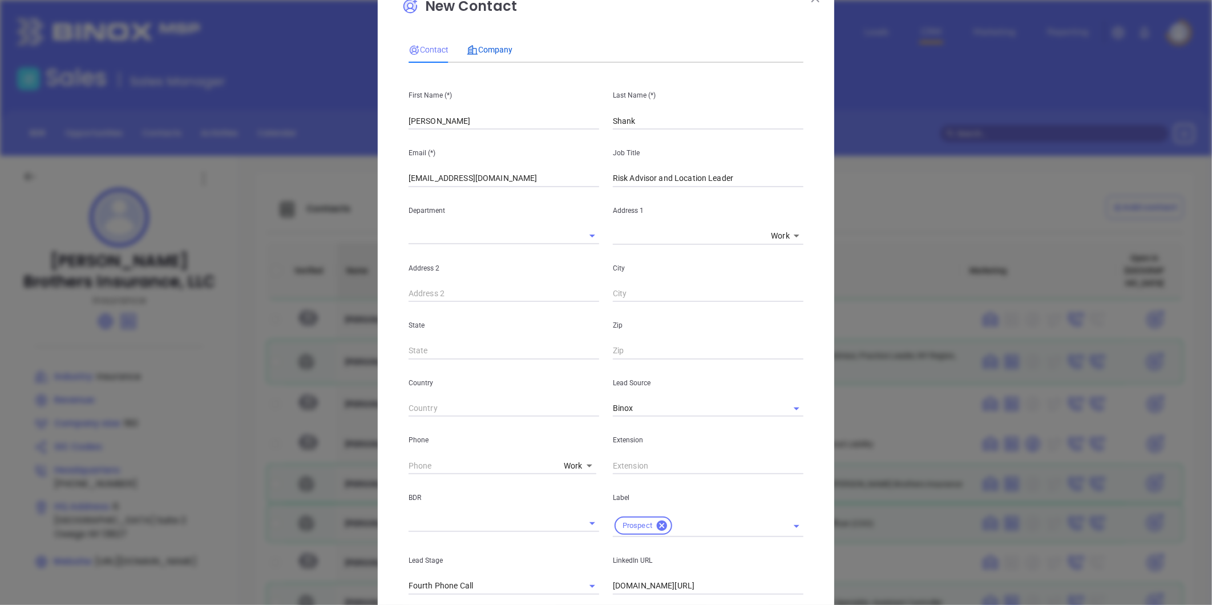
click at [488, 46] on span "Company" at bounding box center [490, 49] width 46 height 9
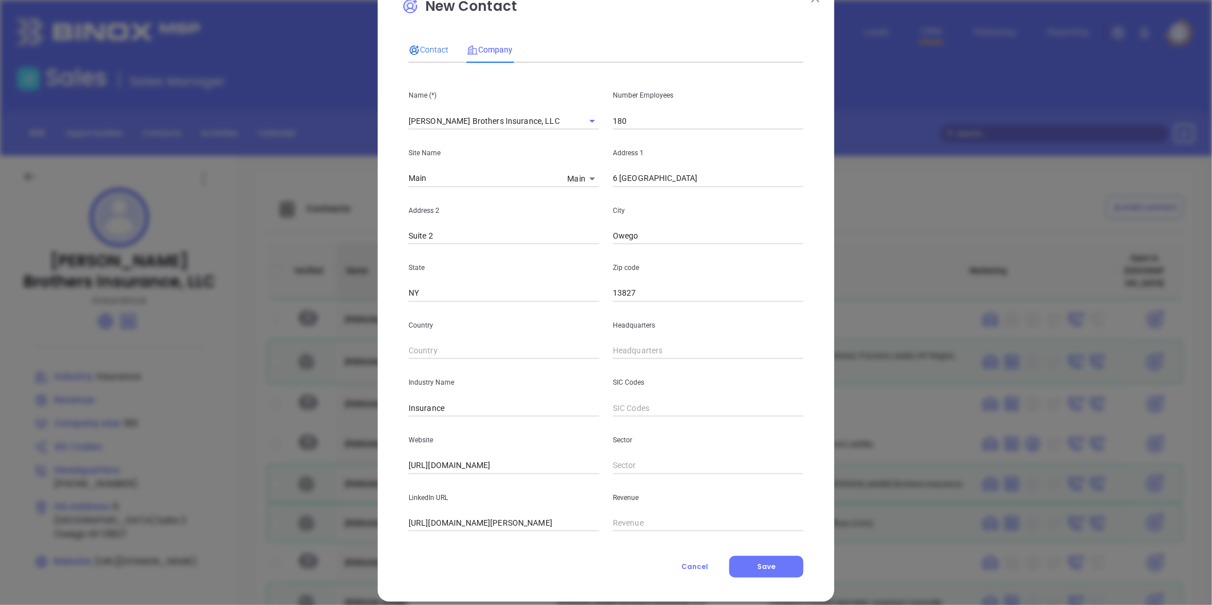
click at [434, 45] on span "Contact" at bounding box center [428, 49] width 40 height 9
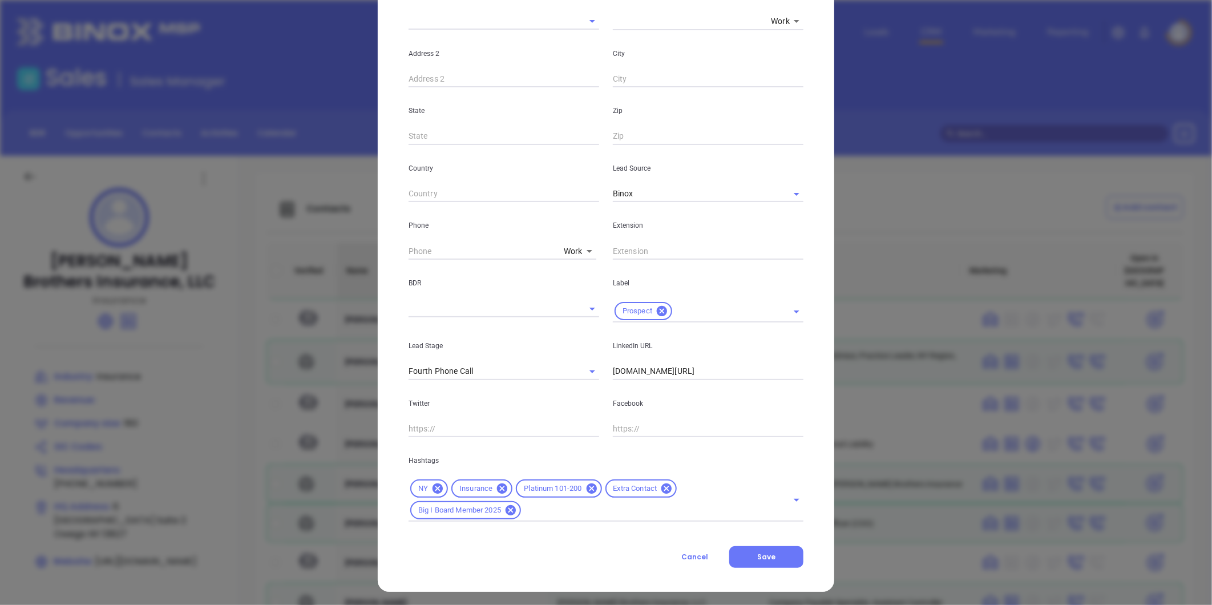
scroll to position [254, 0]
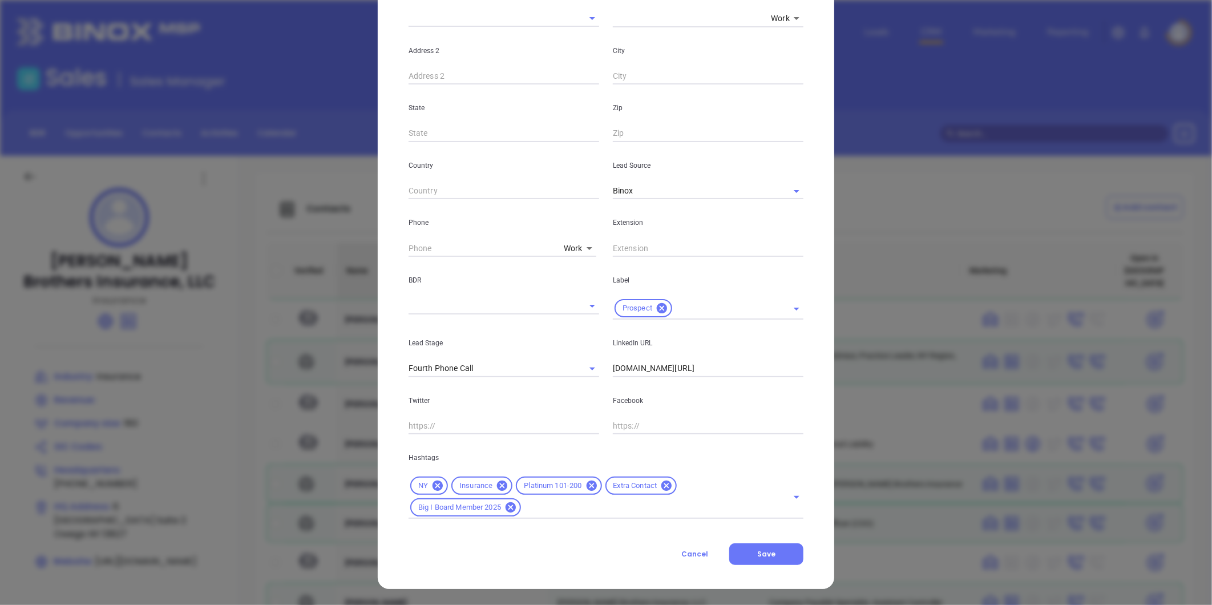
click at [569, 244] on body "Leads CRM Marketing Reporting Financial Leads Leads Sales Sales Manager BDR Opp…" at bounding box center [606, 302] width 1212 height 605
click at [578, 287] on li "Direct" at bounding box center [597, 290] width 77 height 21
type input "3"
click at [446, 246] on input "( ) -" at bounding box center [482, 248] width 148 height 17
paste input "518) 477-5150"
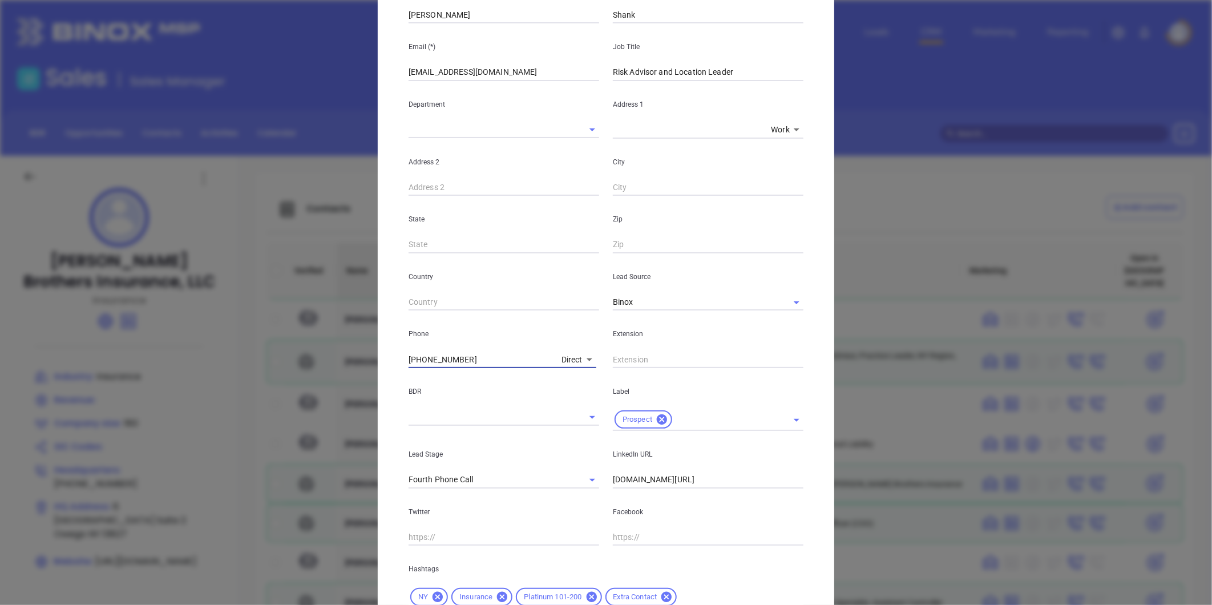
scroll to position [253, 0]
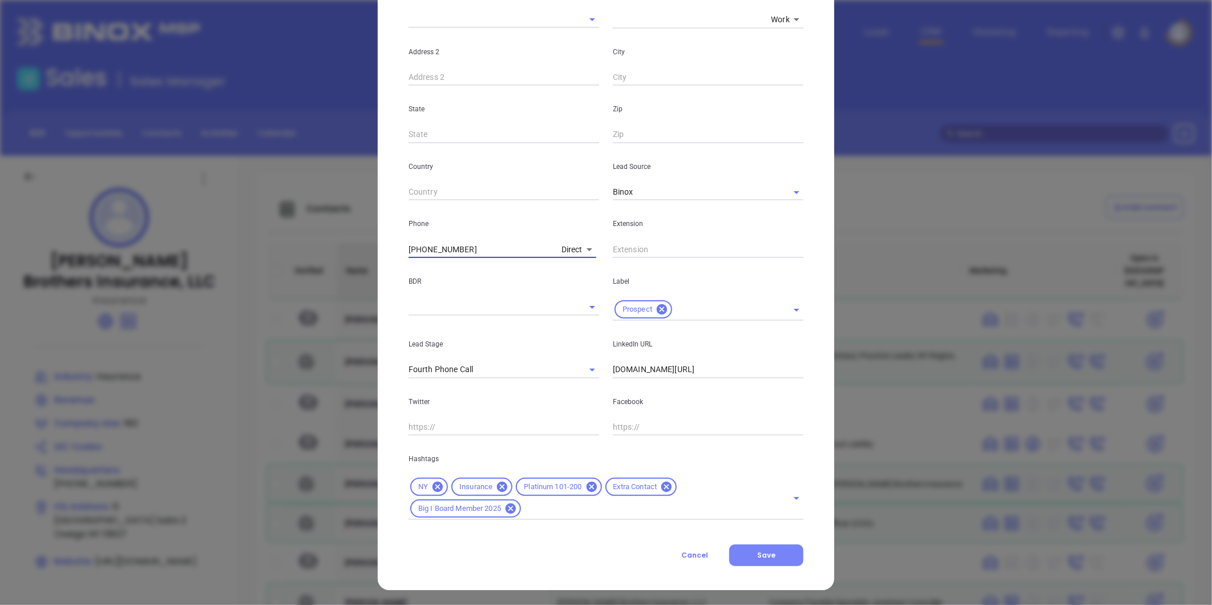
type input "[PHONE_NUMBER]"
drag, startPoint x: 779, startPoint y: 557, endPoint x: 569, endPoint y: 518, distance: 213.5
click at [777, 557] on button "Save" at bounding box center [766, 555] width 74 height 22
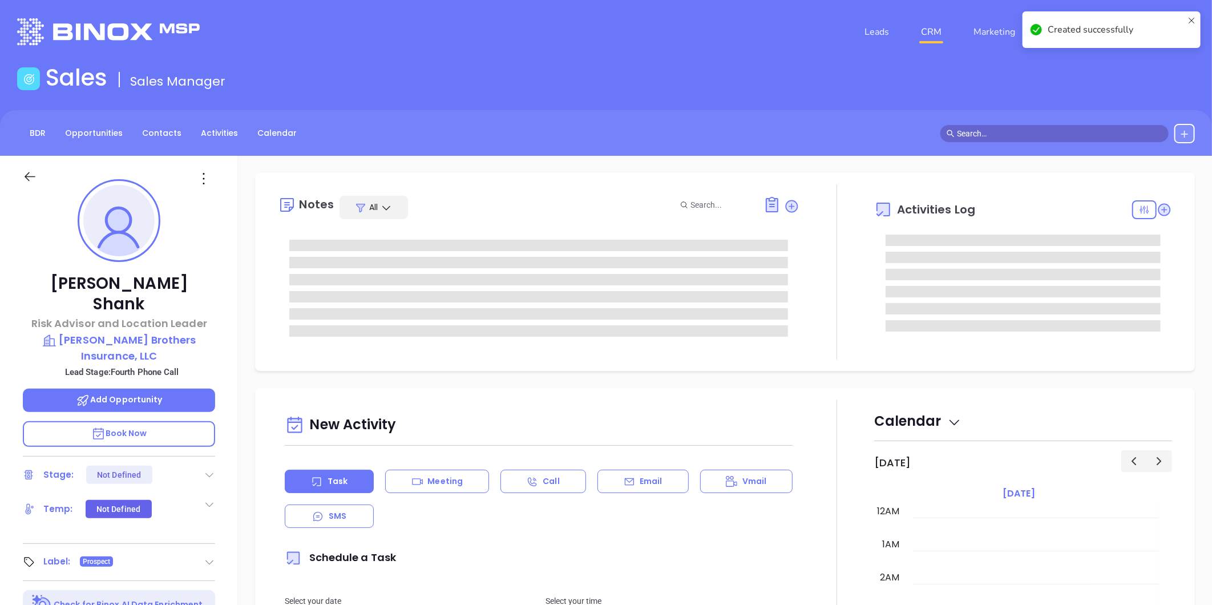
type input "10/16/2025"
type input "Liz Cruz"
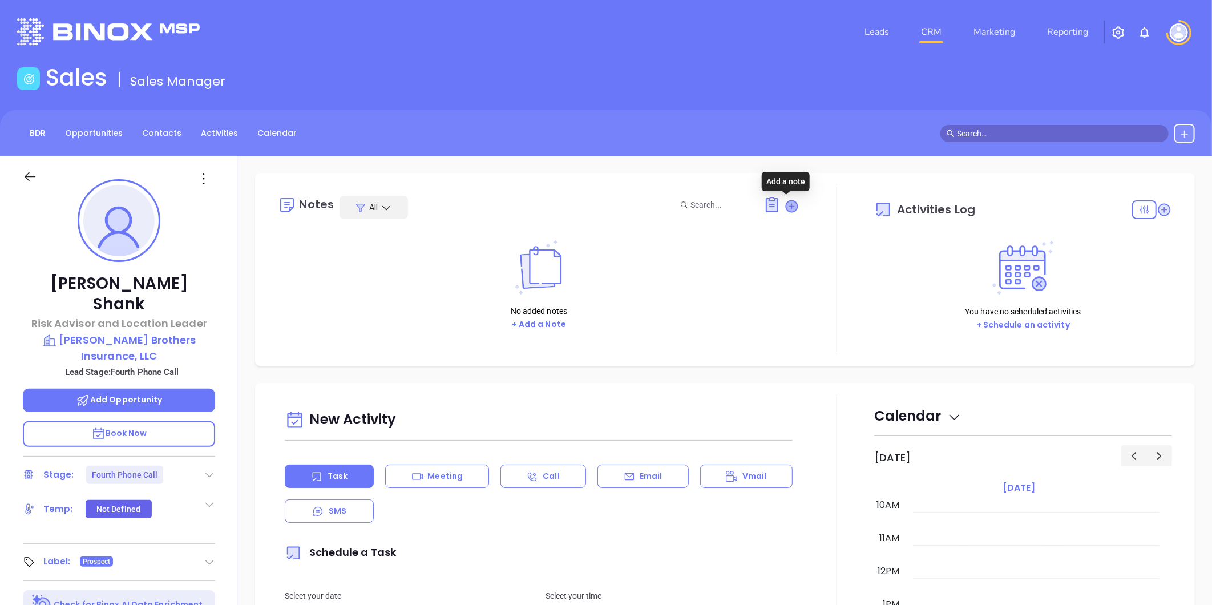
click at [786, 206] on icon at bounding box center [791, 205] width 11 height 11
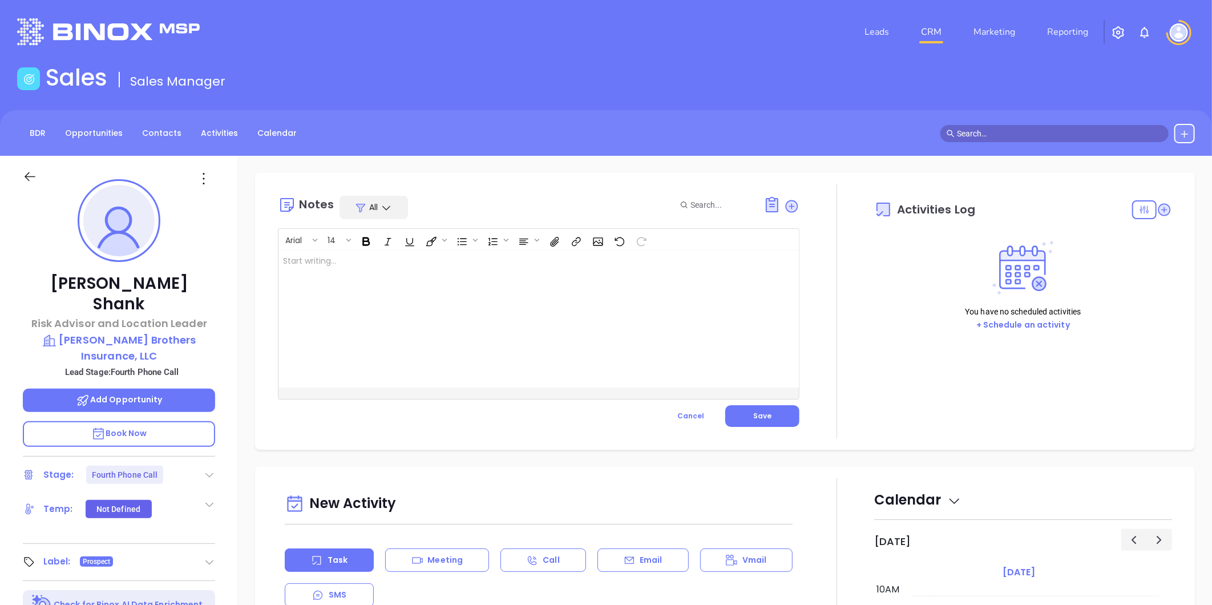
click at [507, 266] on div at bounding box center [520, 318] width 484 height 137
click at [291, 273] on p "Big I Board Member 2025 ﻿ ﻿" at bounding box center [520, 267] width 475 height 24
click at [754, 417] on span "Save" at bounding box center [762, 416] width 18 height 10
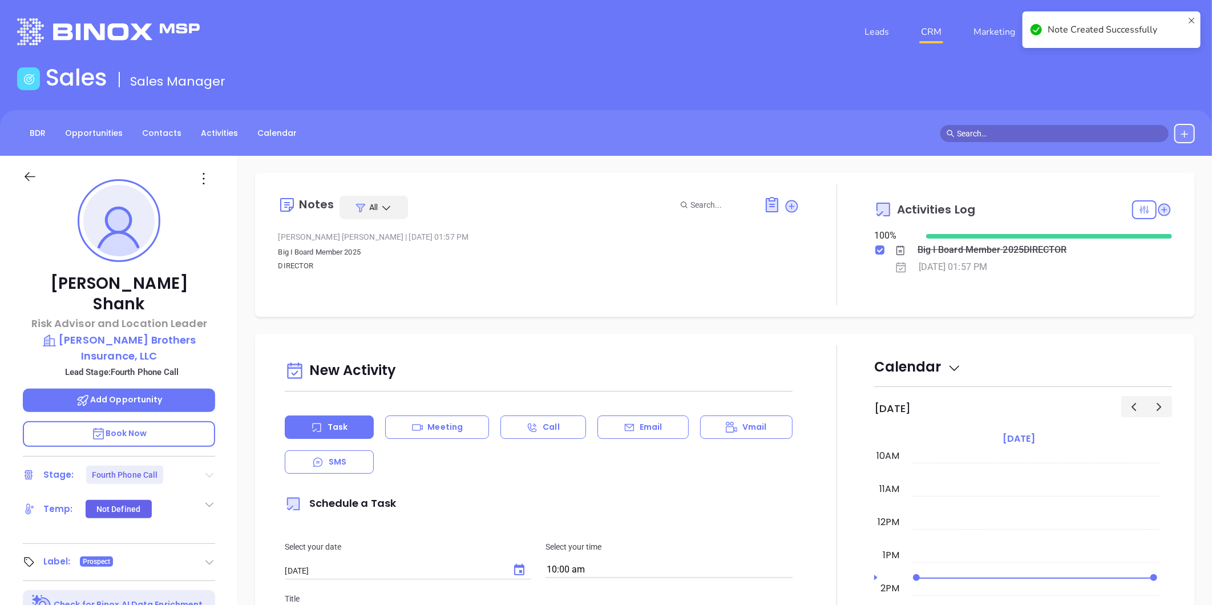
click at [211, 473] on icon at bounding box center [210, 475] width 8 height 5
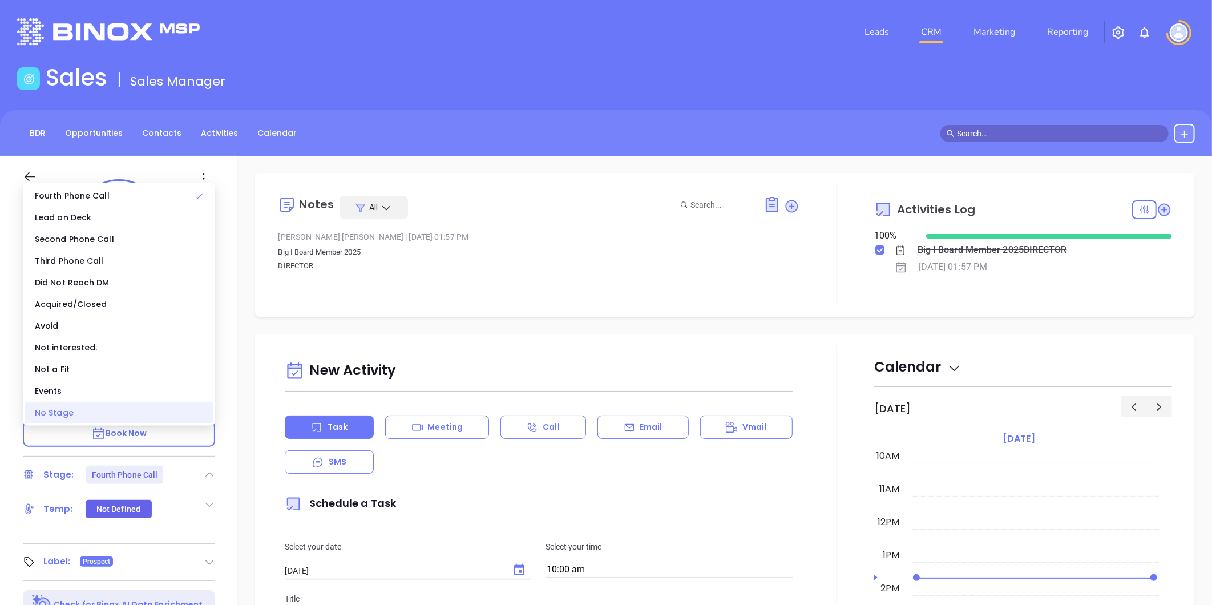
click at [119, 412] on div "No Stage" at bounding box center [119, 413] width 188 height 22
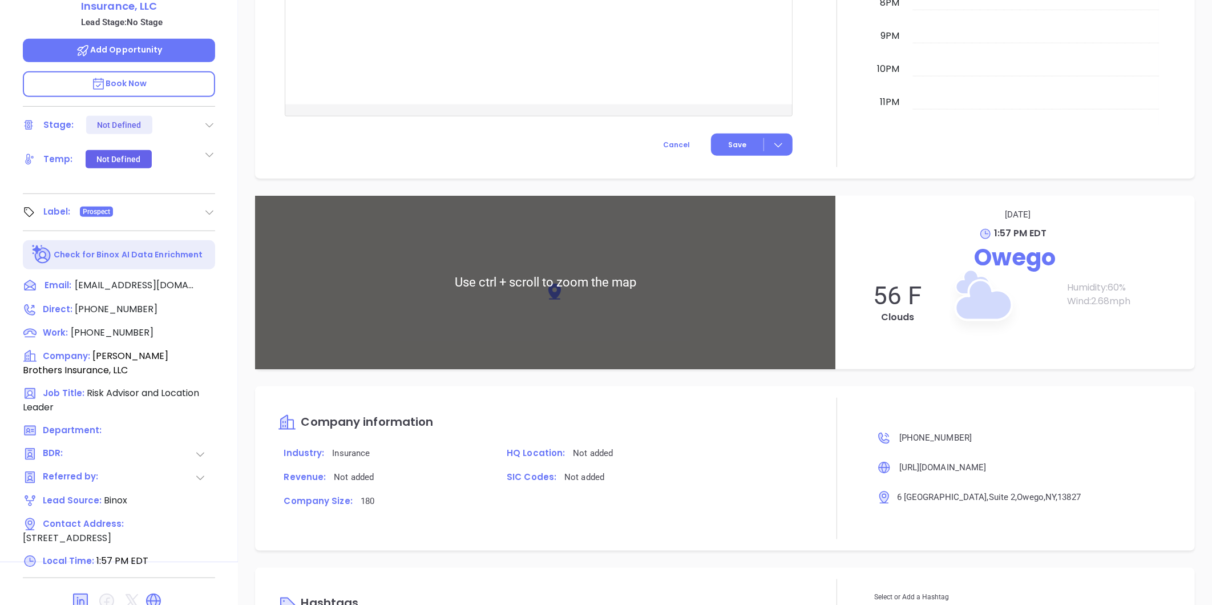
scroll to position [532, 0]
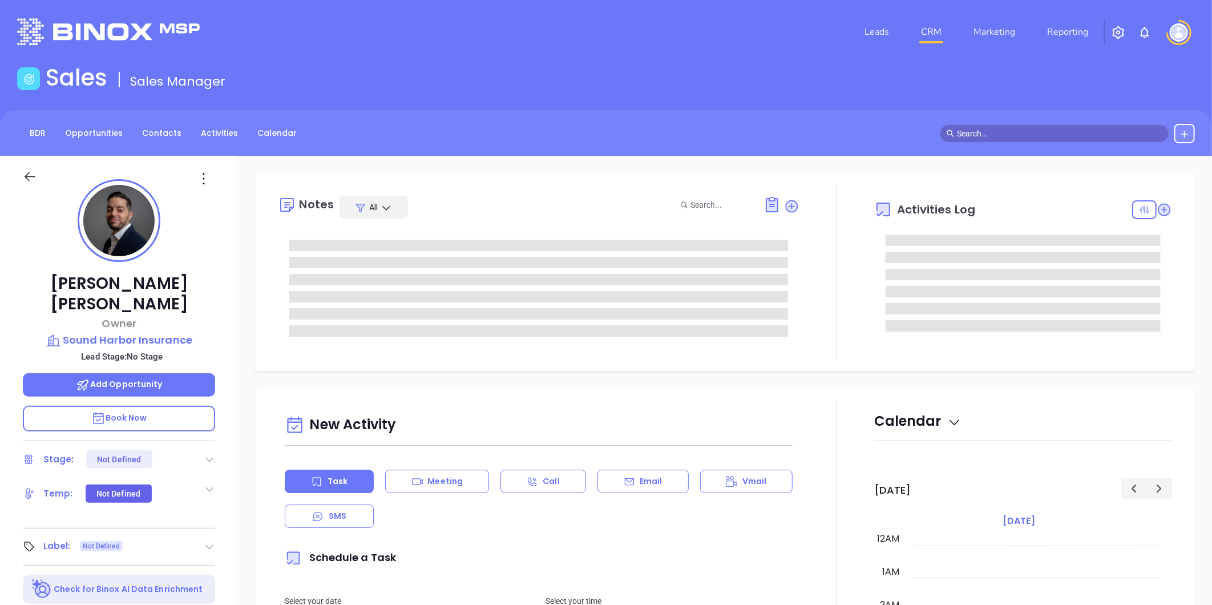
type input "[DATE]"
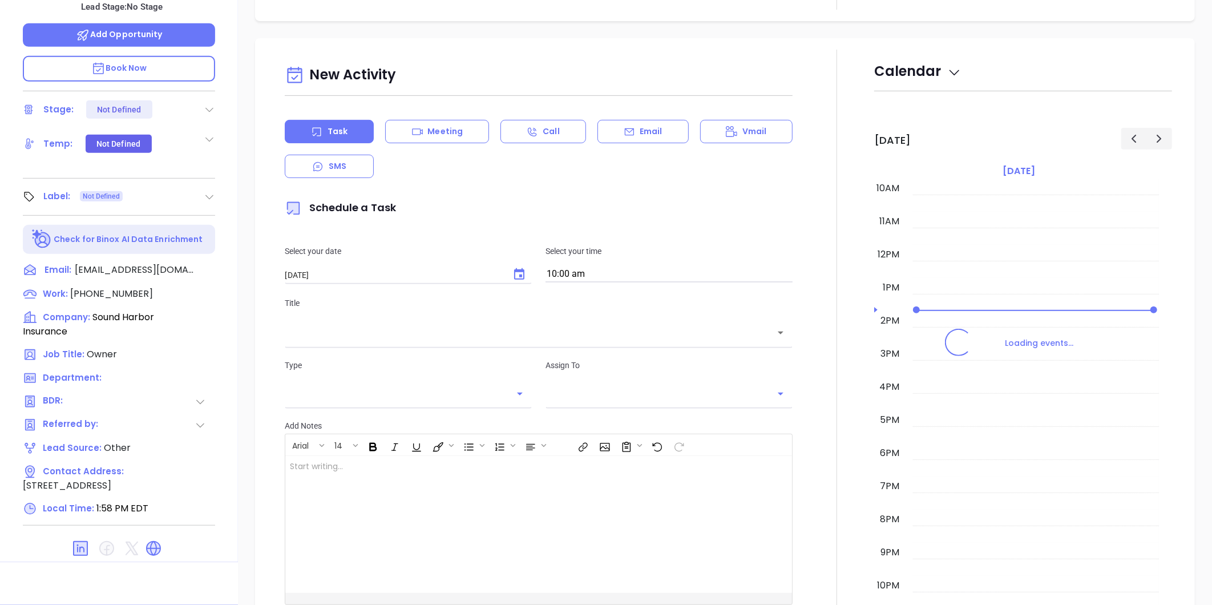
type input "[PERSON_NAME]"
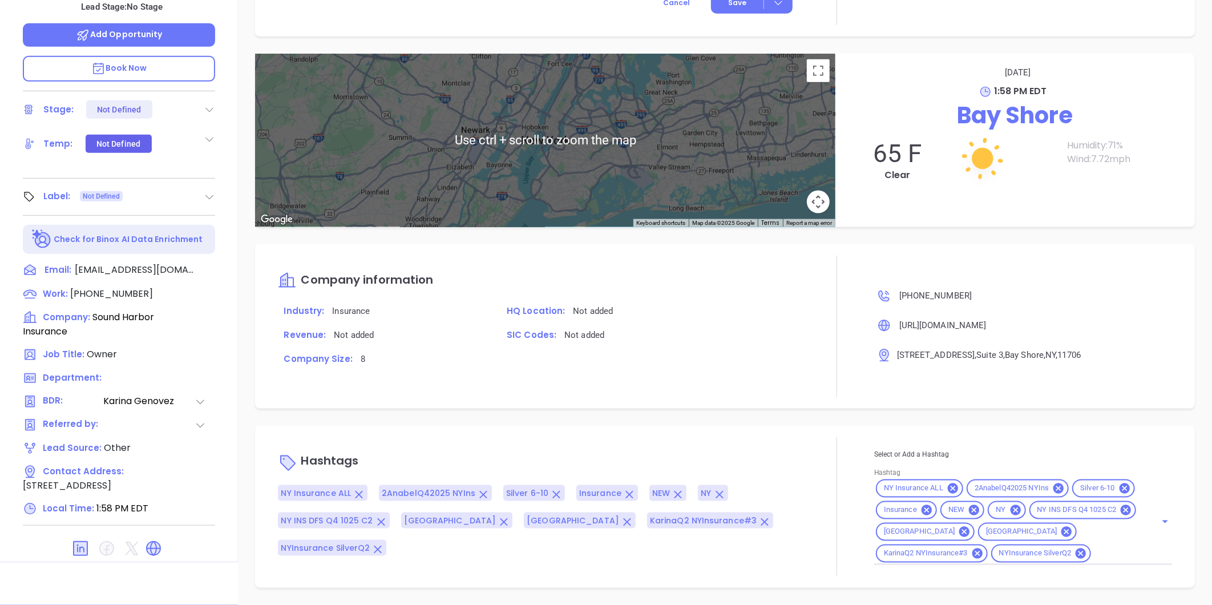
scroll to position [723, 0]
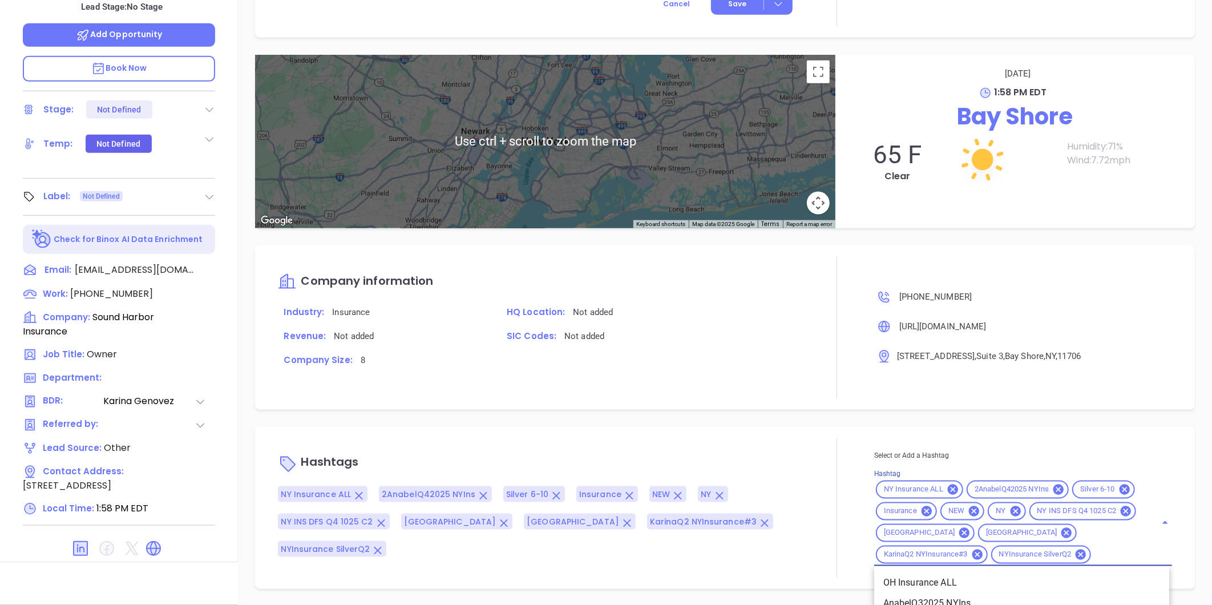
click at [1099, 553] on input "Hashtag" at bounding box center [1115, 555] width 47 height 14
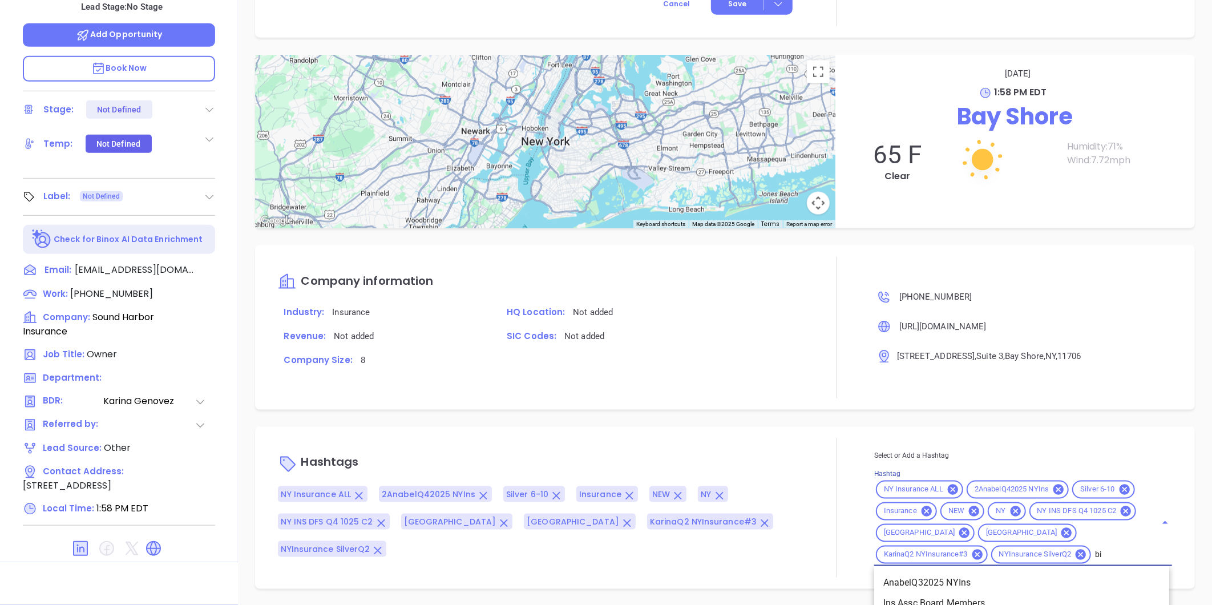
click at [1080, 563] on div "NY Insurance ALL 2AnabelQ42025 NYIns Silver 6-10 Insurance NEW NY NY INS DFS Q4…" at bounding box center [1023, 522] width 298 height 87
type input "big i boar"
click at [933, 590] on li "Big I Board Member 2025" at bounding box center [1021, 583] width 295 height 21
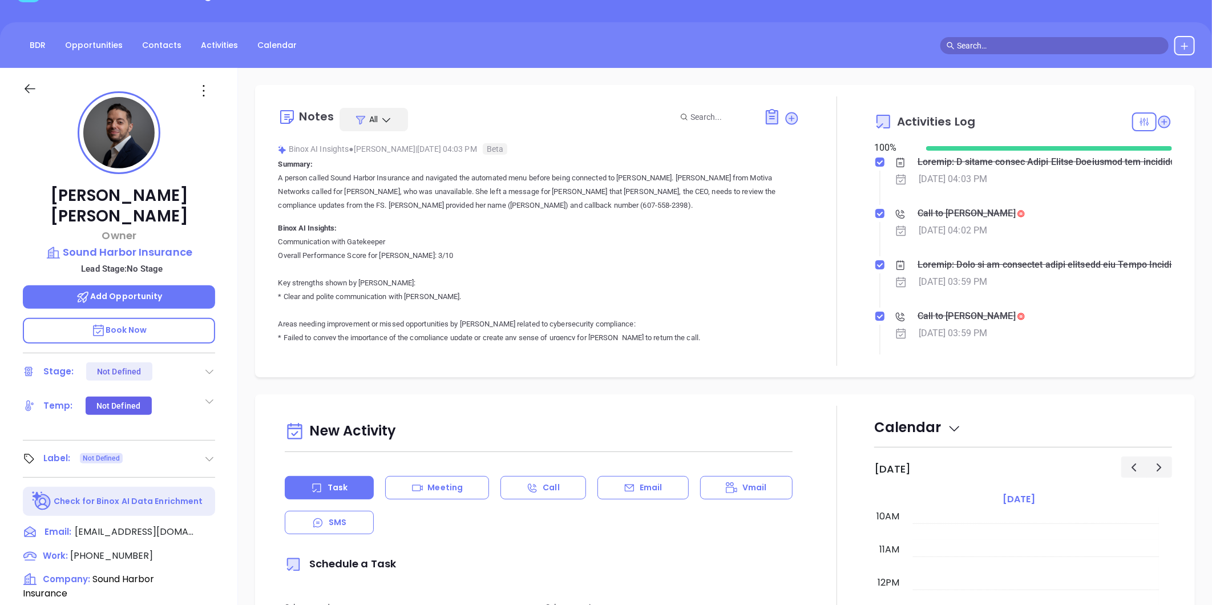
scroll to position [0, 0]
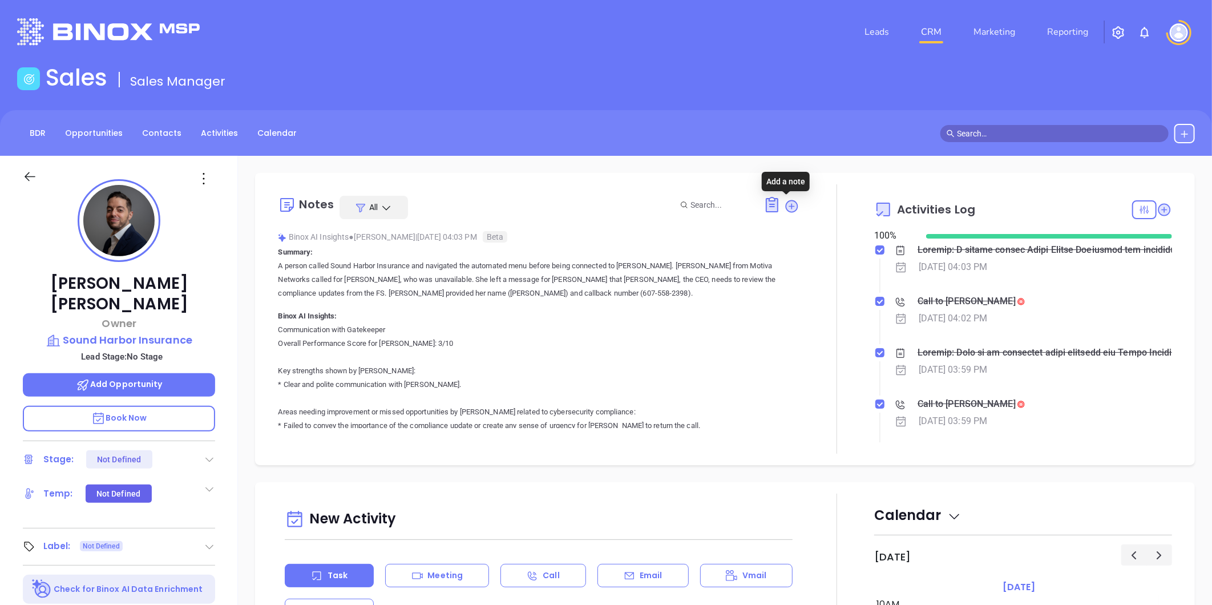
drag, startPoint x: 783, startPoint y: 205, endPoint x: 736, endPoint y: 225, distance: 50.1
click at [786, 205] on icon at bounding box center [791, 205] width 11 height 11
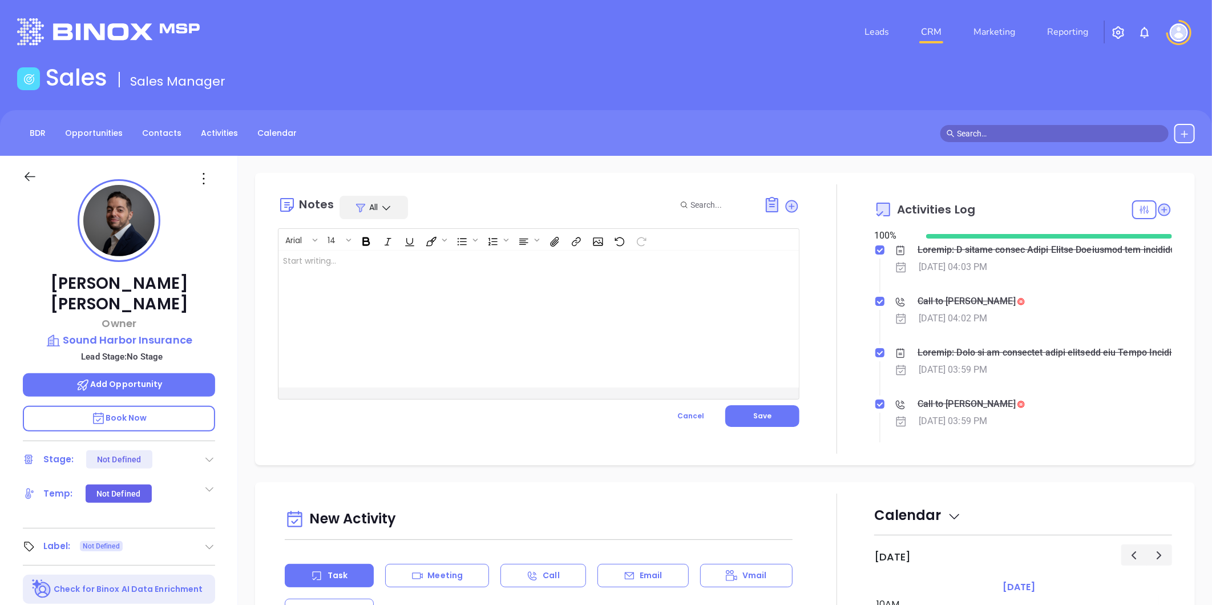
click at [391, 268] on div at bounding box center [520, 318] width 484 height 137
drag, startPoint x: 758, startPoint y: 418, endPoint x: 791, endPoint y: 416, distance: 33.1
click at [759, 418] on span "Save" at bounding box center [762, 416] width 18 height 10
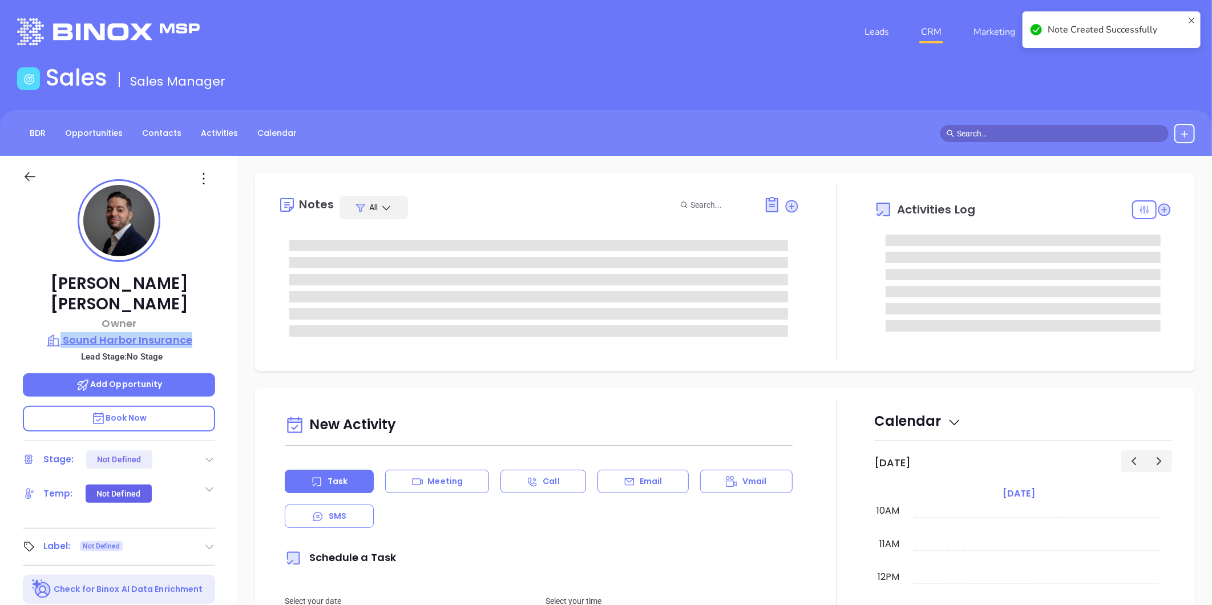
drag, startPoint x: 206, startPoint y: 309, endPoint x: 202, endPoint y: 318, distance: 9.4
click at [202, 318] on div "Shawn Fitzgerald Owner Sound Harbor Insurance Lead Stage: No Stage Add Opportun…" at bounding box center [119, 534] width 238 height 756
copy div "Sound Harbor Insurance"
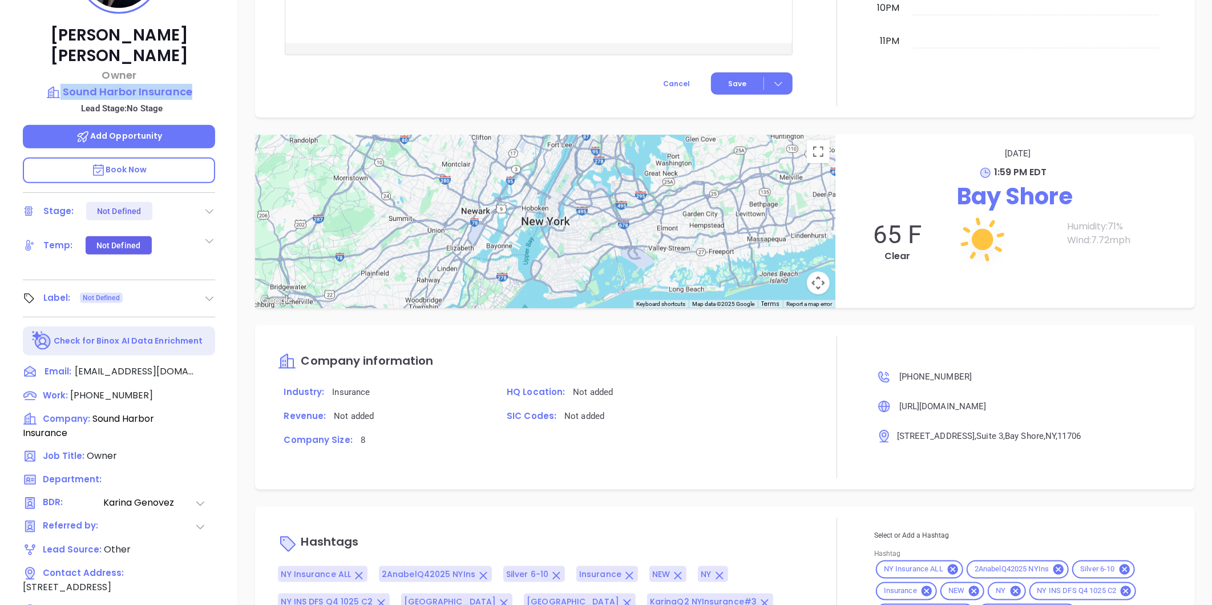
scroll to position [350, 0]
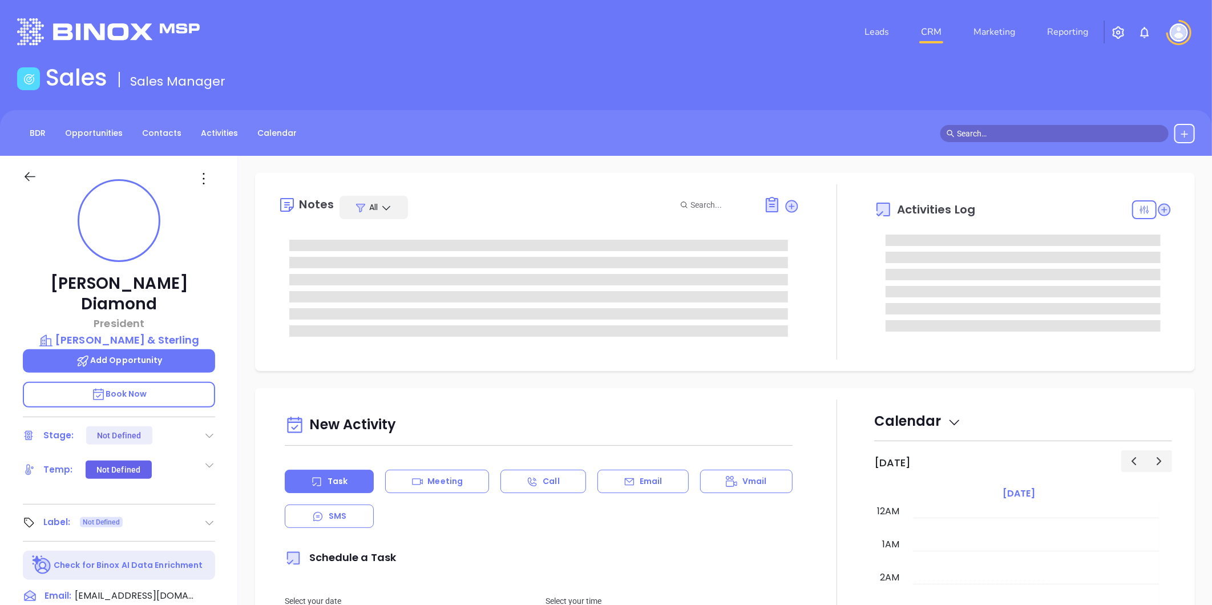
type input "10:00 am"
type input "[DATE]"
type input "[PERSON_NAME]"
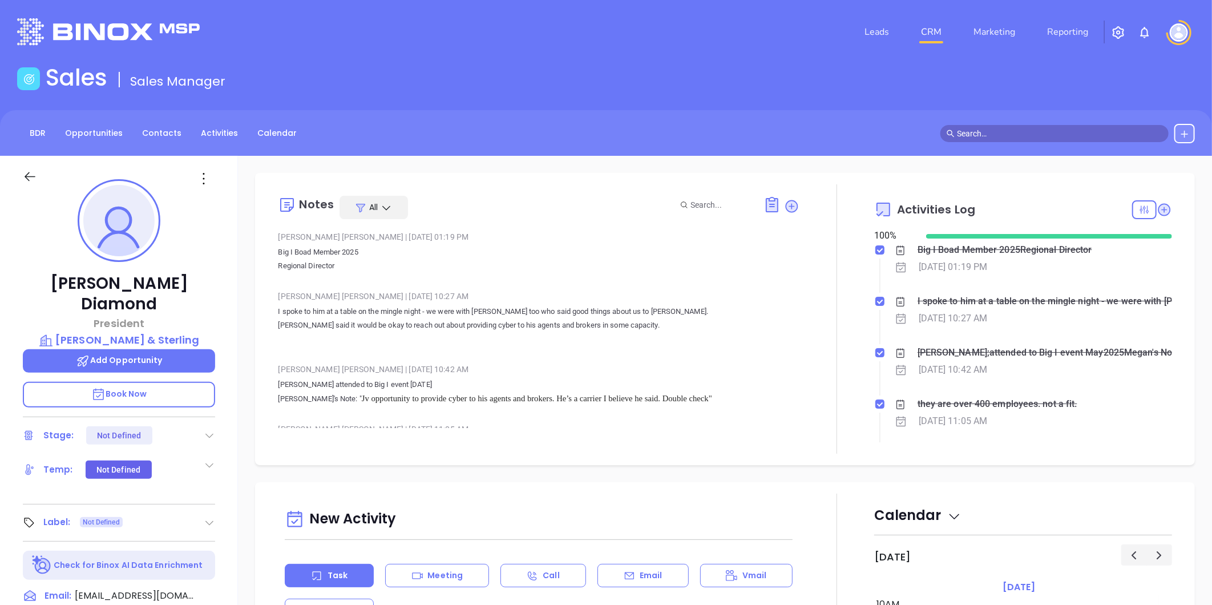
click at [303, 48] on header "Leads CRM Marketing Reporting Financial Leads Leads" at bounding box center [605, 32] width 1177 height 64
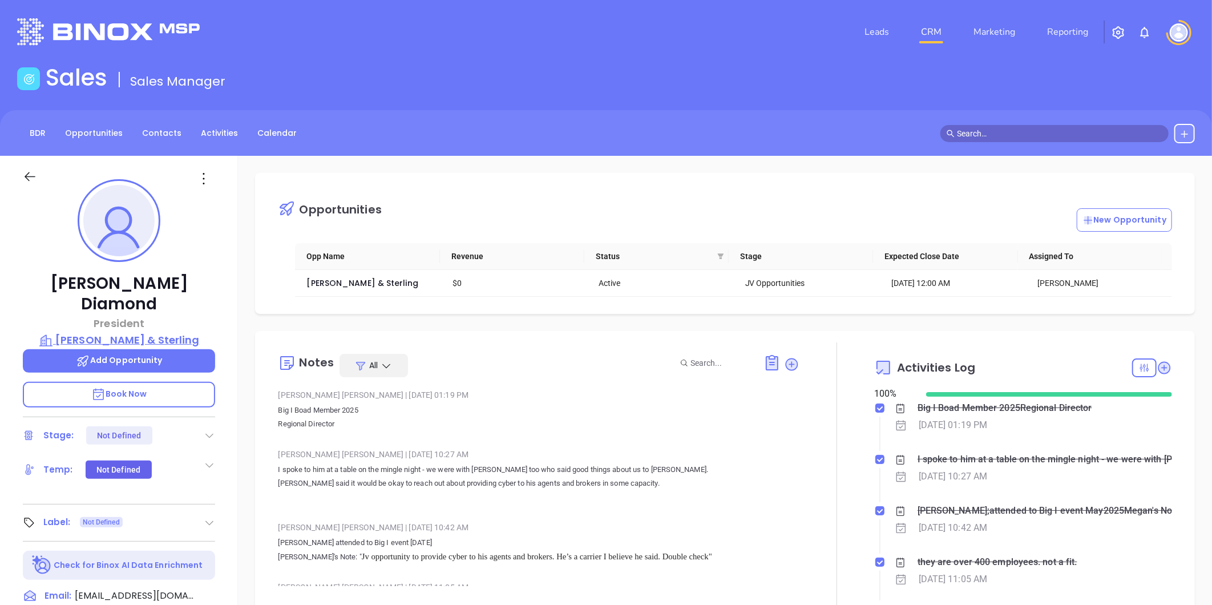
click at [155, 332] on p "[PERSON_NAME] & Sterling" at bounding box center [119, 340] width 192 height 16
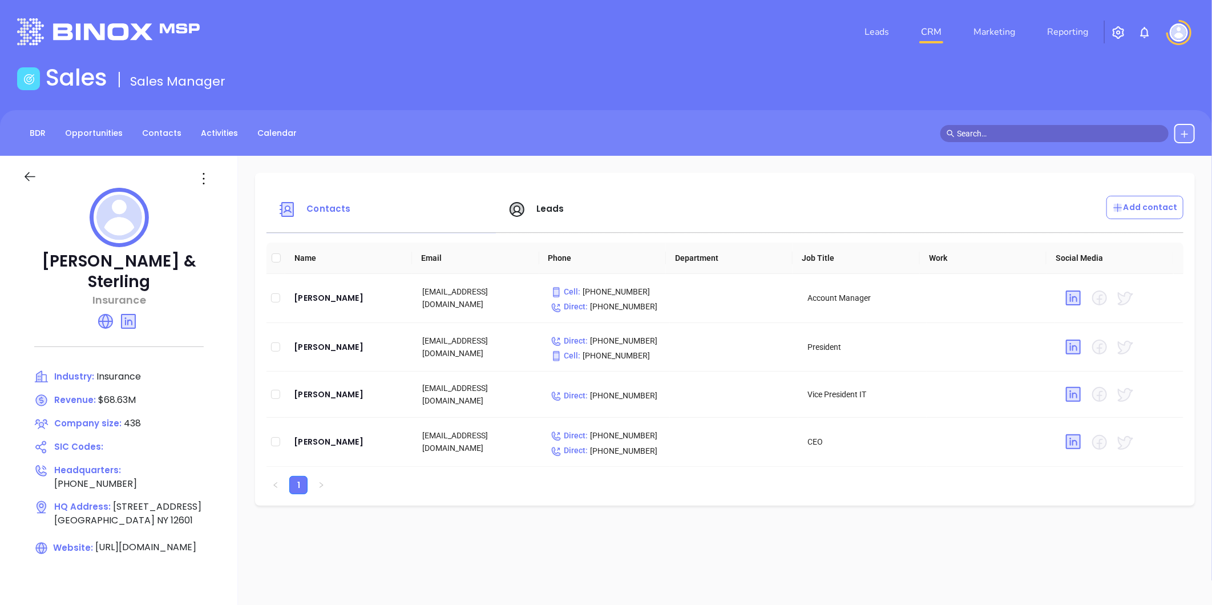
click at [545, 206] on span "Leads" at bounding box center [550, 208] width 28 height 12
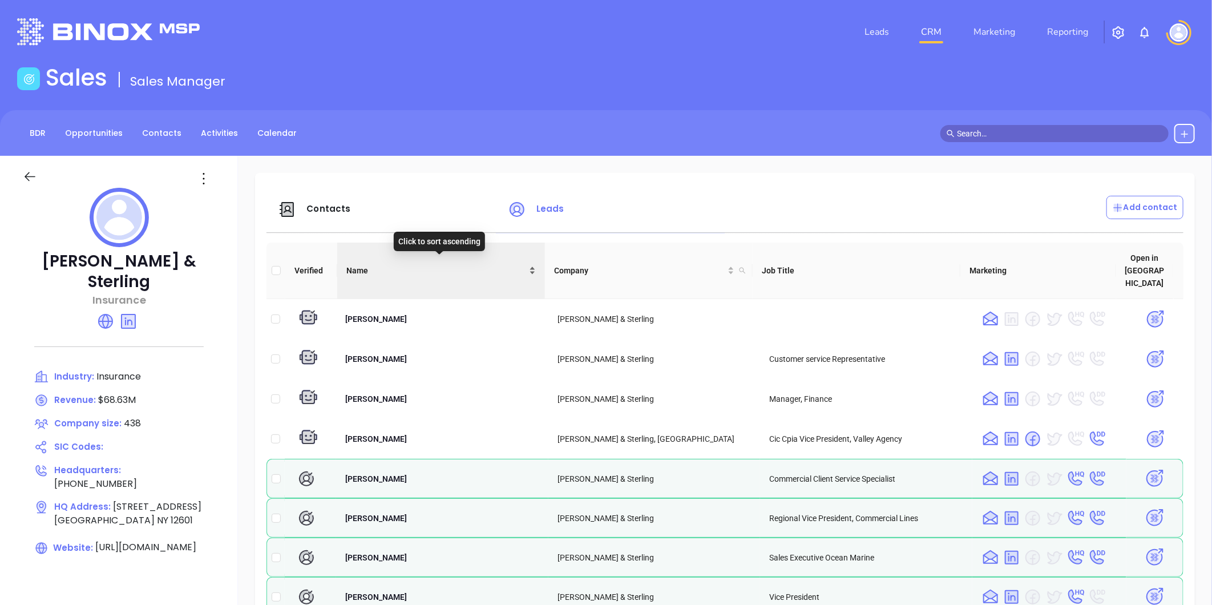
click at [530, 264] on div "Name" at bounding box center [440, 270] width 189 height 13
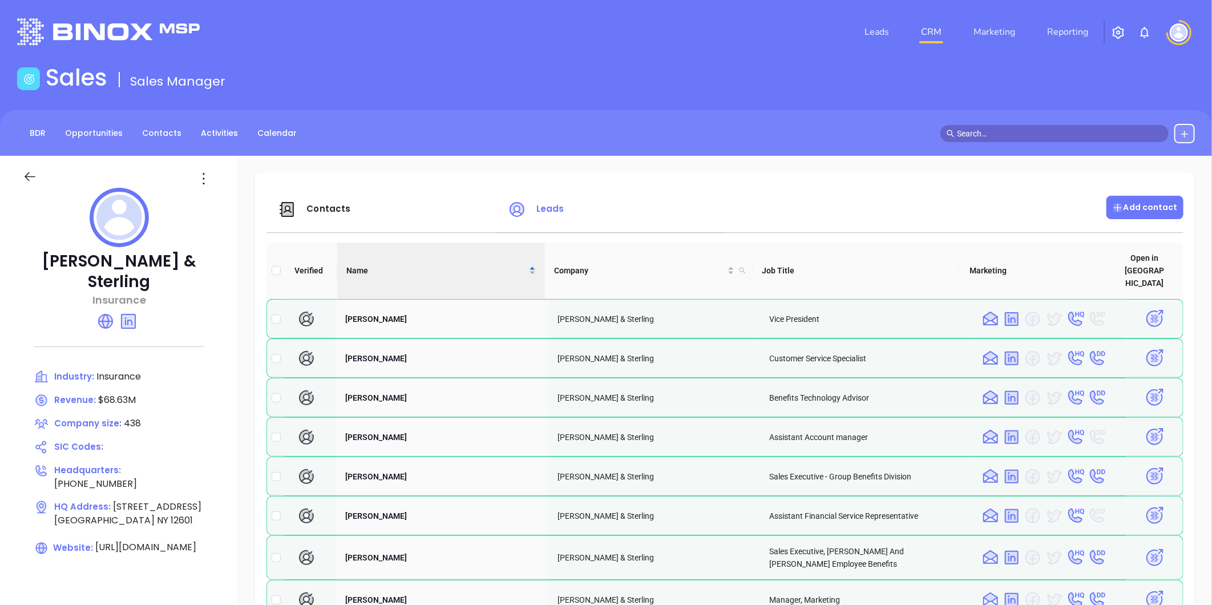
click at [1143, 202] on p "Add contact" at bounding box center [1145, 207] width 66 height 12
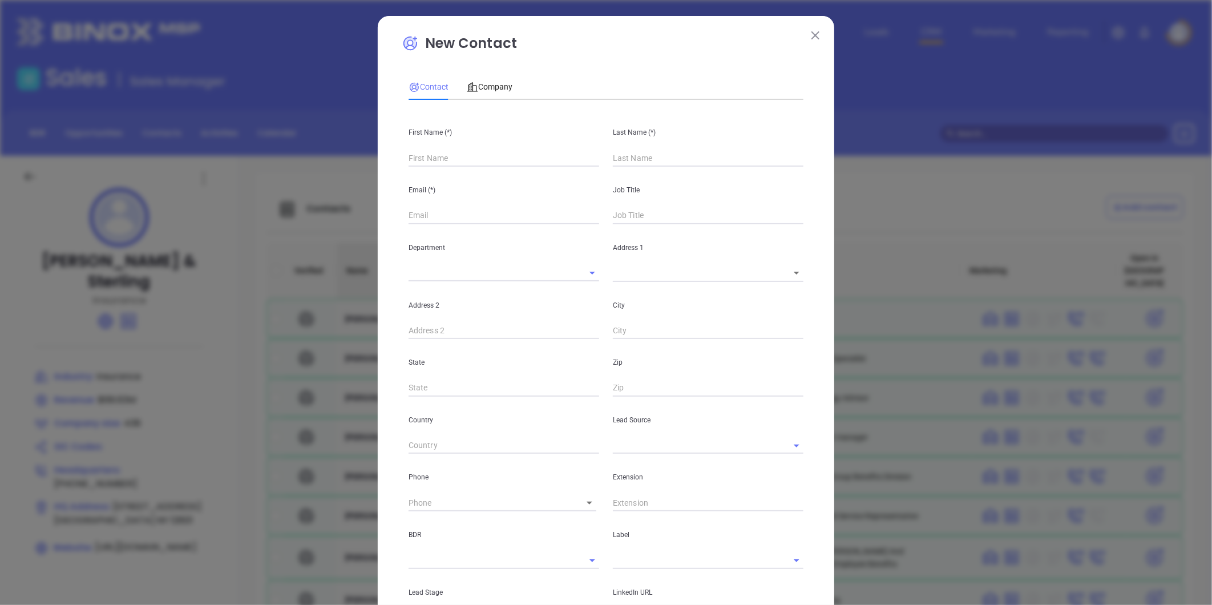
type input "Fourth Phone Call"
type input "1"
click at [437, 151] on input "text" at bounding box center [503, 157] width 191 height 17
type input "Yvonne"
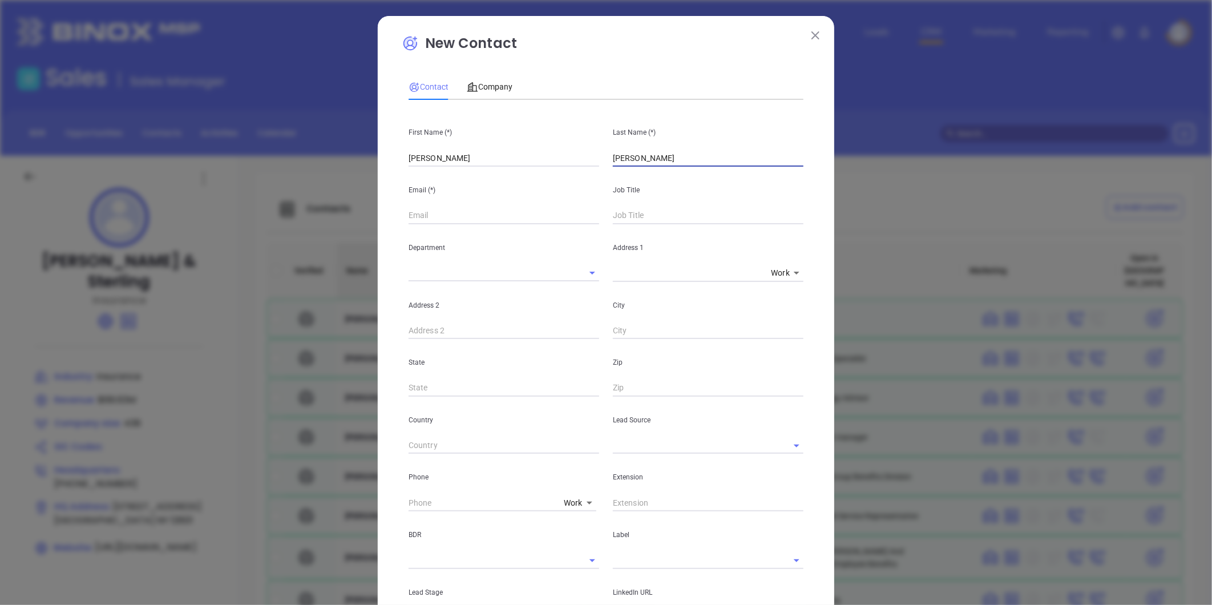
type input "McCrea"
click at [423, 216] on input "text" at bounding box center [503, 215] width 191 height 17
paste input "ymccrea@marshallsterling.com"
type input "ymccrea@marshallsterling.com"
drag, startPoint x: 488, startPoint y: 80, endPoint x: 486, endPoint y: 100, distance: 19.5
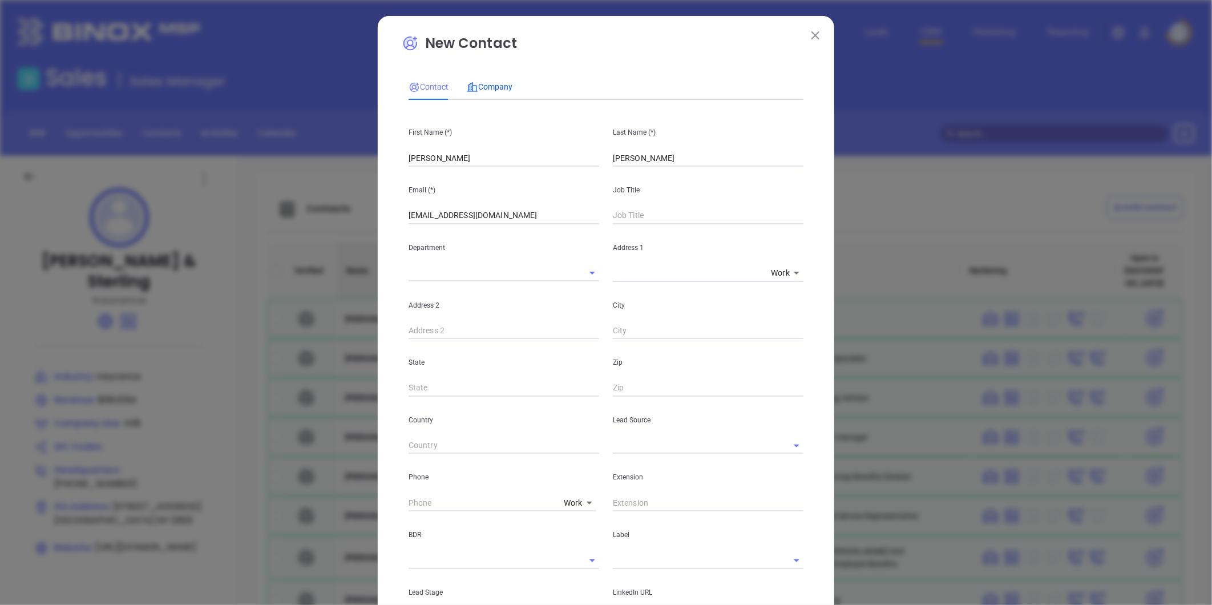
click at [488, 80] on div "Company" at bounding box center [490, 86] width 46 height 13
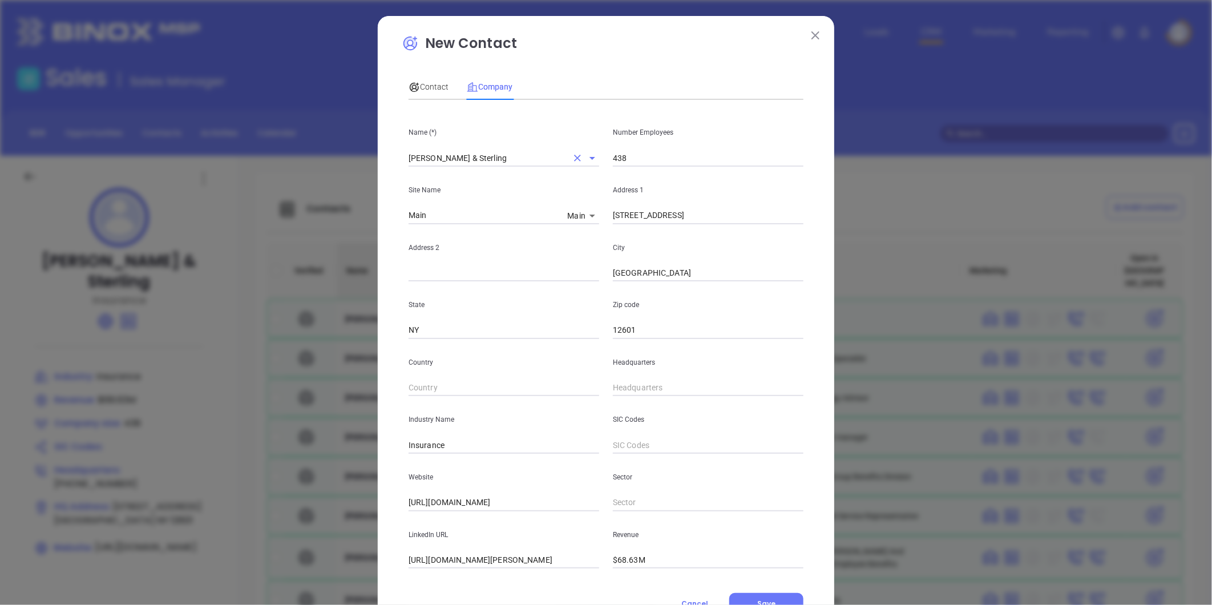
click at [455, 155] on input "Marshall & Sterling" at bounding box center [487, 157] width 159 height 17
click at [448, 158] on input "Marshall & Sterling" at bounding box center [487, 157] width 159 height 17
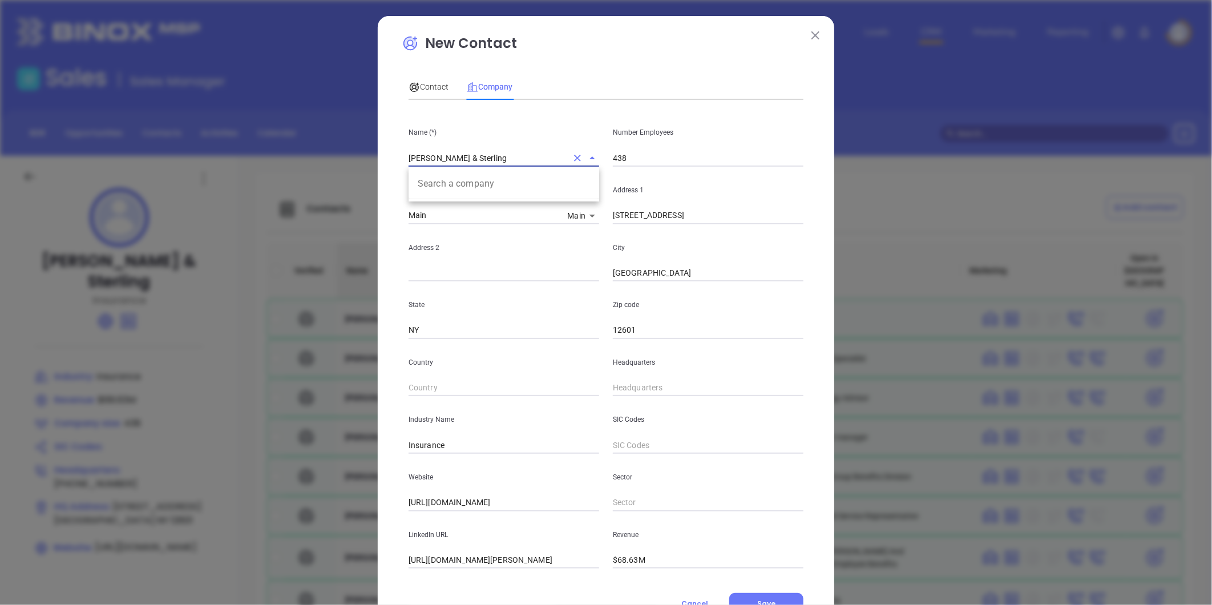
click at [448, 158] on input "Marshall & Sterling" at bounding box center [487, 157] width 159 height 17
drag, startPoint x: 424, startPoint y: 80, endPoint x: 566, endPoint y: 128, distance: 149.5
click at [425, 80] on div "Contact" at bounding box center [428, 86] width 40 height 13
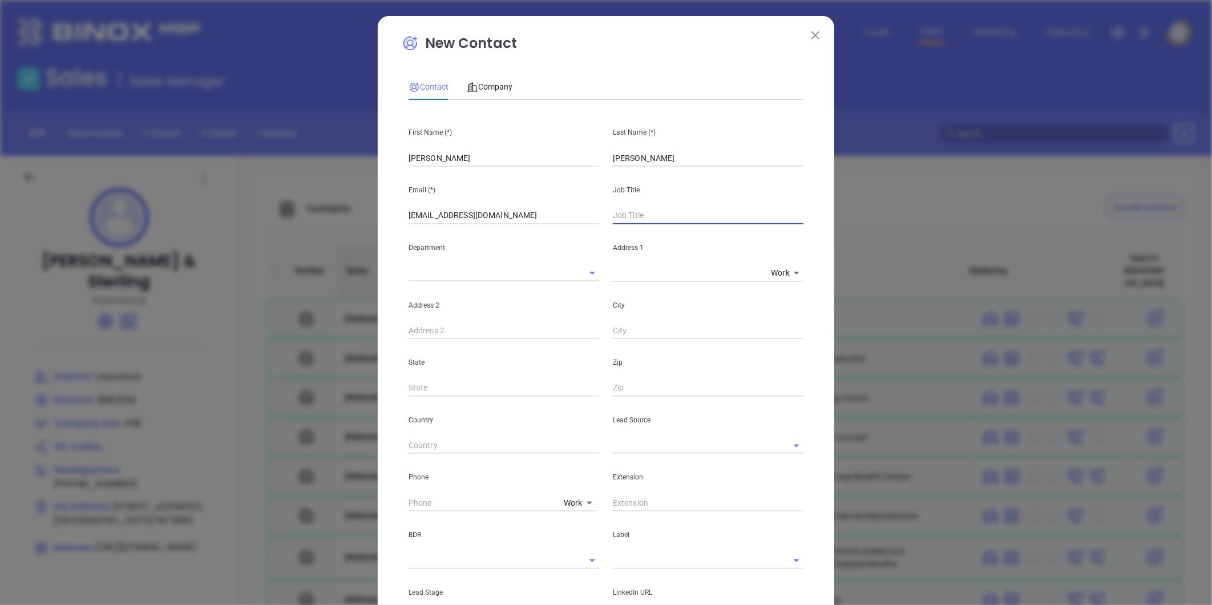
click at [635, 213] on input "text" at bounding box center [708, 215] width 191 height 17
type input "President"
click at [648, 441] on input "text" at bounding box center [692, 445] width 159 height 17
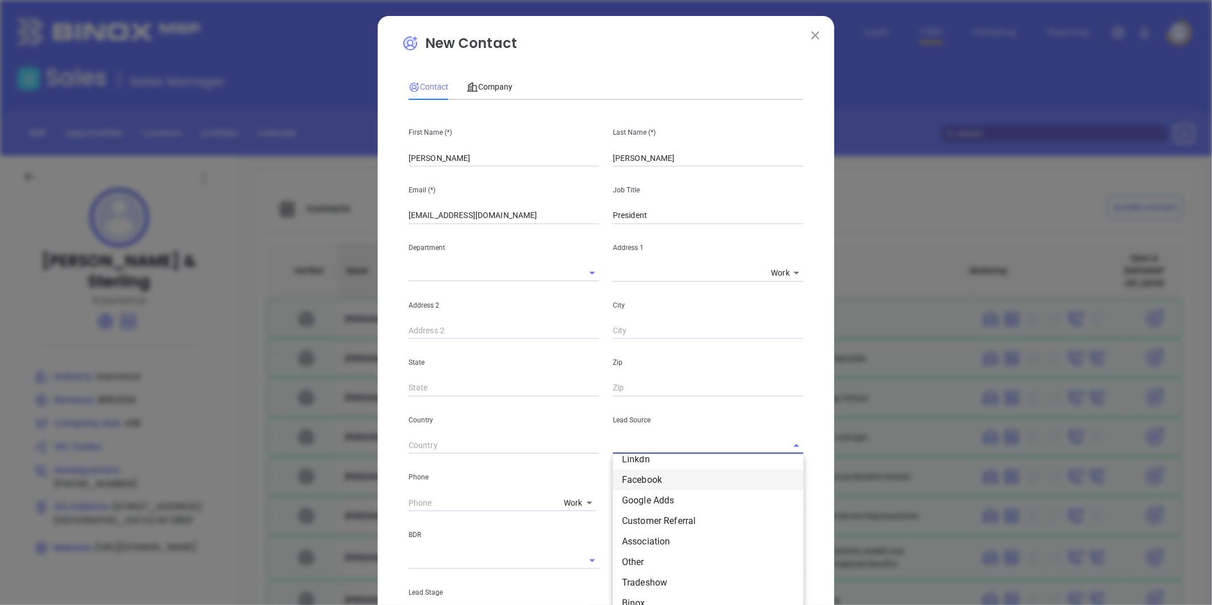
scroll to position [63, 0]
drag, startPoint x: 628, startPoint y: 568, endPoint x: 650, endPoint y: 459, distance: 111.2
click at [629, 567] on li "Other" at bounding box center [708, 571] width 191 height 21
type input "Other"
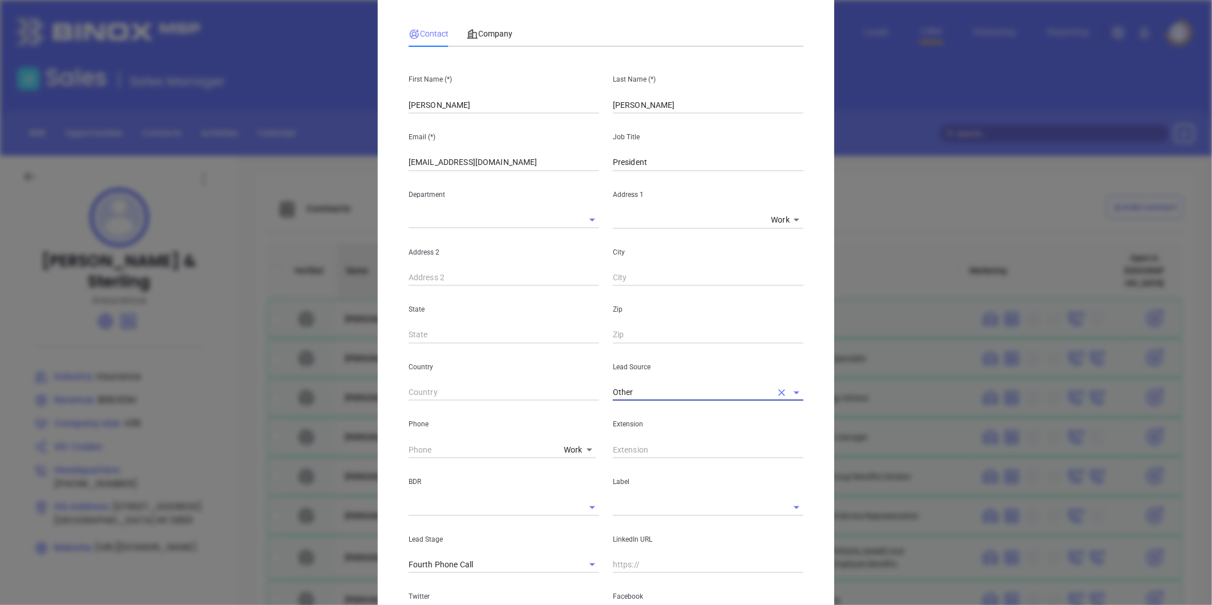
scroll to position [127, 0]
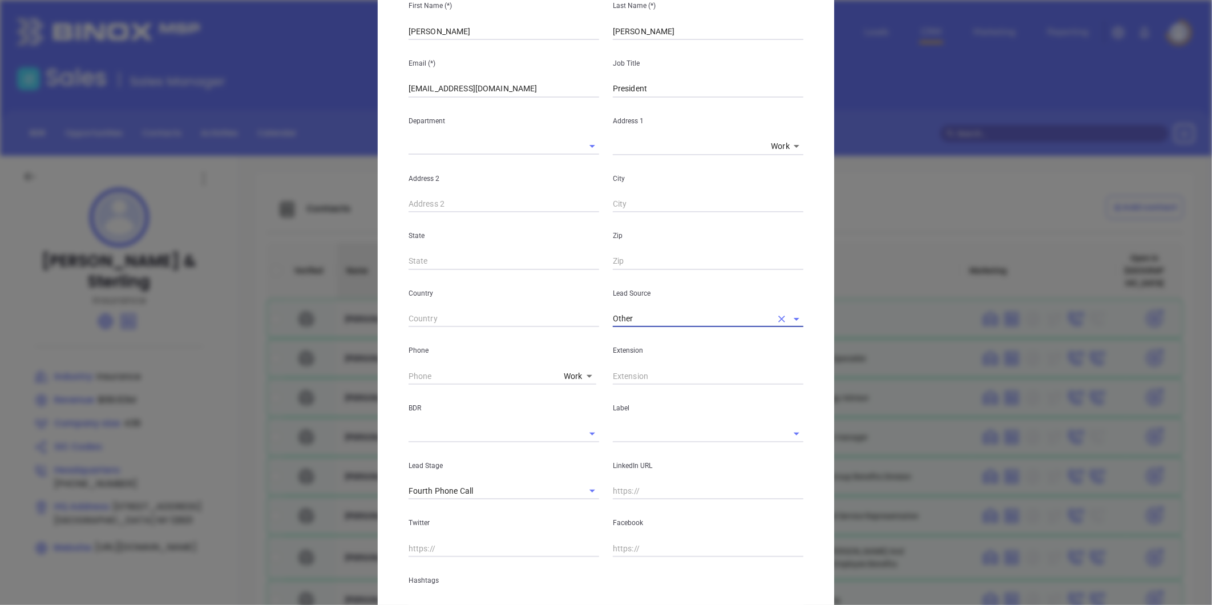
click at [641, 441] on input "text" at bounding box center [692, 433] width 159 height 17
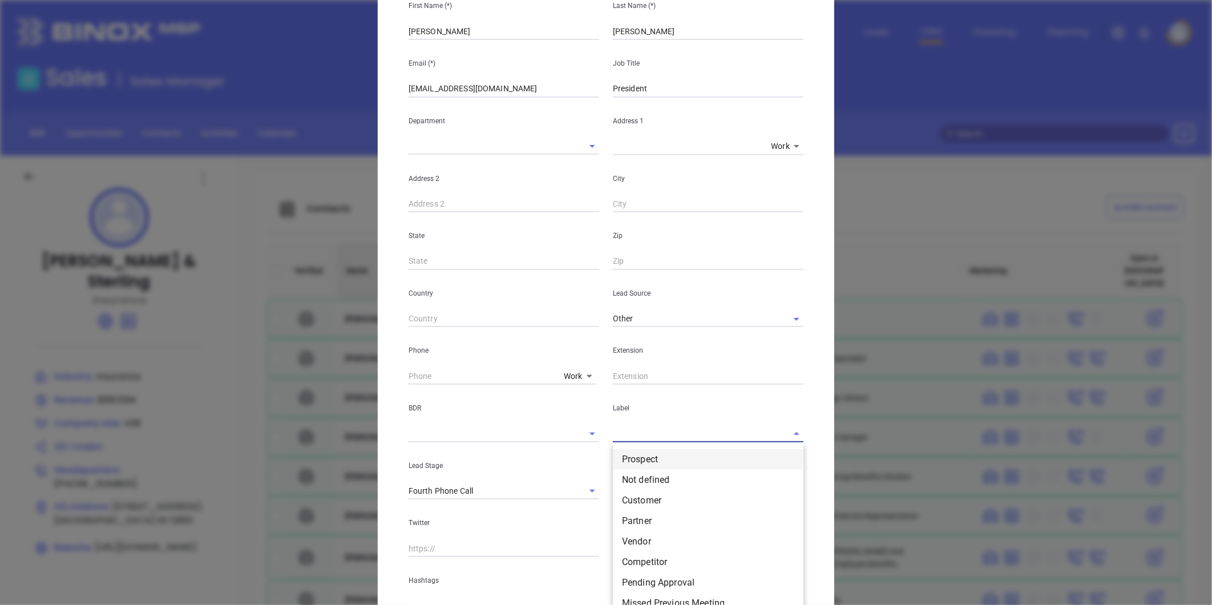
click at [638, 459] on li "Prospect" at bounding box center [708, 459] width 191 height 21
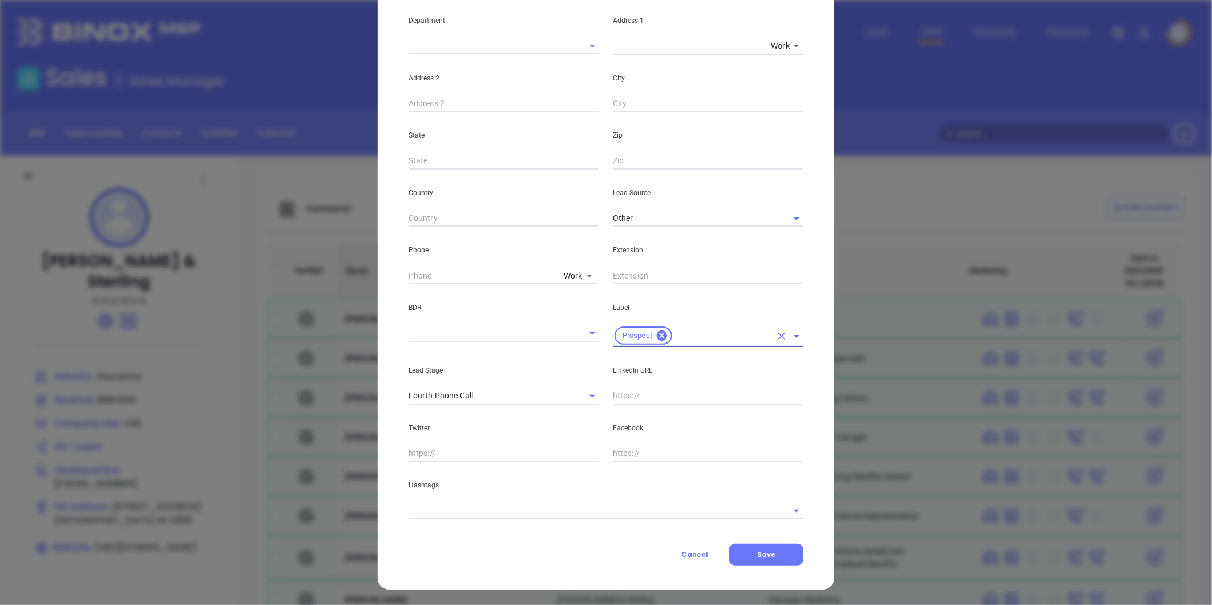
click at [632, 401] on input "text" at bounding box center [708, 395] width 191 height 17
paste input "linkedin.com/in/yvonnestepnowski"
type input "www.linkedin.com/in/yvonnestepnowski"
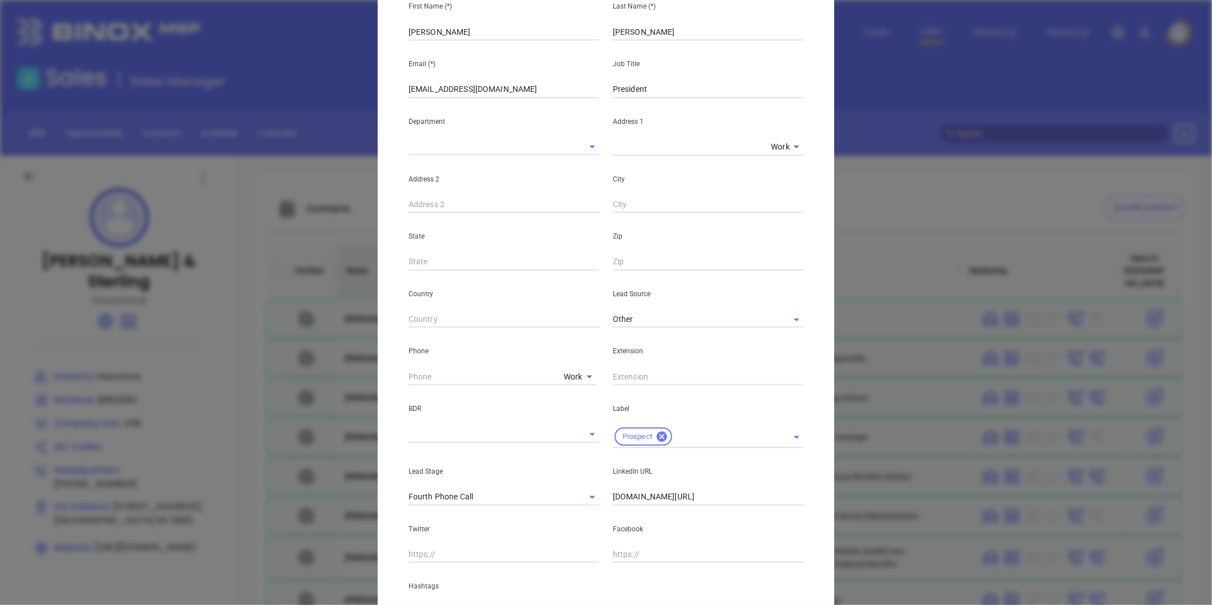
scroll to position [0, 0]
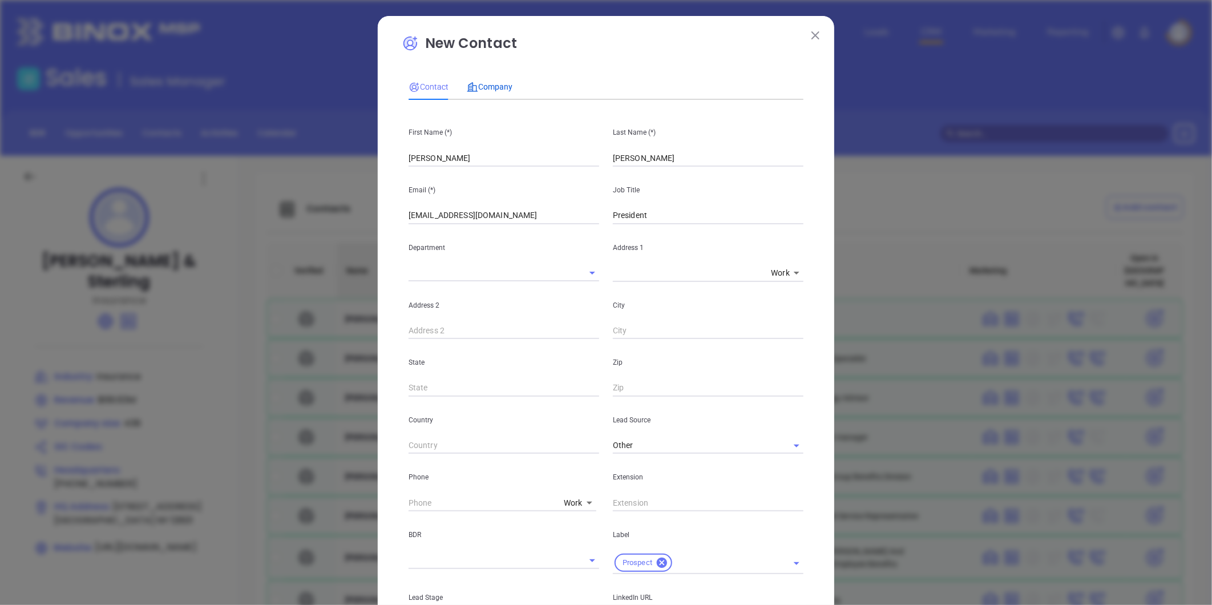
click at [483, 87] on span "Company" at bounding box center [490, 86] width 46 height 9
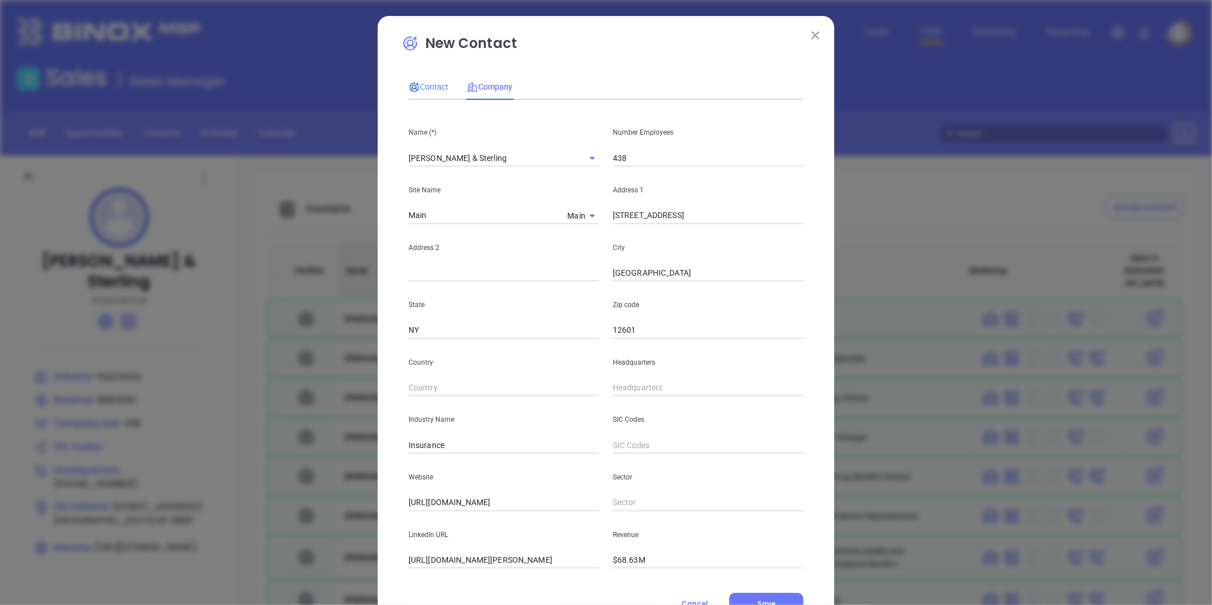
click at [426, 93] on div "Contact" at bounding box center [428, 86] width 40 height 13
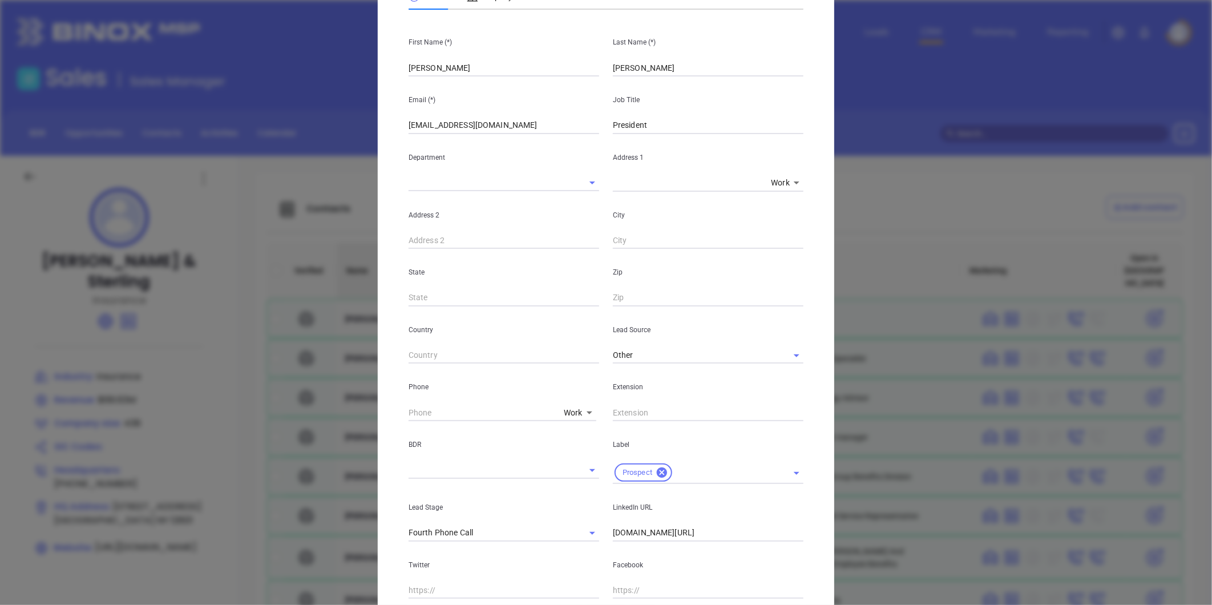
scroll to position [227, 0]
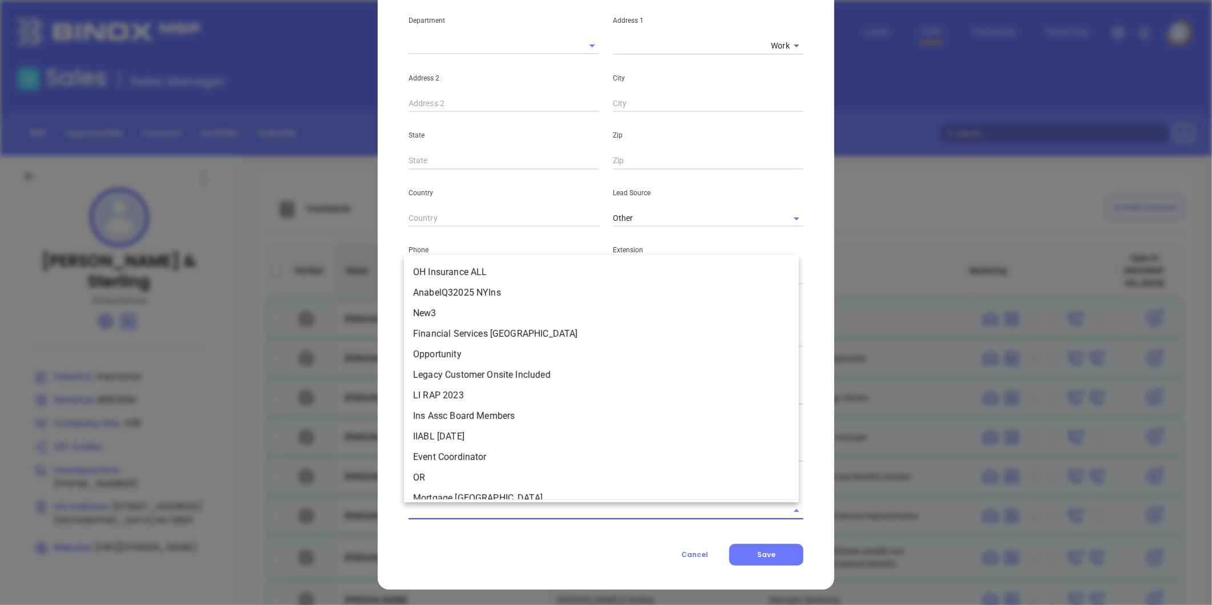
drag, startPoint x: 449, startPoint y: 505, endPoint x: 436, endPoint y: 484, distance: 24.6
click at [445, 503] on input "text" at bounding box center [589, 510] width 363 height 17
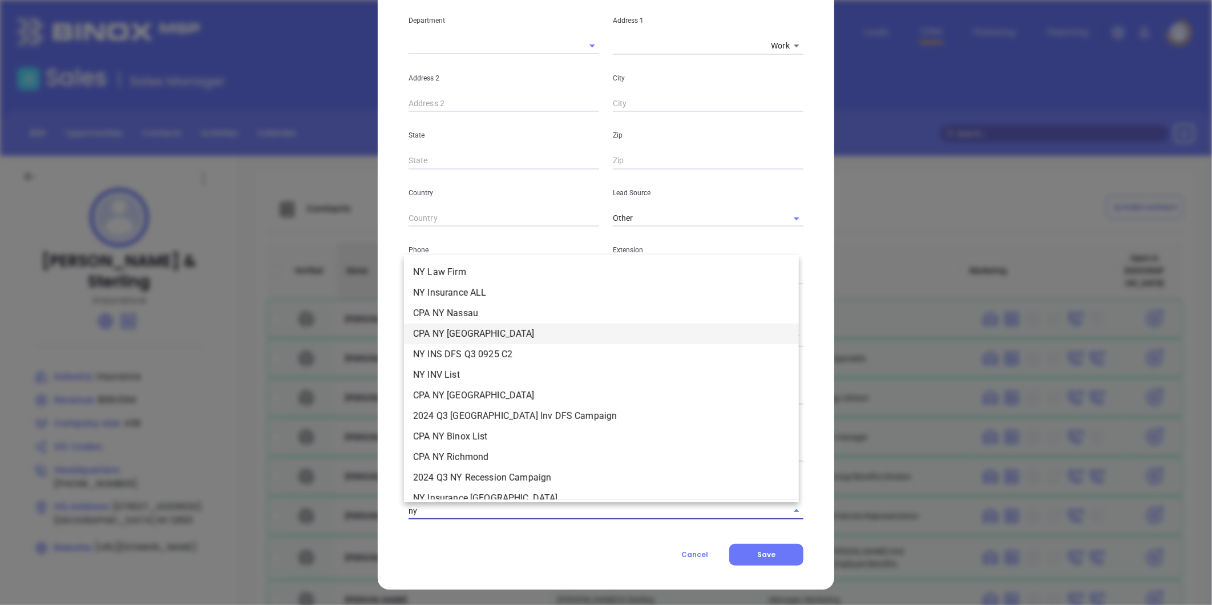
type input "ny"
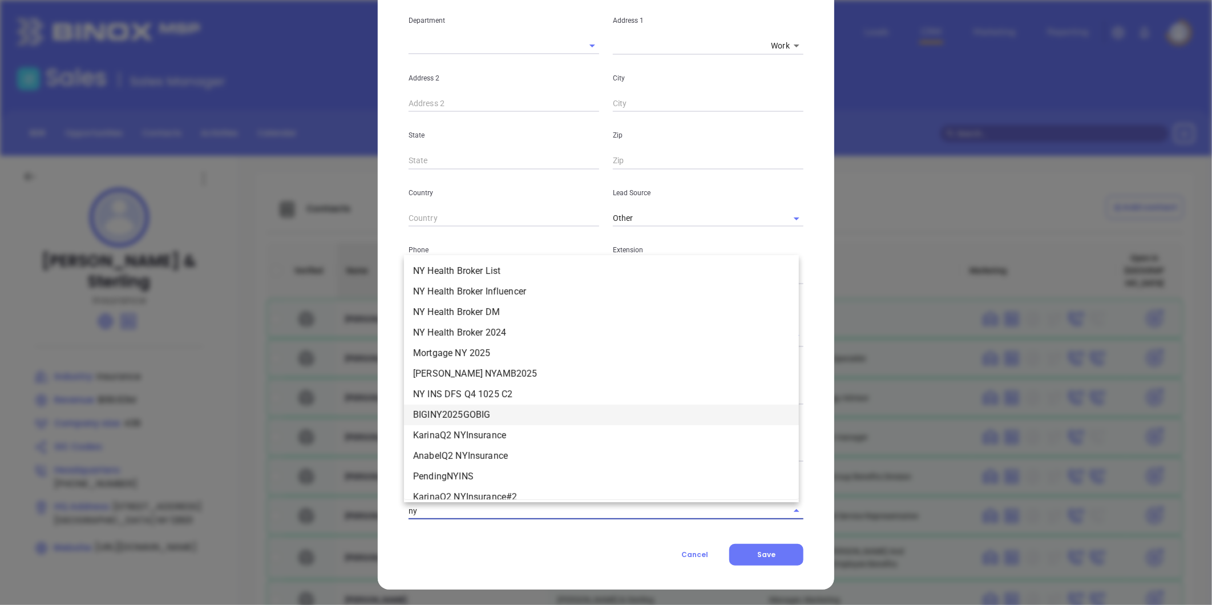
scroll to position [1258, 0]
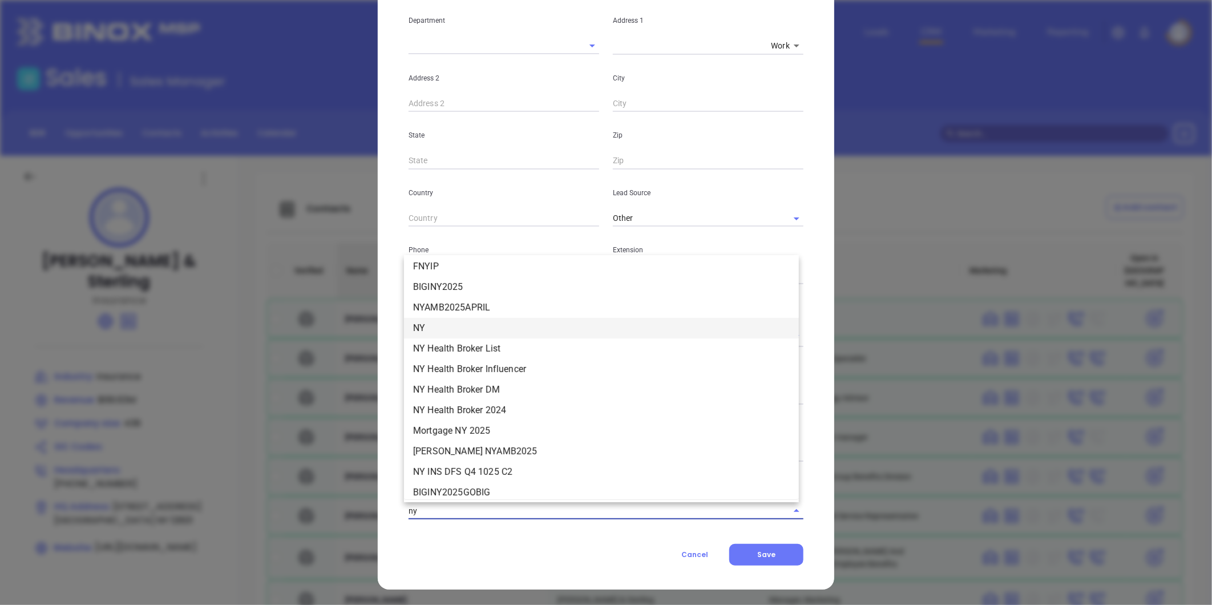
click at [424, 323] on li "NY" at bounding box center [601, 328] width 395 height 21
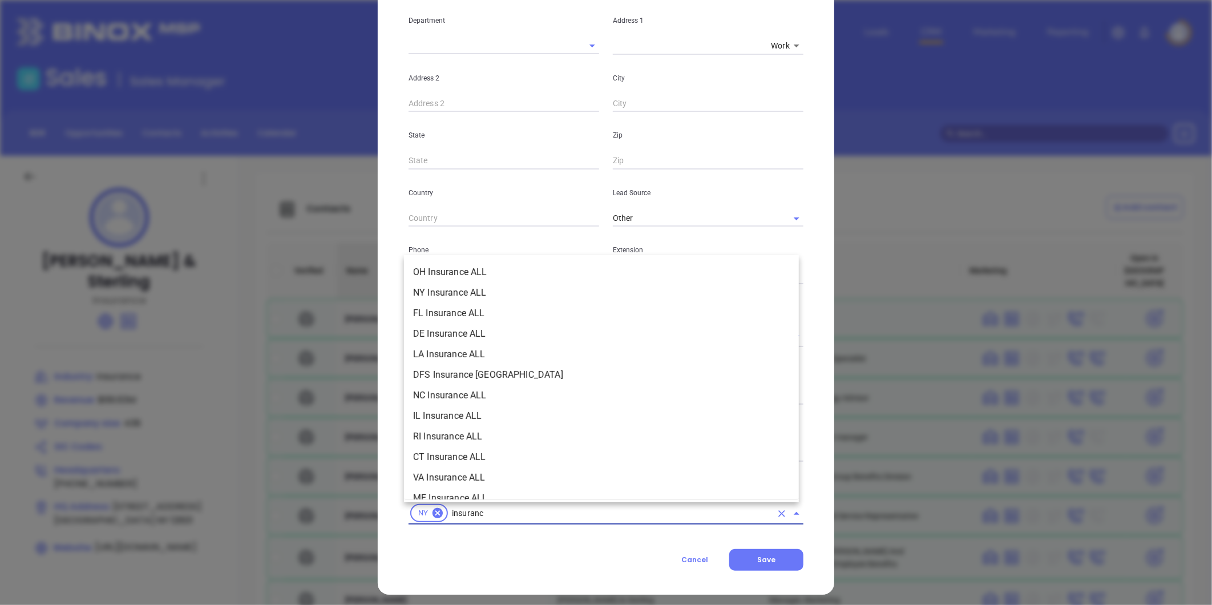
type input "insurance"
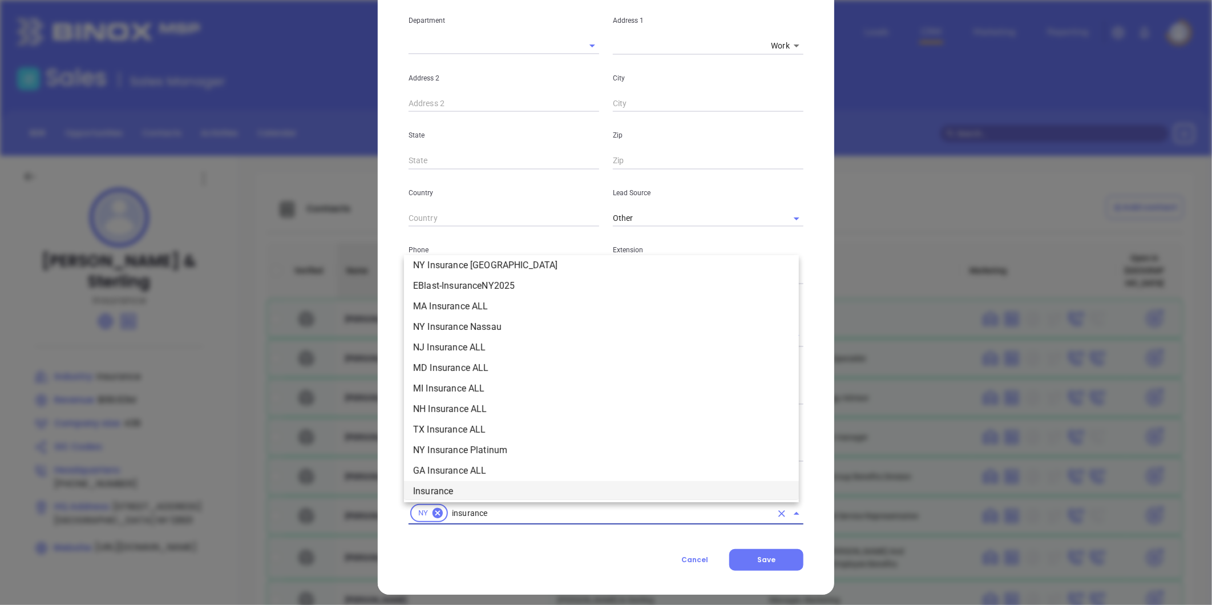
click at [440, 486] on li "Insurance" at bounding box center [601, 491] width 395 height 21
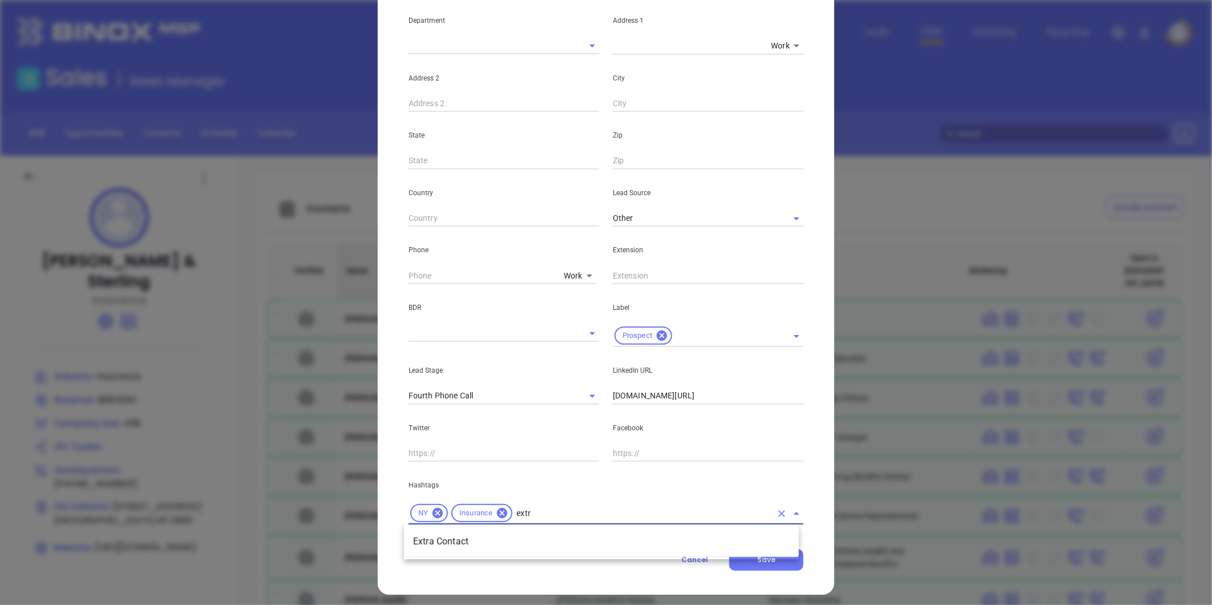
type input "extra"
click at [487, 538] on li "Extra Contact" at bounding box center [601, 541] width 395 height 21
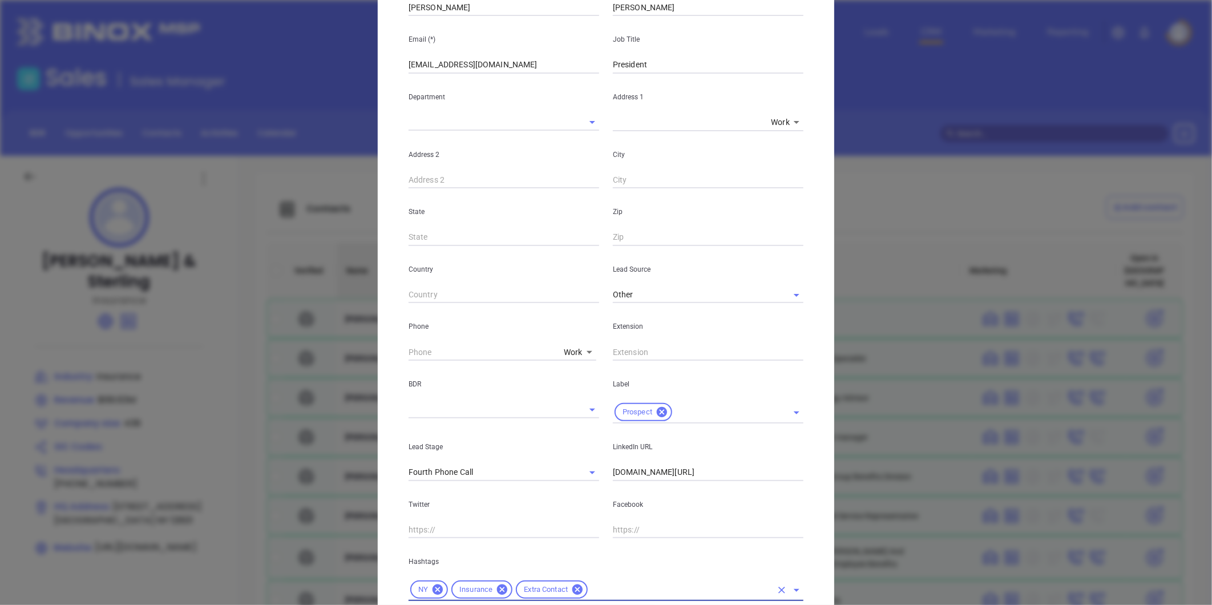
scroll to position [0, 0]
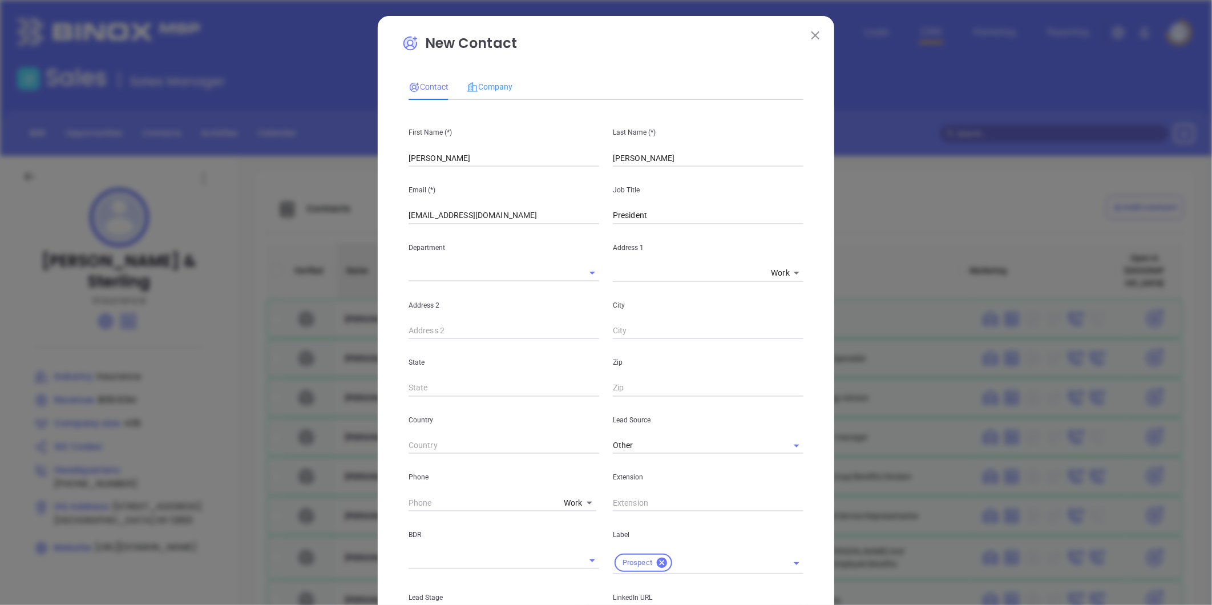
click at [479, 94] on div "Company" at bounding box center [490, 87] width 46 height 26
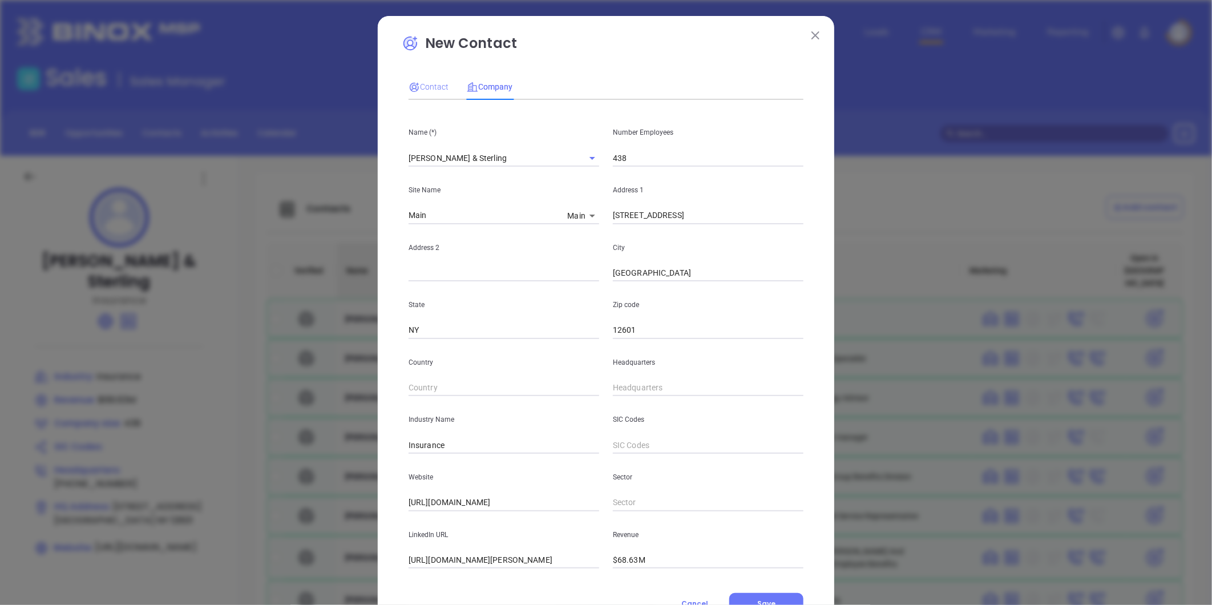
click at [426, 74] on div "Contact" at bounding box center [428, 87] width 40 height 26
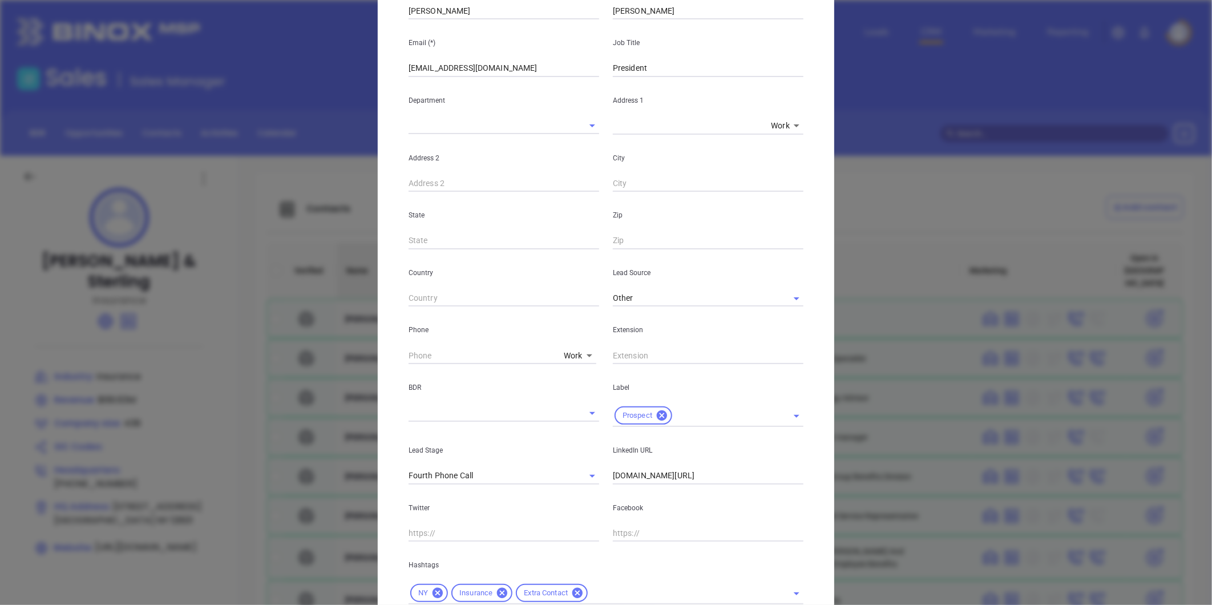
scroll to position [233, 0]
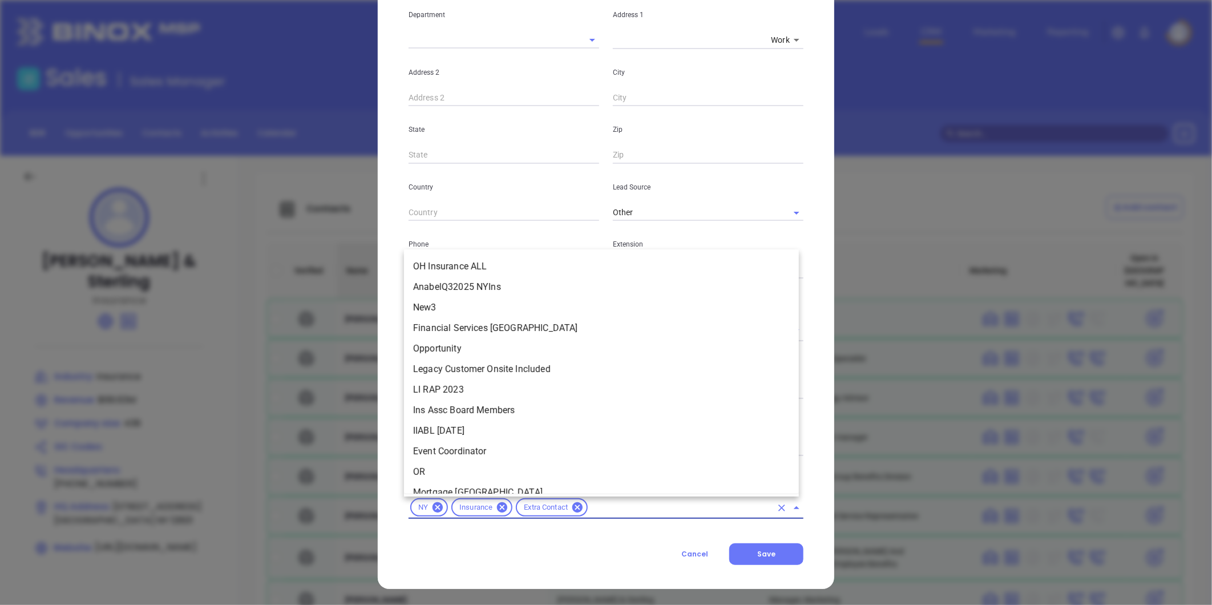
click at [598, 505] on input "text" at bounding box center [680, 507] width 182 height 14
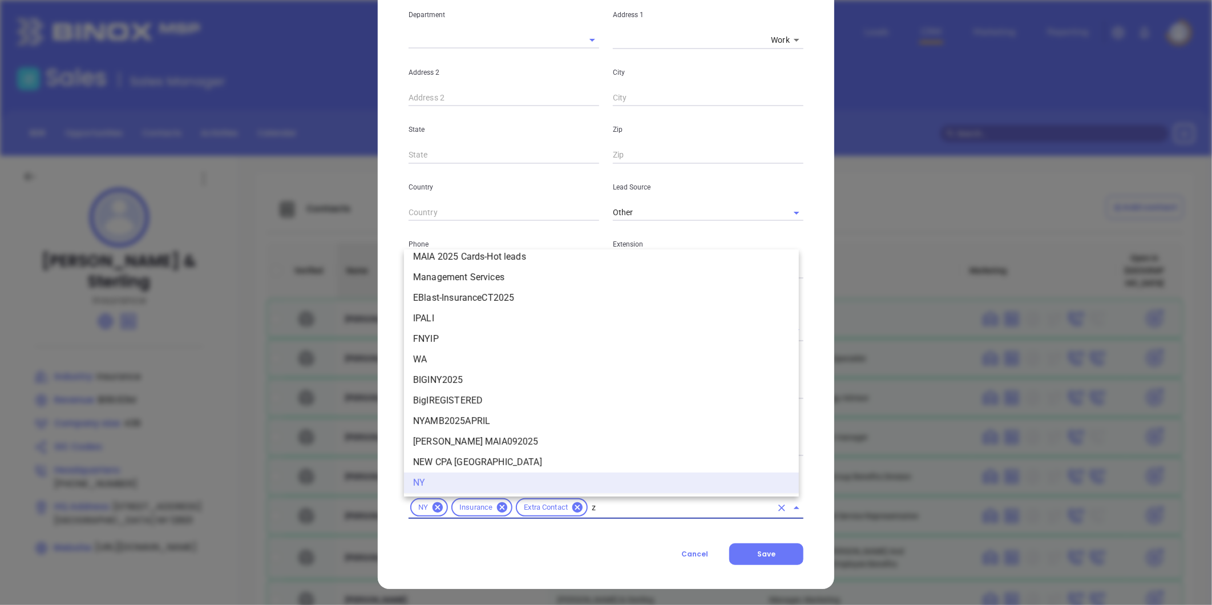
scroll to position [0, 0]
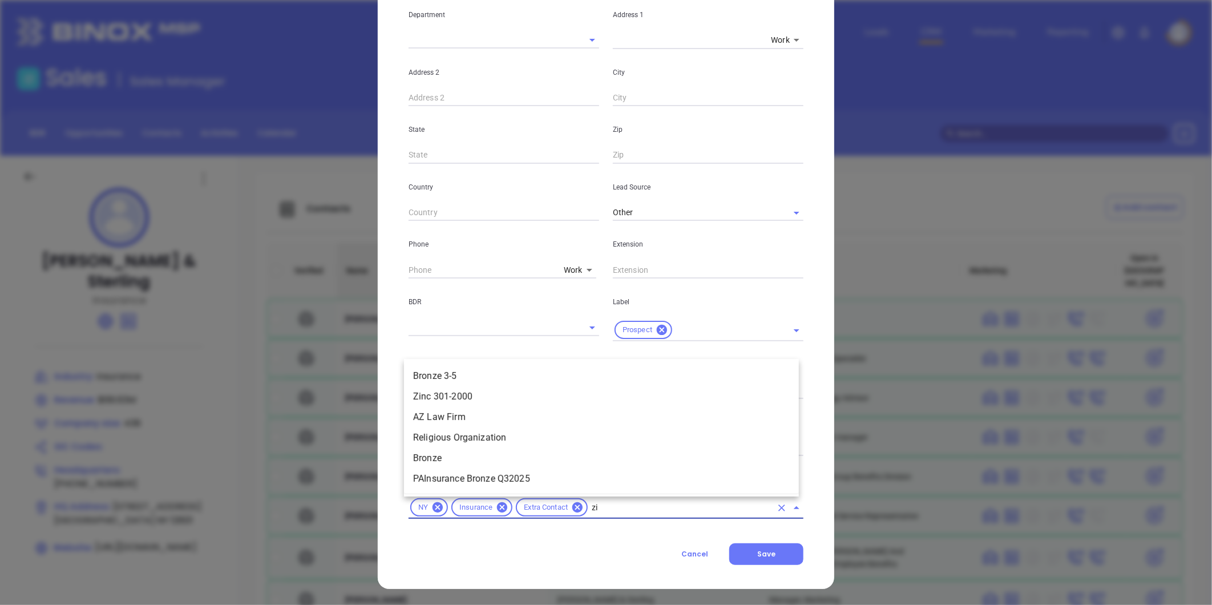
type input "zin"
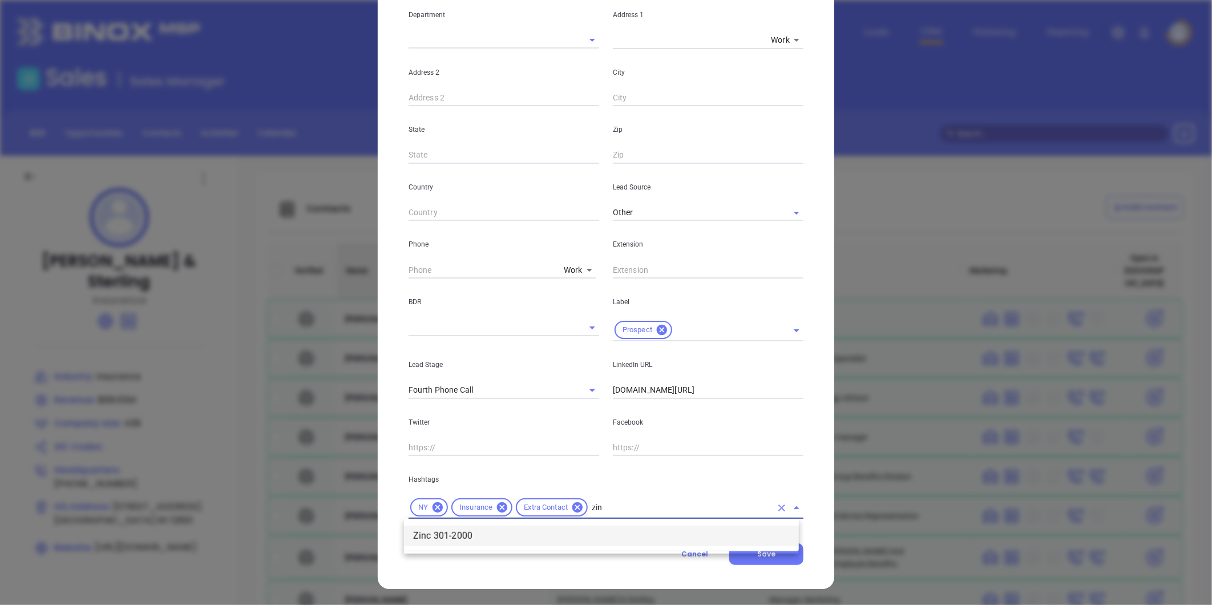
click at [537, 527] on li "Zinc 301-2000" at bounding box center [601, 535] width 395 height 21
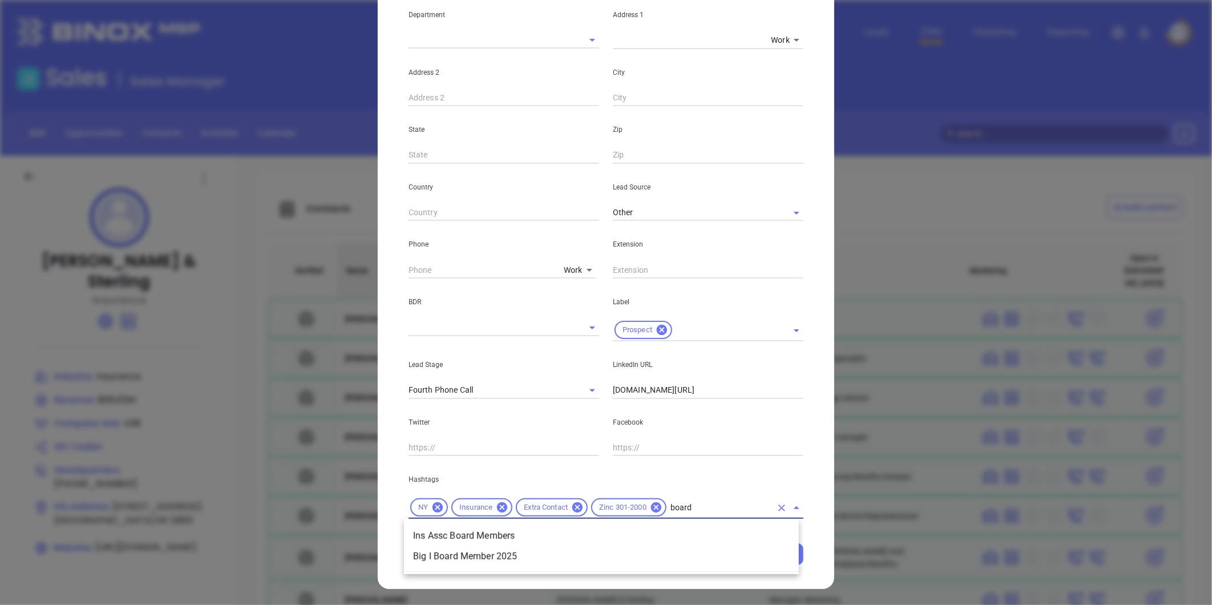
type input "board"
click at [504, 551] on li "Big I Board Member 2025" at bounding box center [601, 556] width 395 height 21
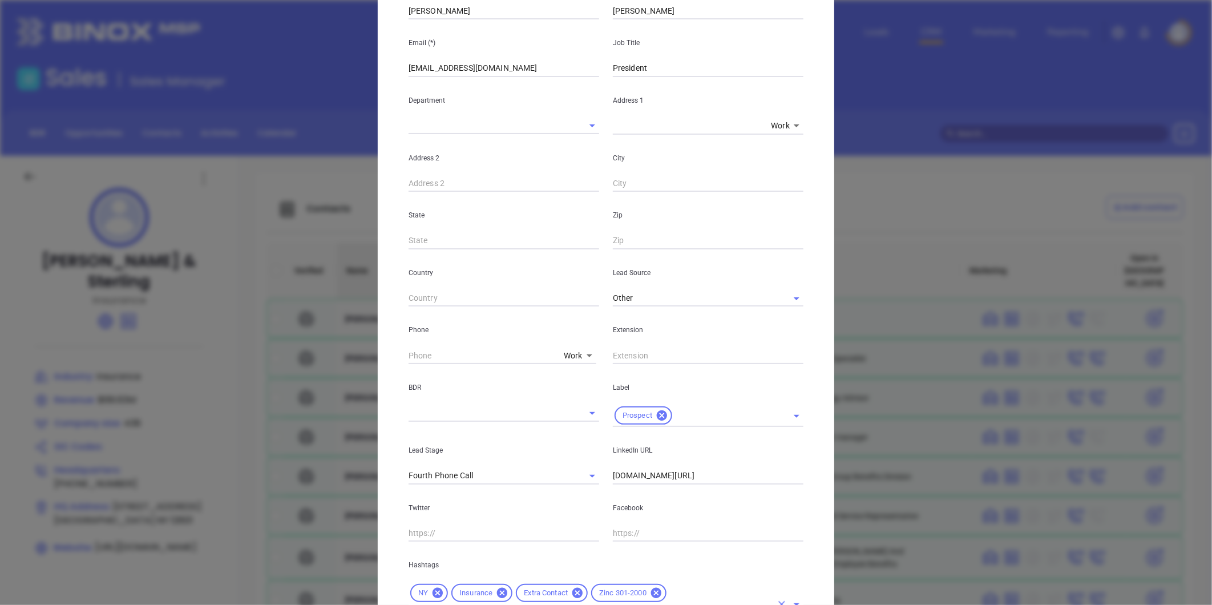
scroll to position [43, 0]
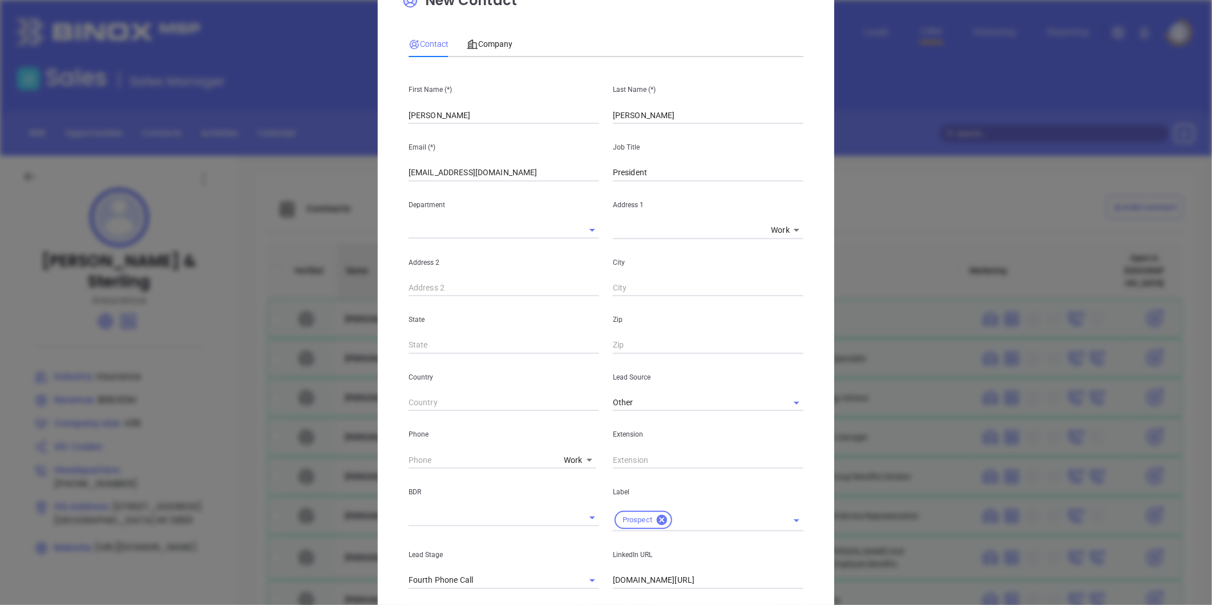
click at [566, 456] on body "Leads CRM Marketing Reporting Financial Leads Leads Sales Sales Manager BDR Opp…" at bounding box center [606, 302] width 1212 height 605
click at [452, 459] on div at bounding box center [606, 302] width 1212 height 605
click at [569, 454] on body "Leads CRM Marketing Reporting Financial Leads Leads Sales Sales Manager BDR Opp…" at bounding box center [606, 302] width 1212 height 605
click at [570, 431] on li "Direct" at bounding box center [597, 437] width 77 height 21
type input "3"
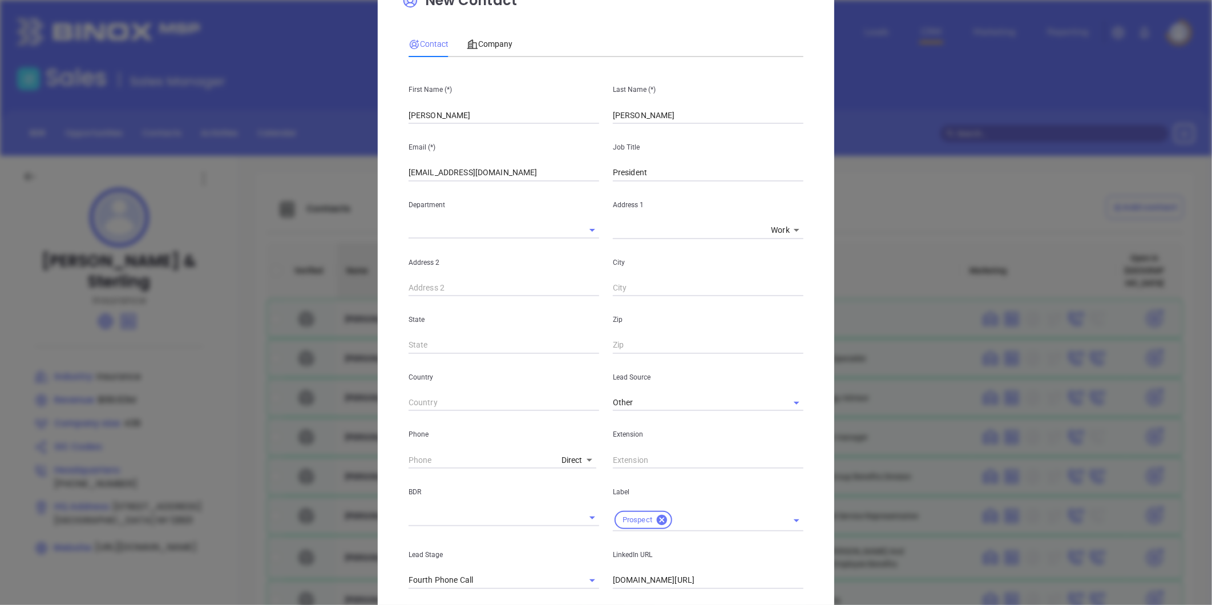
click at [494, 471] on div "BDR" at bounding box center [504, 499] width 204 height 63
click at [492, 463] on input "( ) -" at bounding box center [482, 459] width 148 height 17
paste input "845) 454-0800"
type input "(845) 454-0800"
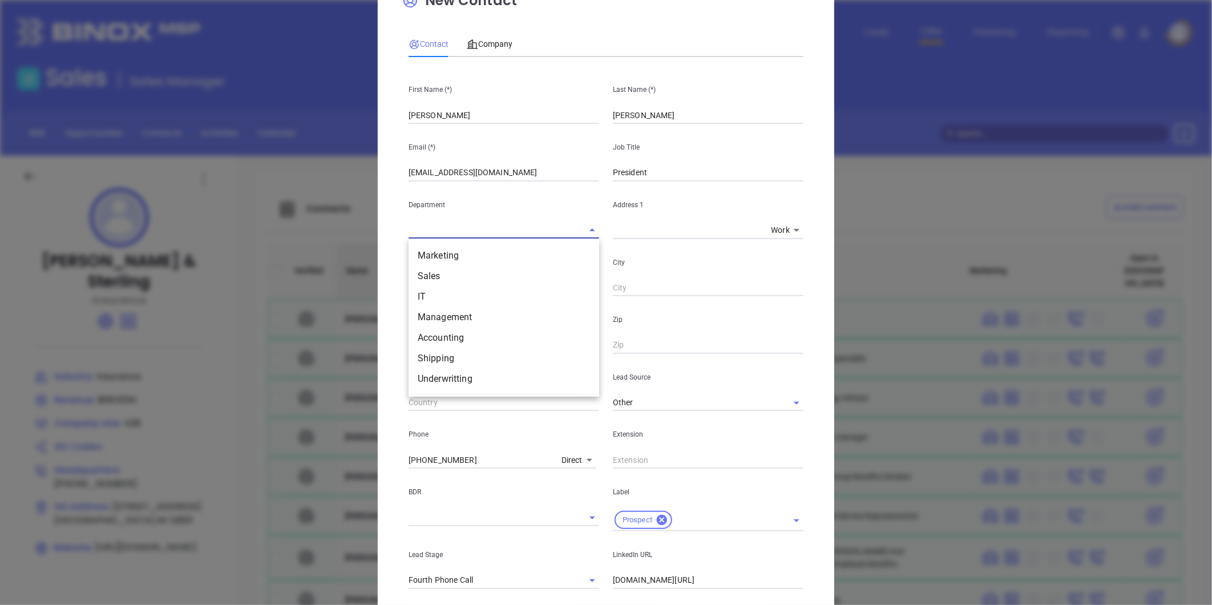
click at [526, 229] on input "text" at bounding box center [487, 230] width 159 height 17
click at [779, 63] on div "Contact Company First Name (*) Yvonne Last Name (*) McCrea Email (*) ymccrea@ma…" at bounding box center [605, 377] width 395 height 705
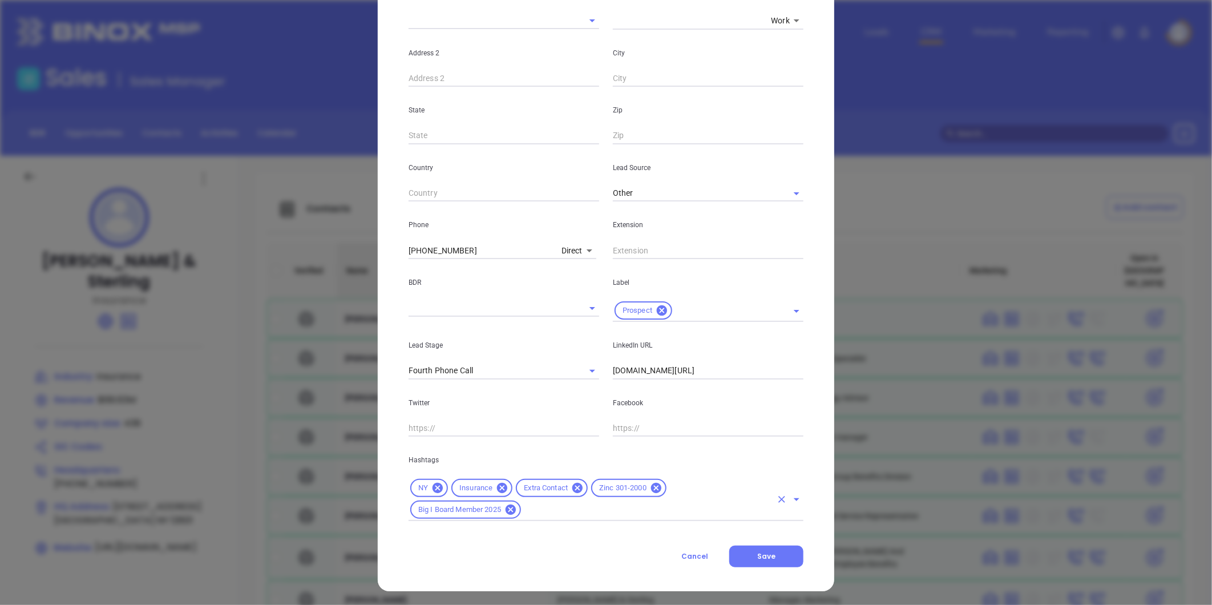
scroll to position [254, 0]
click at [762, 552] on span "Save" at bounding box center [766, 554] width 18 height 10
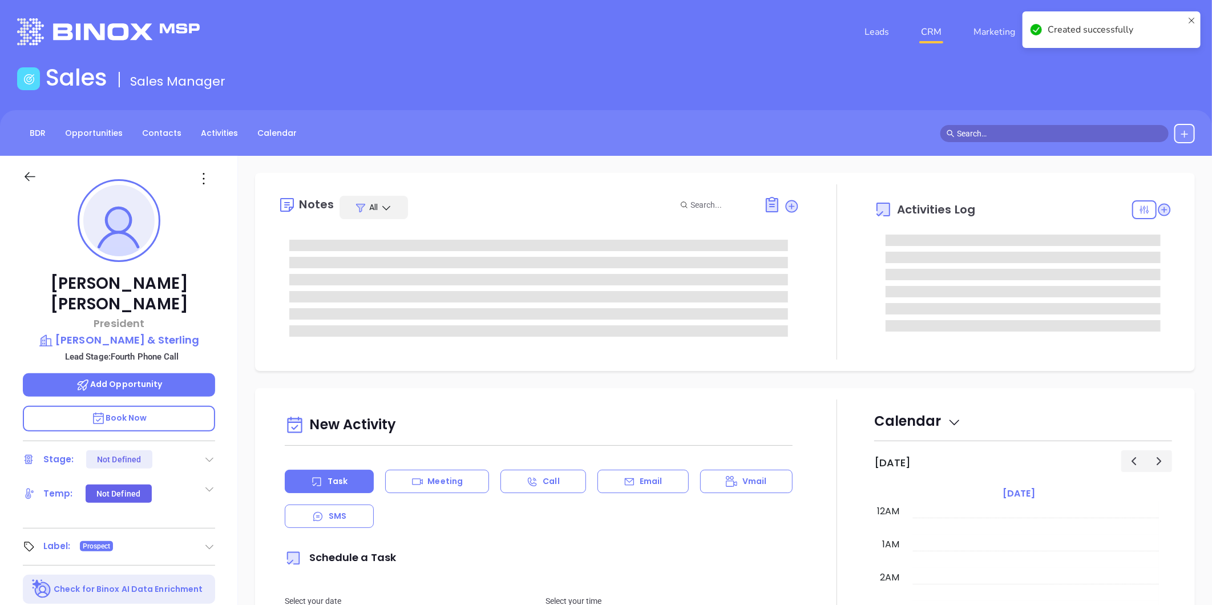
type input "[DATE]"
type input "[PERSON_NAME]"
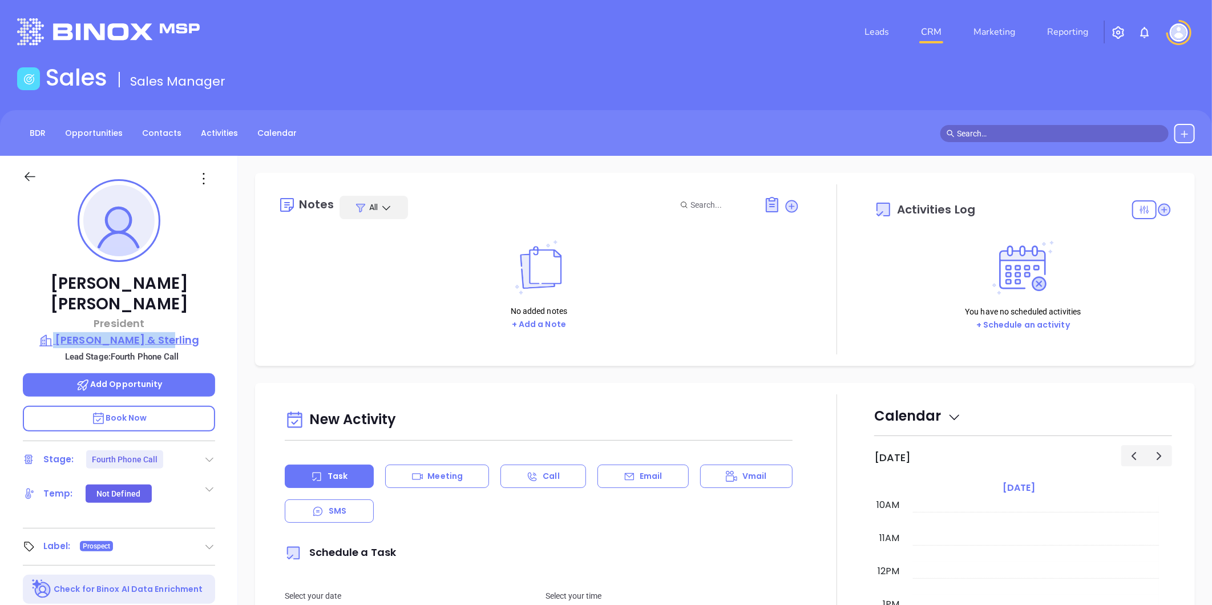
click at [202, 318] on div "Yvonne McCrea President Marshall & Sterling Lead Stage: Fourth Phone Call Add O…" at bounding box center [119, 534] width 238 height 756
copy div "Marshall & Sterling"
drag, startPoint x: 784, startPoint y: 200, endPoint x: 773, endPoint y: 203, distance: 11.4
click at [784, 199] on icon at bounding box center [791, 206] width 15 height 15
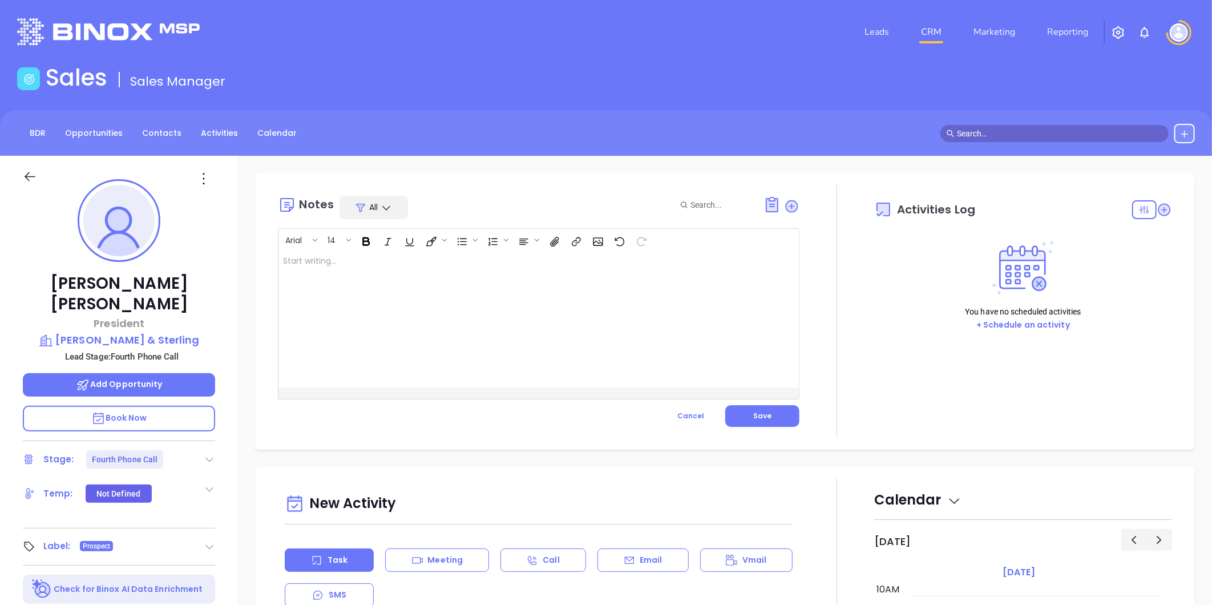
click at [455, 267] on div at bounding box center [520, 318] width 484 height 137
drag, startPoint x: 756, startPoint y: 423, endPoint x: 350, endPoint y: 534, distance: 420.5
click at [748, 425] on button "Save" at bounding box center [762, 416] width 74 height 22
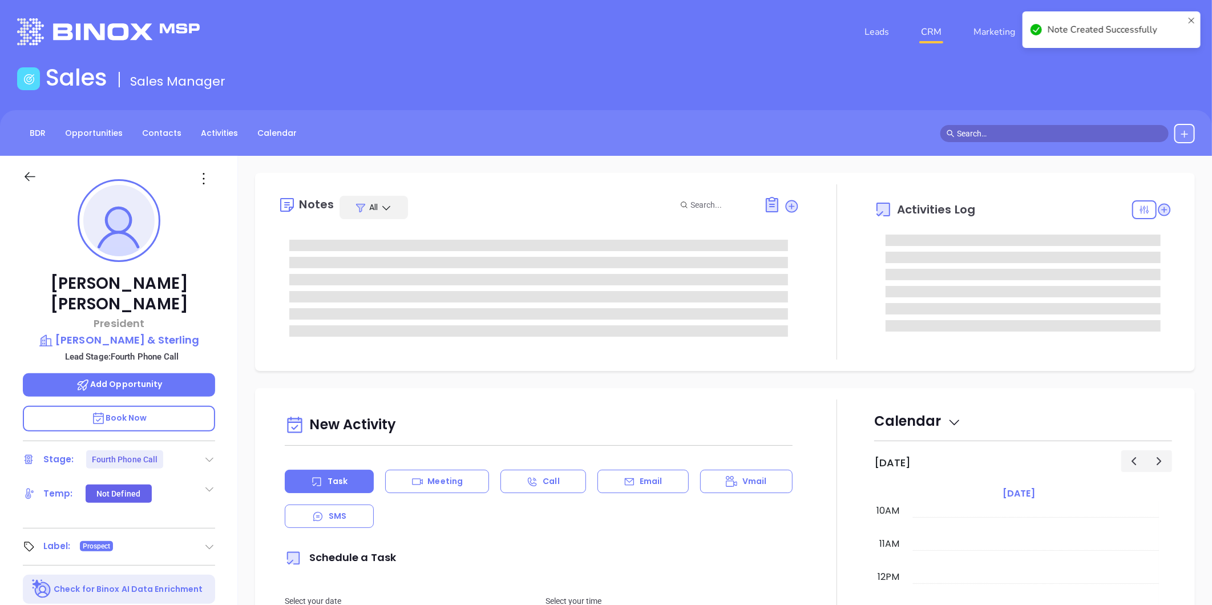
click at [204, 453] on icon at bounding box center [209, 458] width 11 height 11
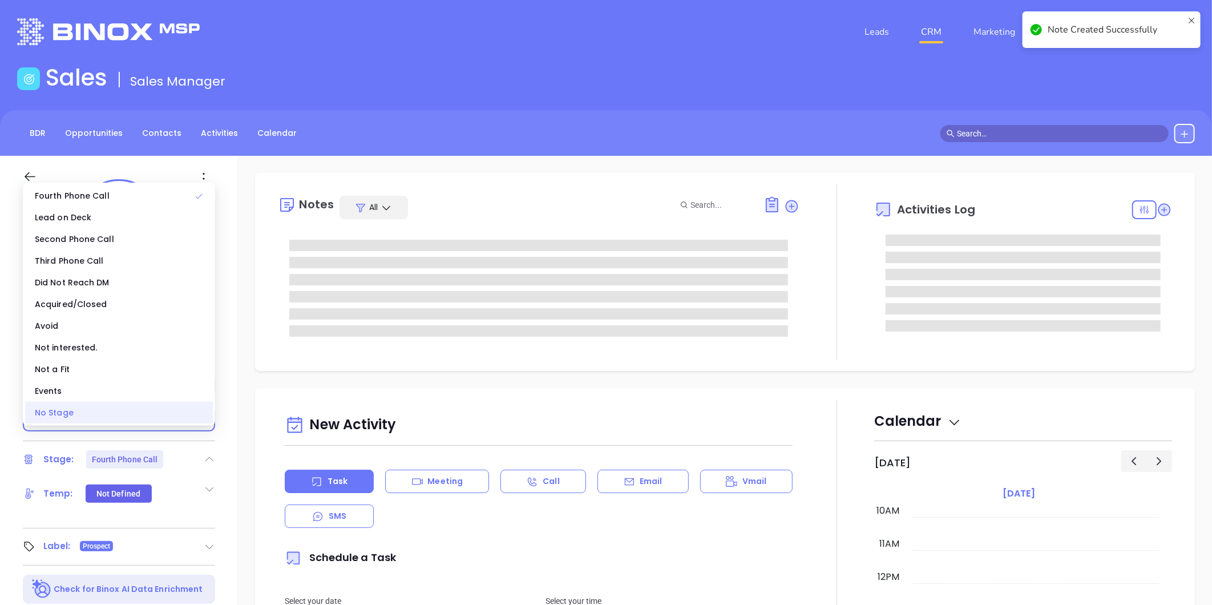
click at [147, 416] on div "No Stage" at bounding box center [119, 413] width 188 height 22
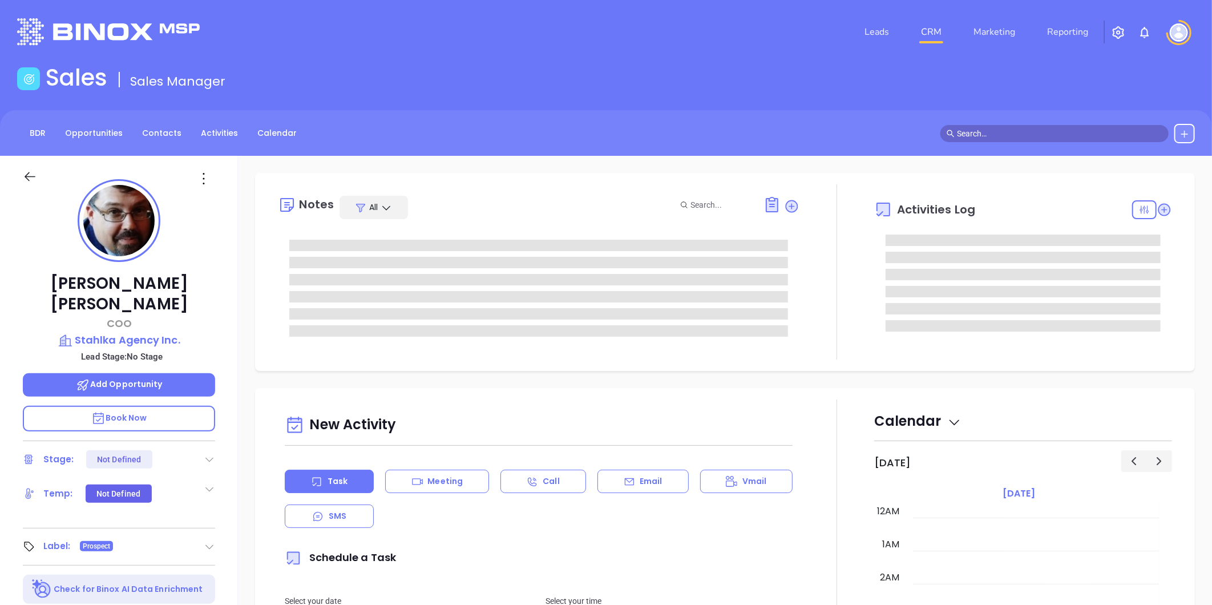
type input "[DATE]"
type input "[PERSON_NAME]"
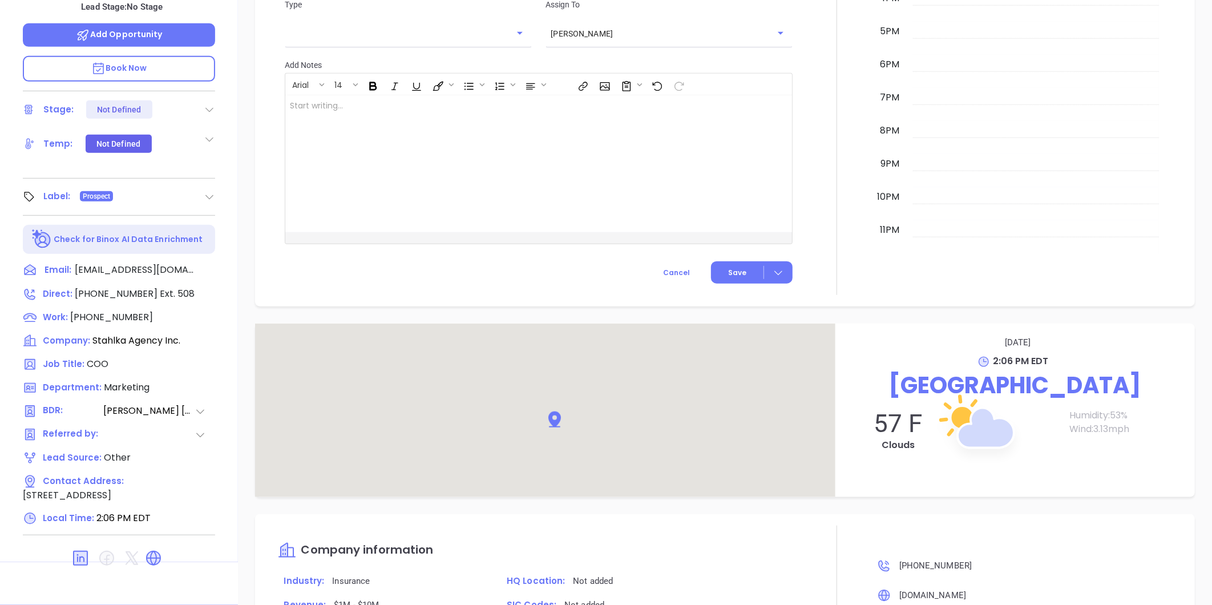
scroll to position [681, 0]
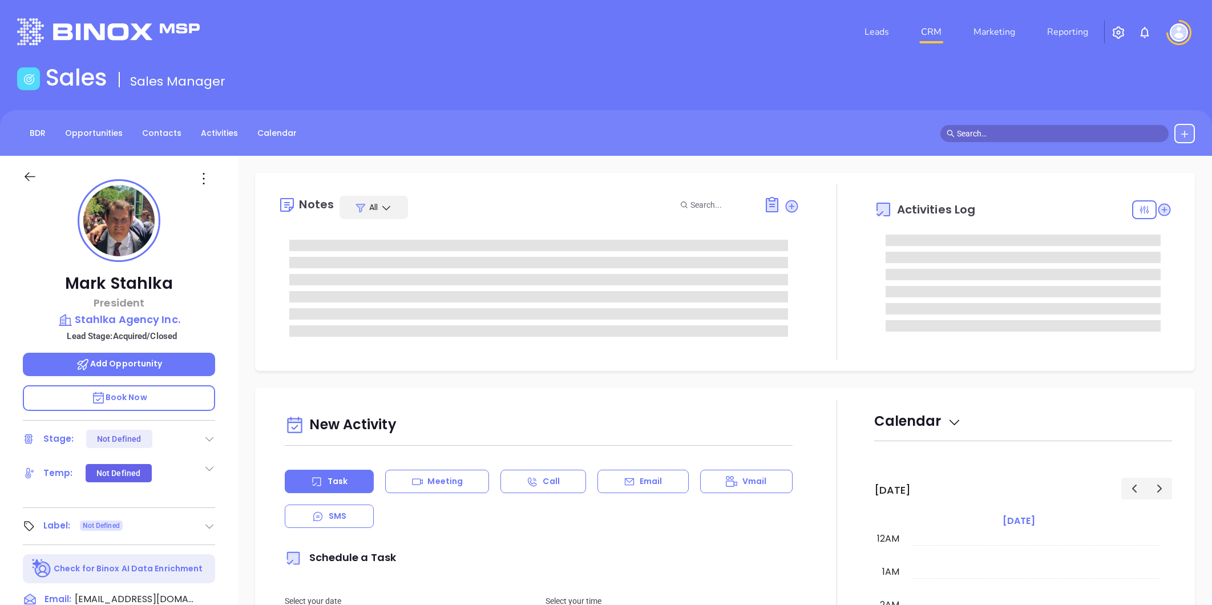
type input "10:00 am"
type input "[DATE]"
type input "[PERSON_NAME]"
click at [159, 321] on p "Stahlka Agency Inc." at bounding box center [119, 319] width 192 height 16
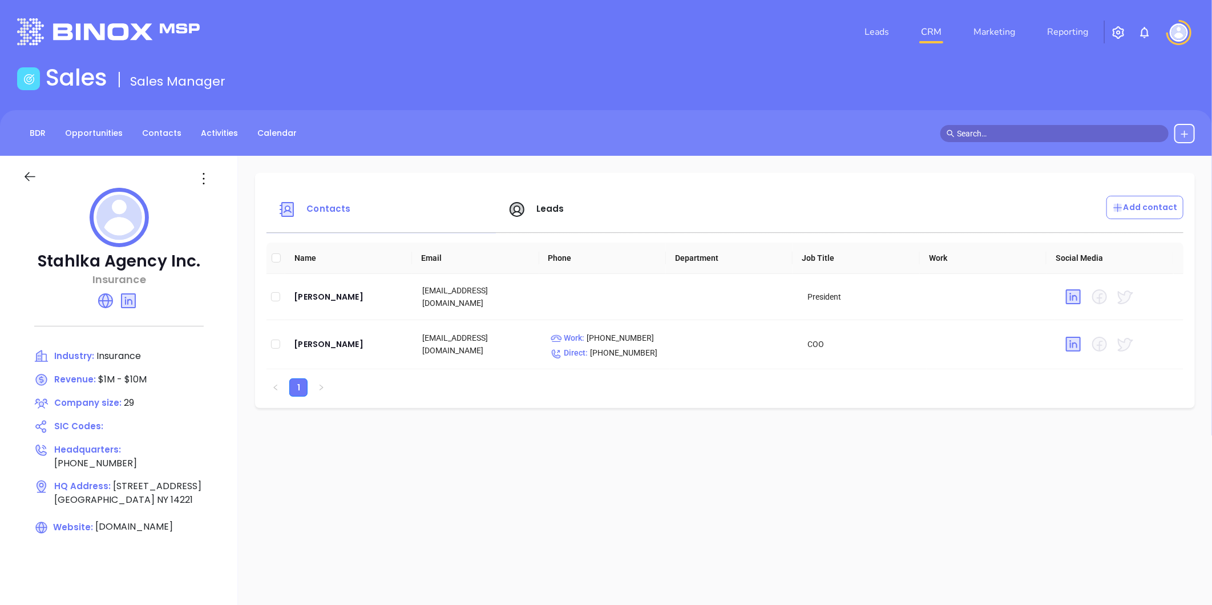
click at [545, 201] on div "Leads" at bounding box center [616, 209] width 230 height 27
click at [548, 211] on span "Leads" at bounding box center [550, 208] width 28 height 12
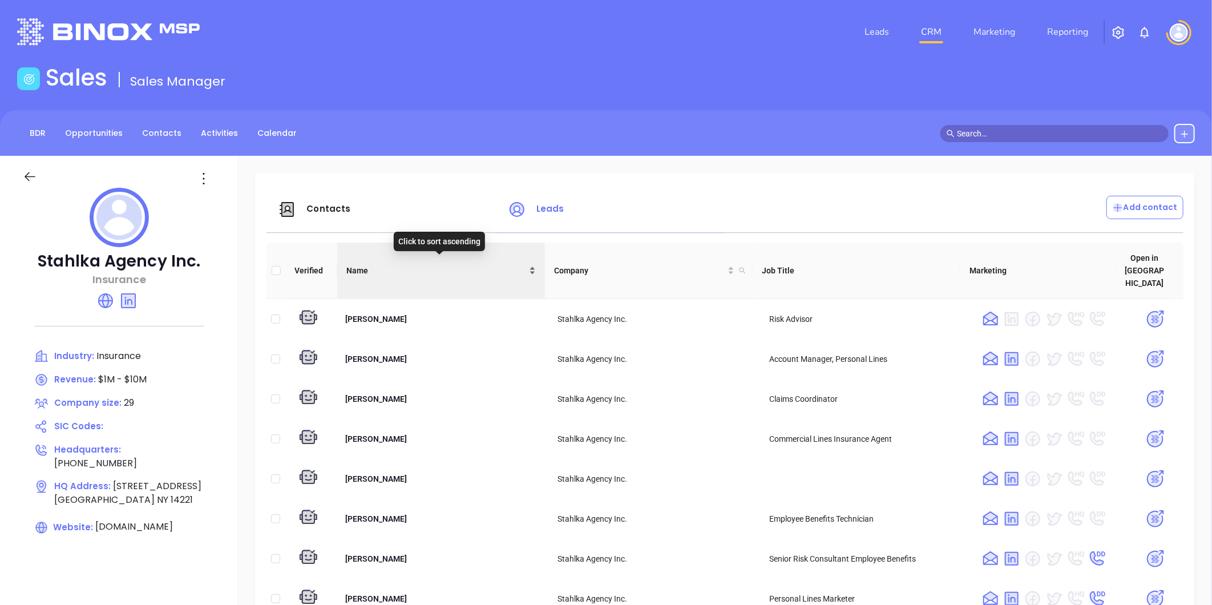
click at [528, 264] on div "Name" at bounding box center [440, 270] width 189 height 13
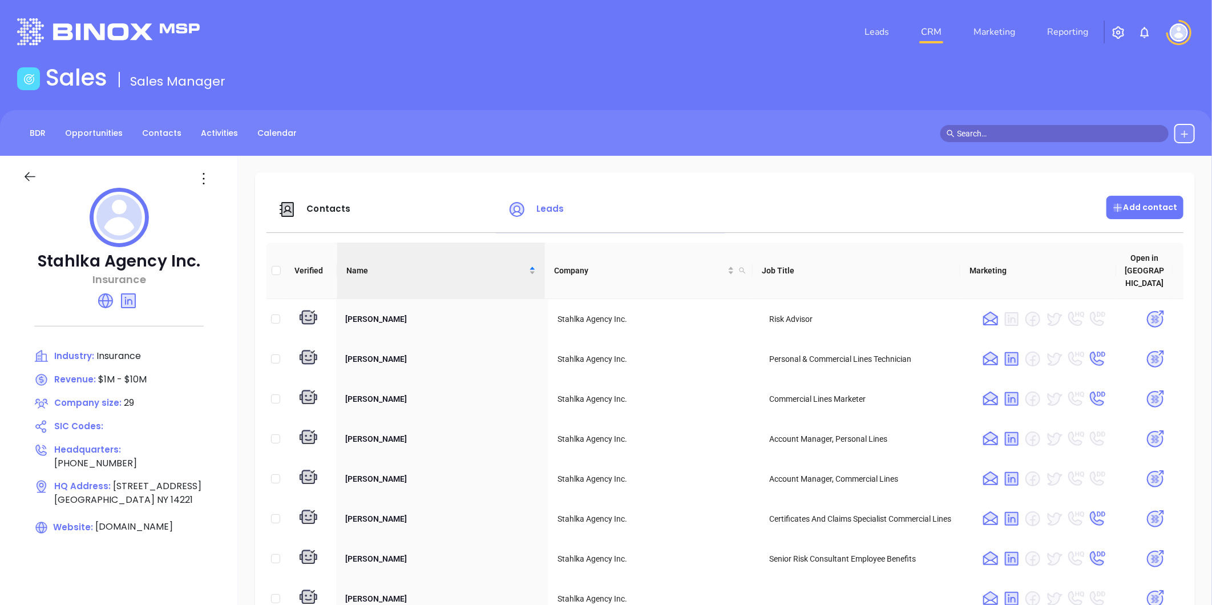
click at [1139, 205] on p "Add contact" at bounding box center [1145, 207] width 66 height 12
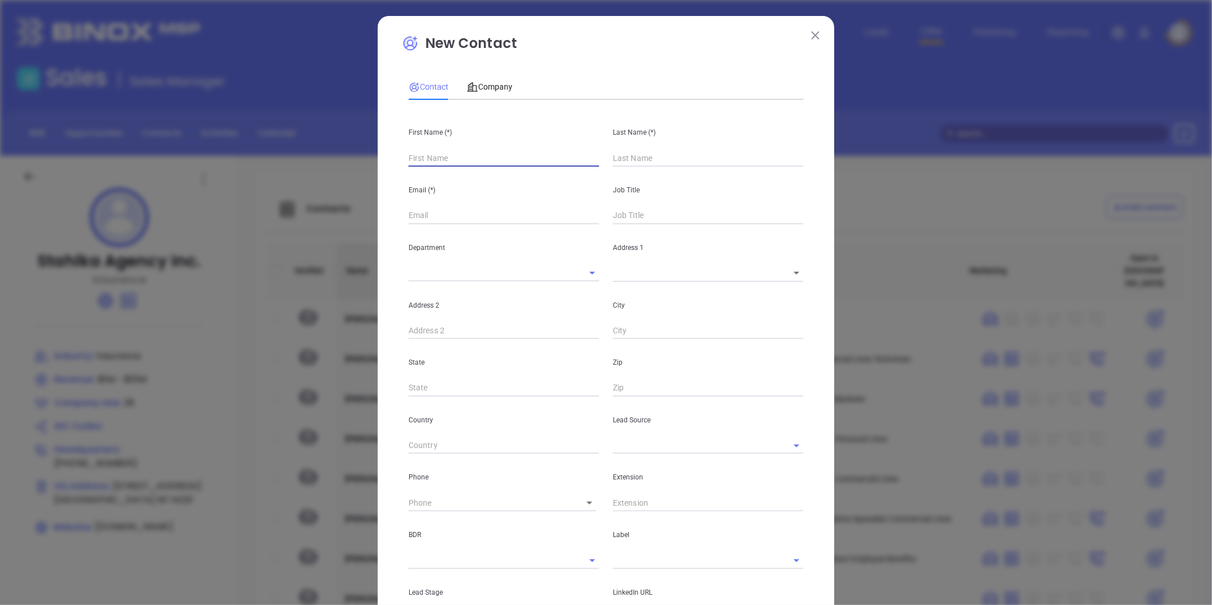
click at [452, 161] on input "text" at bounding box center [503, 157] width 191 height 17
type input "Bra"
type input "Fourth Phone Call"
type input "[PERSON_NAME]"
type input "1"
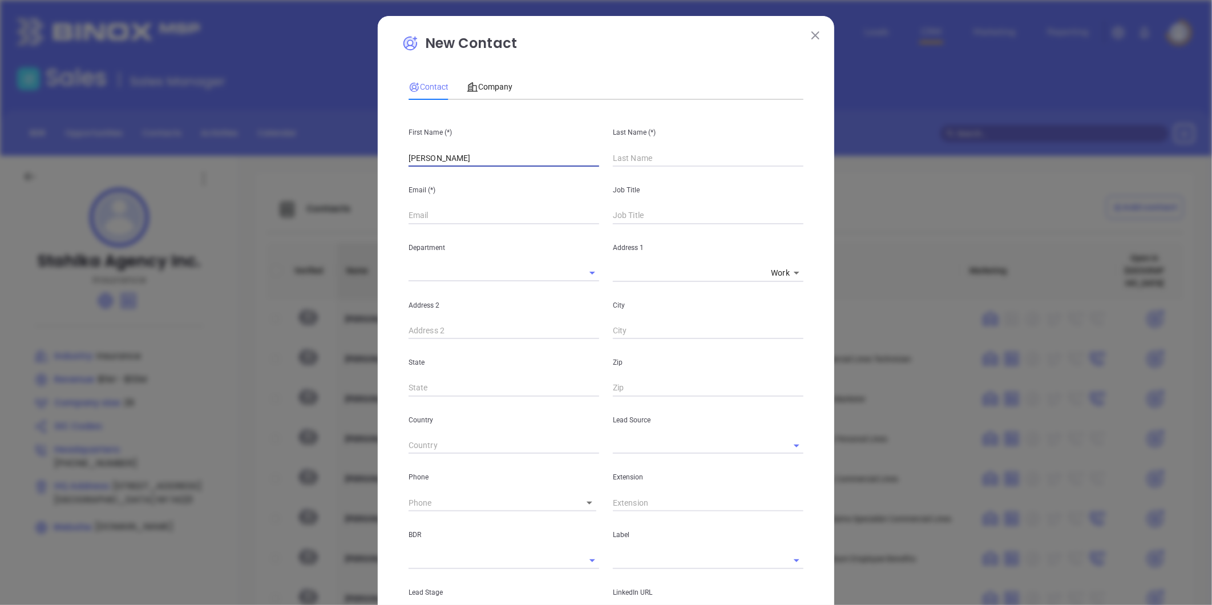
type input "[PERSON_NAME]"
type input "1"
type input "Stahlka"
click at [431, 218] on input "text" at bounding box center [503, 215] width 191 height 17
paste input "[EMAIL_ADDRESS][DOMAIN_NAME]"
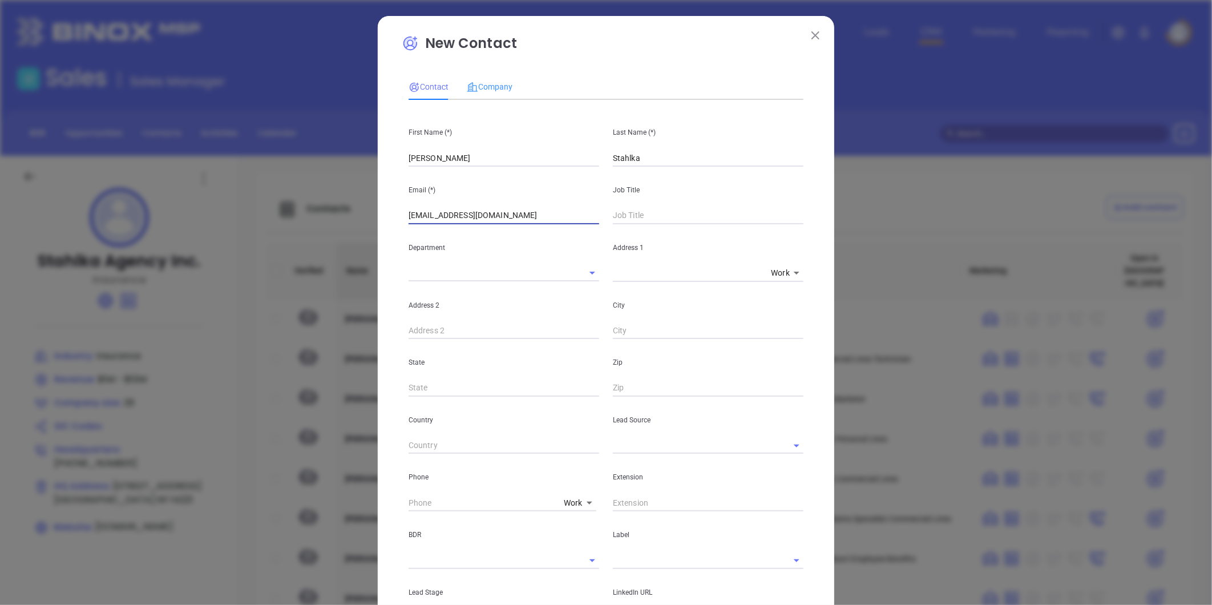
type input "[EMAIL_ADDRESS][DOMAIN_NAME]"
click at [492, 75] on div "Company" at bounding box center [490, 87] width 46 height 26
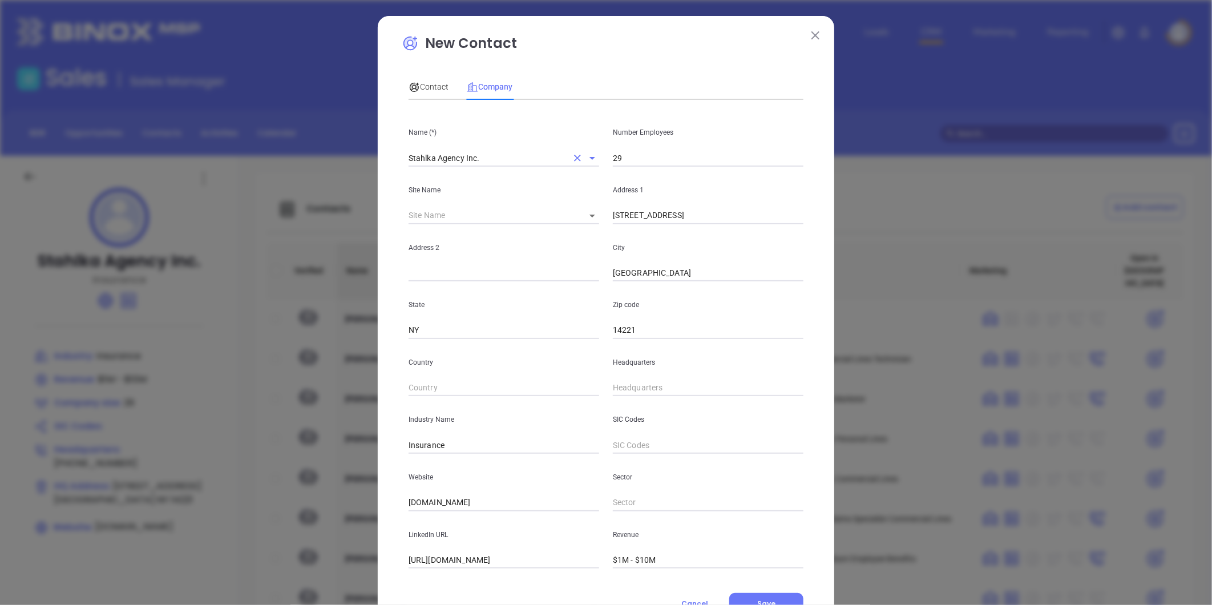
click at [438, 157] on input "Stahlka Agency Inc." at bounding box center [487, 157] width 159 height 17
click at [420, 82] on span "Contact" at bounding box center [428, 86] width 40 height 9
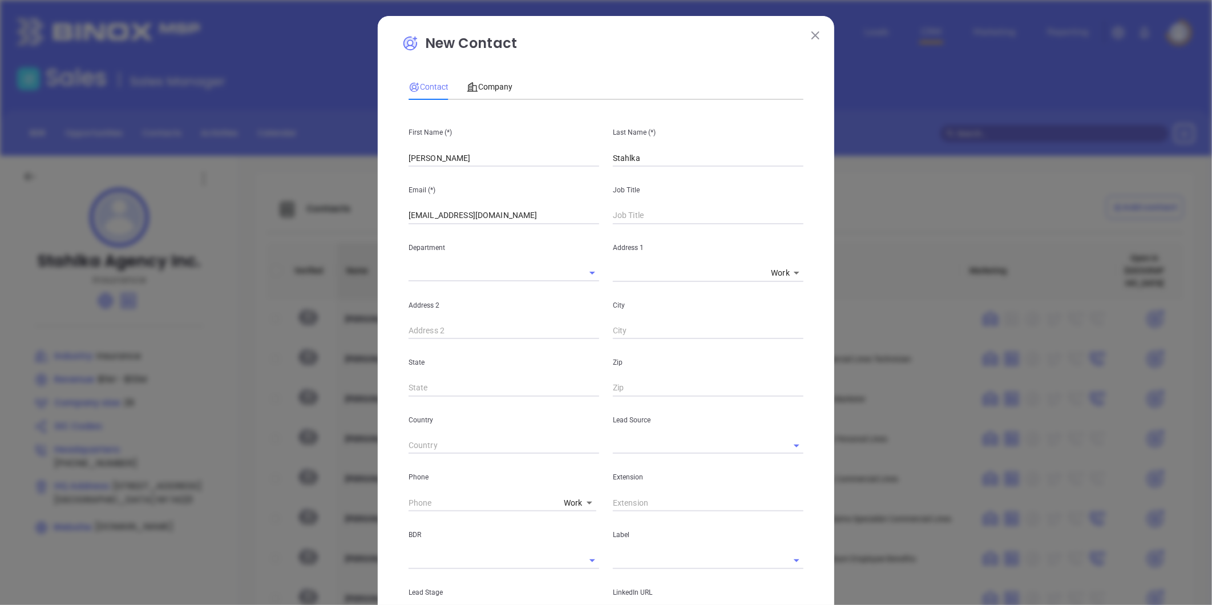
click at [649, 214] on input "text" at bounding box center [708, 215] width 191 height 17
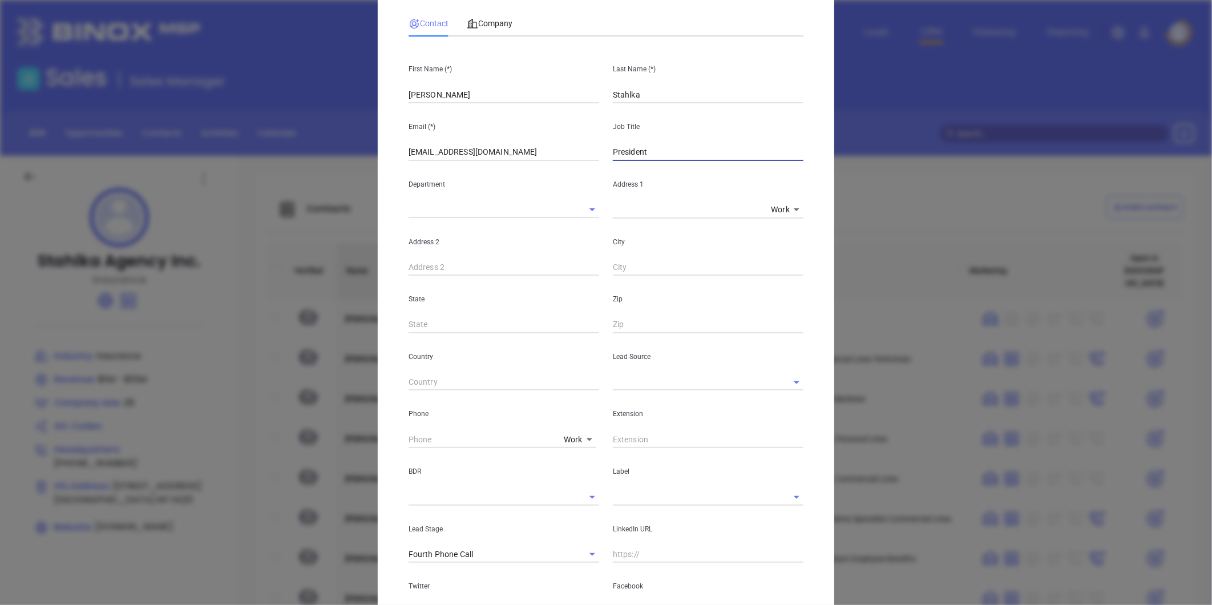
type input "President"
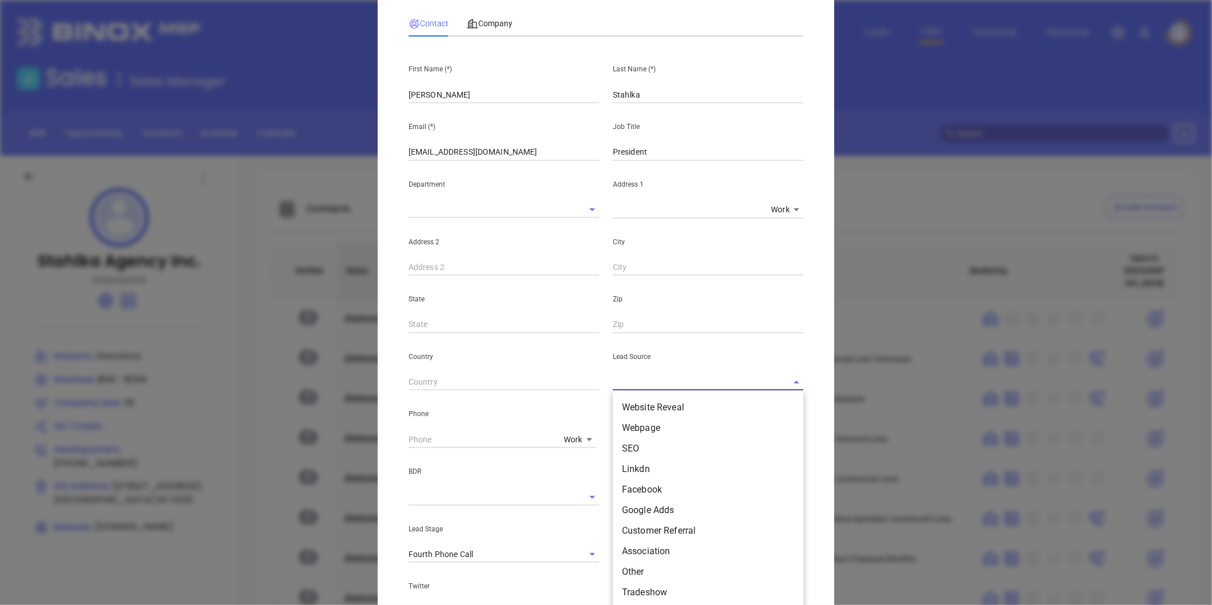
click at [619, 383] on input "text" at bounding box center [692, 382] width 159 height 17
click at [638, 406] on li "Other" at bounding box center [708, 407] width 191 height 21
type input "Other"
click at [624, 499] on input "text" at bounding box center [692, 496] width 159 height 17
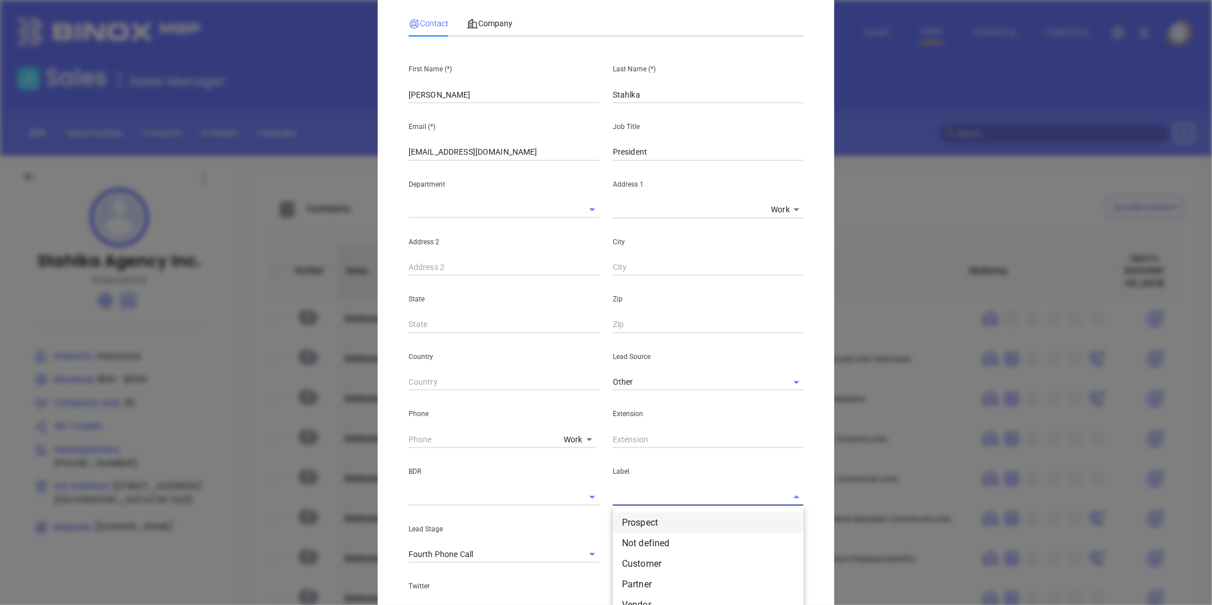
click at [634, 525] on li "Prospect" at bounding box center [708, 522] width 191 height 21
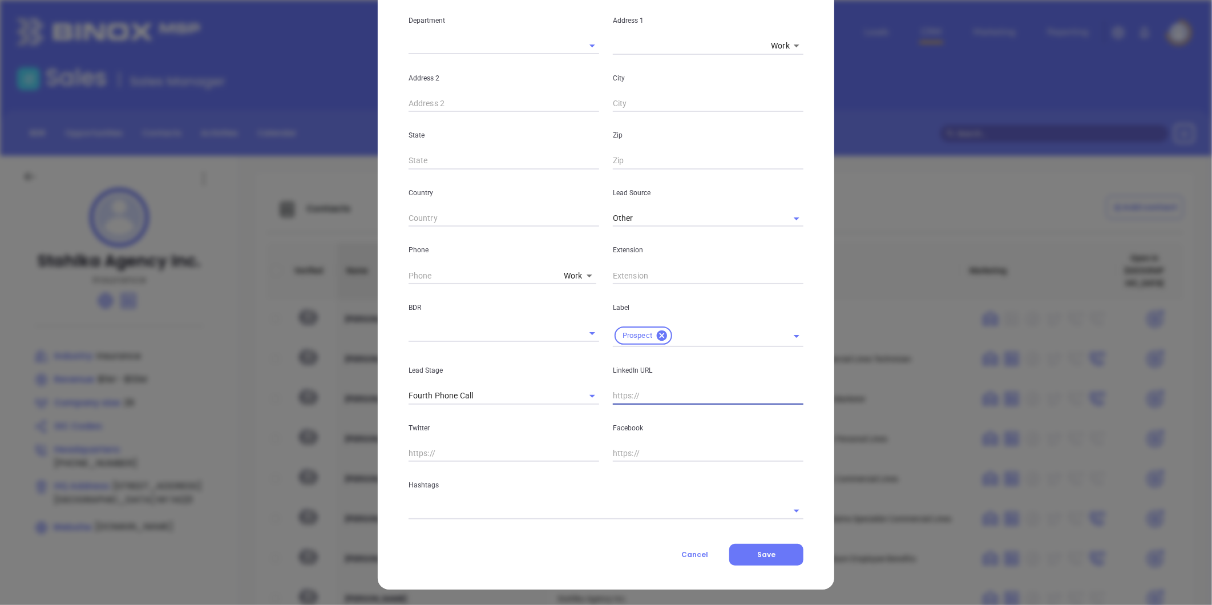
click at [629, 396] on input "text" at bounding box center [708, 395] width 191 height 17
paste input "linkedin.com/in/brad-stahlka-gba-972a55"
type input "www.linkedin.com/in/brad-stahlka-gba-972a55"
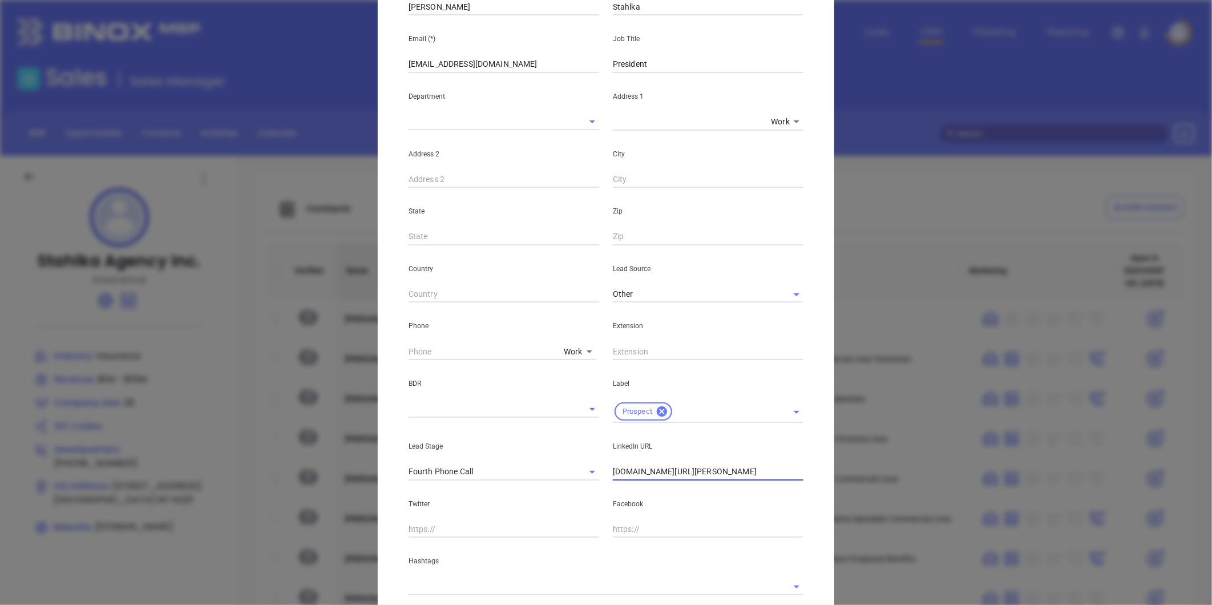
scroll to position [0, 0]
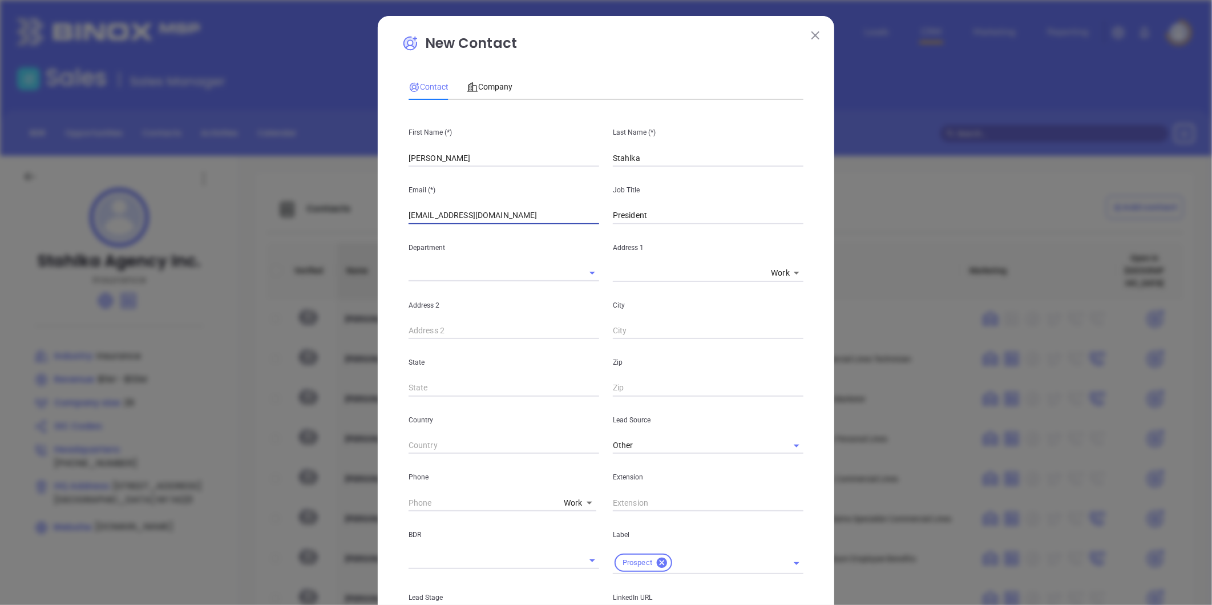
drag, startPoint x: 438, startPoint y: 213, endPoint x: 534, endPoint y: 221, distance: 97.3
click at [534, 221] on input "[EMAIL_ADDRESS][DOMAIN_NAME]" at bounding box center [503, 215] width 191 height 17
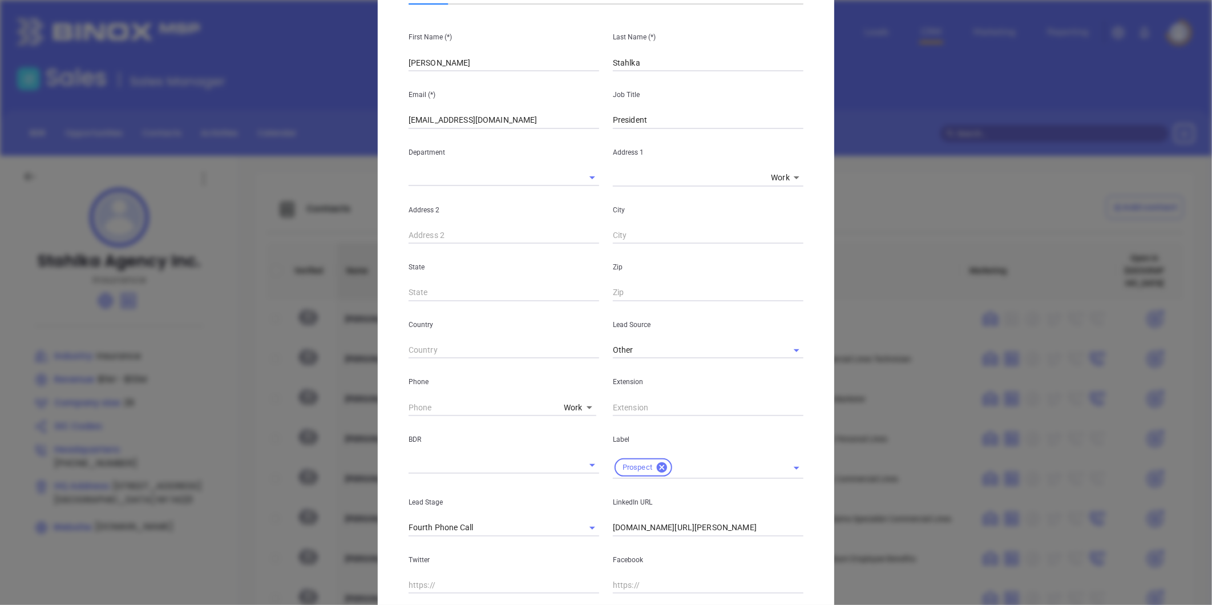
scroll to position [227, 0]
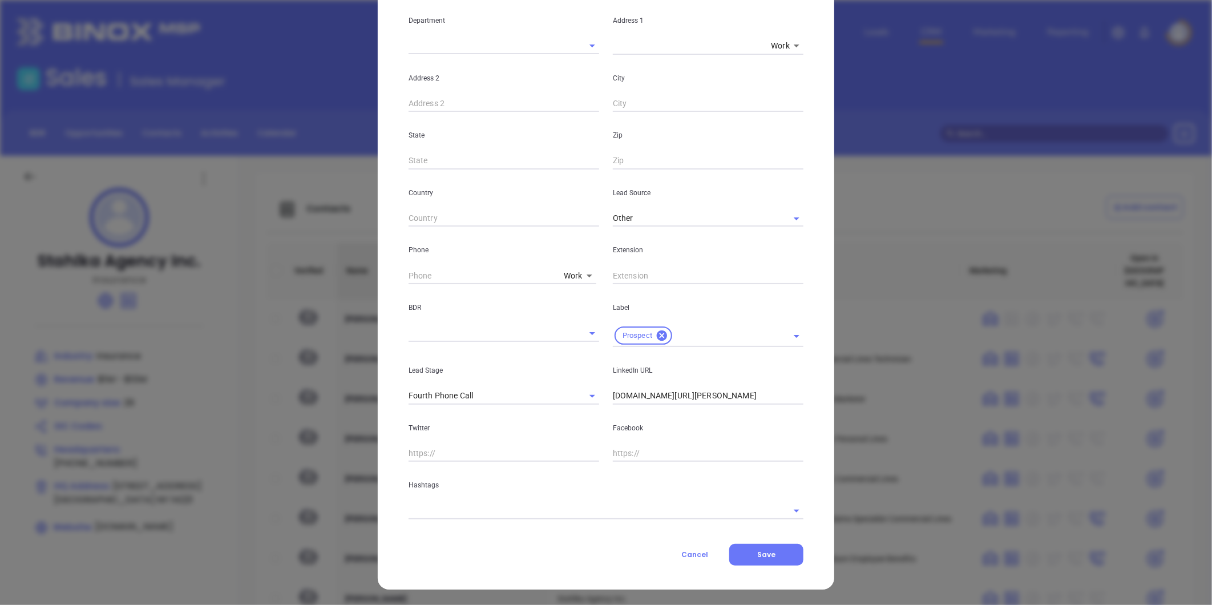
click at [478, 507] on input "text" at bounding box center [589, 510] width 363 height 17
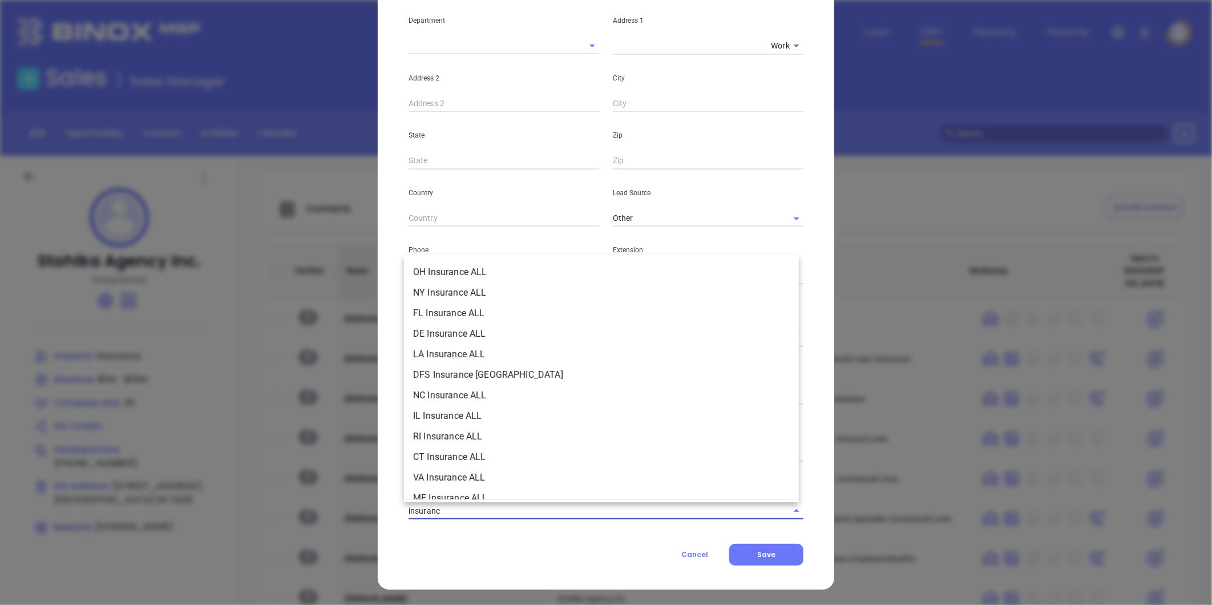
type input "insurance"
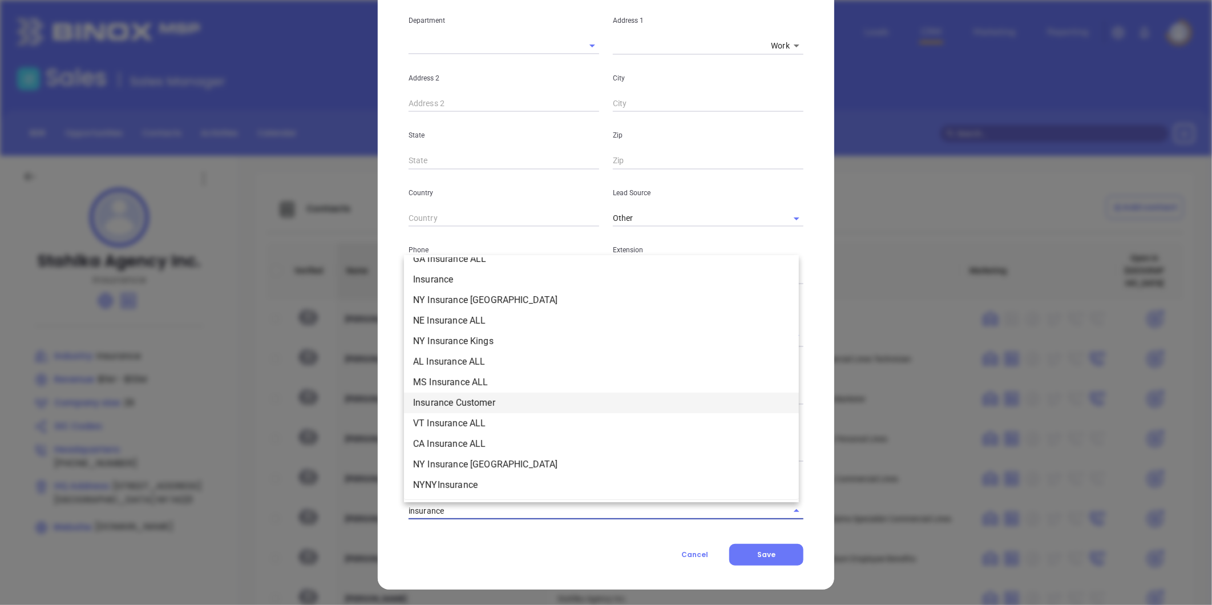
scroll to position [443, 0]
click at [438, 295] on li "Insurance" at bounding box center [601, 301] width 395 height 21
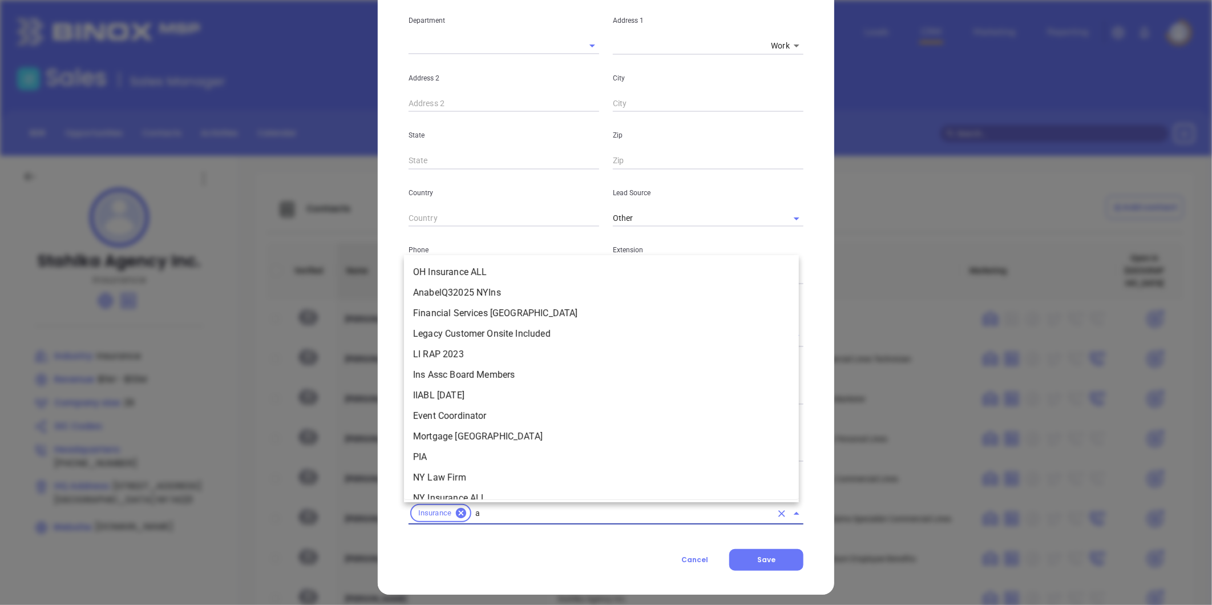
scroll to position [2433, 0]
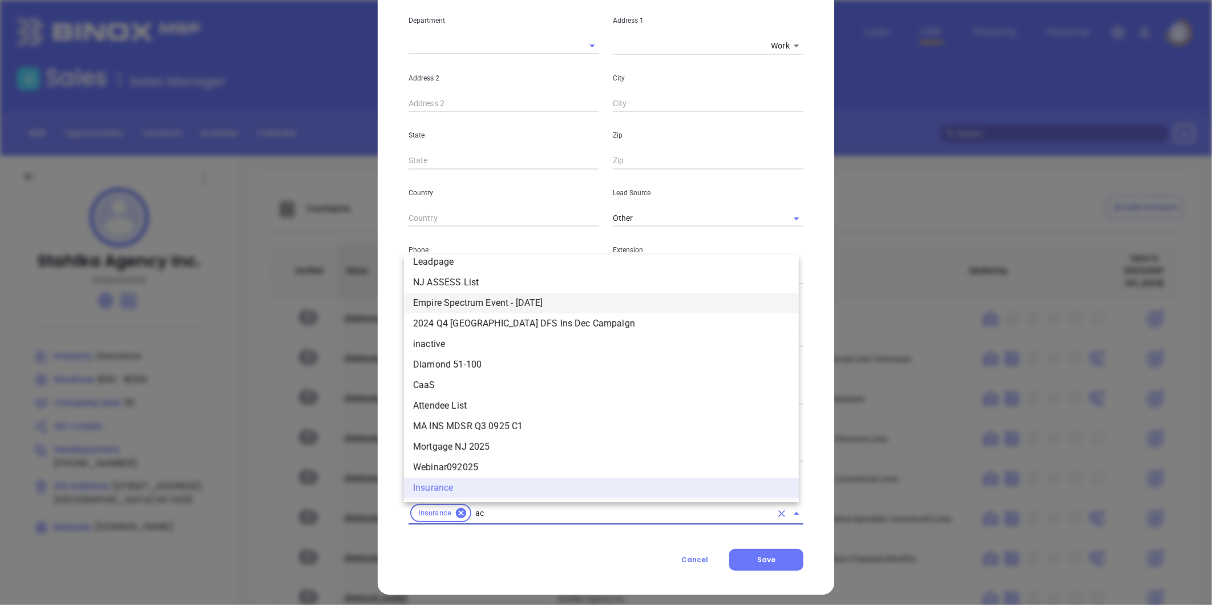
type input "acq"
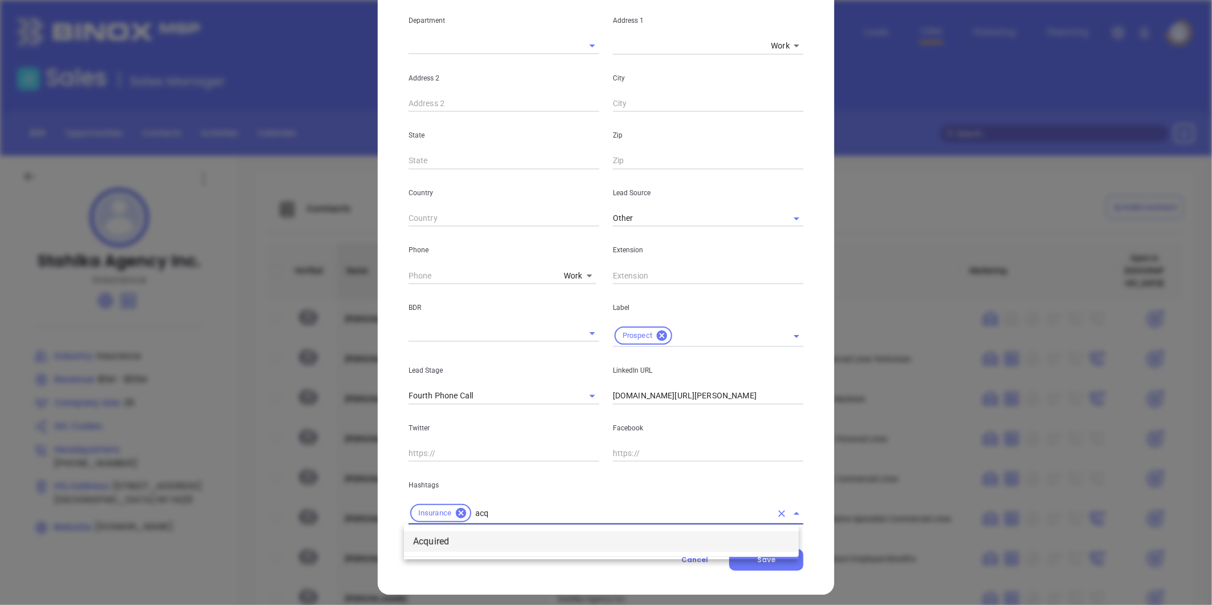
click at [438, 539] on li "Acquired" at bounding box center [601, 541] width 395 height 21
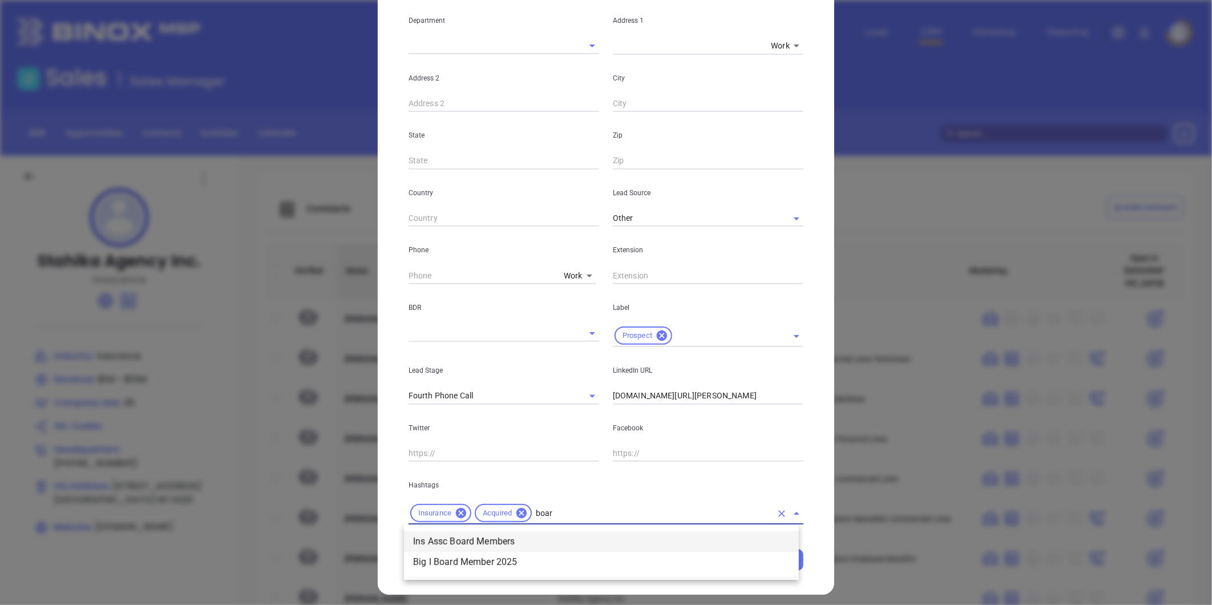
type input "board"
click at [517, 558] on li "Big I Board Member 2025" at bounding box center [601, 562] width 395 height 21
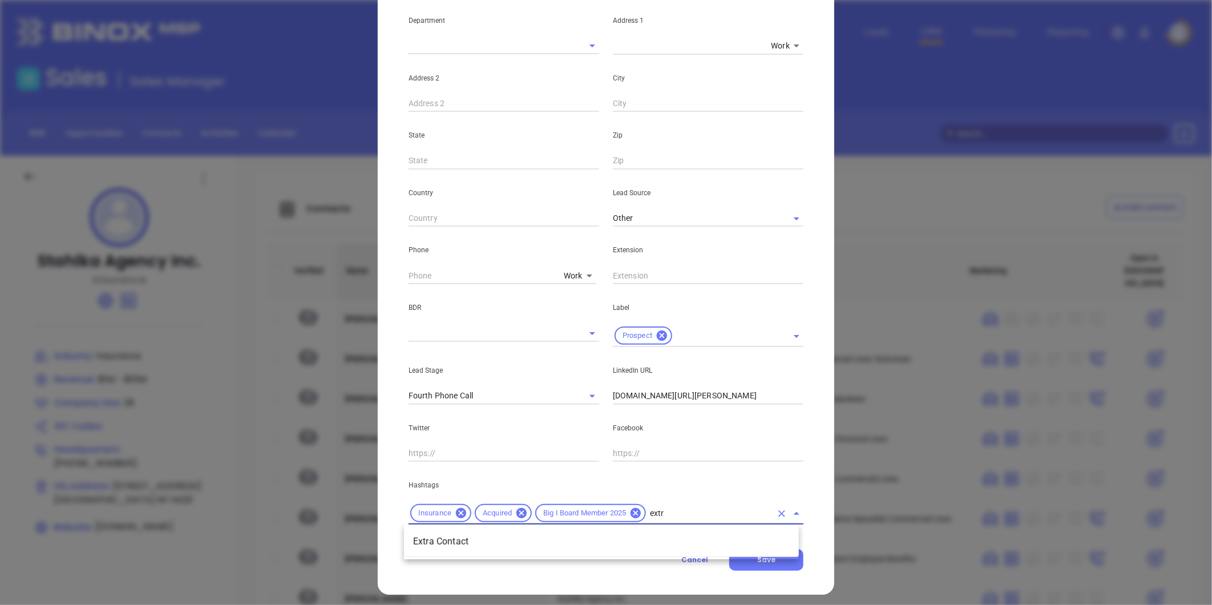
type input "extra"
click at [544, 534] on li "Extra Contact" at bounding box center [601, 541] width 395 height 21
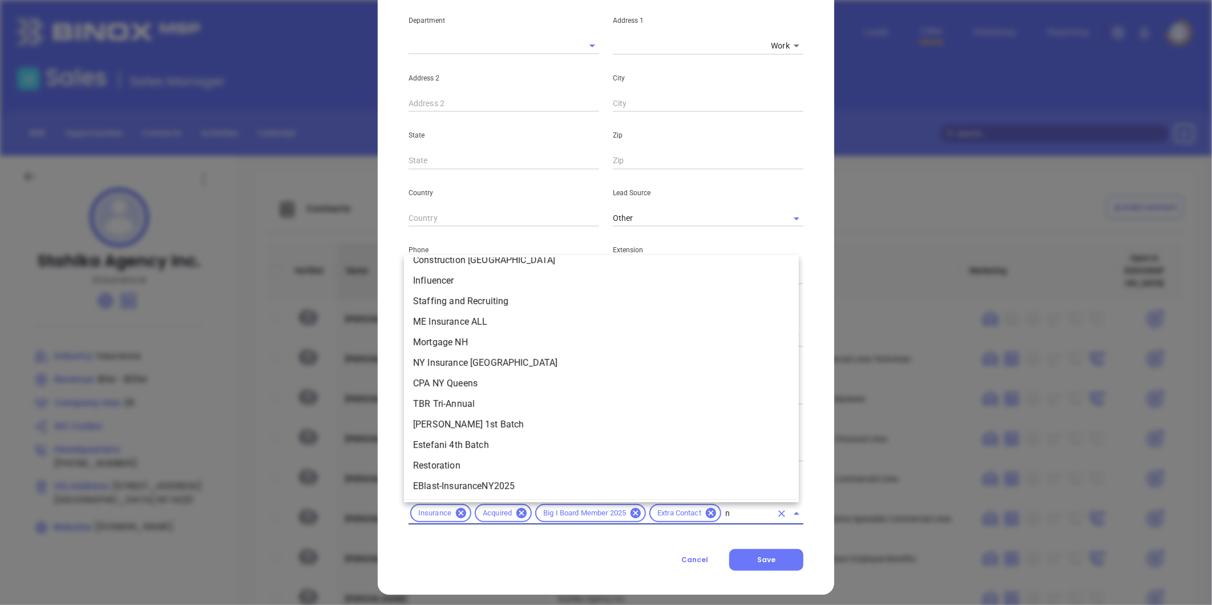
type input "ny"
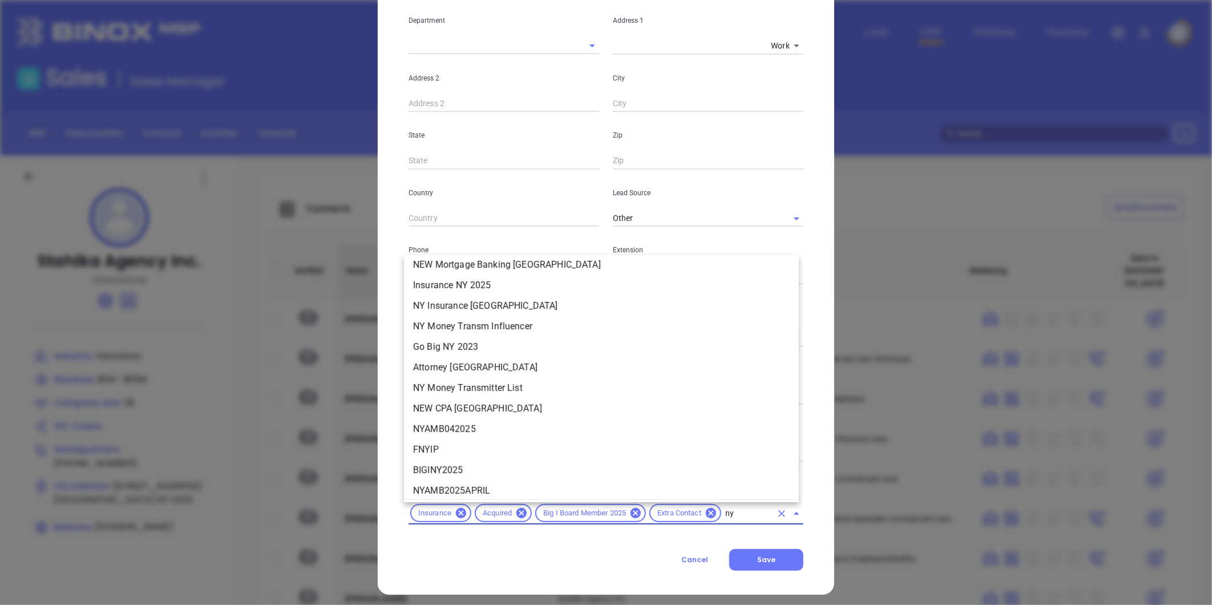
scroll to position [1267, 0]
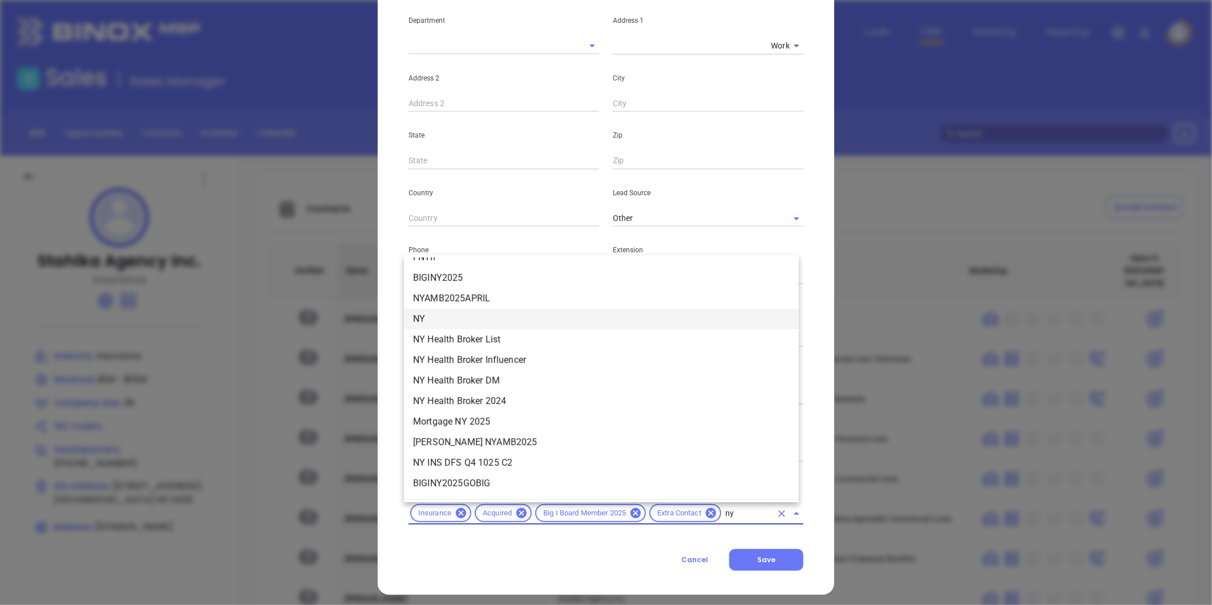
click at [439, 314] on li "NY" at bounding box center [601, 319] width 395 height 21
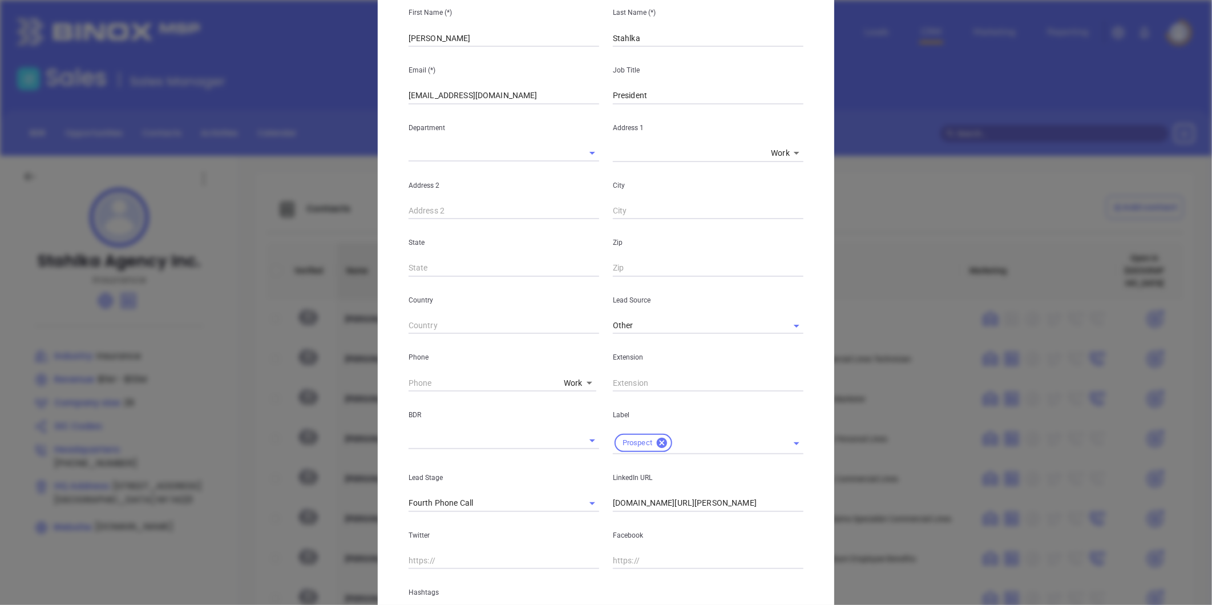
scroll to position [0, 0]
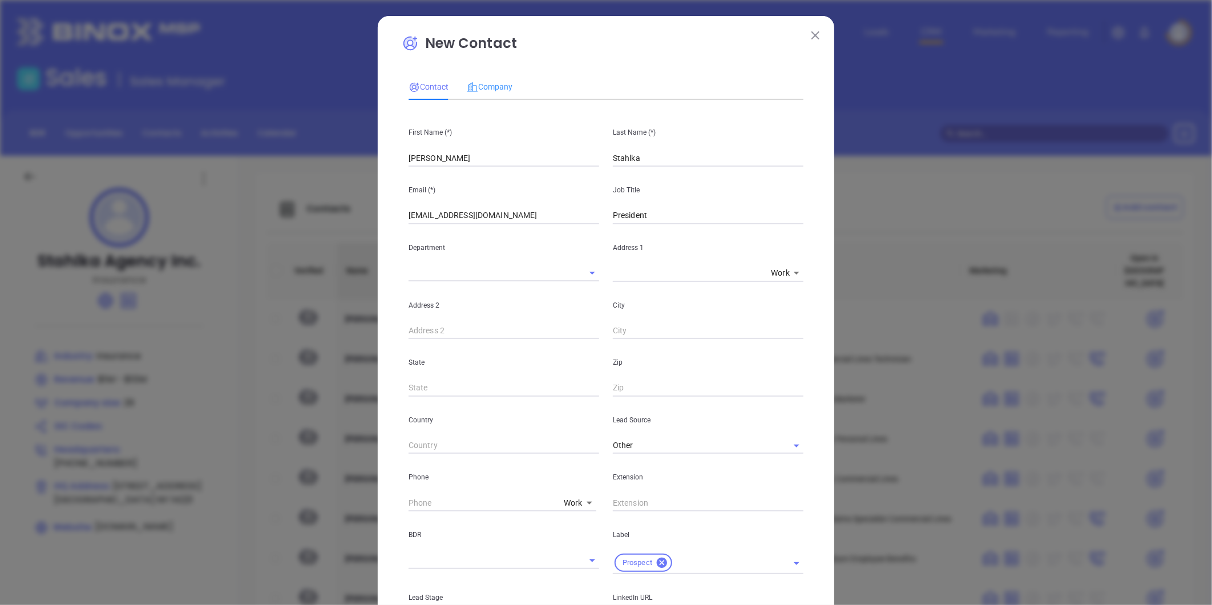
click at [481, 75] on div "Company" at bounding box center [490, 87] width 46 height 26
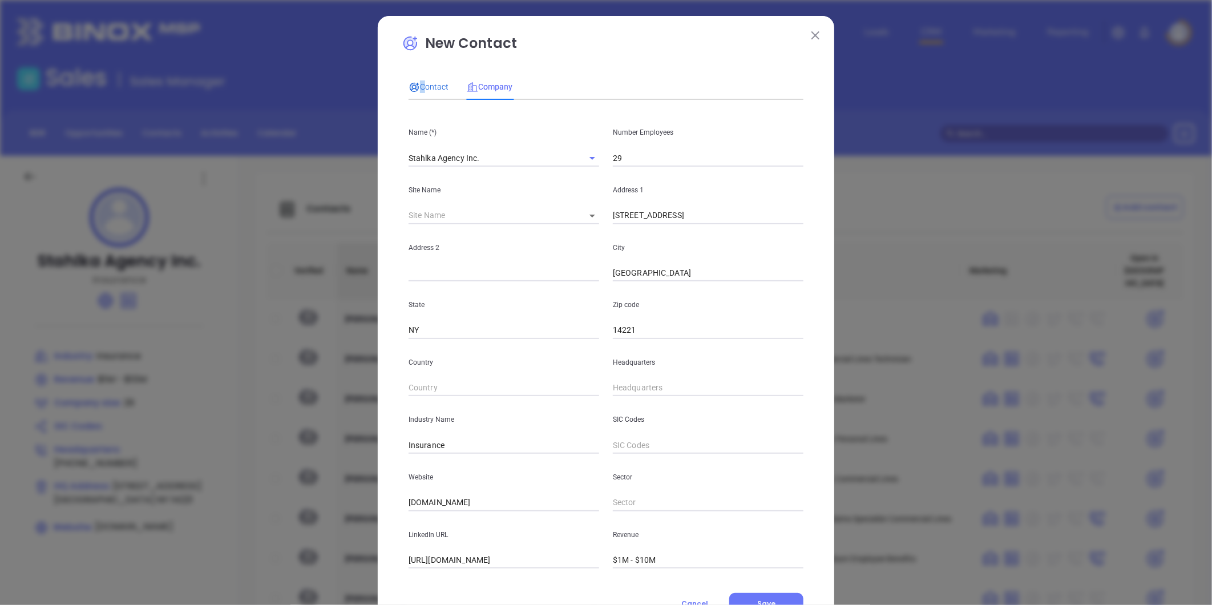
click at [416, 83] on span "Contact" at bounding box center [428, 86] width 40 height 9
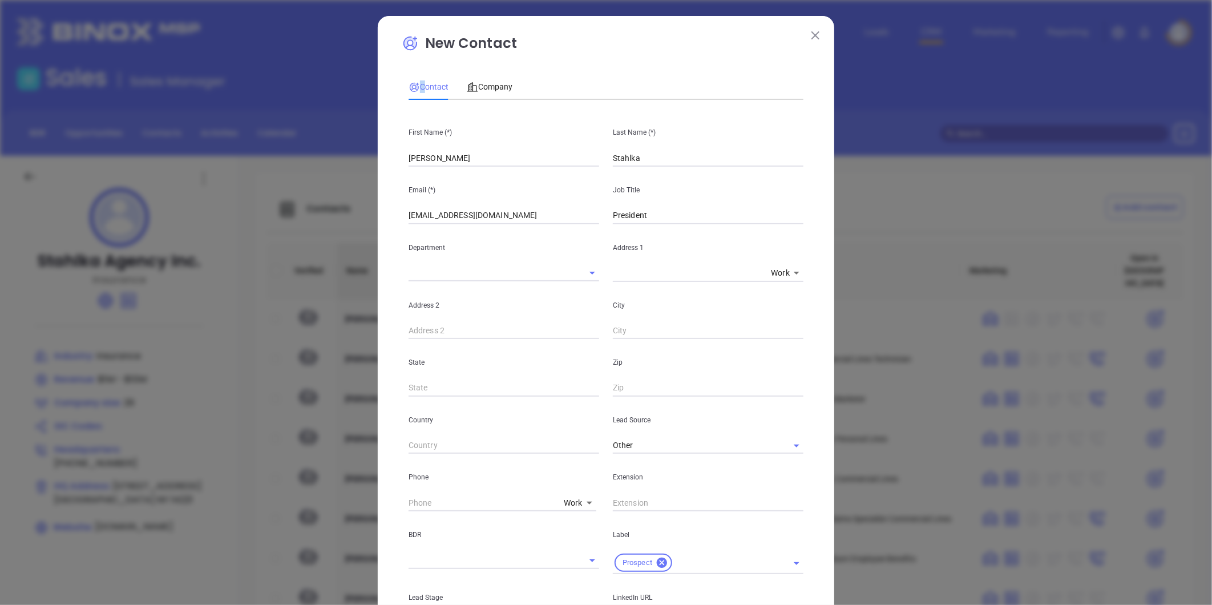
scroll to position [233, 0]
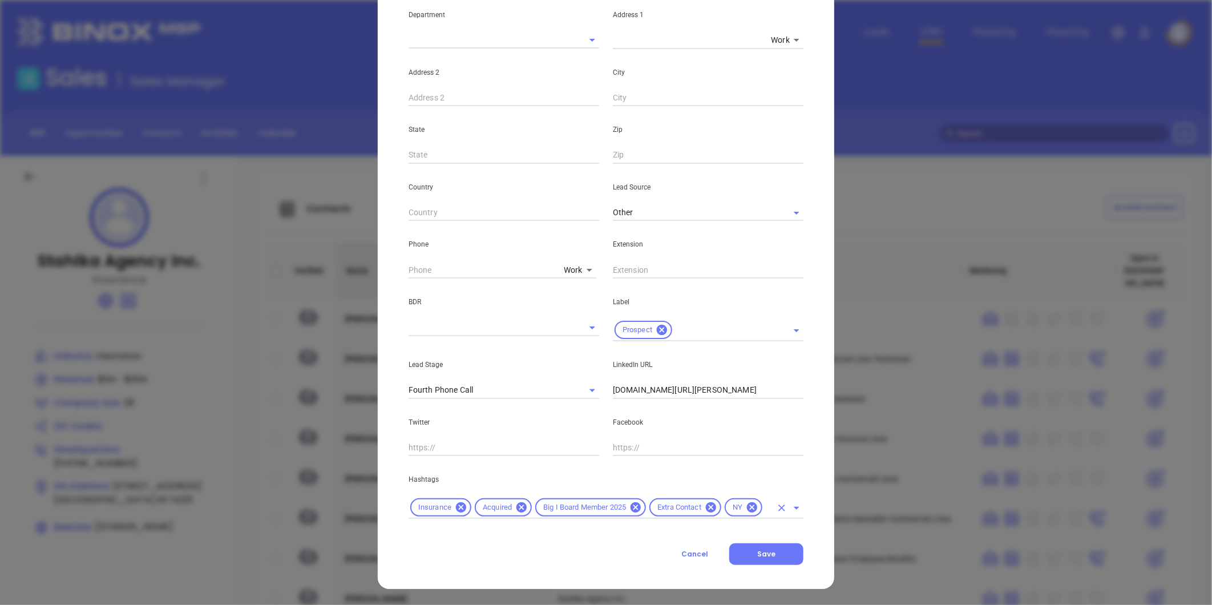
click at [764, 505] on input "text" at bounding box center [767, 507] width 7 height 14
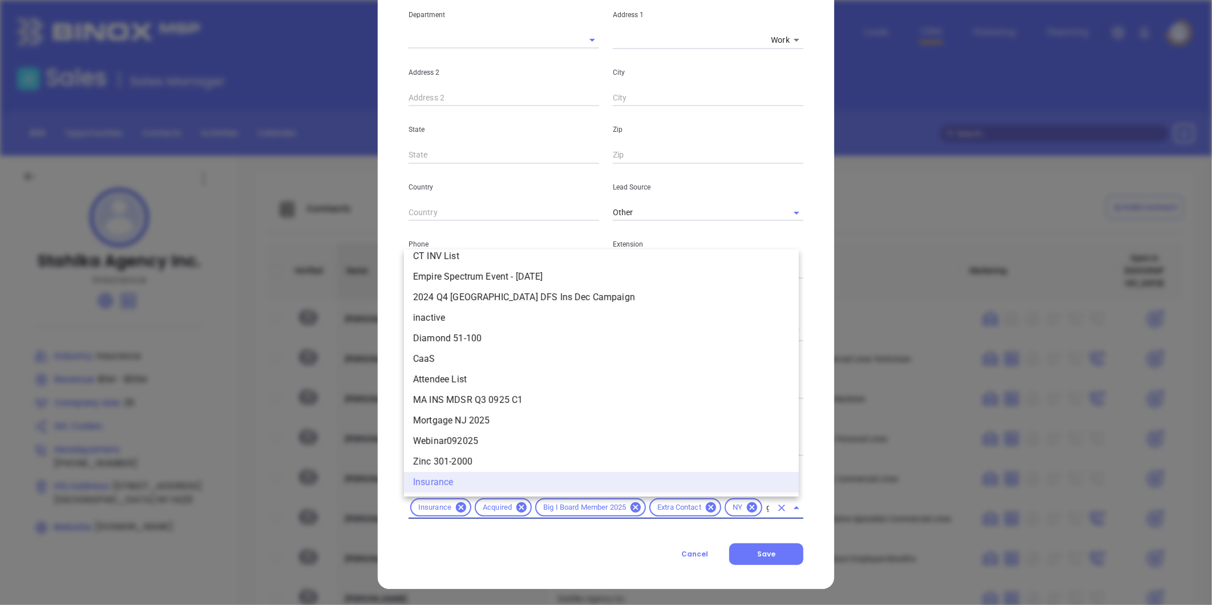
scroll to position [0, 0]
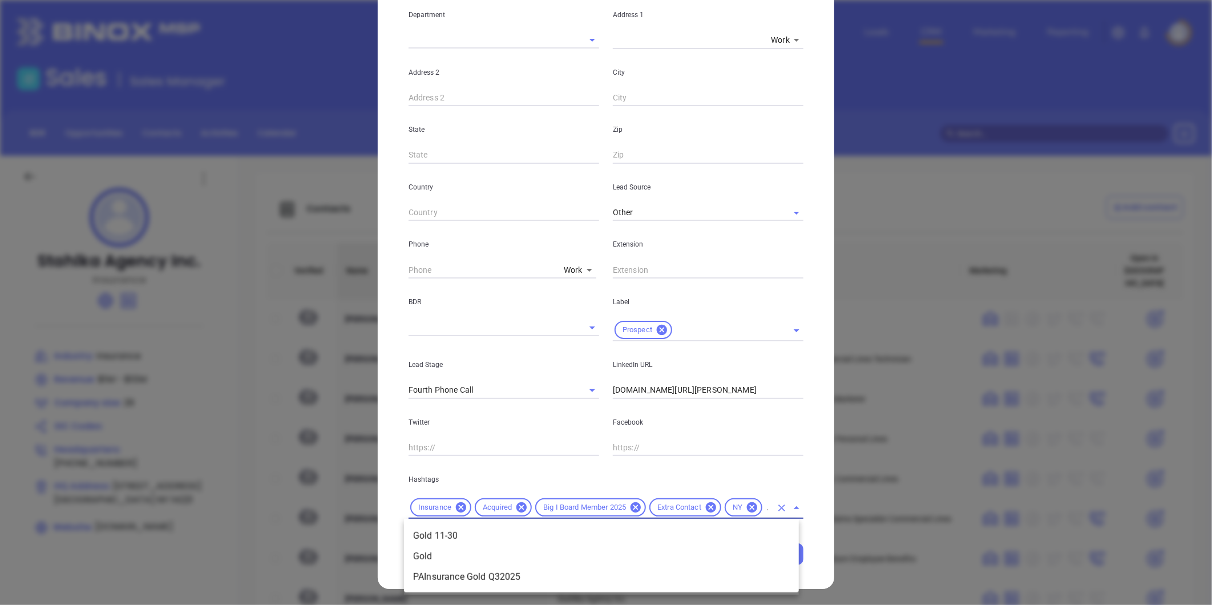
type input "gold"
click at [457, 532] on li "Gold 11-30" at bounding box center [601, 535] width 395 height 21
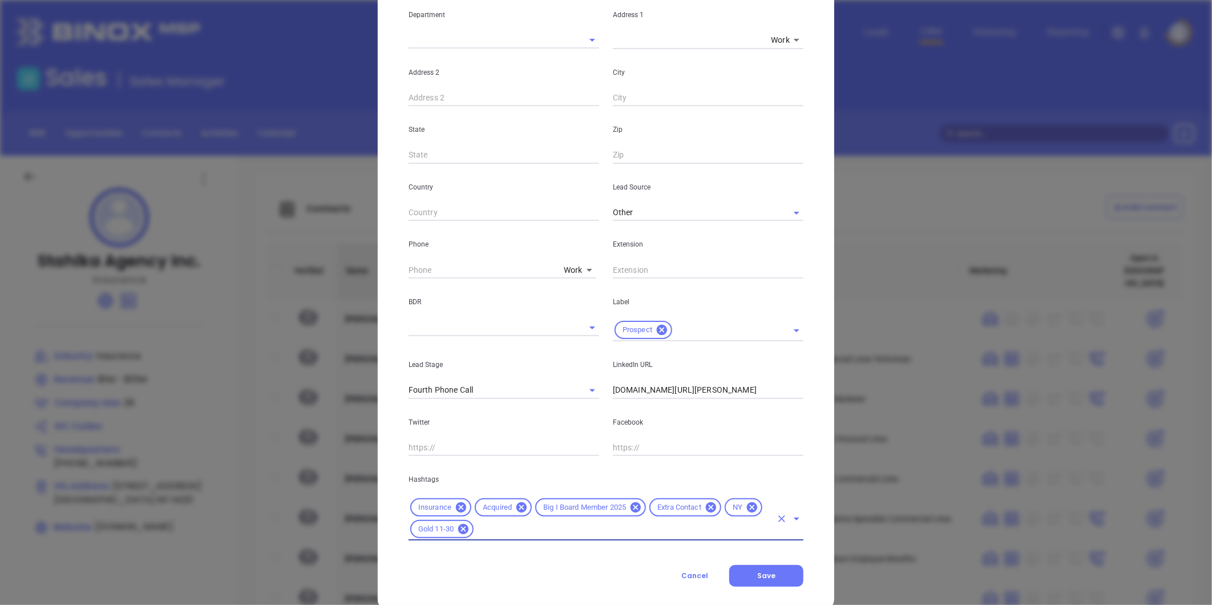
scroll to position [0, 0]
click at [566, 266] on body "Leads CRM Marketing Reporting Financial Leads Leads Sales Sales Manager BDR Opp…" at bounding box center [606, 302] width 1212 height 605
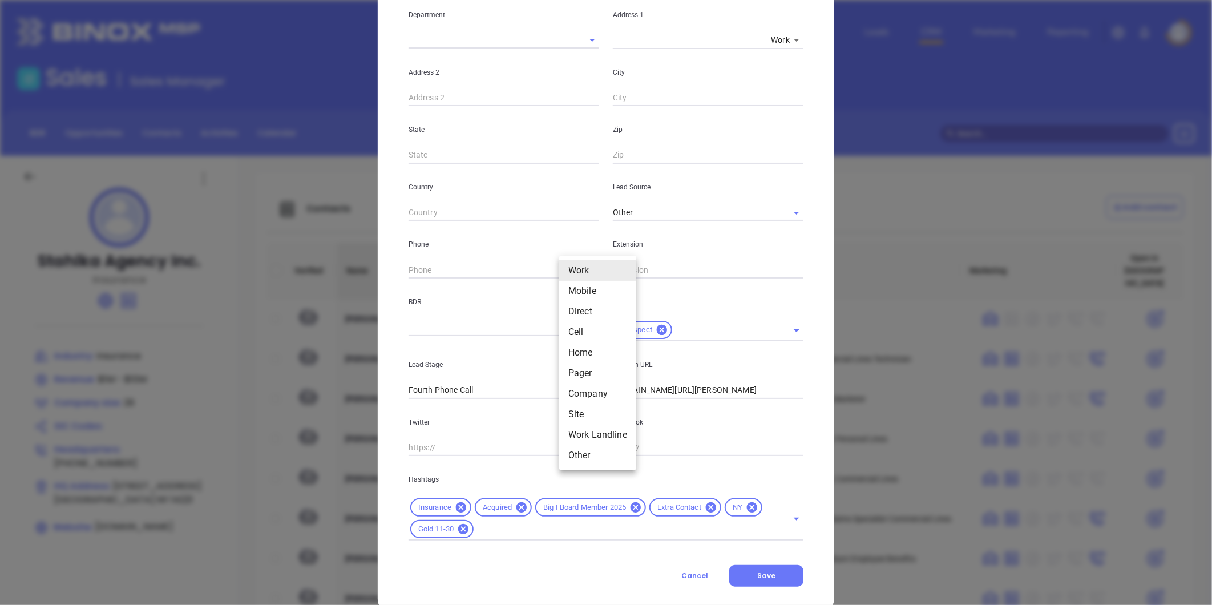
click at [573, 414] on li "Site" at bounding box center [597, 414] width 77 height 21
type input "11"
click at [430, 268] on input "( ) -" at bounding box center [486, 269] width 156 height 17
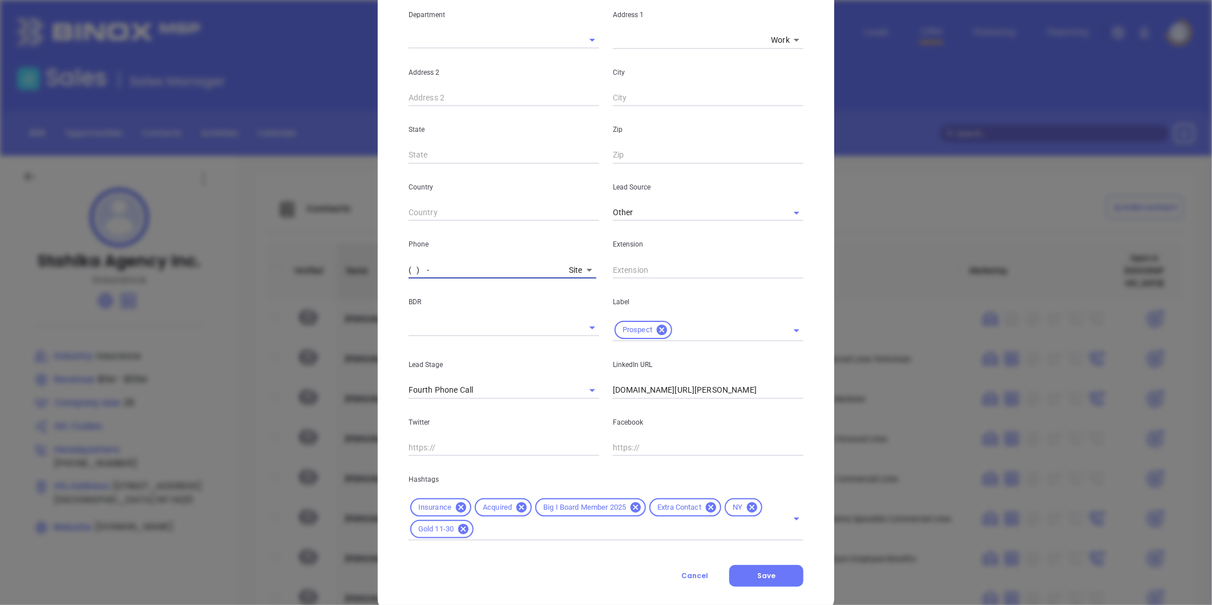
paste input "716) 634-7070"
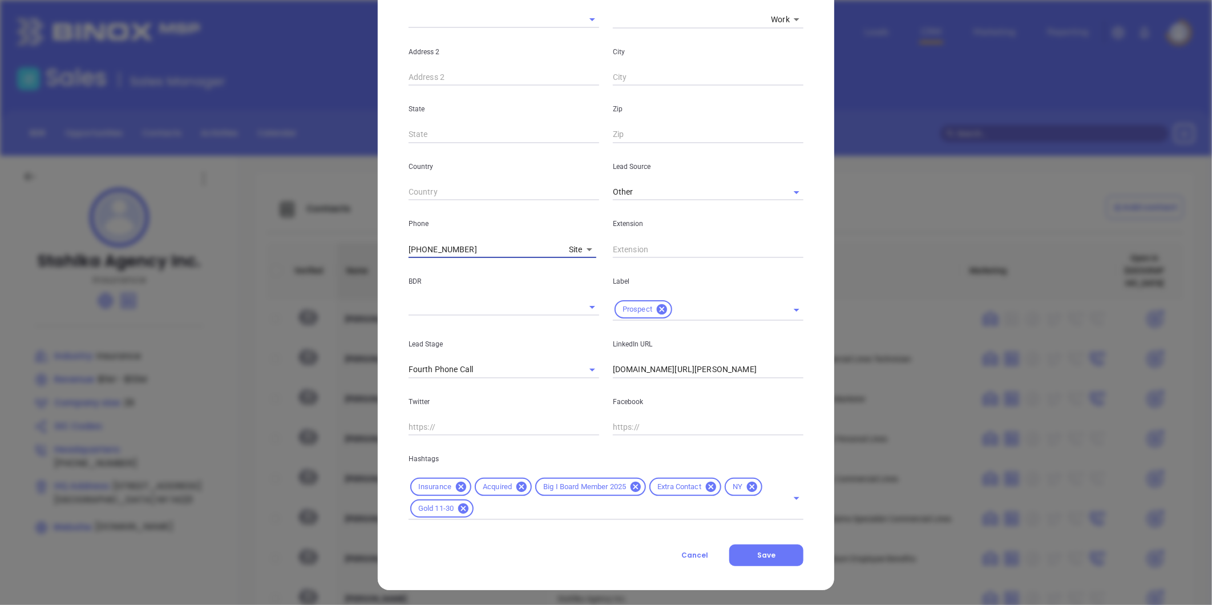
scroll to position [254, 0]
type input "(716) 634-7070"
click at [763, 554] on span "Save" at bounding box center [766, 554] width 18 height 10
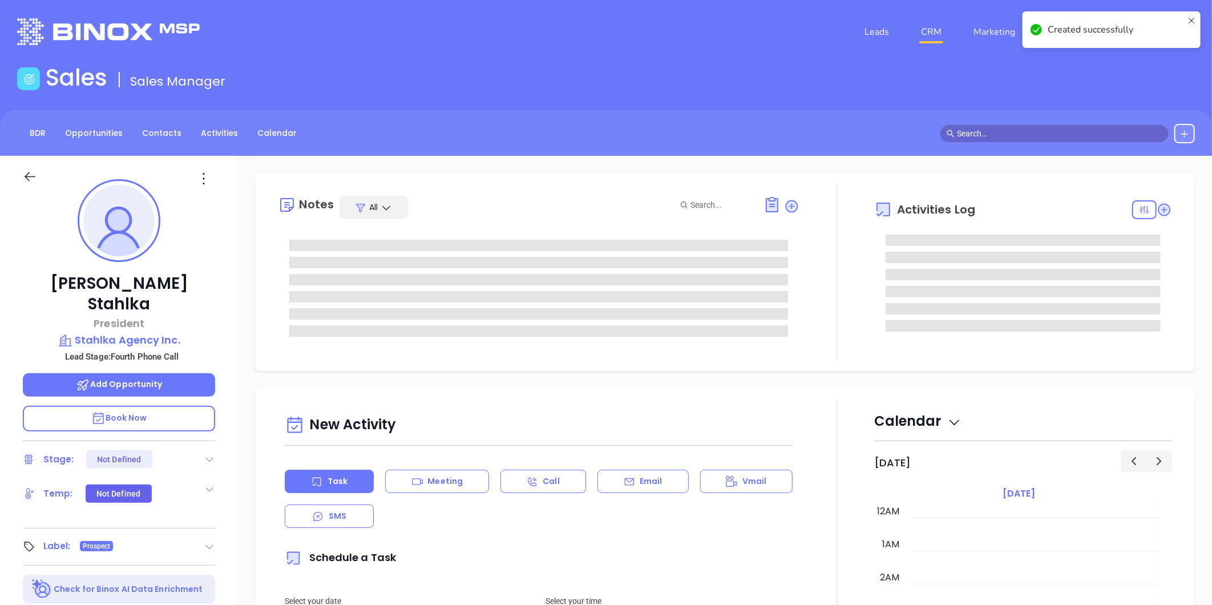
type input "10/16/2025"
type input "Liz Cruz"
click at [211, 453] on icon at bounding box center [209, 458] width 11 height 11
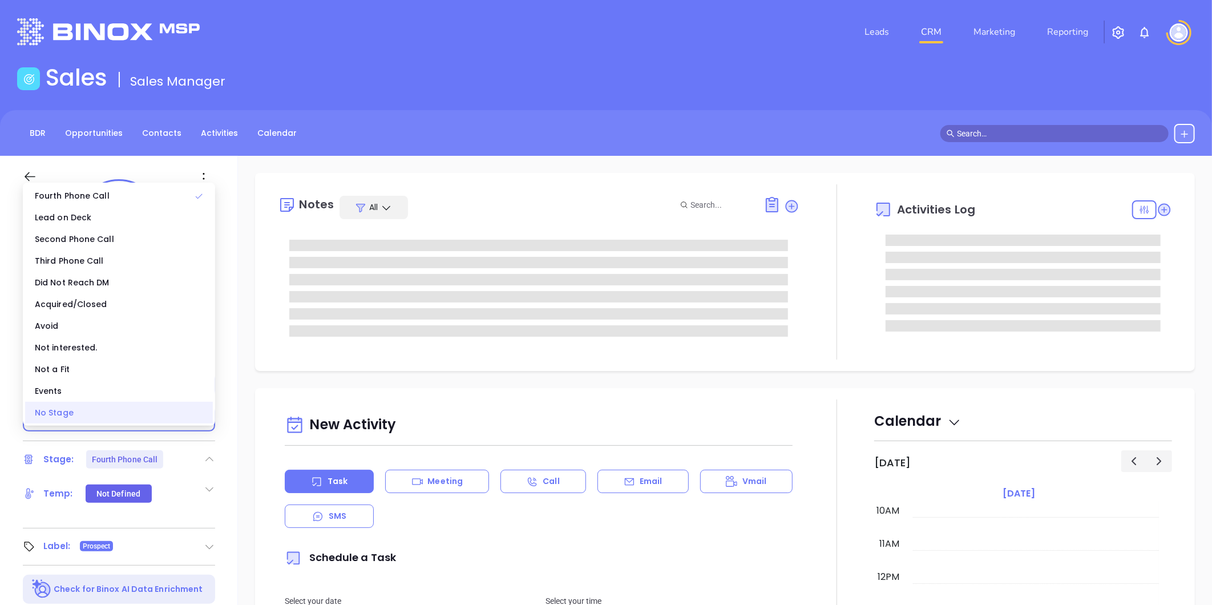
click at [162, 411] on div "No Stage" at bounding box center [119, 413] width 188 height 22
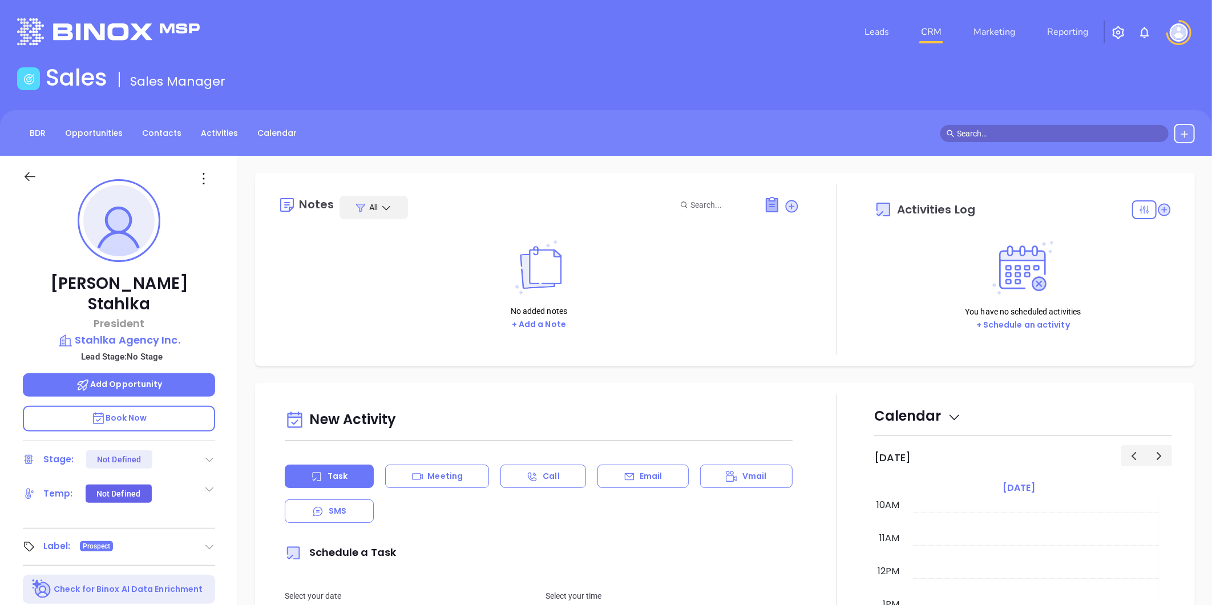
drag, startPoint x: 783, startPoint y: 201, endPoint x: 765, endPoint y: 209, distance: 19.6
click at [785, 201] on icon at bounding box center [791, 206] width 13 height 13
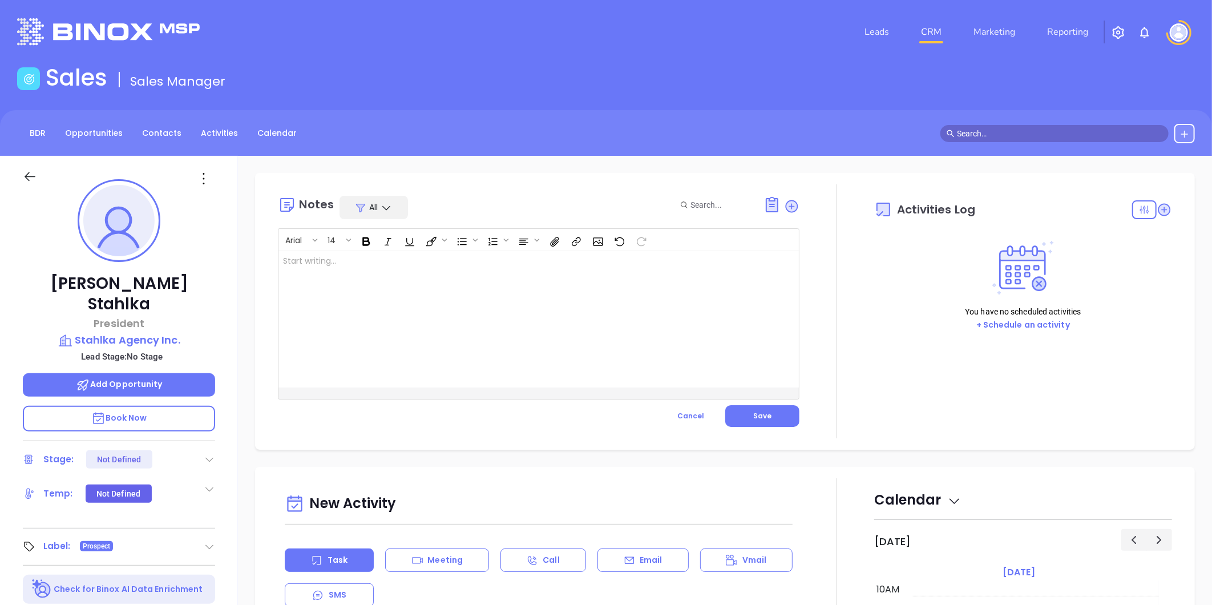
click at [408, 261] on div at bounding box center [520, 318] width 484 height 137
click at [400, 270] on p "Big I Board Member 2025 ﻿" at bounding box center [520, 267] width 475 height 24
drag, startPoint x: 358, startPoint y: 287, endPoint x: 264, endPoint y: 278, distance: 94.6
click at [264, 278] on div "Notes All Arial 14 Big I Board Member 2025 DIRECTOR. Stahlka Agency Inc. ﻿ ﻿ XX…" at bounding box center [724, 311] width 939 height 277
click at [355, 294] on div "Big I Board Member 2025 DIRECTOR. Stahlka Agency Inc. ﻿ ﻿" at bounding box center [520, 318] width 484 height 137
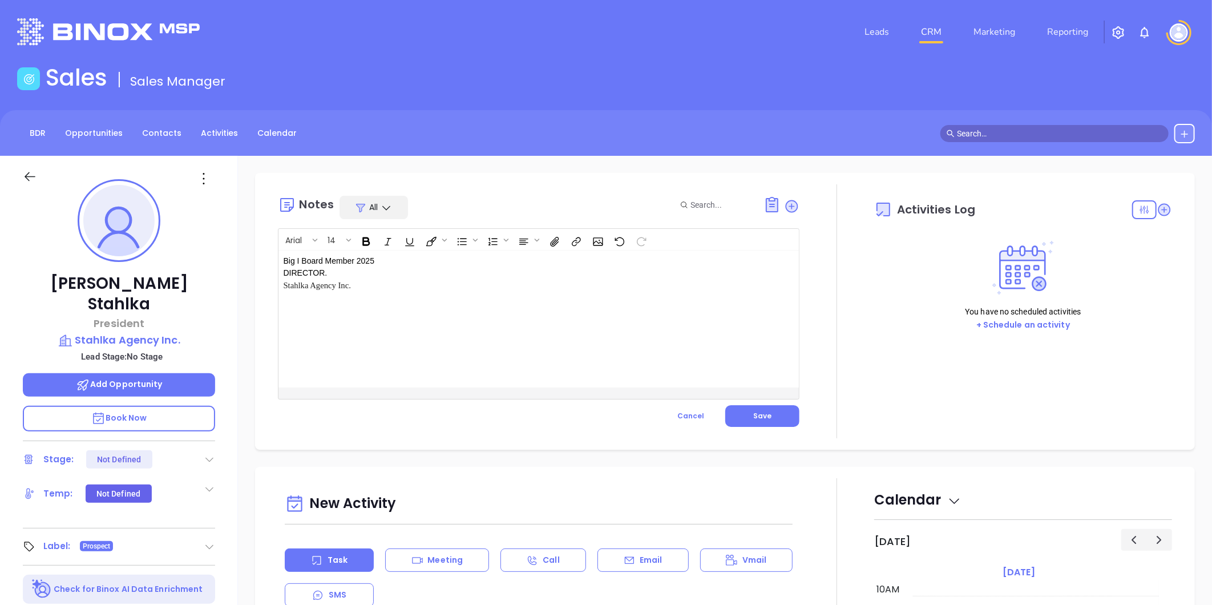
click at [315, 286] on span "Stahlka Agency Inc." at bounding box center [316, 285] width 67 height 9
click at [327, 289] on span "Stahlka Agency Inc." at bounding box center [316, 285] width 67 height 9
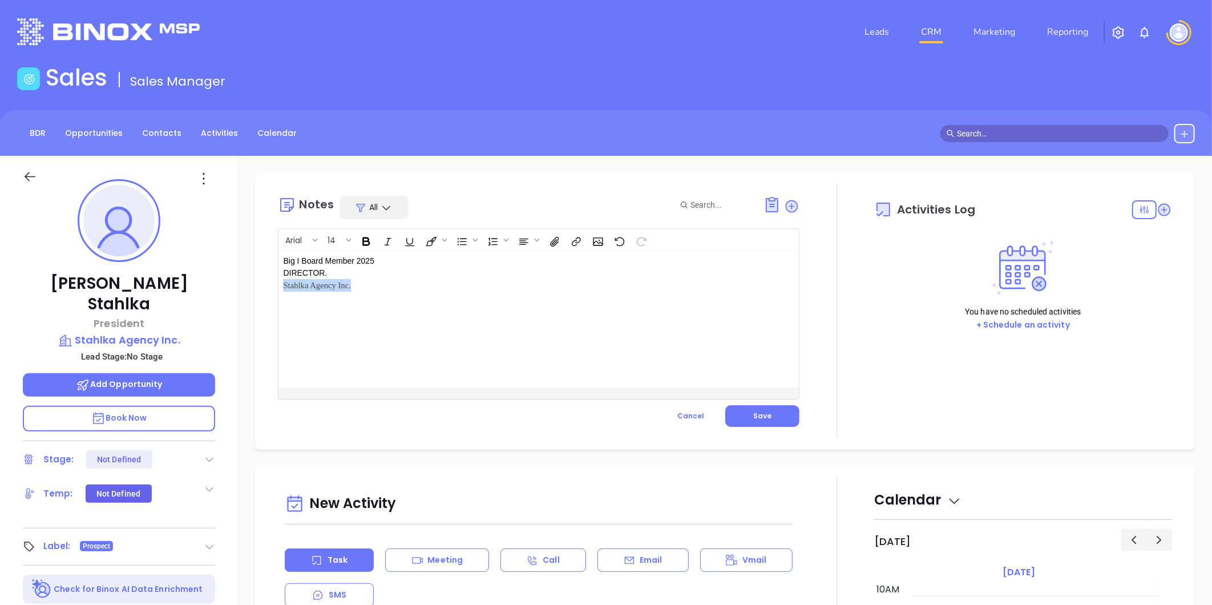
drag, startPoint x: 349, startPoint y: 292, endPoint x: 283, endPoint y: 286, distance: 65.8
click at [283, 286] on div "Big I Board Member 2025 DIRECTOR. Stahlka Agency Inc. ﻿ ﻿" at bounding box center [520, 318] width 484 height 137
click at [281, 277] on div "Big I Board Member 2025 DIRECTOR. ﻿ ﻿ ﻿" at bounding box center [520, 318] width 484 height 137
click at [281, 286] on div "Big I Board Member 2025 DIRECTOR. ﻿ ﻿" at bounding box center [520, 318] width 484 height 137
click at [367, 285] on p "Big I Board Member 2025 DIRECTOR. Stahlka Agency Inc. ﻿ ﻿ ﻿" at bounding box center [520, 279] width 475 height 48
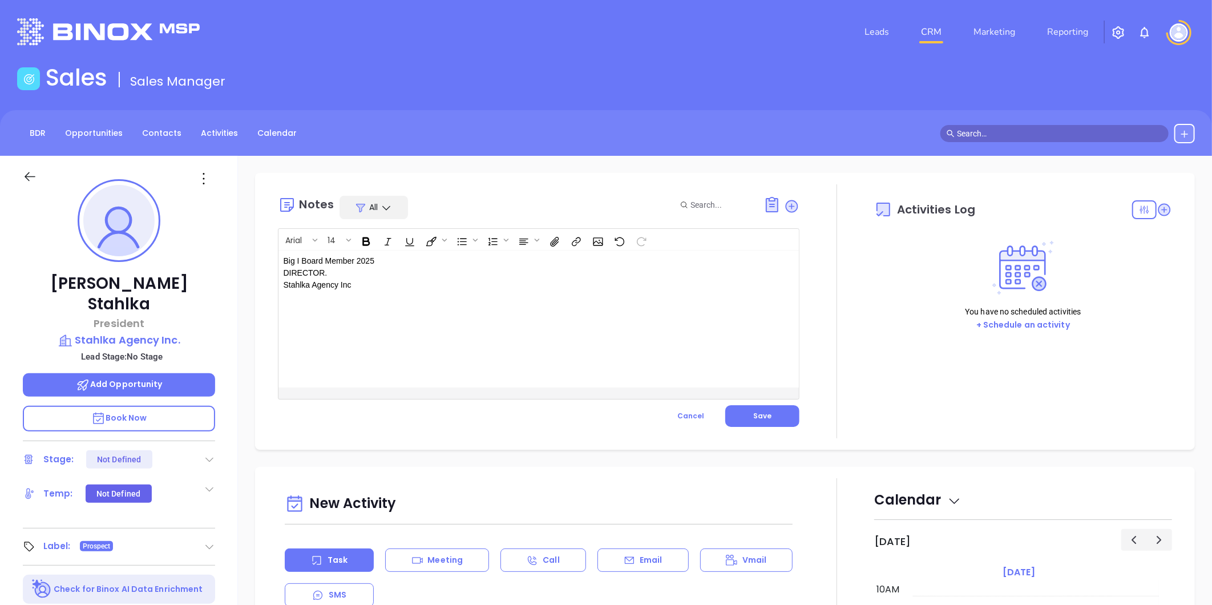
click at [391, 284] on p "Big I Board Member 2025 DIRECTOR. Stahlka Agency Inc ﻿ ﻿ ﻿ ﻿" at bounding box center [520, 279] width 475 height 48
click at [753, 414] on span "Save" at bounding box center [762, 416] width 18 height 10
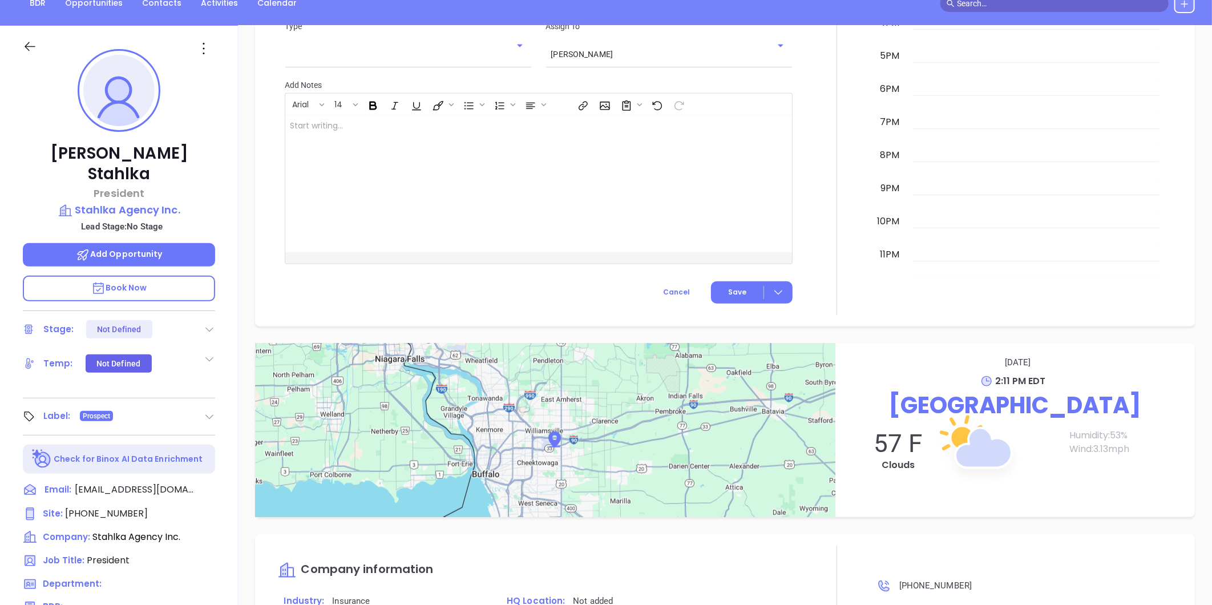
scroll to position [529, 0]
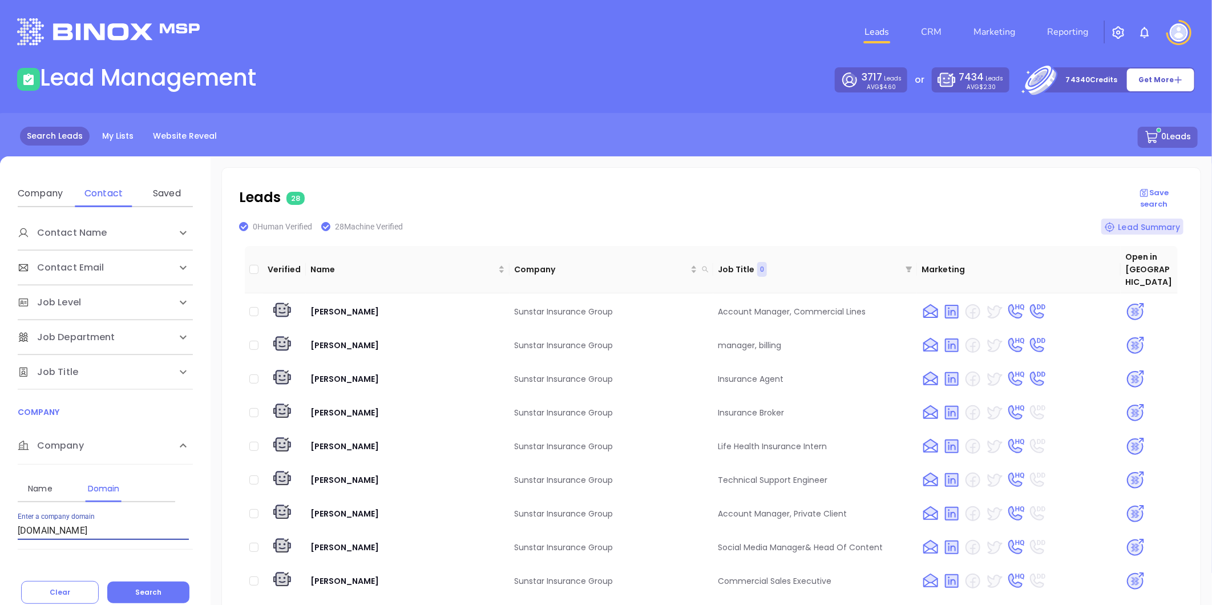
scroll to position [9, 0]
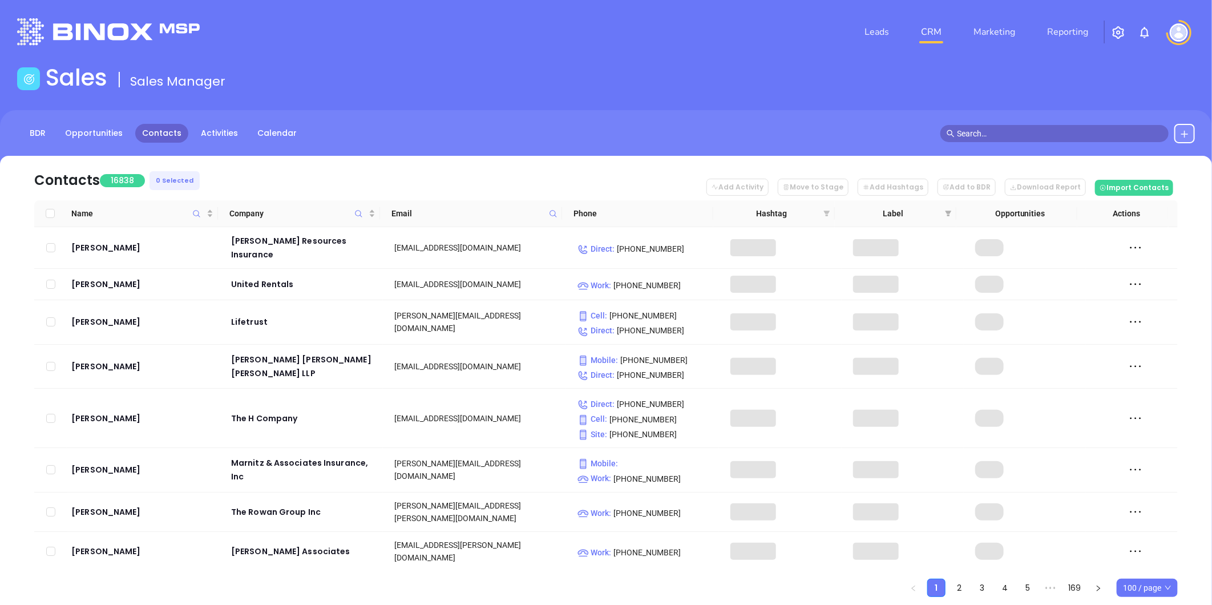
click at [828, 212] on icon "filter" at bounding box center [827, 213] width 6 height 6
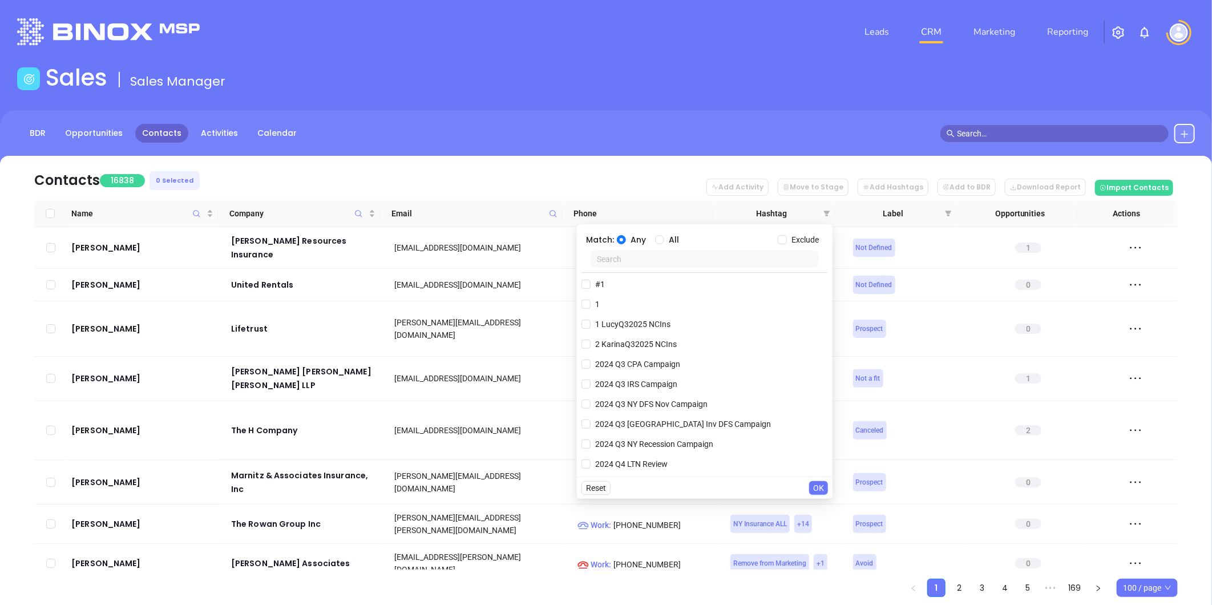
click at [702, 260] on input "text" at bounding box center [704, 258] width 228 height 17
click at [700, 258] on input "text" at bounding box center [704, 258] width 228 height 17
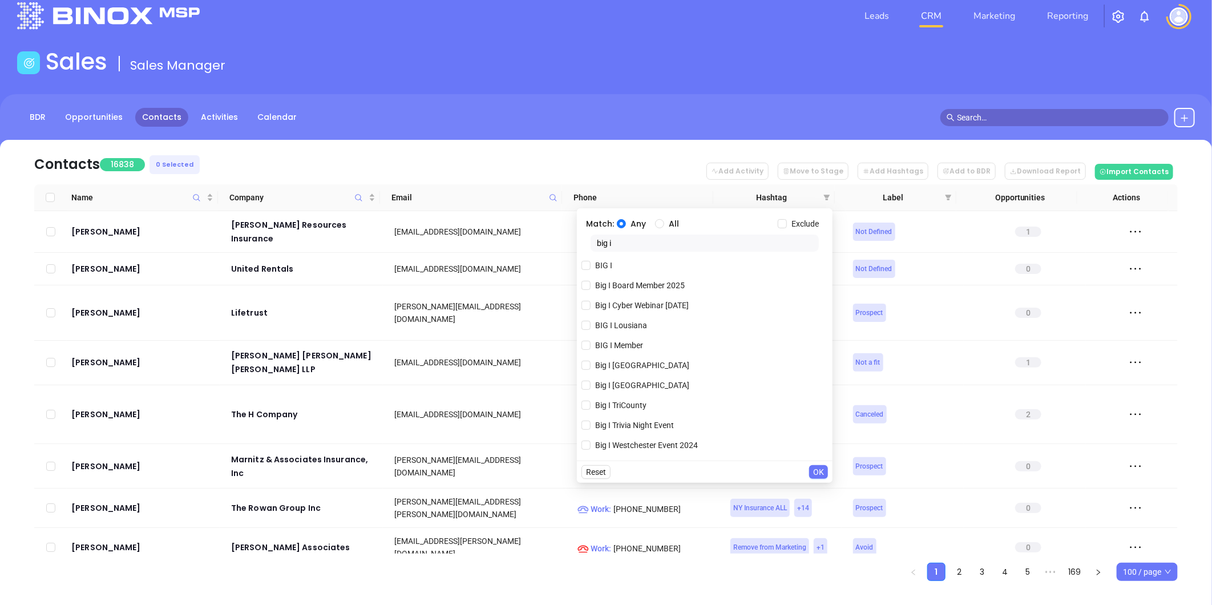
scroll to position [32, 0]
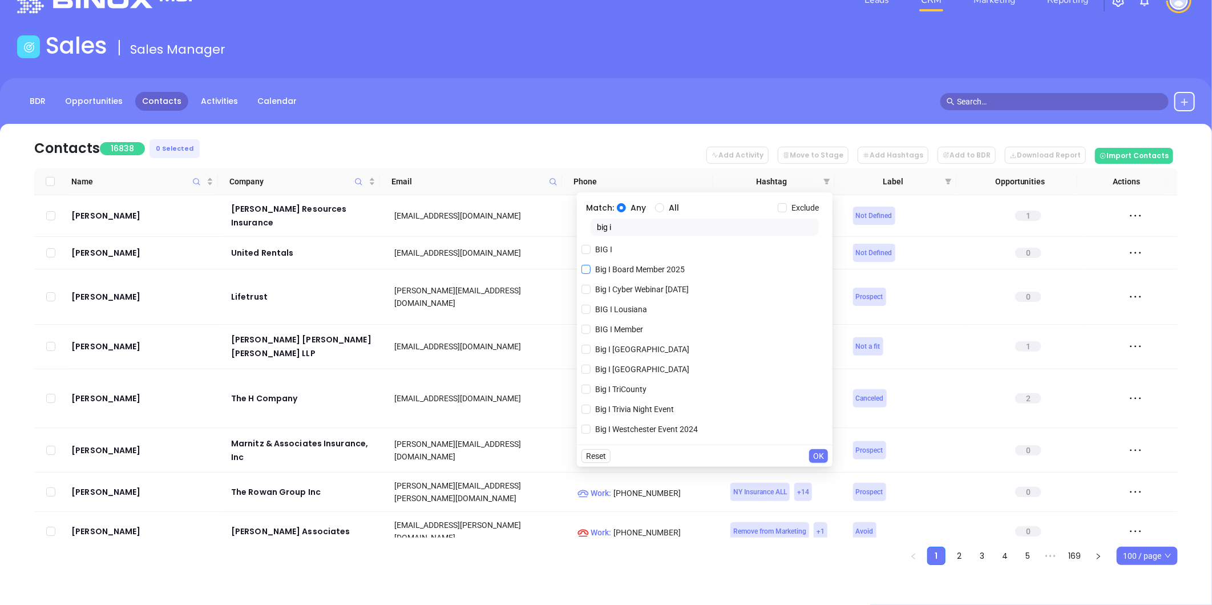
type input "big i"
click at [634, 264] on span "Big I Board Member 2025" at bounding box center [639, 269] width 99 height 13
click at [590, 265] on input "Big I Board Member 2025" at bounding box center [585, 269] width 9 height 9
checkbox input "true"
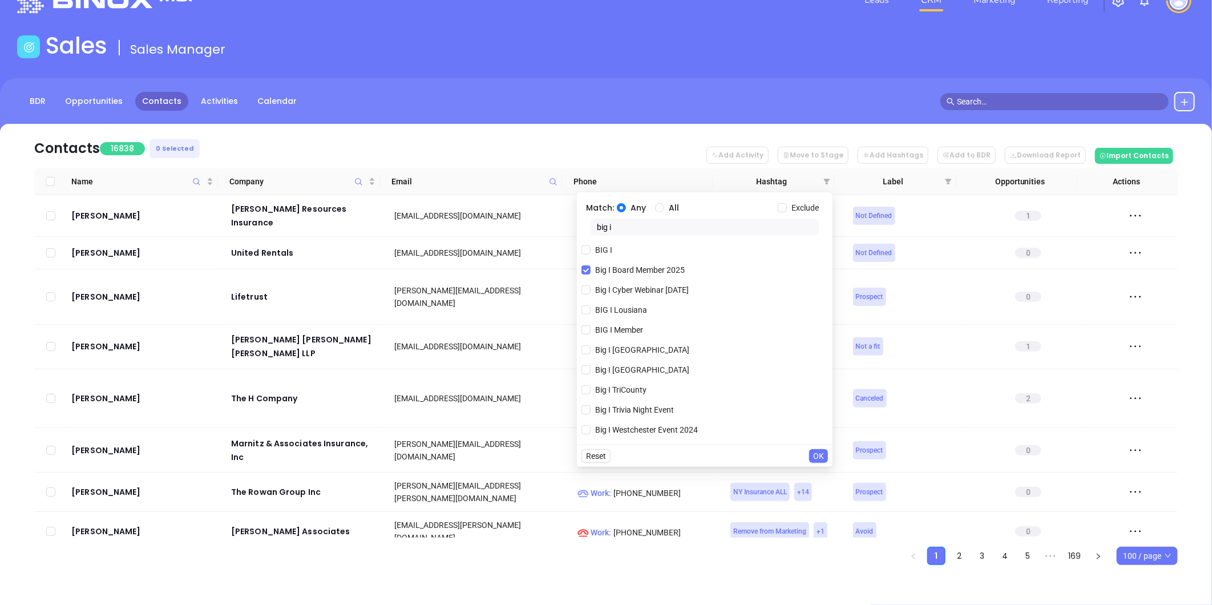
click at [820, 451] on span "OK" at bounding box center [818, 455] width 11 height 13
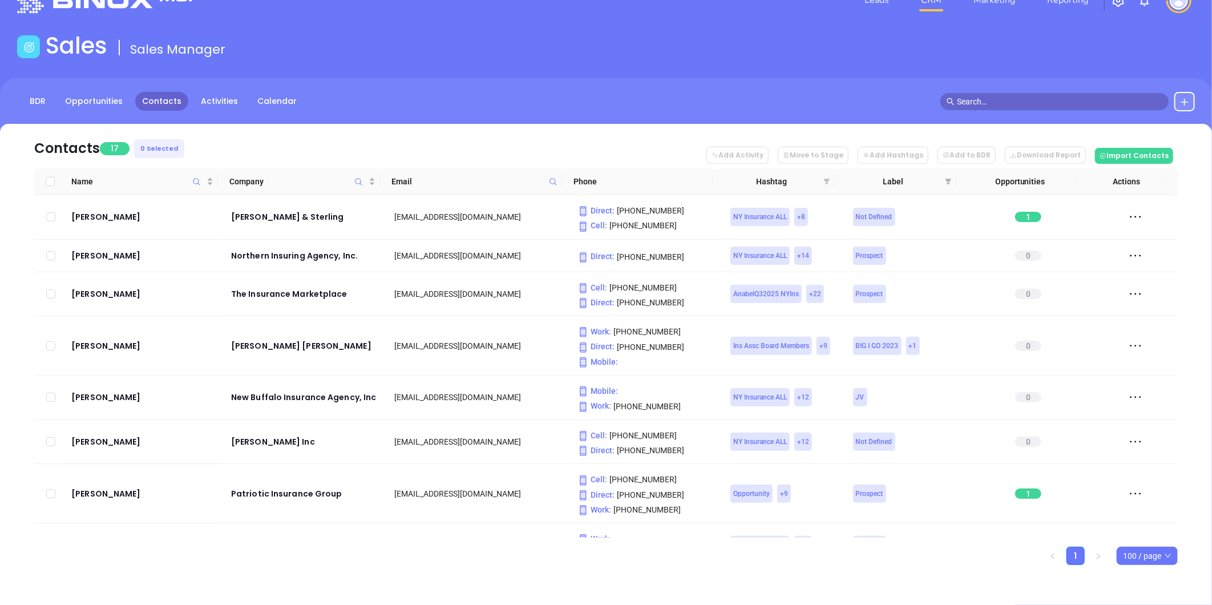
click at [825, 179] on icon "filter" at bounding box center [827, 182] width 6 height 6
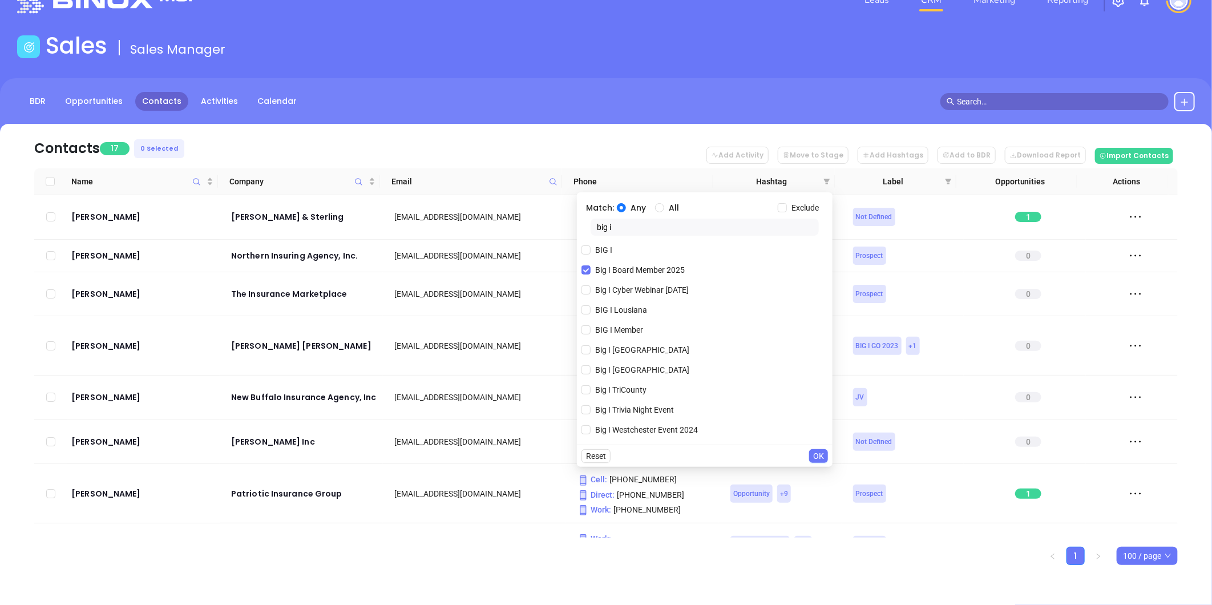
click at [816, 449] on span "OK" at bounding box center [818, 455] width 11 height 13
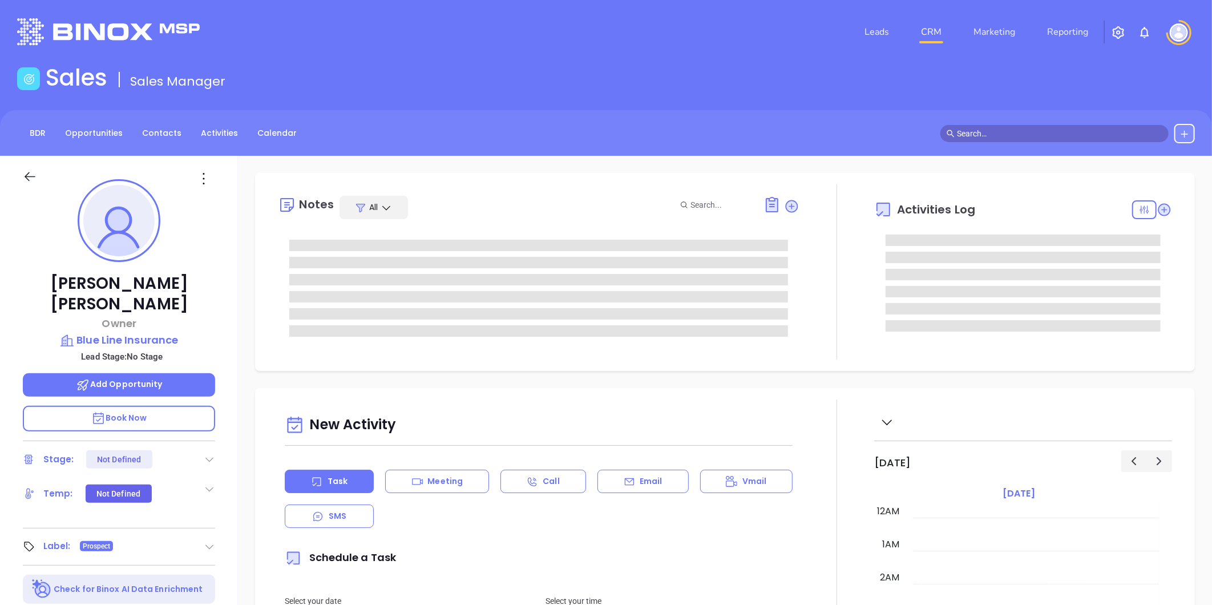
type input "[DATE]"
type input "[PERSON_NAME]"
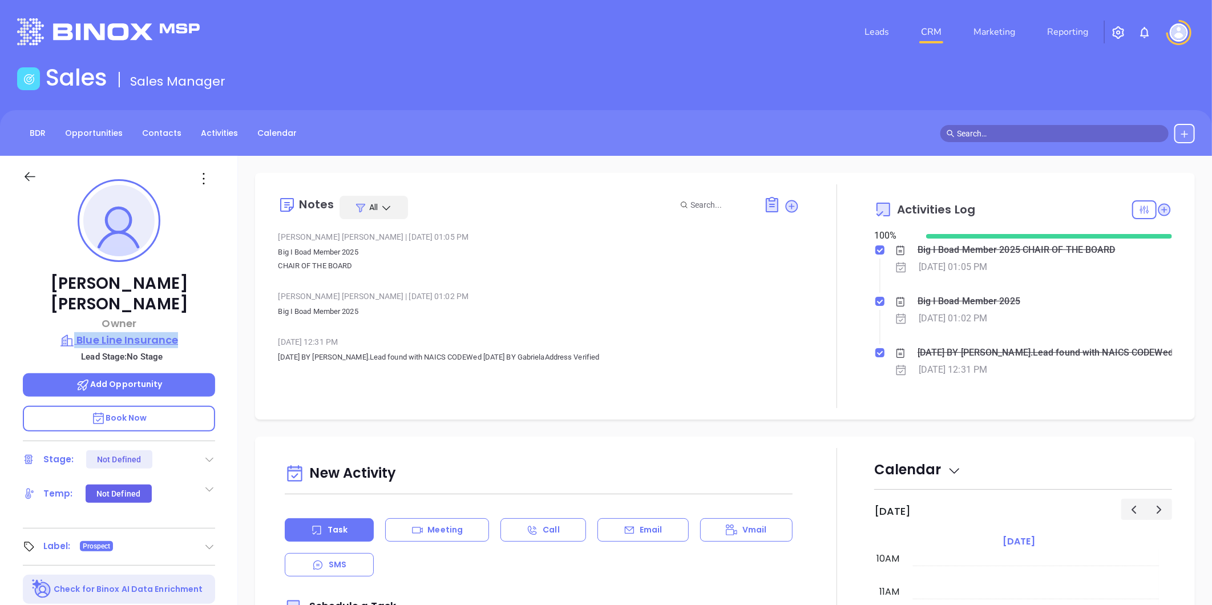
click at [196, 316] on div "Kelly Gonyo Owner Blue Line Insurance Lead Stage: No Stage Add Opportunity Book…" at bounding box center [119, 534] width 238 height 756
copy div "Blue Line Insurance"
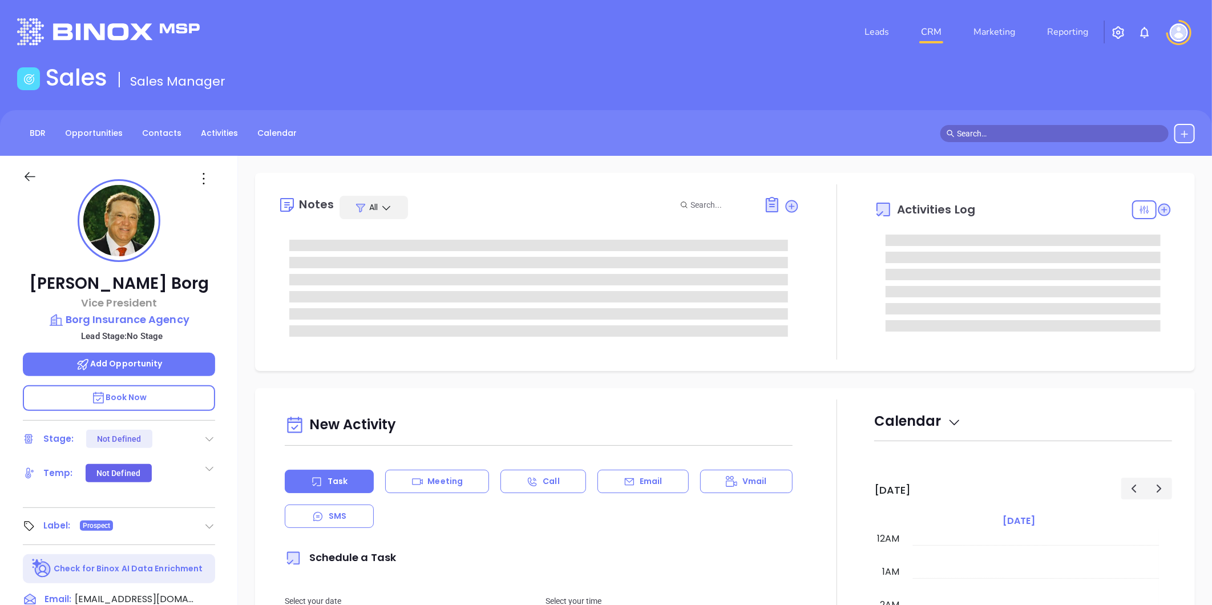
type input "[DATE]"
type input "[PERSON_NAME]"
drag, startPoint x: 203, startPoint y: 306, endPoint x: 191, endPoint y: 325, distance: 23.1
click at [191, 325] on div "[PERSON_NAME] Vice President Borg Insurance Agency Lead Stage: No Stage Add Opp…" at bounding box center [119, 534] width 238 height 756
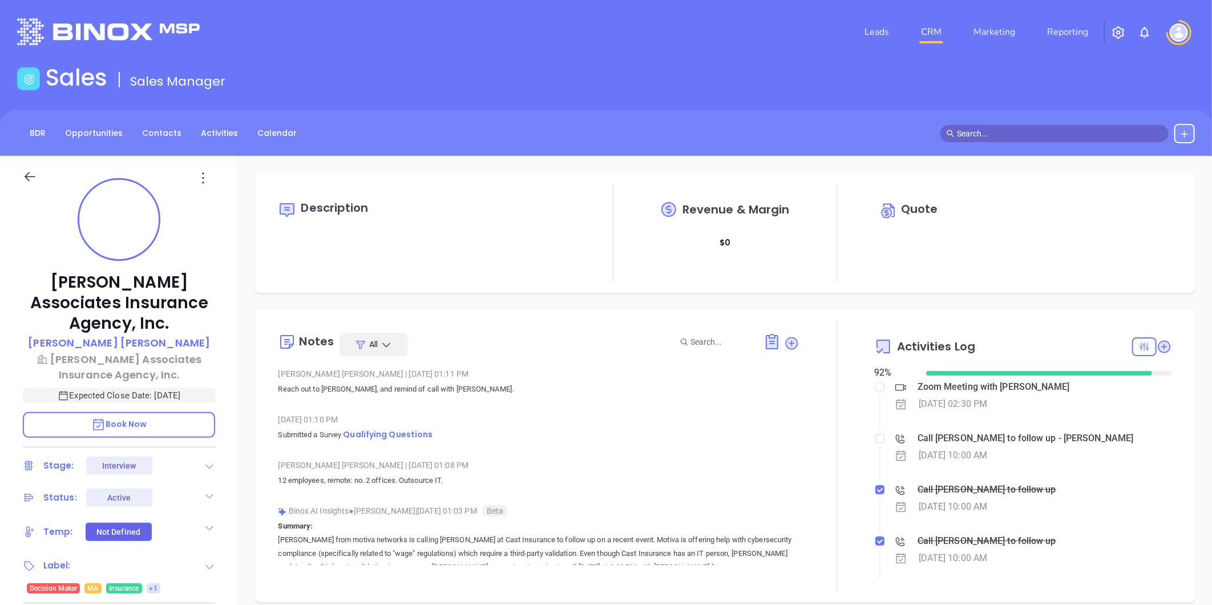
scroll to position [331, 0]
type input "Liz Cruz"
click at [123, 335] on p "Tara Cassidy" at bounding box center [119, 342] width 182 height 15
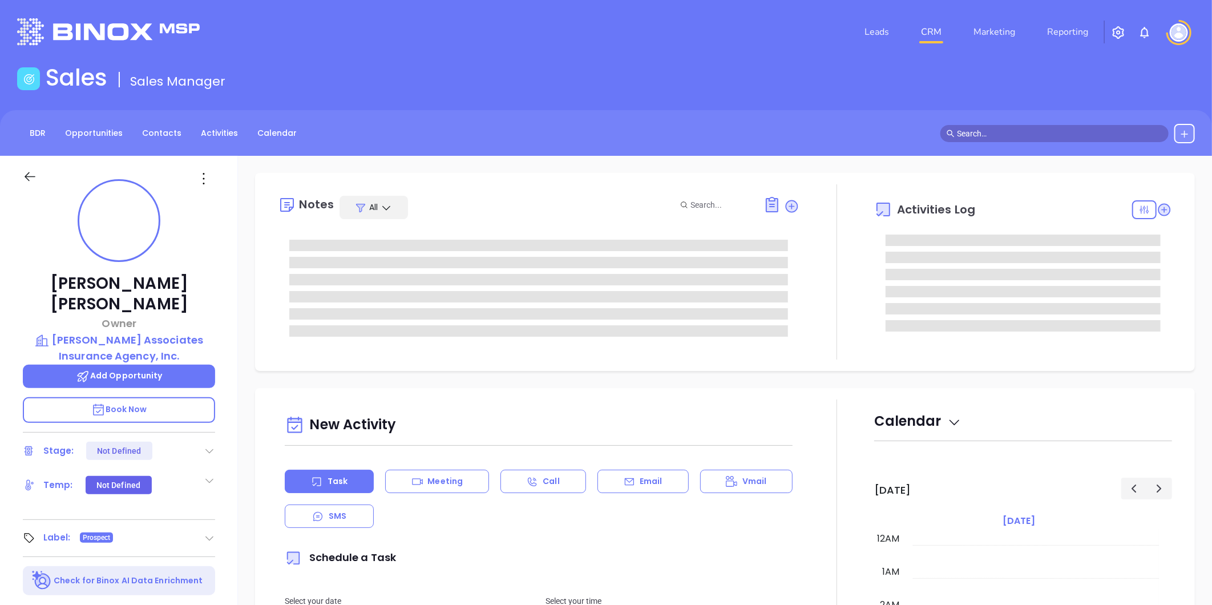
type input "10/16/2025"
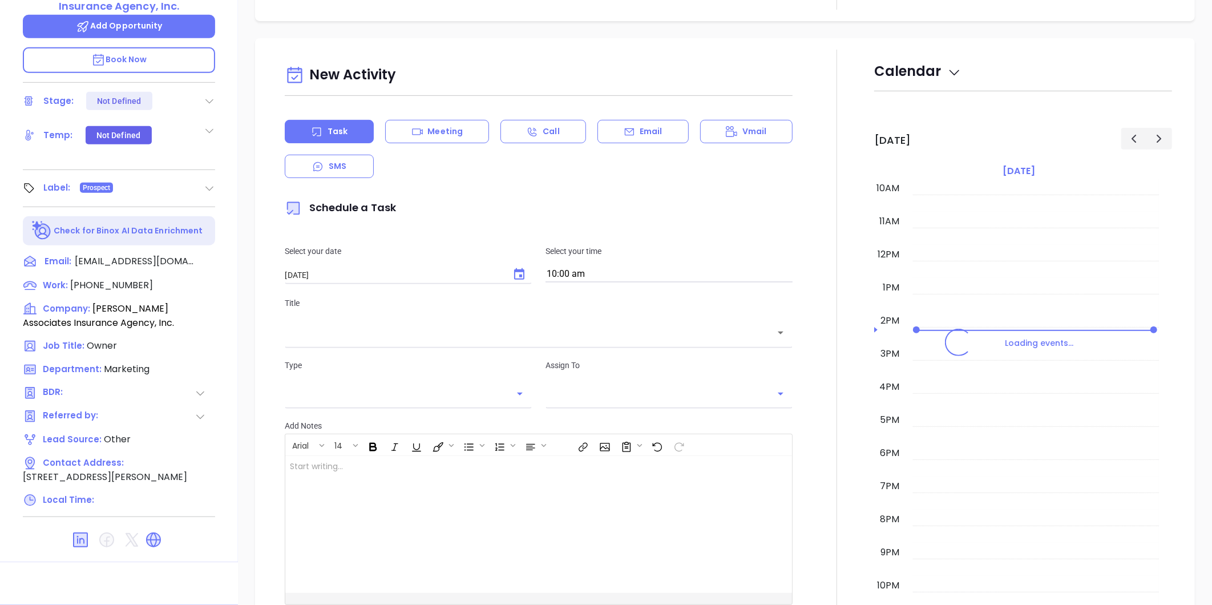
type input "Liz Cruz"
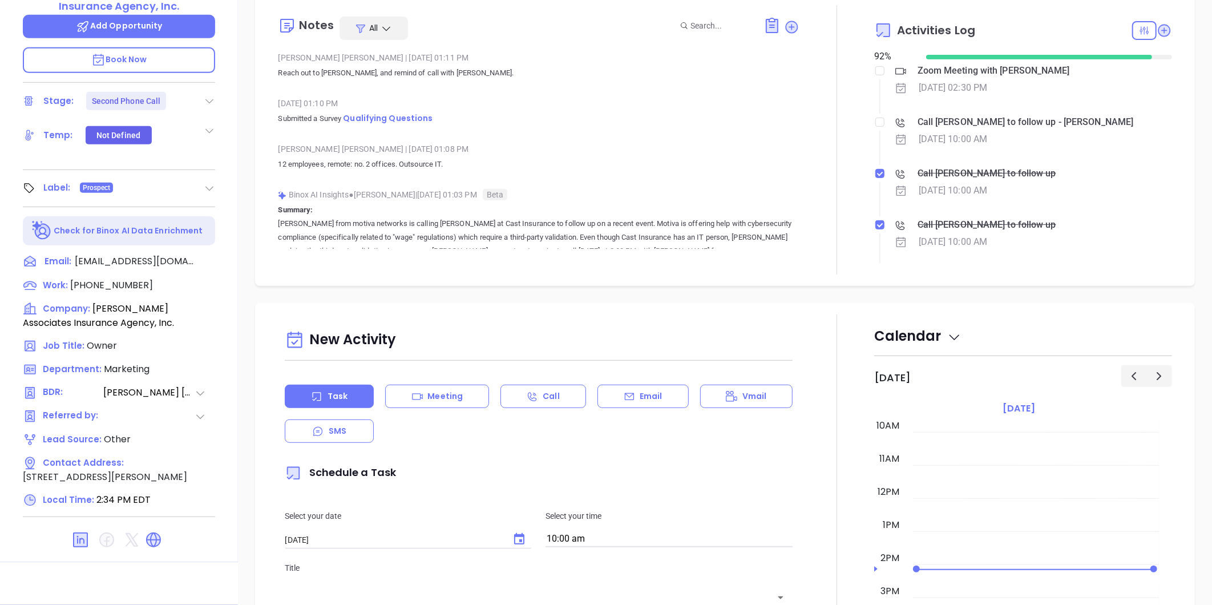
click at [156, 532] on icon at bounding box center [153, 539] width 15 height 15
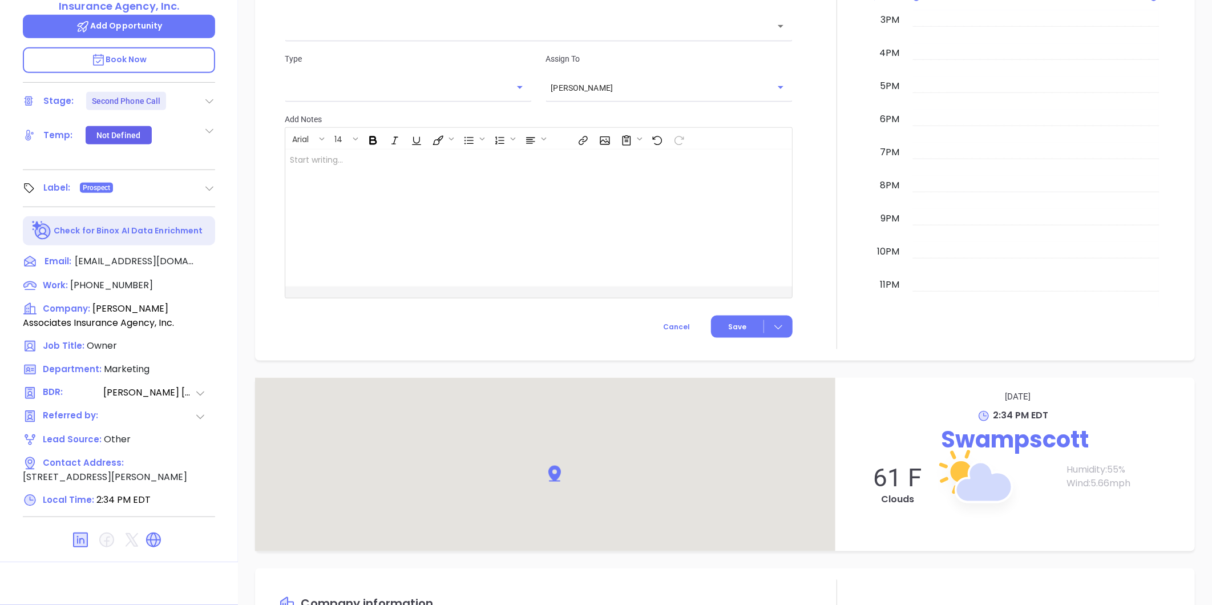
scroll to position [874, 0]
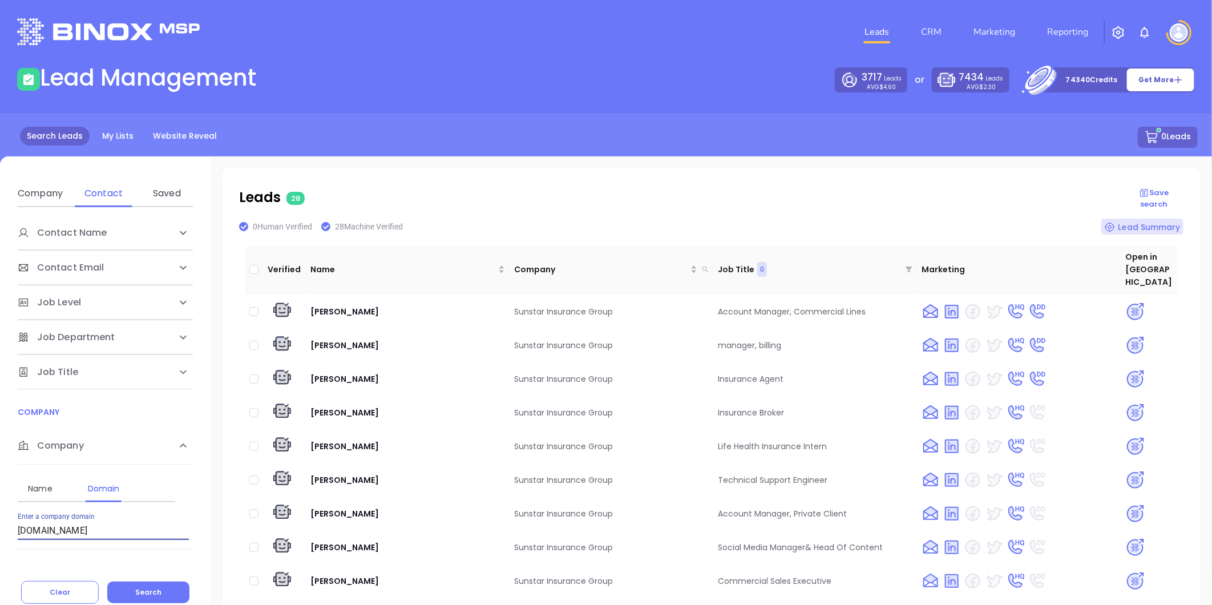
scroll to position [9, 0]
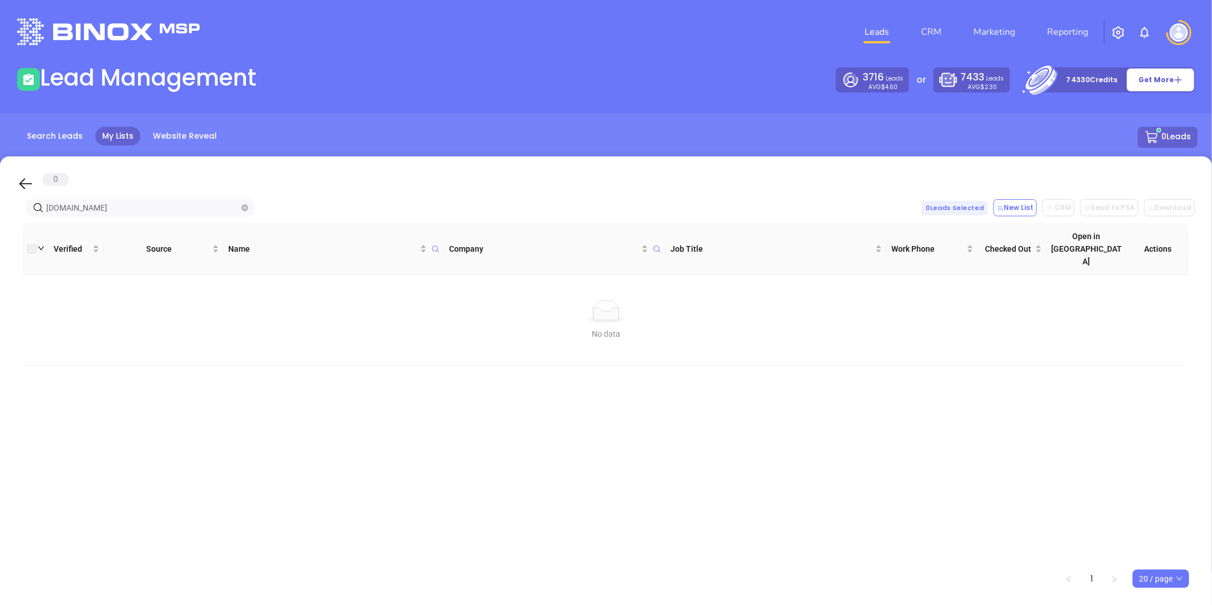
drag, startPoint x: 145, startPoint y: 212, endPoint x: -117, endPoint y: 231, distance: 263.1
click at [0, 231] on html "Leads CRM Marketing Reporting Financial Leads Leads Lead Management 3716 Leads …" at bounding box center [606, 302] width 1212 height 605
paste input "[DOMAIN_NAME]"
type input "[DOMAIN_NAME]"
drag, startPoint x: 93, startPoint y: 180, endPoint x: 280, endPoint y: 66, distance: 219.4
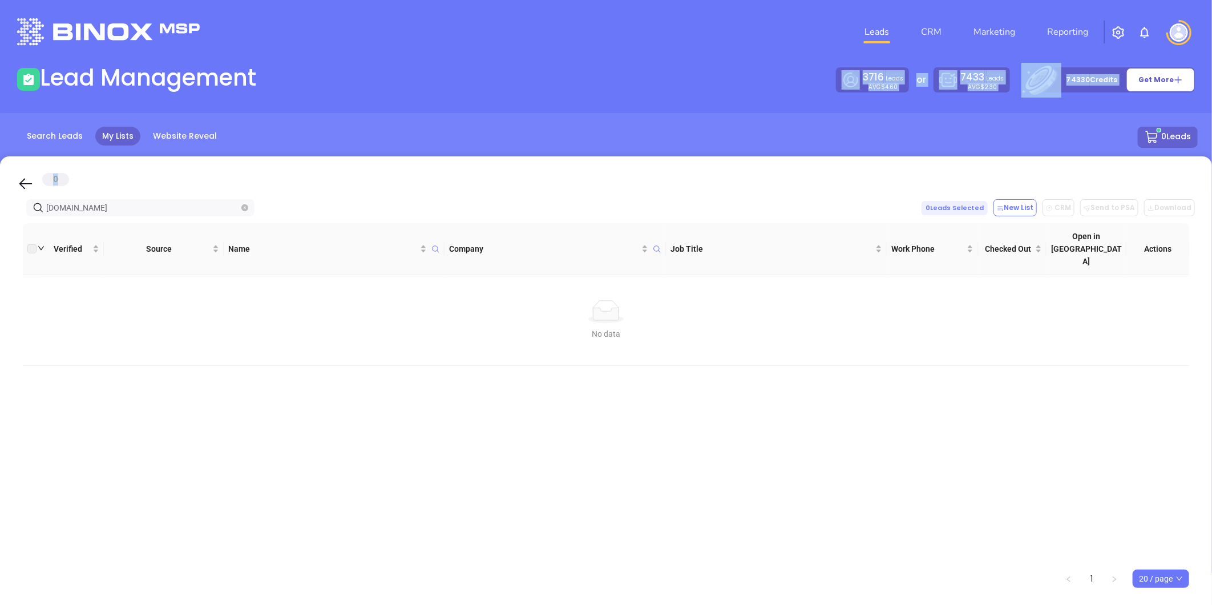
click at [280, 66] on main "Lead Management 3716 Leads AVG $4.60 or 7433 Leads AVG $2.30 74330 Credits Get …" at bounding box center [606, 318] width 1212 height 509
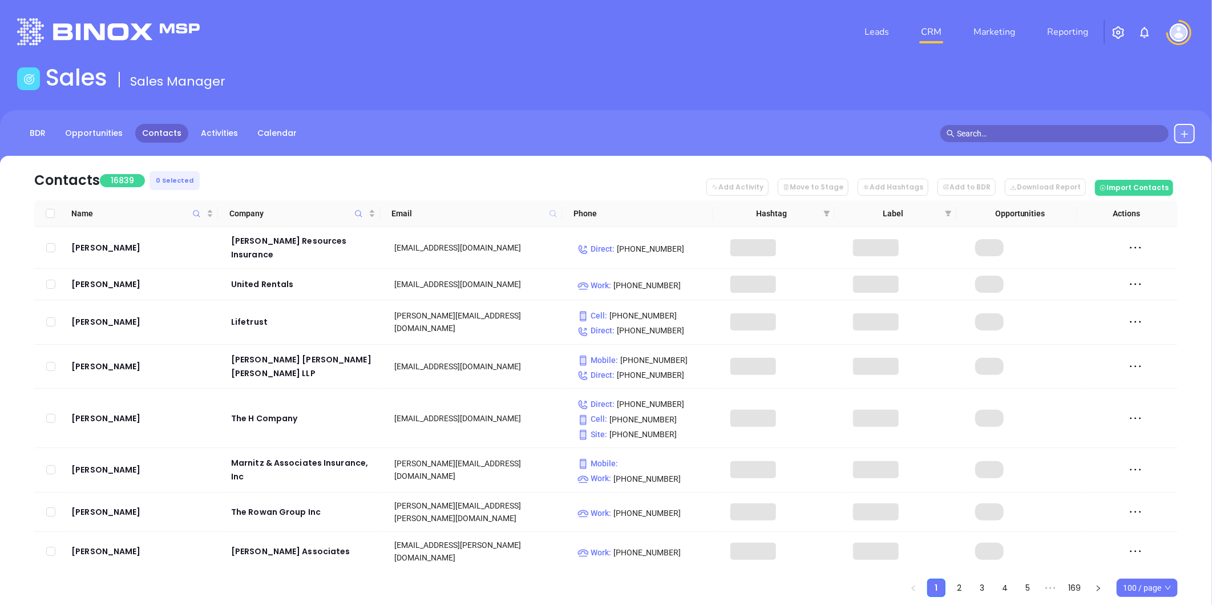
click at [554, 211] on icon at bounding box center [552, 213] width 7 height 7
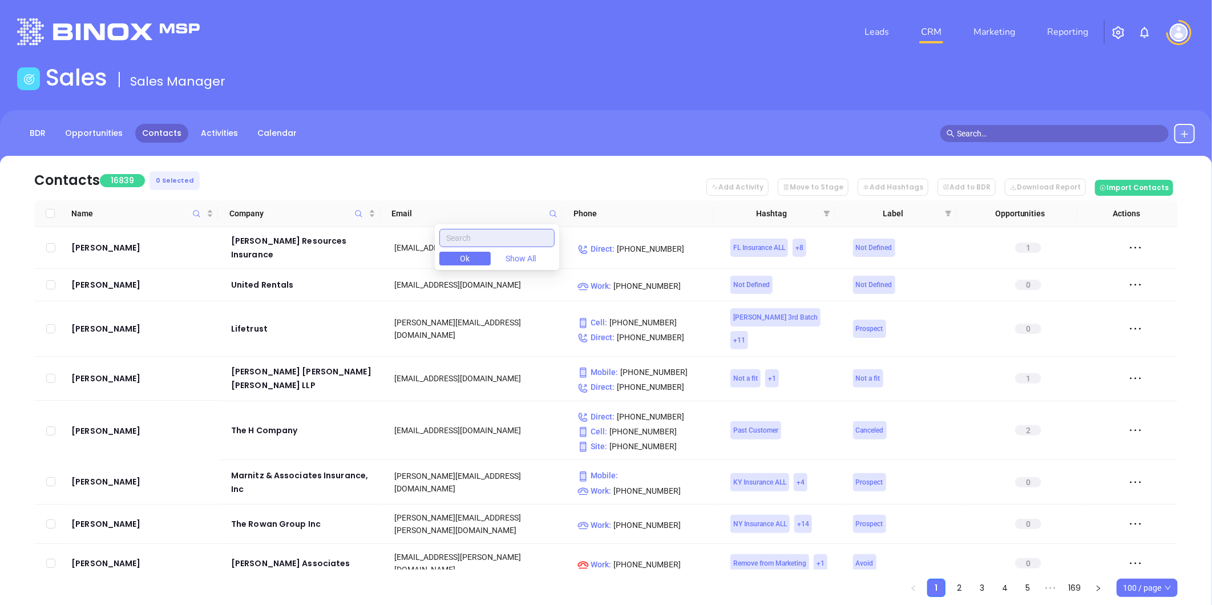
paste input "magicins.agency"
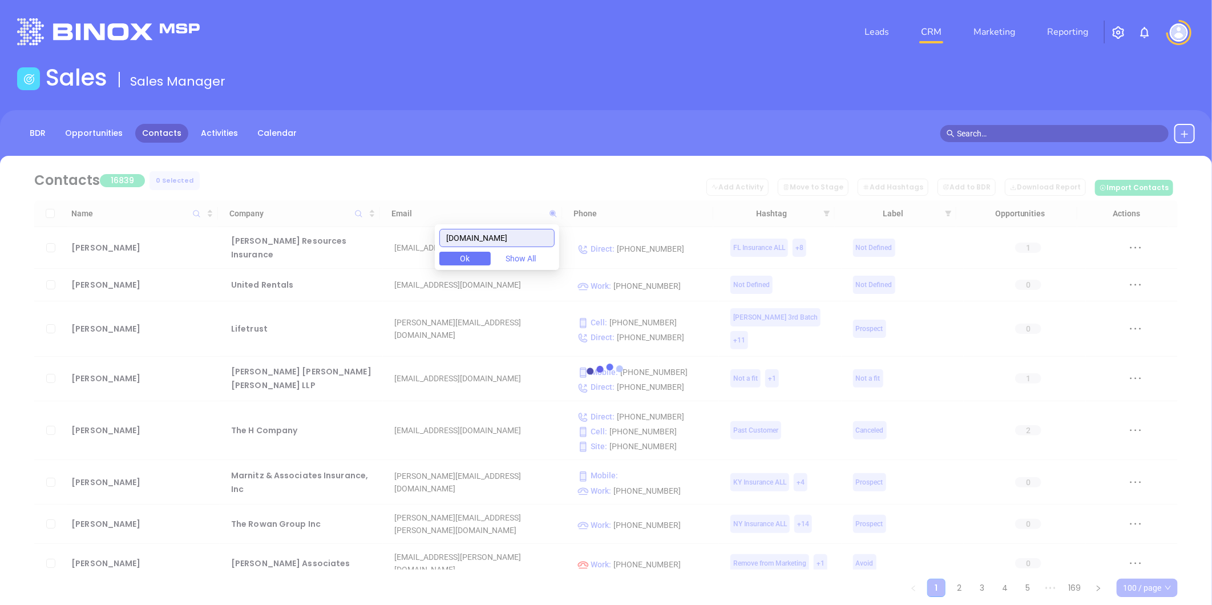
type input "magicins.agency"
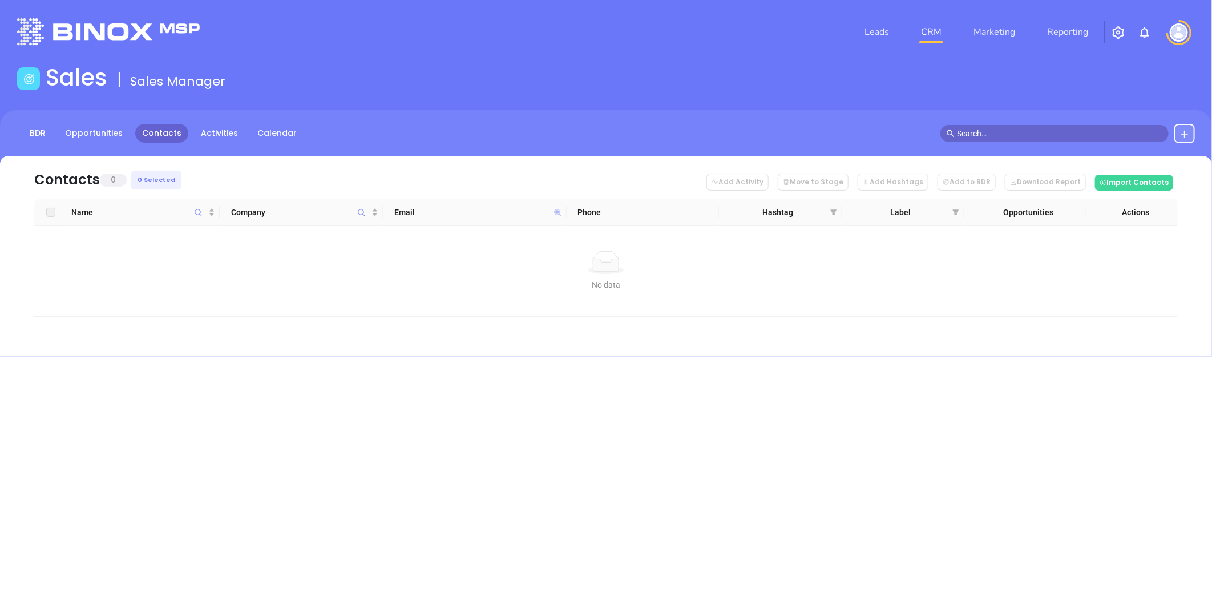
click at [556, 212] on icon at bounding box center [557, 212] width 7 height 7
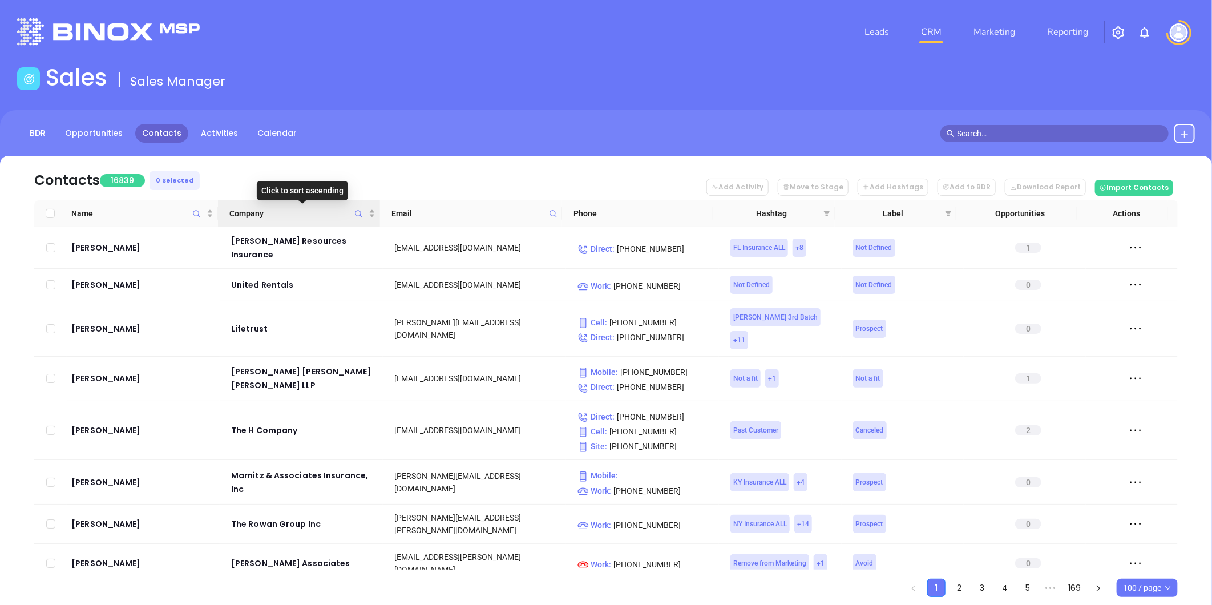
click at [357, 214] on icon "Company" at bounding box center [358, 213] width 9 height 9
drag, startPoint x: 160, startPoint y: 129, endPoint x: 185, endPoint y: 129, distance: 25.1
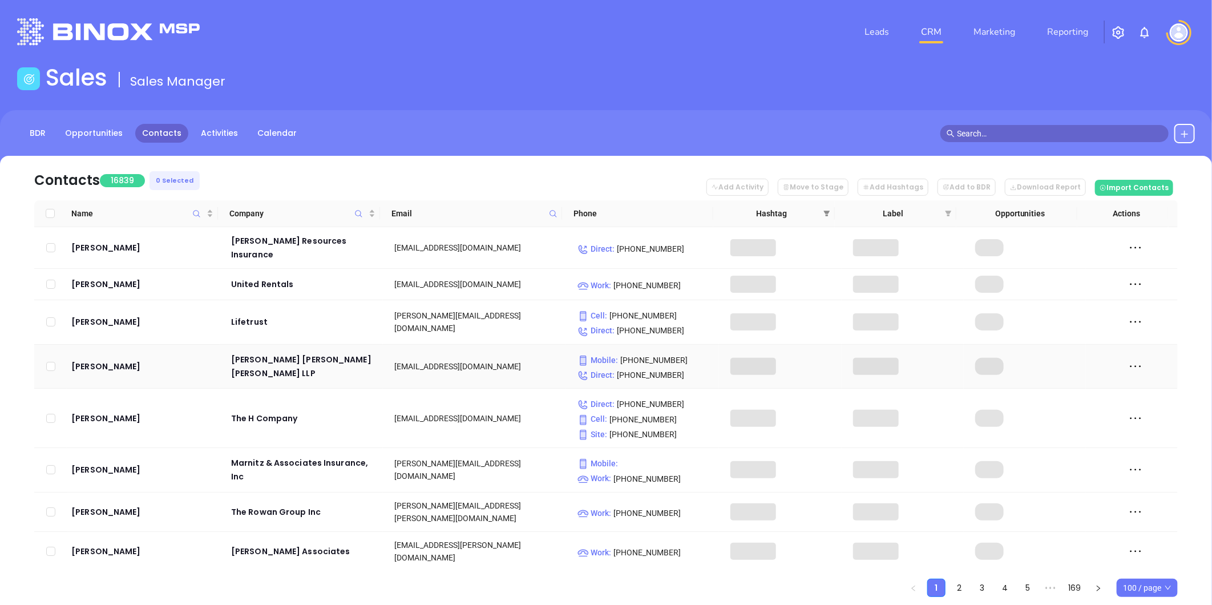
click at [827, 210] on icon "filter" at bounding box center [826, 213] width 7 height 7
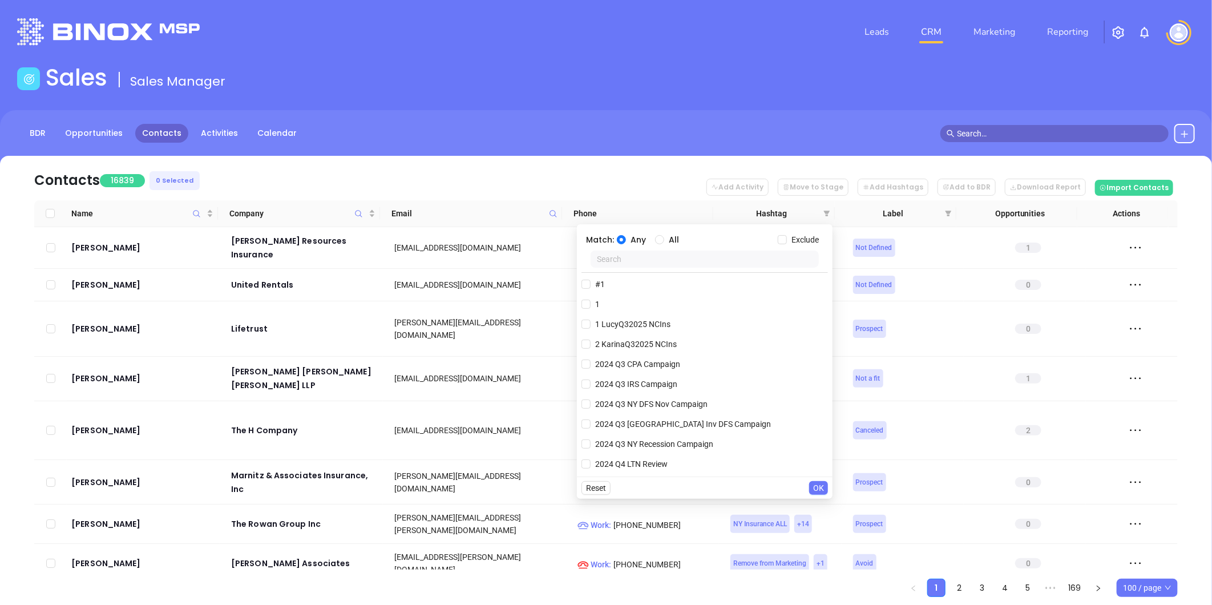
click at [723, 256] on input "text" at bounding box center [704, 258] width 228 height 17
type input "big i"
click at [649, 295] on span "Big I Board Member 2025" at bounding box center [639, 301] width 99 height 13
click at [590, 297] on input "Big I Board Member 2025" at bounding box center [585, 301] width 9 height 9
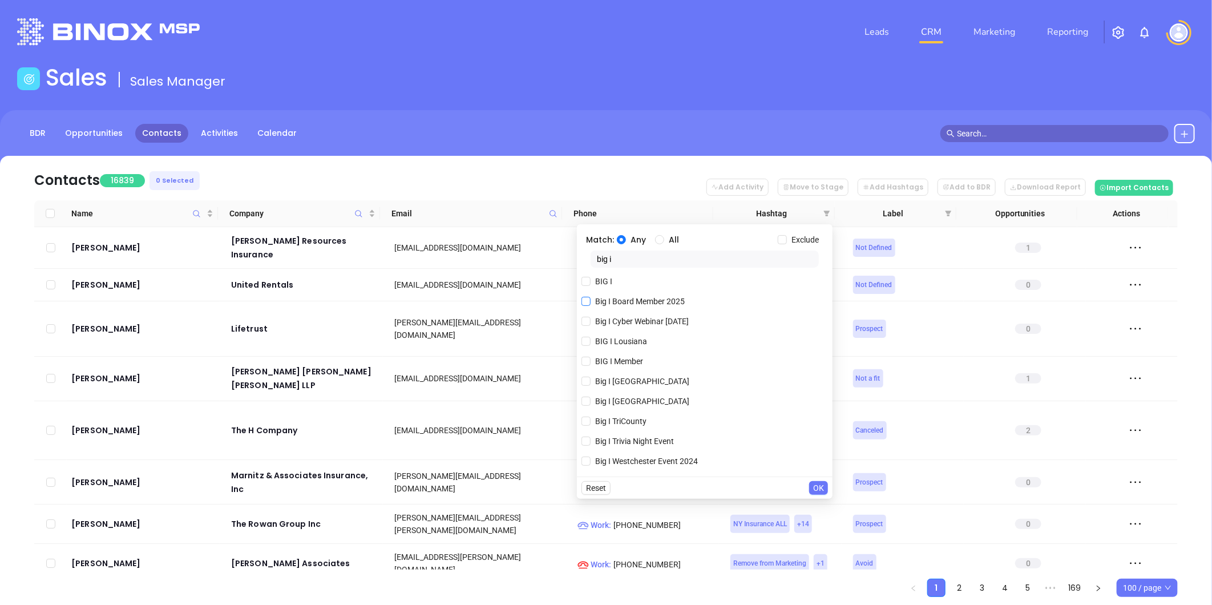
checkbox input "true"
click at [820, 485] on span "OK" at bounding box center [818, 487] width 11 height 13
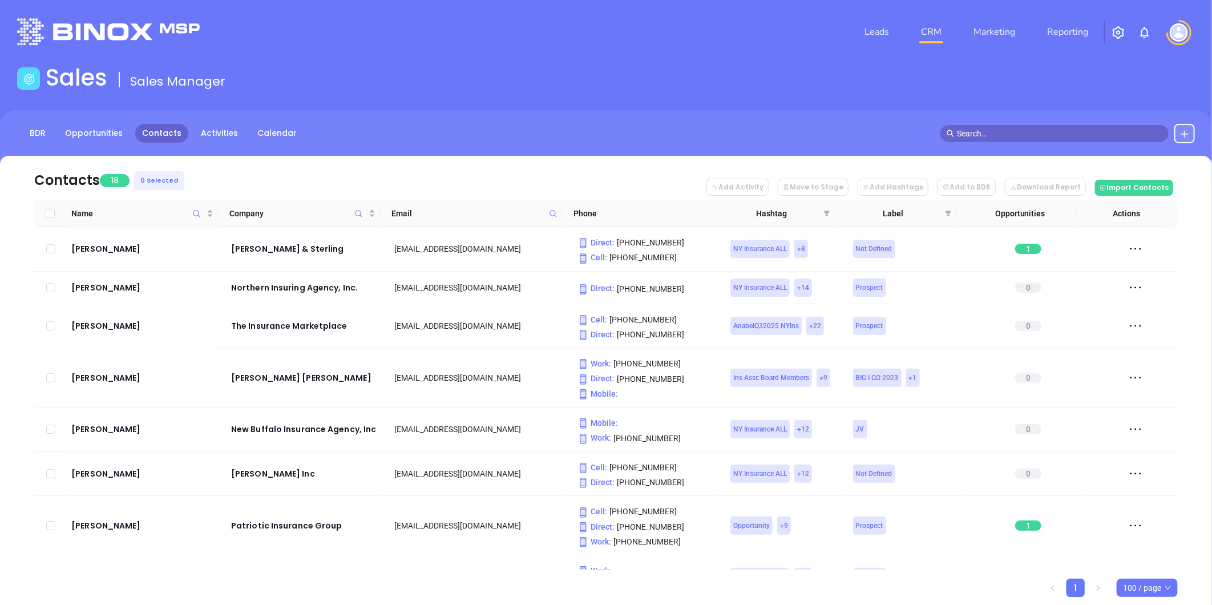
click at [828, 214] on icon "filter" at bounding box center [826, 213] width 7 height 7
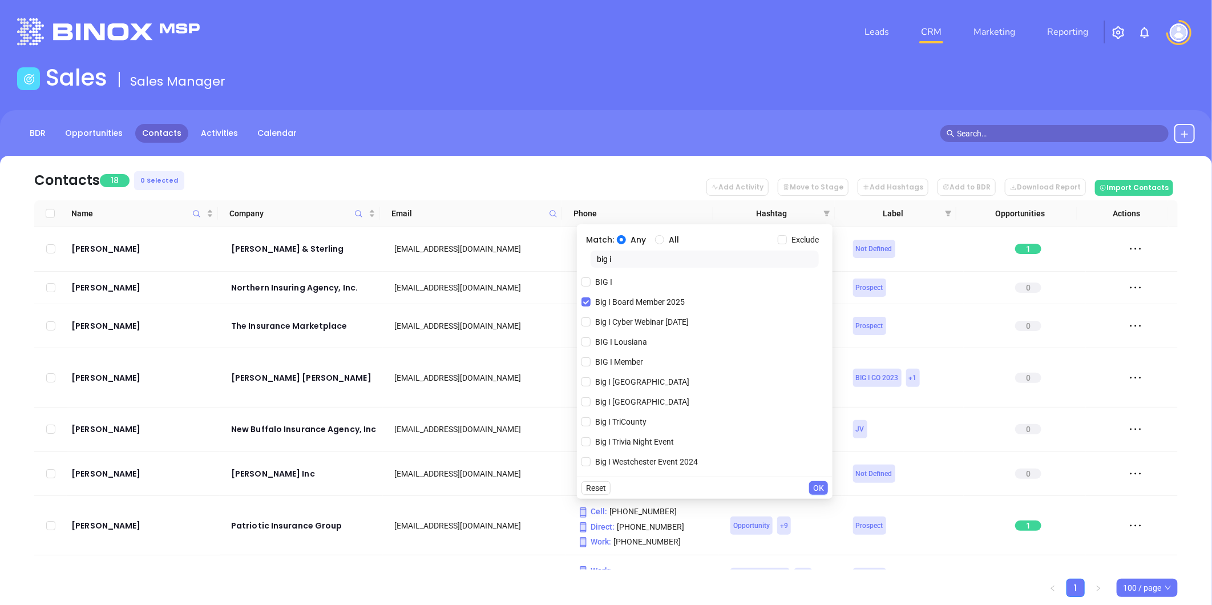
click at [820, 487] on span "OK" at bounding box center [818, 487] width 11 height 13
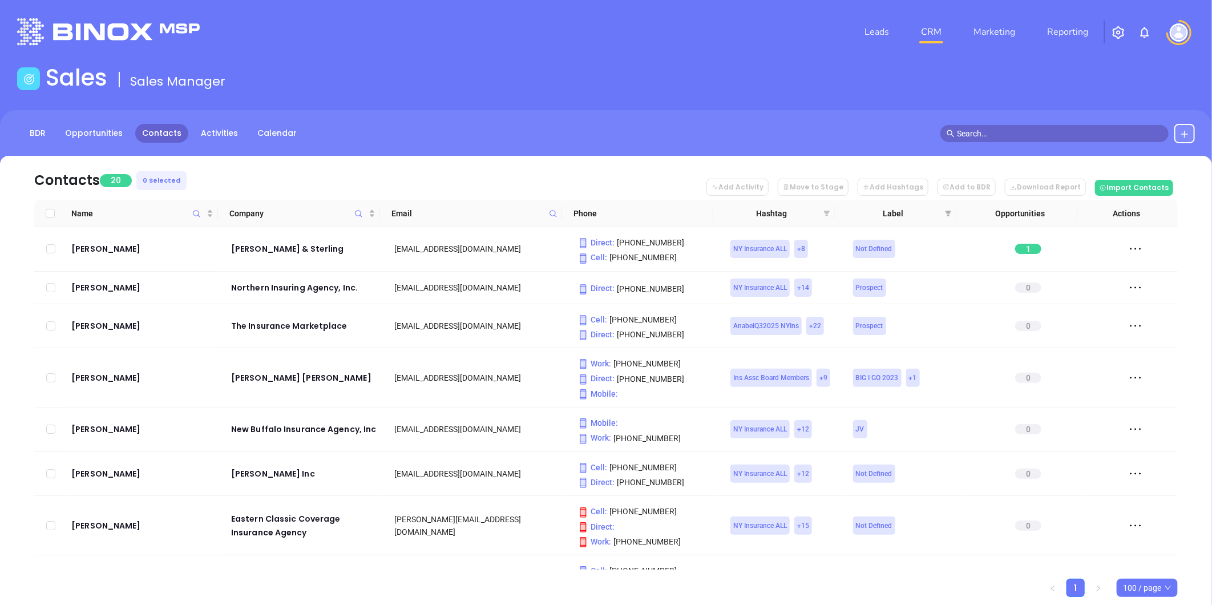
click at [825, 211] on icon "filter" at bounding box center [827, 213] width 6 height 6
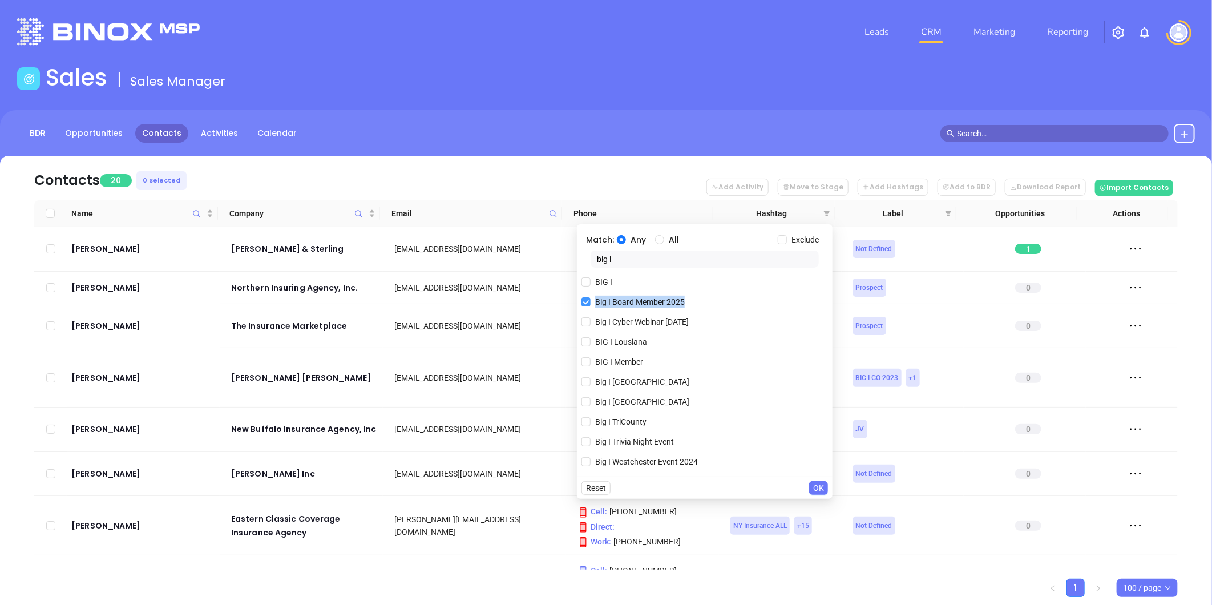
drag, startPoint x: 694, startPoint y: 299, endPoint x: 592, endPoint y: 305, distance: 102.8
click at [592, 305] on div "Big I Board Member 2025" at bounding box center [704, 301] width 246 height 17
copy span "Big I Board Member 2025"
click at [617, 120] on div "BDR Opportunities Contacts Activities Calendar" at bounding box center [606, 138] width 1212 height 57
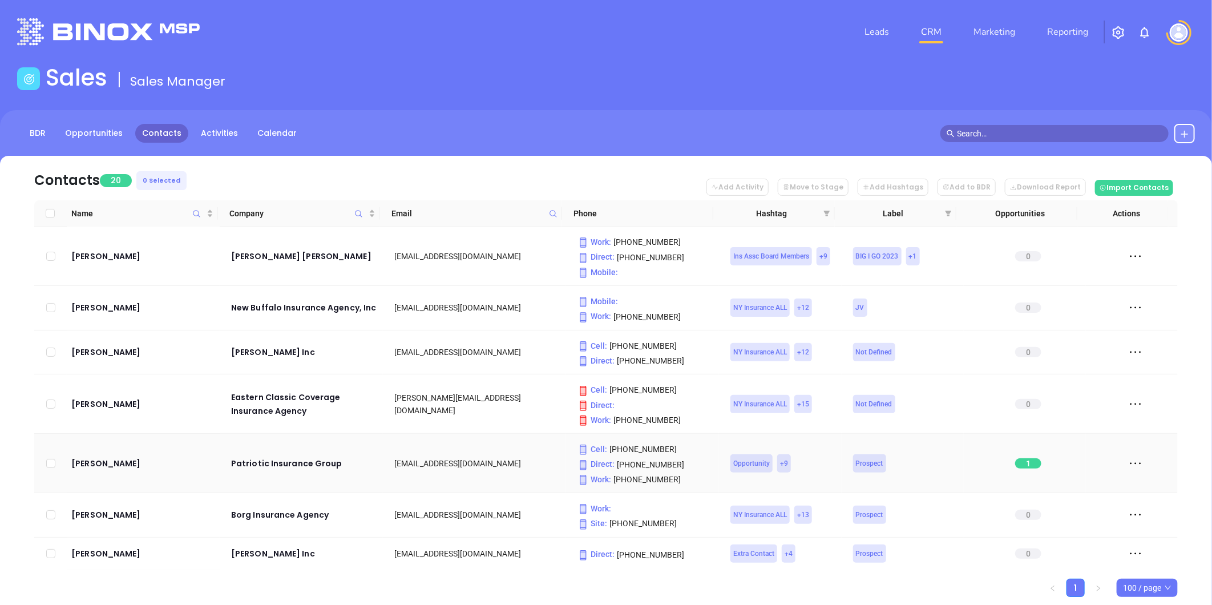
scroll to position [127, 0]
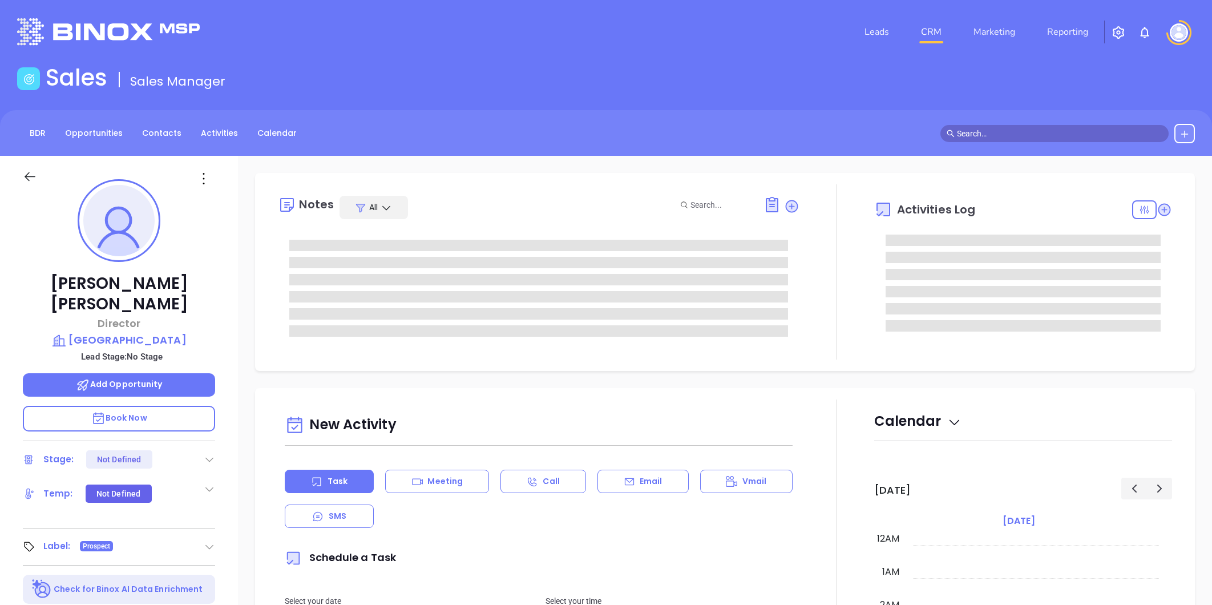
type input "[DATE]"
type input "[PERSON_NAME]"
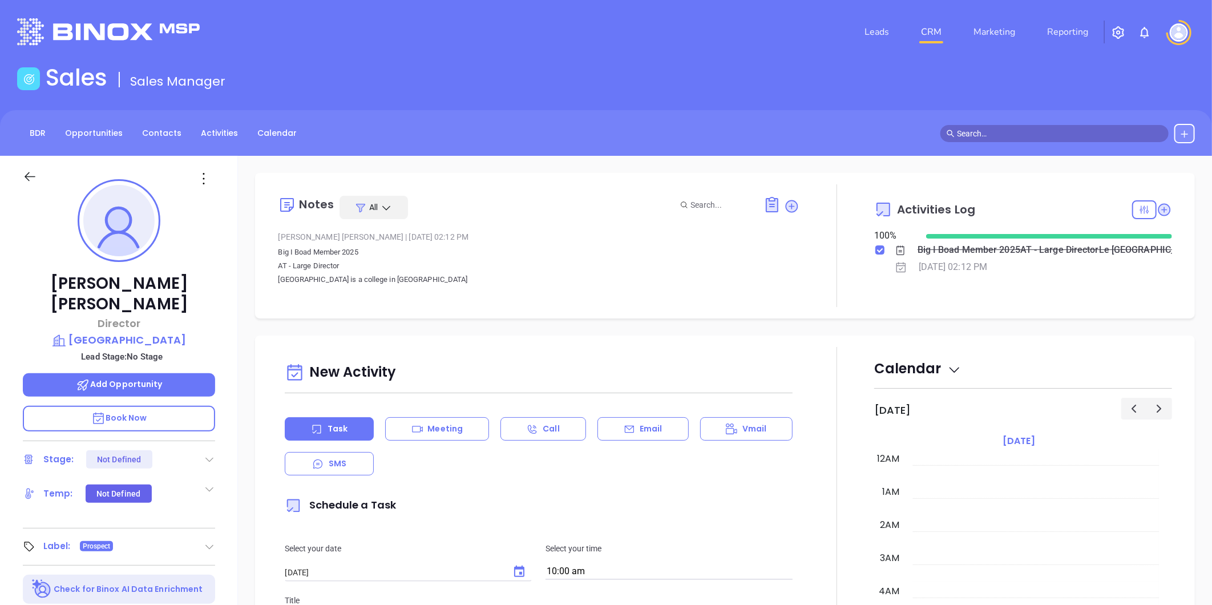
scroll to position [331, 0]
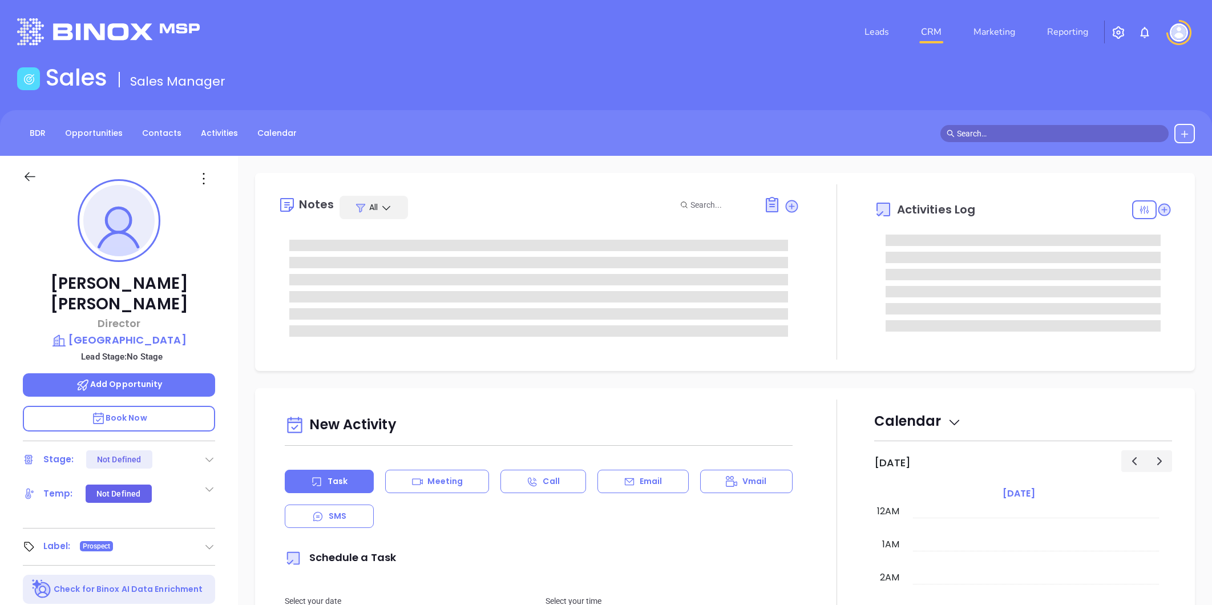
type input "[DATE]"
type input "[PERSON_NAME]"
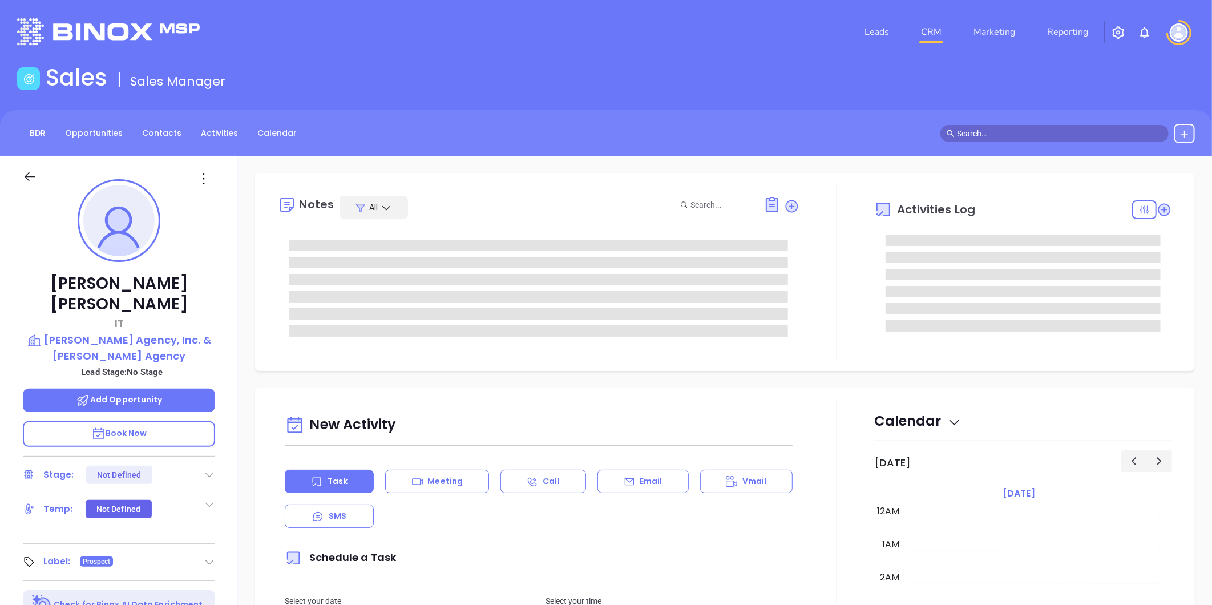
type input "[DATE]"
type input "[PERSON_NAME]"
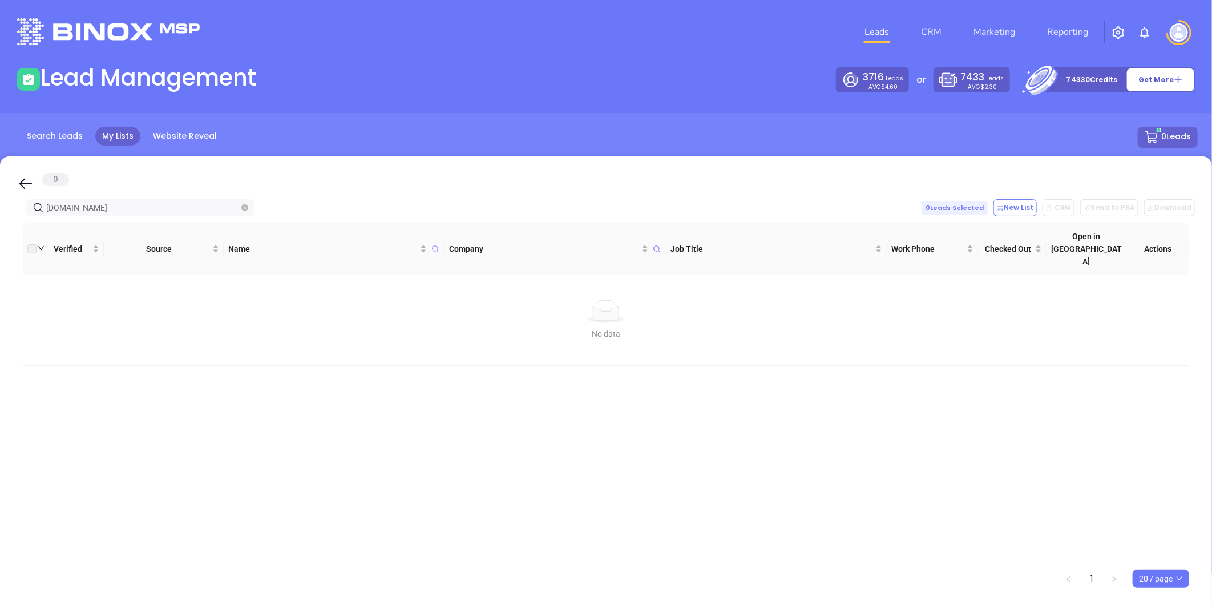
drag, startPoint x: 112, startPoint y: 206, endPoint x: 193, endPoint y: 207, distance: 80.4
click at [0, 214] on html "Leads CRM Marketing Reporting Financial Leads Leads Lead Management 3716 Leads …" at bounding box center [606, 302] width 1212 height 605
paste input "[DOMAIN_NAME]"
type input "[DOMAIN_NAME]"
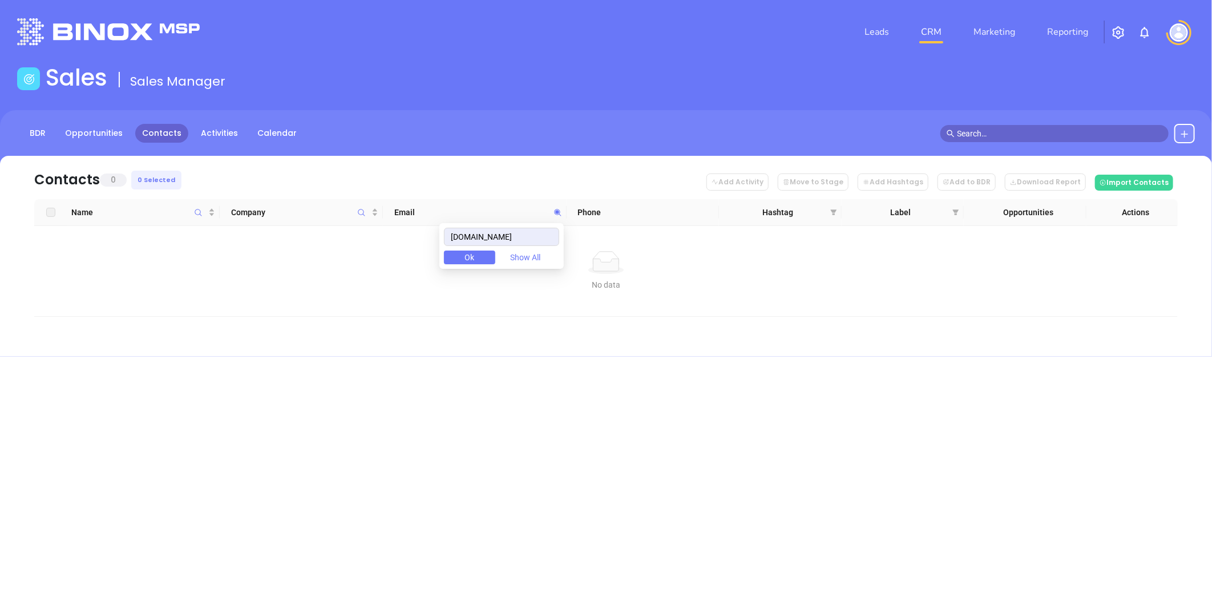
drag, startPoint x: 531, startPoint y: 235, endPoint x: 333, endPoint y: 232, distance: 198.0
click at [333, 232] on body "Leads CRM Marketing Reporting Financial Leads Leads Sales Sales Manager BDR Opp…" at bounding box center [606, 302] width 1212 height 605
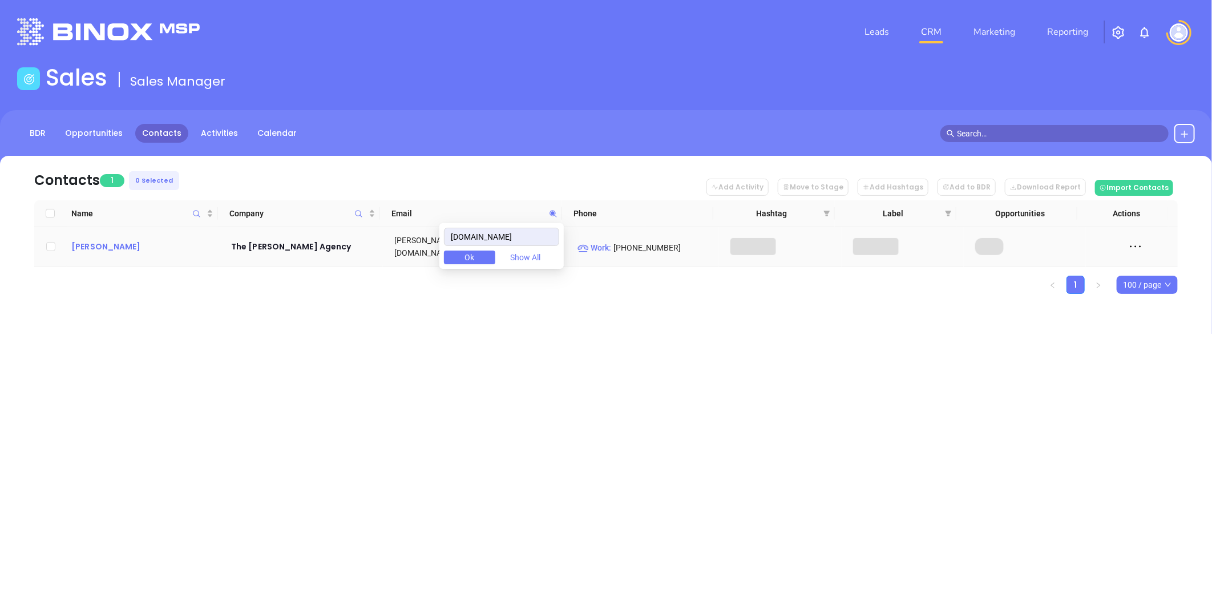
type input "[DOMAIN_NAME]"
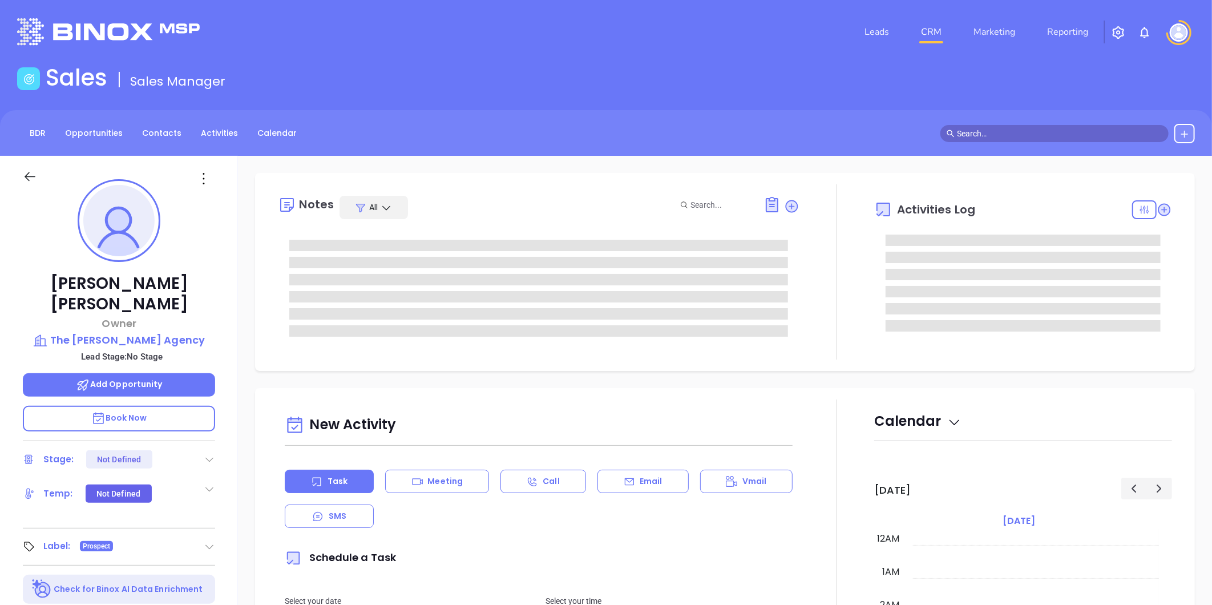
type input "10/16/2025"
type input "Liz Cruz"
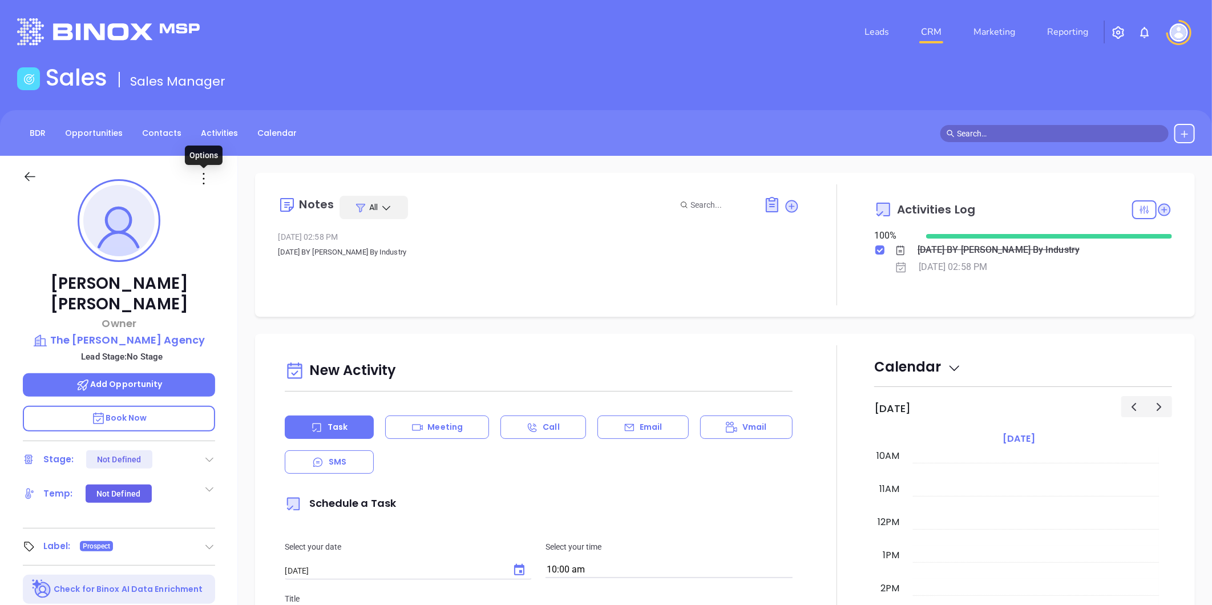
click at [202, 173] on icon at bounding box center [204, 178] width 18 height 18
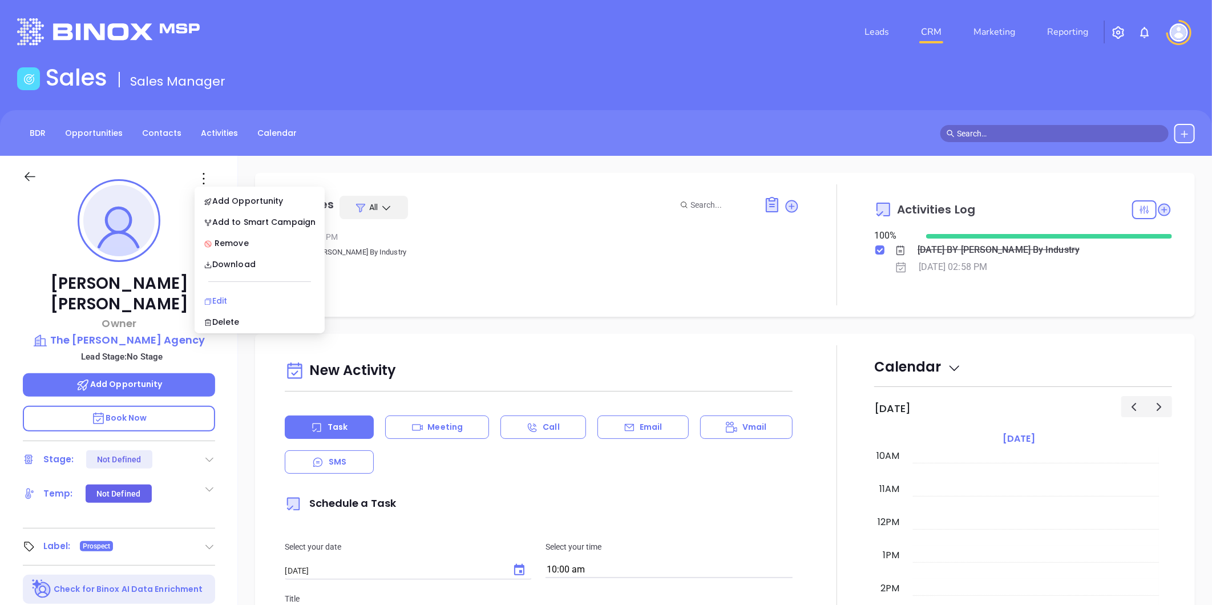
click at [229, 299] on div "Edit" at bounding box center [260, 300] width 112 height 13
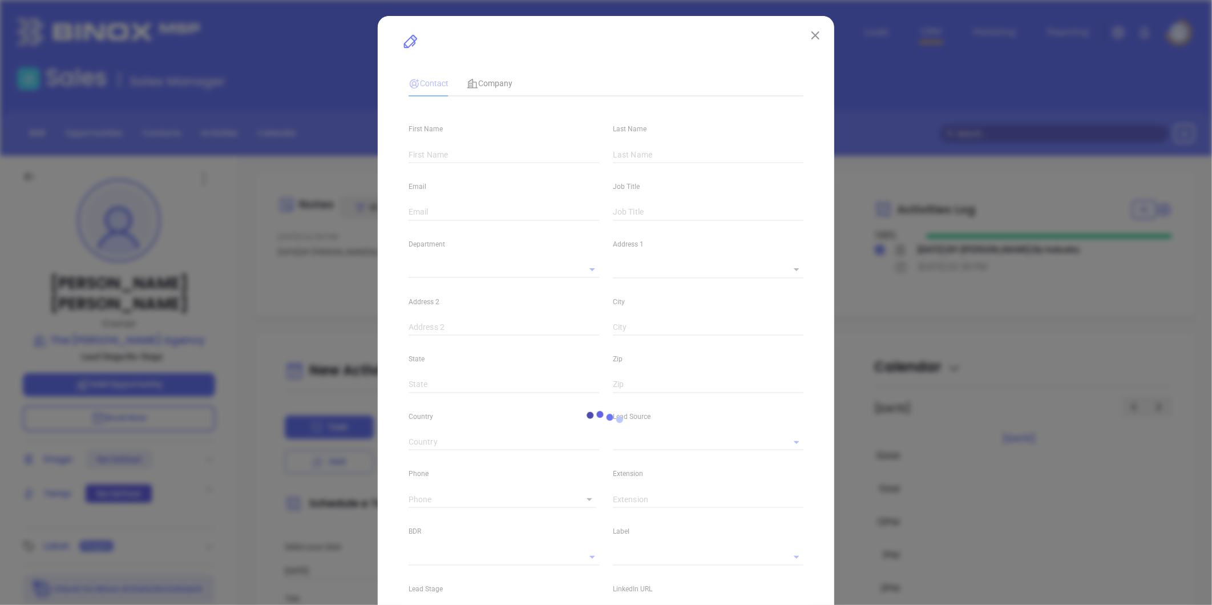
type input "Martin"
type input "Myrick"
type input "martin@themyrickagency.com"
type input "Owner"
type input "1"
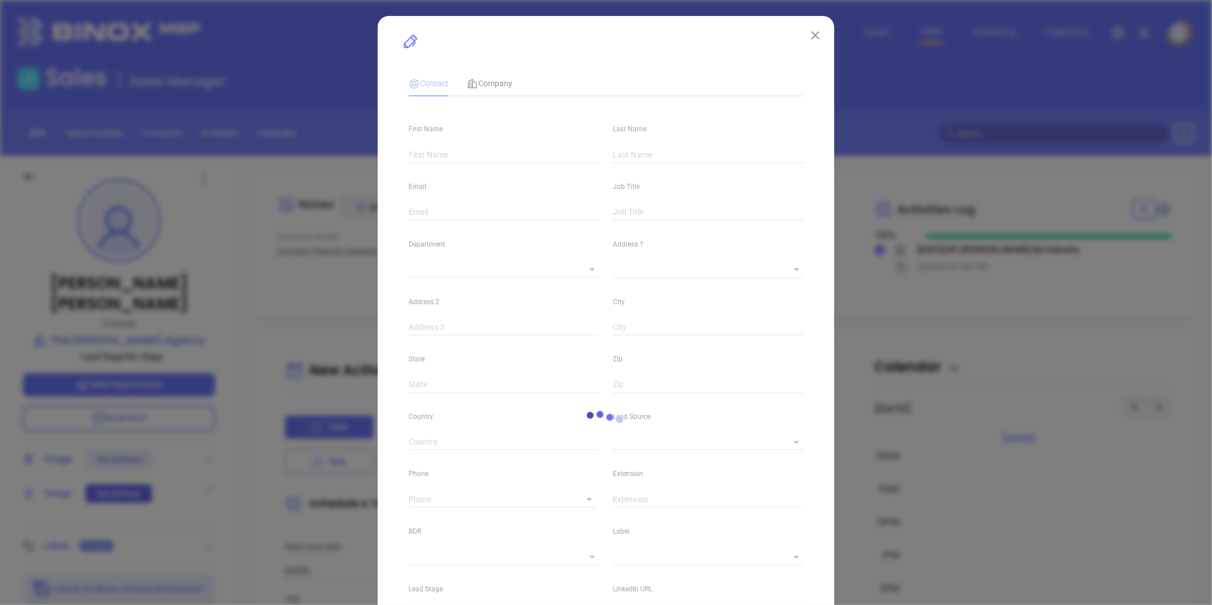
type input "www.linkedin.com/in/martin-myrick-269b0311"
type input "Marketing"
type input "Binox"
type input "undefined undefined"
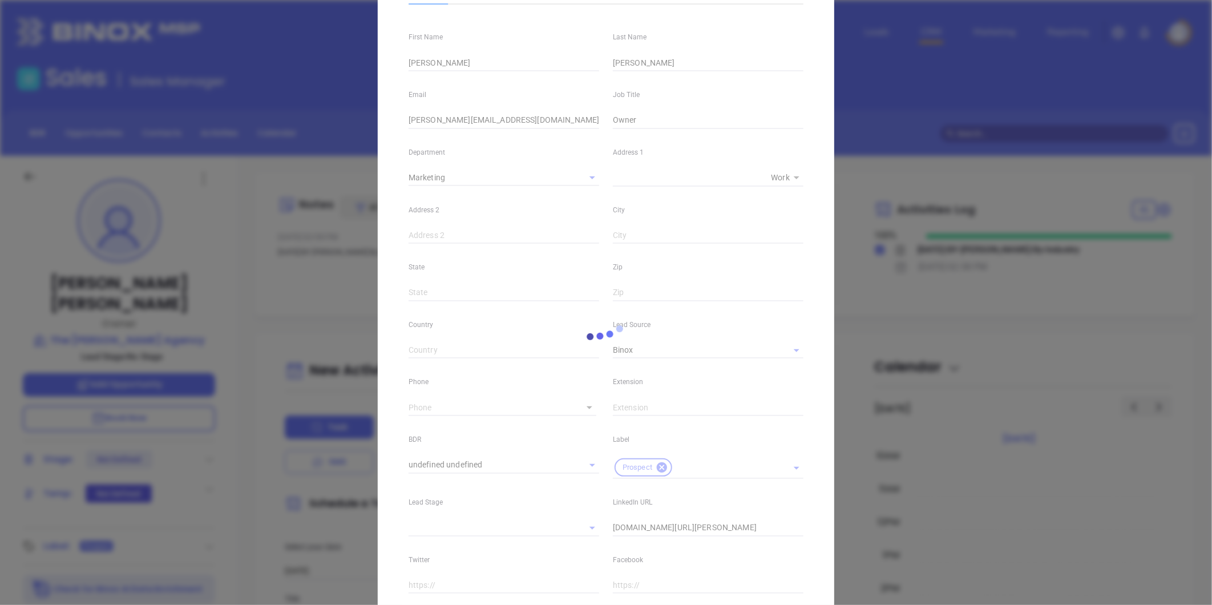
scroll to position [0, 0]
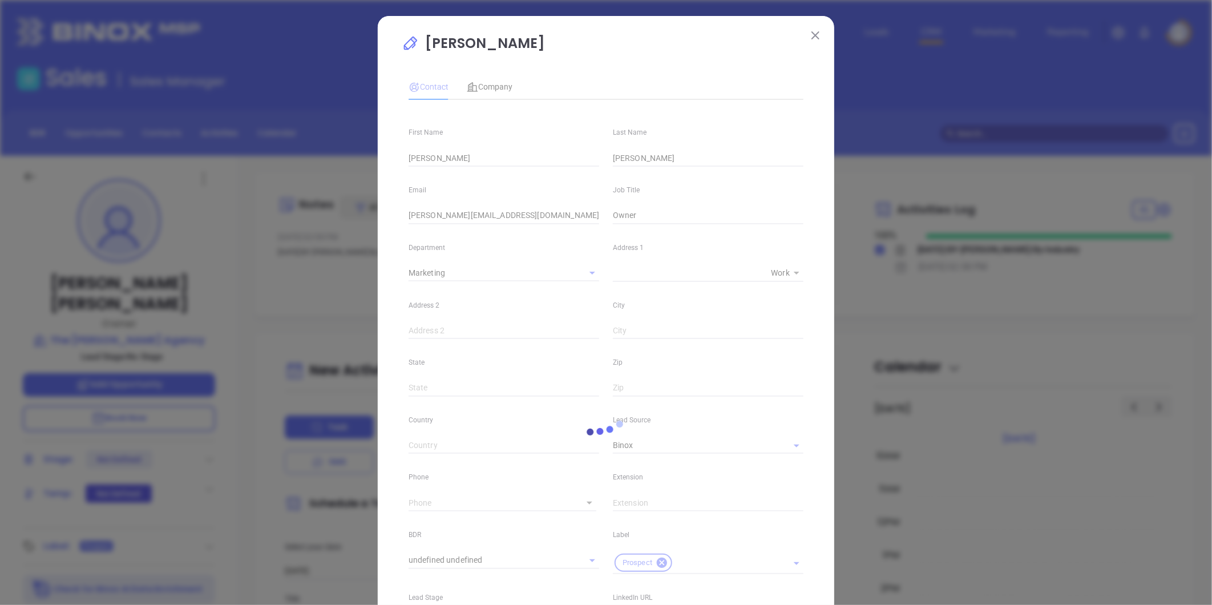
type input "(251) 517-5600"
type input "1"
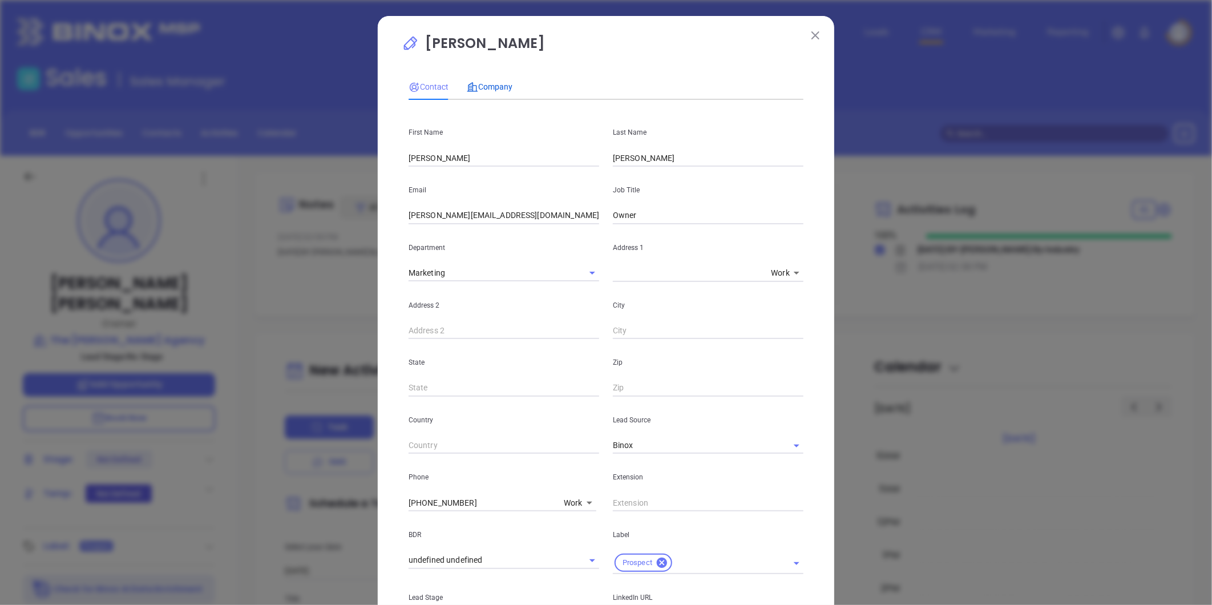
click at [491, 84] on span "Company" at bounding box center [490, 86] width 46 height 9
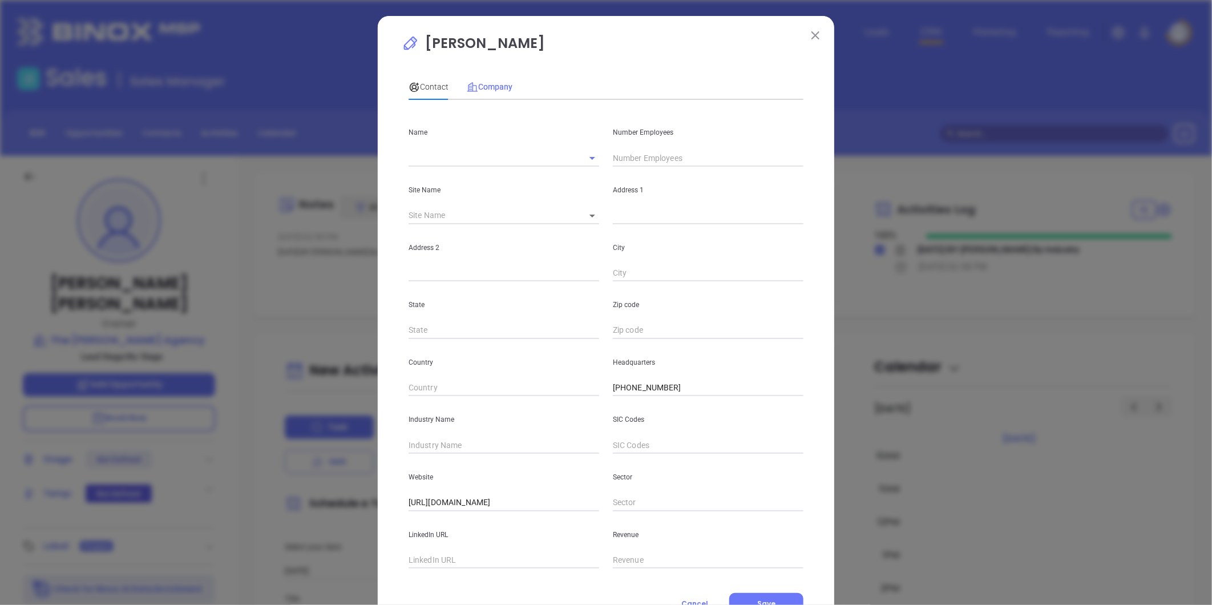
type input "The Myrick Agency"
click at [453, 561] on input "text" at bounding box center [503, 560] width 191 height 17
paste input "https://www.linkedin.com/company/themyrickagency/"
type input "https://www.linkedin.com/company/themyrickagency/"
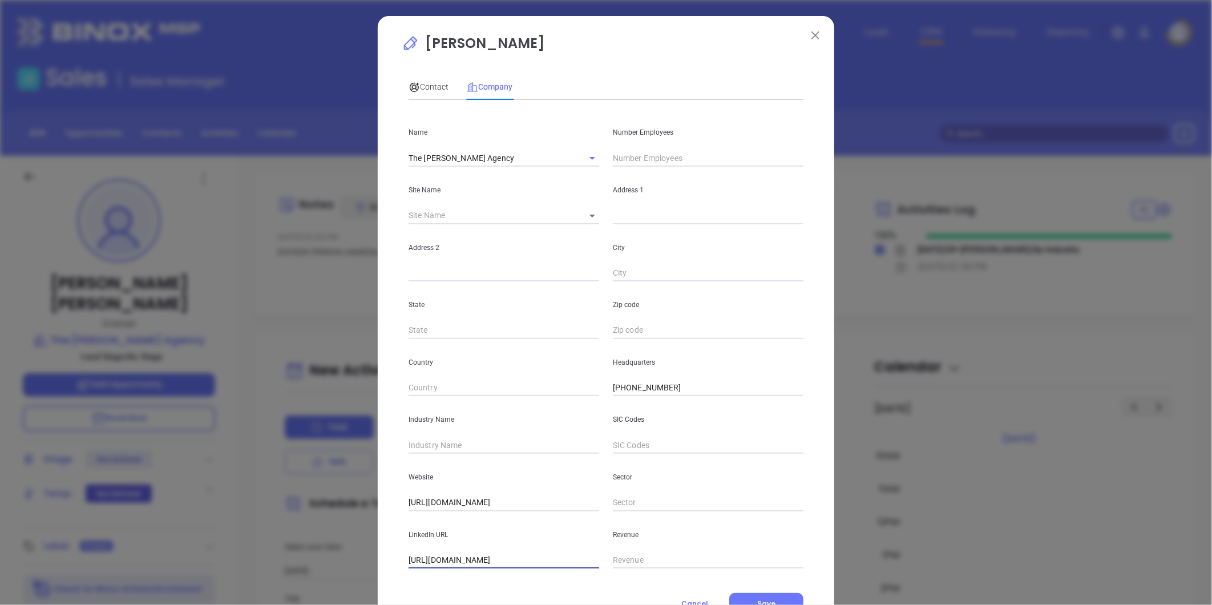
scroll to position [0, 0]
click at [468, 447] on input "text" at bounding box center [503, 444] width 191 height 17
type input "Insurance"
click at [626, 158] on input "text" at bounding box center [708, 157] width 191 height 17
type input "11"
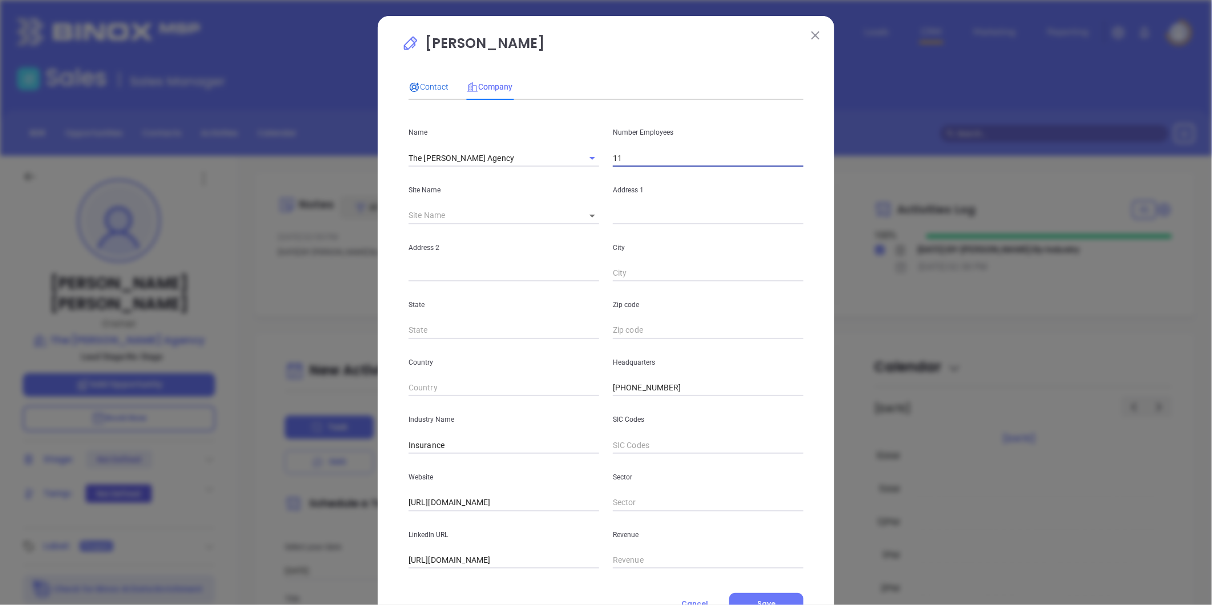
drag, startPoint x: 427, startPoint y: 87, endPoint x: 442, endPoint y: 139, distance: 54.1
click at [427, 87] on span "Contact" at bounding box center [428, 86] width 40 height 9
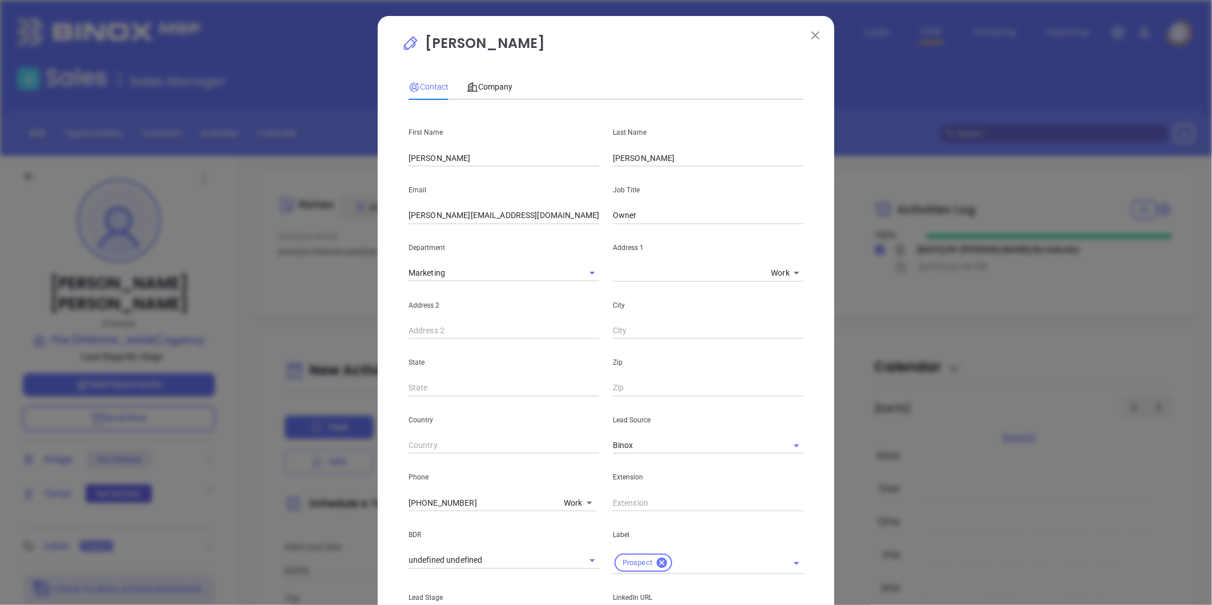
scroll to position [233, 0]
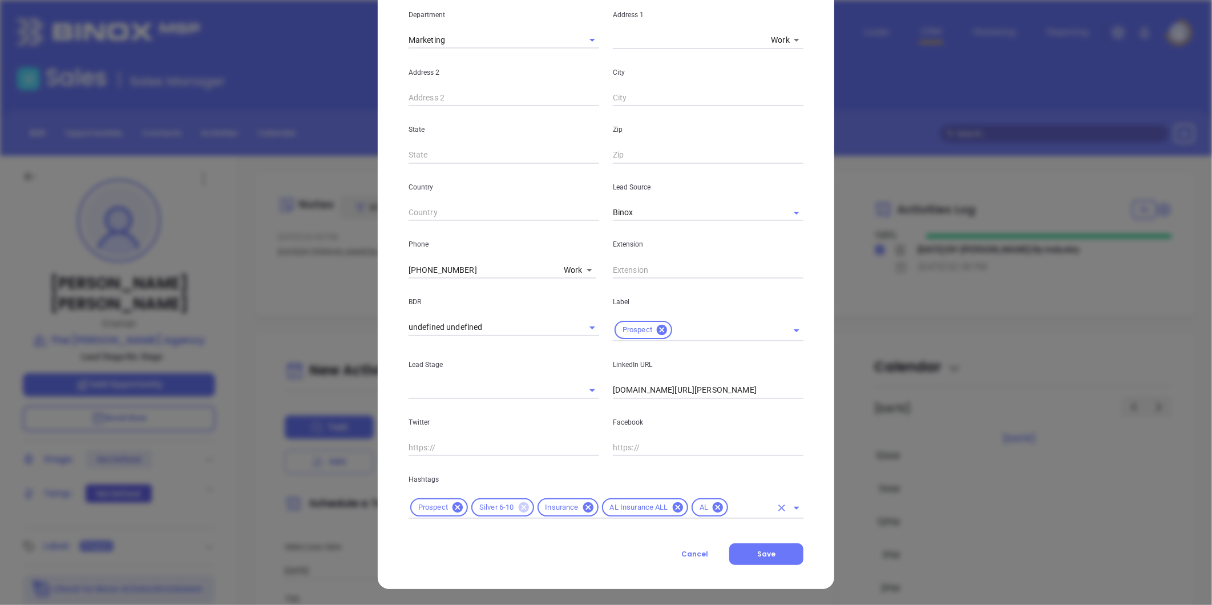
click at [518, 504] on icon at bounding box center [523, 507] width 10 height 10
click at [669, 507] on input "text" at bounding box center [717, 507] width 107 height 14
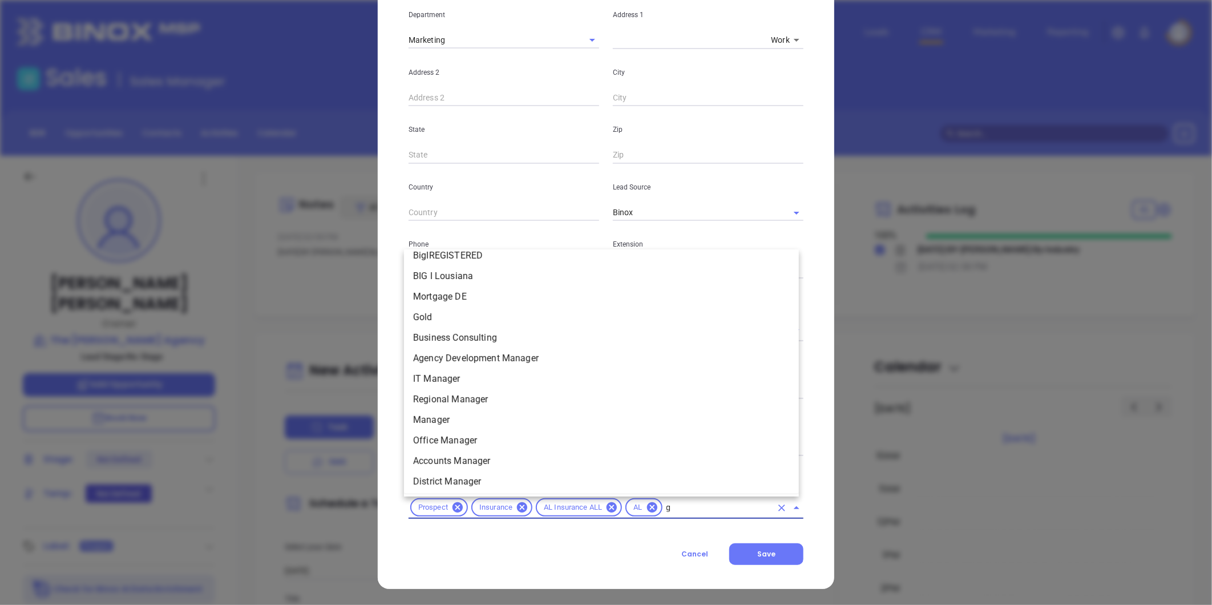
scroll to position [0, 0]
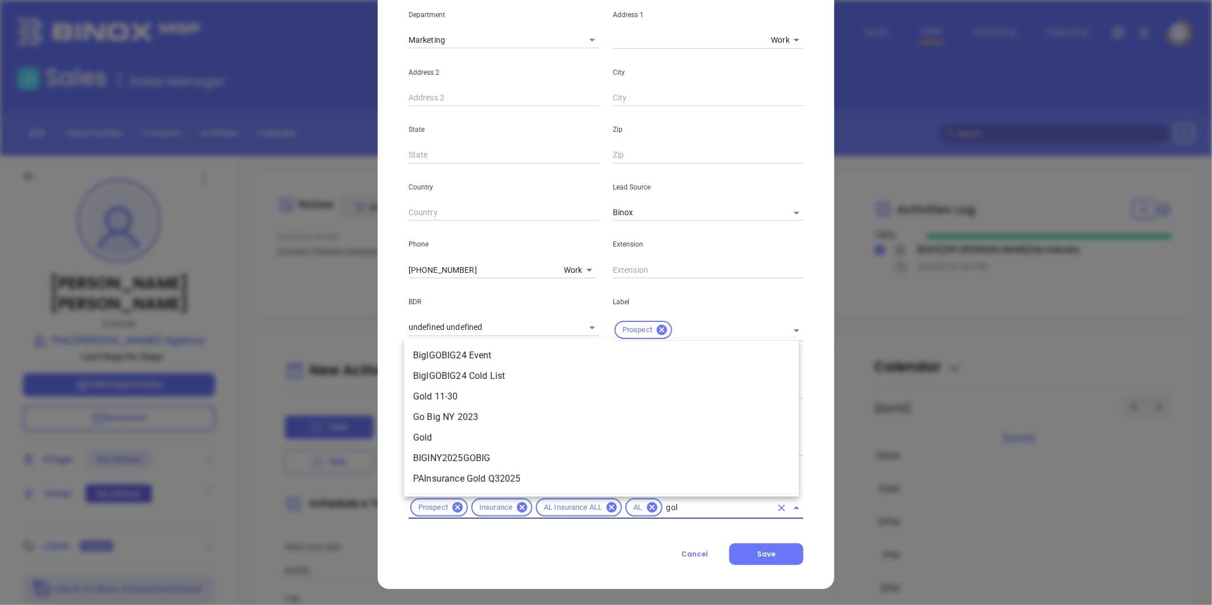
type input "gold"
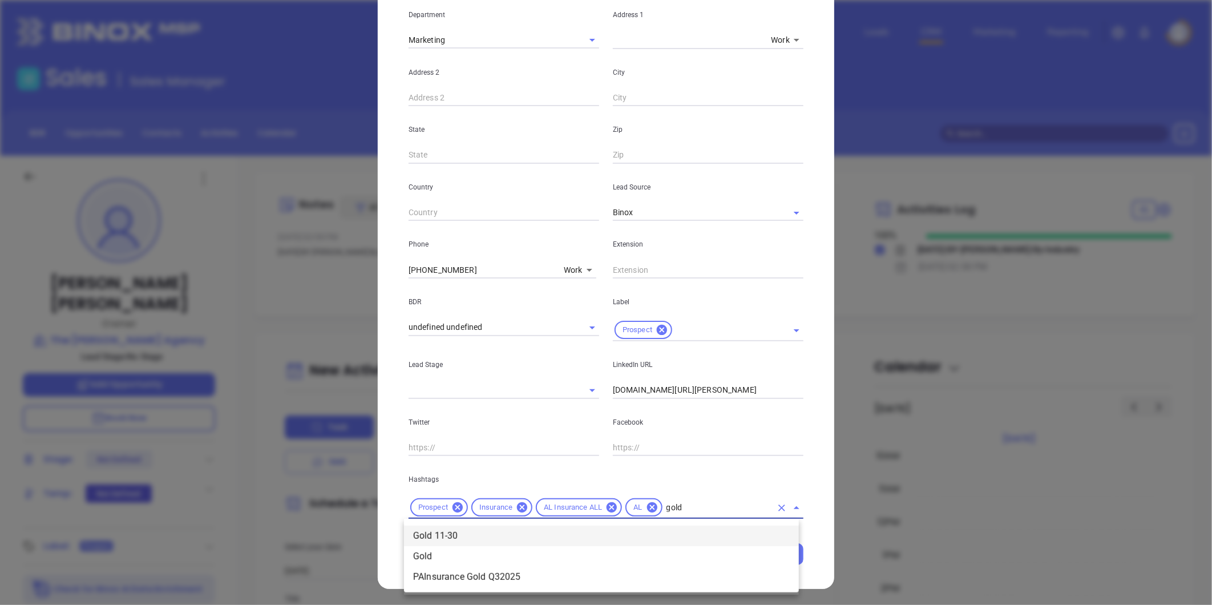
click at [504, 532] on li "Gold 11-30" at bounding box center [601, 535] width 395 height 21
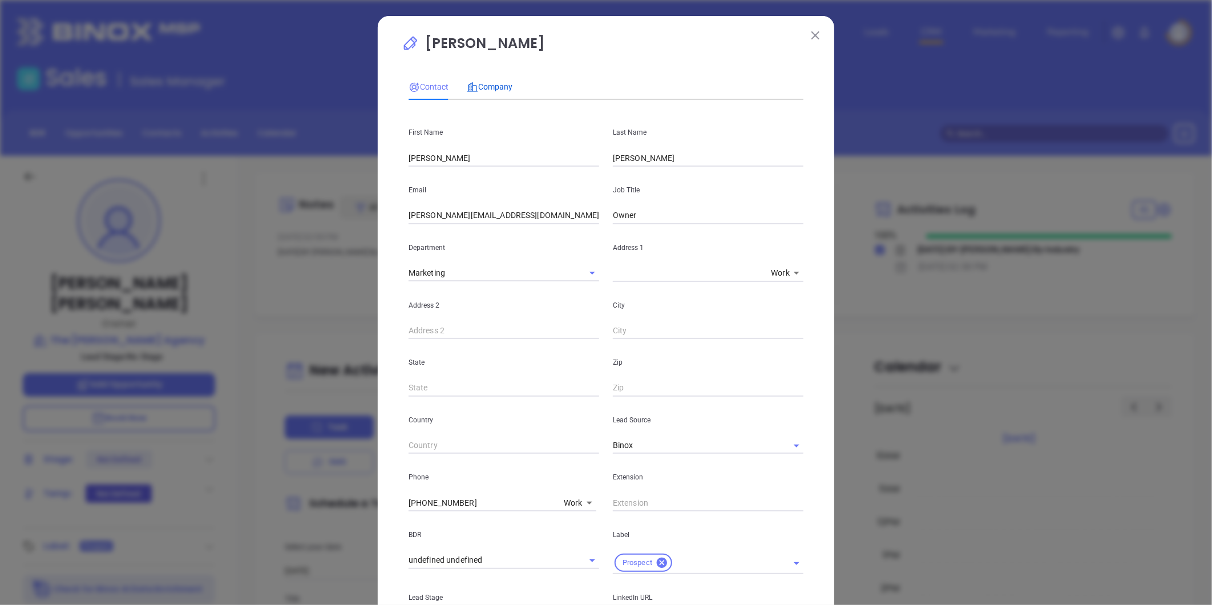
drag, startPoint x: 493, startPoint y: 83, endPoint x: 510, endPoint y: 90, distance: 18.6
click at [499, 84] on span "Company" at bounding box center [490, 86] width 46 height 9
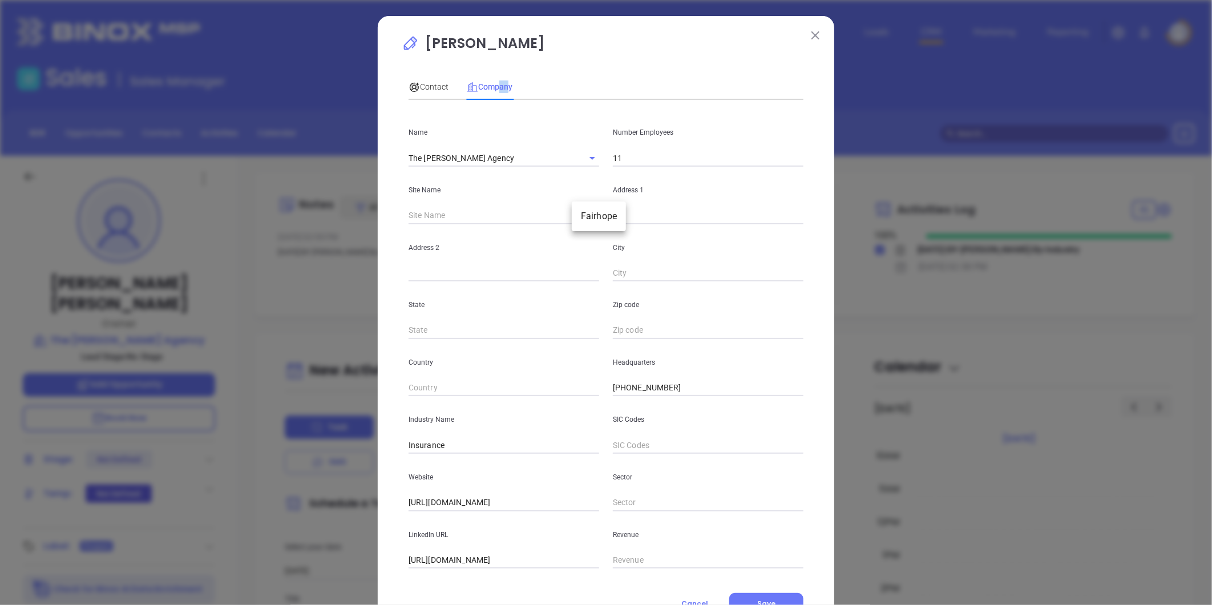
click at [586, 212] on body "Leads CRM Marketing Reporting Financial Leads Leads Sales Sales Manager BDR Opp…" at bounding box center [606, 302] width 1212 height 605
click at [595, 219] on li "Fairhope" at bounding box center [599, 216] width 54 height 21
type input "Fairhope"
type input "120920"
type input "860 Edwards Avenue"
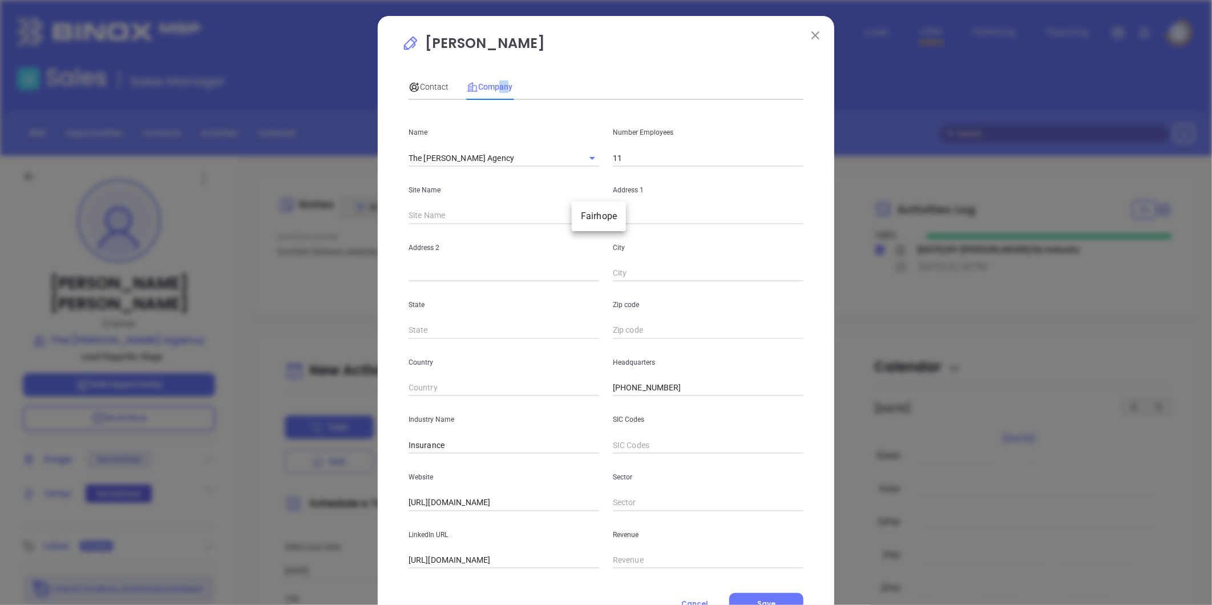
type input "Fairhope"
type input "AL"
type input "36532"
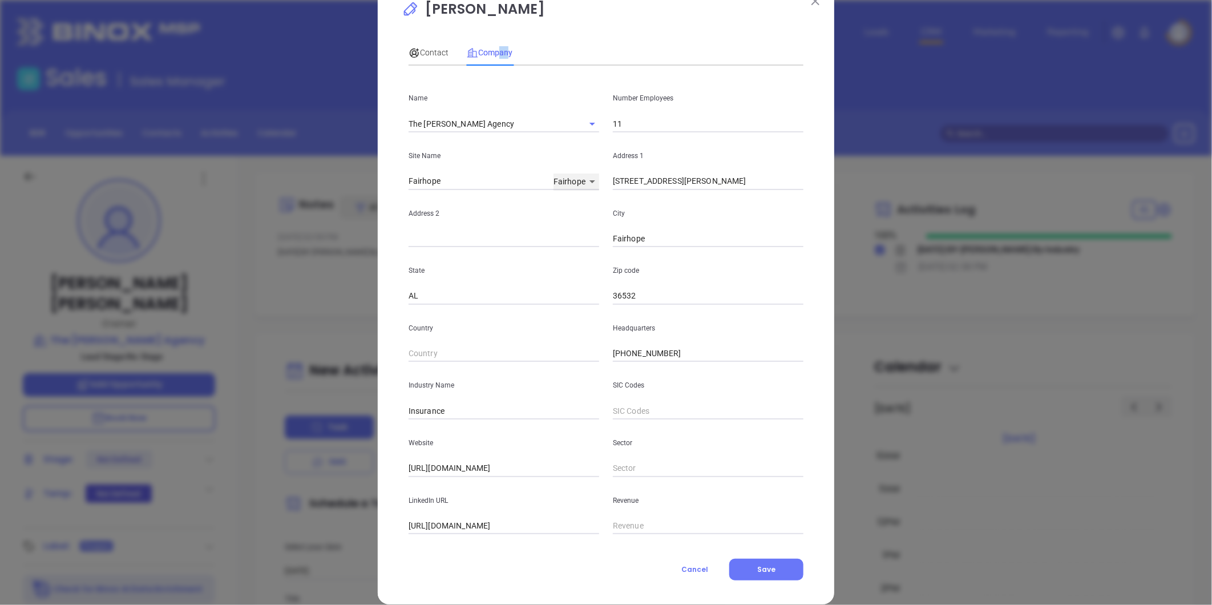
scroll to position [50, 0]
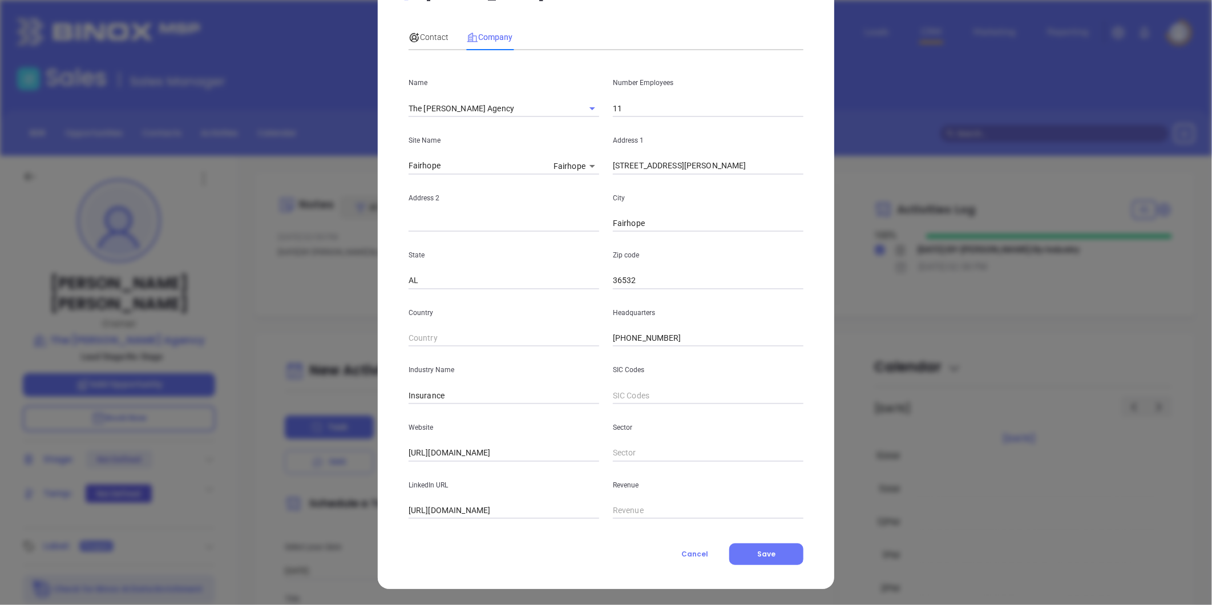
click at [431, 22] on div "Contact Company First Name Martin Last Name Myrick Email martin@themyrickagency…" at bounding box center [605, 268] width 395 height 500
click at [424, 31] on div "Contact" at bounding box center [428, 37] width 40 height 13
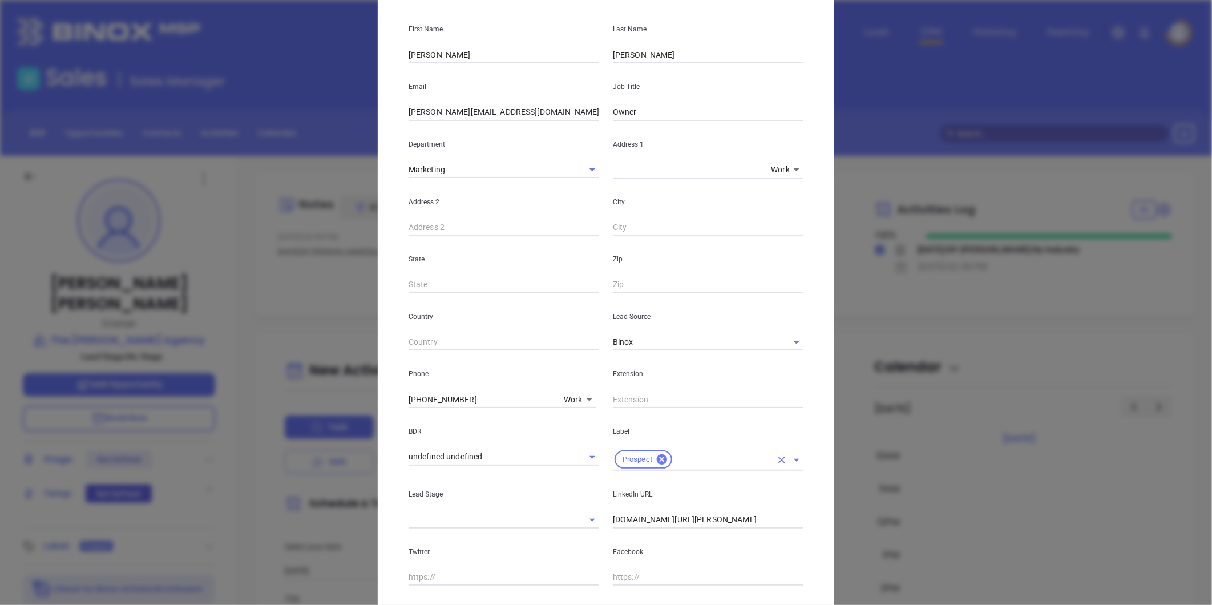
scroll to position [233, 0]
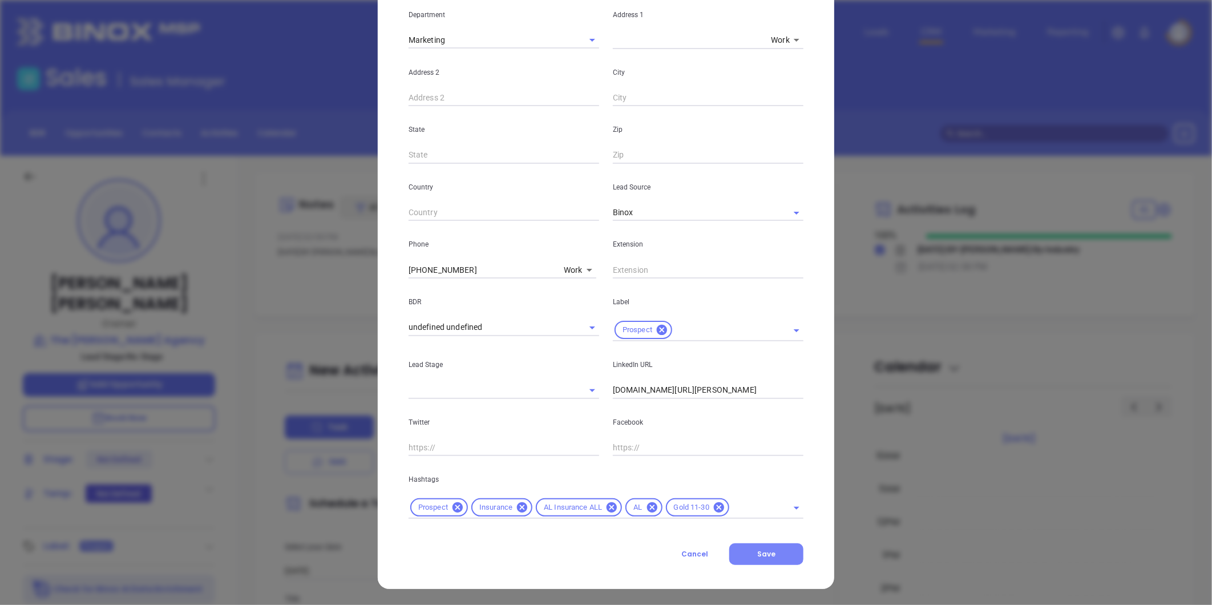
click at [766, 552] on span "Save" at bounding box center [766, 554] width 18 height 10
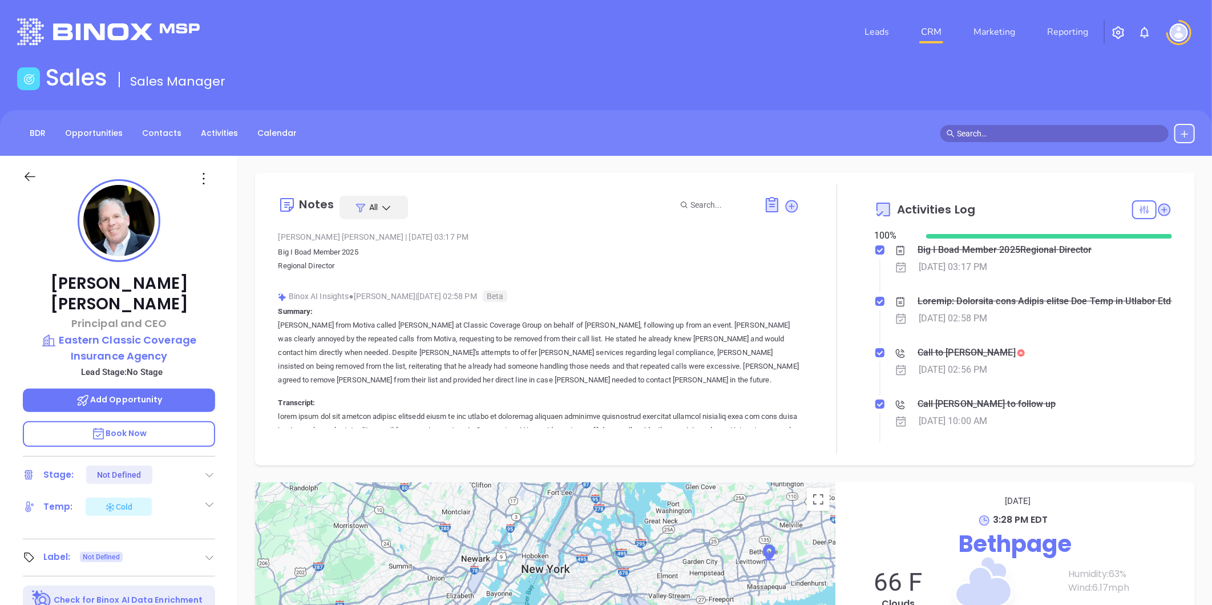
click at [78, 169] on div at bounding box center [127, 182] width 120 height 27
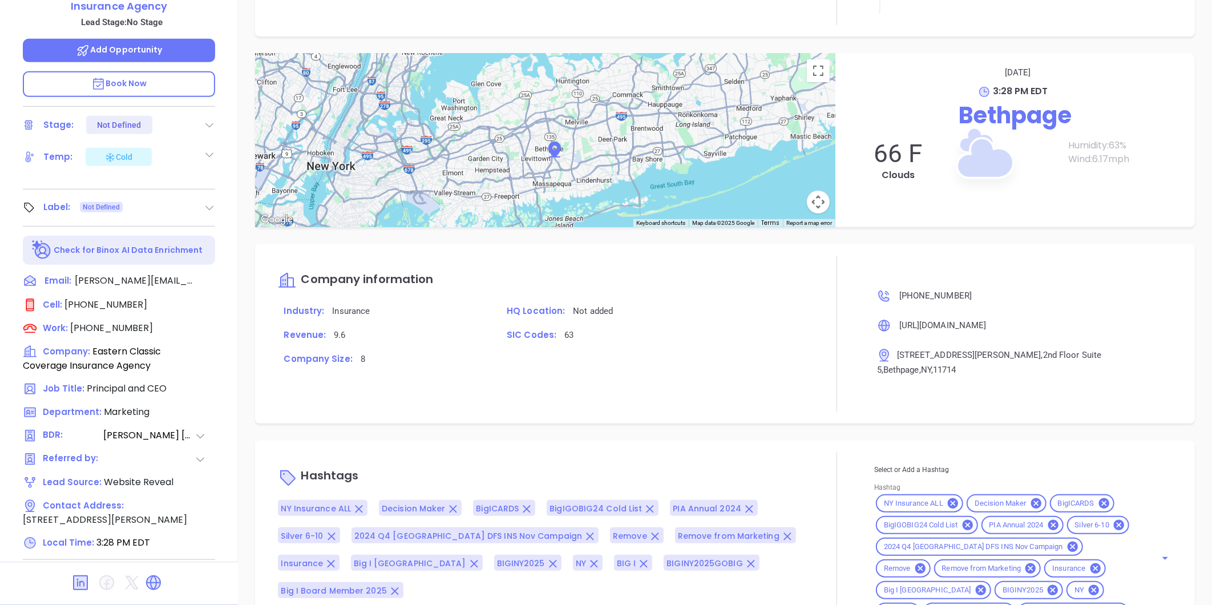
scroll to position [121, 0]
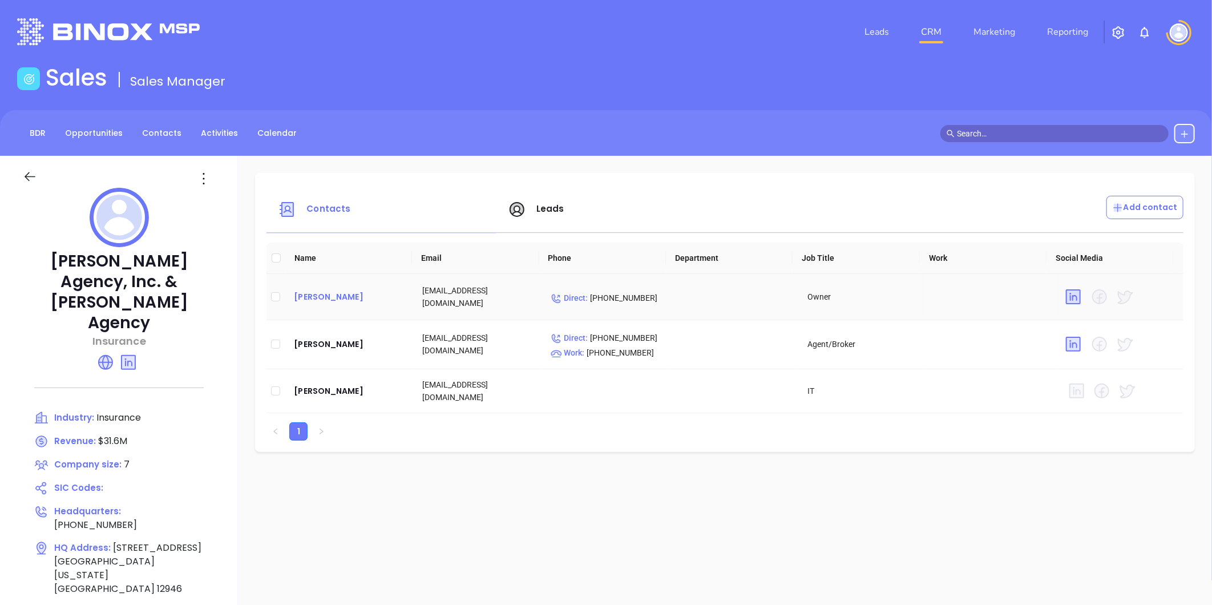
click at [321, 293] on div "[PERSON_NAME]" at bounding box center [349, 297] width 110 height 14
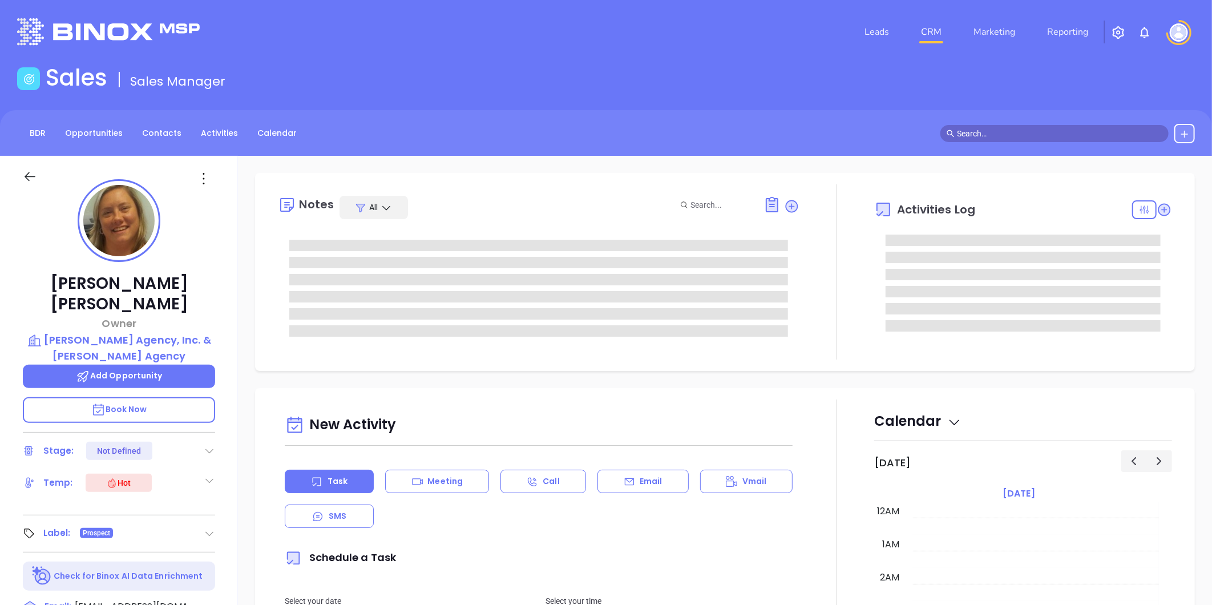
type input "[DATE]"
type input "[PERSON_NAME]"
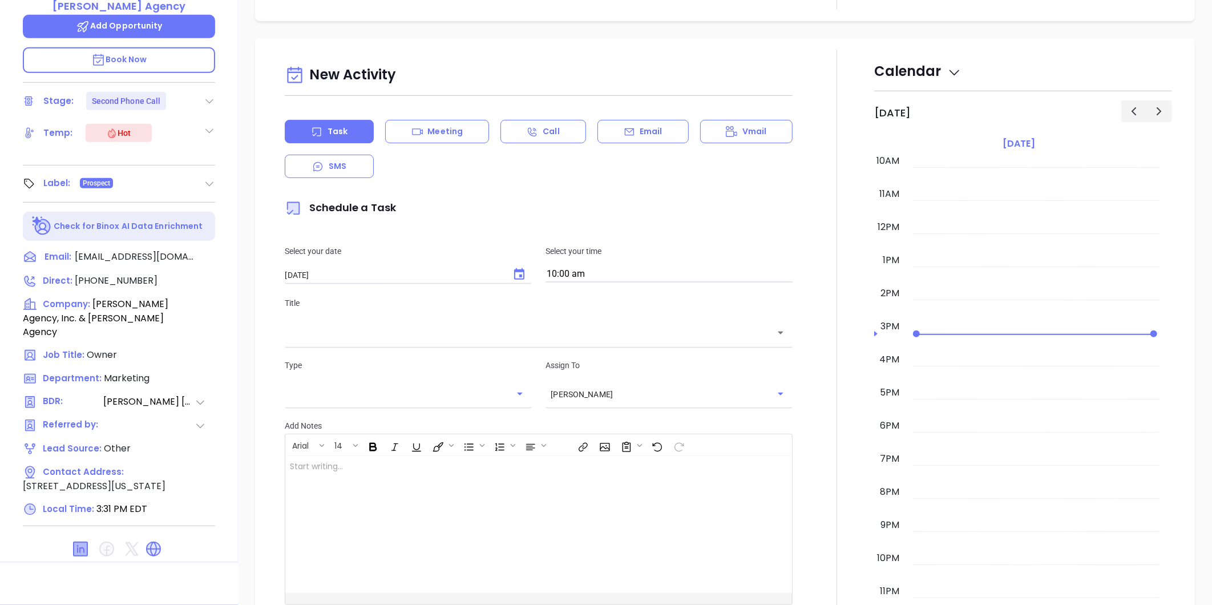
click at [78, 542] on icon at bounding box center [81, 549] width 14 height 14
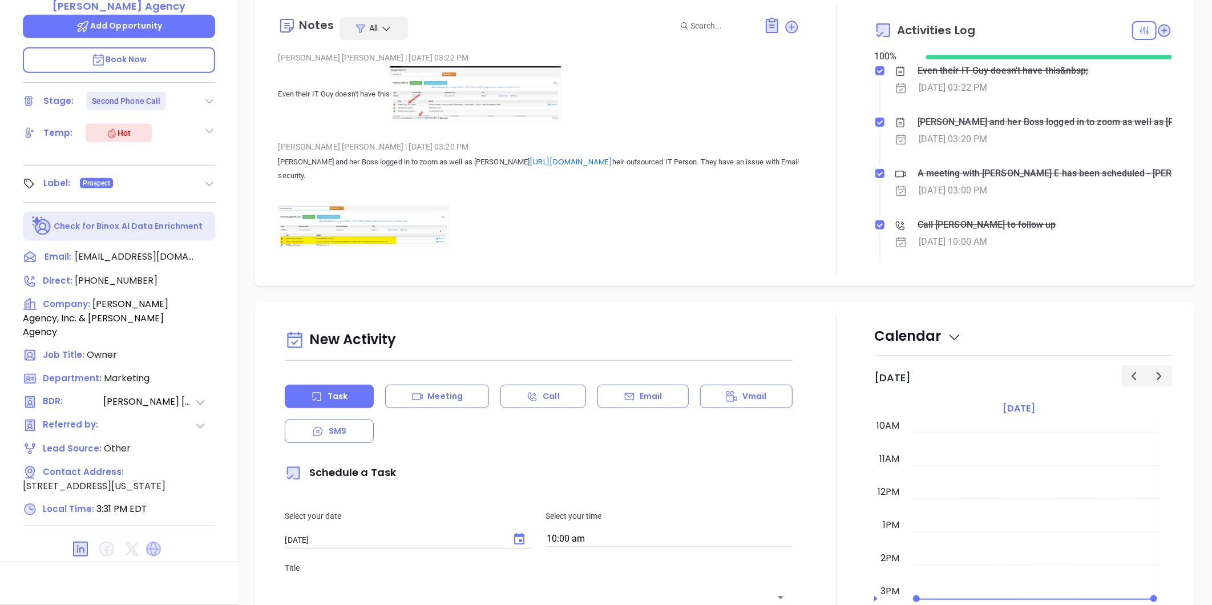
click at [156, 541] on icon at bounding box center [153, 548] width 15 height 15
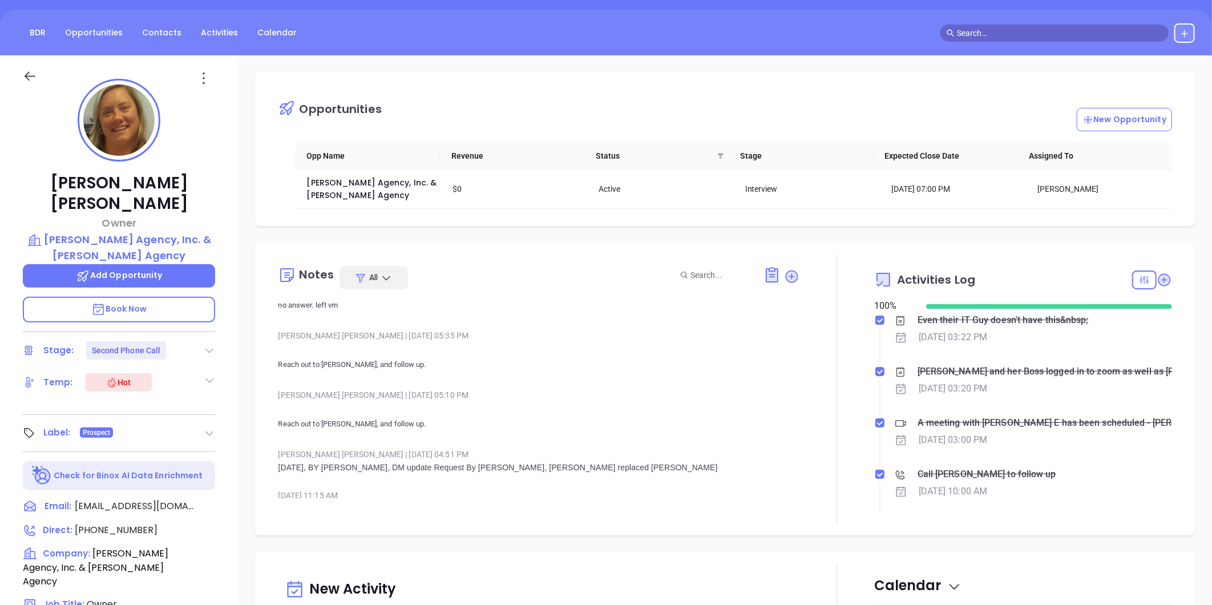
scroll to position [96, 0]
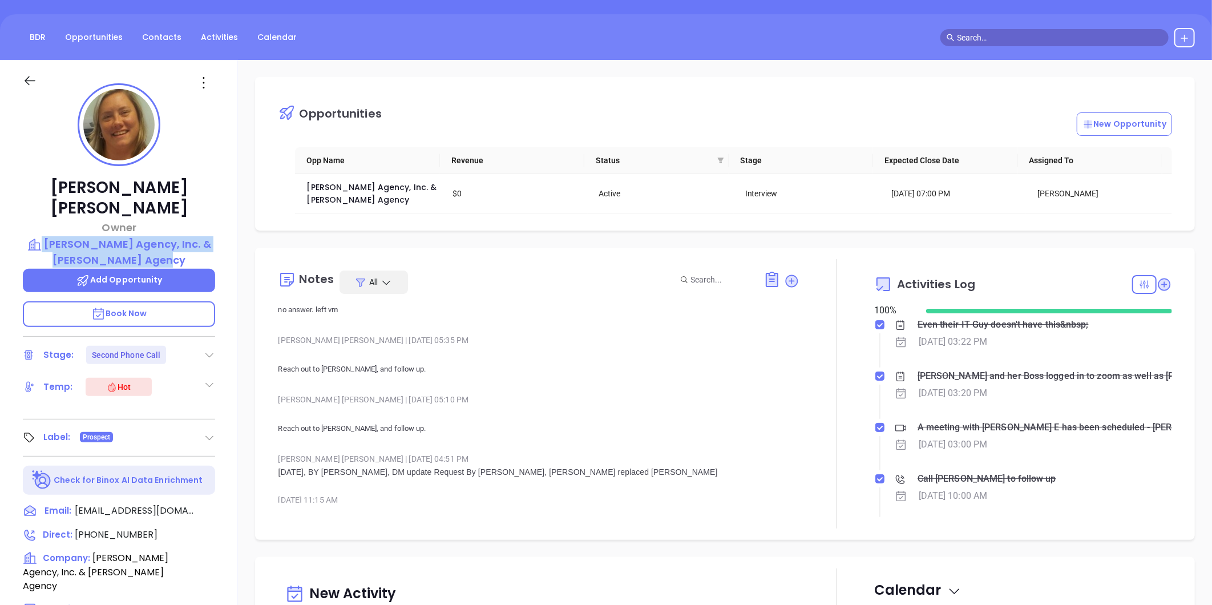
drag, startPoint x: 219, startPoint y: 210, endPoint x: 221, endPoint y: 234, distance: 24.6
click at [221, 234] on div "[PERSON_NAME] Owner [PERSON_NAME] Agency, Inc. & [PERSON_NAME] Agency Add Oppor…" at bounding box center [119, 438] width 238 height 756
copy div "[PERSON_NAME] Agency, Inc. & [PERSON_NAME] Agency"
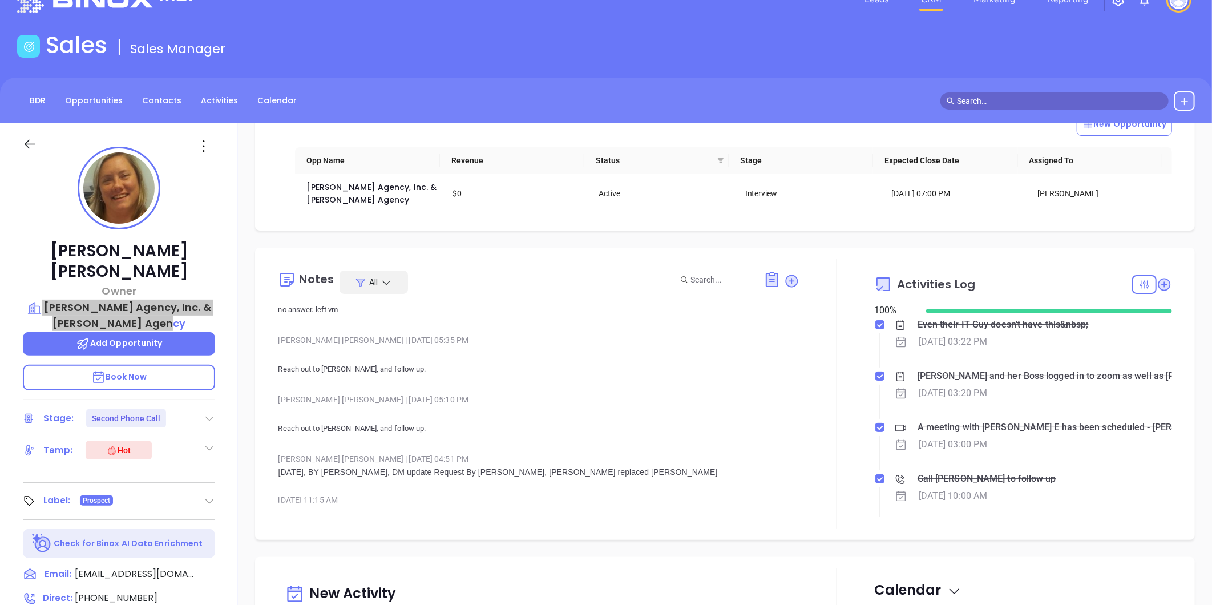
scroll to position [127, 0]
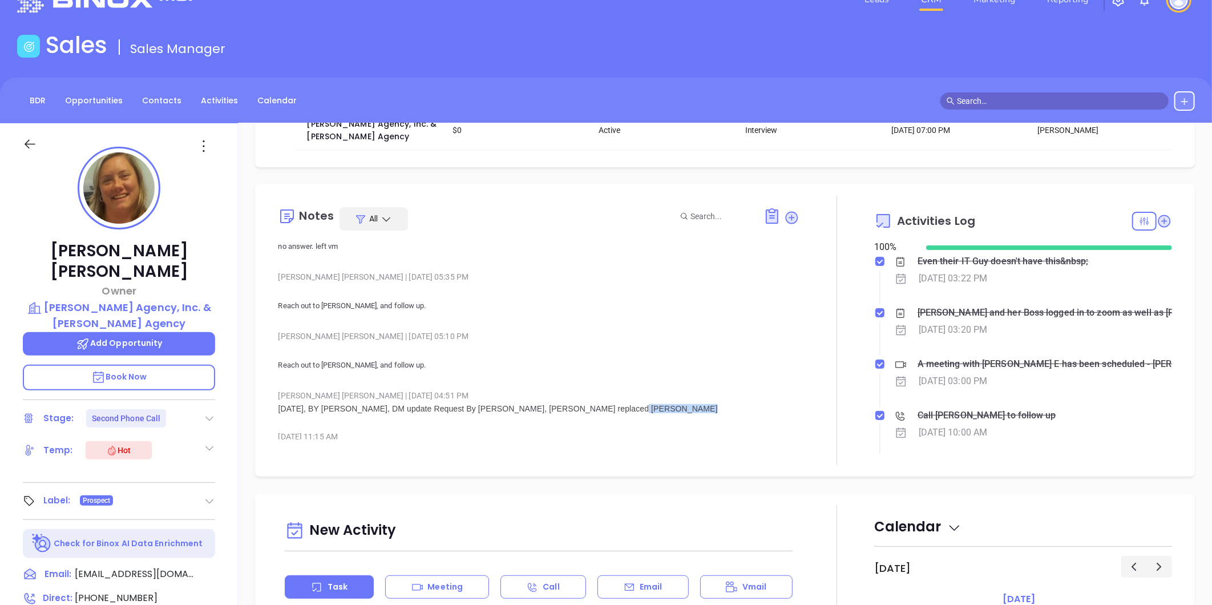
drag, startPoint x: 588, startPoint y: 384, endPoint x: 642, endPoint y: 384, distance: 54.2
click at [642, 404] on p "[DATE], BY [PERSON_NAME], DM update Request By [PERSON_NAME], [PERSON_NAME] rep…" at bounding box center [538, 408] width 521 height 9
copy span "[PERSON_NAME]"
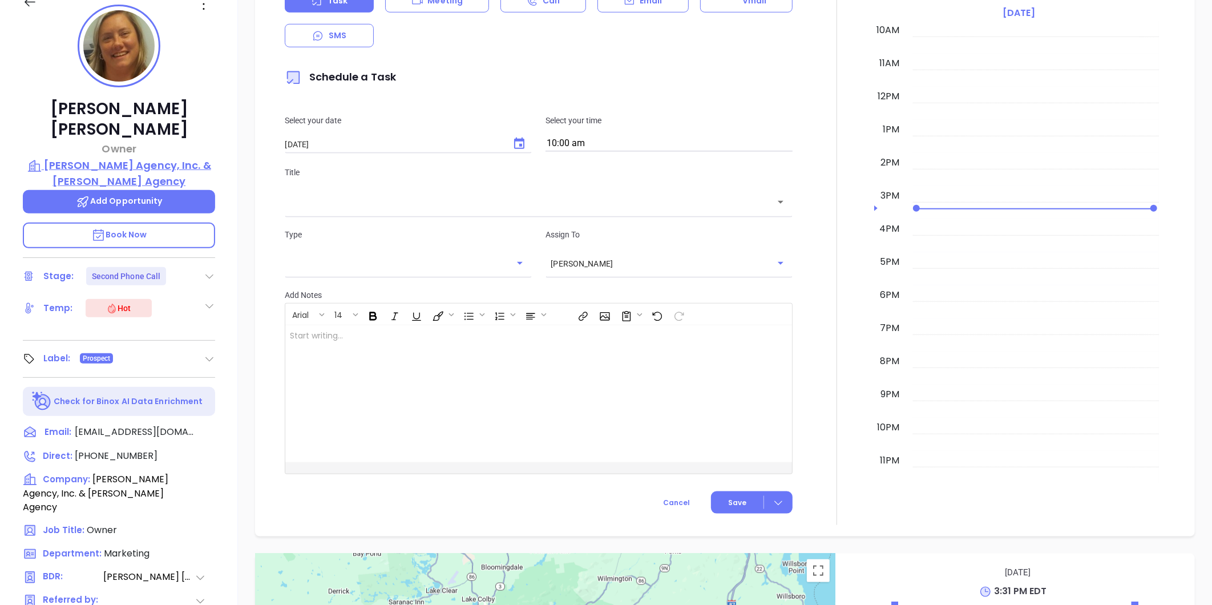
scroll to position [190, 0]
